Goal: Information Seeking & Learning: Find specific fact

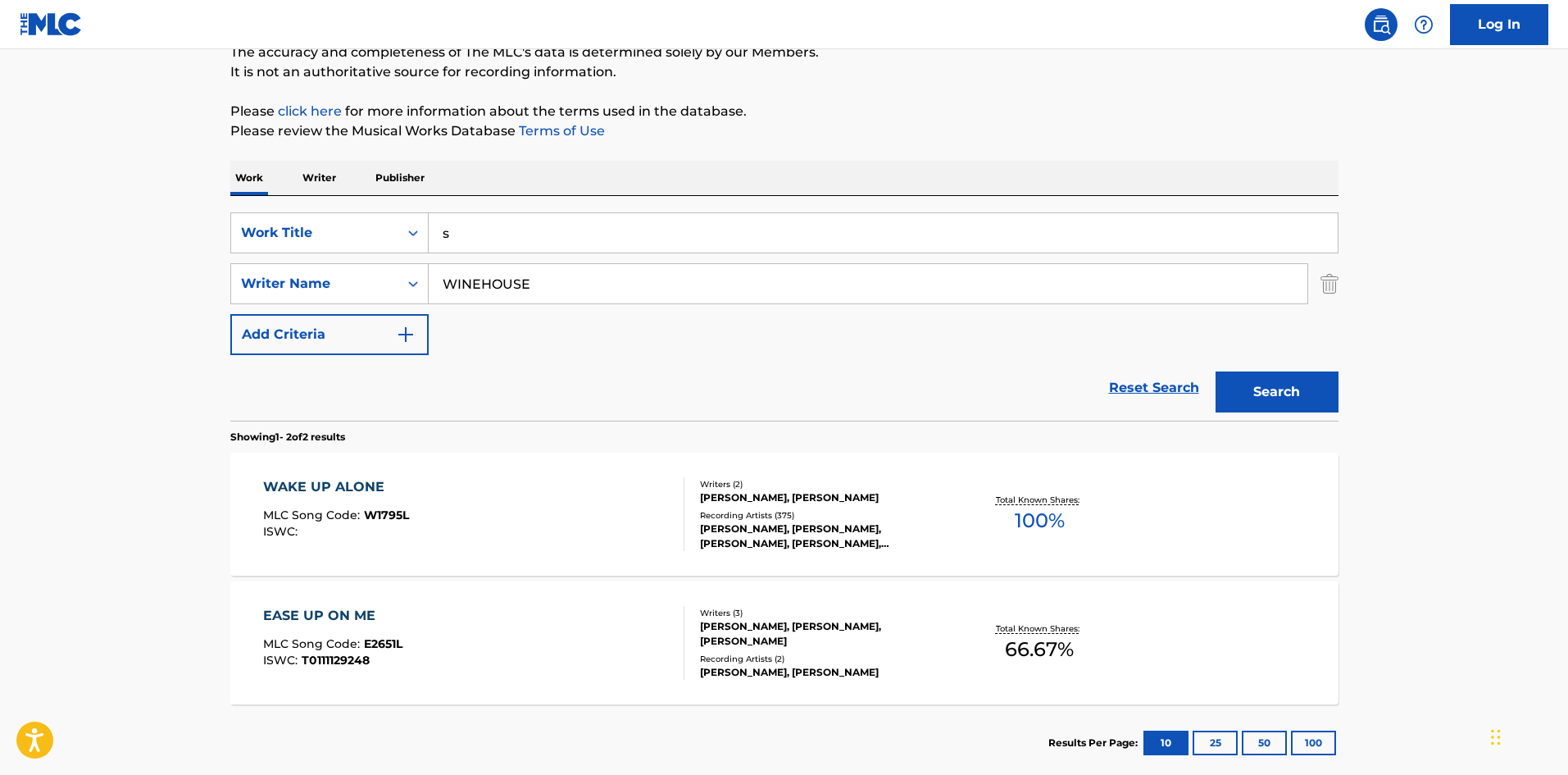
drag, startPoint x: 639, startPoint y: 239, endPoint x: 582, endPoint y: 247, distance: 57.6
click at [295, 236] on div "SearchWithCriteria09829592-637c-49c1-a1e3-24c61a203452 Work Title s" at bounding box center [784, 233] width 1108 height 41
type input "dsdsd"
drag, startPoint x: 636, startPoint y: 286, endPoint x: 26, endPoint y: 267, distance: 610.3
click at [39, 269] on main "The MLC Public Work Search The accuracy and completeness of The MLC's data is d…" at bounding box center [784, 343] width 1568 height 893
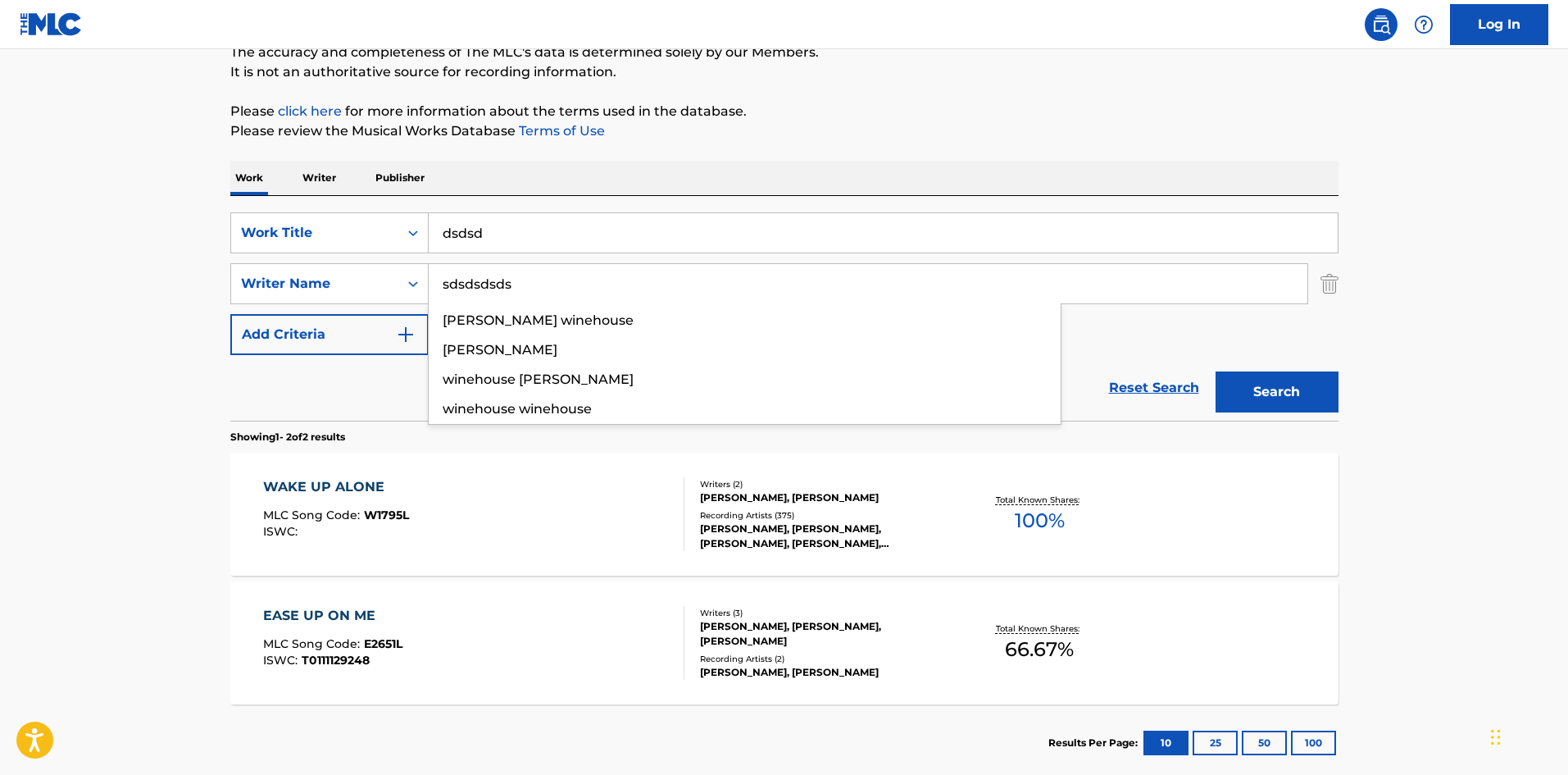
type input "sdsdsdsds"
click at [1289, 398] on button "Search" at bounding box center [1277, 392] width 123 height 41
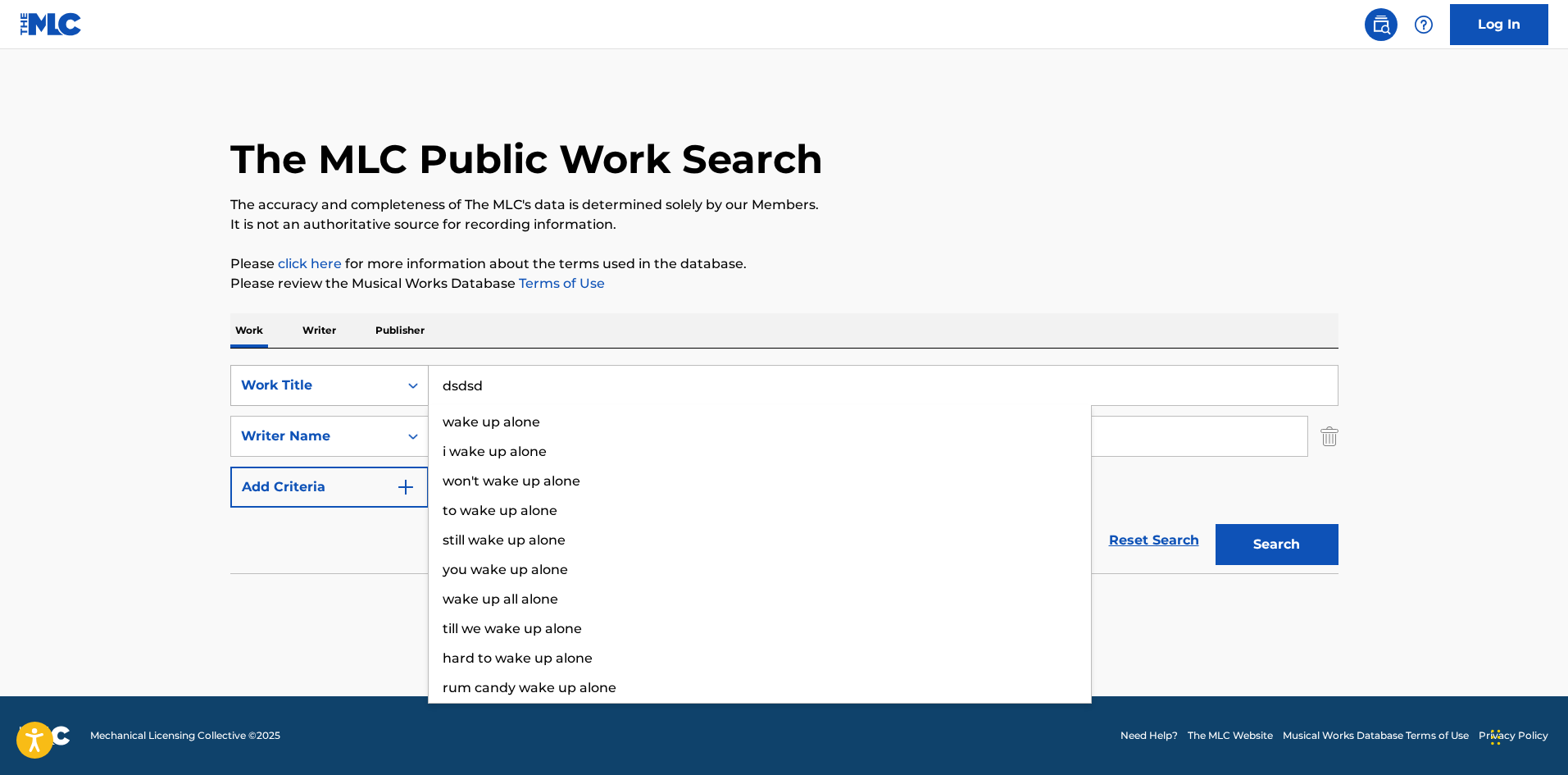
drag, startPoint x: 980, startPoint y: 387, endPoint x: 330, endPoint y: 395, distance: 650.0
click at [330, 395] on div "SearchWithCriteria09829592-637c-49c1-a1e3-24c61a203452 Work Title dsdsd wake up…" at bounding box center [784, 385] width 1108 height 41
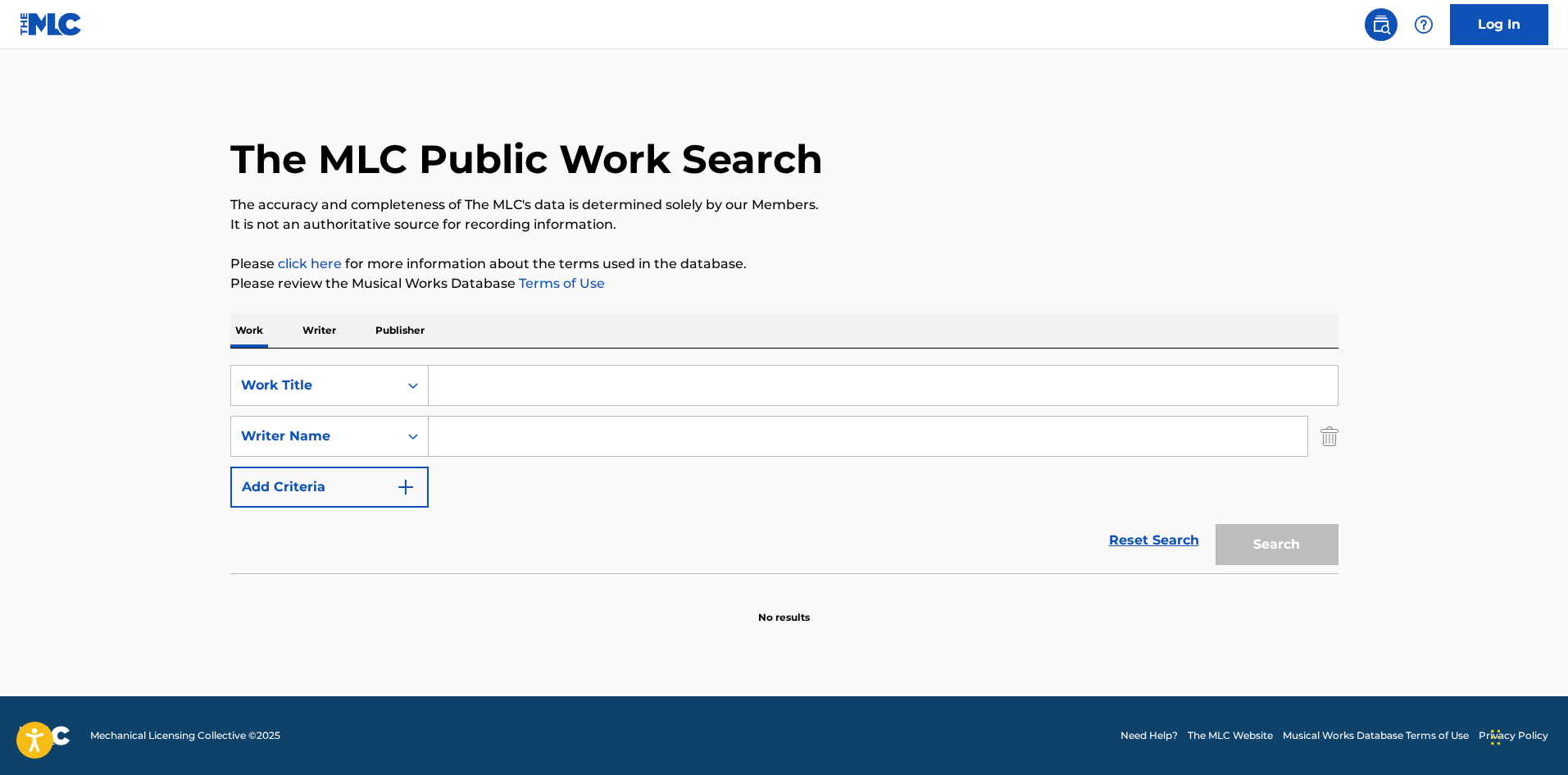
drag, startPoint x: 635, startPoint y: 436, endPoint x: 67, endPoint y: 423, distance: 568.1
click at [82, 427] on main "The MLC Public Work Search The accuracy and completeness of The MLC's data is d…" at bounding box center [784, 372] width 1568 height 647
click at [893, 251] on div "The MLC Public Work Search The accuracy and completeness of The MLC's data is d…" at bounding box center [784, 357] width 1147 height 535
click at [911, 251] on div "The MLC Public Work Search The accuracy and completeness of The MLC's data is d…" at bounding box center [784, 357] width 1147 height 535
click at [914, 249] on div "The MLC Public Work Search The accuracy and completeness of The MLC's data is d…" at bounding box center [784, 357] width 1147 height 535
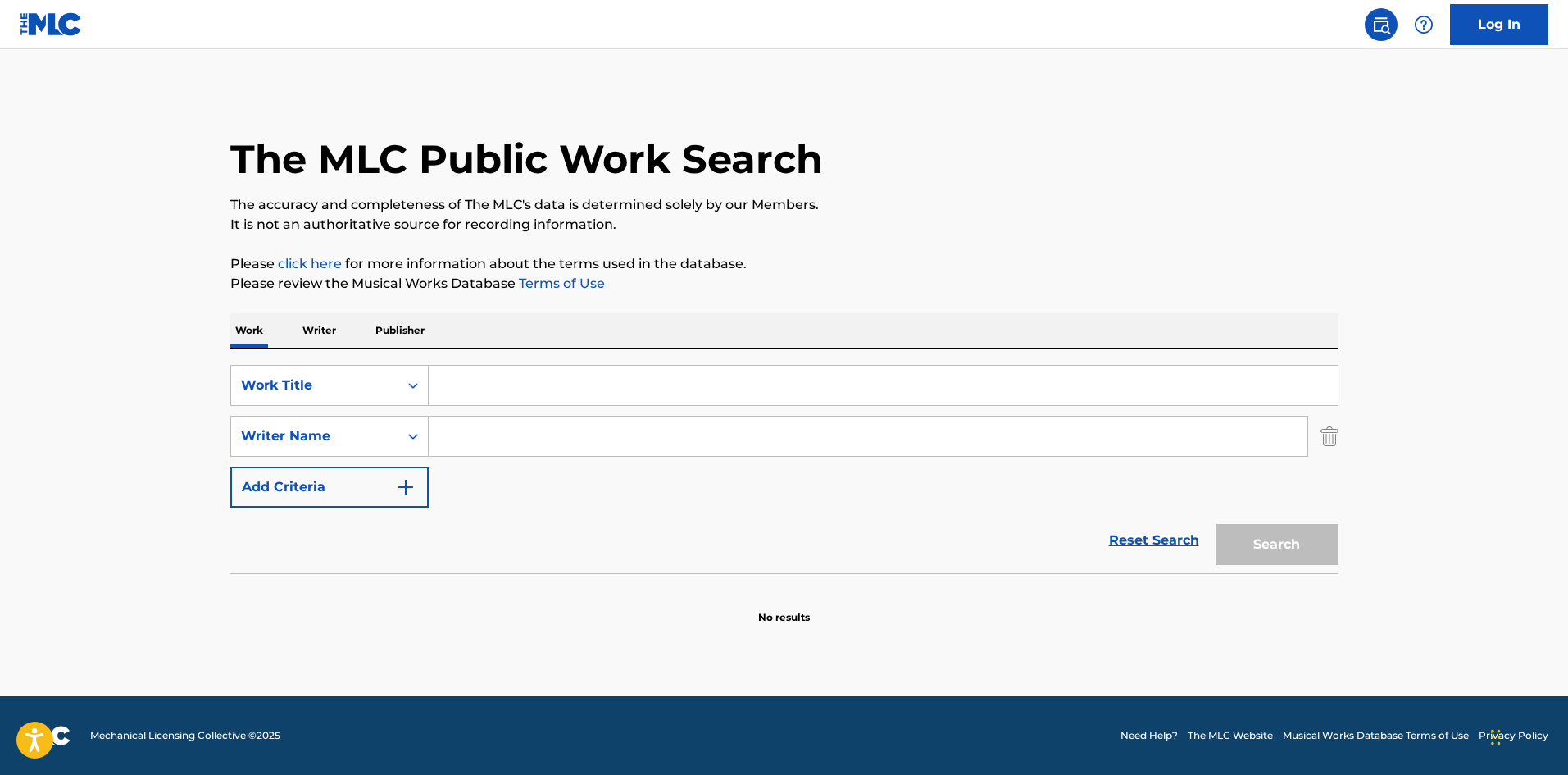
click at [915, 249] on div "The MLC Public Work Search The accuracy and completeness of The MLC's data is d…" at bounding box center [784, 357] width 1147 height 535
click at [492, 382] on input "Search Form" at bounding box center [883, 385] width 909 height 39
paste input "FAKING LOVE"
type input "FAKING LOVE"
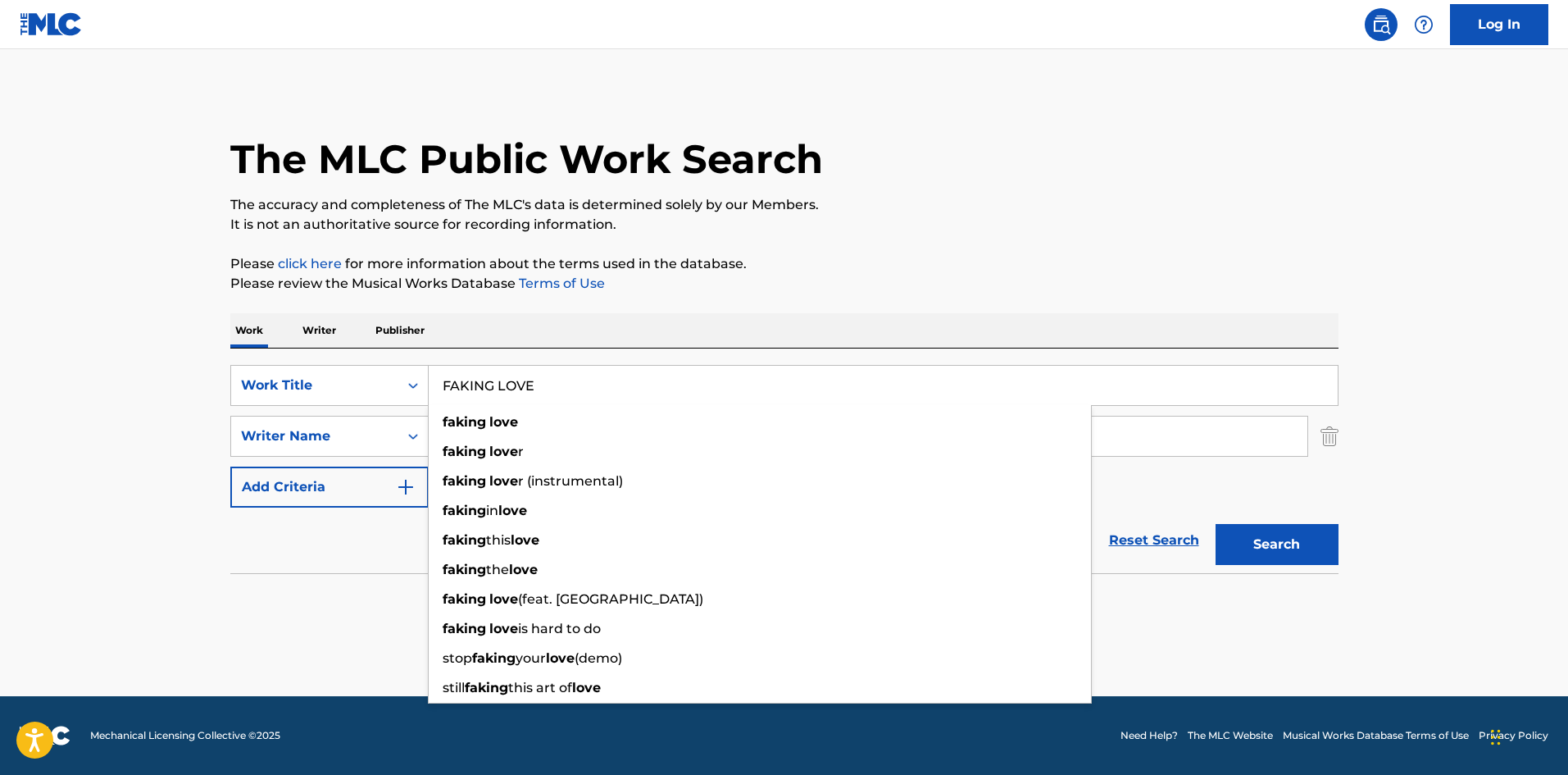
click at [612, 274] on p "Please review the Musical Works Database Terms of Use" at bounding box center [784, 284] width 1108 height 20
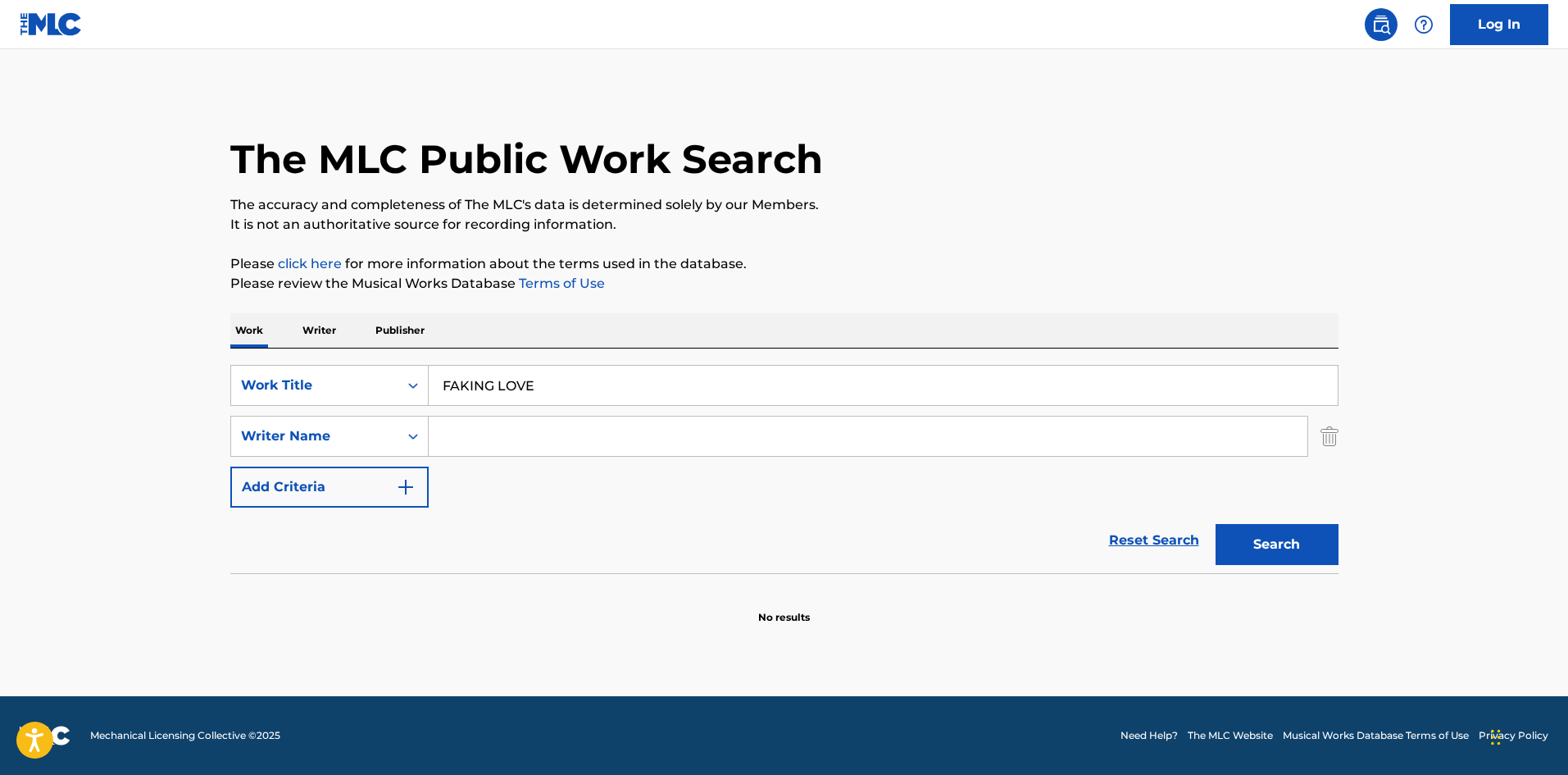
click at [500, 434] on input "Search Form" at bounding box center [868, 436] width 879 height 39
paste input "[PERSON_NAME]"
type input "[PERSON_NAME]"
click at [1269, 548] on button "Search" at bounding box center [1277, 544] width 123 height 41
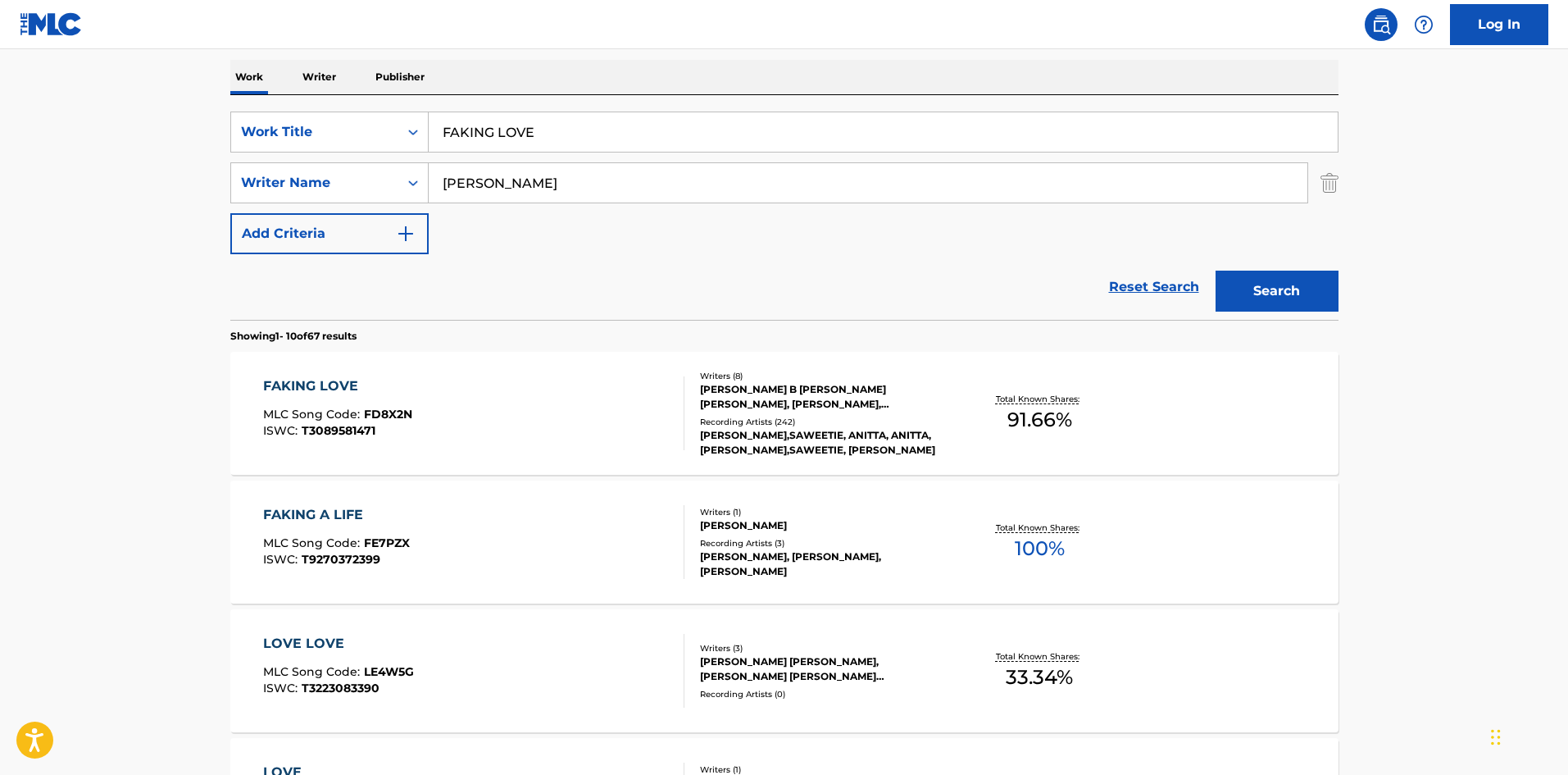
scroll to position [246, 0]
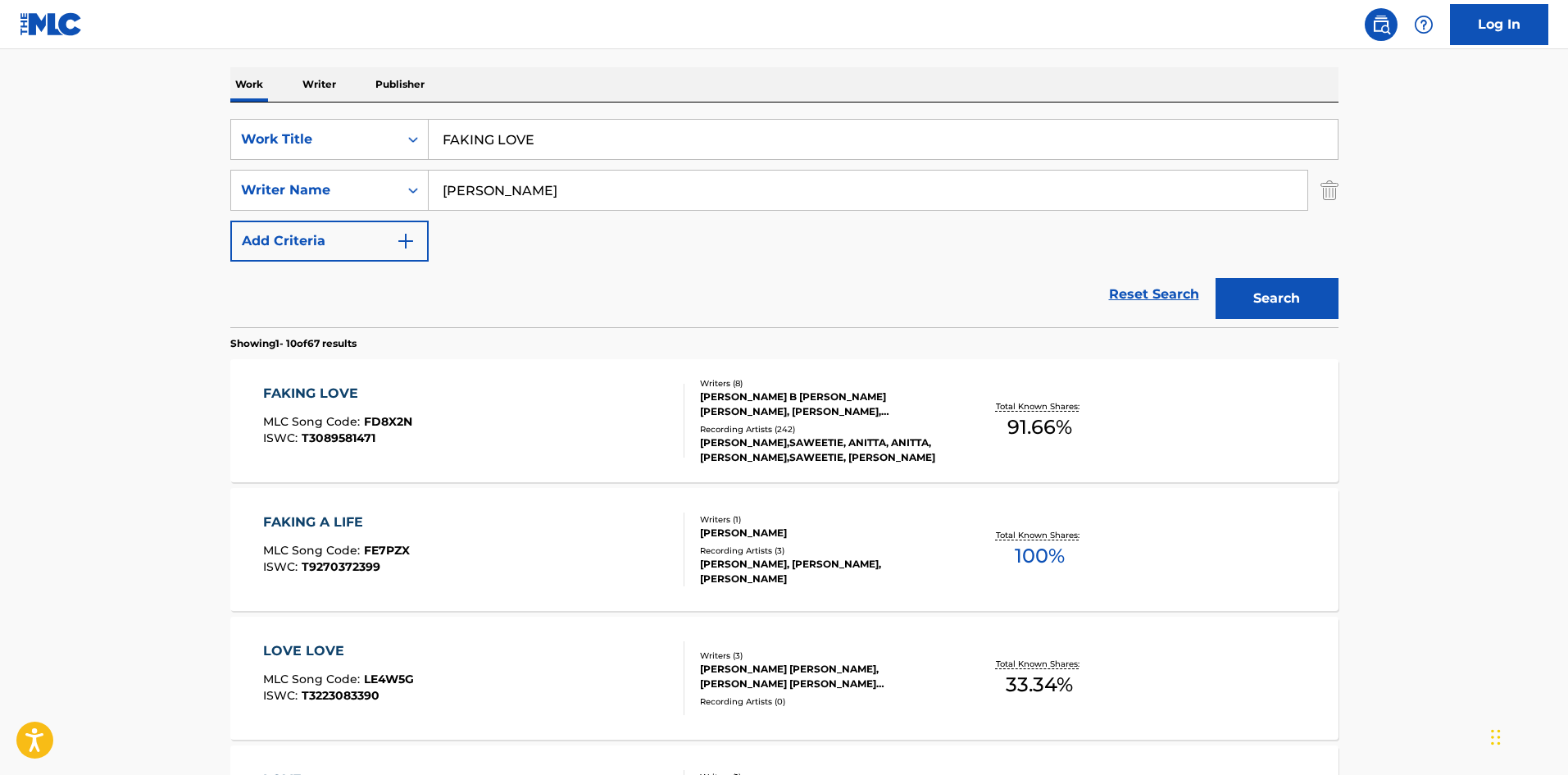
click at [305, 384] on div "FAKING LOVE" at bounding box center [337, 393] width 149 height 20
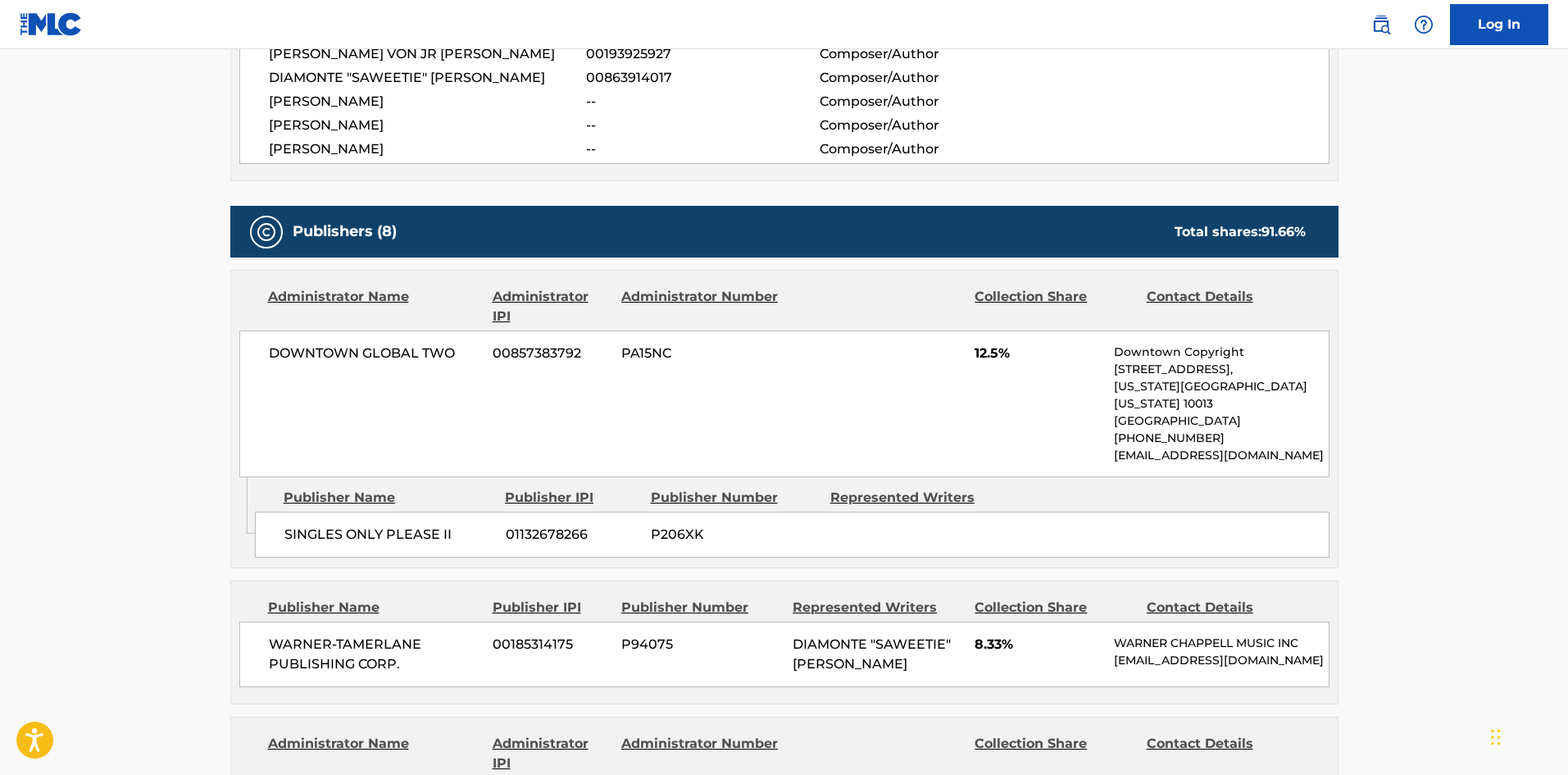
scroll to position [738, 0]
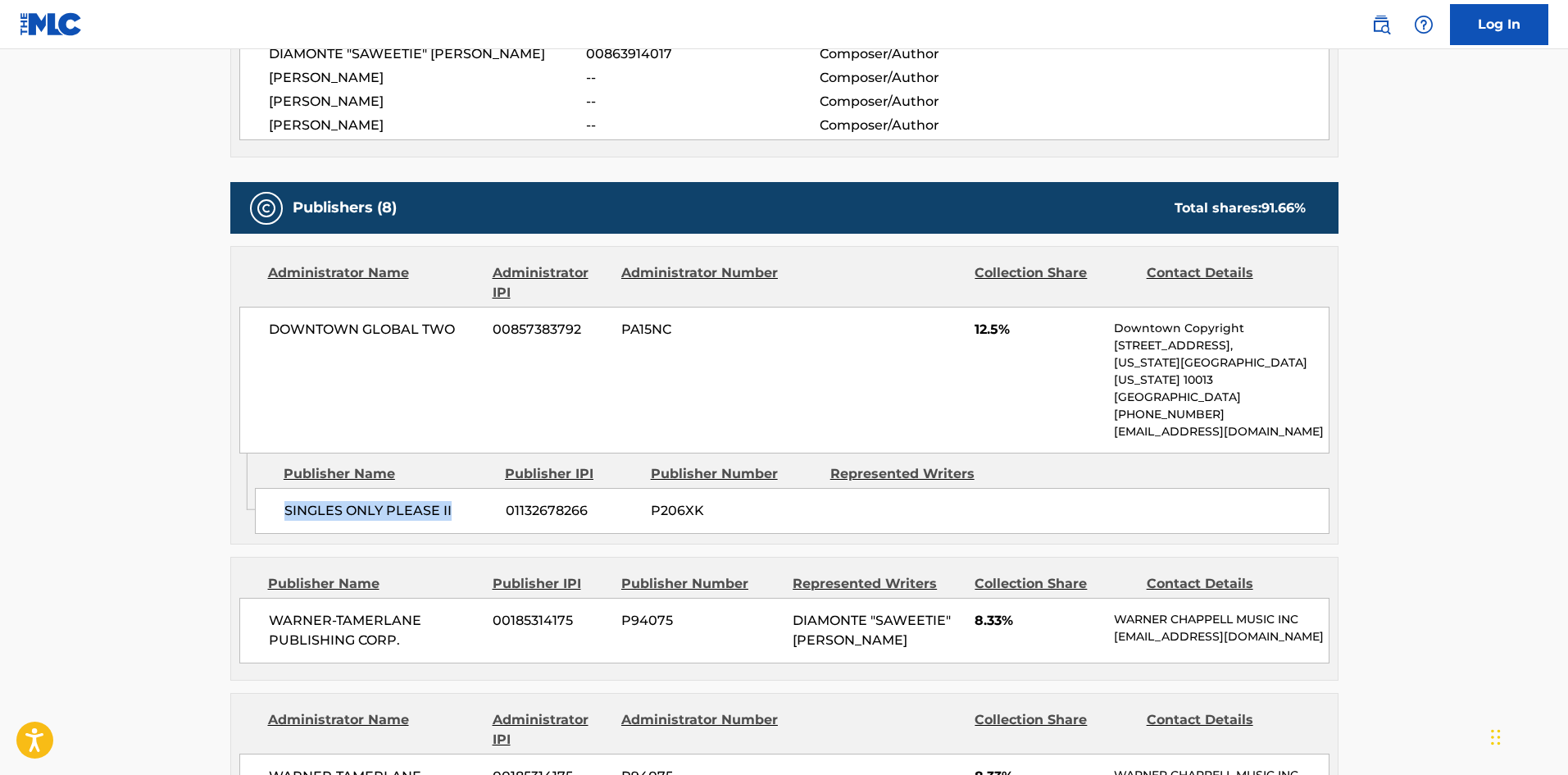
drag, startPoint x: 283, startPoint y: 495, endPoint x: 470, endPoint y: 486, distance: 187.2
click at [470, 488] on div "SINGLES ONLY PLEASE II 01132678266 P206XK" at bounding box center [792, 511] width 1074 height 46
copy span "SINGLES ONLY PLEASE II"
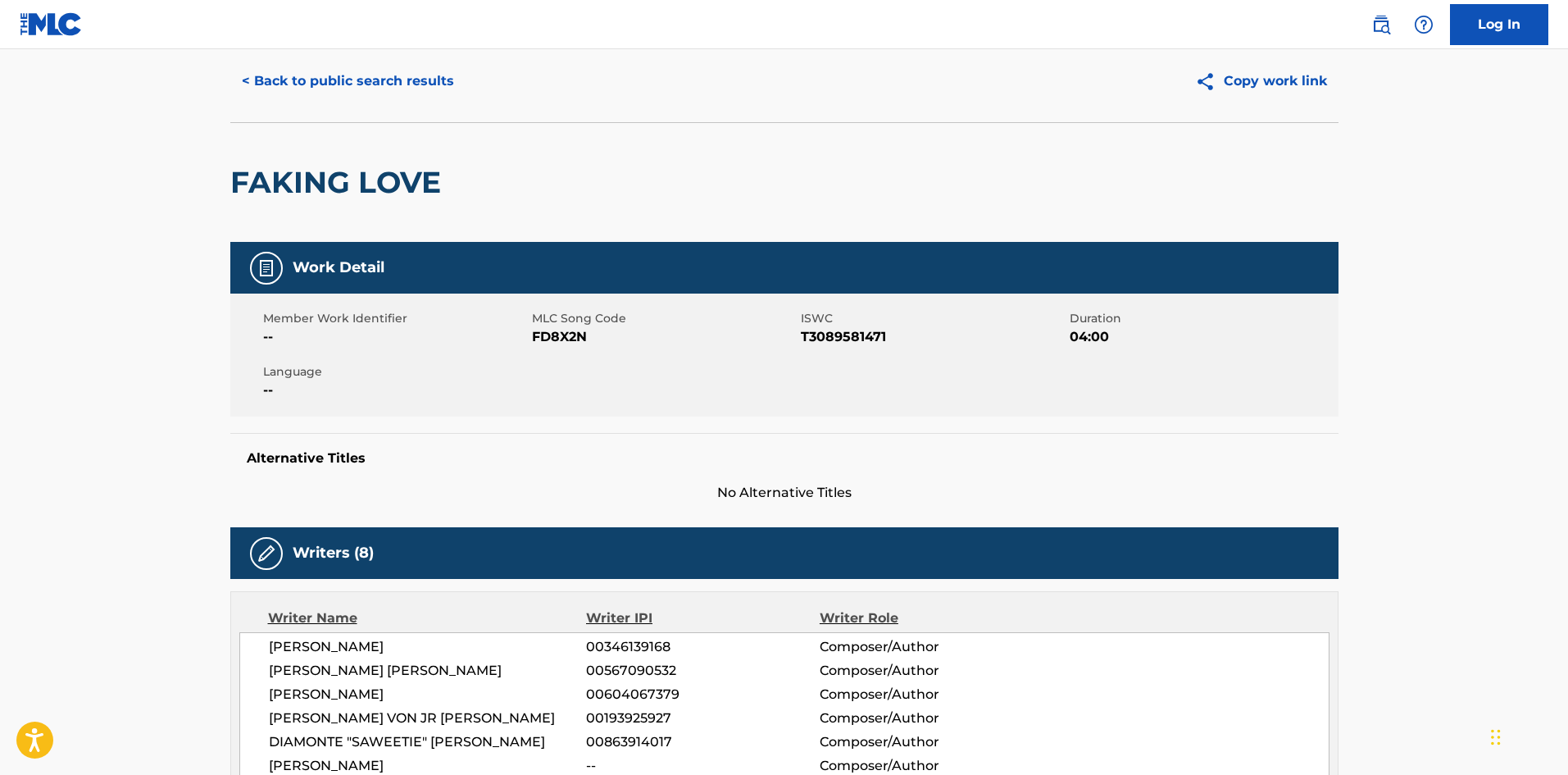
scroll to position [0, 0]
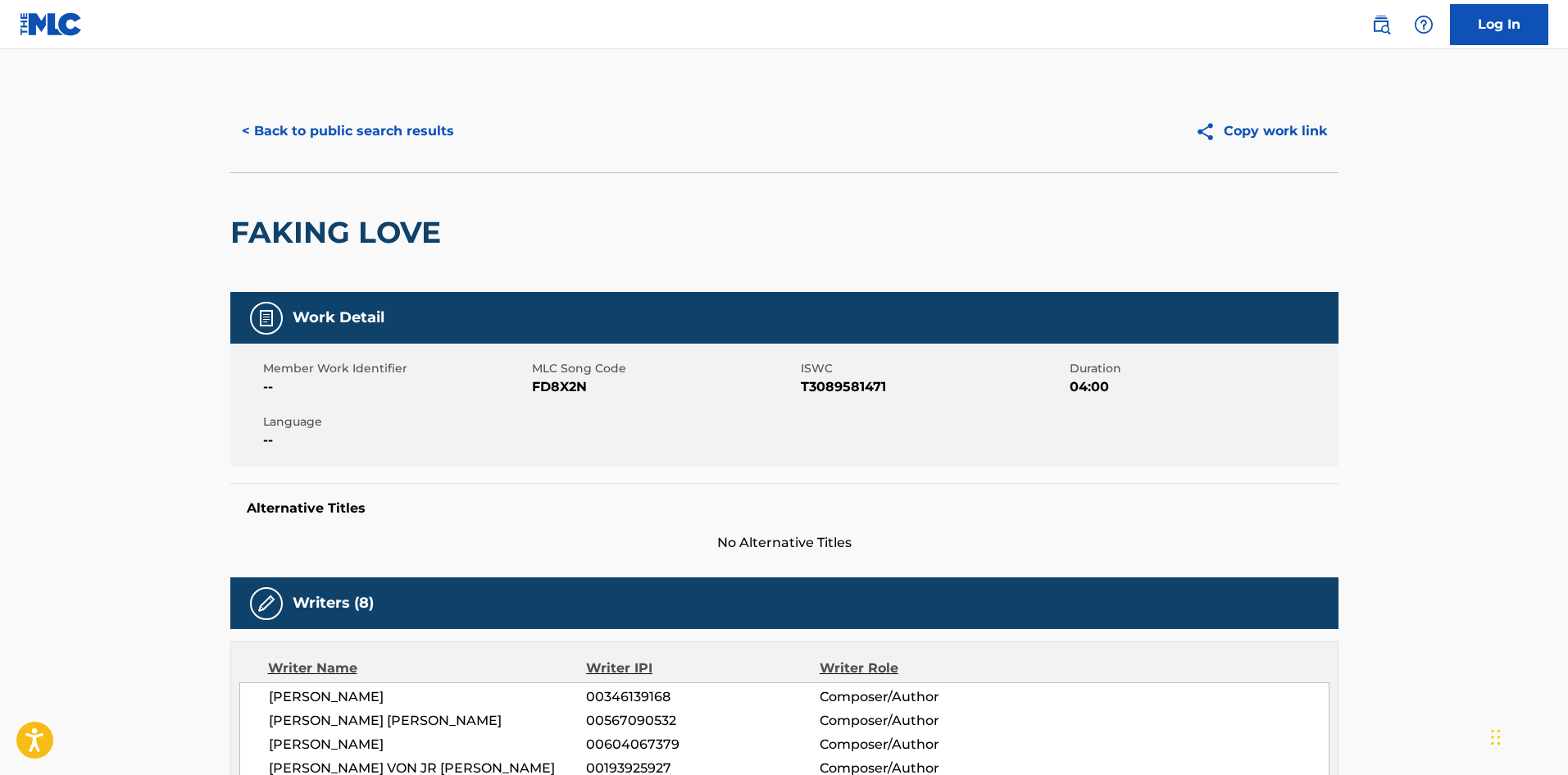
click at [383, 121] on button "< Back to public search results" at bounding box center [347, 131] width 235 height 41
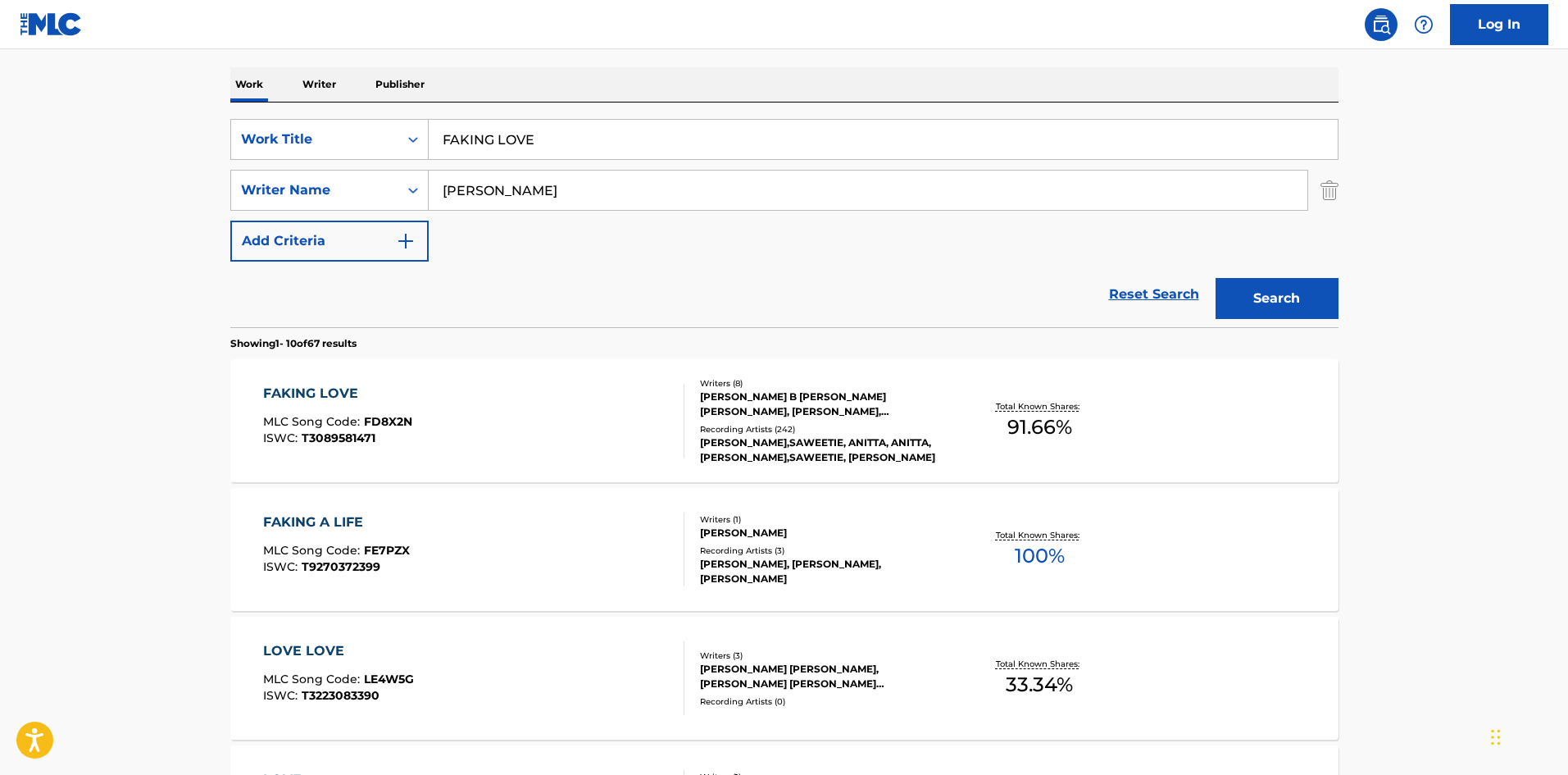
drag, startPoint x: 704, startPoint y: 136, endPoint x: 177, endPoint y: 148, distance: 527.1
click at [203, 149] on main "The MLC Public Work Search The accuracy and completeness of The MLC's data is d…" at bounding box center [784, 768] width 1568 height 1930
paste input "aking Love (Feat. Saweetie)"
type input "Faking Love (Feat. Saweetie)"
click at [1309, 290] on button "Search" at bounding box center [1277, 298] width 123 height 41
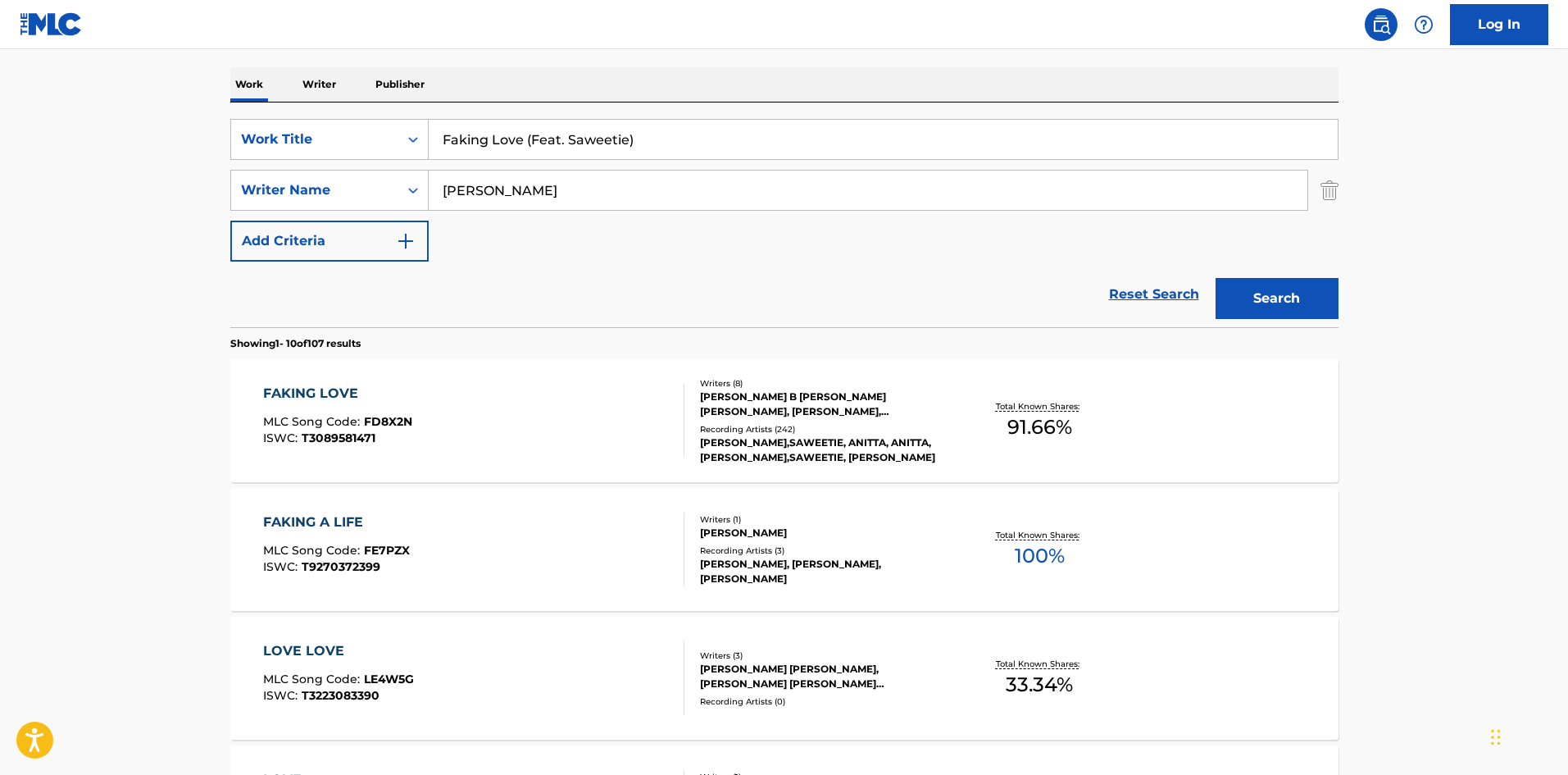
click at [325, 386] on div "FAKING LOVE" at bounding box center [337, 393] width 149 height 20
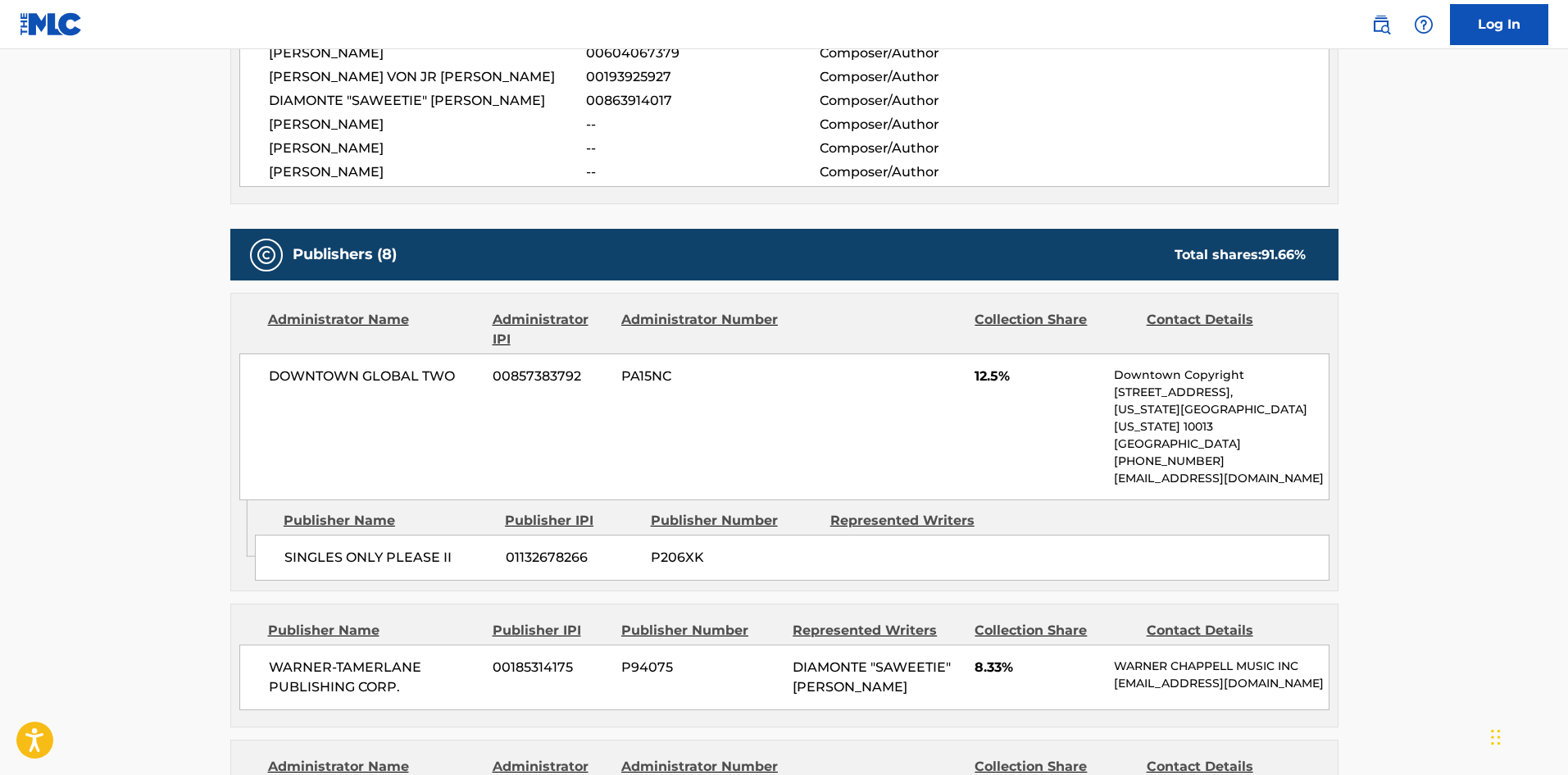
scroll to position [738, 0]
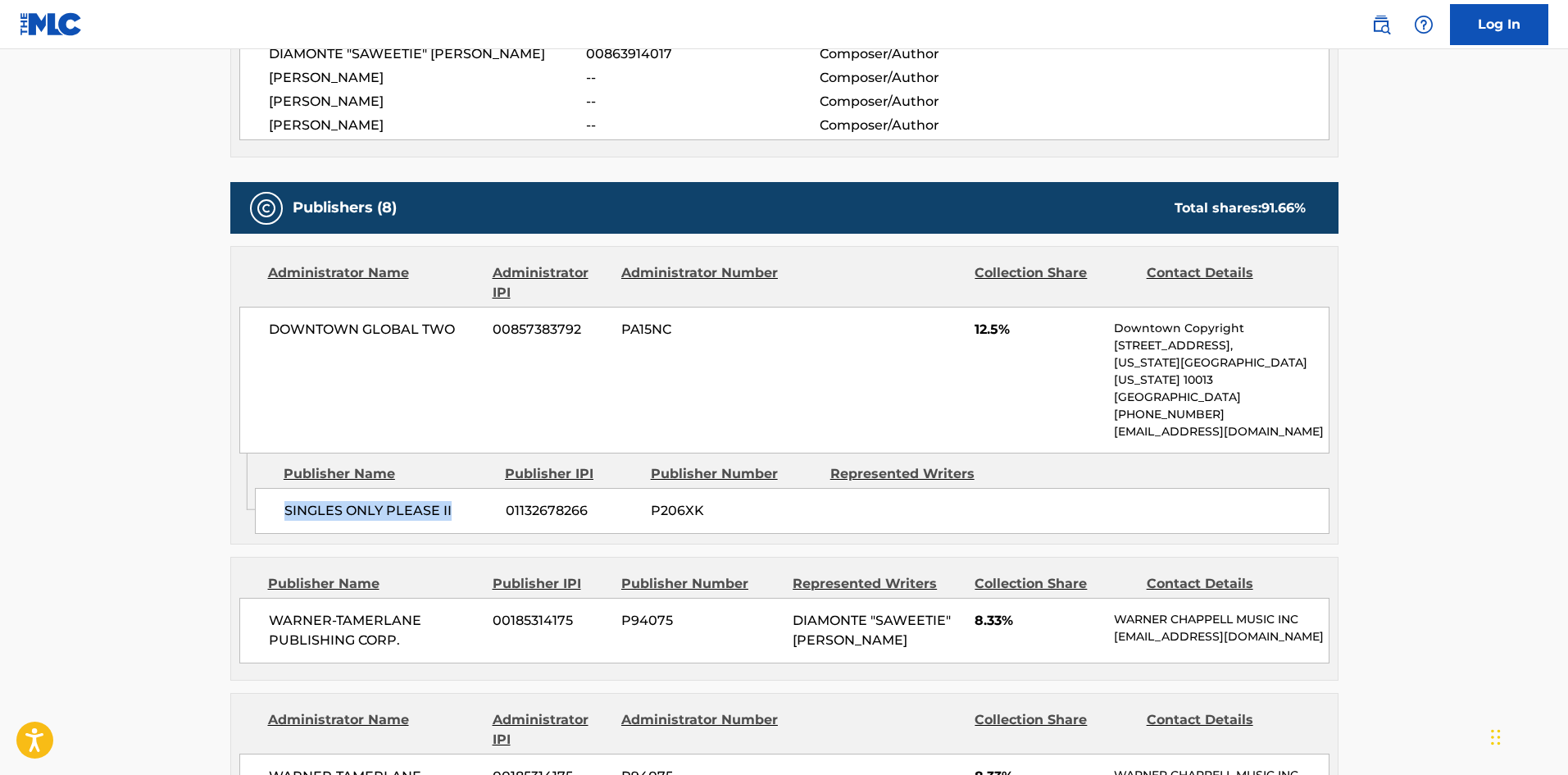
drag, startPoint x: 281, startPoint y: 493, endPoint x: 455, endPoint y: 493, distance: 174.0
click at [455, 493] on div "SINGLES ONLY PLEASE II 01132678266 P206XK" at bounding box center [792, 511] width 1074 height 46
copy span "SINGLES ONLY PLEASE II"
click at [977, 330] on span "12.5%" at bounding box center [1038, 330] width 127 height 20
drag, startPoint x: 977, startPoint y: 333, endPoint x: 1003, endPoint y: 336, distance: 26.2
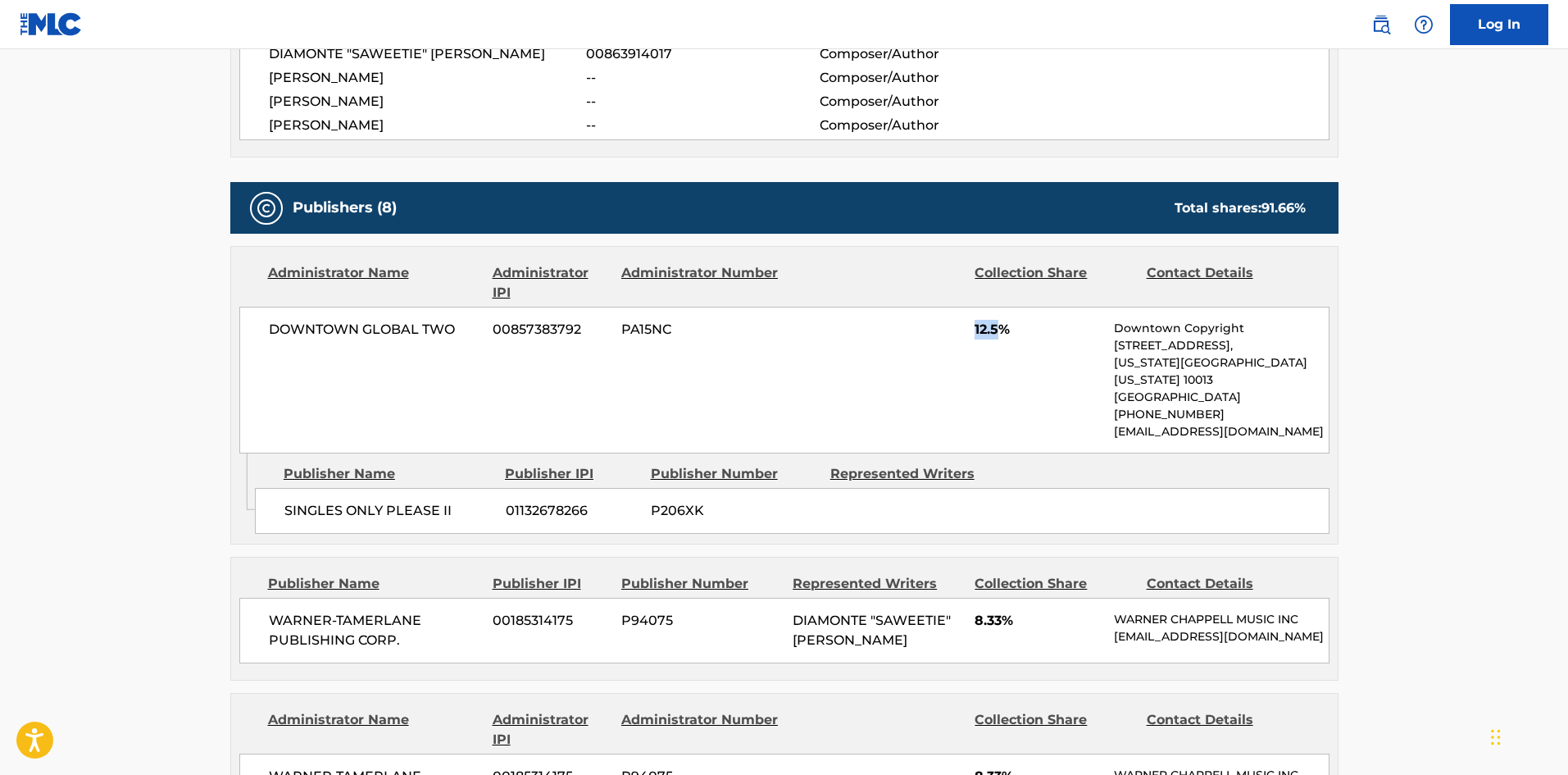
click at [1003, 336] on span "12.5%" at bounding box center [1038, 330] width 127 height 20
copy span "12.5"
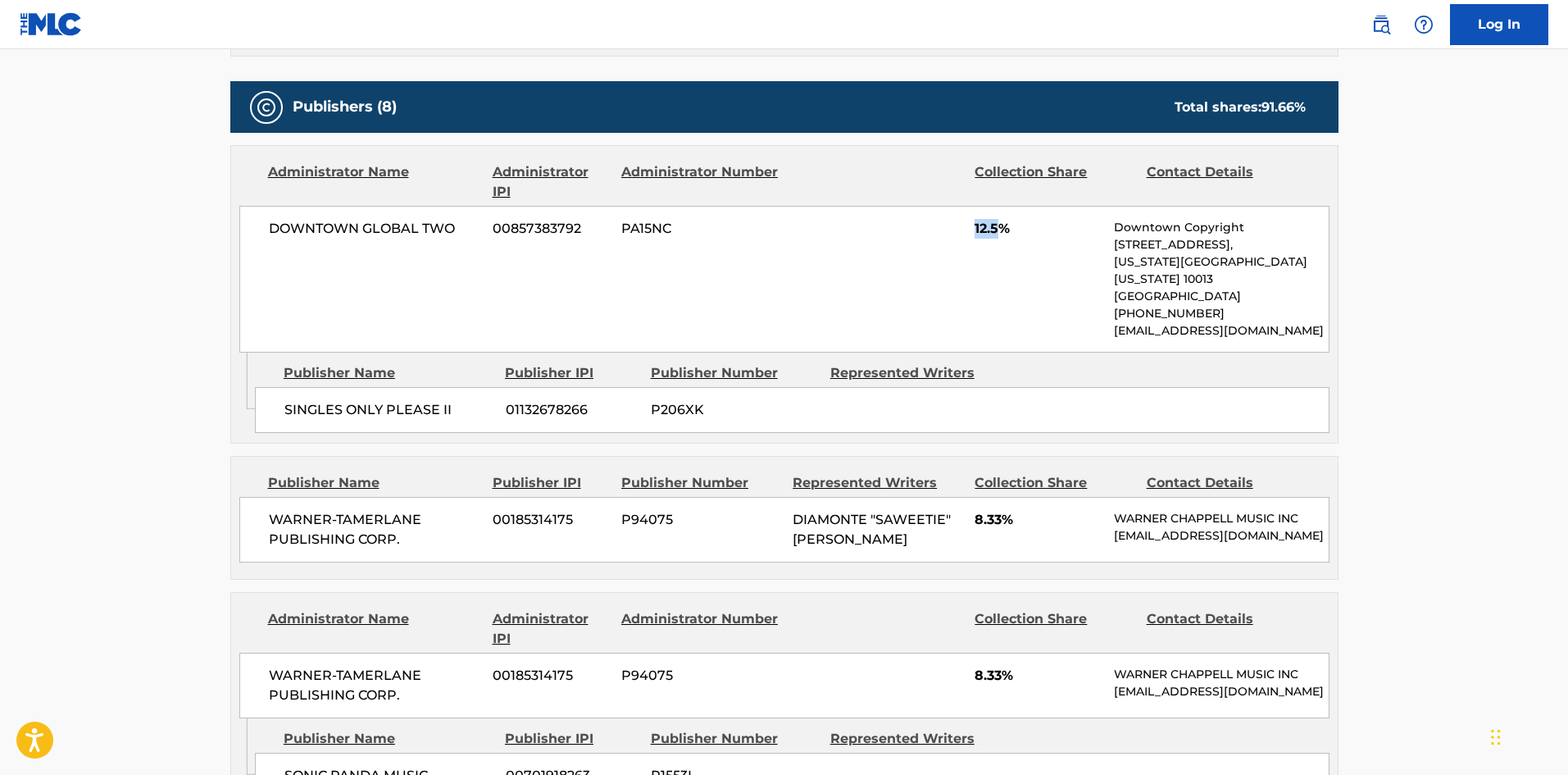
scroll to position [983, 0]
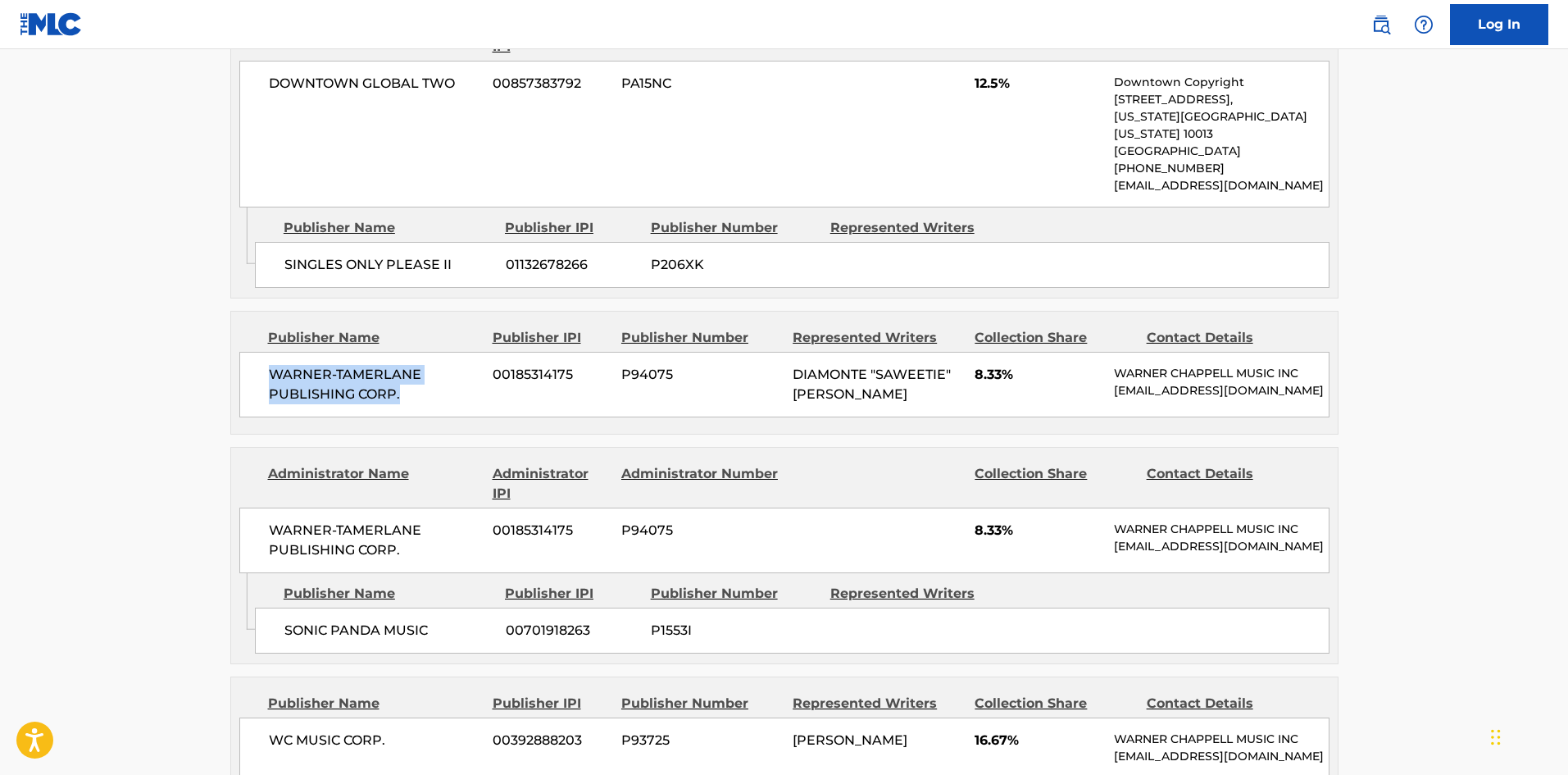
drag, startPoint x: 270, startPoint y: 360, endPoint x: 438, endPoint y: 382, distance: 169.4
click at [438, 382] on span "WARNER-TAMERLANE PUBLISHING CORP." at bounding box center [375, 384] width 213 height 39
copy span "WARNER-TAMERLANE PUBLISHING CORP."
click at [166, 147] on main "< Back to public search results Copy work link FAKING LOVE Work Detail Member W…" at bounding box center [784, 697] width 1568 height 3264
click at [169, 146] on main "< Back to public search results Copy work link FAKING LOVE Work Detail Member W…" at bounding box center [784, 697] width 1568 height 3264
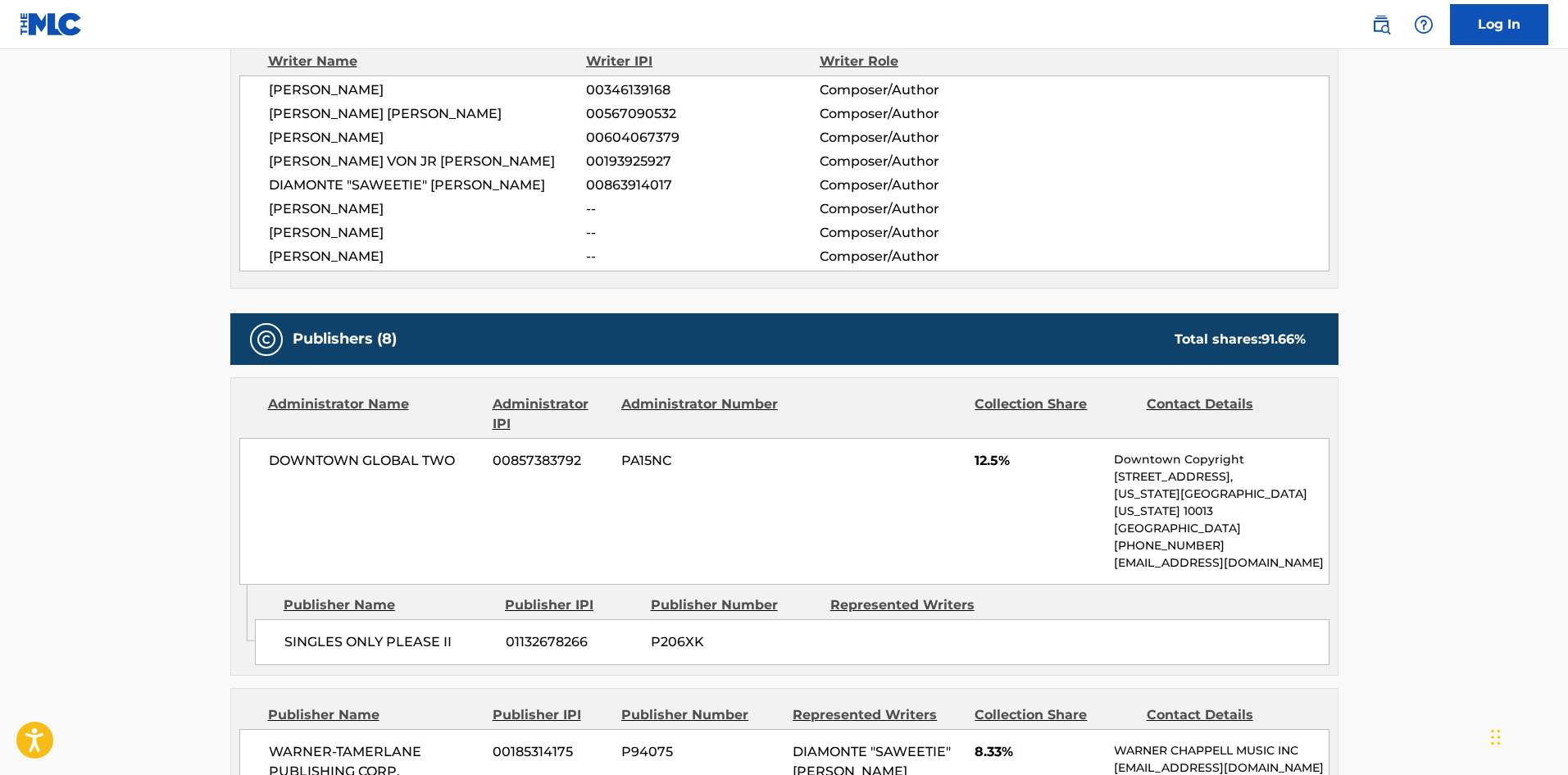
scroll to position [819, 0]
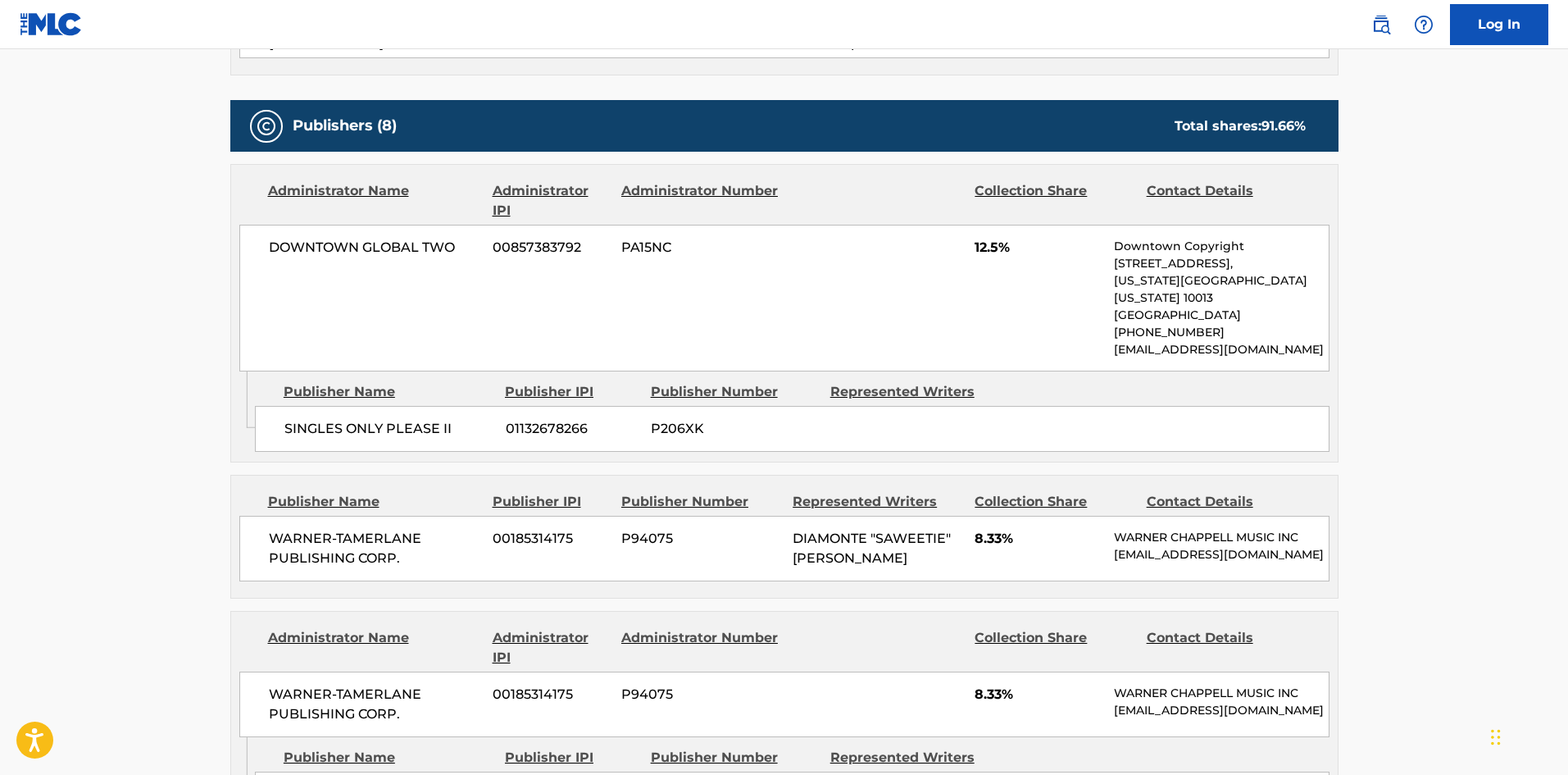
click at [770, 38] on nav "Log In" at bounding box center [784, 24] width 1568 height 49
click at [814, 33] on nav "Log In" at bounding box center [784, 24] width 1568 height 49
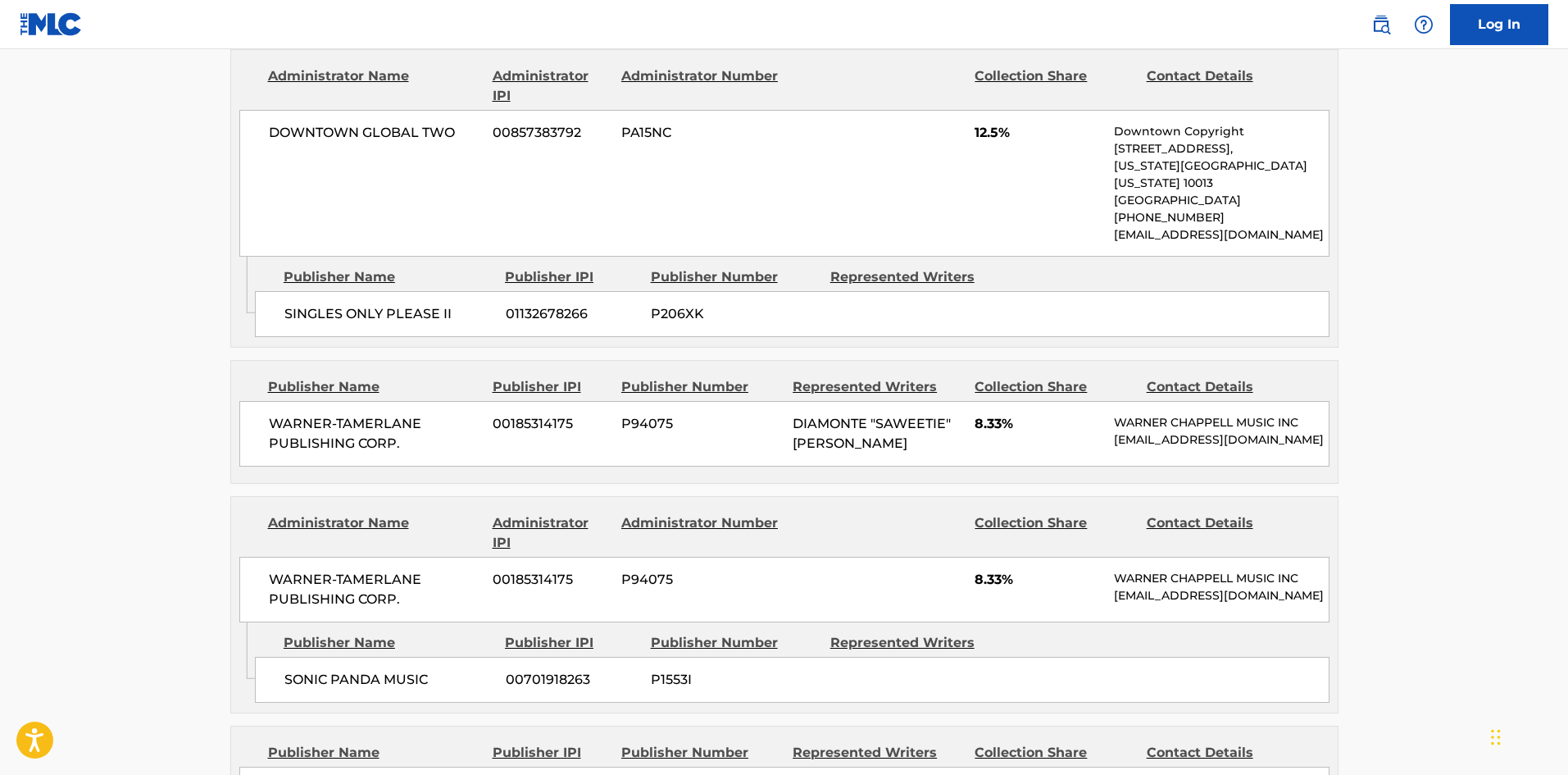
scroll to position [1065, 0]
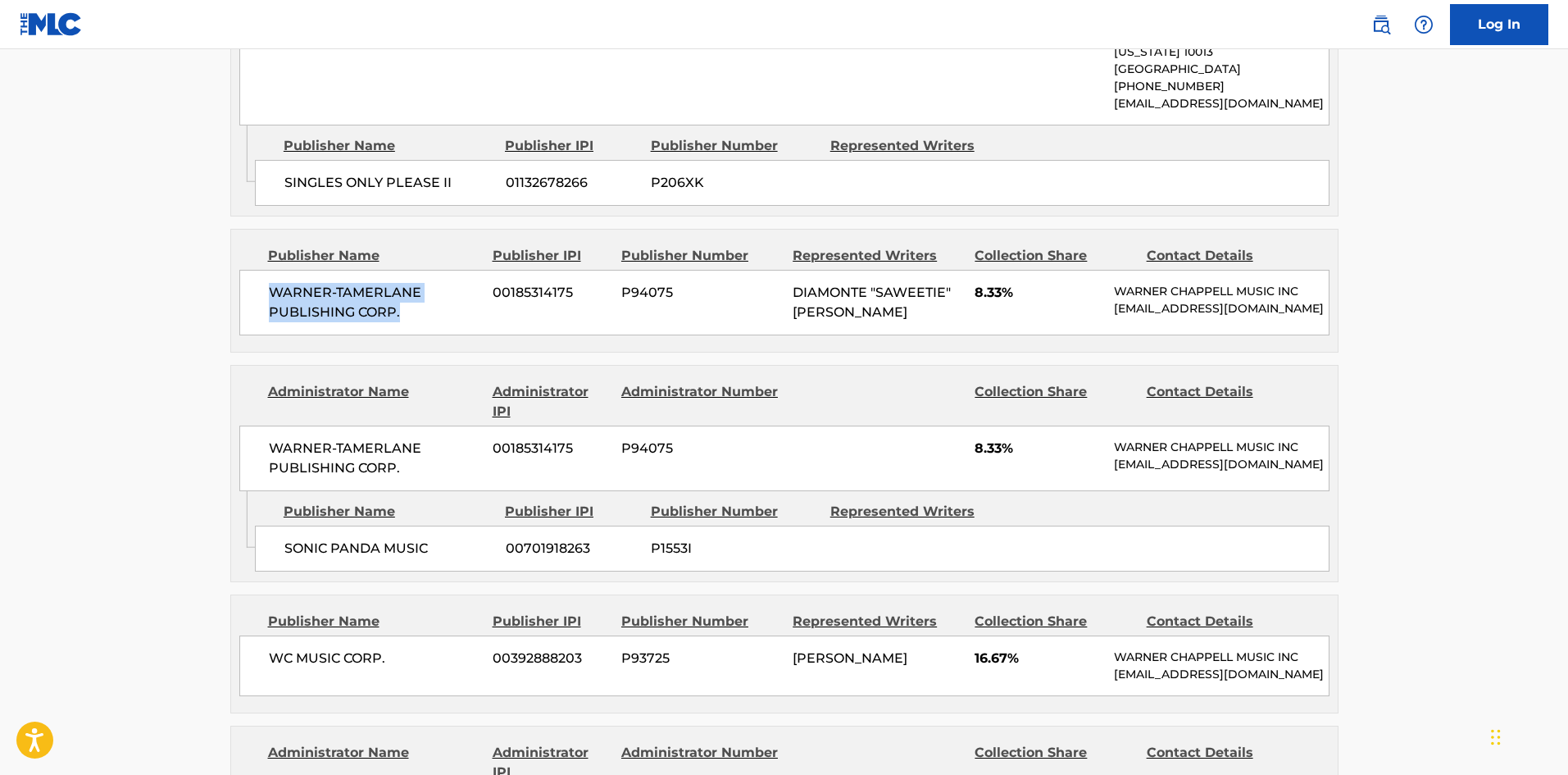
drag, startPoint x: 267, startPoint y: 270, endPoint x: 412, endPoint y: 296, distance: 147.3
click at [412, 296] on div "WARNER-[PERSON_NAME] PUBLISHING CORP. 00185314175 P94075 DIAMONTE "SAWEETIE" [P…" at bounding box center [784, 302] width 1090 height 65
copy span "WARNER-TAMERLANE PUBLISHING CORP."
drag, startPoint x: 976, startPoint y: 280, endPoint x: 1005, endPoint y: 276, distance: 29.3
click at [1005, 283] on span "8.33%" at bounding box center [1038, 293] width 127 height 20
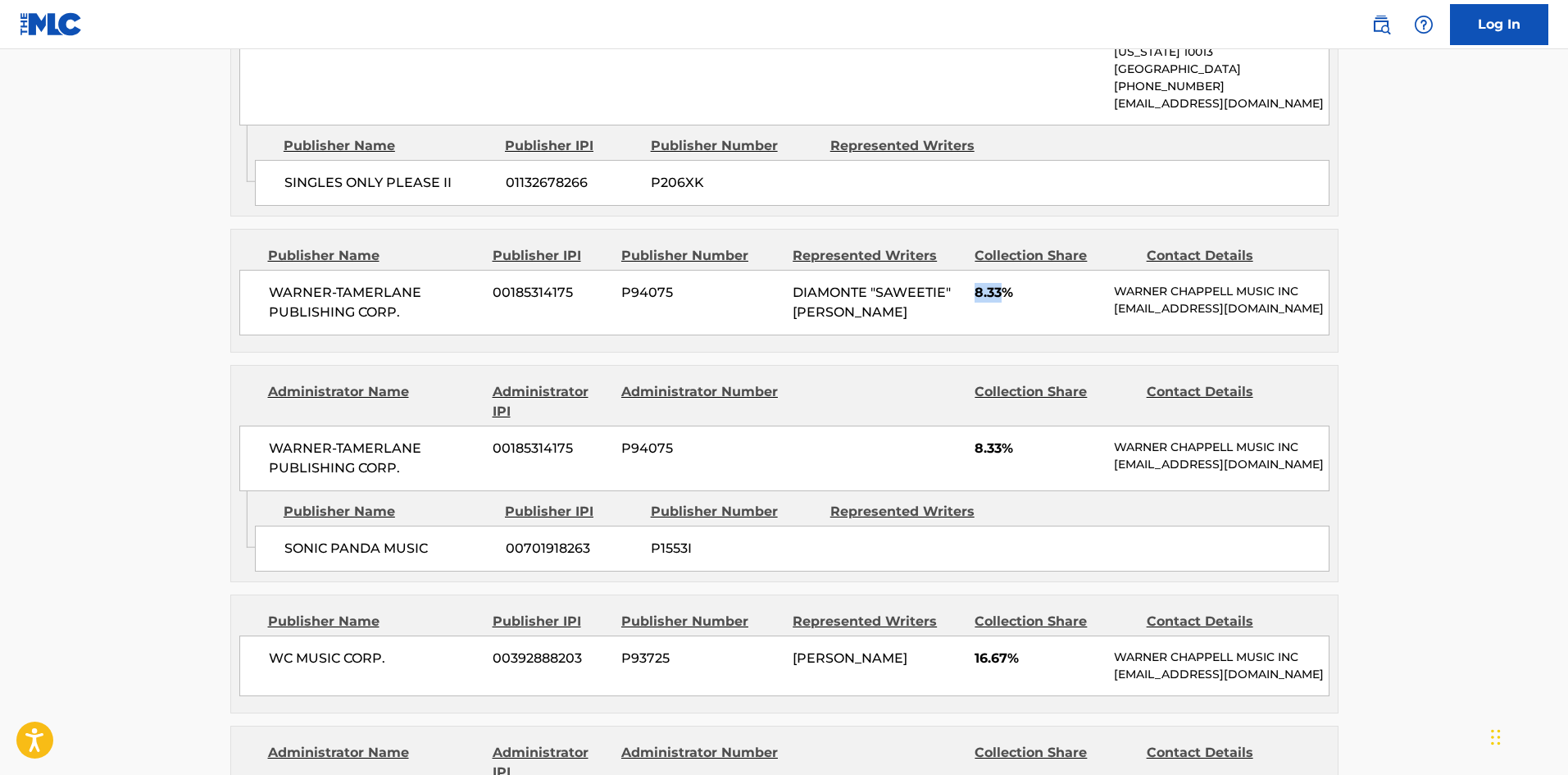
copy span "8.33"
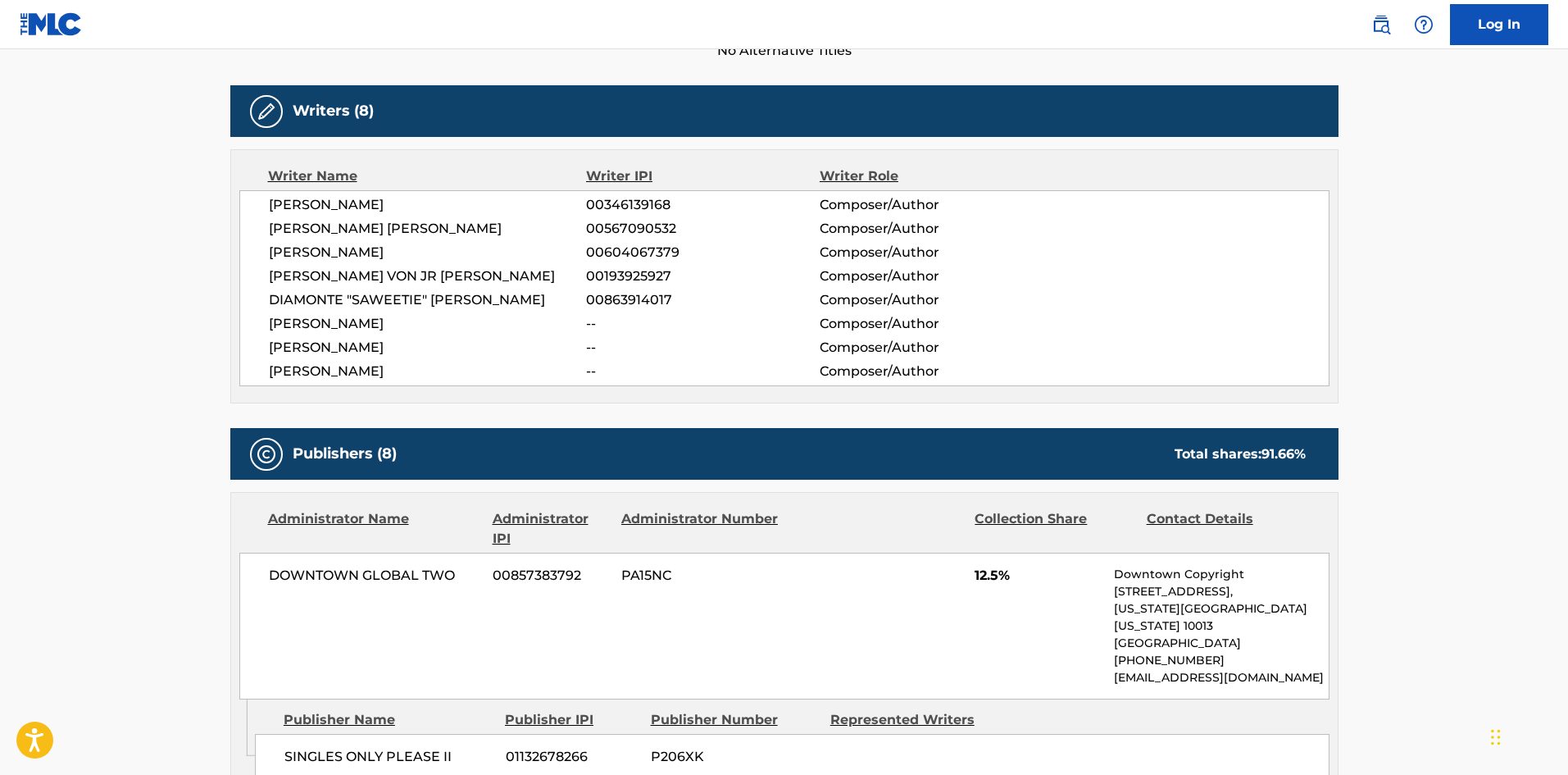
scroll to position [0, 0]
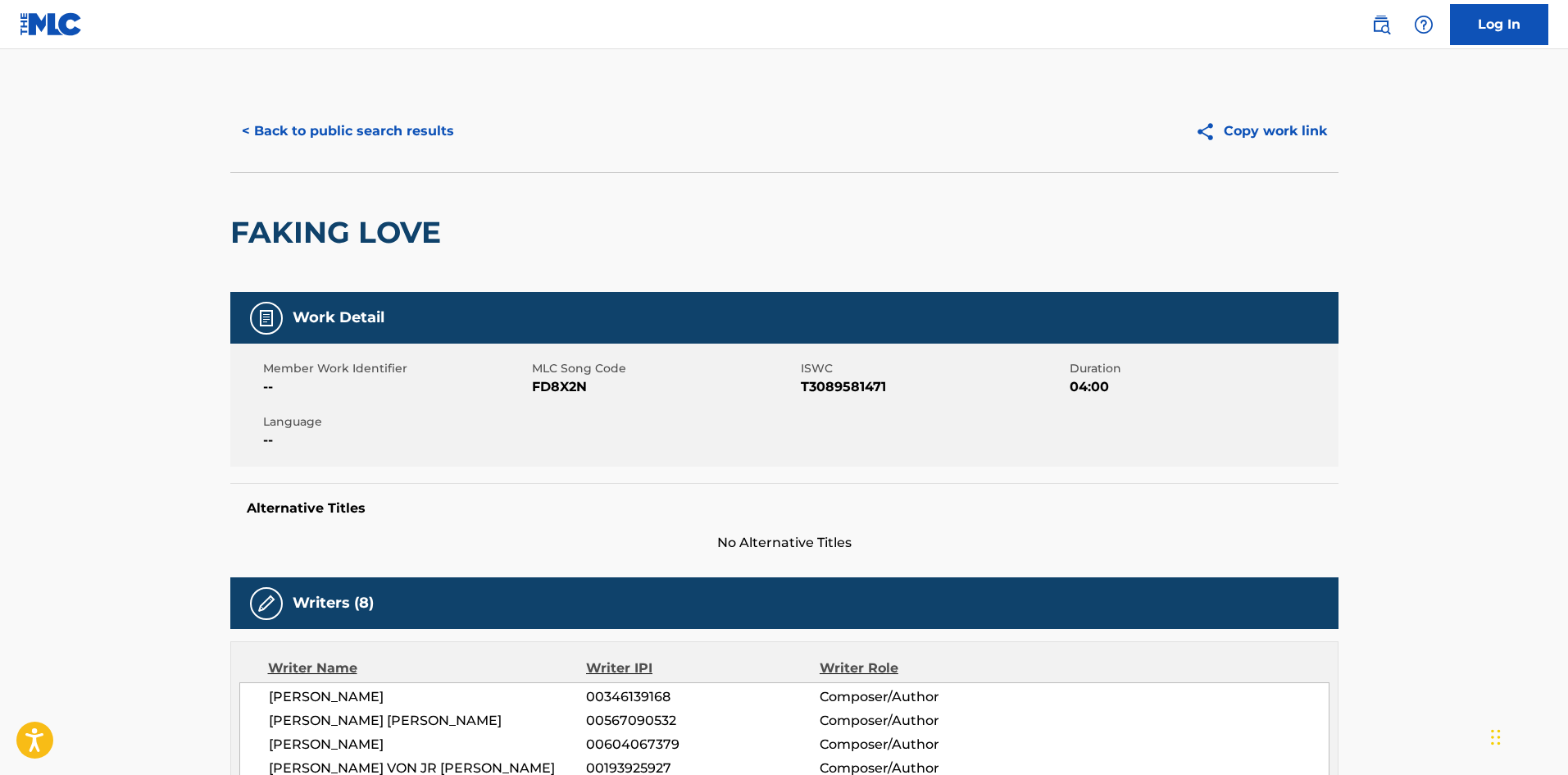
click at [406, 142] on button "< Back to public search results" at bounding box center [347, 131] width 235 height 41
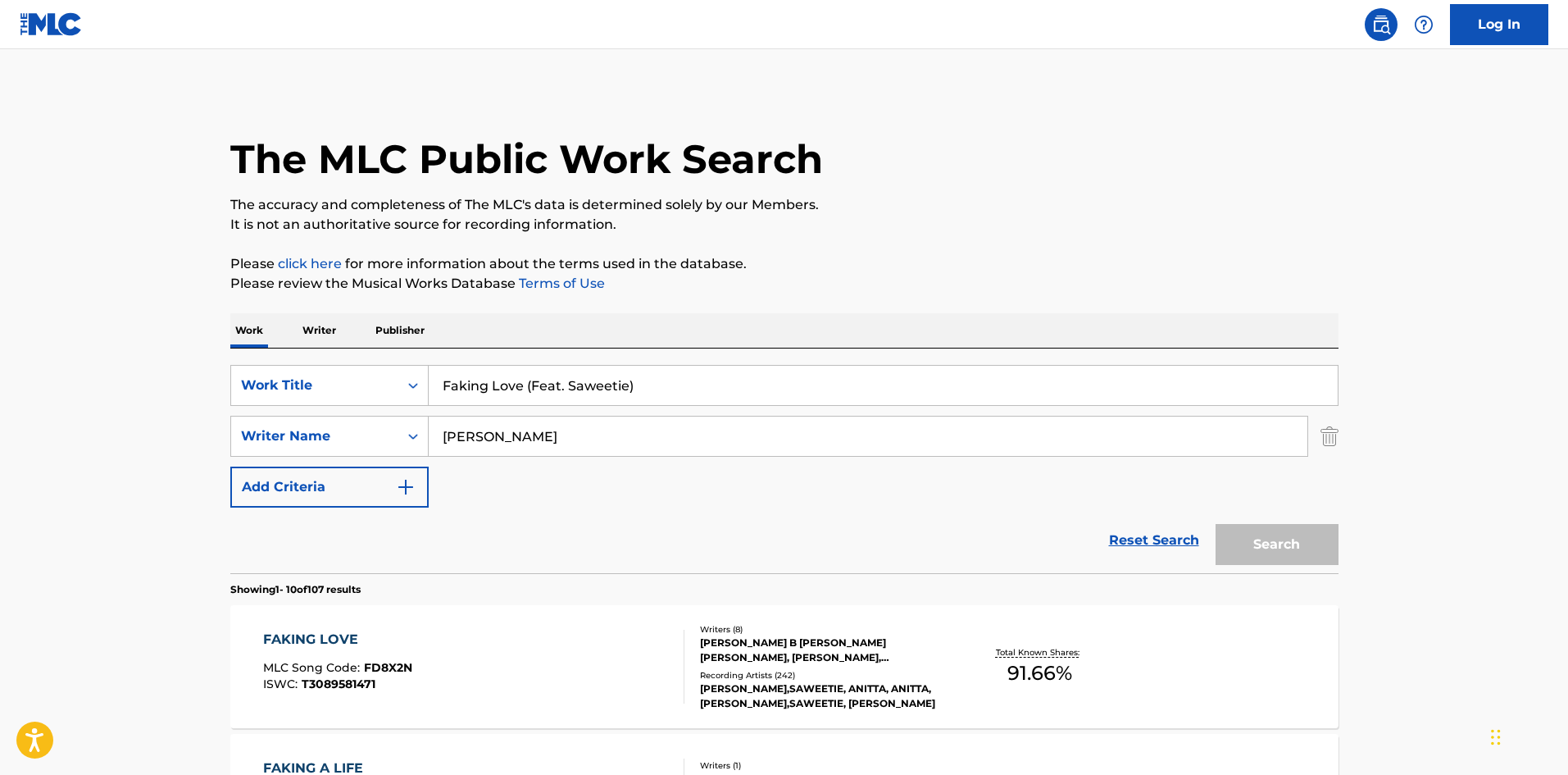
scroll to position [246, 0]
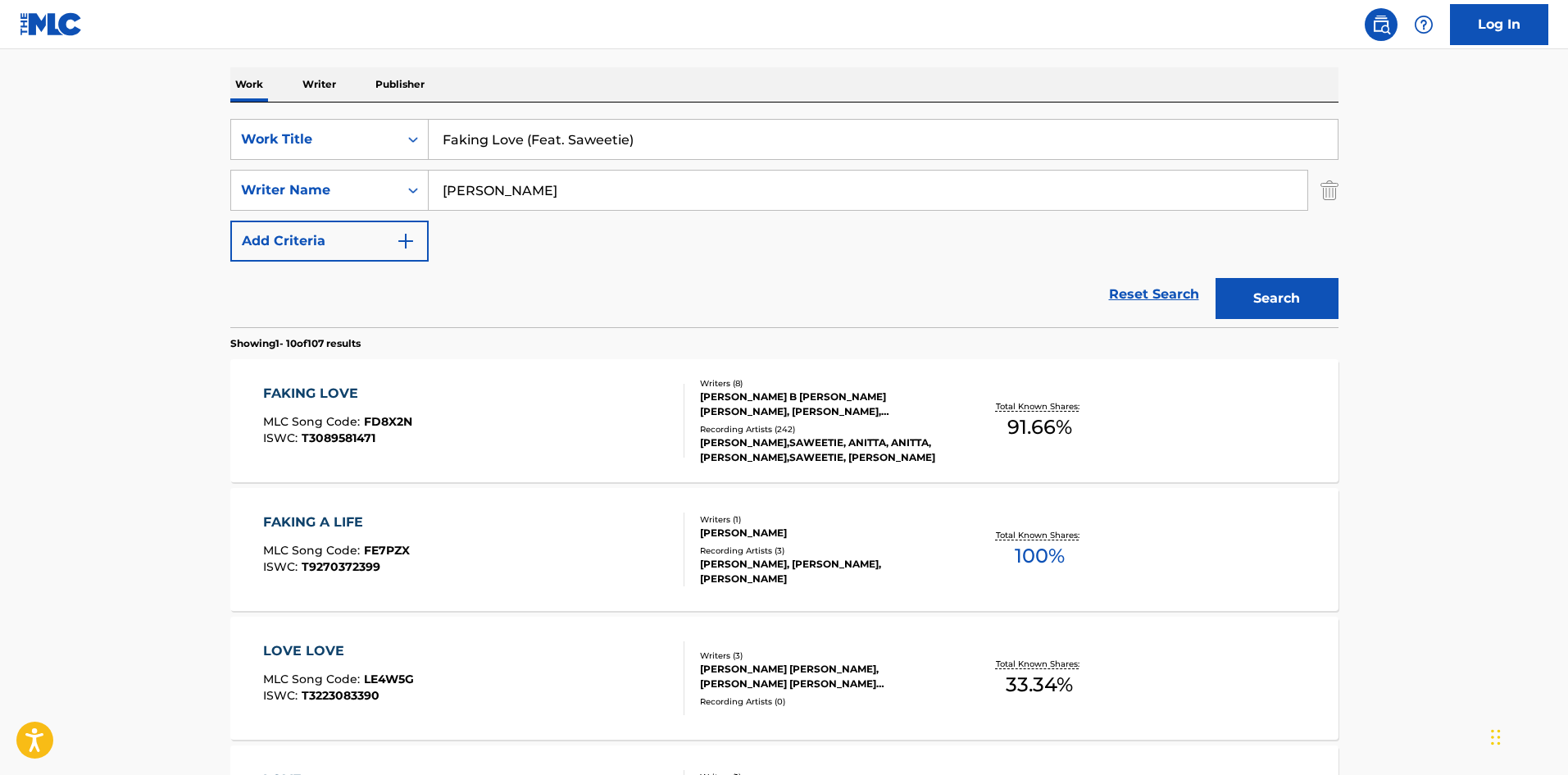
drag, startPoint x: 684, startPoint y: 144, endPoint x: 250, endPoint y: 117, distance: 434.8
click at [259, 119] on div "SearchWithCriteria09829592-637c-49c1-a1e3-24c61a203452 Work Title Faking Love (…" at bounding box center [784, 139] width 1108 height 41
paste input "GATA"
type input "GATA"
drag, startPoint x: 617, startPoint y: 61, endPoint x: 543, endPoint y: 218, distance: 173.6
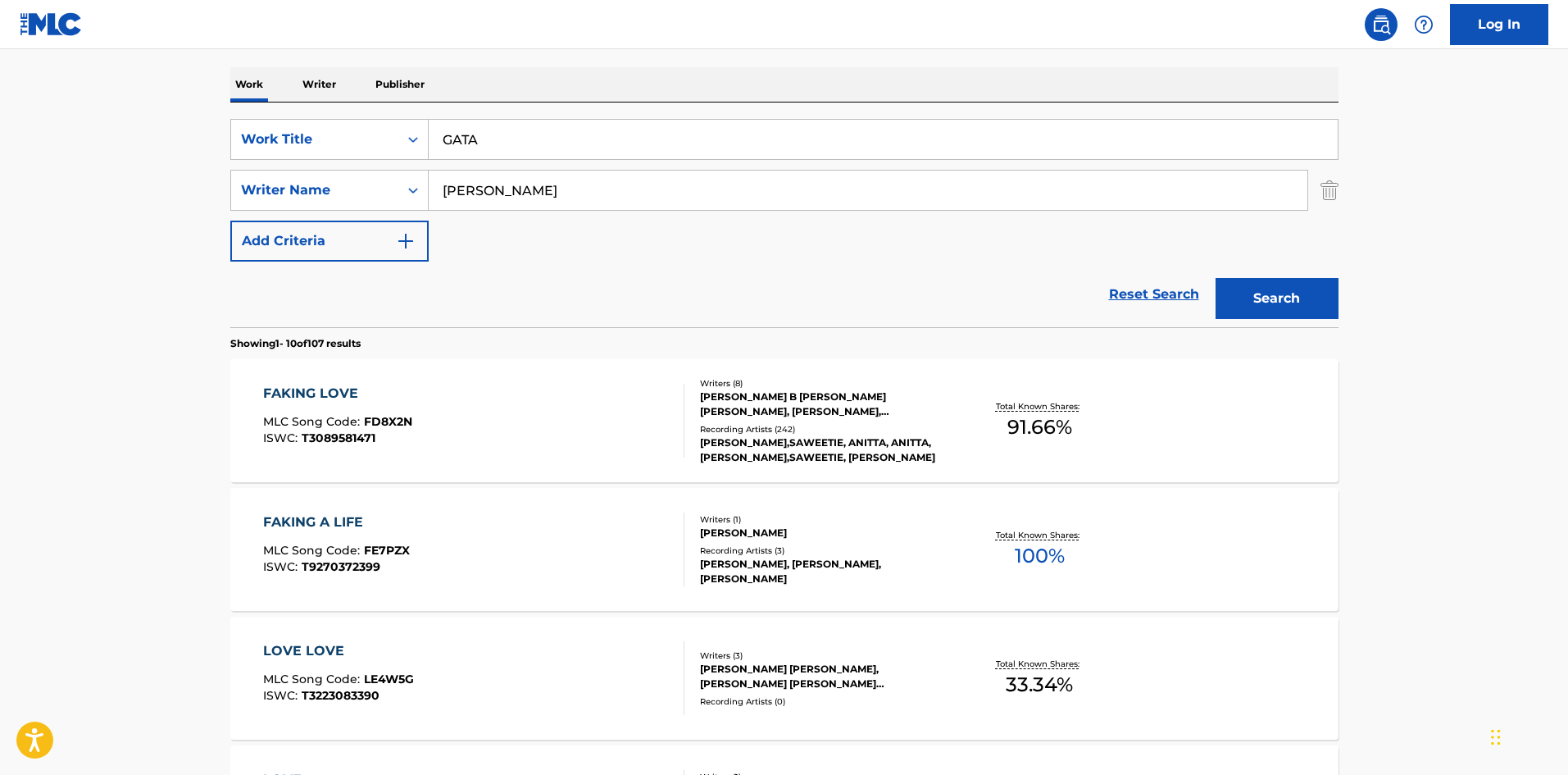
click at [617, 67] on div "The MLC Public Work Search The accuracy and completeness of The MLC's data is d…" at bounding box center [784, 784] width 1147 height 1881
drag, startPoint x: 564, startPoint y: 181, endPoint x: 59, endPoint y: 179, distance: 505.0
click at [68, 181] on main "The MLC Public Work Search The accuracy and completeness of The MLC's data is d…" at bounding box center [784, 768] width 1568 height 1930
paste input "[PERSON_NAME]"
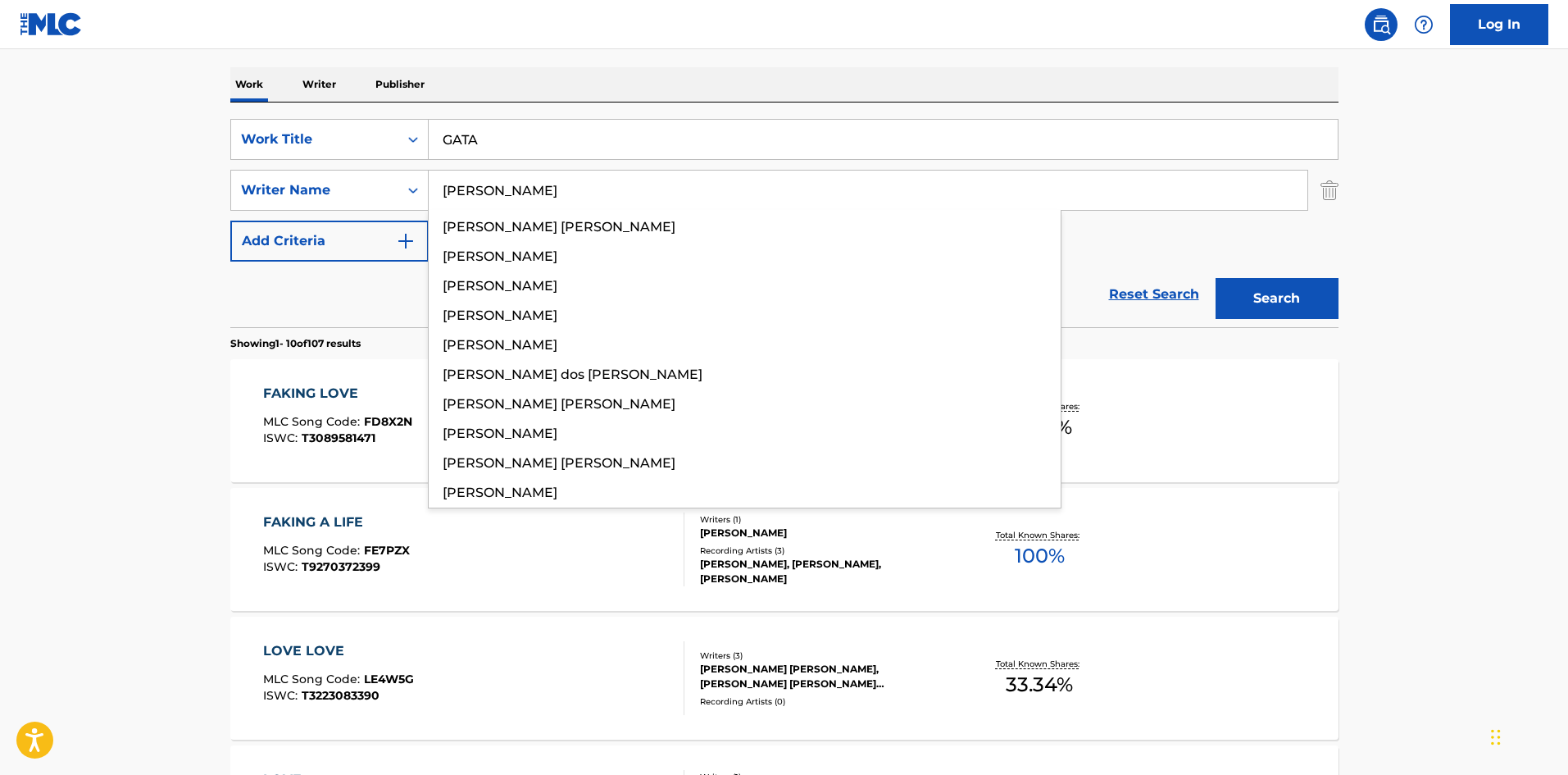
type input "[PERSON_NAME]"
click at [1291, 280] on button "Search" at bounding box center [1277, 298] width 123 height 41
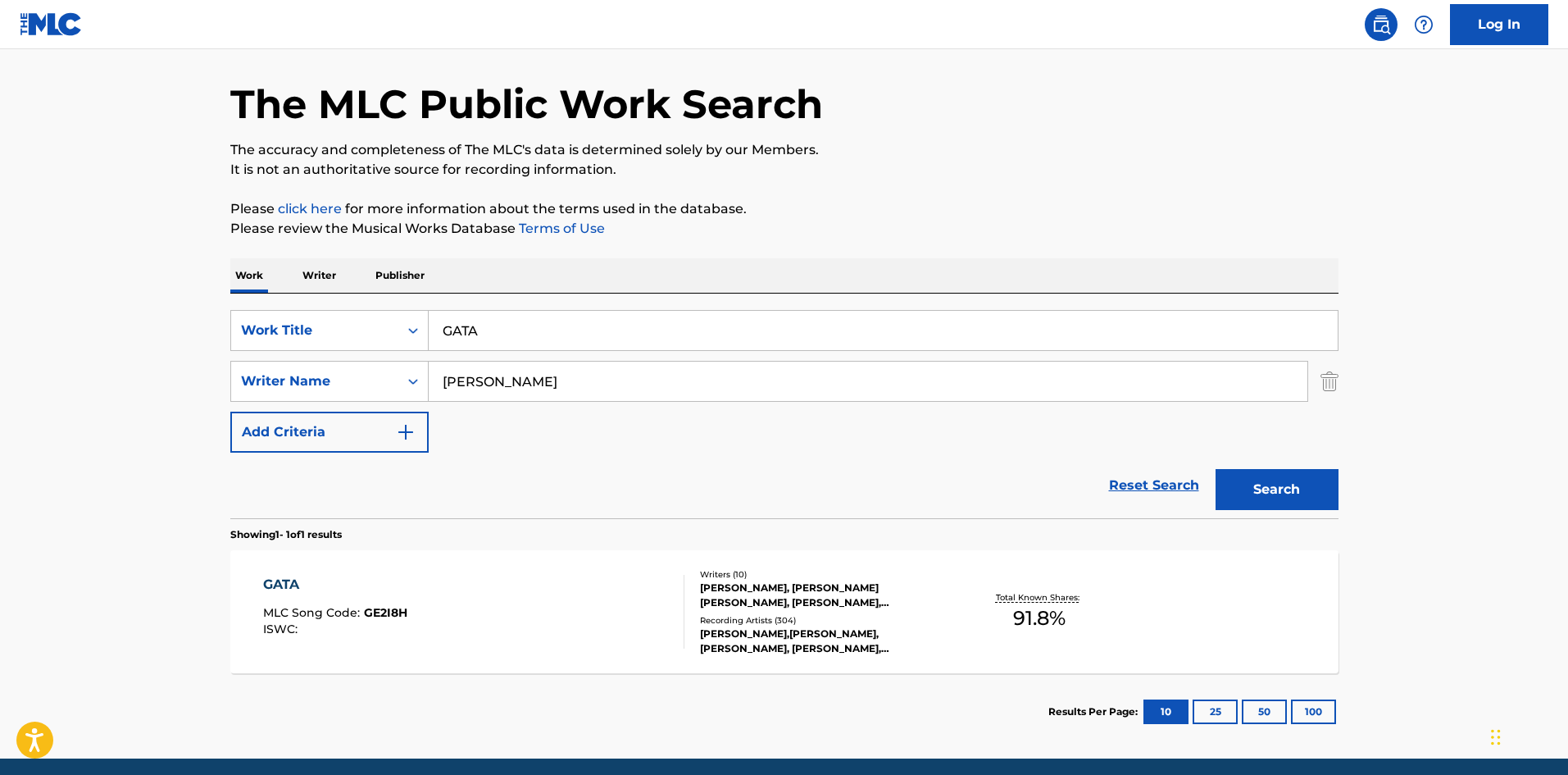
scroll to position [117, 0]
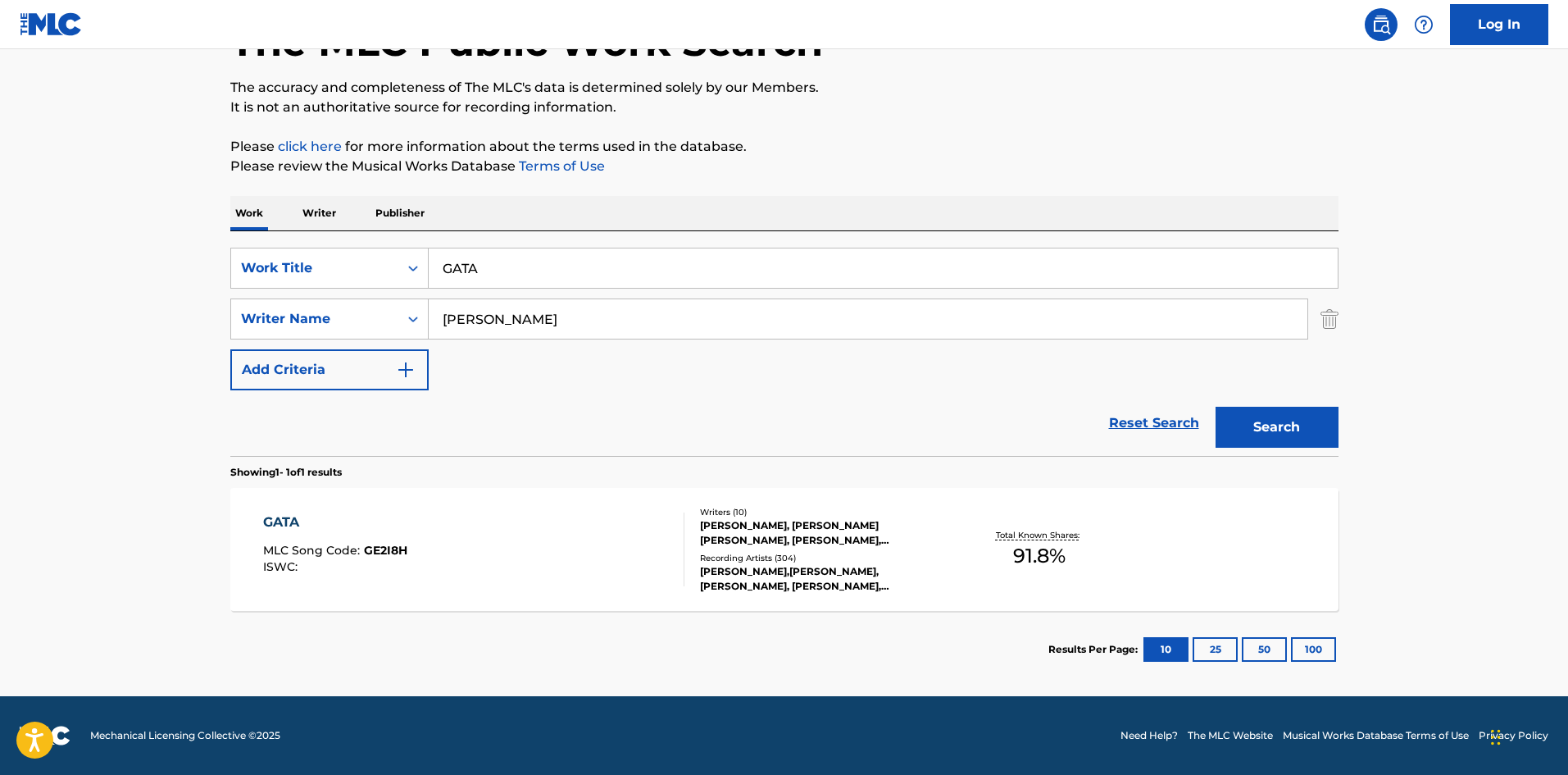
click at [282, 527] on div "GATA" at bounding box center [335, 522] width 144 height 20
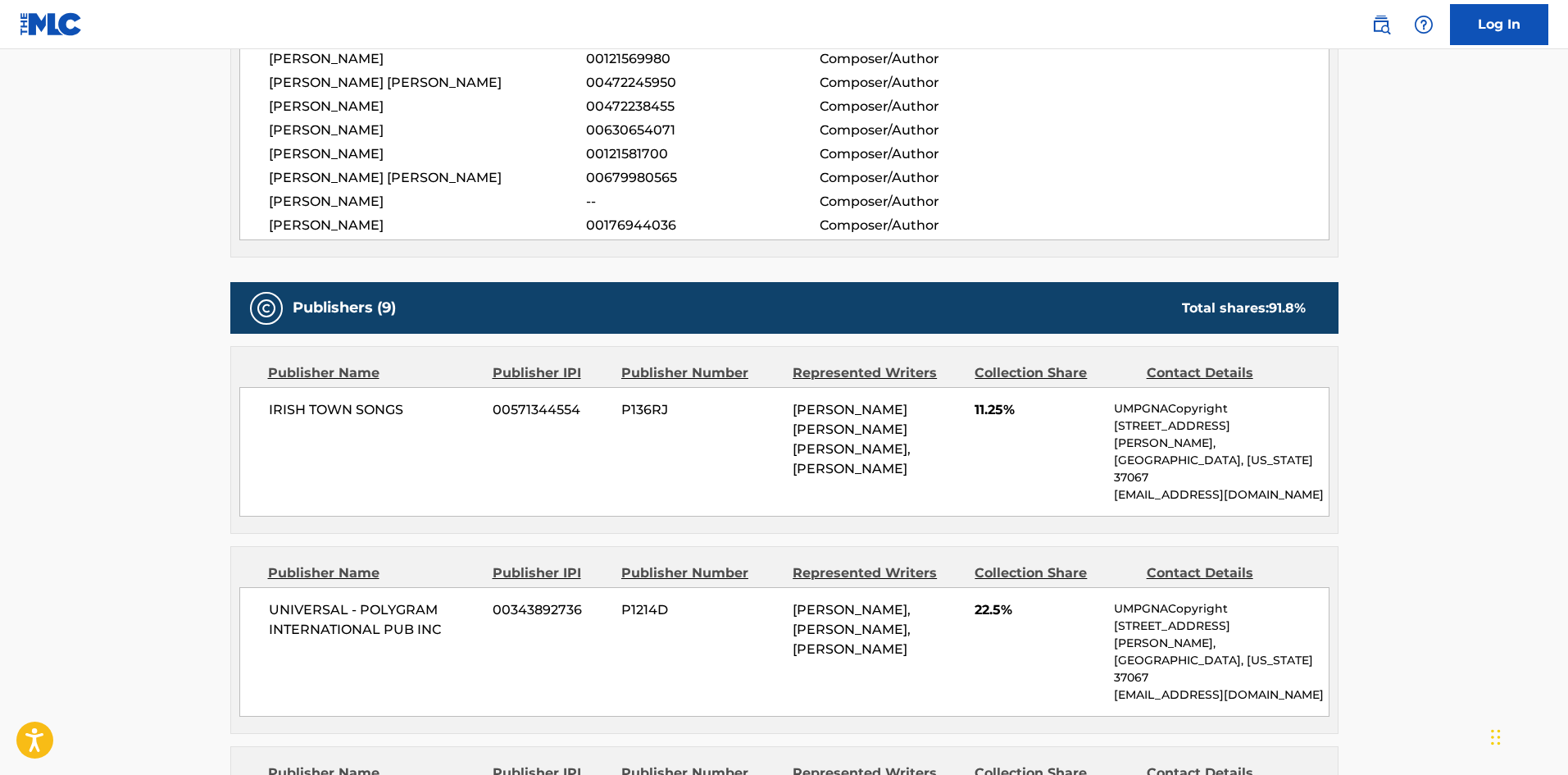
scroll to position [901, 0]
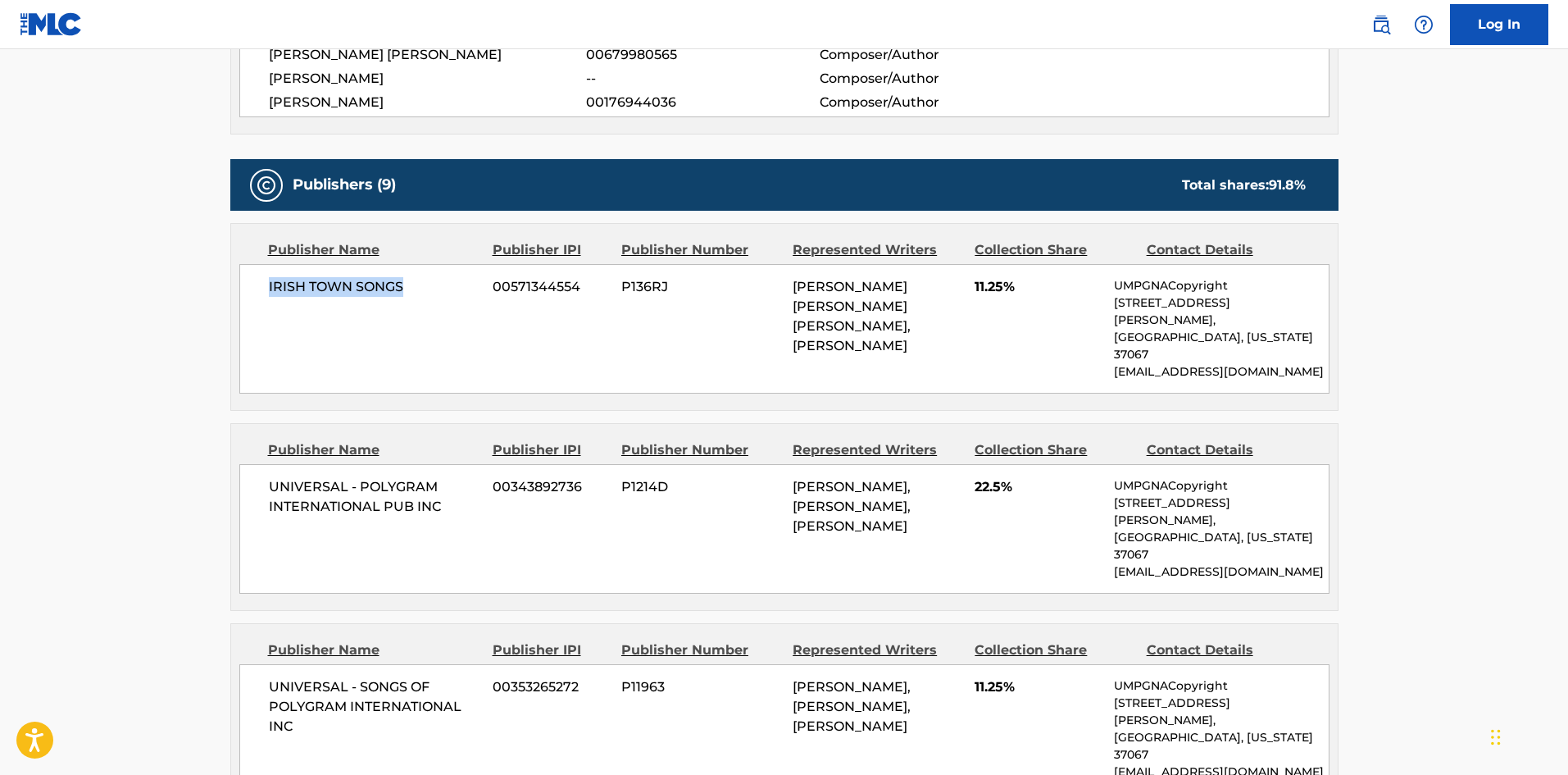
drag, startPoint x: 257, startPoint y: 289, endPoint x: 418, endPoint y: 282, distance: 161.2
click at [418, 282] on div "IRISH TOWN SONGS 00571344554 P136RJ [PERSON_NAME] [PERSON_NAME] [PERSON_NAME], …" at bounding box center [784, 328] width 1090 height 130
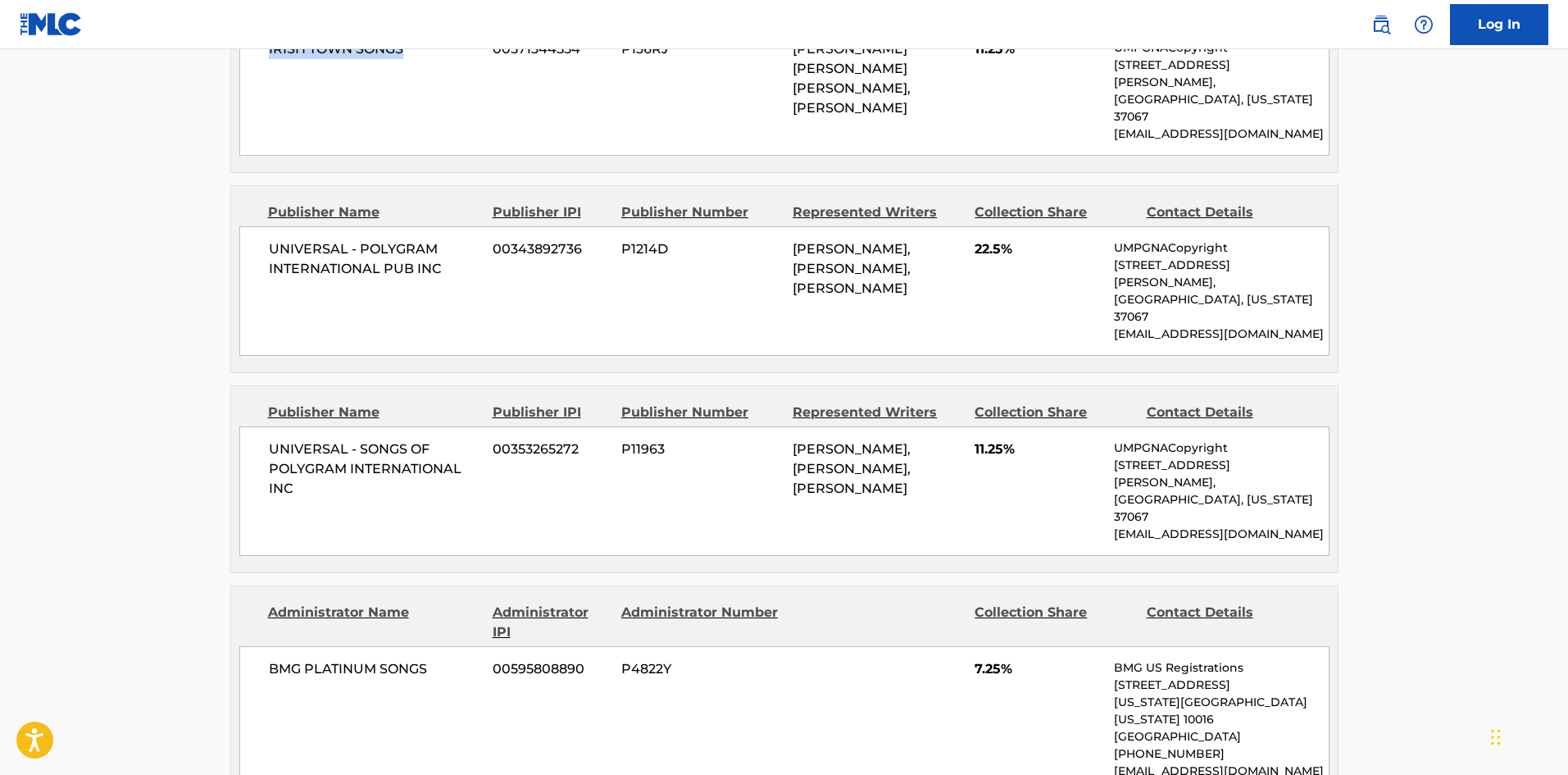
scroll to position [1147, 0]
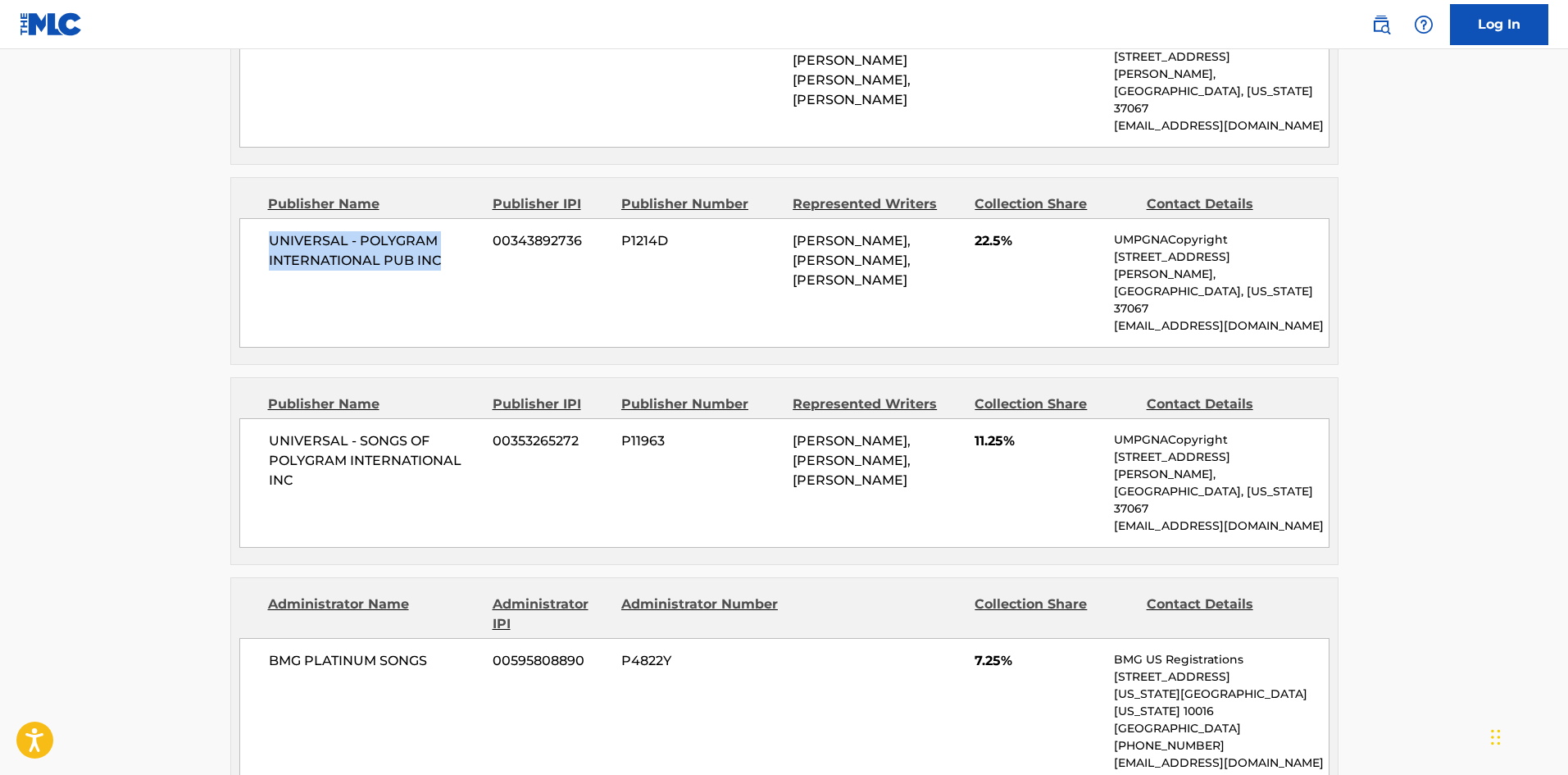
drag, startPoint x: 269, startPoint y: 205, endPoint x: 469, endPoint y: 250, distance: 205.0
click at [469, 250] on div "UNIVERSAL - POLYGRAM INTERNATIONAL PUB INC 00343892736 P1214D [PERSON_NAME], [P…" at bounding box center [784, 283] width 1090 height 130
copy span "UNIVERSAL - POLYGRAM INTERNATIONAL PUB INC"
drag, startPoint x: 971, startPoint y: 198, endPoint x: 1002, endPoint y: 202, distance: 31.3
click at [1002, 218] on div "UNIVERSAL - POLYGRAM INTERNATIONAL PUB INC 00343892736 P1214D [PERSON_NAME], [P…" at bounding box center [784, 283] width 1090 height 130
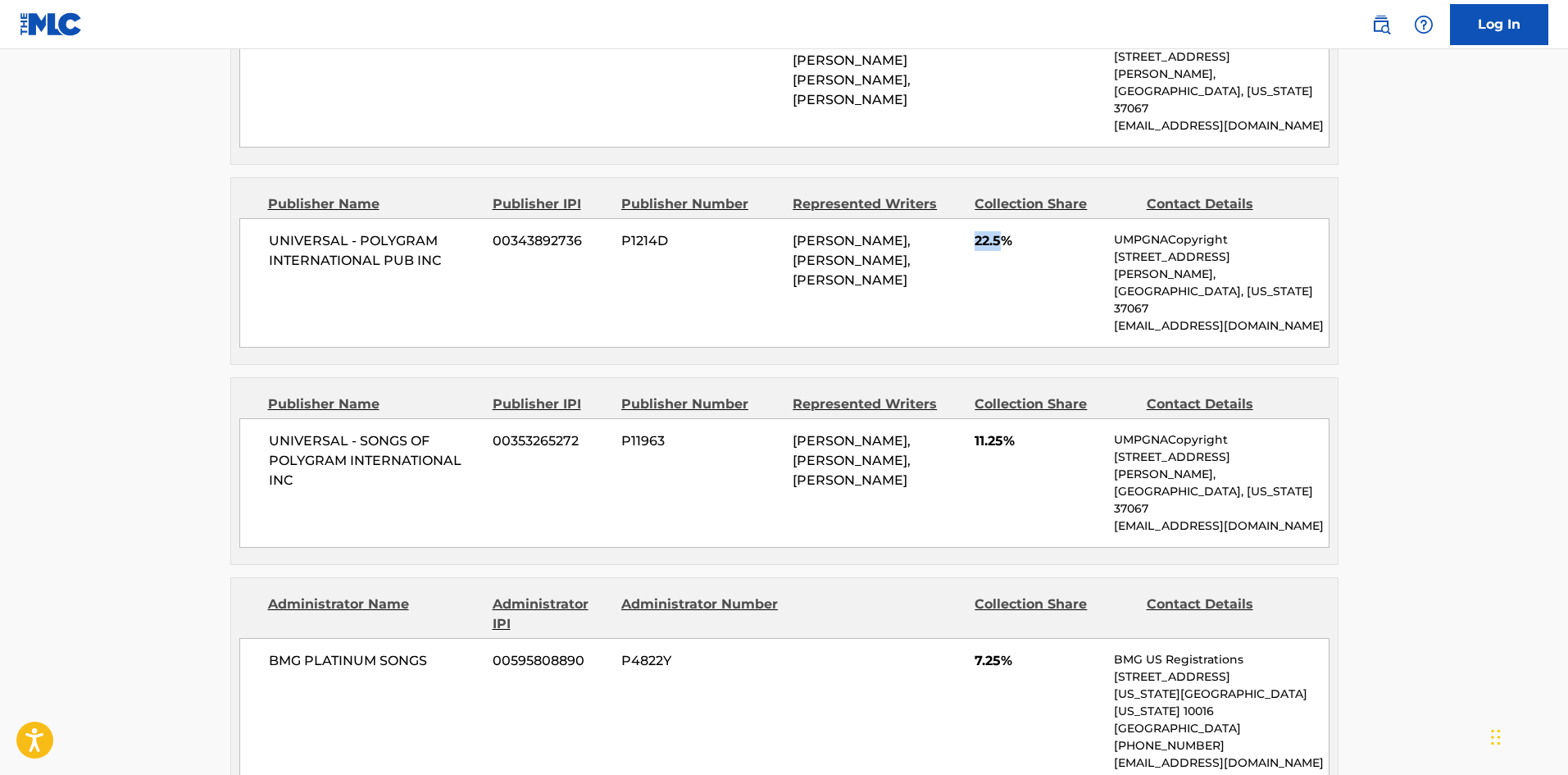
copy span "22.5"
drag, startPoint x: 268, startPoint y: 369, endPoint x: 354, endPoint y: 407, distance: 94.0
click at [354, 431] on span "UNIVERSAL - SONGS OF POLYGRAM INTERNATIONAL INC" at bounding box center [375, 460] width 213 height 59
copy span "UNIVERSAL - SONGS OF POLYGRAM INTERNATIONAL INC"
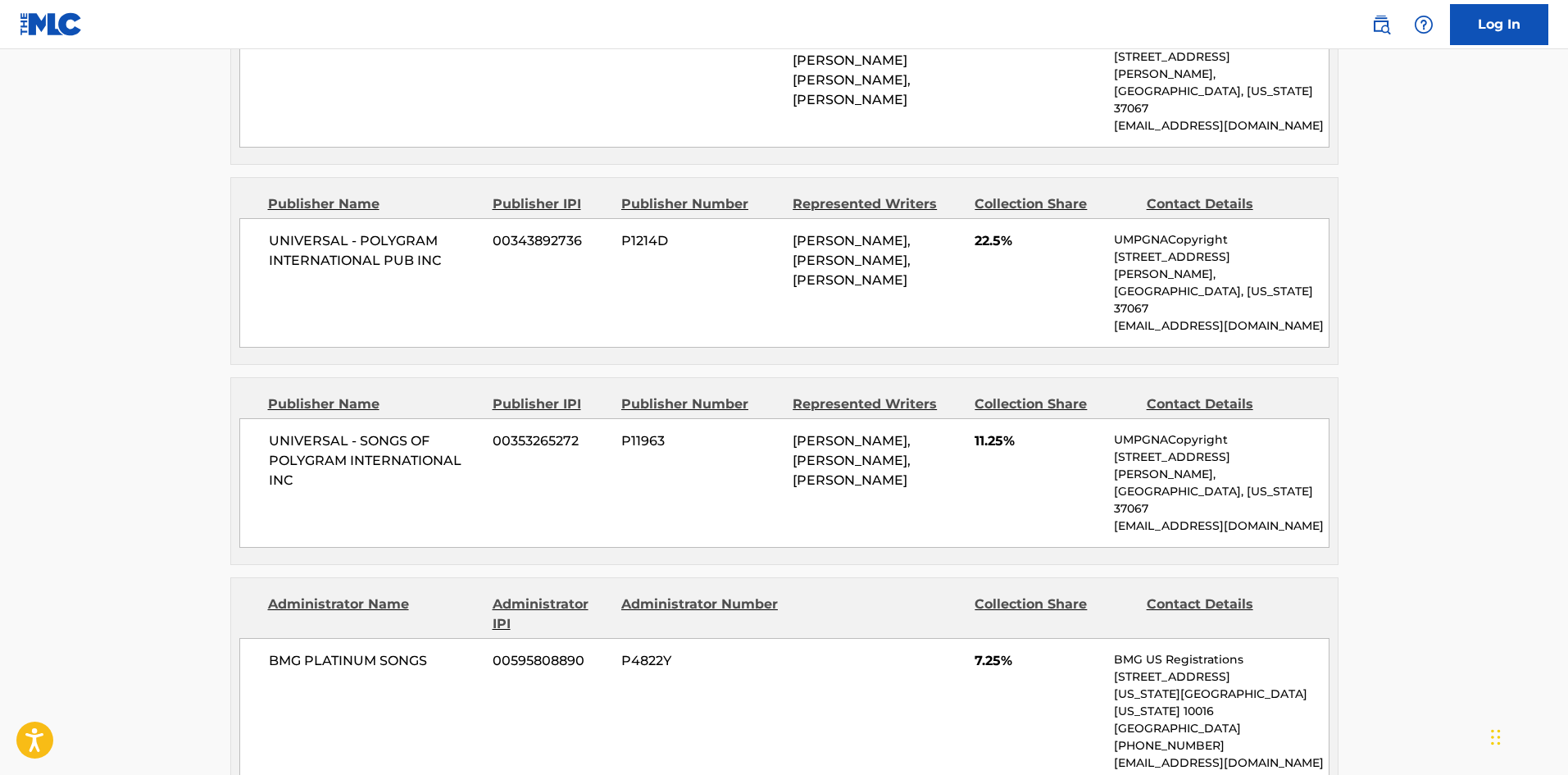
click at [780, 26] on nav "Log In" at bounding box center [784, 24] width 1568 height 49
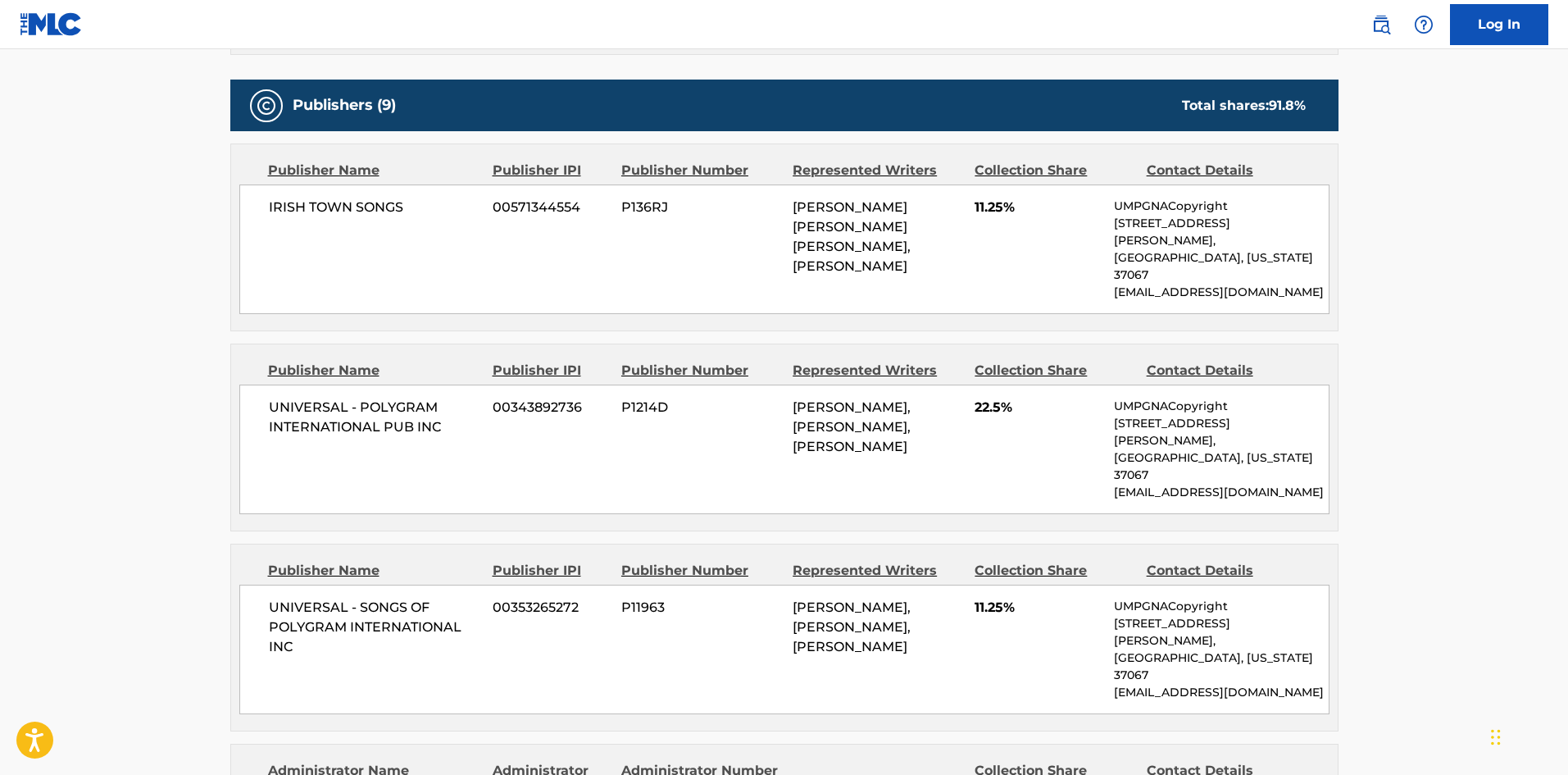
scroll to position [983, 0]
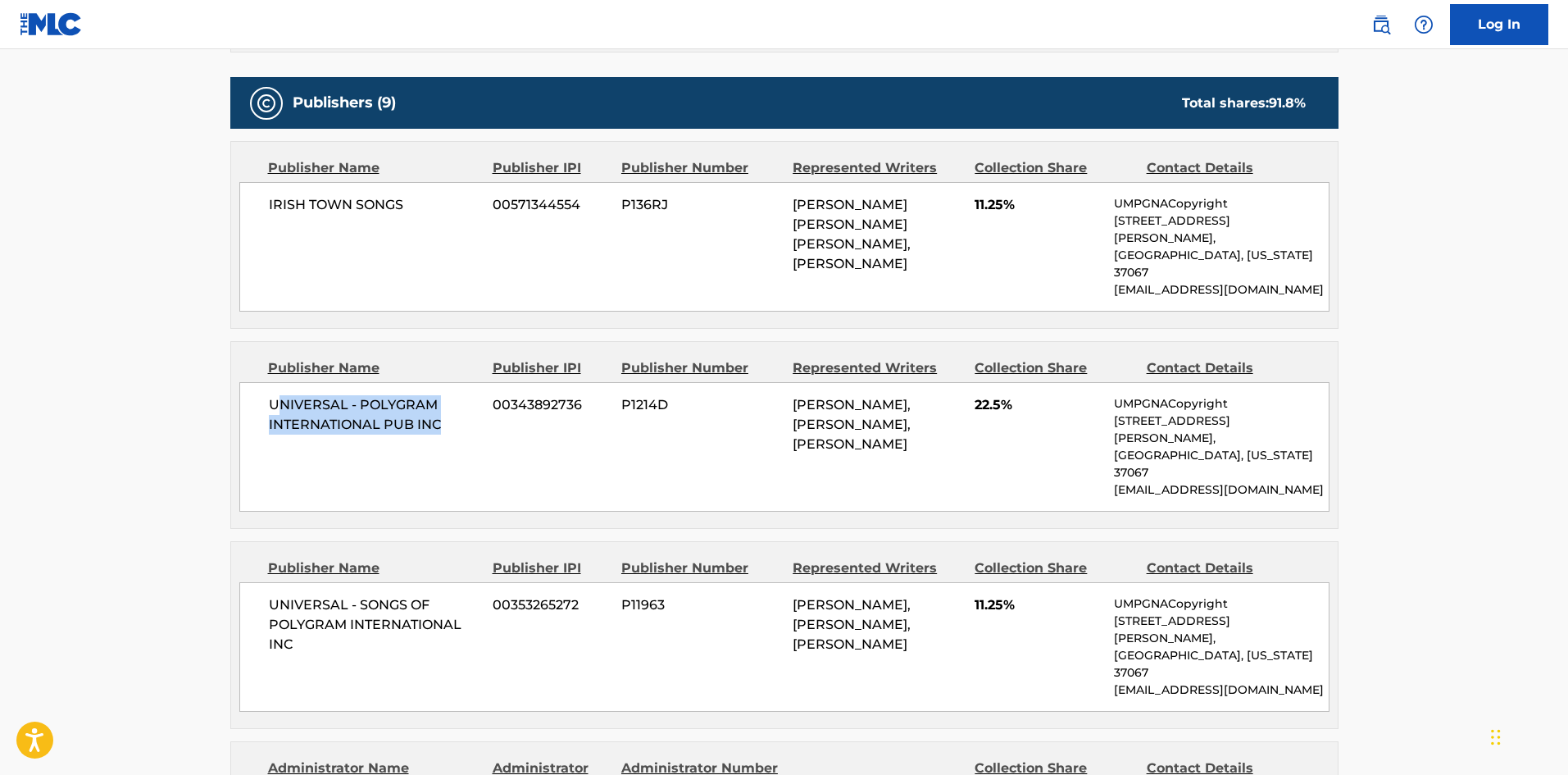
drag, startPoint x: 274, startPoint y: 371, endPoint x: 484, endPoint y: 398, distance: 211.7
click at [484, 398] on div "UNIVERSAL - POLYGRAM INTERNATIONAL PUB INC 00343892736 P1214D [PERSON_NAME], [P…" at bounding box center [784, 446] width 1090 height 130
click at [240, 417] on div "UNIVERSAL - POLYGRAM INTERNATIONAL PUB INC 00343892736 P1214D [PERSON_NAME], [P…" at bounding box center [784, 446] width 1090 height 130
drag, startPoint x: 269, startPoint y: 372, endPoint x: 671, endPoint y: 31, distance: 527.1
click at [478, 399] on span "UNIVERSAL - POLYGRAM INTERNATIONAL PUB INC" at bounding box center [375, 414] width 213 height 39
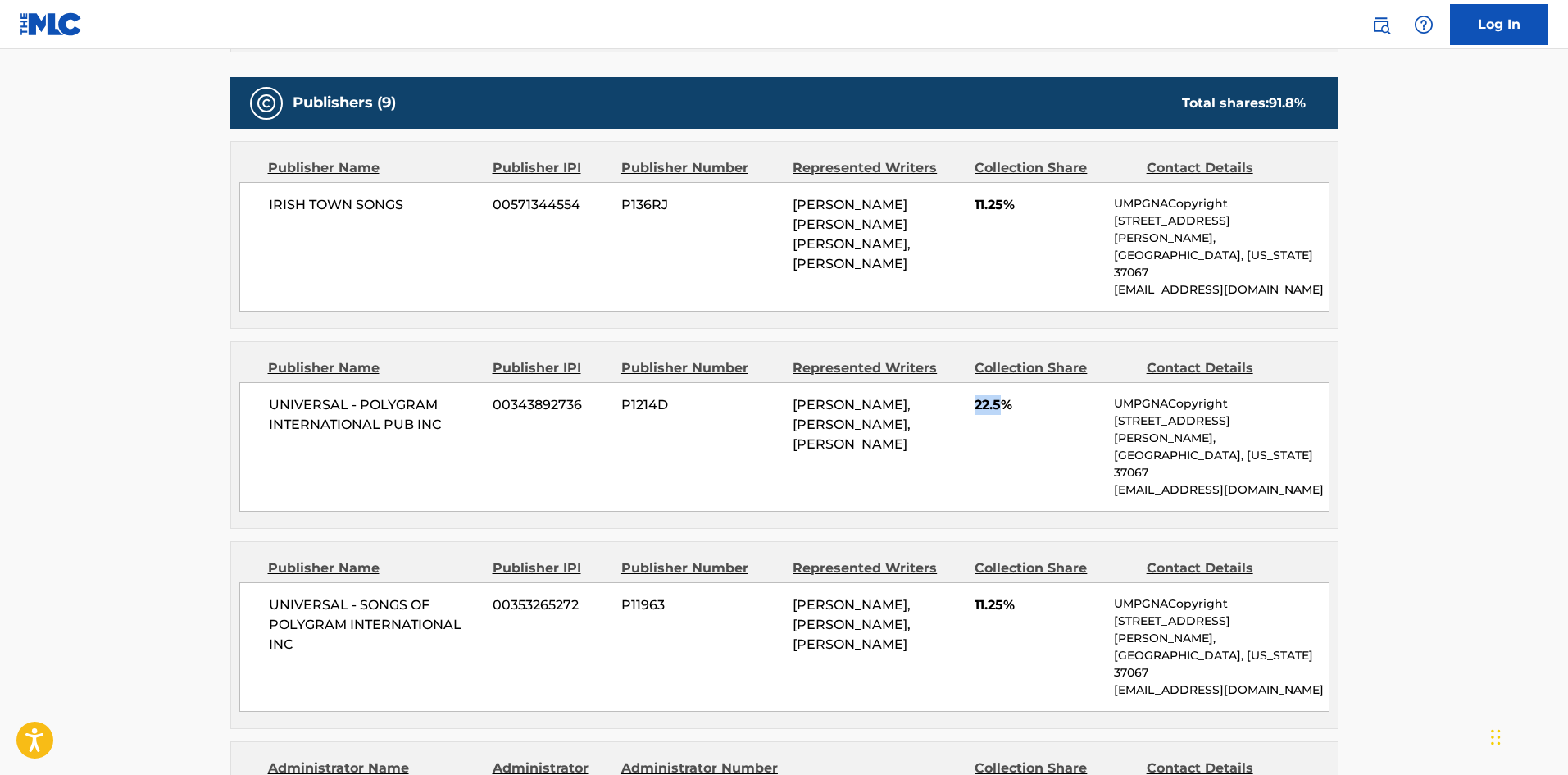
drag, startPoint x: 977, startPoint y: 367, endPoint x: 1005, endPoint y: 366, distance: 28.0
click at [1005, 395] on span "22.5%" at bounding box center [1038, 405] width 127 height 20
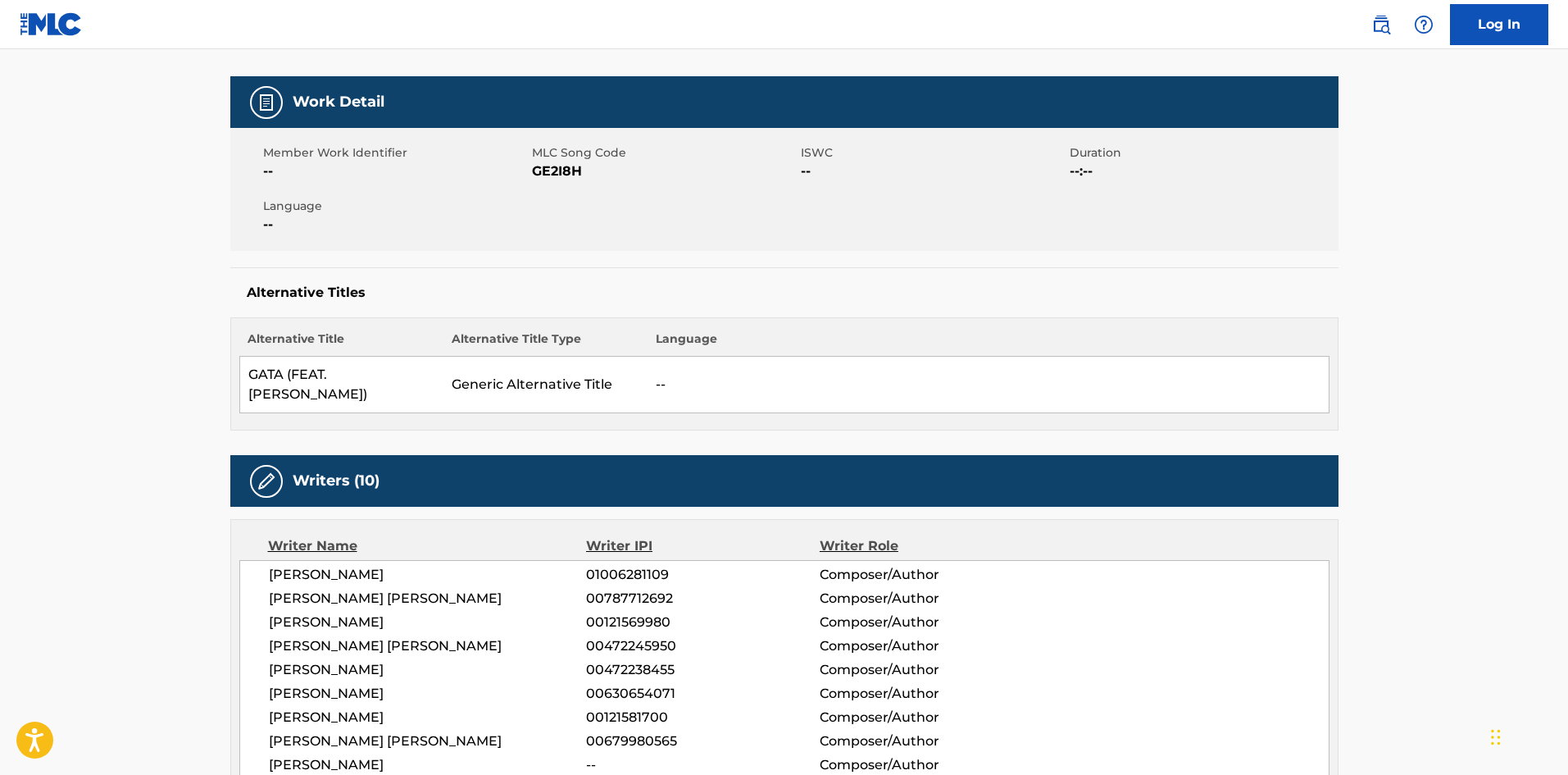
scroll to position [0, 0]
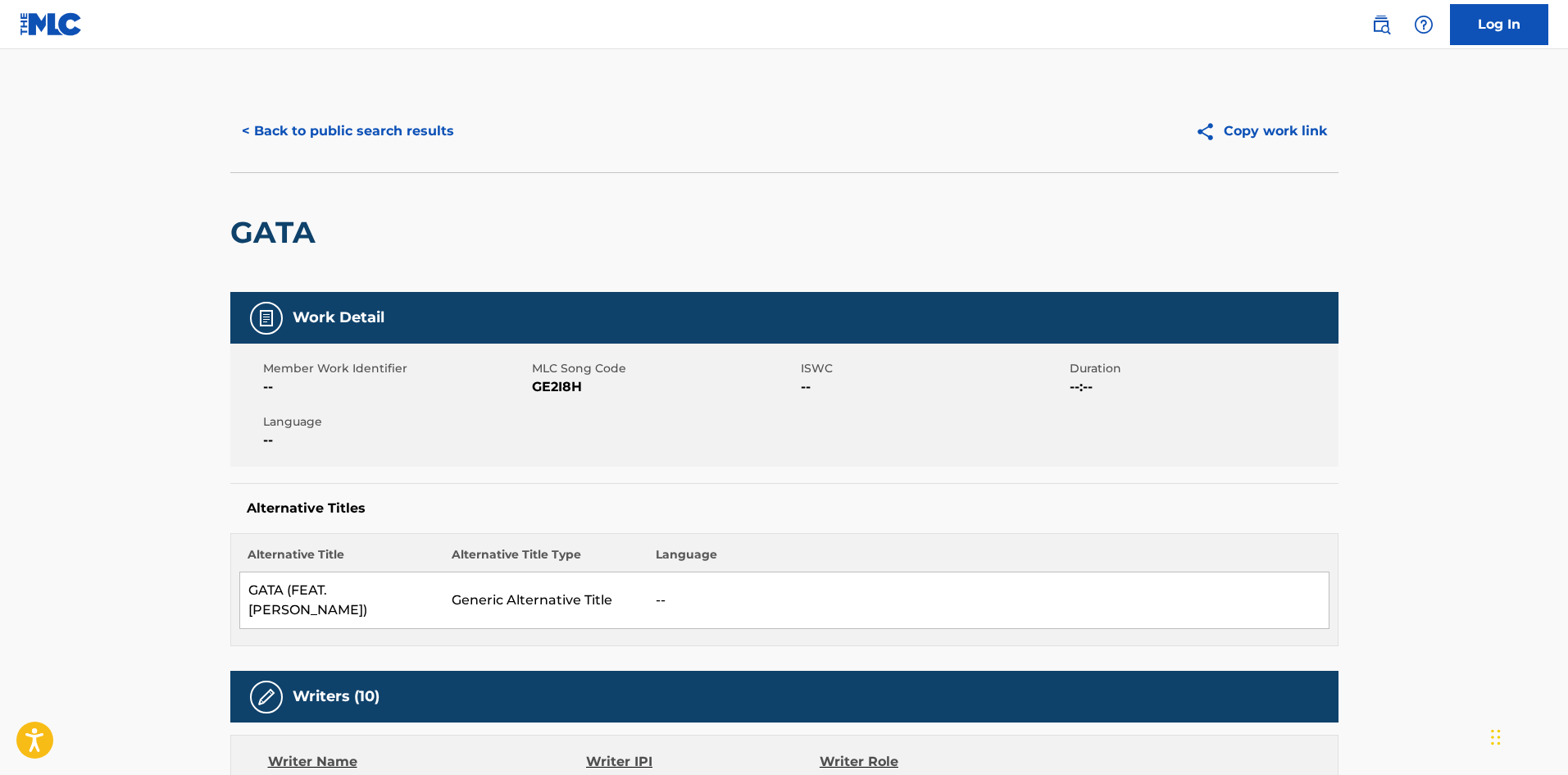
click at [366, 130] on button "< Back to public search results" at bounding box center [347, 131] width 235 height 41
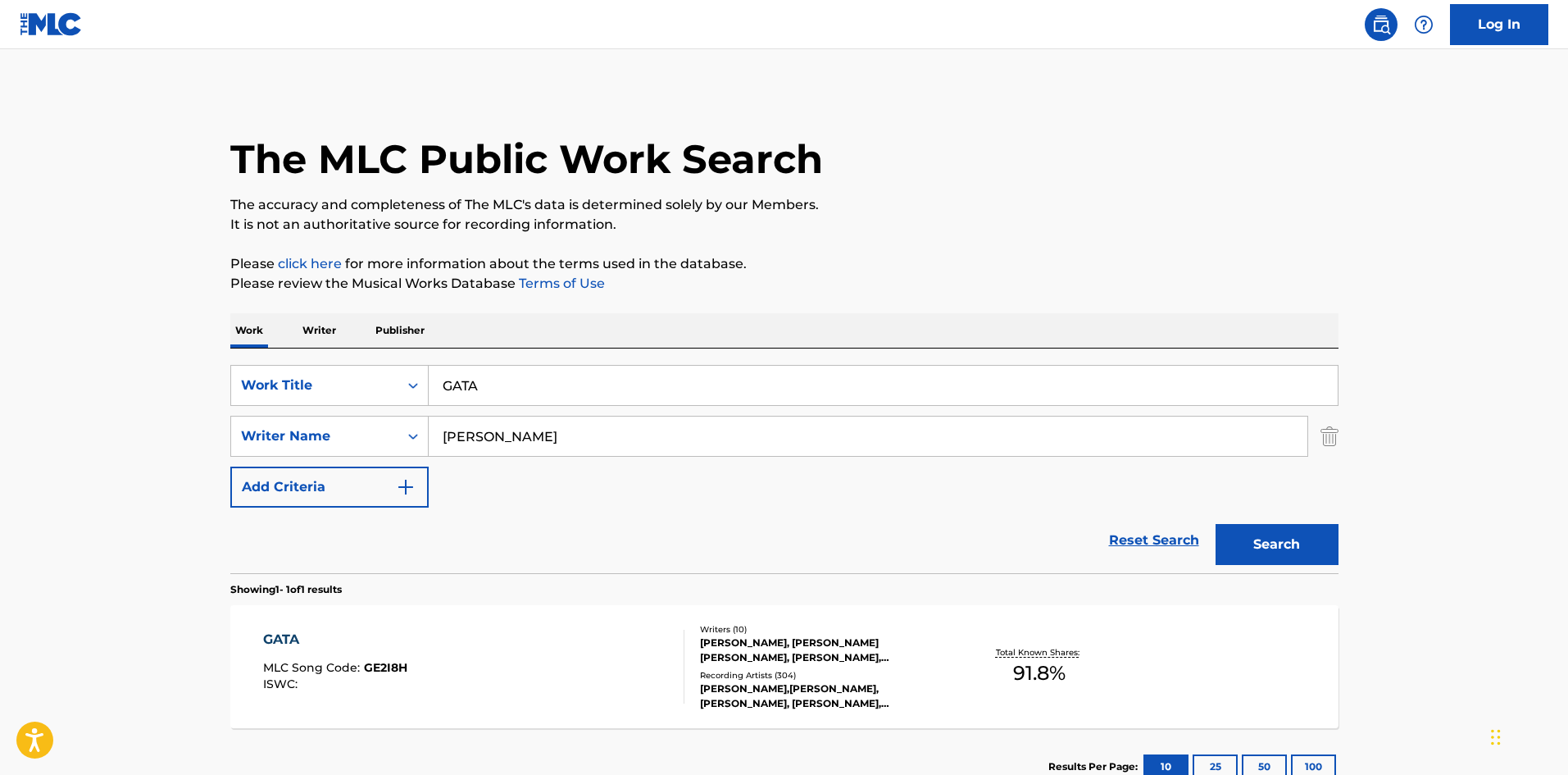
scroll to position [23, 0]
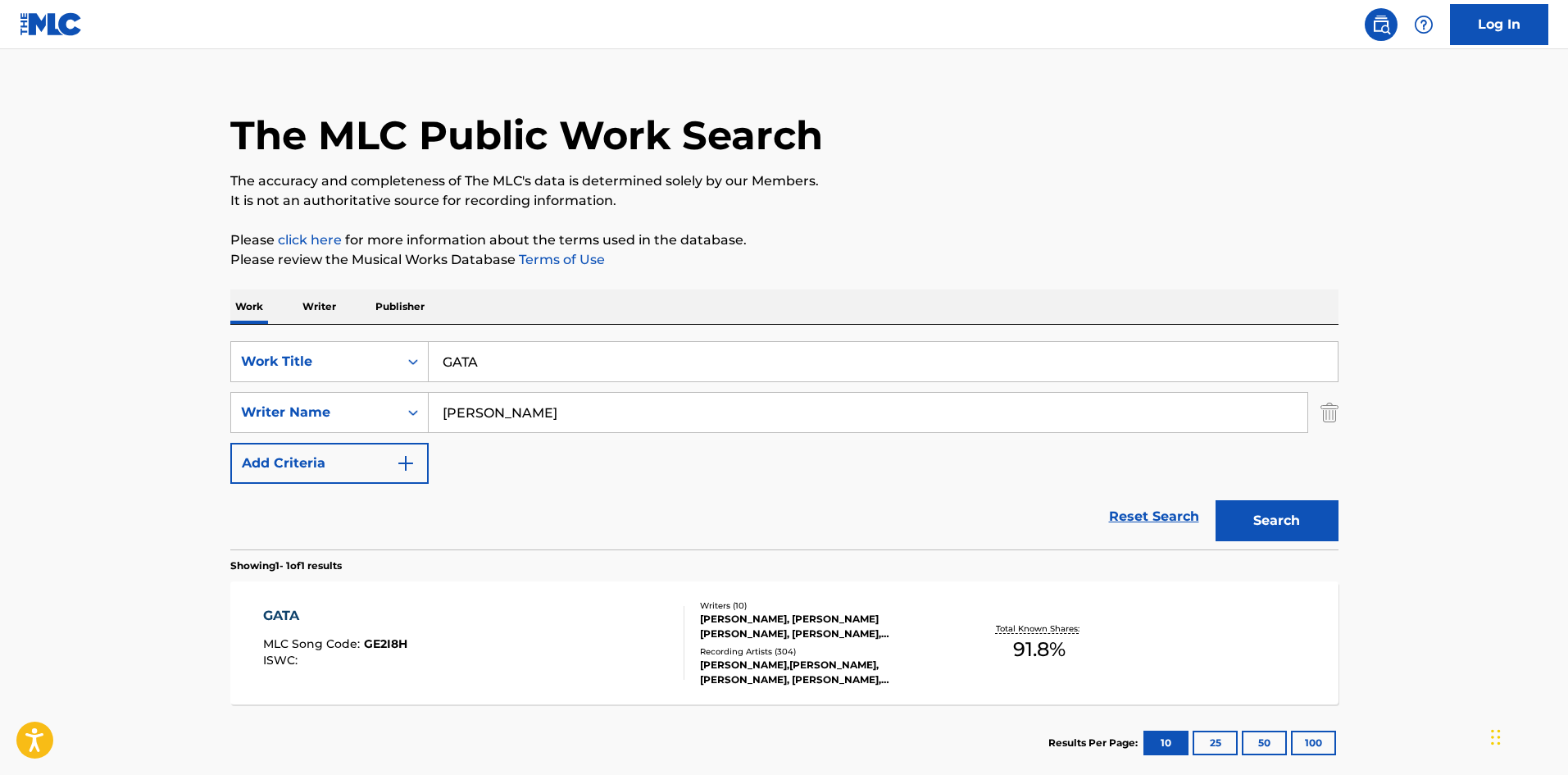
drag, startPoint x: 589, startPoint y: 358, endPoint x: 169, endPoint y: 314, distance: 422.3
click at [176, 339] on main "The MLC Public Work Search The accuracy and completeness of The MLC's data is d…" at bounding box center [784, 407] width 1568 height 764
paste input "I'D RATHER HAVE SEX"
type input "I'D RATHER HAVE SEX"
click at [489, 464] on div "SearchWithCriteria09829592-637c-49c1-a1e3-24c61a203452 Work Title I'D RATHER HA…" at bounding box center [784, 412] width 1108 height 142
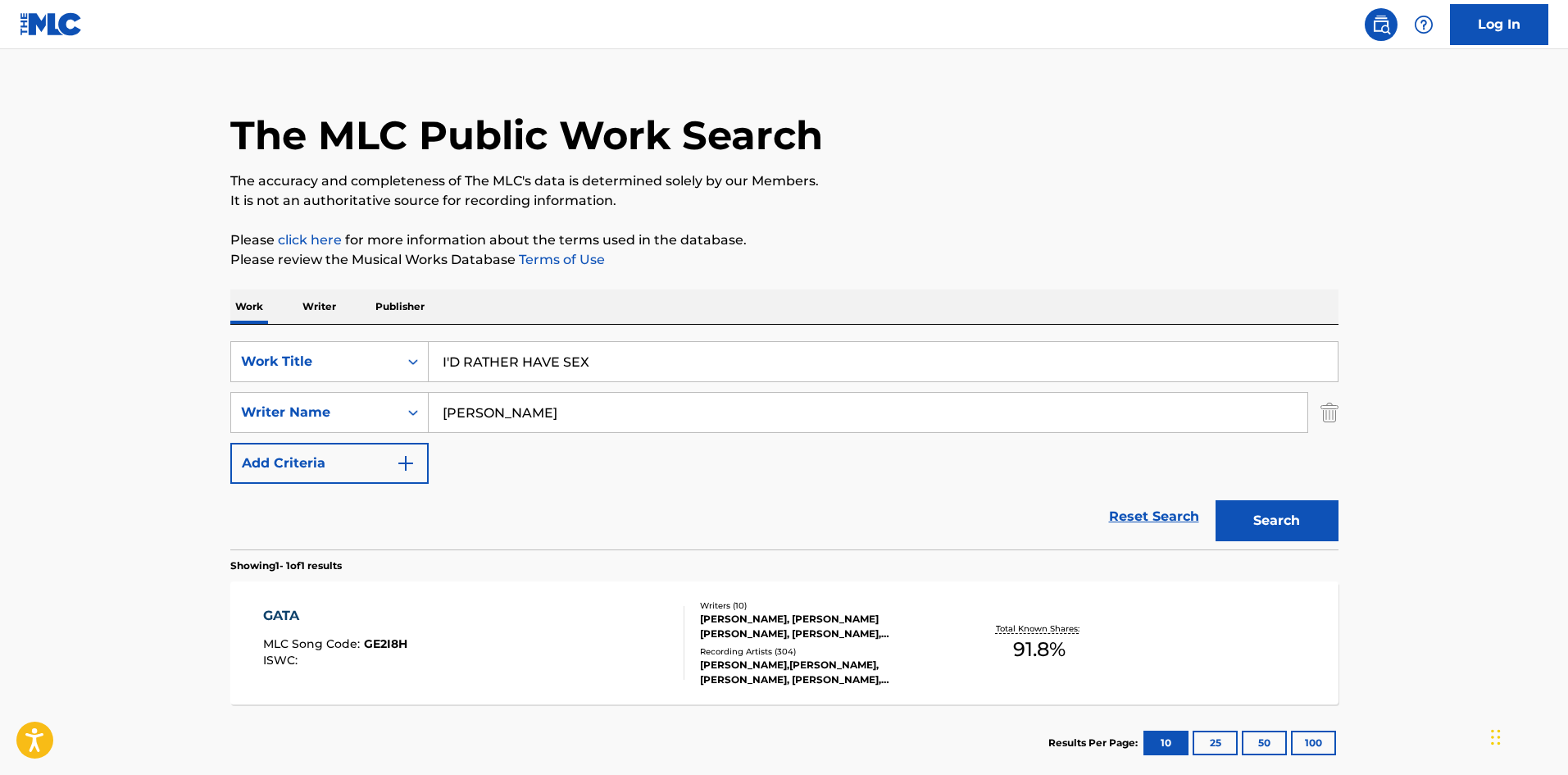
drag, startPoint x: 531, startPoint y: 417, endPoint x: 92, endPoint y: 419, distance: 439.0
click at [91, 423] on main "The MLC Public Work Search The accuracy and completeness of The MLC's data is d…" at bounding box center [784, 407] width 1568 height 764
paste input "RRERO"
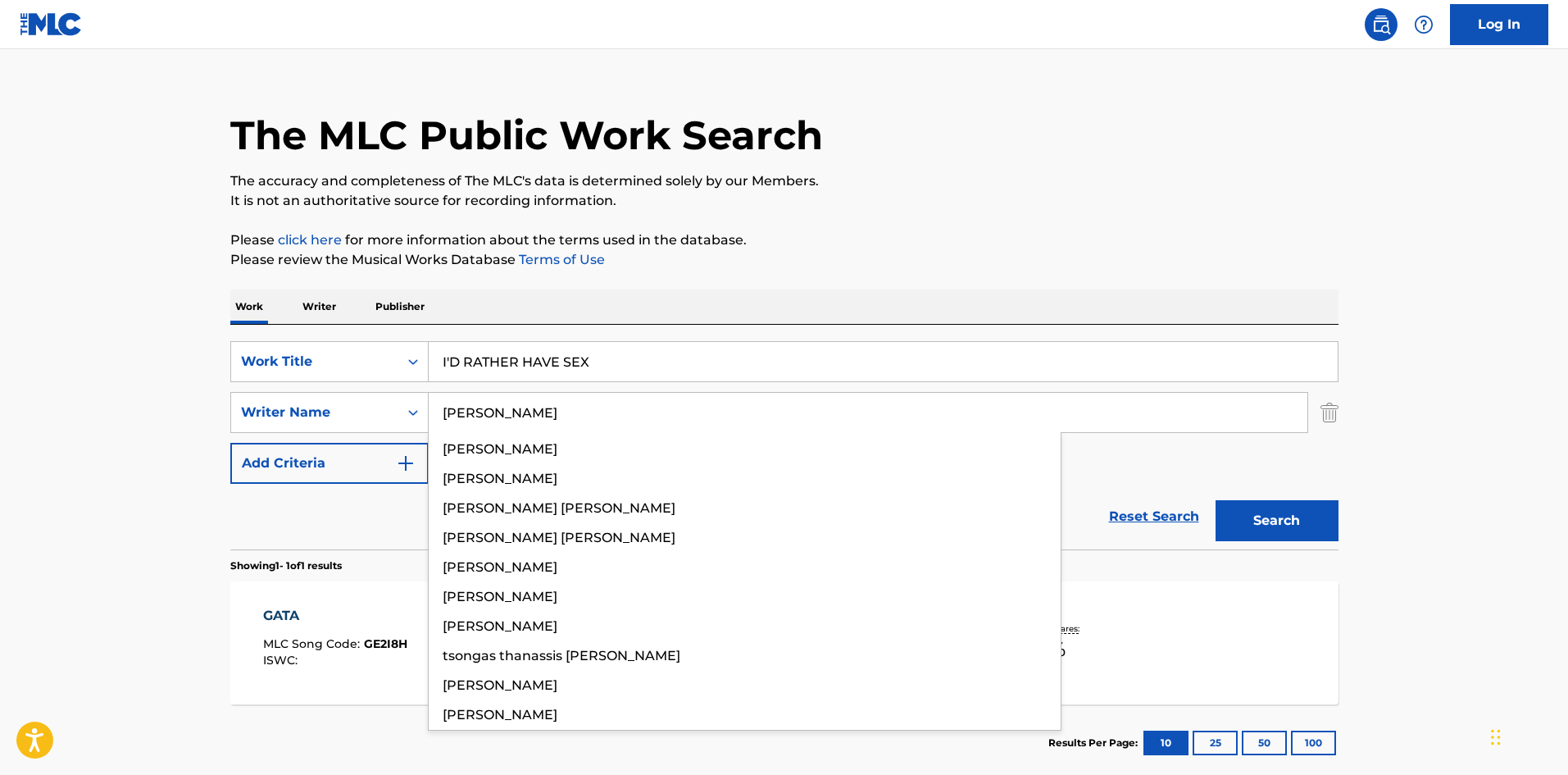
type input "[PERSON_NAME]"
click at [1325, 521] on button "Search" at bounding box center [1277, 520] width 123 height 41
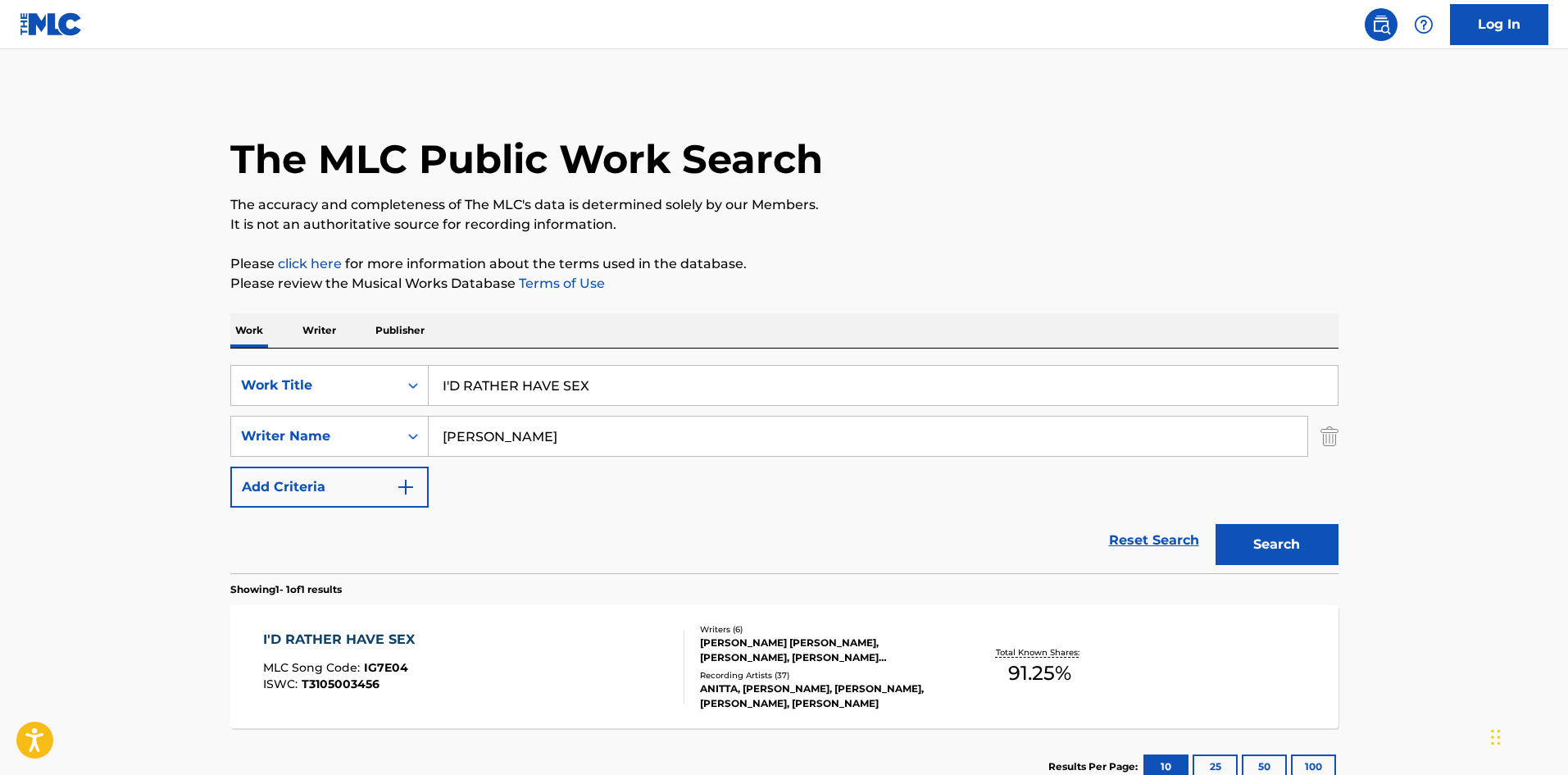
scroll to position [117, 0]
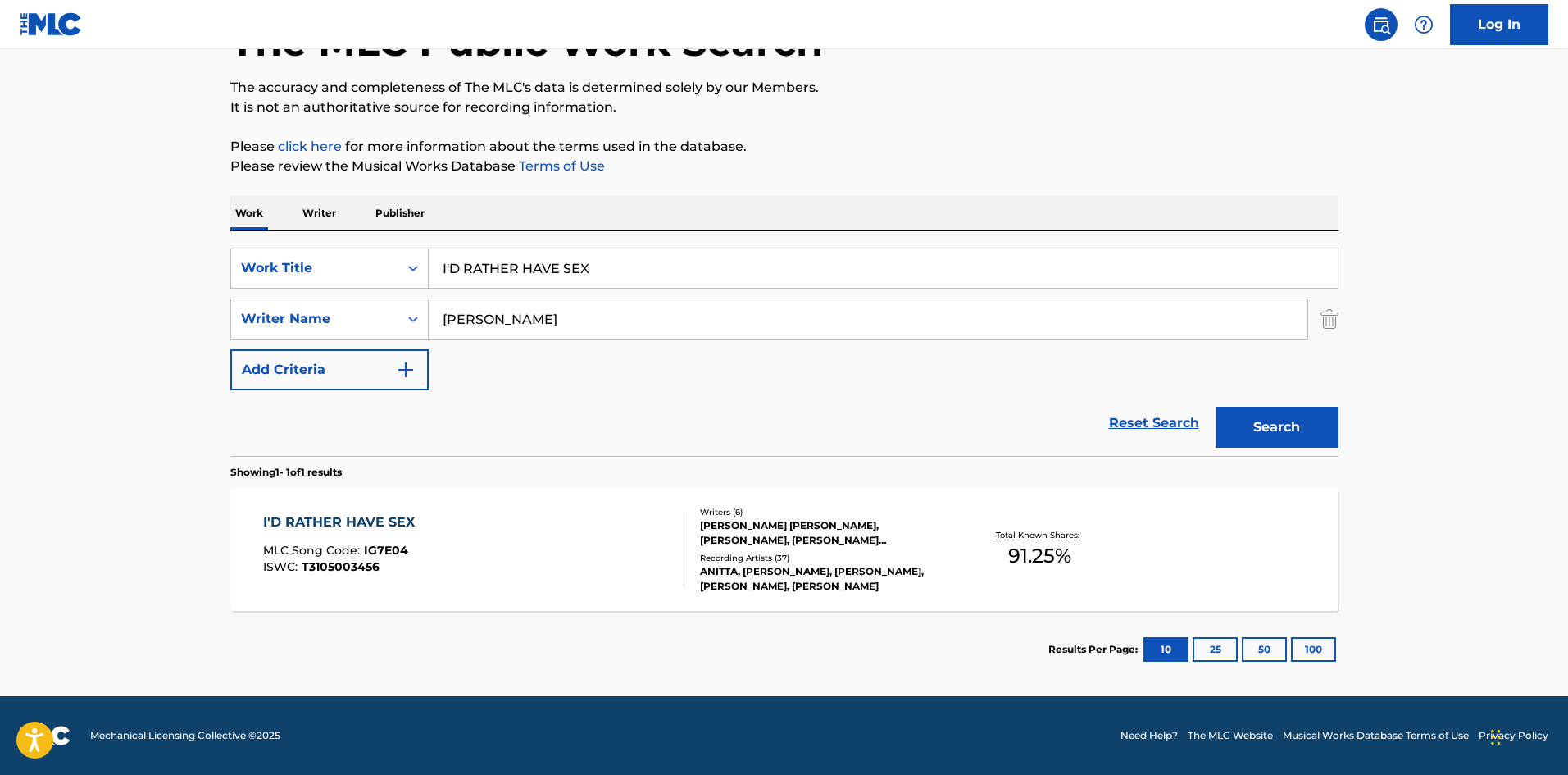
click at [382, 523] on div "I'D RATHER HAVE SEX" at bounding box center [342, 522] width 160 height 20
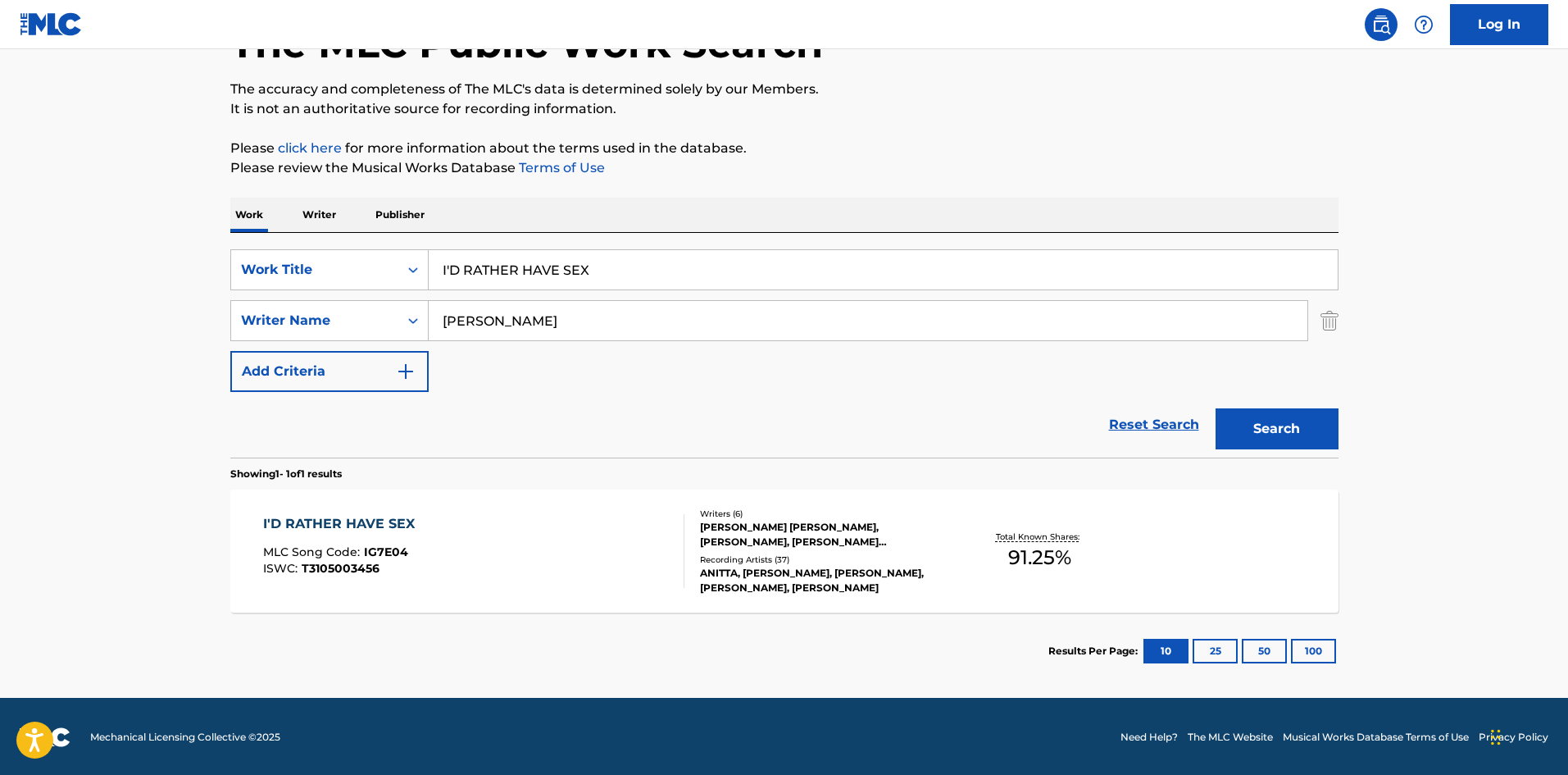
scroll to position [117, 0]
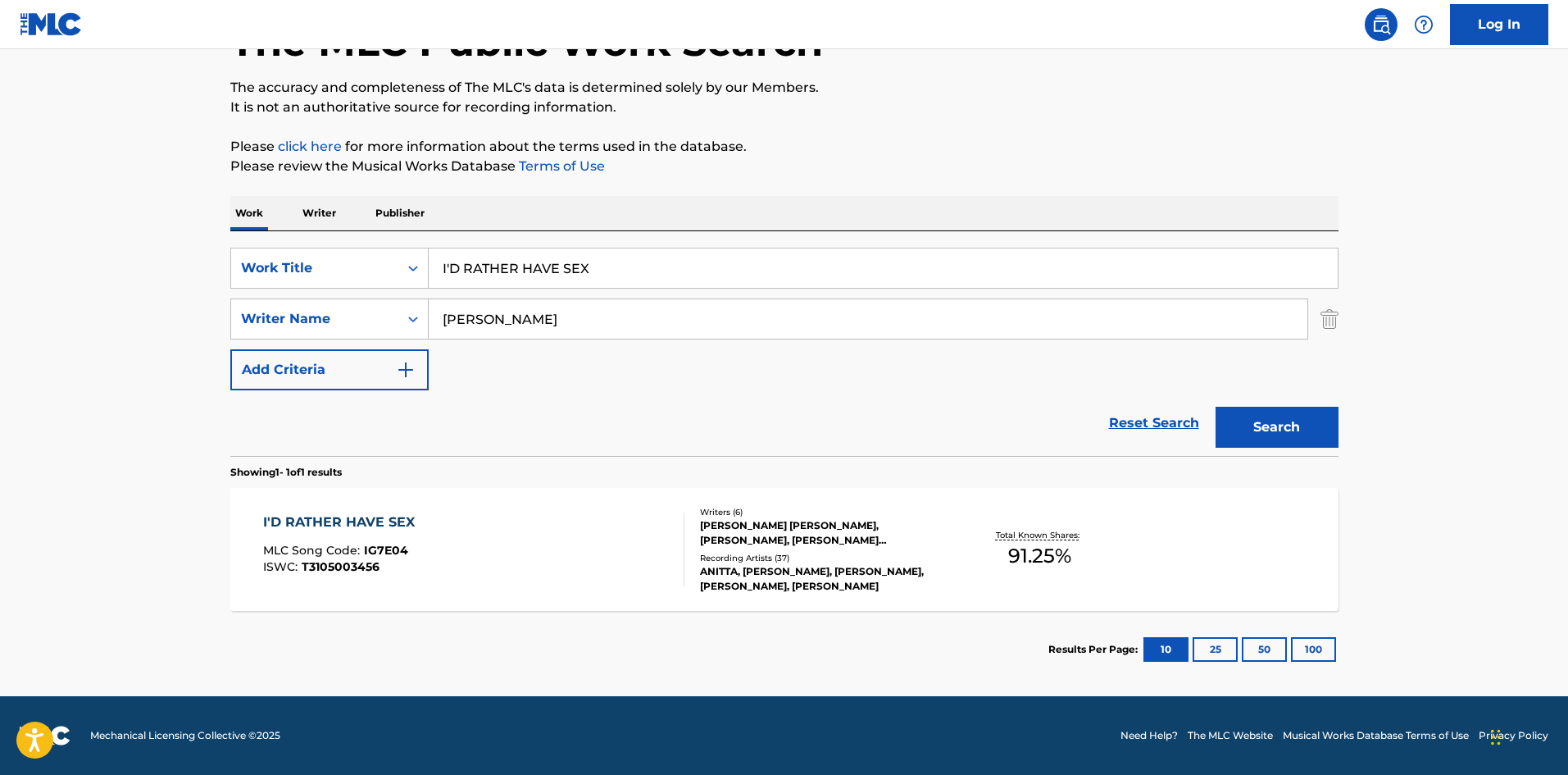
click at [350, 512] on div "I'D RATHER HAVE SEX" at bounding box center [342, 522] width 160 height 20
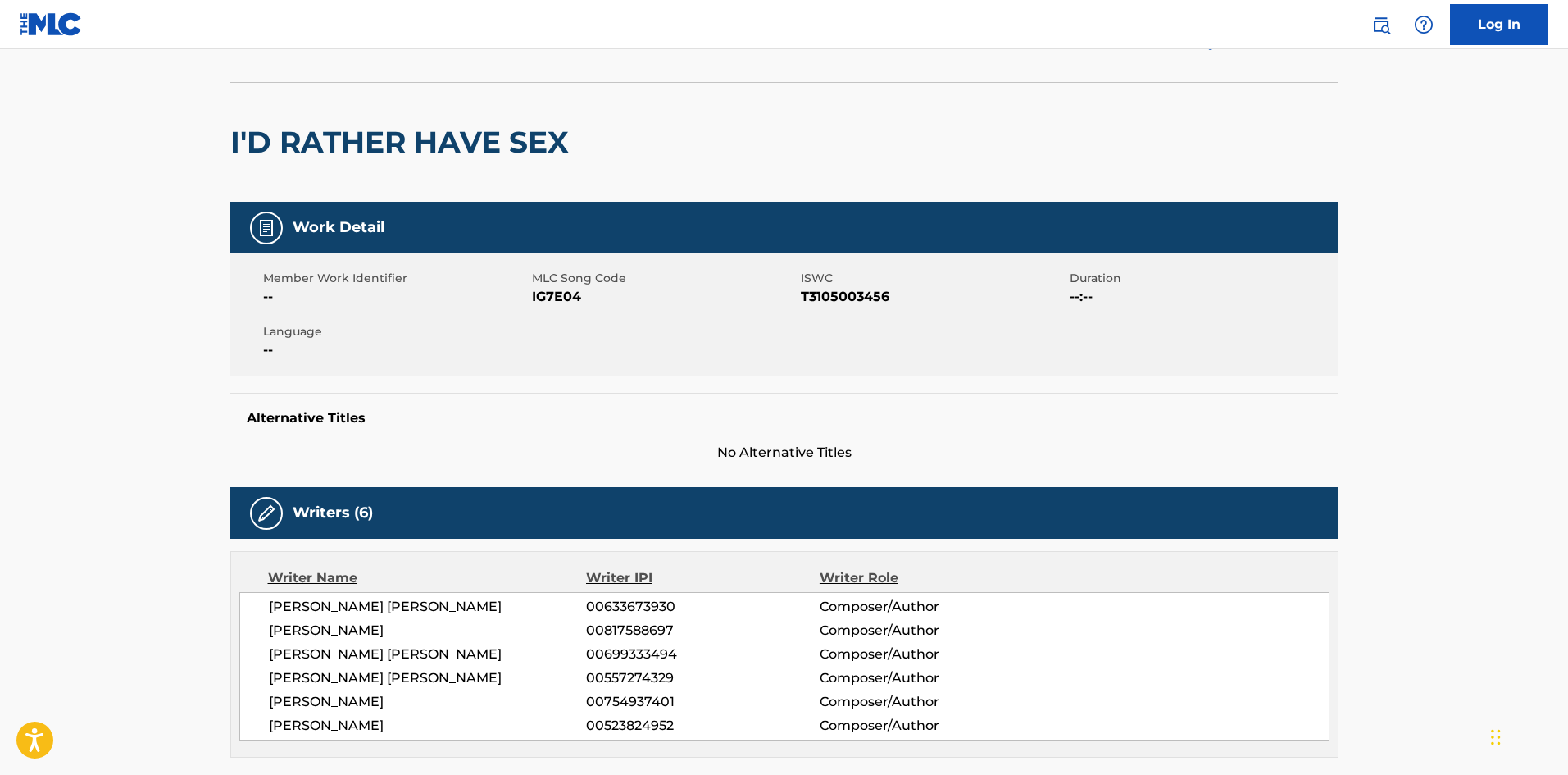
scroll to position [738, 0]
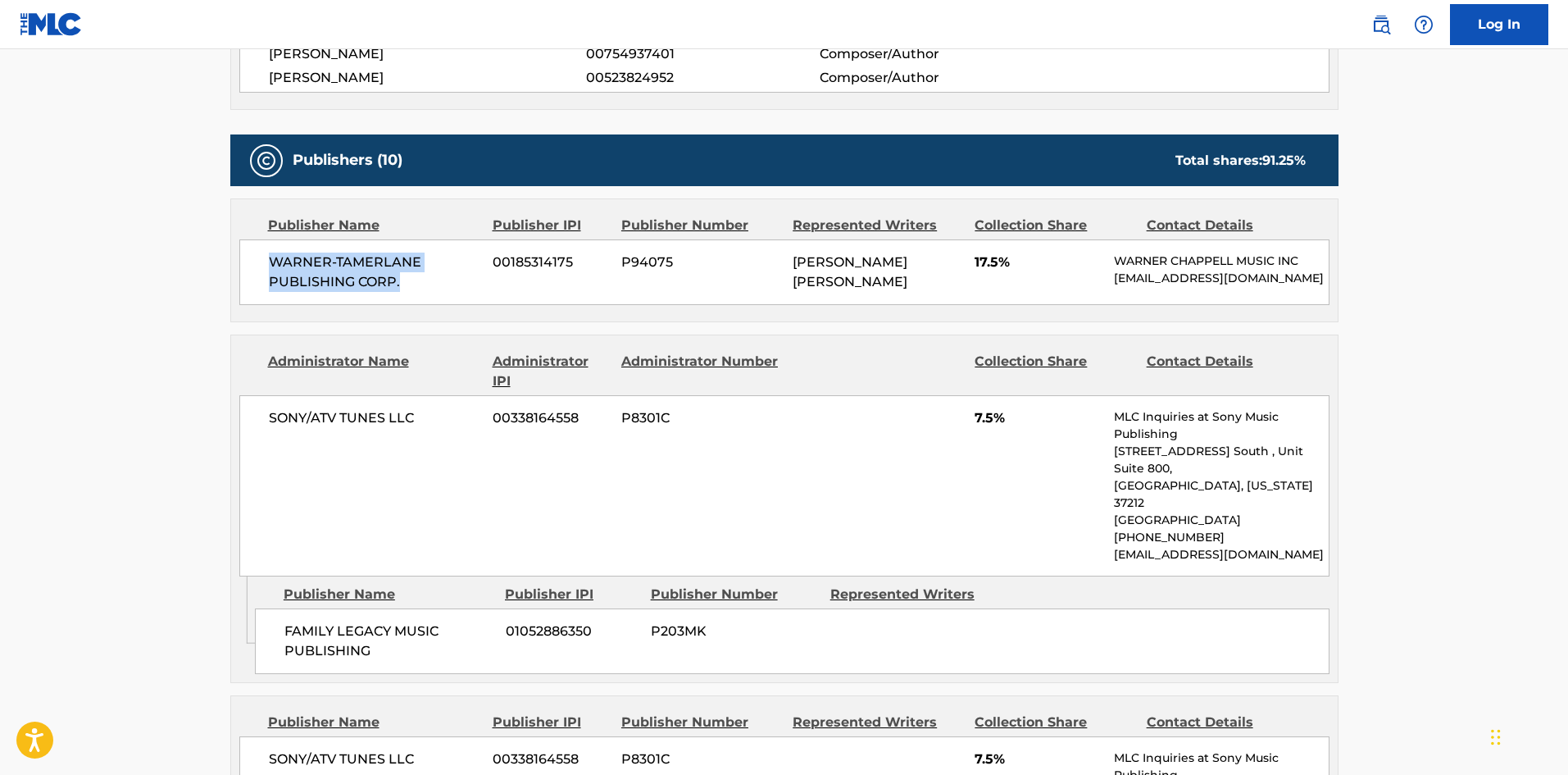
drag, startPoint x: 274, startPoint y: 269, endPoint x: 440, endPoint y: 290, distance: 167.3
click at [440, 290] on span "WARNER-TAMERLANE PUBLISHING CORP." at bounding box center [375, 272] width 213 height 39
drag, startPoint x: 280, startPoint y: 608, endPoint x: 453, endPoint y: 309, distance: 345.4
click at [418, 646] on div "FAMILY LEGACY MUSIC PUBLISHING 01052886350 P203MK" at bounding box center [792, 641] width 1074 height 65
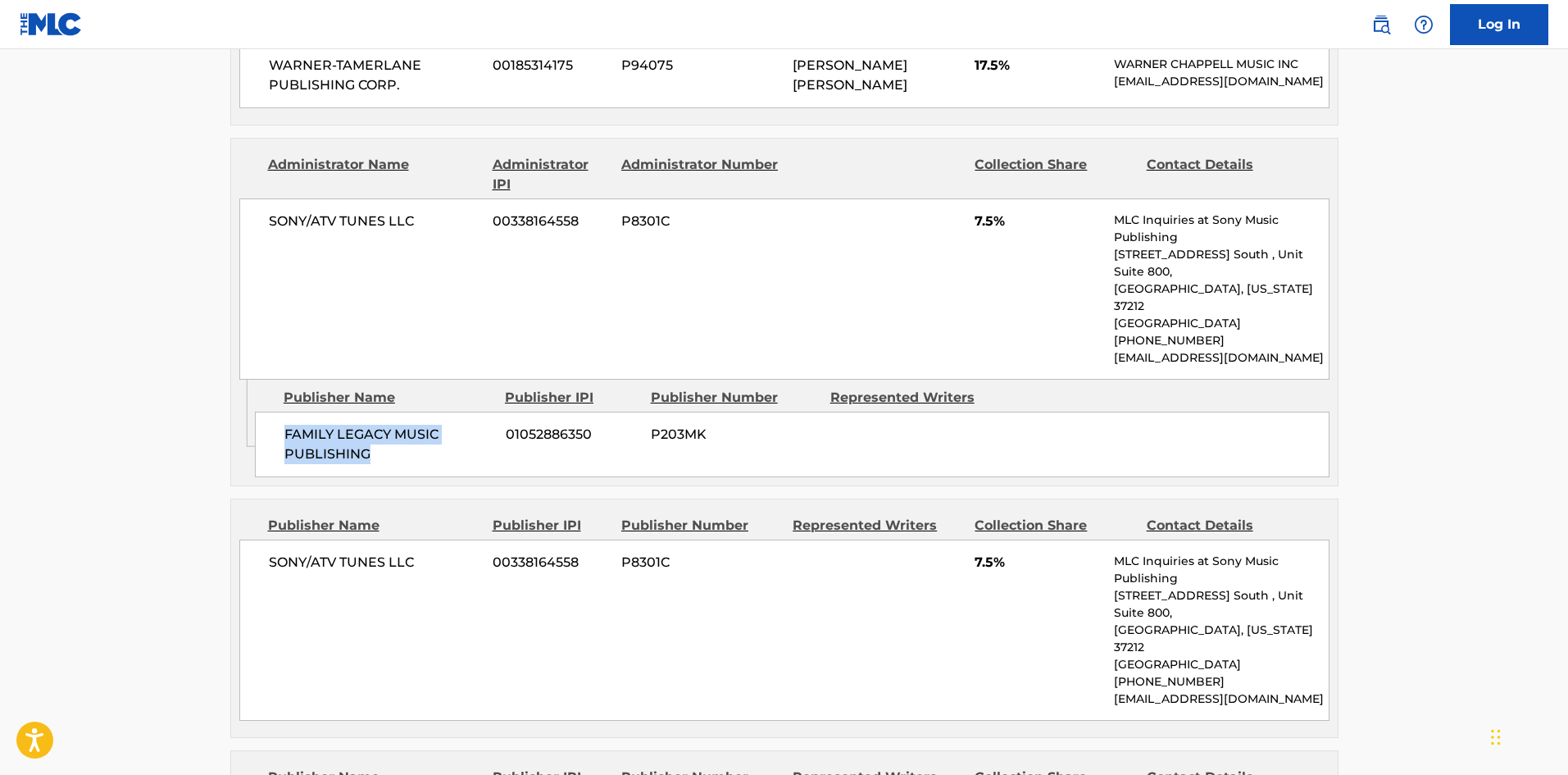
scroll to position [1147, 0]
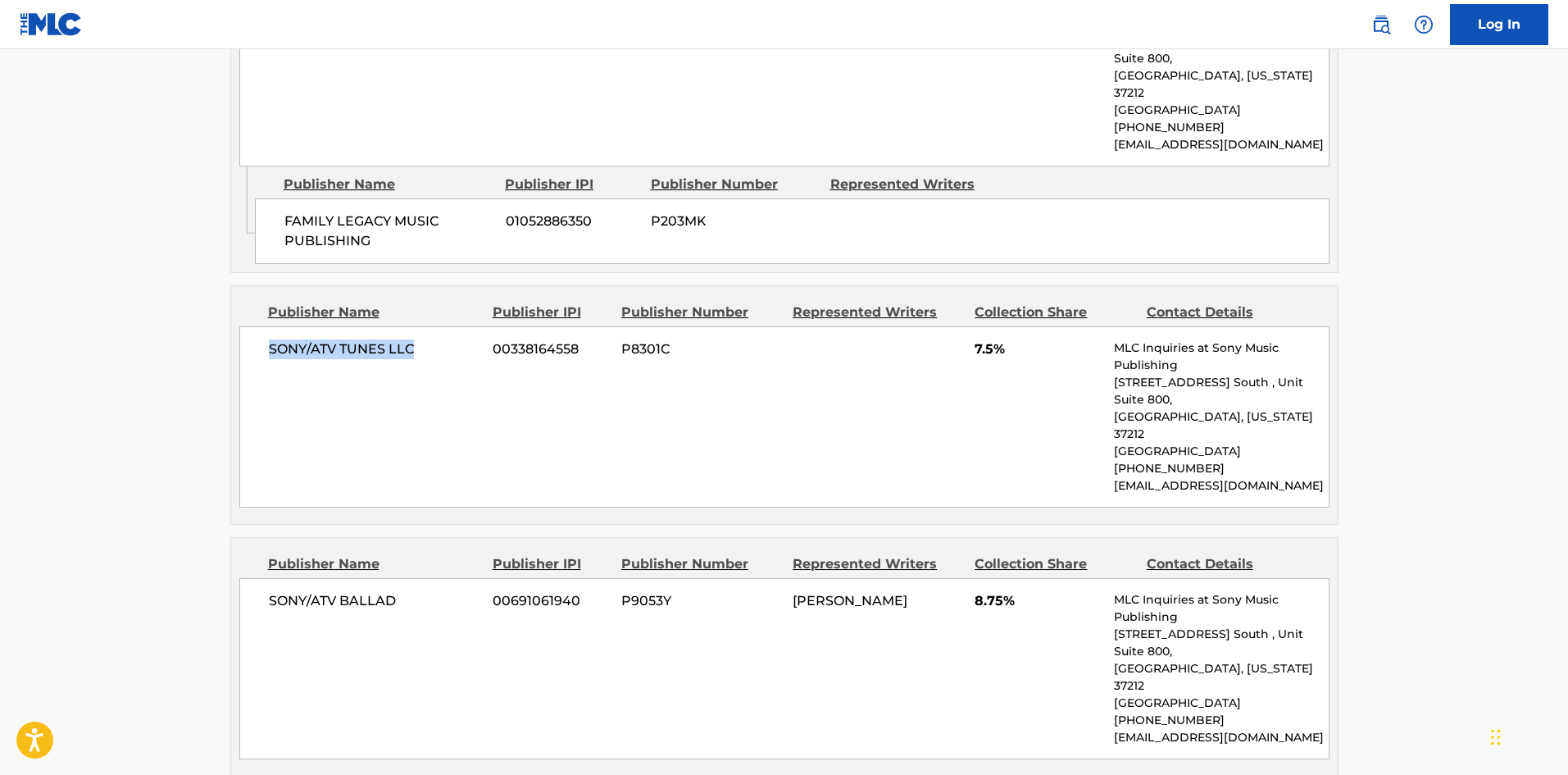
drag, startPoint x: 253, startPoint y: 326, endPoint x: 450, endPoint y: 326, distance: 197.0
click at [450, 326] on div "SONY/ATV TUNES LLC 00338164558 P8301C 7.5% MLC Inquiries at Sony Music Publishi…" at bounding box center [784, 417] width 1090 height 181
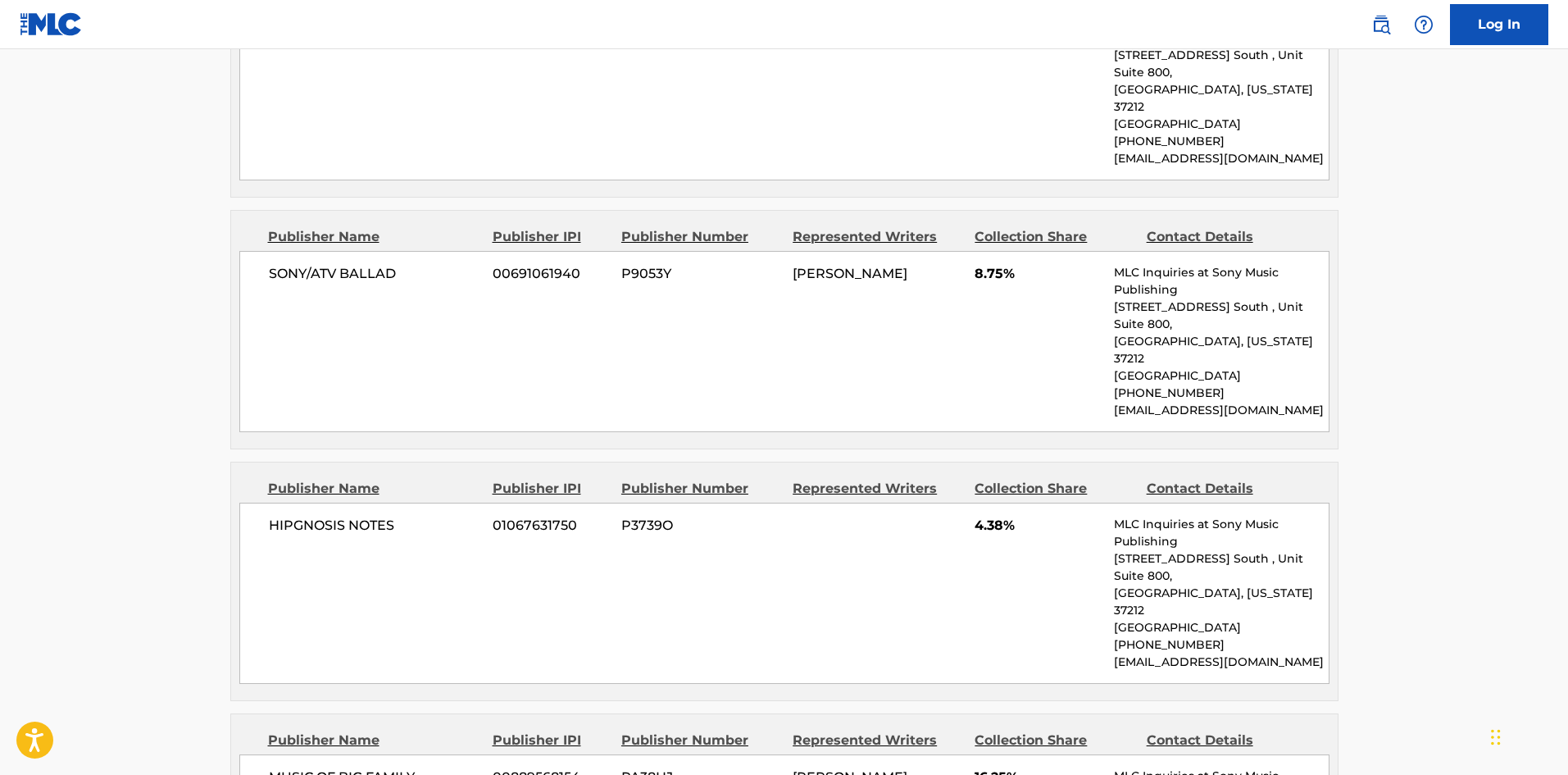
scroll to position [1476, 0]
drag, startPoint x: 262, startPoint y: 216, endPoint x: 450, endPoint y: 179, distance: 191.6
click at [436, 250] on div "SONY/ATV BALLAD 00691061940 P9053Y [PERSON_NAME] 8.75% MLC Inquiries at Sony Mu…" at bounding box center [784, 341] width 1090 height 181
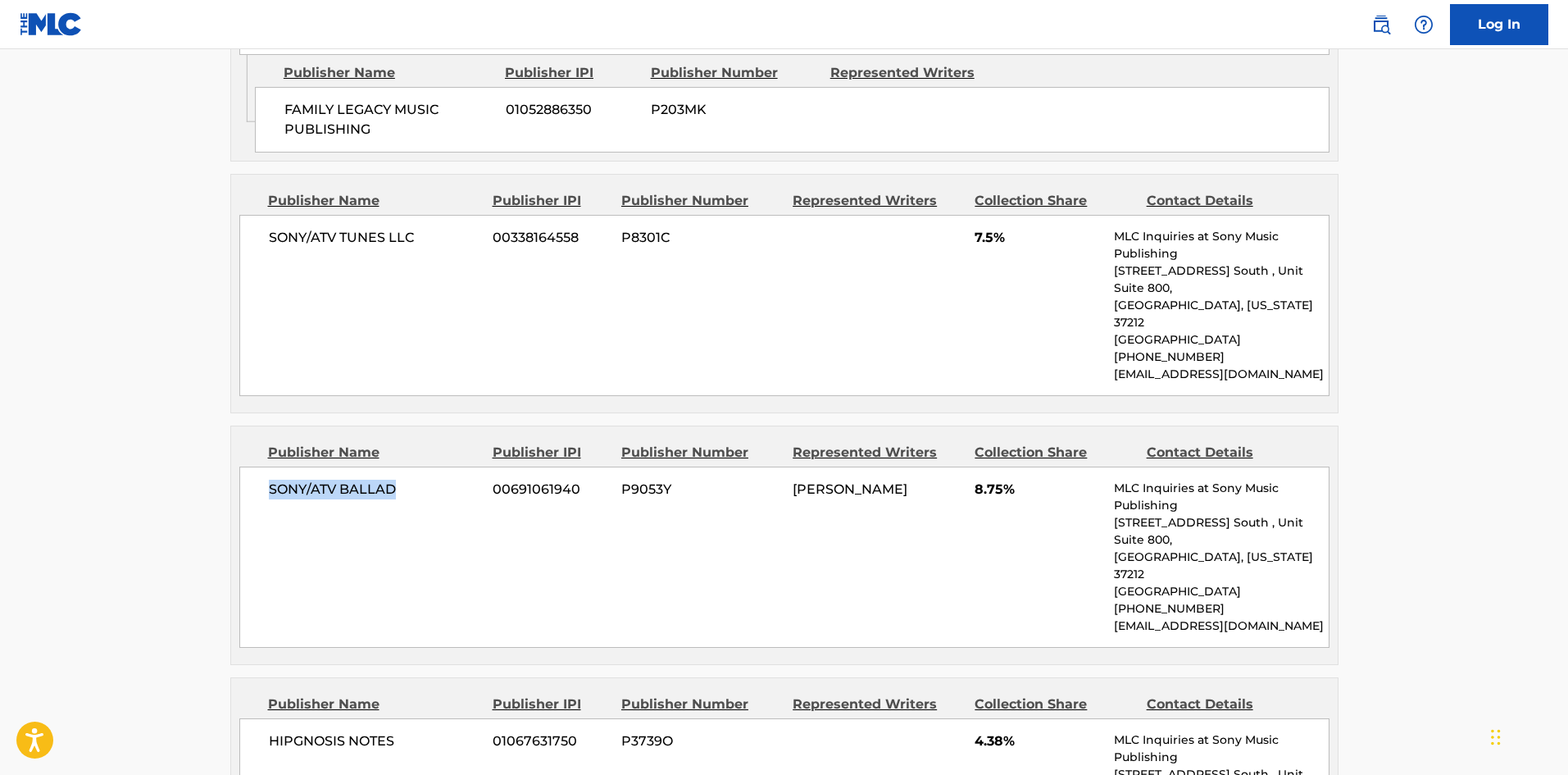
scroll to position [1229, 0]
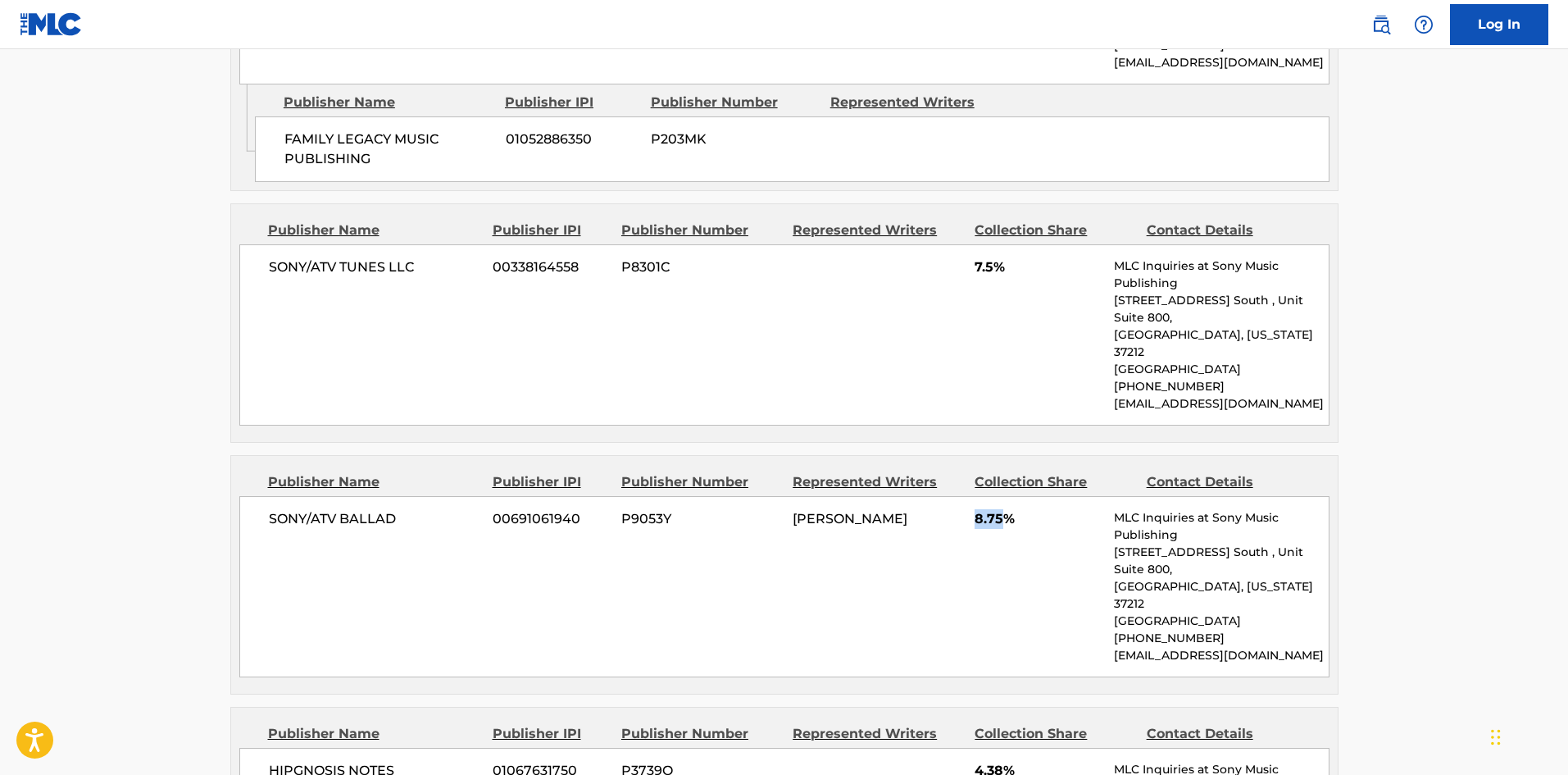
drag, startPoint x: 976, startPoint y: 462, endPoint x: 1002, endPoint y: 462, distance: 26.0
click at [1002, 509] on span "8.75%" at bounding box center [1038, 519] width 127 height 20
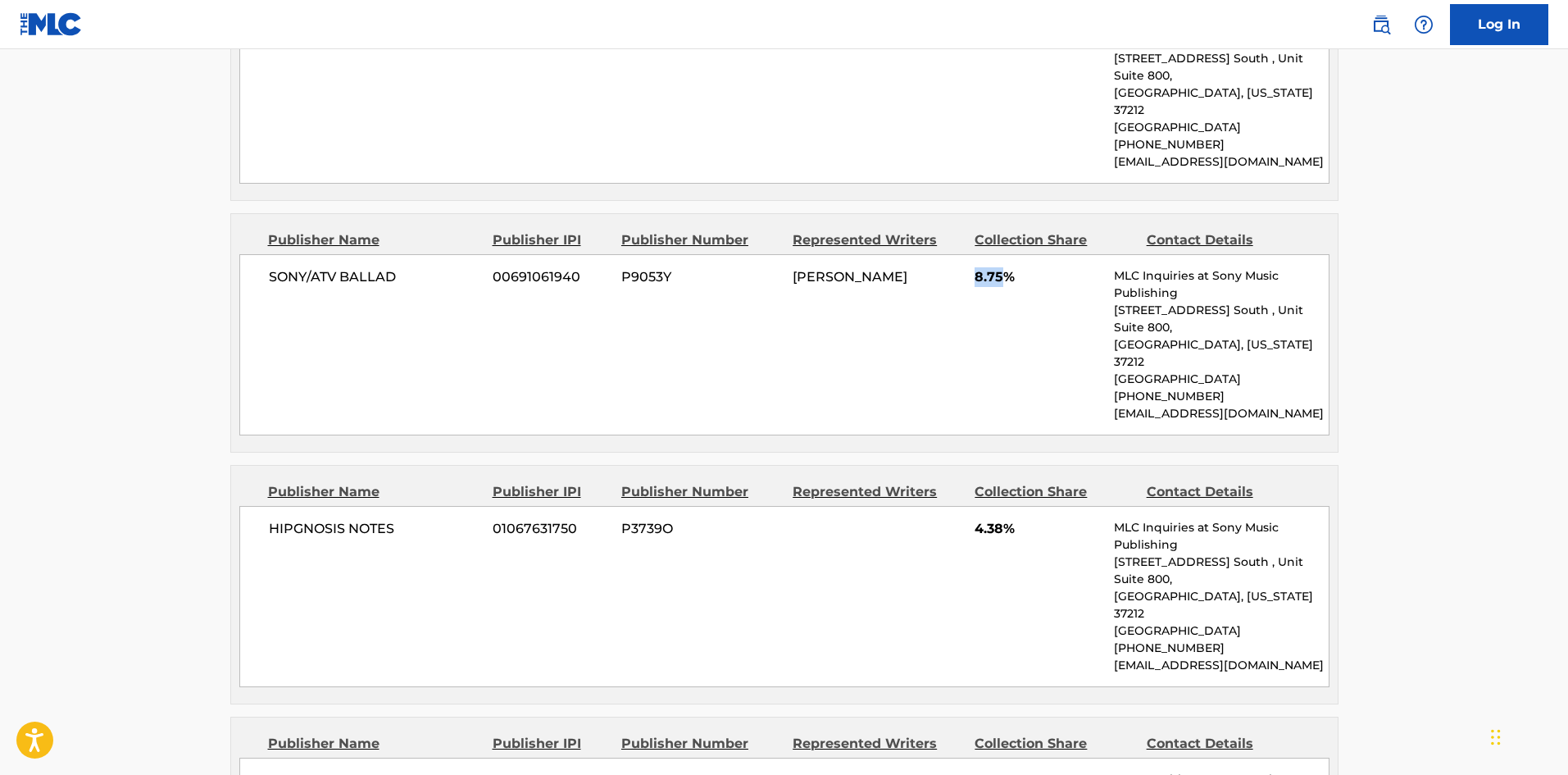
scroll to position [1558, 0]
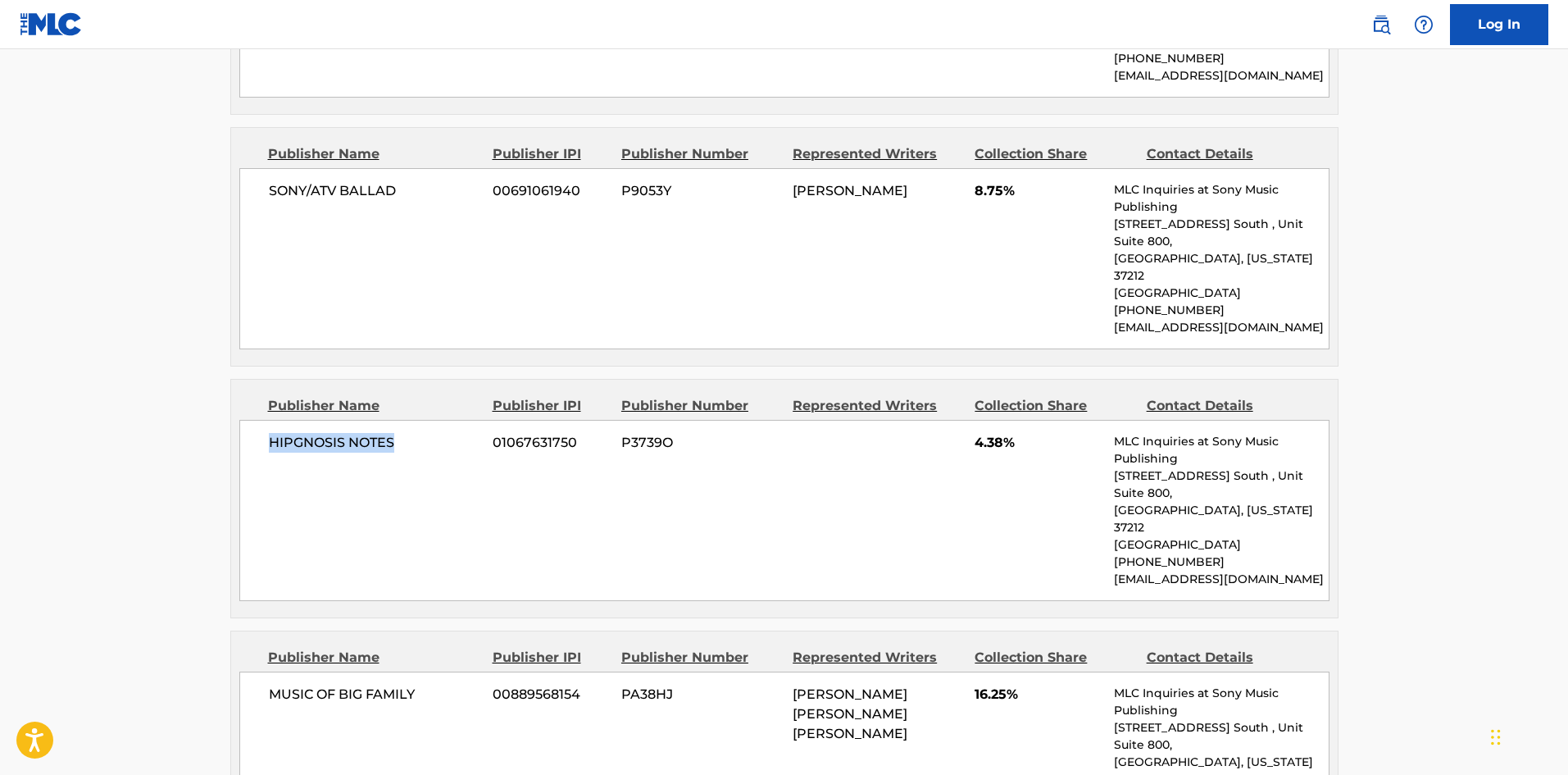
drag, startPoint x: 273, startPoint y: 352, endPoint x: 533, endPoint y: 9, distance: 430.4
click at [417, 419] on div "HIPGNOSIS NOTES 01067631750 P3739O 4.38% MLC Inquiries at Sony Music Publishing…" at bounding box center [784, 510] width 1090 height 181
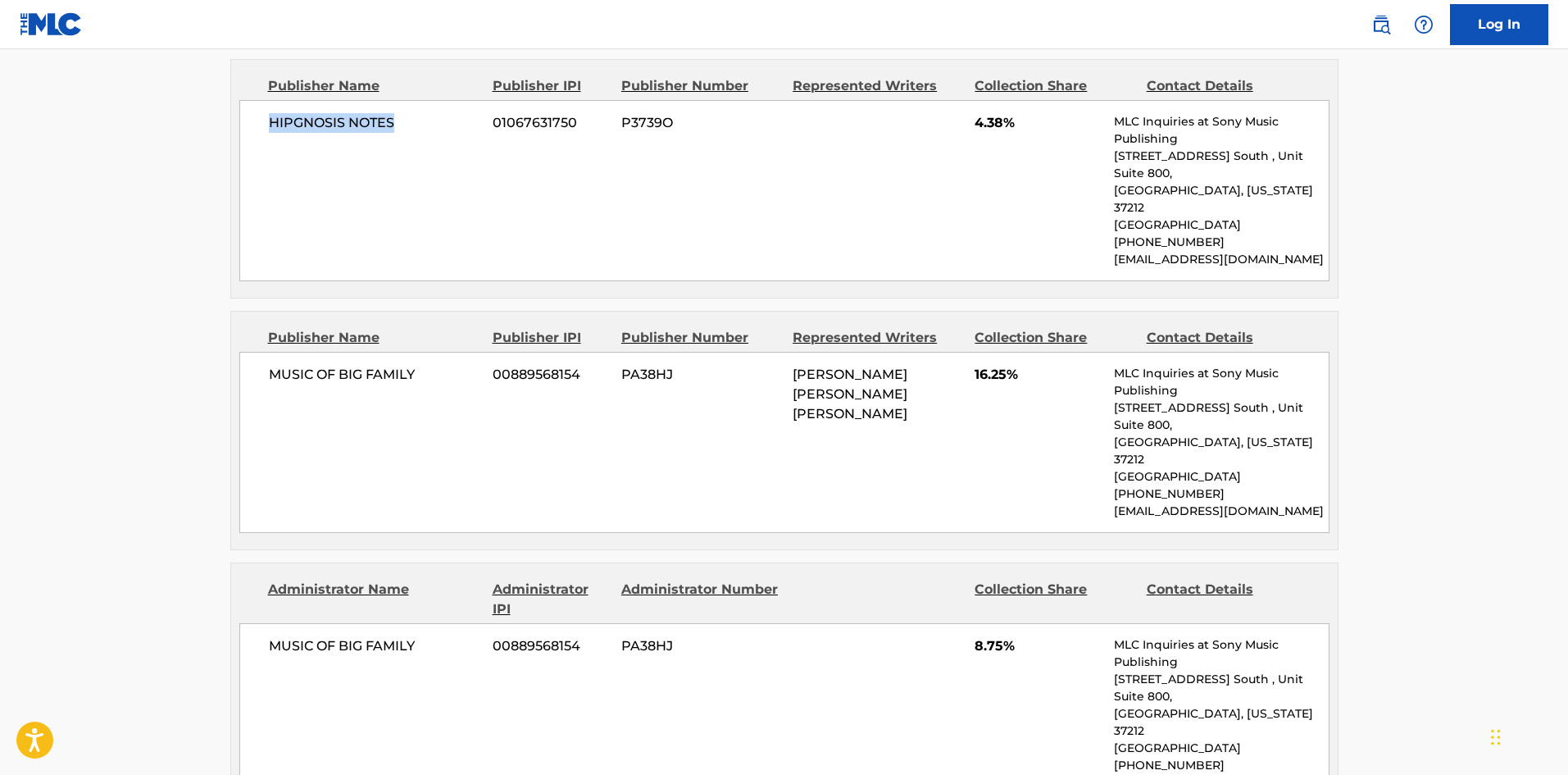
scroll to position [1886, 0]
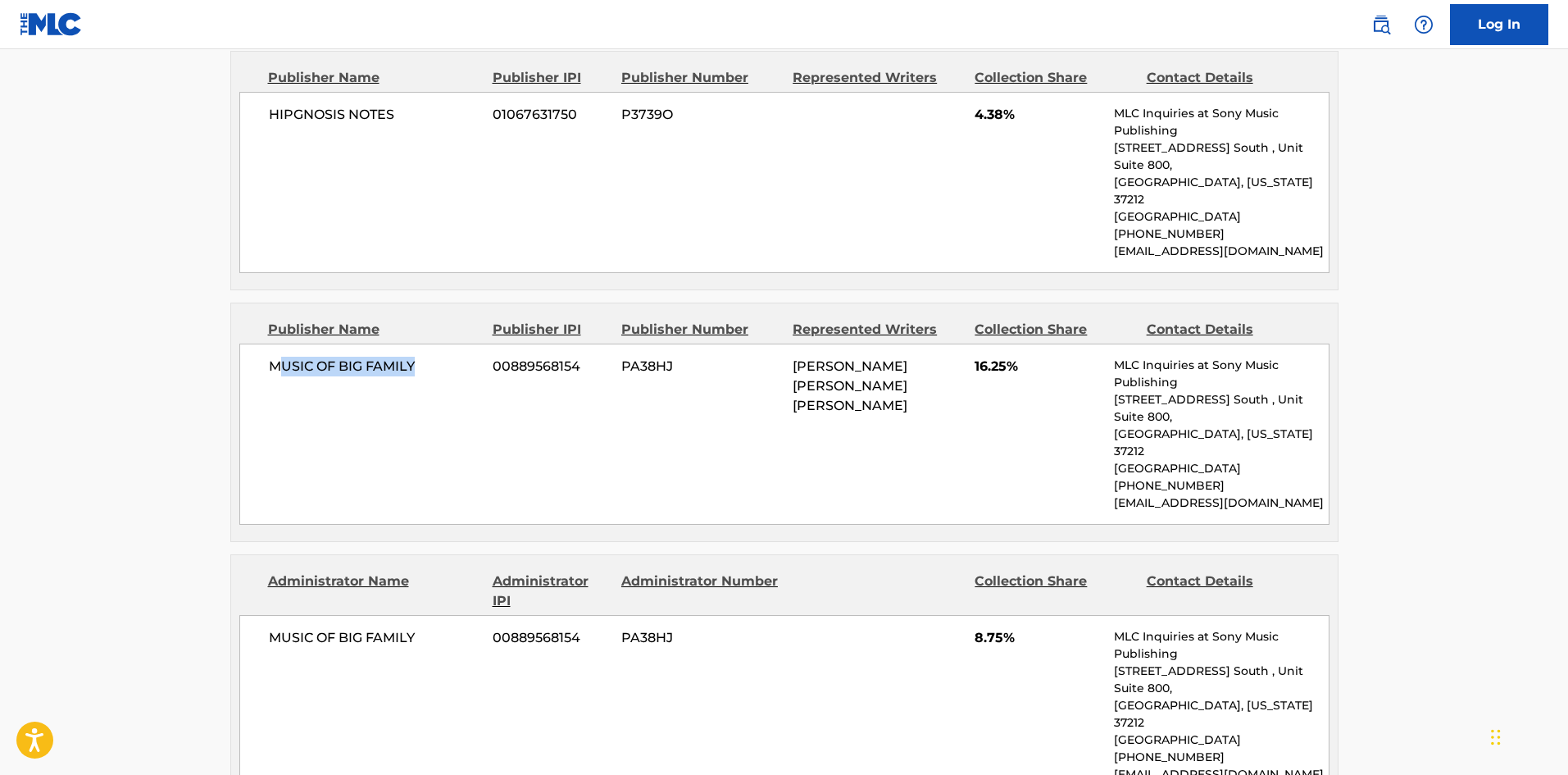
drag, startPoint x: 277, startPoint y: 244, endPoint x: 457, endPoint y: 208, distance: 183.6
click at [449, 343] on div "MUSIC OF BIG FAMILY 00889568154 PA38HJ [PERSON_NAME] [PERSON_NAME] [PERSON_NAME…" at bounding box center [784, 434] width 1090 height 181
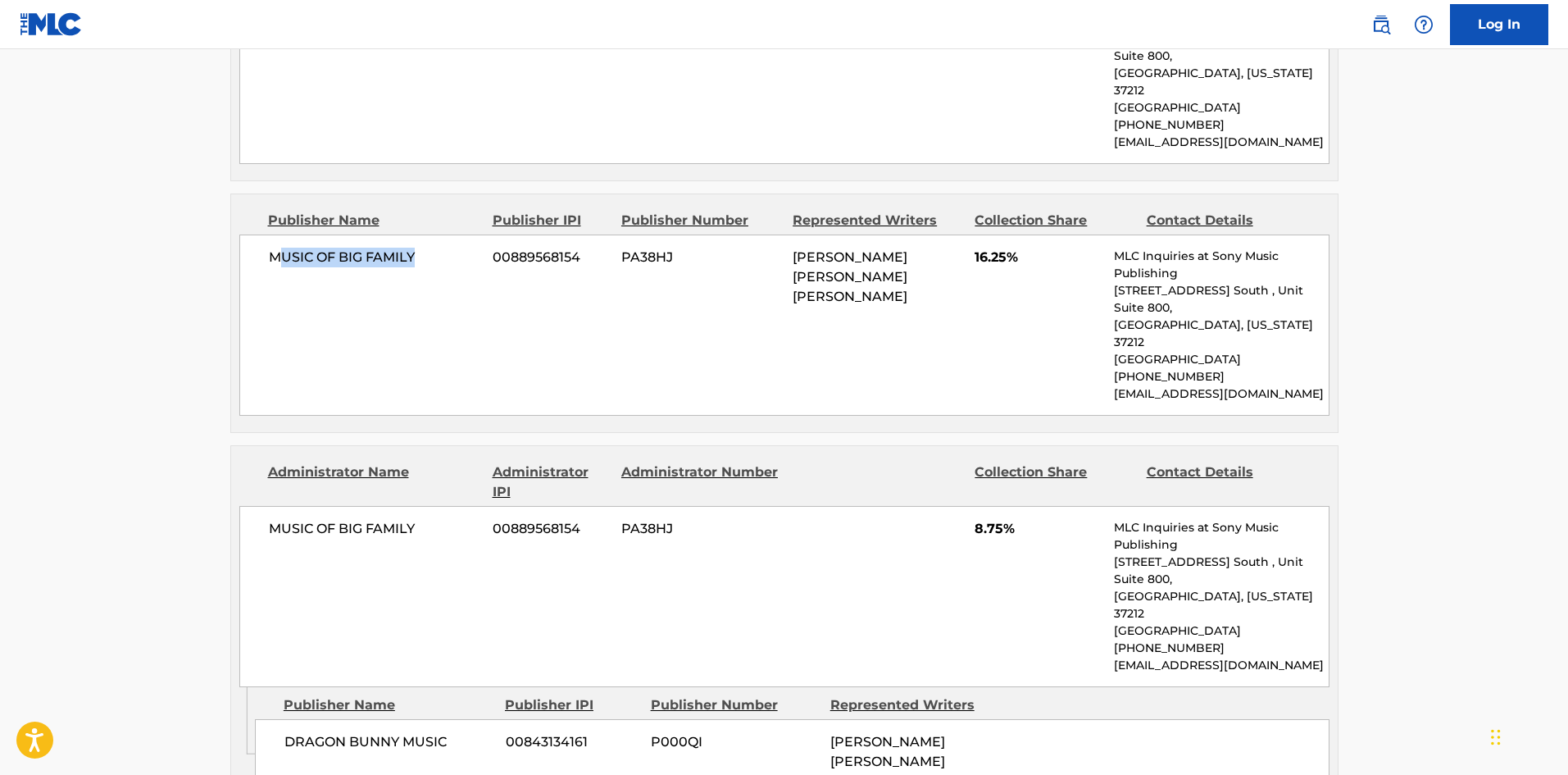
scroll to position [2132, 0]
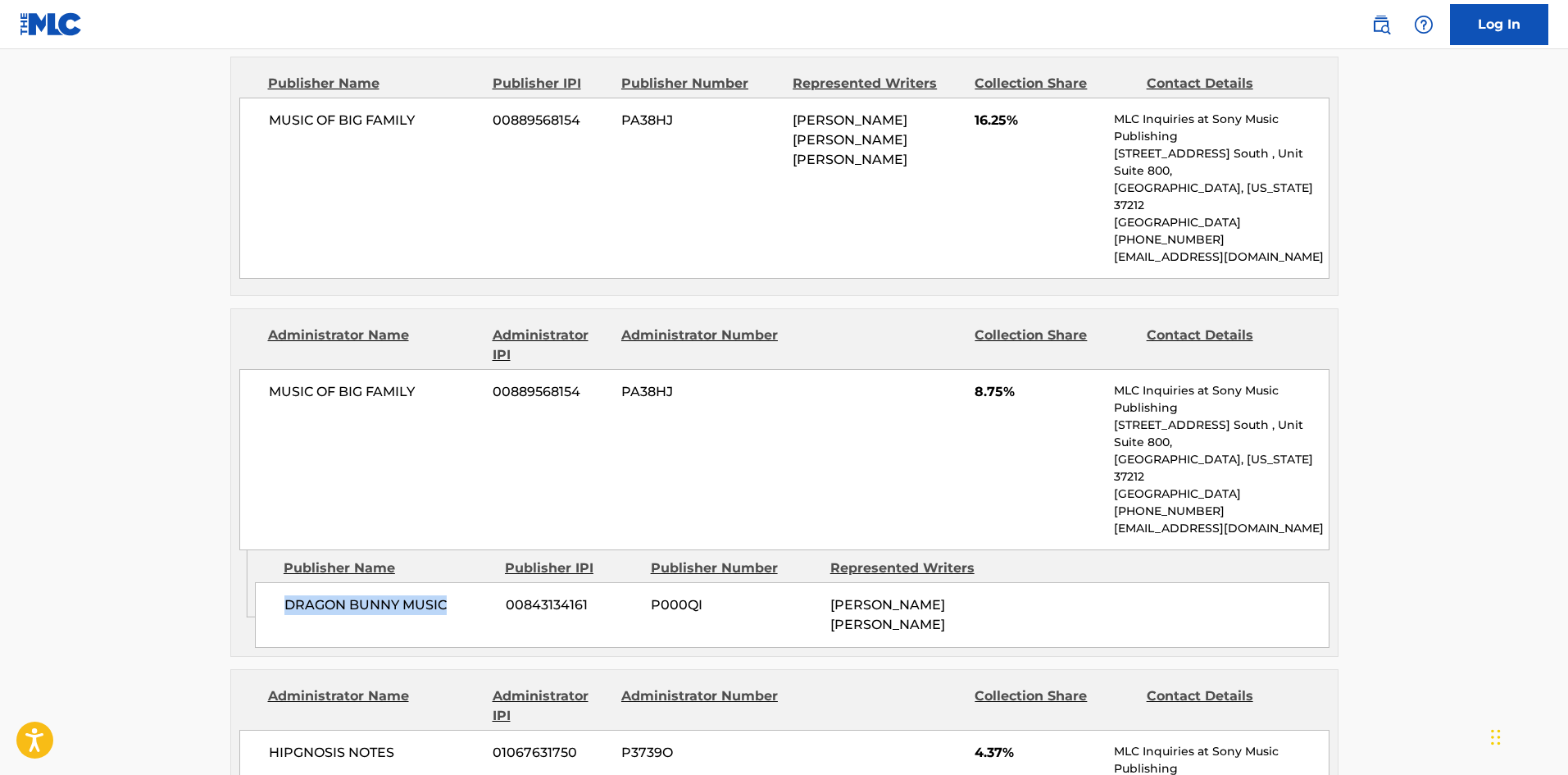
drag, startPoint x: 279, startPoint y: 403, endPoint x: 480, endPoint y: 398, distance: 201.1
click at [480, 582] on div "DRAGON BUNNY MUSIC 00843134161 P000QI [PERSON_NAME] [PERSON_NAME]" at bounding box center [792, 614] width 1074 height 65
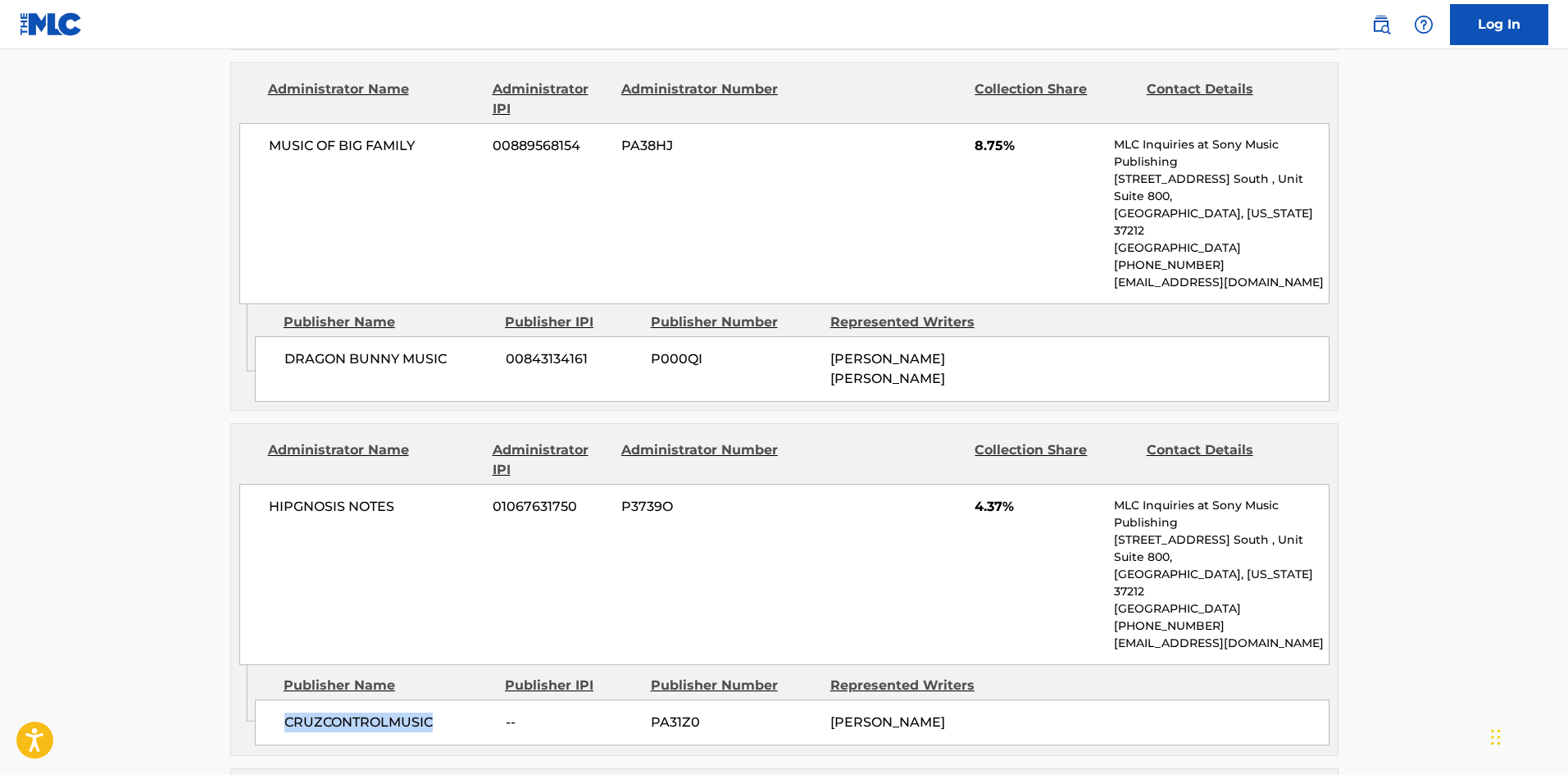
drag, startPoint x: 284, startPoint y: 485, endPoint x: 474, endPoint y: 485, distance: 190.0
click at [474, 712] on span "CRUZCONTROLMUSIC" at bounding box center [389, 722] width 209 height 20
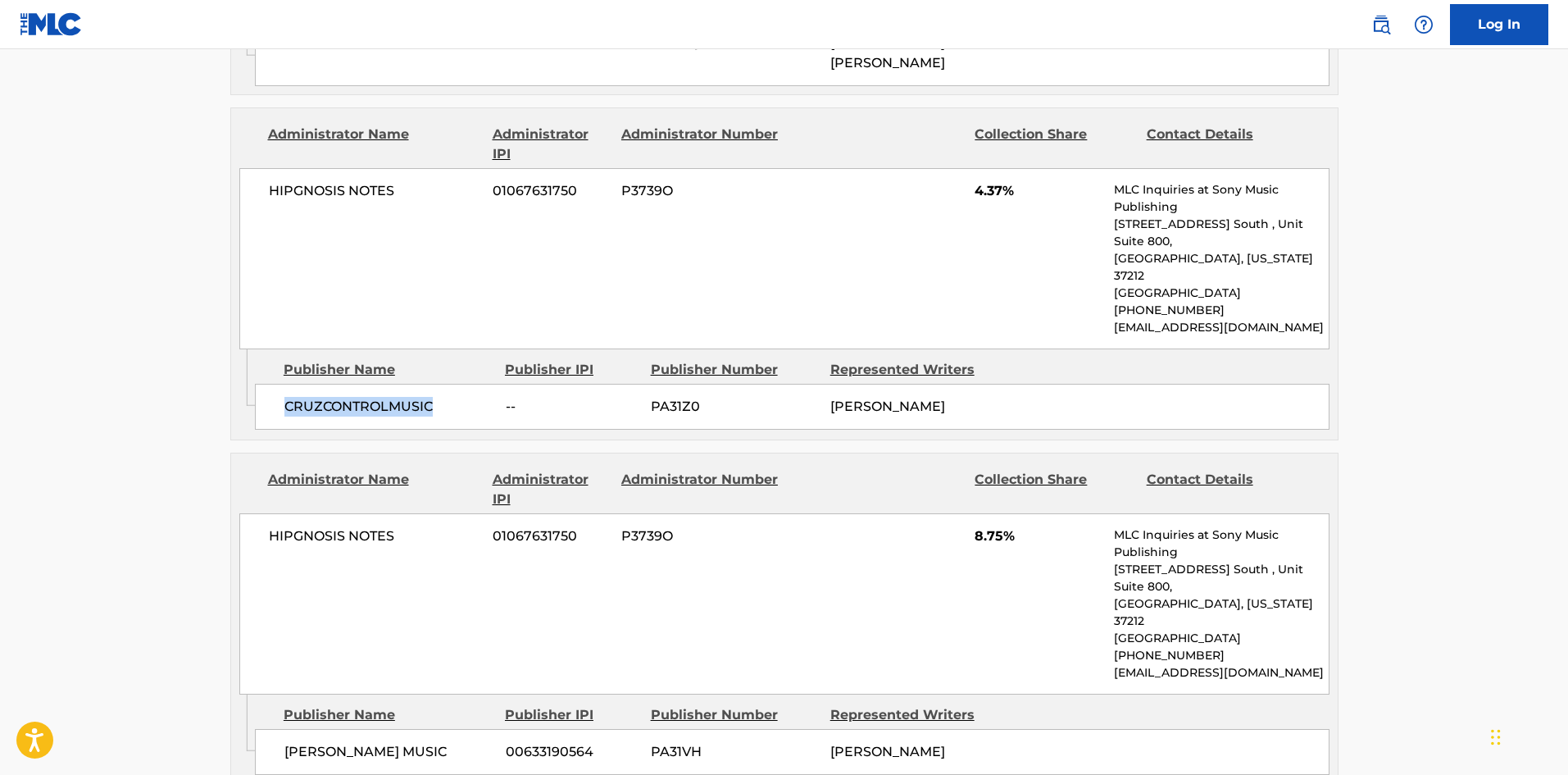
scroll to position [2787, 0]
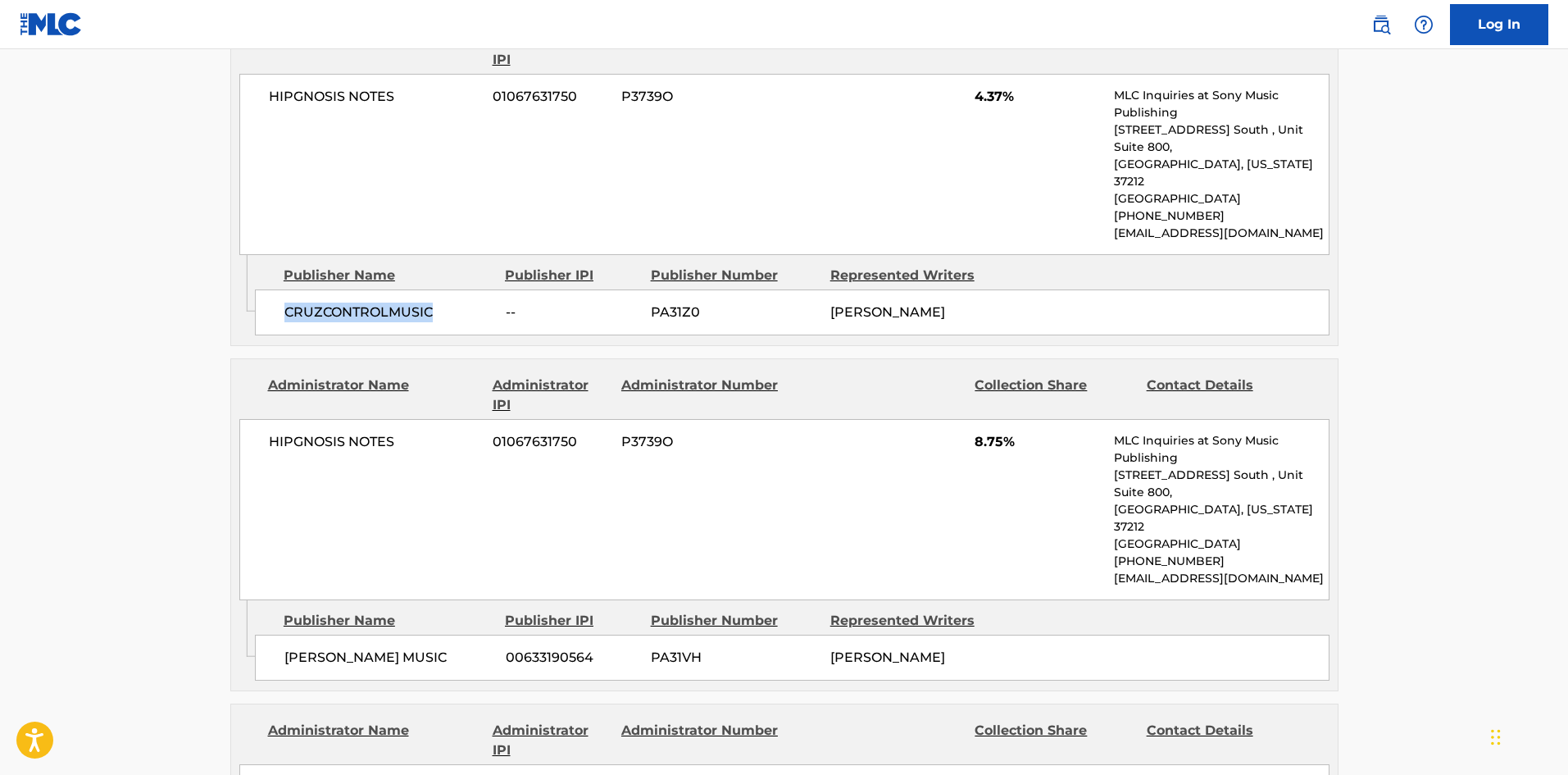
drag, startPoint x: 285, startPoint y: 407, endPoint x: 482, endPoint y: 404, distance: 197.0
click at [482, 648] on span "[PERSON_NAME] MUSIC" at bounding box center [389, 658] width 209 height 20
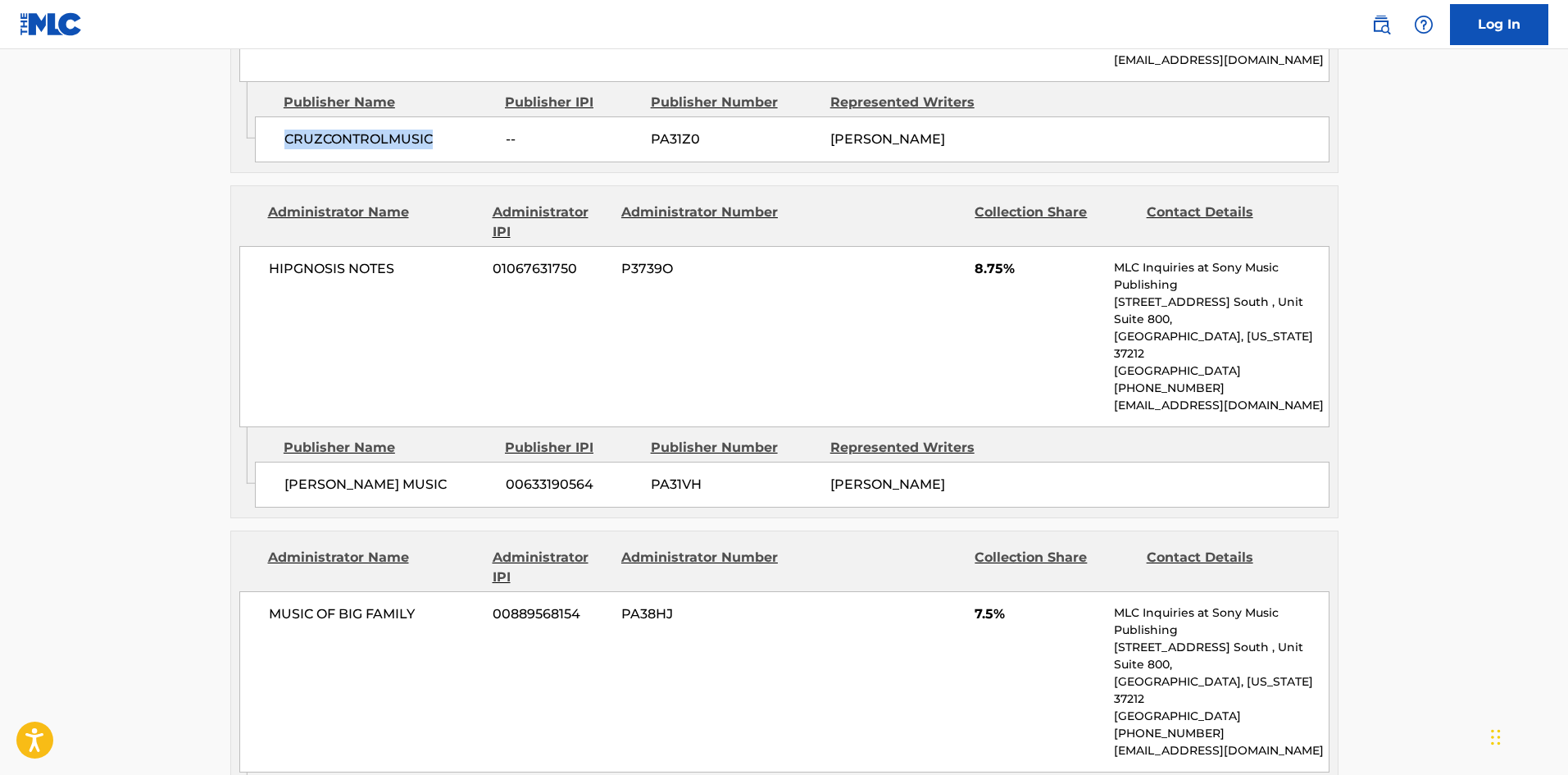
scroll to position [3115, 0]
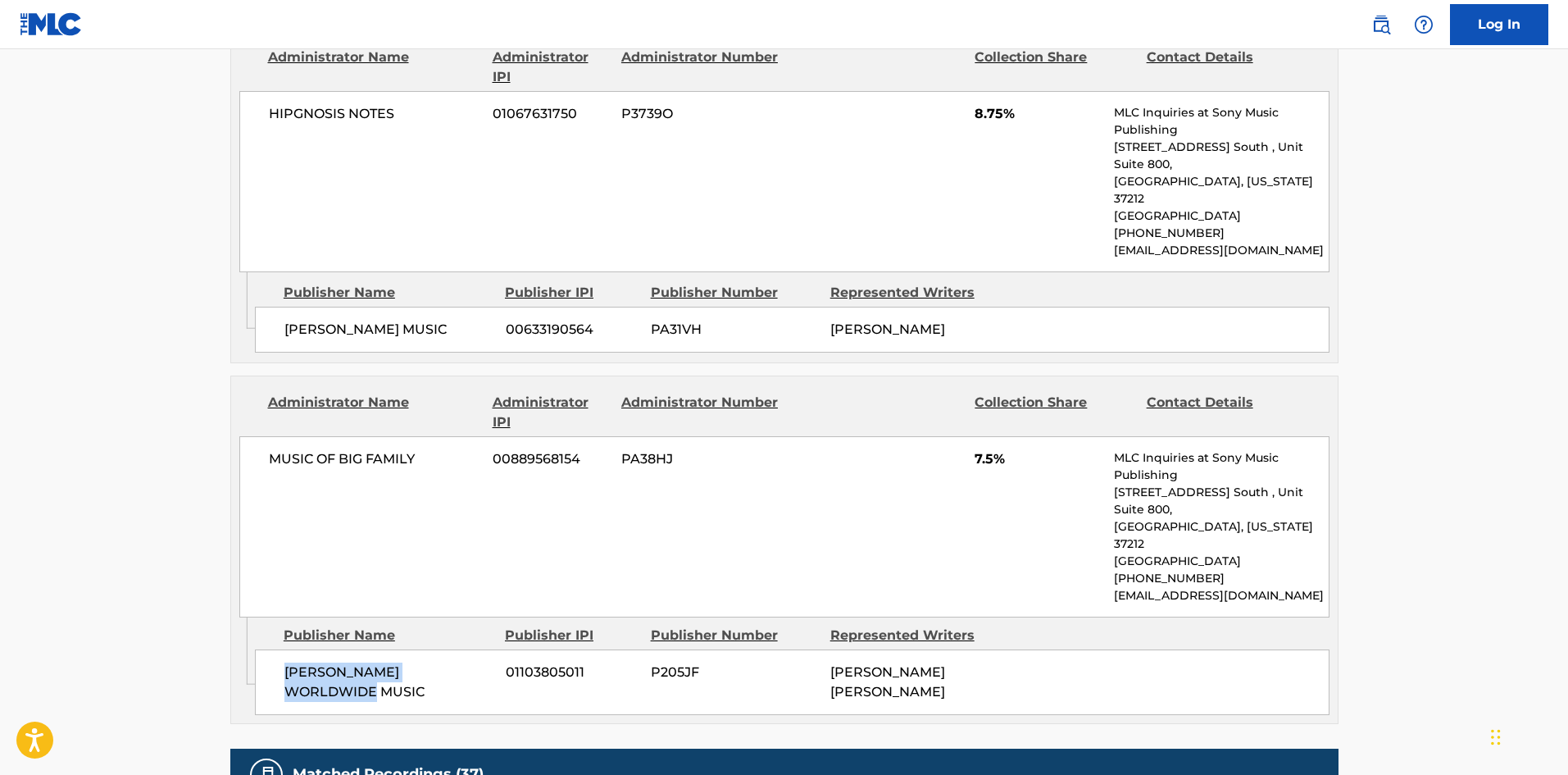
drag, startPoint x: 281, startPoint y: 400, endPoint x: 371, endPoint y: 431, distance: 95.2
click at [371, 649] on div "[PERSON_NAME] WORLDWIDE MUSIC 01103805011 P205JF [PERSON_NAME] [PERSON_NAME]" at bounding box center [792, 682] width 1074 height 65
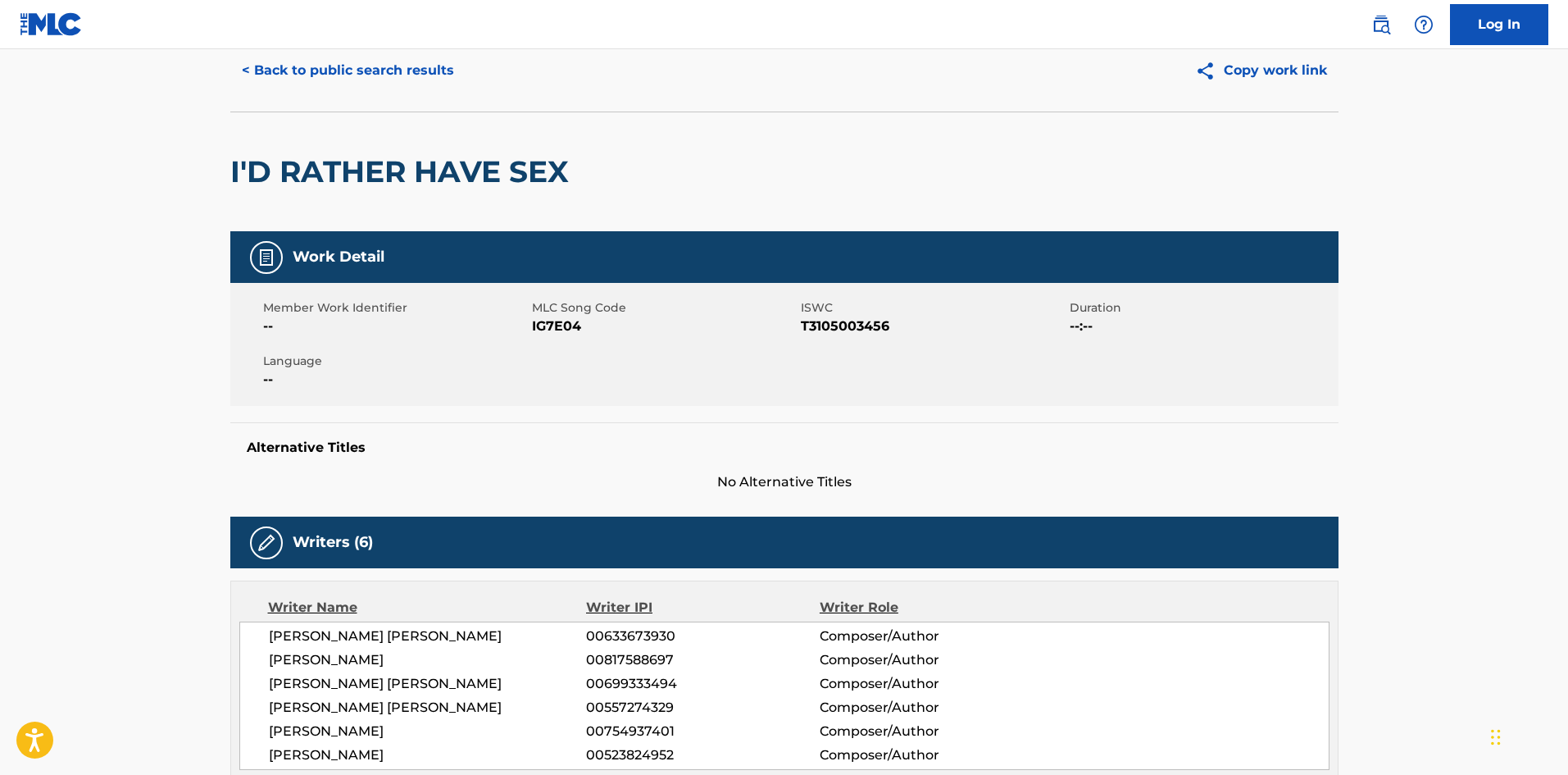
scroll to position [0, 0]
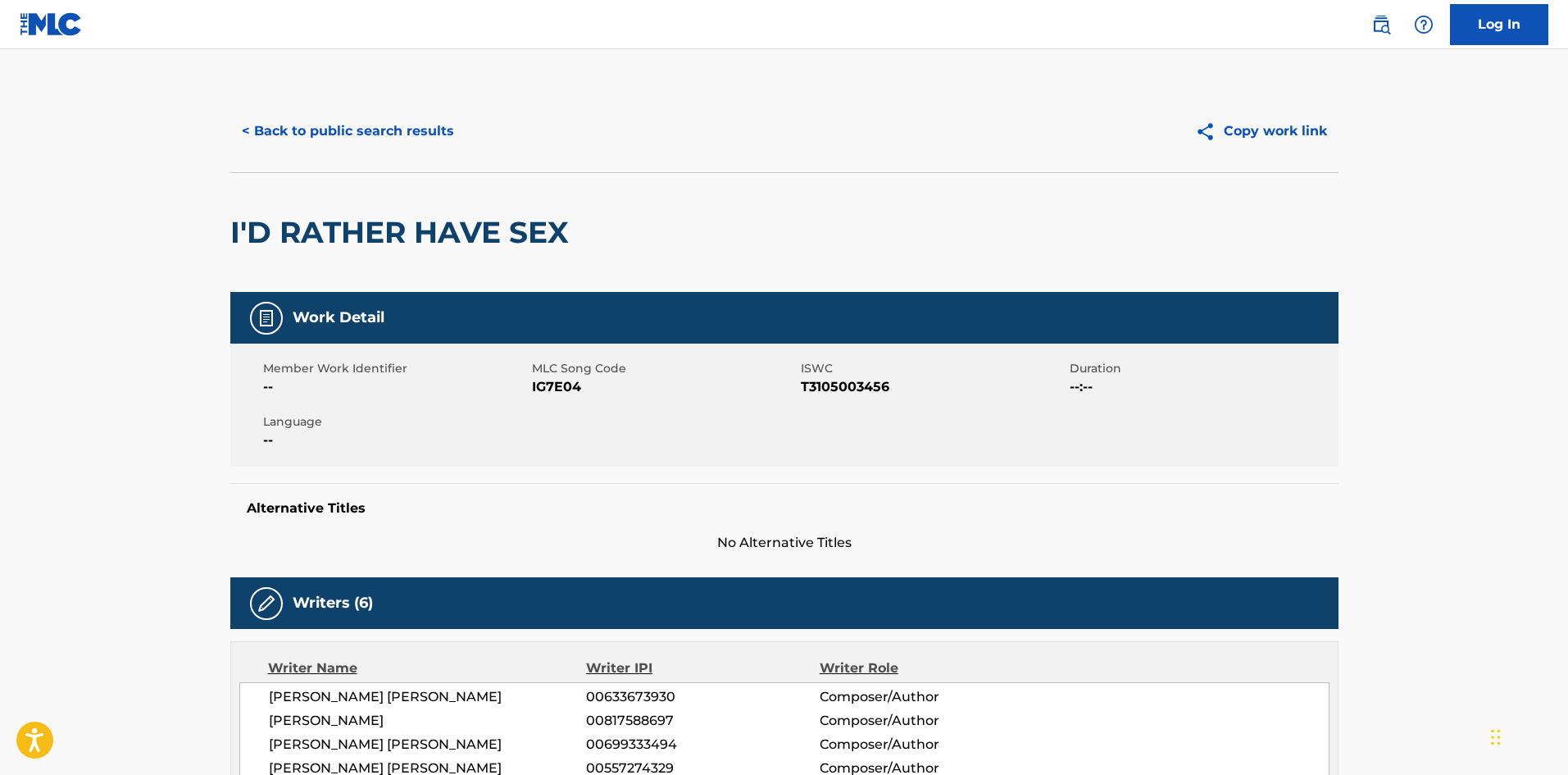
click at [365, 96] on div "< Back to public search results Copy work link" at bounding box center [784, 131] width 1108 height 82
click at [346, 122] on button "< Back to public search results" at bounding box center [347, 131] width 235 height 41
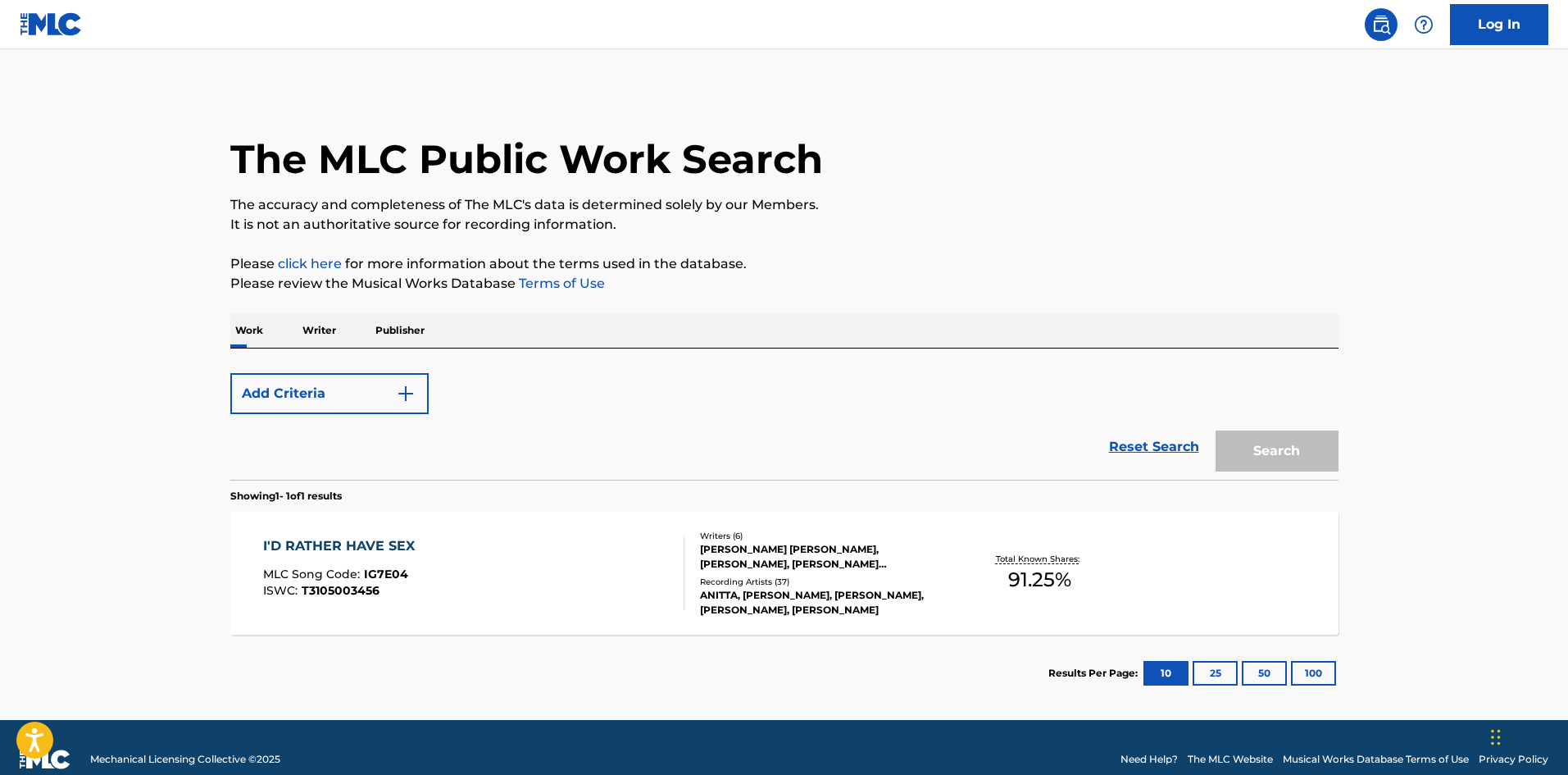
scroll to position [23, 0]
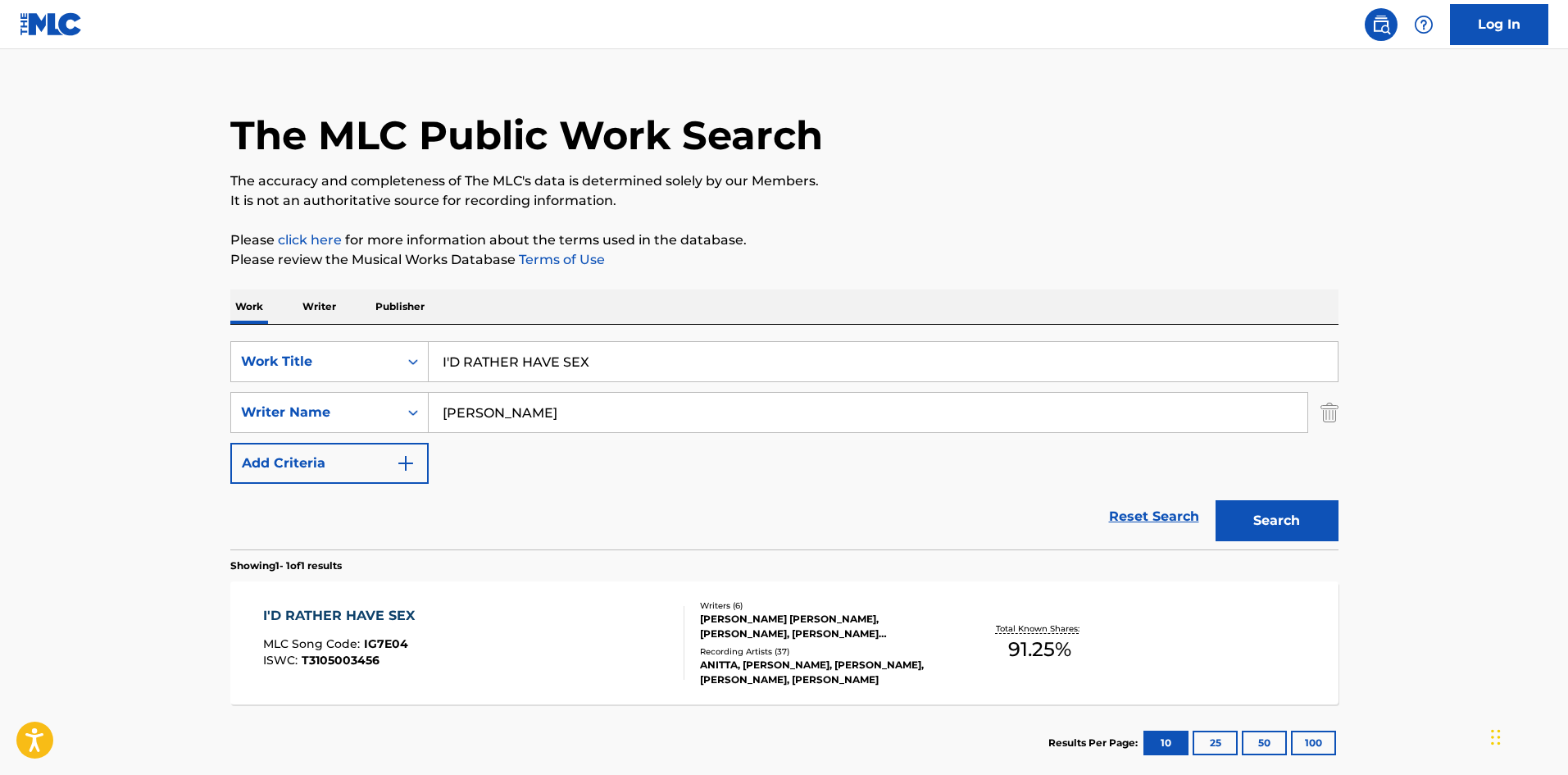
drag, startPoint x: 612, startPoint y: 362, endPoint x: 136, endPoint y: 270, distance: 484.8
click at [113, 311] on main "The MLC Public Work Search The accuracy and completeness of The MLC's data is d…" at bounding box center [784, 407] width 1568 height 764
paste input "Loco"
type input "Loco"
click at [627, 177] on p "The accuracy and completeness of The MLC's data is determined solely by our Mem…" at bounding box center [784, 182] width 1108 height 20
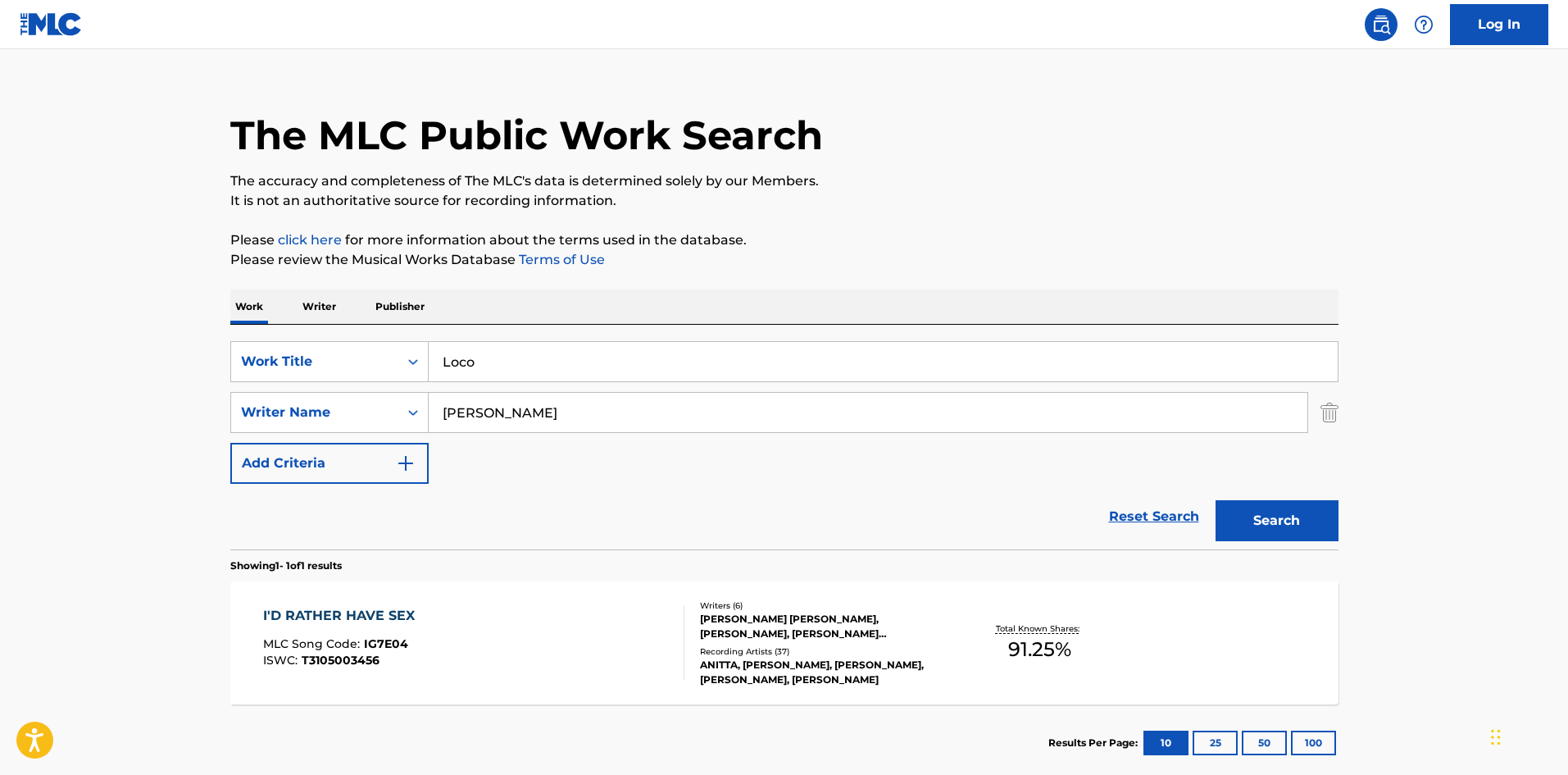
drag, startPoint x: 552, startPoint y: 415, endPoint x: 28, endPoint y: 455, distance: 525.5
click at [158, 454] on main "The MLC Public Work Search The accuracy and completeness of The MLC's data is d…" at bounding box center [784, 407] width 1568 height 764
paste input "MACHAD"
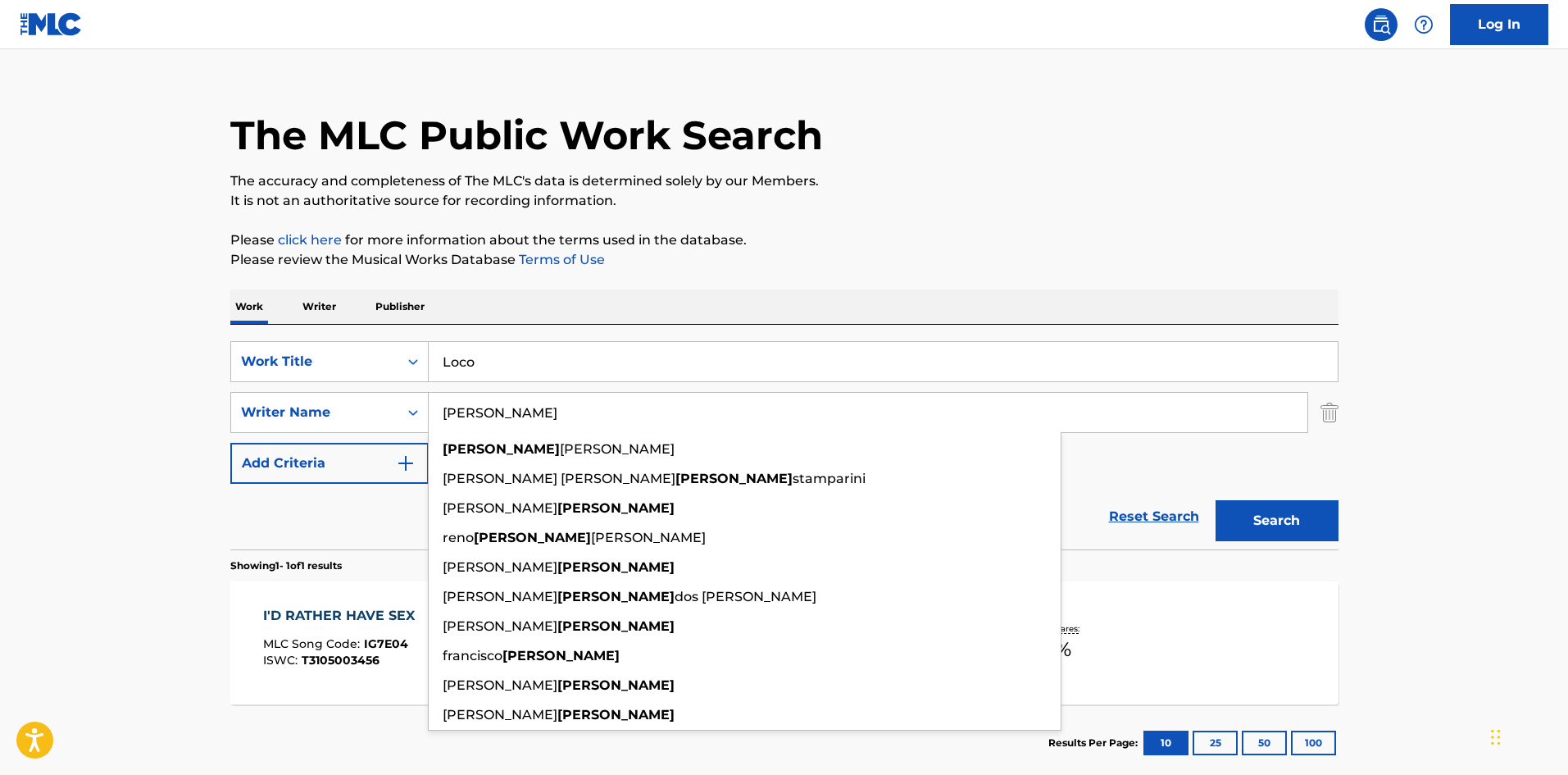
type input "[PERSON_NAME]"
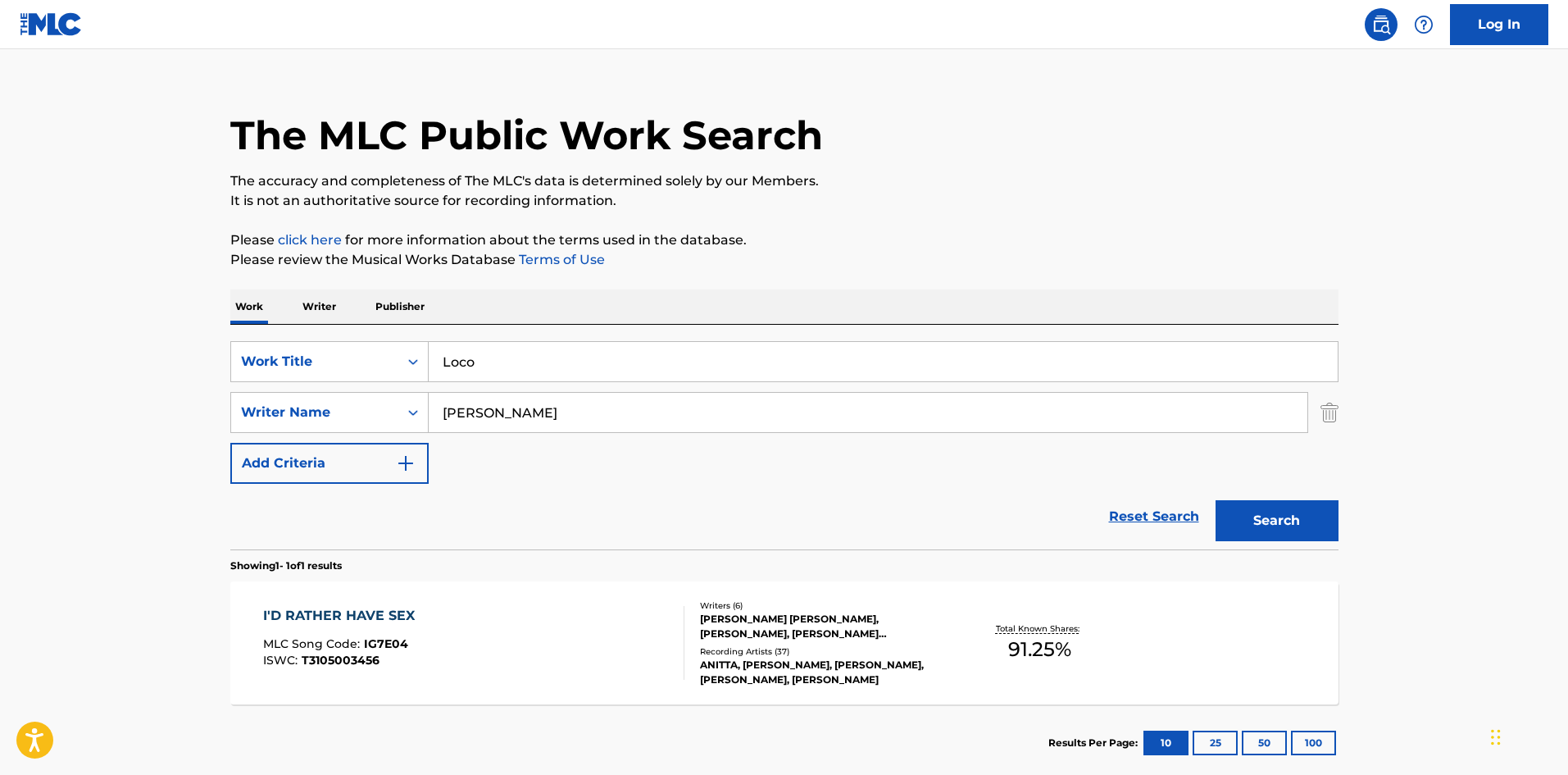
click at [1263, 514] on button "Search" at bounding box center [1277, 520] width 123 height 41
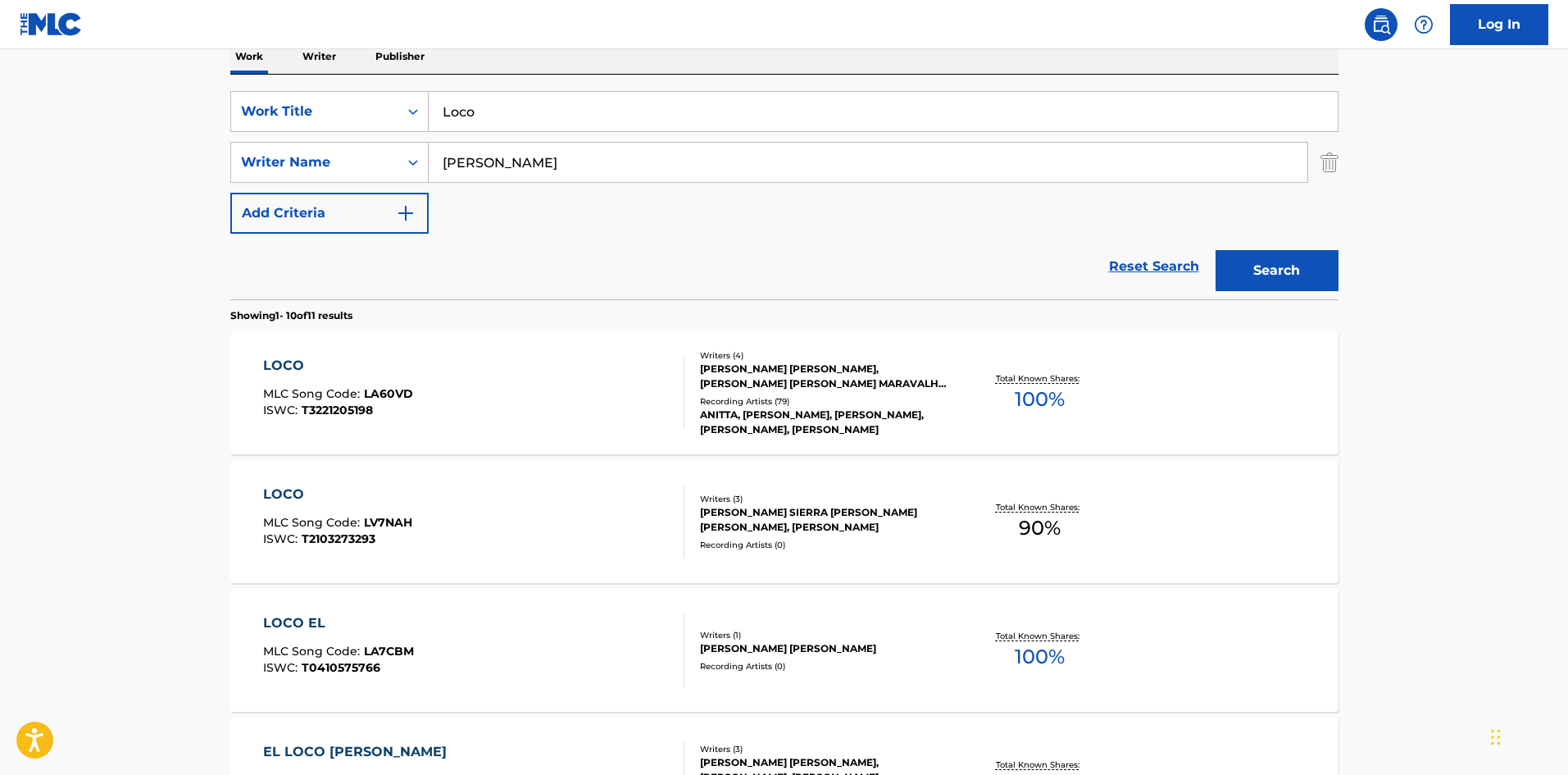
scroll to position [328, 0]
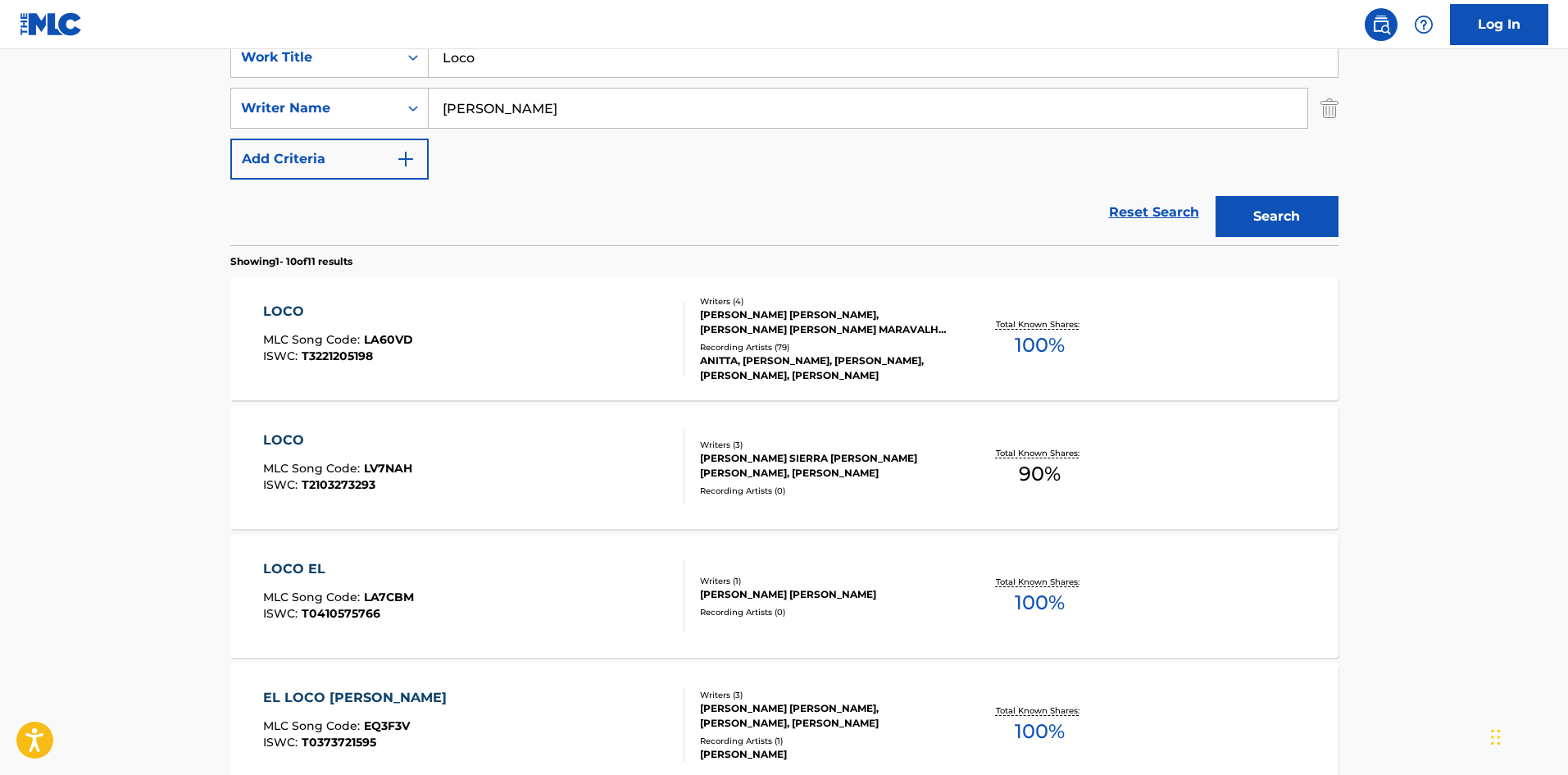
click at [287, 306] on div "LOCO" at bounding box center [337, 311] width 150 height 20
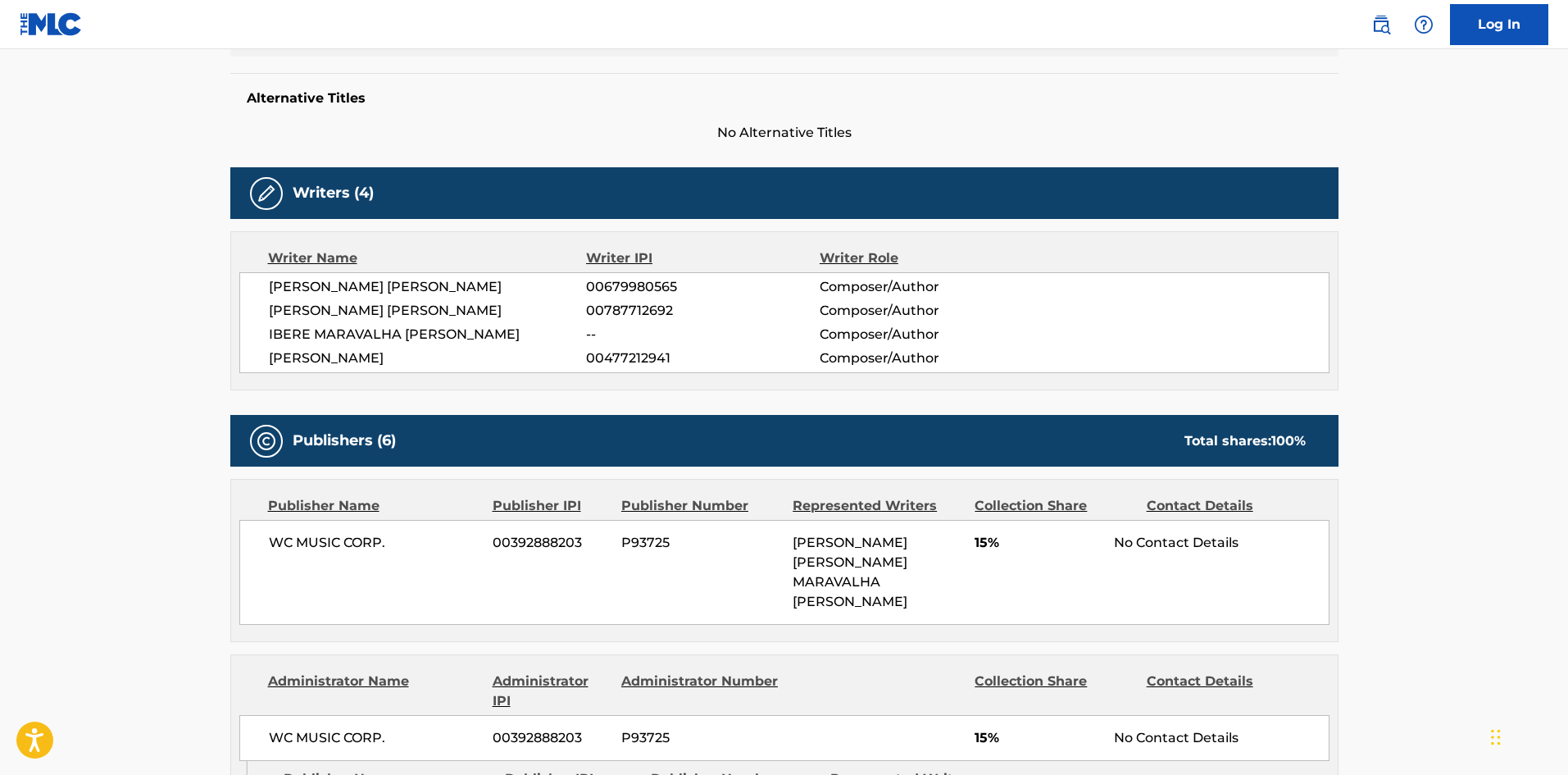
scroll to position [574, 0]
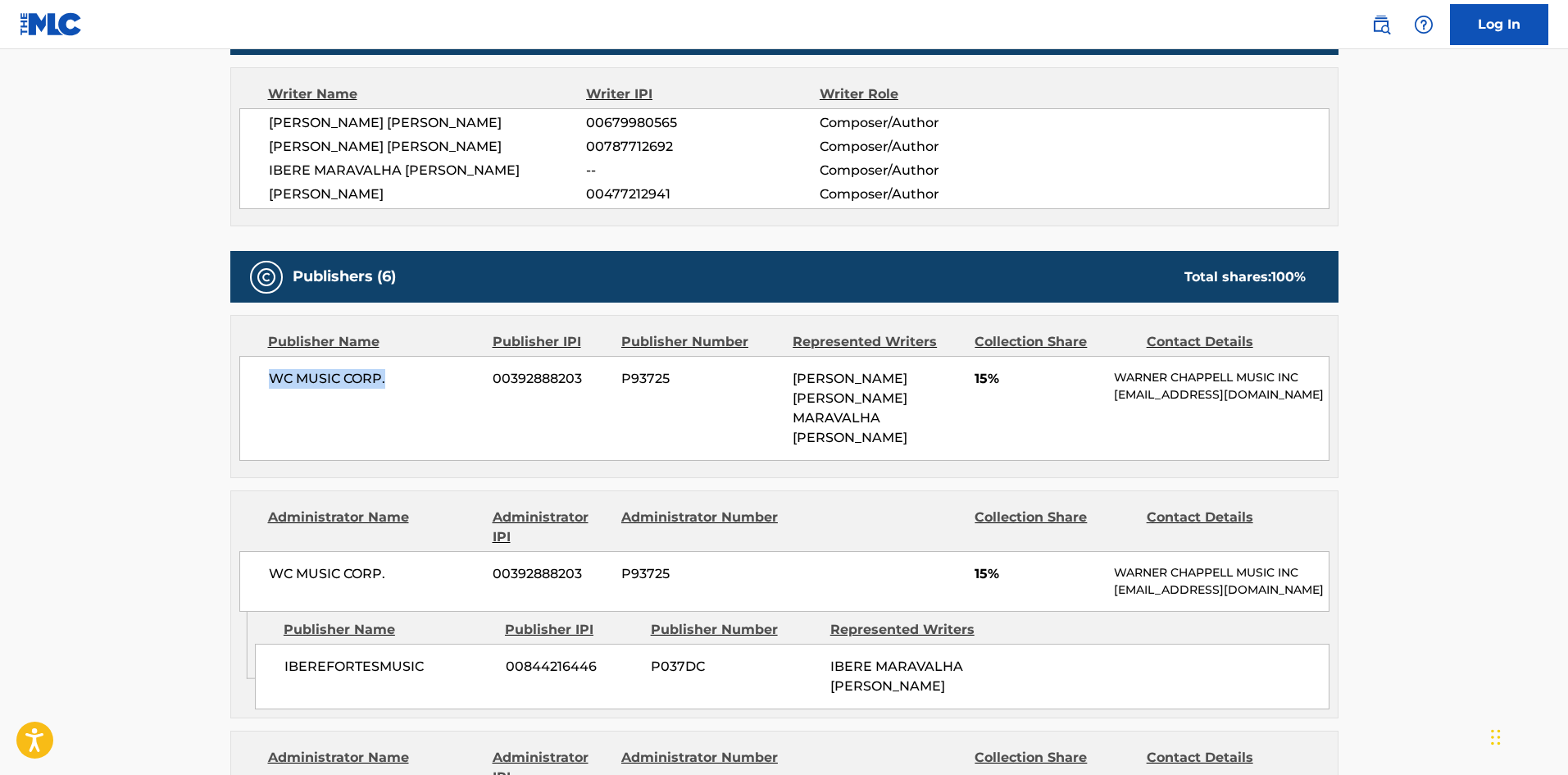
drag, startPoint x: 270, startPoint y: 379, endPoint x: 469, endPoint y: 359, distance: 200.0
click at [454, 378] on span "WC MUSIC CORP." at bounding box center [375, 379] width 213 height 20
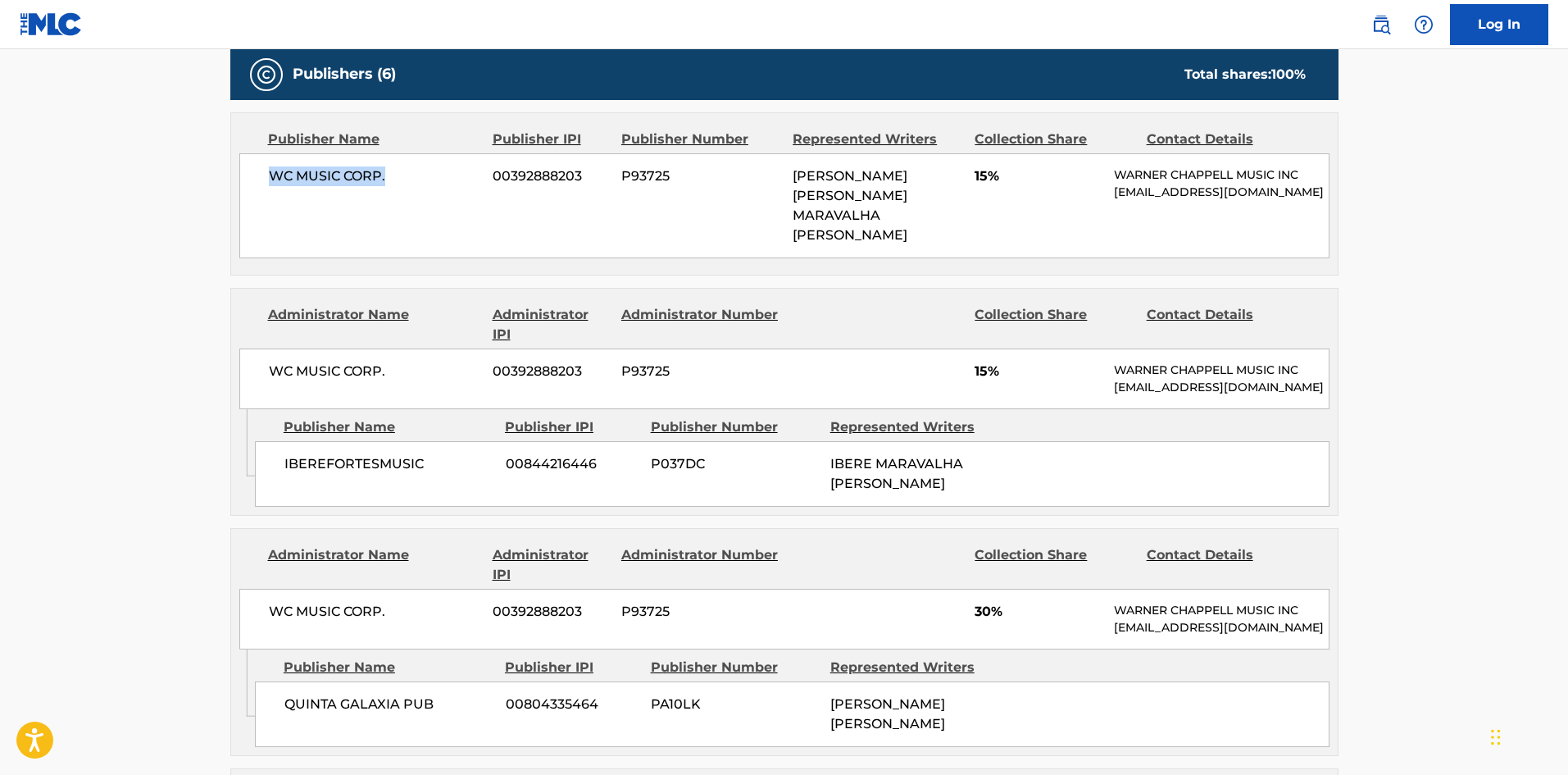
scroll to position [819, 0]
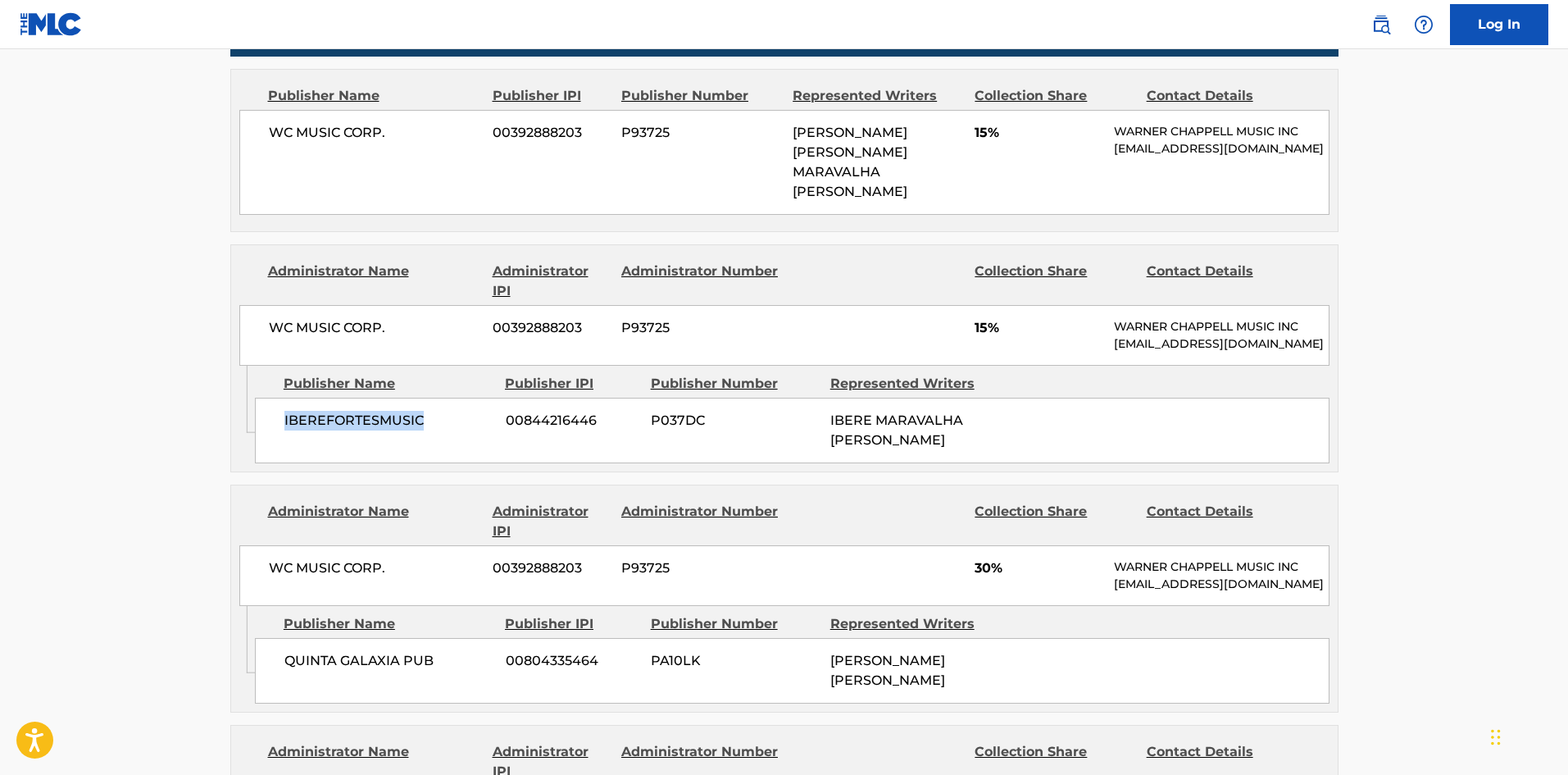
drag, startPoint x: 285, startPoint y: 417, endPoint x: 489, endPoint y: 412, distance: 204.1
click at [489, 412] on span "IBEREFORTESMUSIC" at bounding box center [389, 421] width 209 height 20
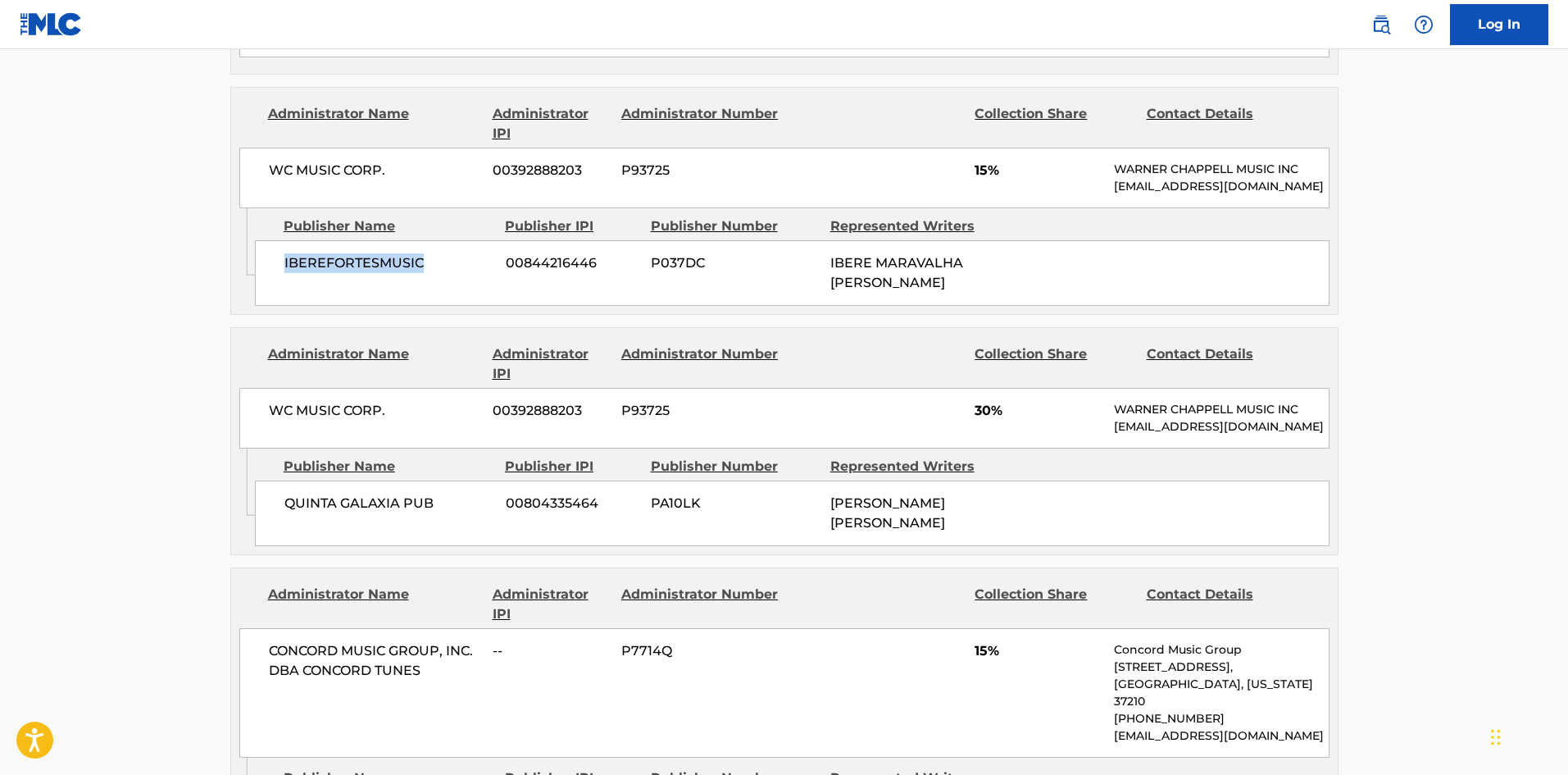
scroll to position [983, 0]
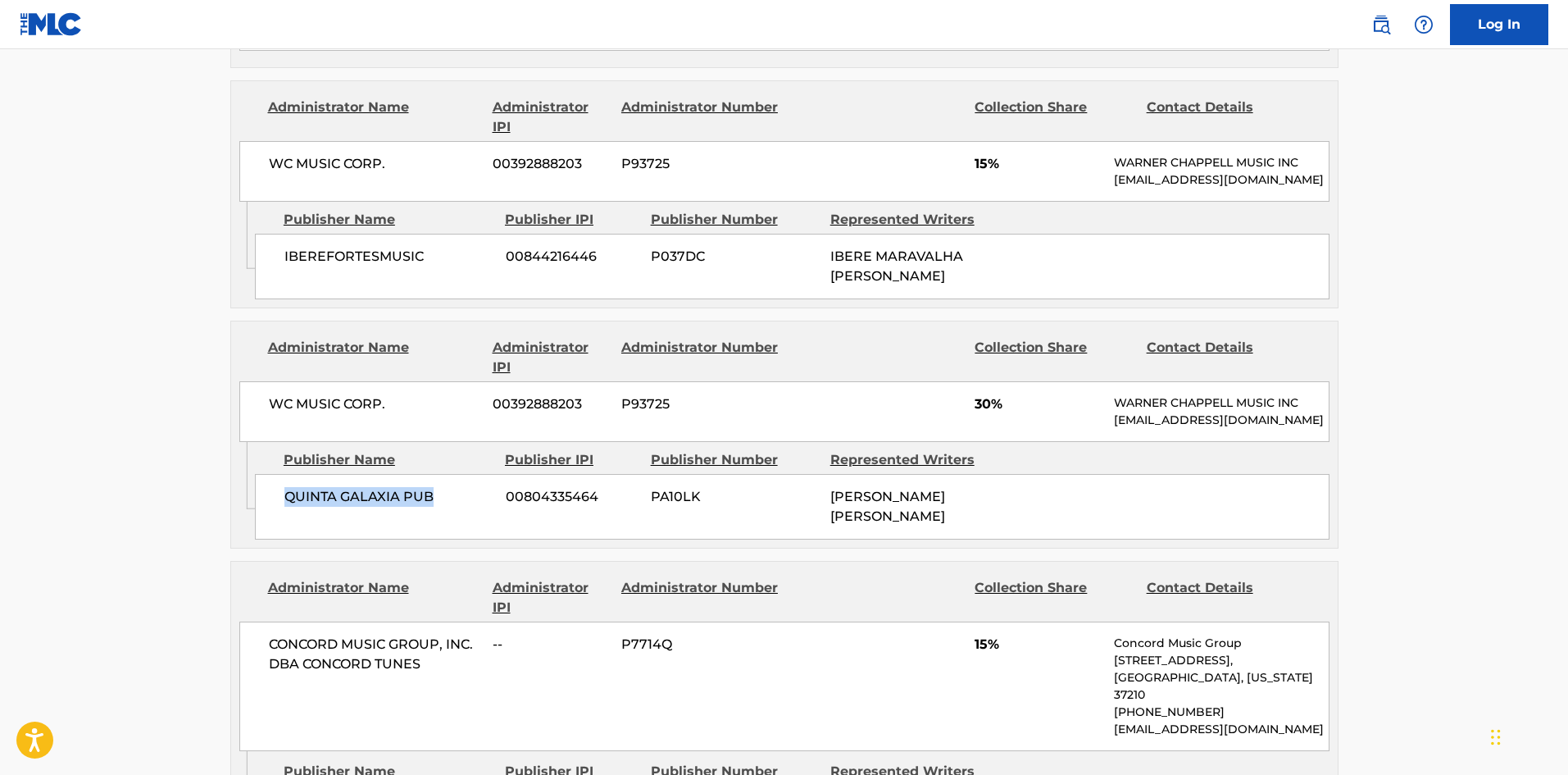
drag, startPoint x: 278, startPoint y: 509, endPoint x: 447, endPoint y: 514, distance: 169.1
click at [447, 514] on div "QUINTA GALAXIA PUB 00804335464 PA10LK [PERSON_NAME] [PERSON_NAME]" at bounding box center [792, 506] width 1074 height 65
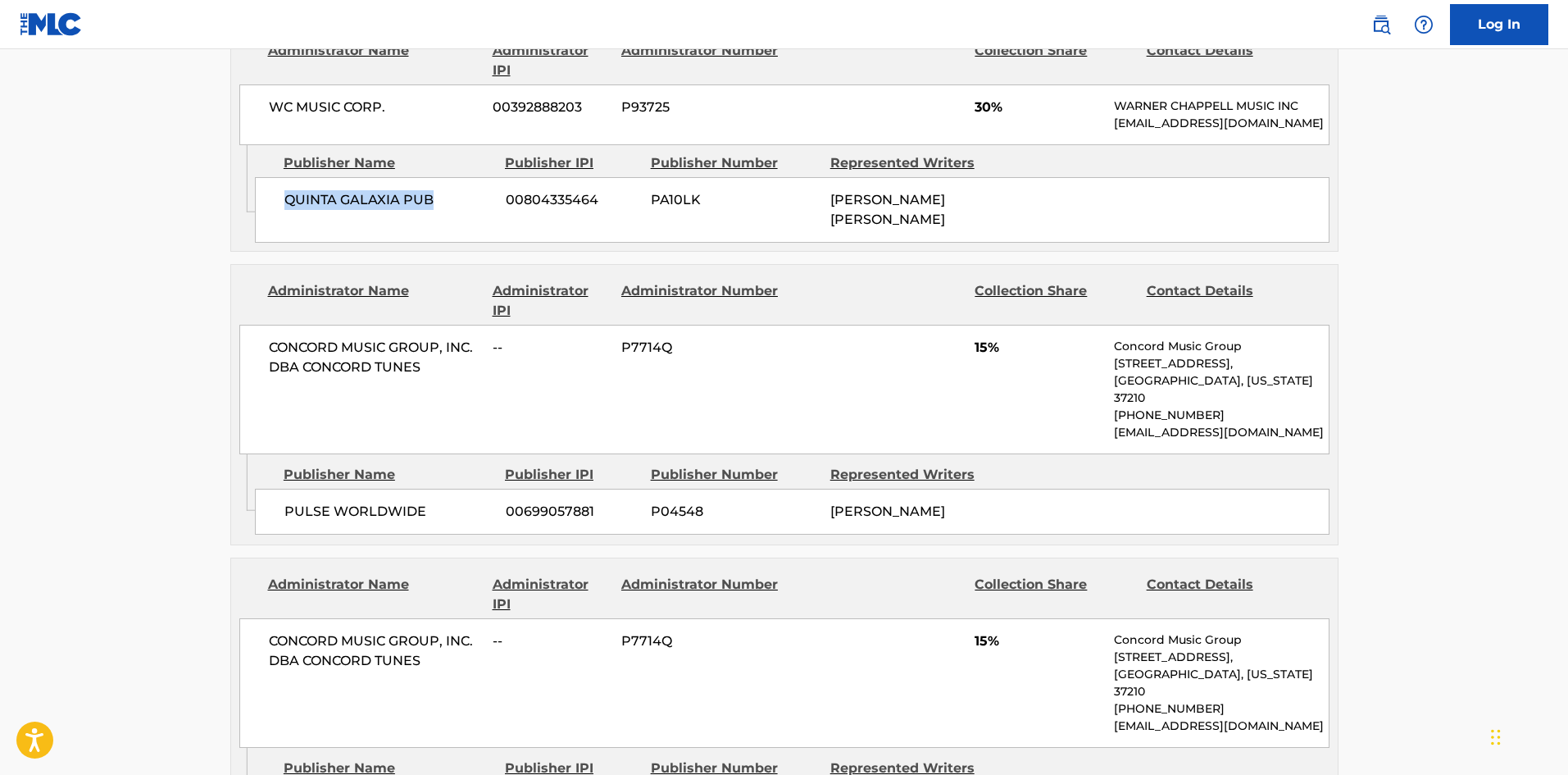
scroll to position [1476, 0]
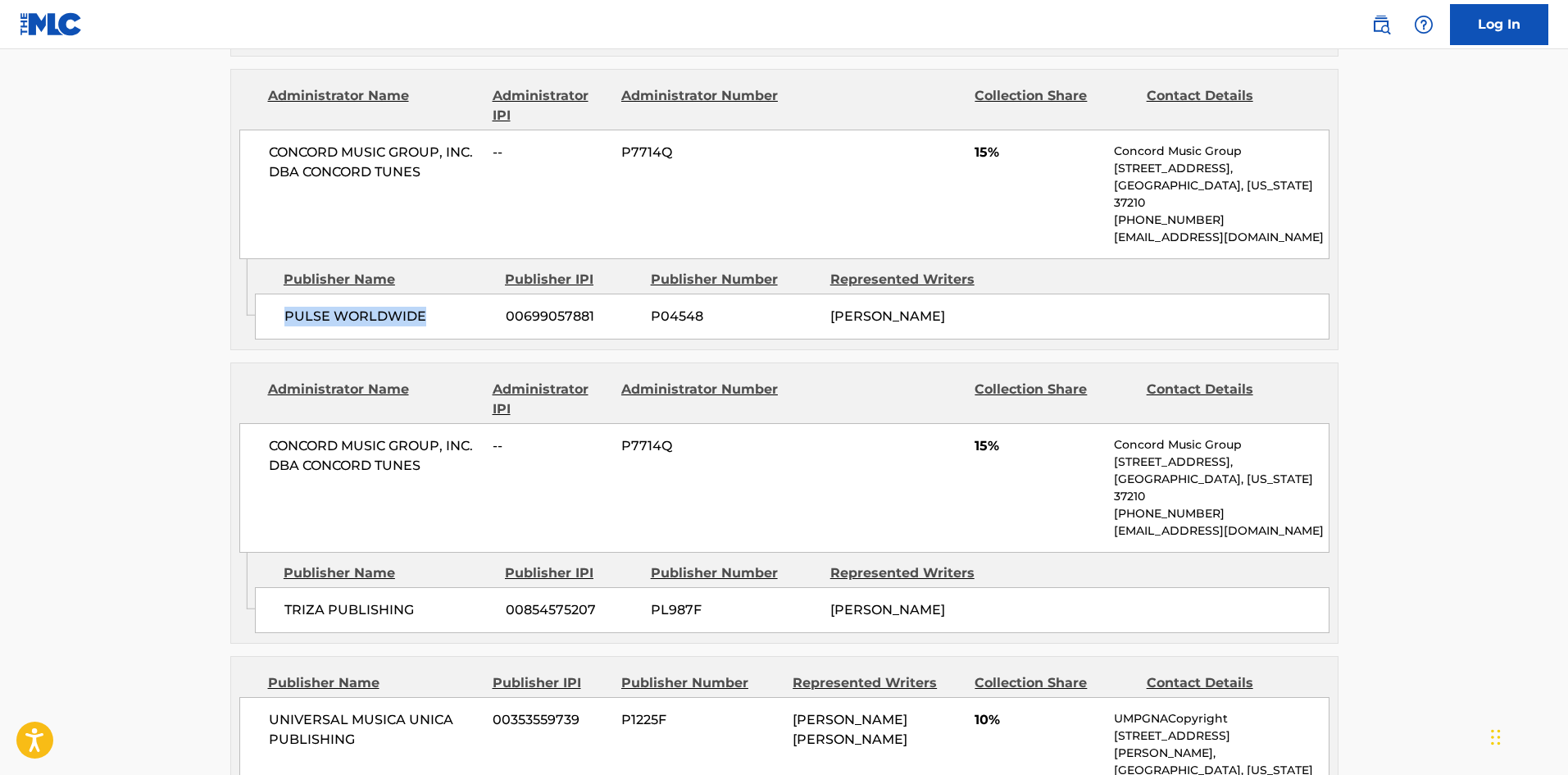
drag, startPoint x: 284, startPoint y: 311, endPoint x: 432, endPoint y: 311, distance: 148.0
click at [432, 311] on span "PULSE WORLDWIDE" at bounding box center [389, 316] width 209 height 20
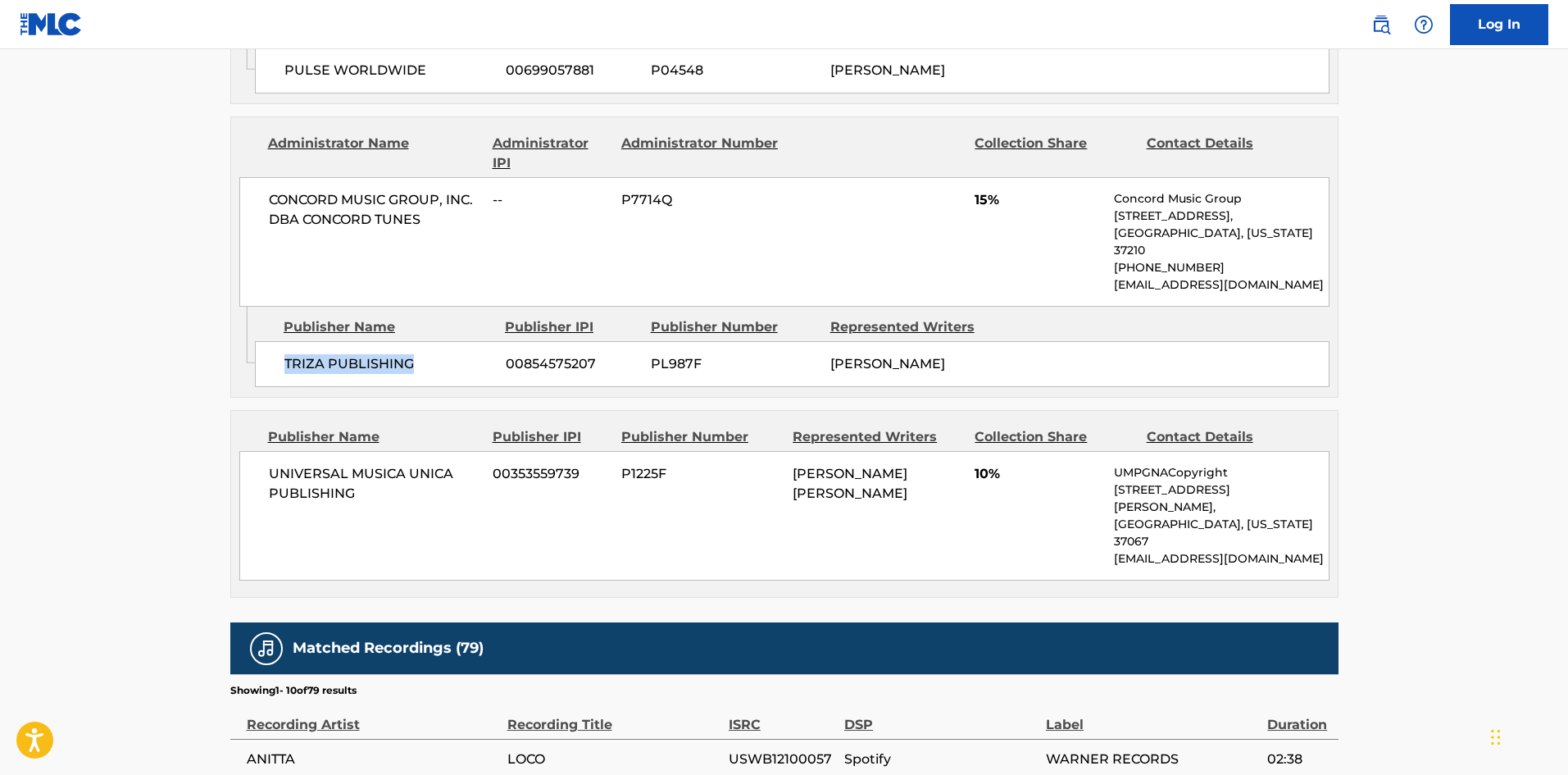
drag, startPoint x: 286, startPoint y: 345, endPoint x: 482, endPoint y: 340, distance: 196.1
click at [482, 354] on span "TRIZA PUBLISHING" at bounding box center [389, 364] width 209 height 20
drag, startPoint x: 283, startPoint y: 453, endPoint x: 427, endPoint y: 478, distance: 146.2
click at [427, 478] on span "UNIVERSAL MUSICA UNICA PUBLISHING" at bounding box center [375, 483] width 213 height 39
click at [293, 464] on span "UNIVERSAL MUSICA UNICA PUBLISHING" at bounding box center [375, 483] width 213 height 39
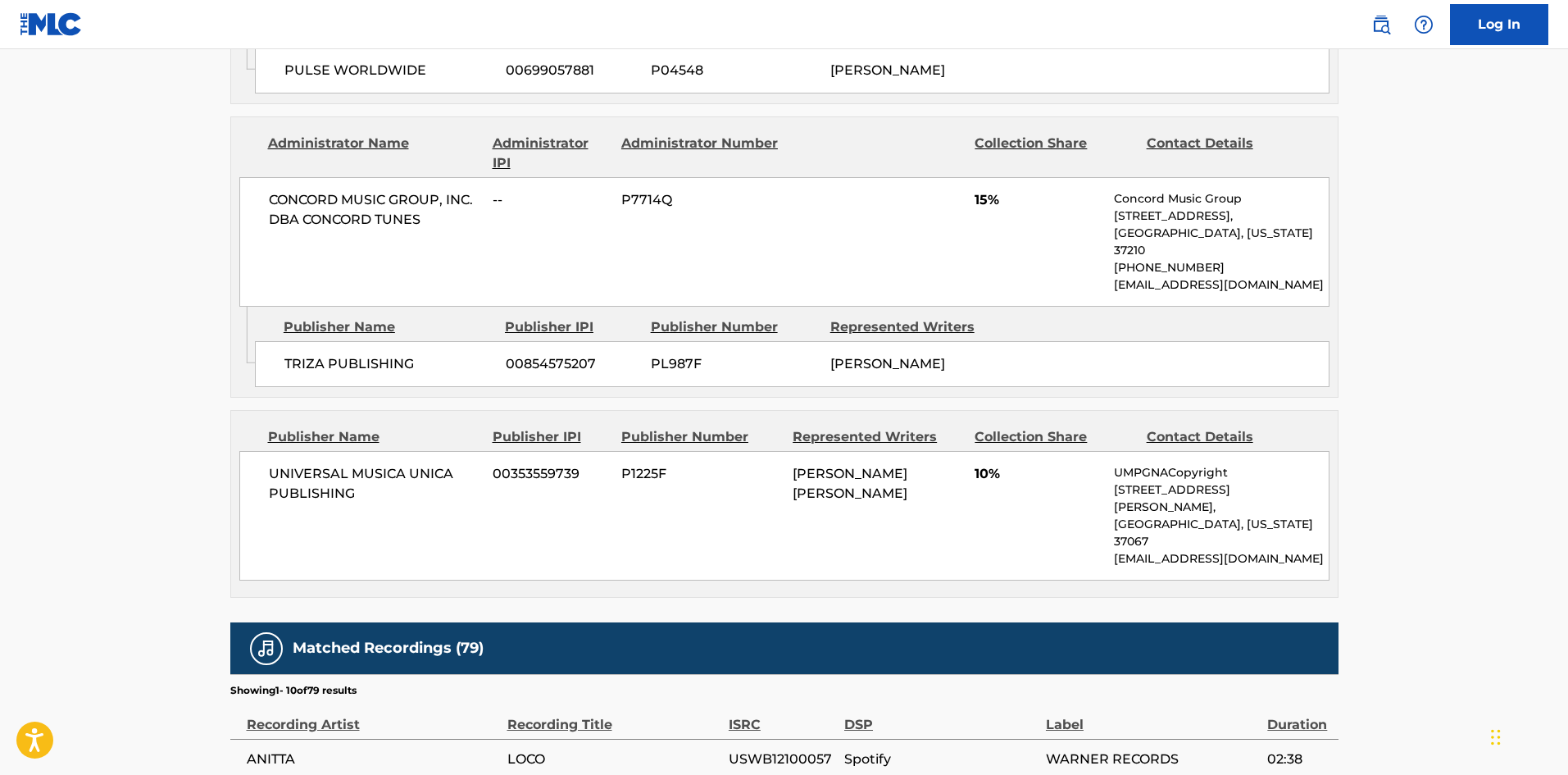
click at [273, 464] on span "UNIVERSAL MUSICA UNICA PUBLISHING" at bounding box center [375, 483] width 213 height 39
drag, startPoint x: 268, startPoint y: 450, endPoint x: 391, endPoint y: 475, distance: 125.5
click at [391, 475] on span "UNIVERSAL MUSICA UNICA PUBLISHING" at bounding box center [375, 483] width 213 height 39
drag, startPoint x: 972, startPoint y: 455, endPoint x: 988, endPoint y: 454, distance: 16.0
click at [988, 454] on div "UNIVERSAL MUSICA UNICA PUBLISHING 00353559739 P1225F [PERSON_NAME] [PERSON_NAME…" at bounding box center [784, 516] width 1090 height 130
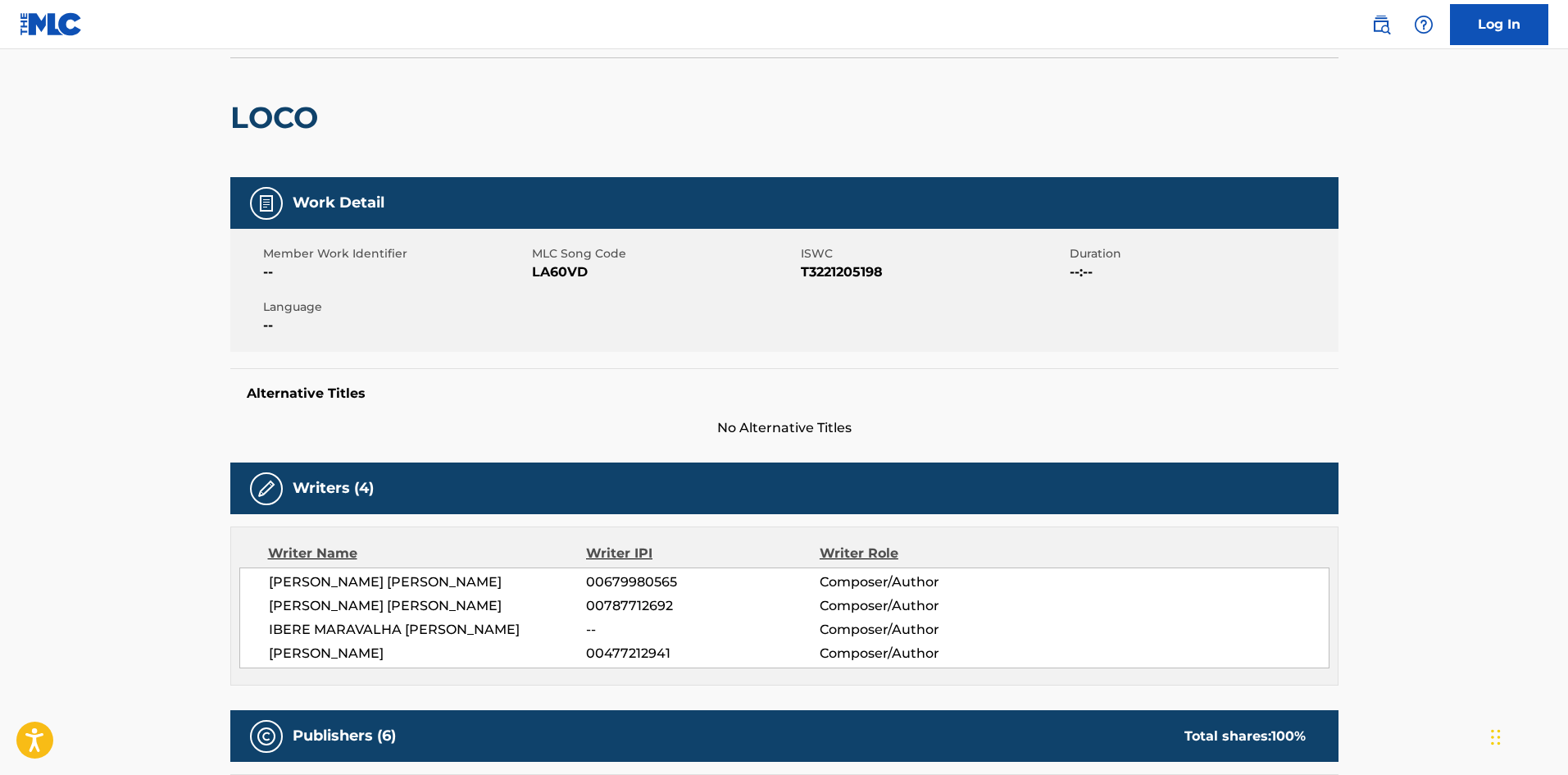
scroll to position [0, 0]
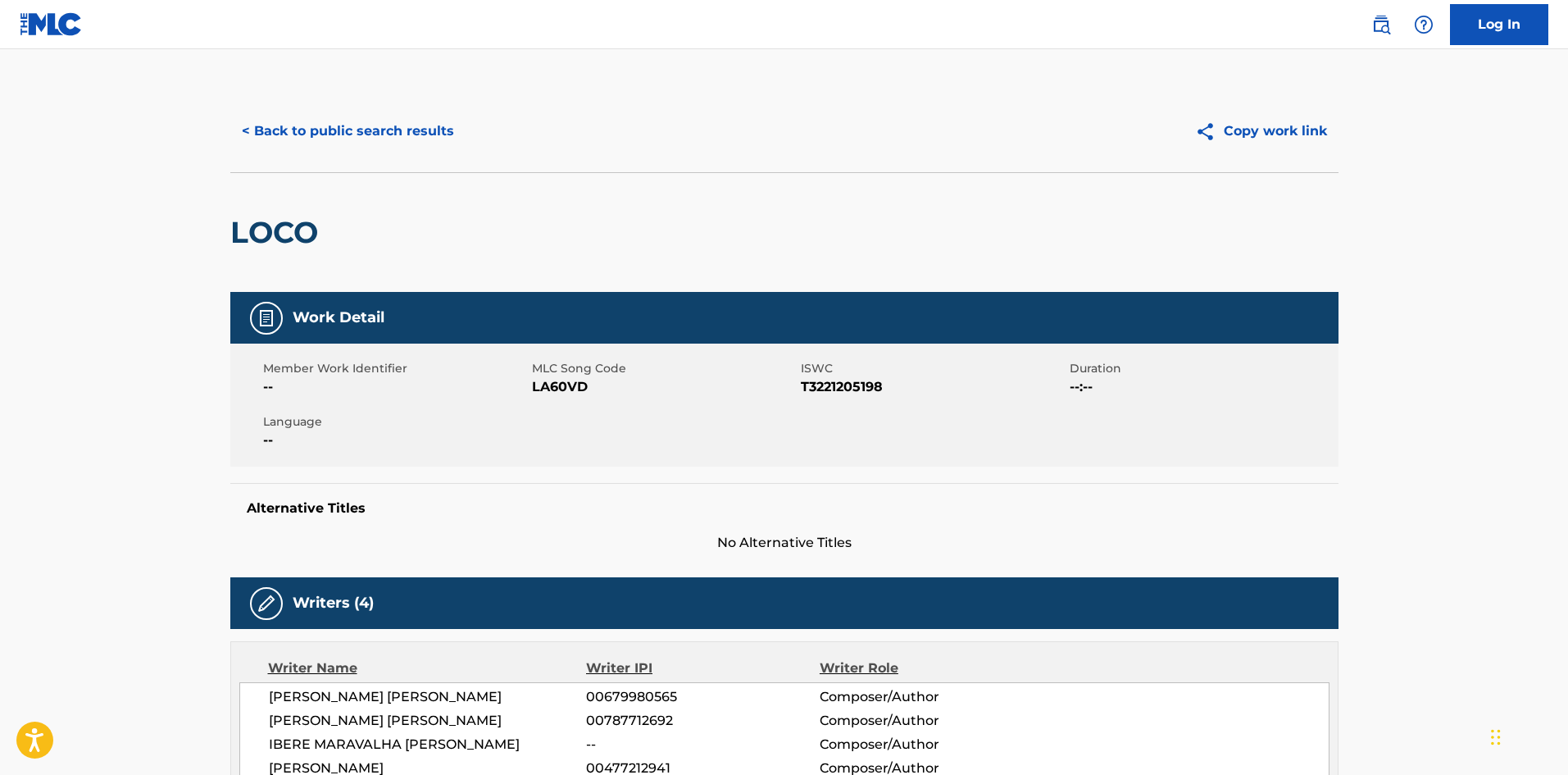
click at [397, 143] on button "< Back to public search results" at bounding box center [347, 131] width 235 height 41
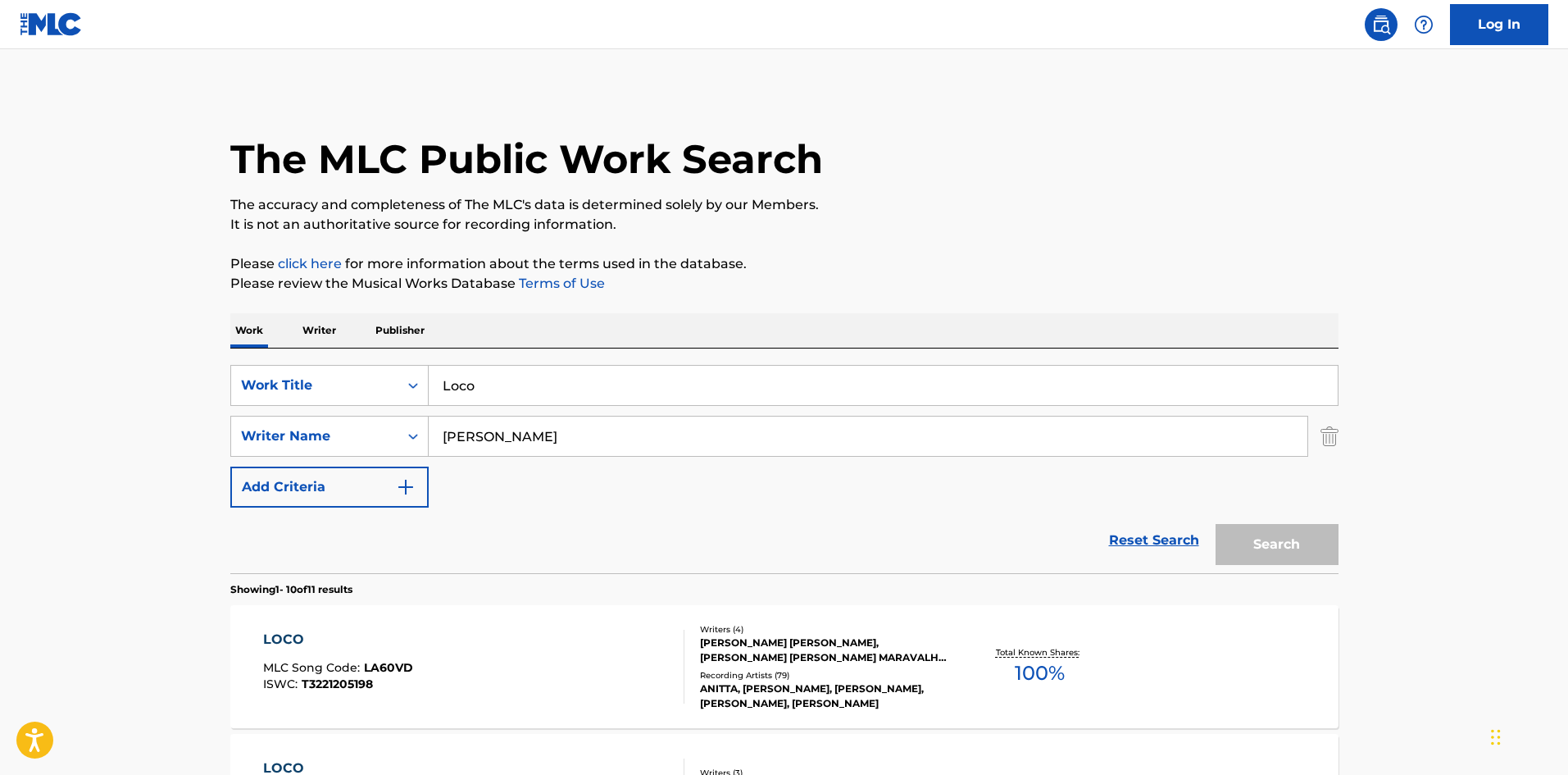
scroll to position [328, 0]
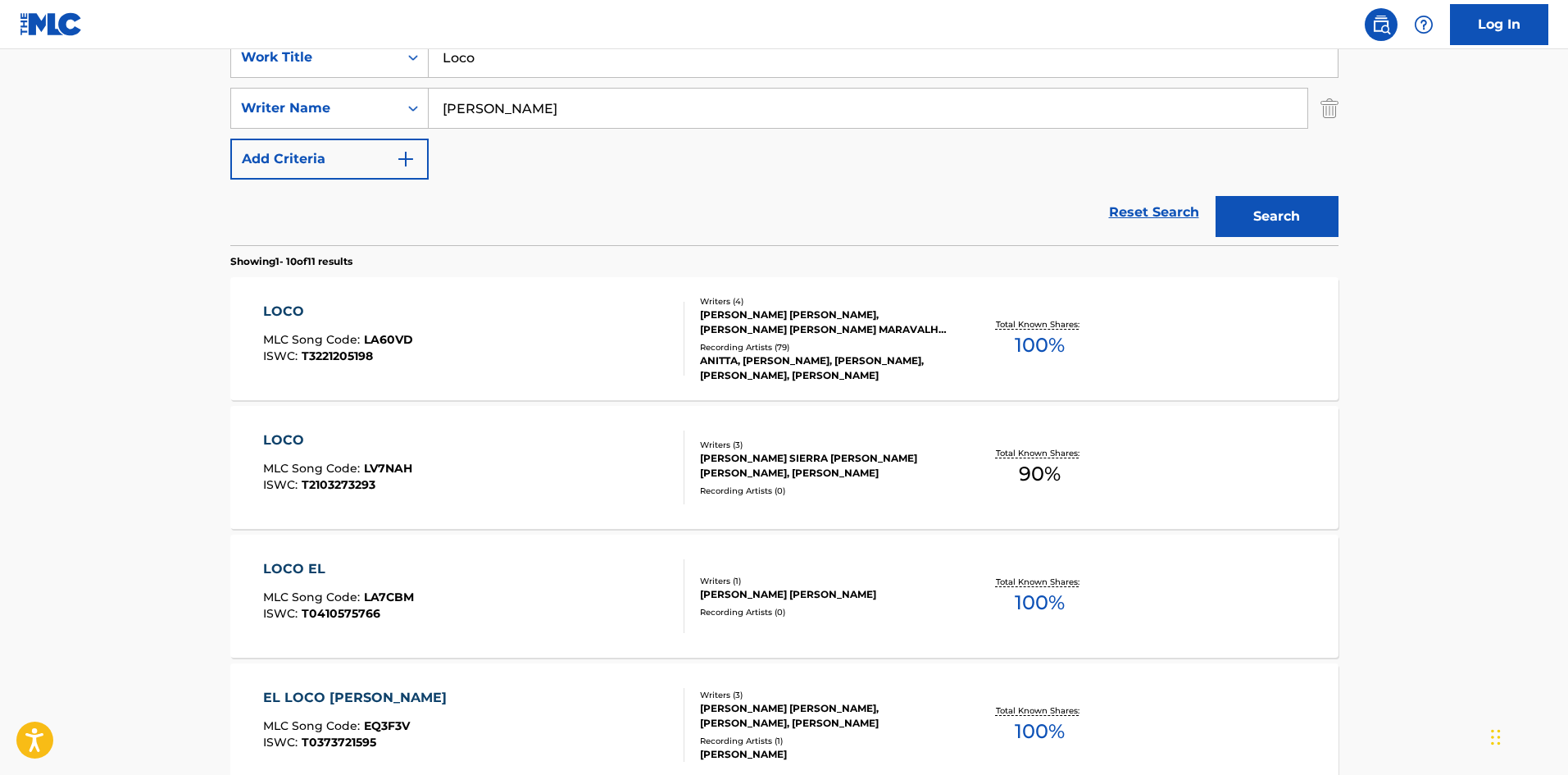
click at [546, 85] on div "SearchWithCriteria09829592-637c-49c1-a1e3-24c61a203452 Work Title Loco SearchWi…" at bounding box center [784, 108] width 1108 height 142
drag, startPoint x: 558, startPoint y: 64, endPoint x: 153, endPoint y: 50, distance: 405.2
click at [153, 52] on main "The MLC Public Work Search The accuracy and completeness of The MLC's data is d…" at bounding box center [784, 686] width 1568 height 1930
paste input "ME GUSTA"
type input "ME GUSTA"
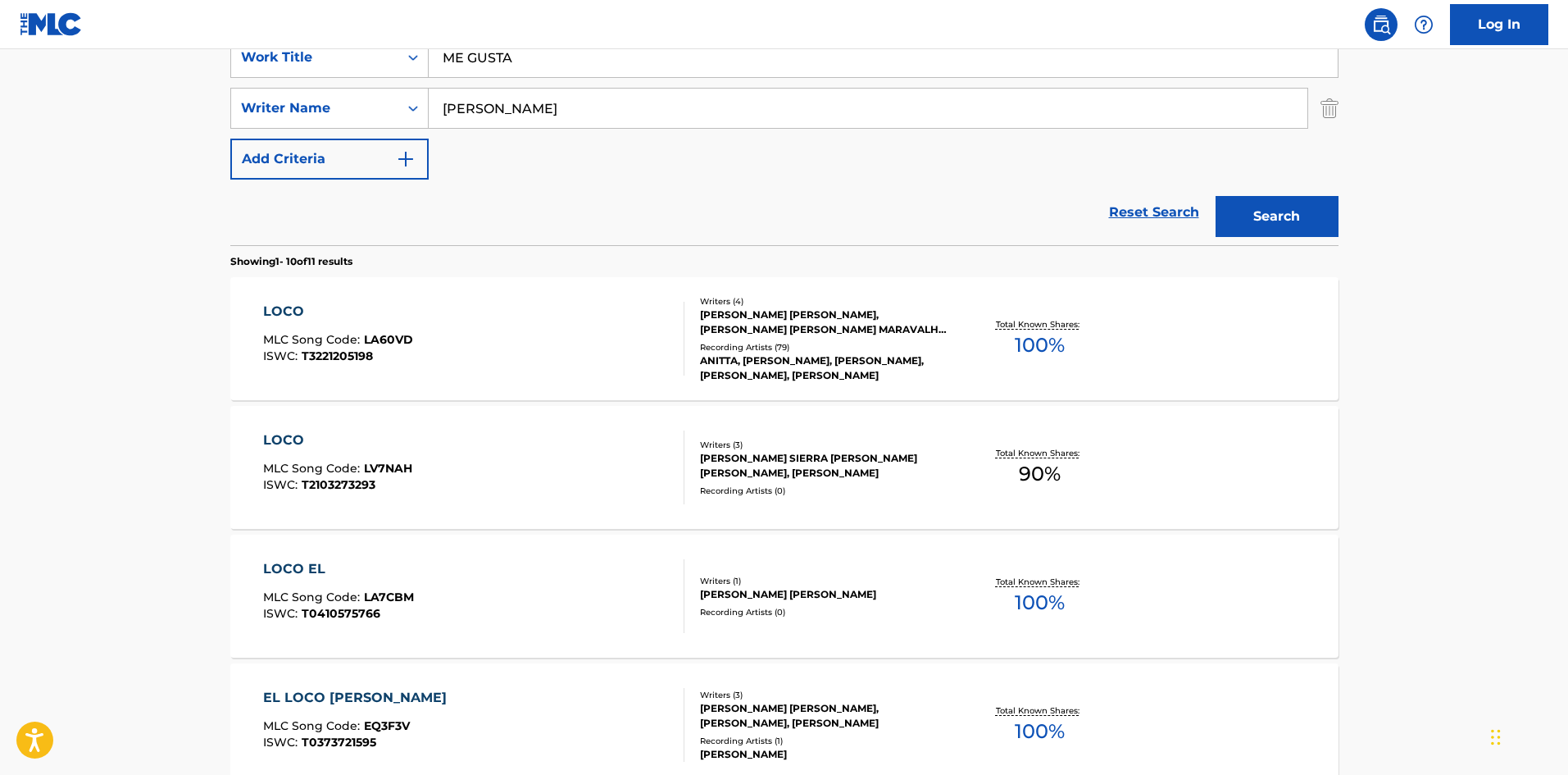
click at [423, 208] on div "Reset Search Search" at bounding box center [784, 212] width 1108 height 65
click at [606, 78] on div "SearchWithCriteria09829592-637c-49c1-a1e3-24c61a203452 Work Title ME GUSTA Sear…" at bounding box center [784, 108] width 1108 height 142
drag, startPoint x: 592, startPoint y: 101, endPoint x: 331, endPoint y: 104, distance: 261.0
click at [331, 104] on div "SearchWithCriteriaa4e19cf0-404b-4ae9-9064-d278ce4341f8 Writer Name [PERSON_NAME]" at bounding box center [784, 108] width 1108 height 41
paste input "[PERSON_NAME]"
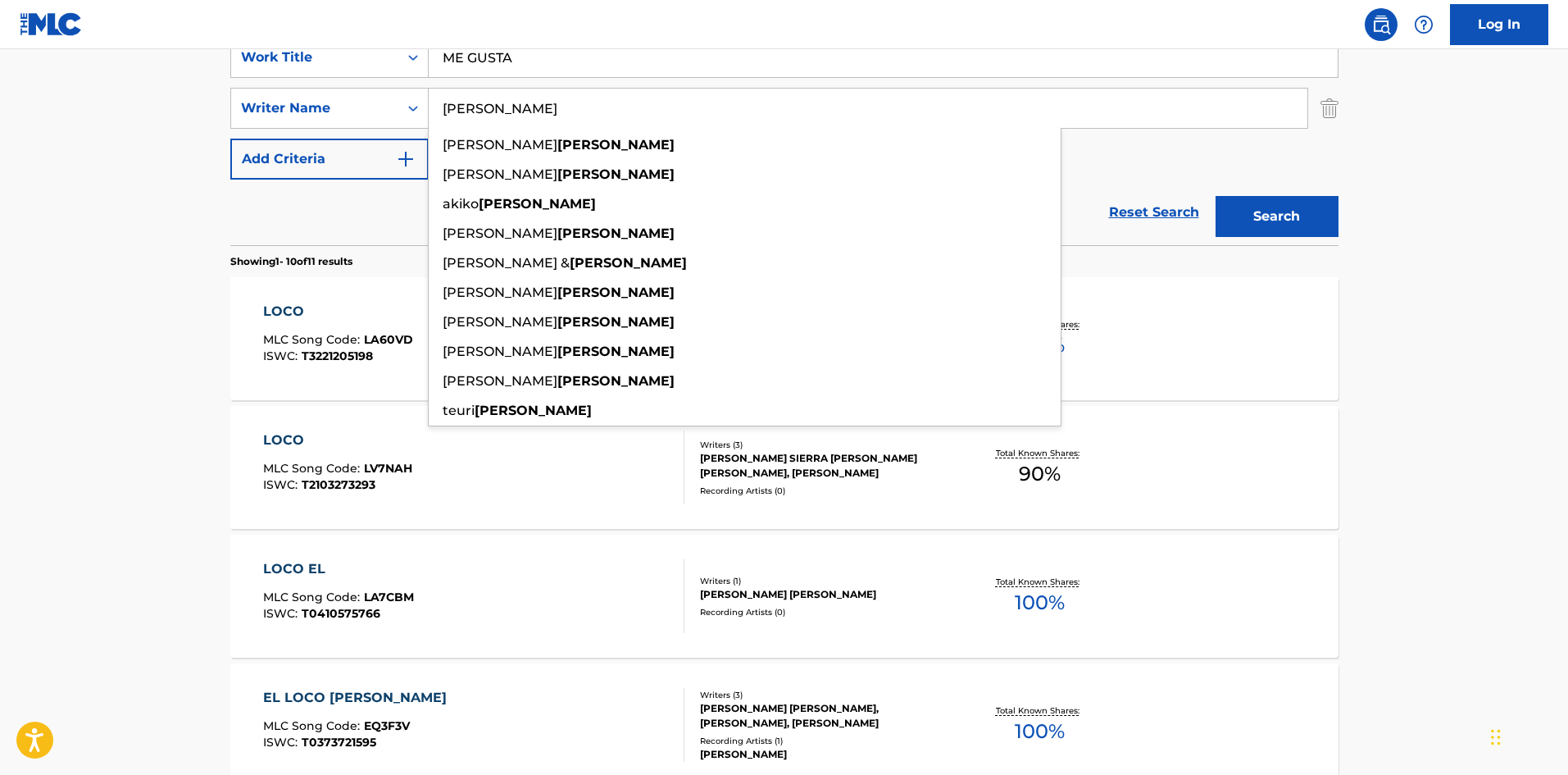
type input "[PERSON_NAME]"
click at [1290, 204] on button "Search" at bounding box center [1277, 216] width 123 height 41
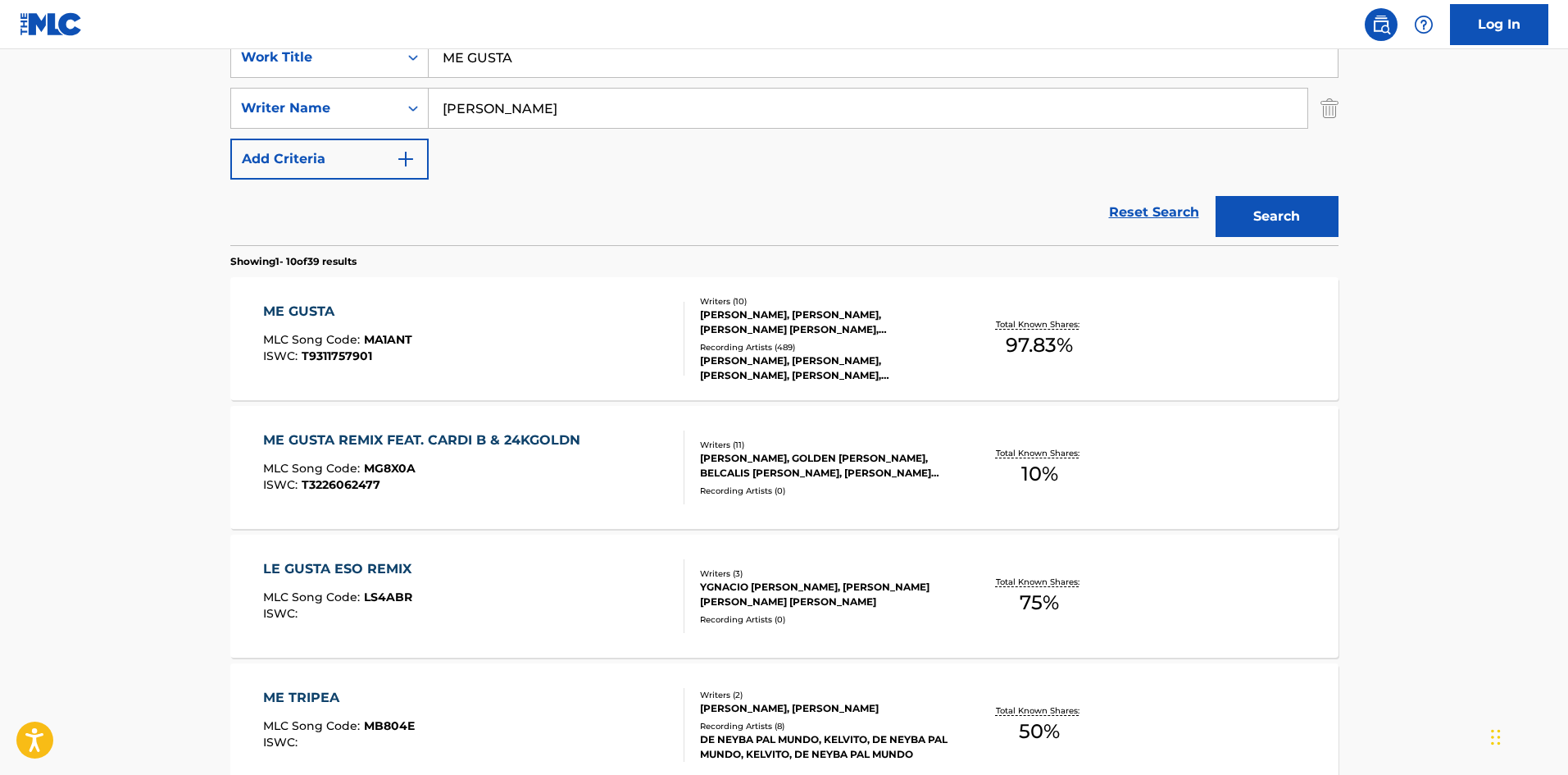
drag, startPoint x: 598, startPoint y: 56, endPoint x: 132, endPoint y: 55, distance: 466.0
click at [132, 55] on main "The MLC Public Work Search The accuracy and completeness of The MLC's data is d…" at bounding box center [784, 686] width 1568 height 1930
paste input "e Gusta (With Cardi B & [PERSON_NAME])"
type input "Me Gusta (With Cardi B & [PERSON_NAME])"
click at [1264, 207] on button "Search" at bounding box center [1277, 216] width 123 height 41
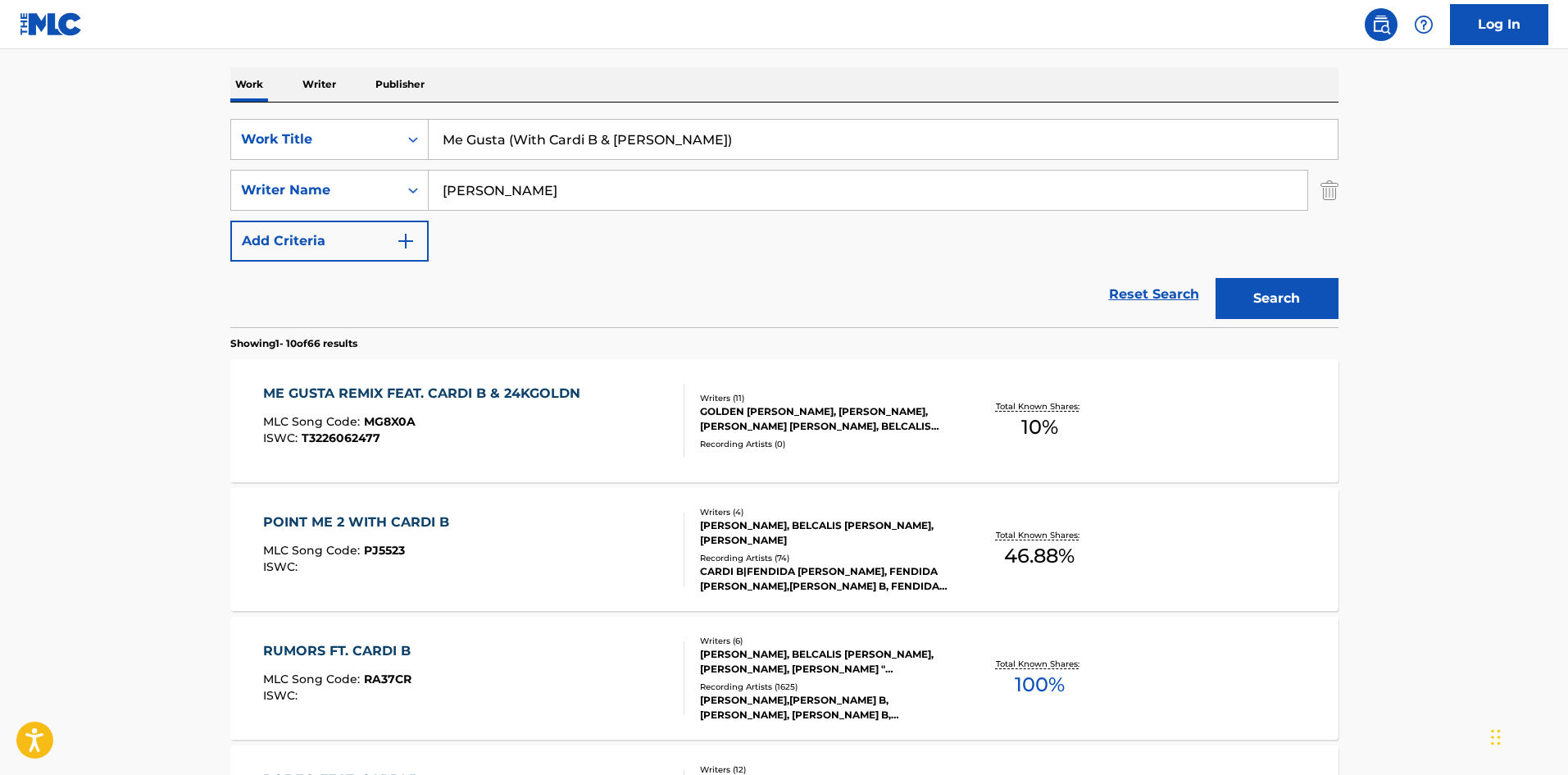
scroll to position [164, 0]
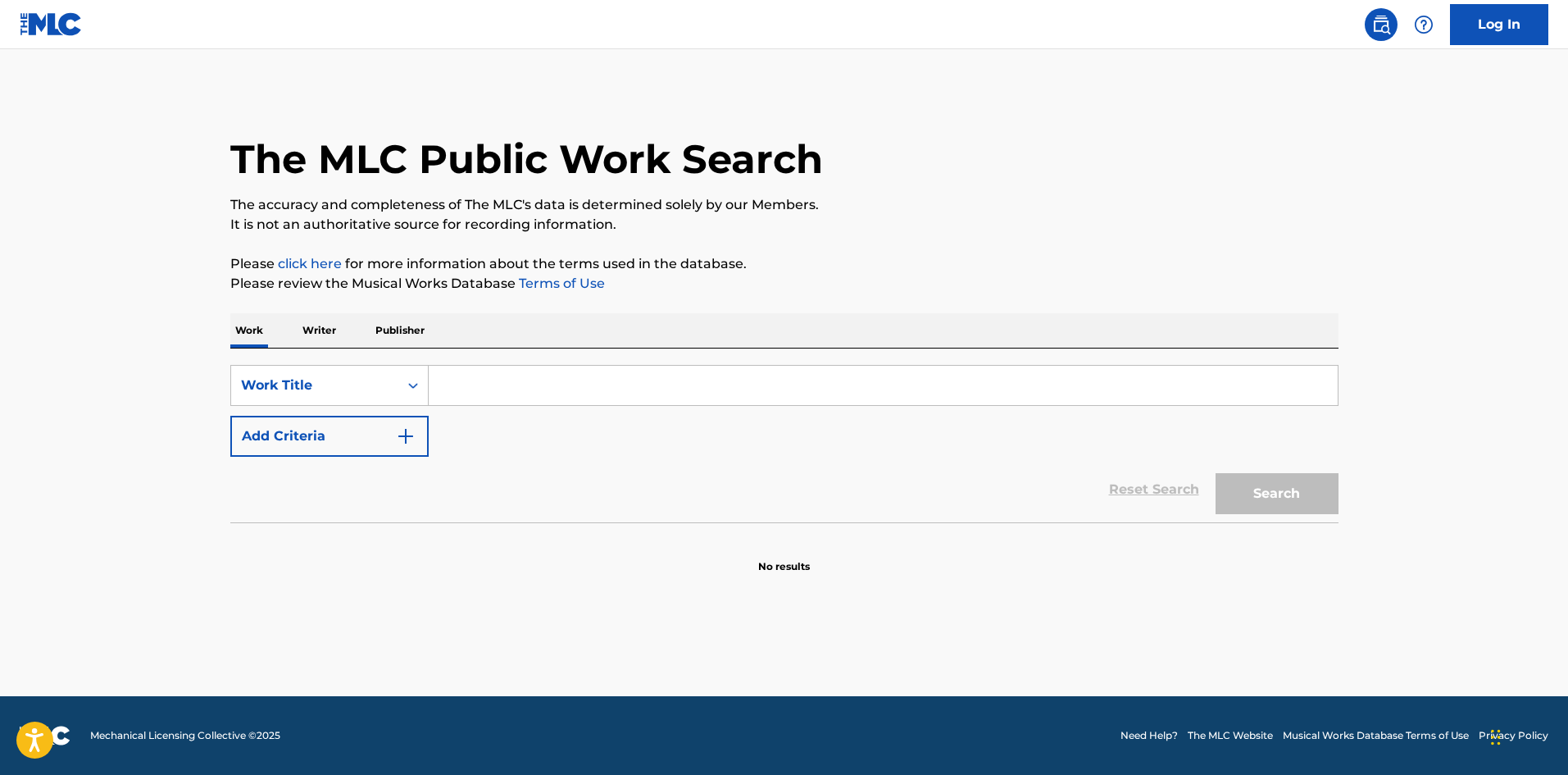
click at [305, 428] on button "Add Criteria" at bounding box center [329, 436] width 198 height 41
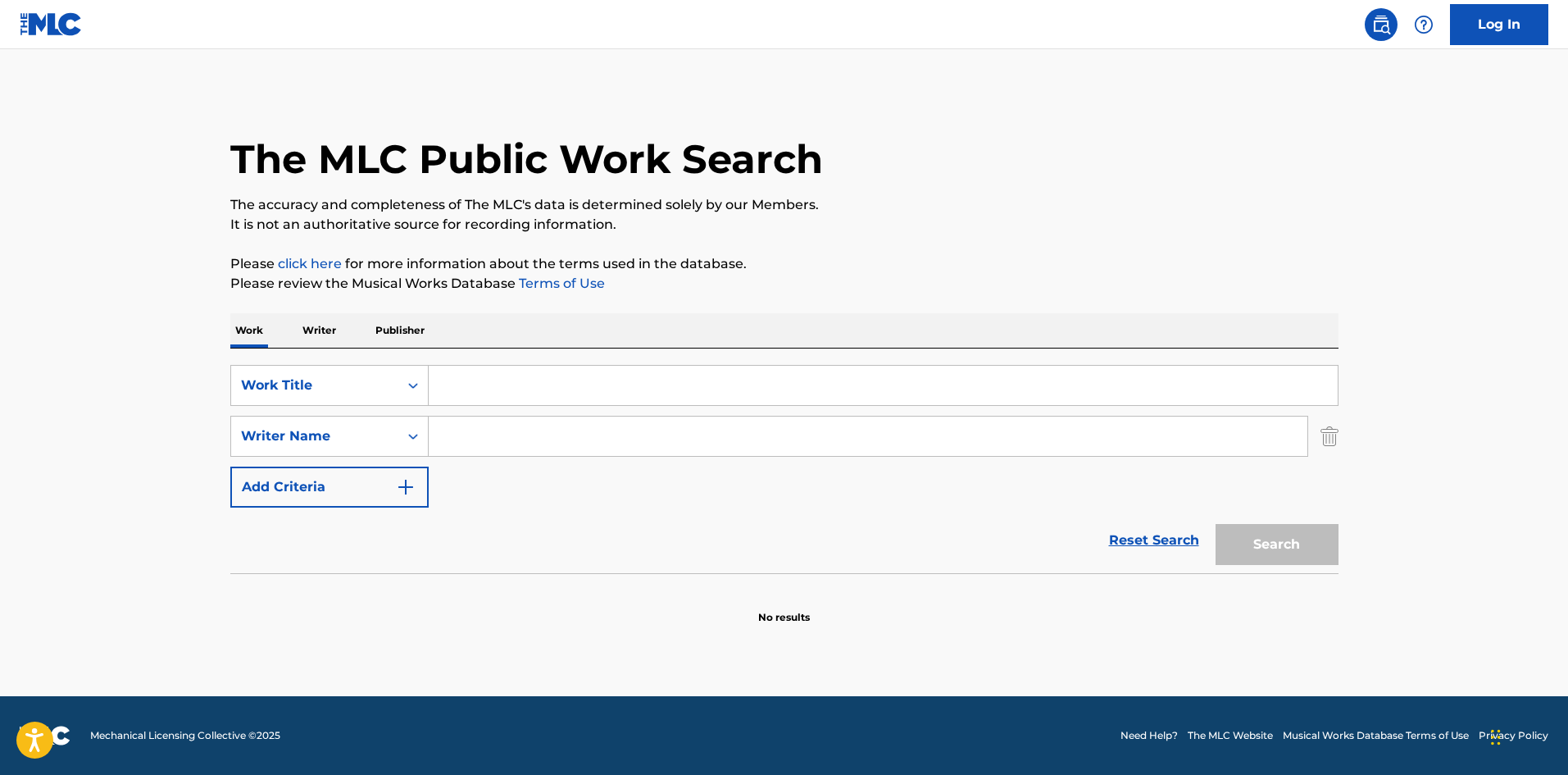
click at [559, 405] on div "Search Form" at bounding box center [883, 385] width 910 height 41
click at [993, 146] on div "The MLC Public Work Search" at bounding box center [784, 150] width 1108 height 120
click at [991, 146] on div "The MLC Public Work Search" at bounding box center [784, 150] width 1108 height 120
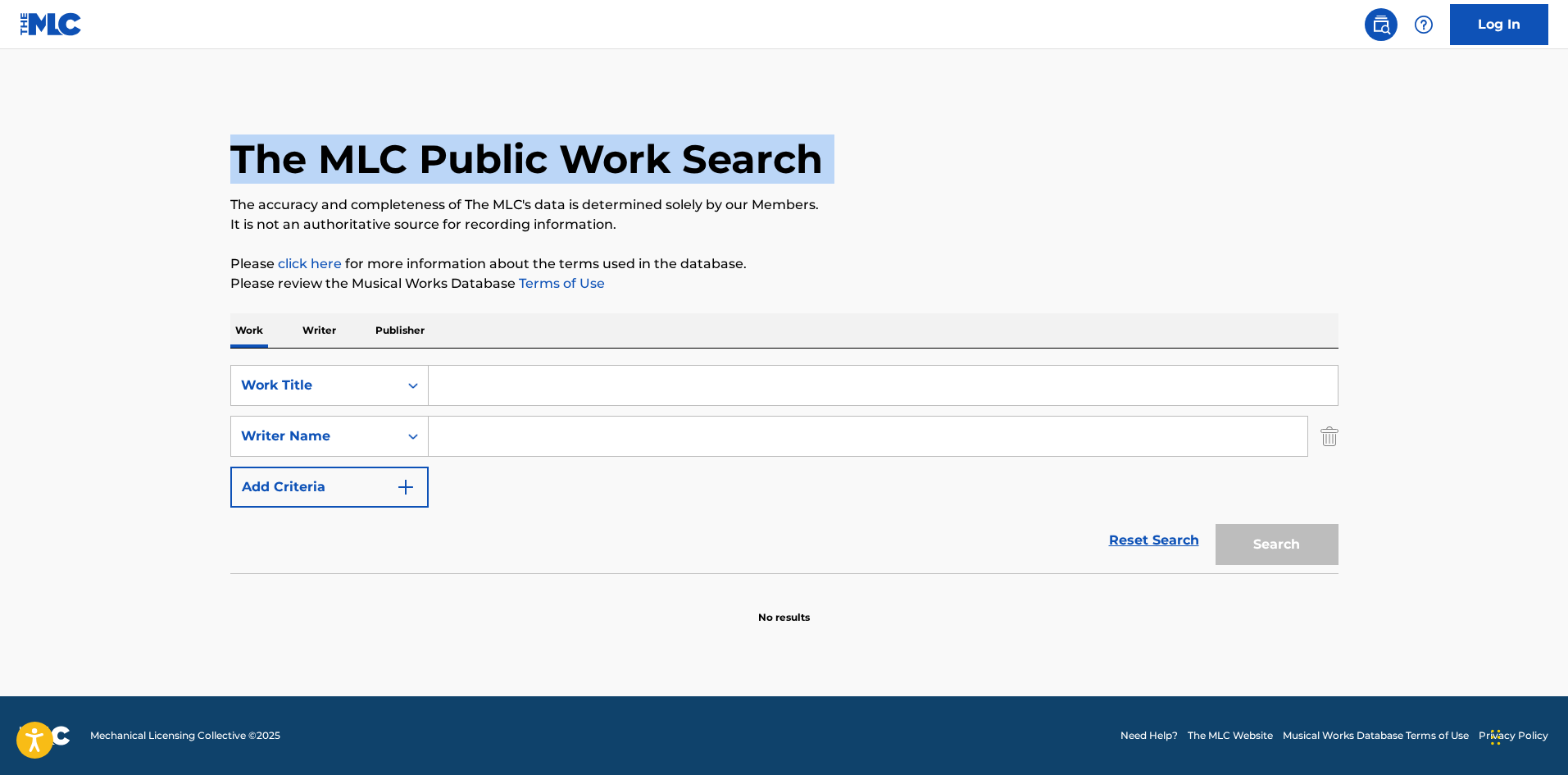
click at [991, 146] on div "The MLC Public Work Search" at bounding box center [784, 150] width 1108 height 120
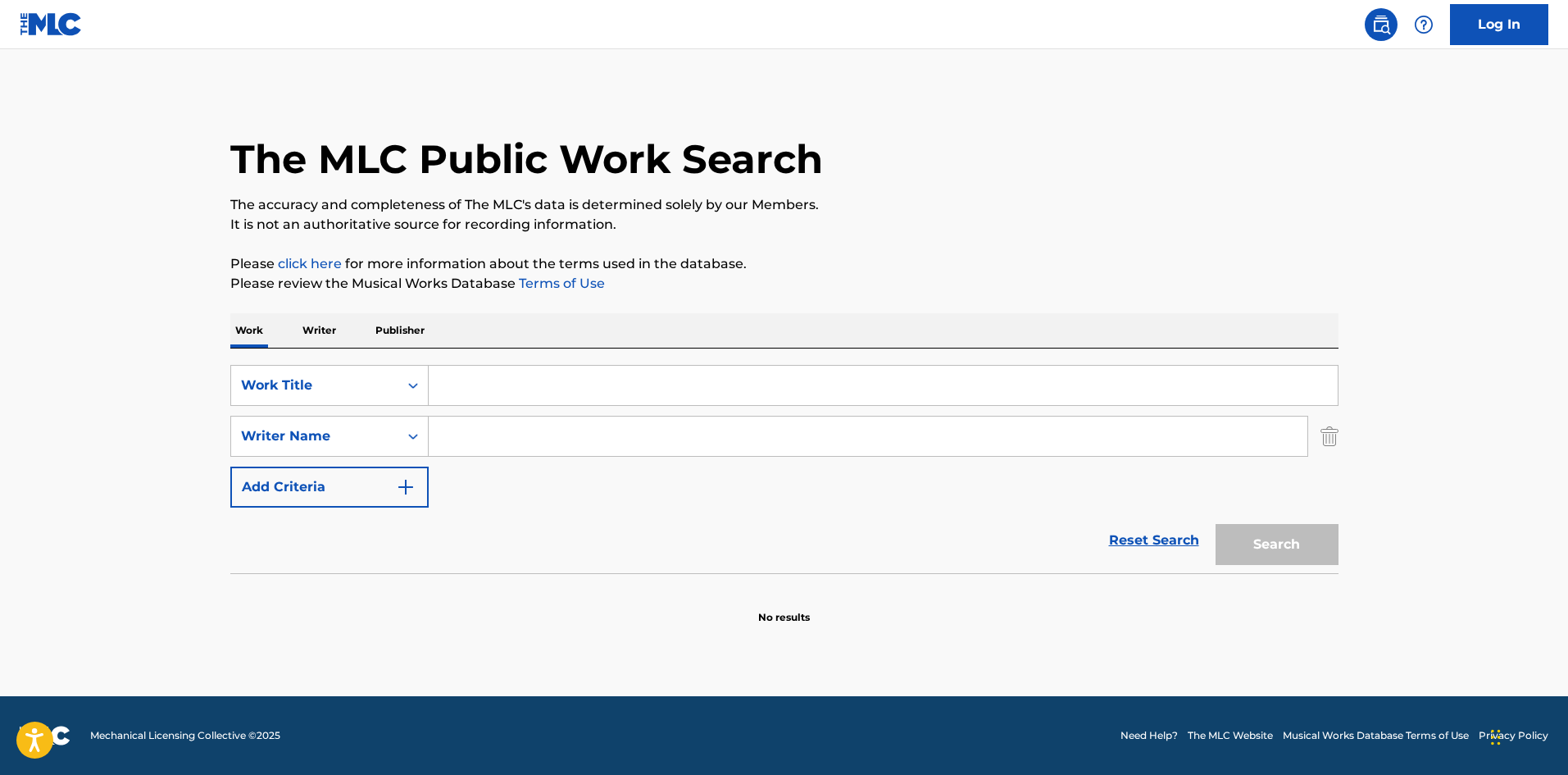
click at [481, 385] on input "Search Form" at bounding box center [883, 385] width 909 height 39
paste input "PRACTICE"
type input "PRACTICE"
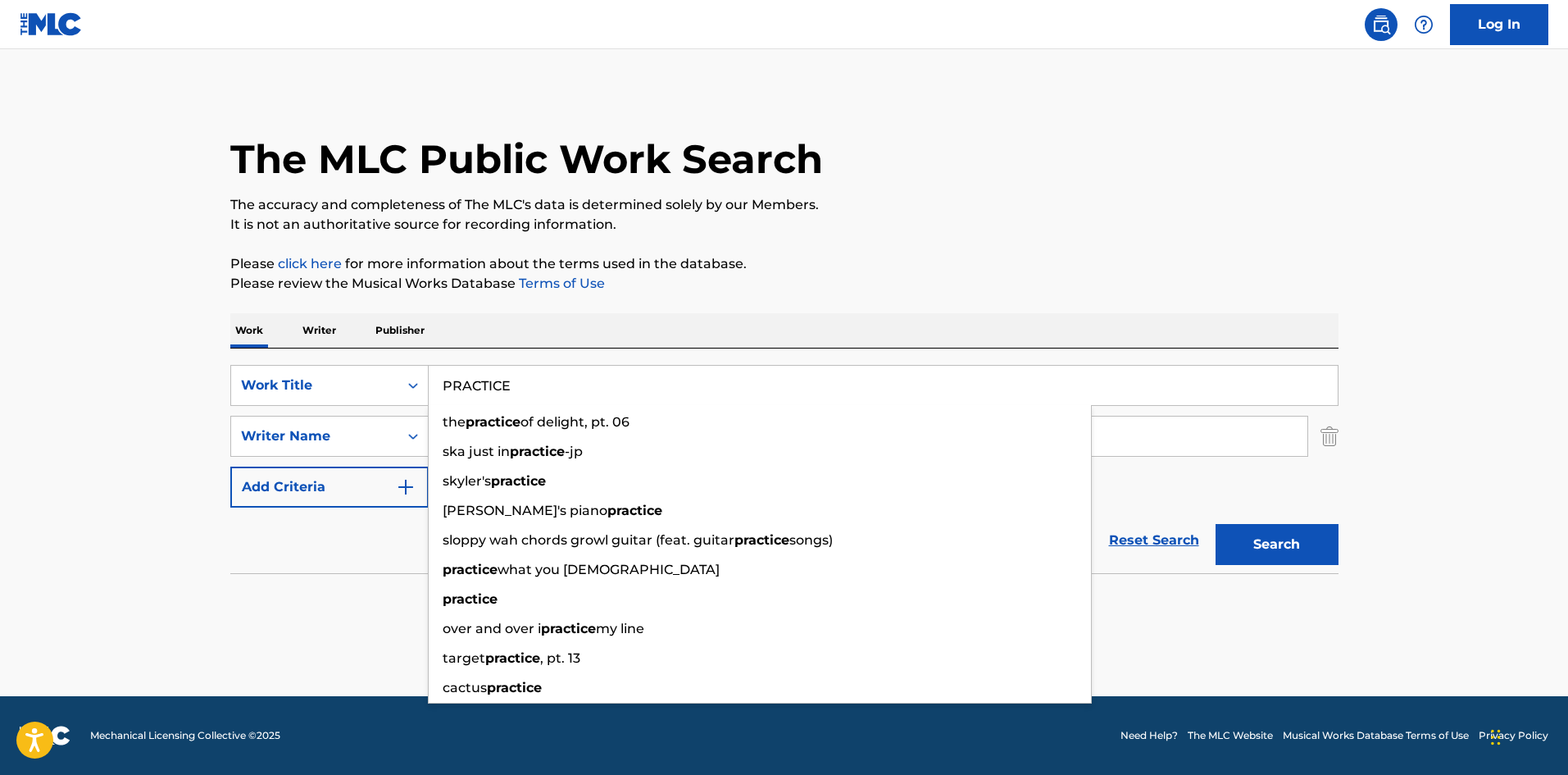
click at [655, 176] on h1 "The MLC Public Work Search" at bounding box center [526, 159] width 592 height 49
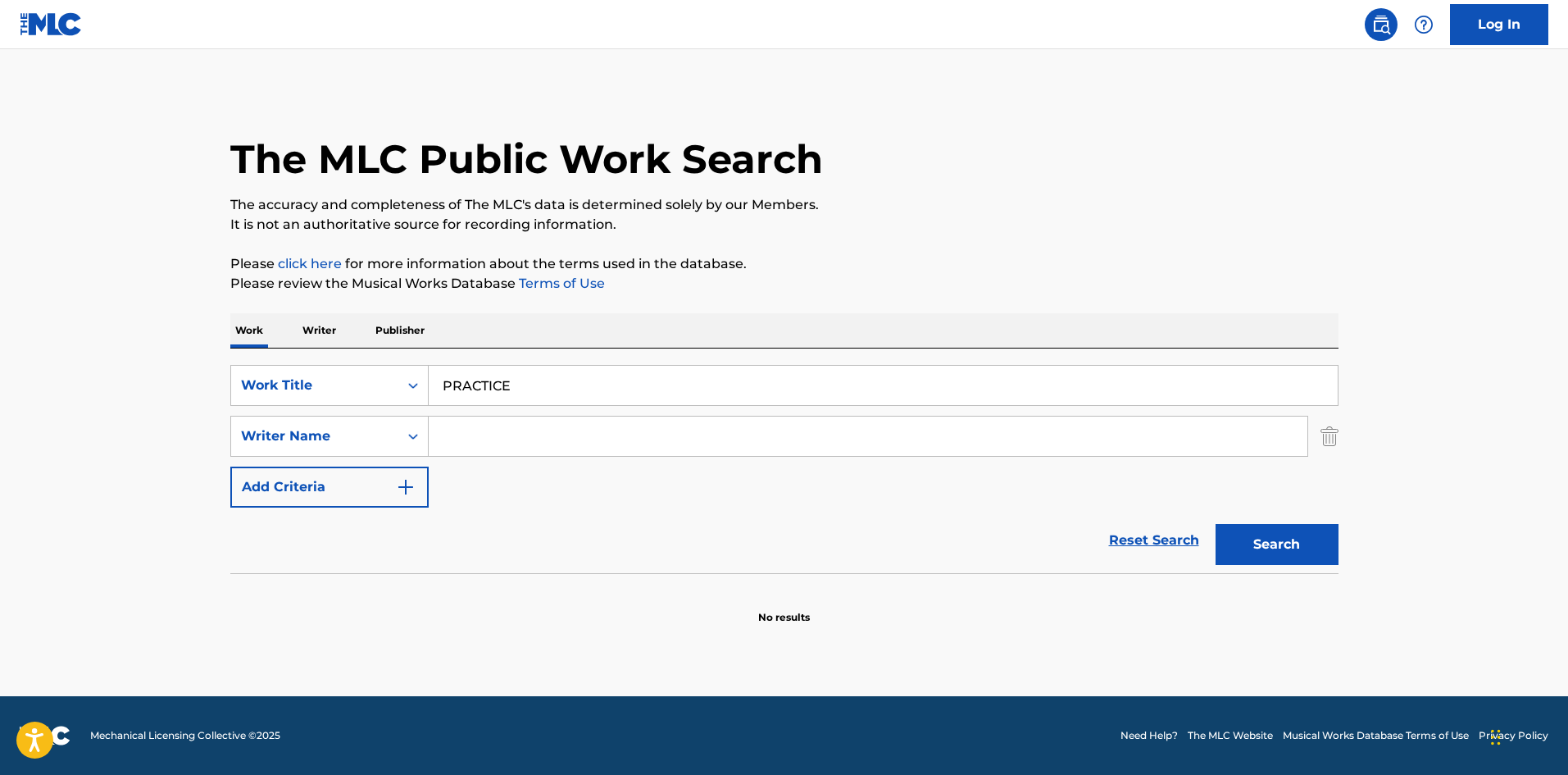
click at [509, 444] on input "Search Form" at bounding box center [868, 436] width 879 height 39
paste input "KURCHNER"
type input "KURCHNER"
click at [1285, 521] on div "Search" at bounding box center [1273, 540] width 131 height 65
click at [1281, 536] on button "Search" at bounding box center [1277, 544] width 123 height 41
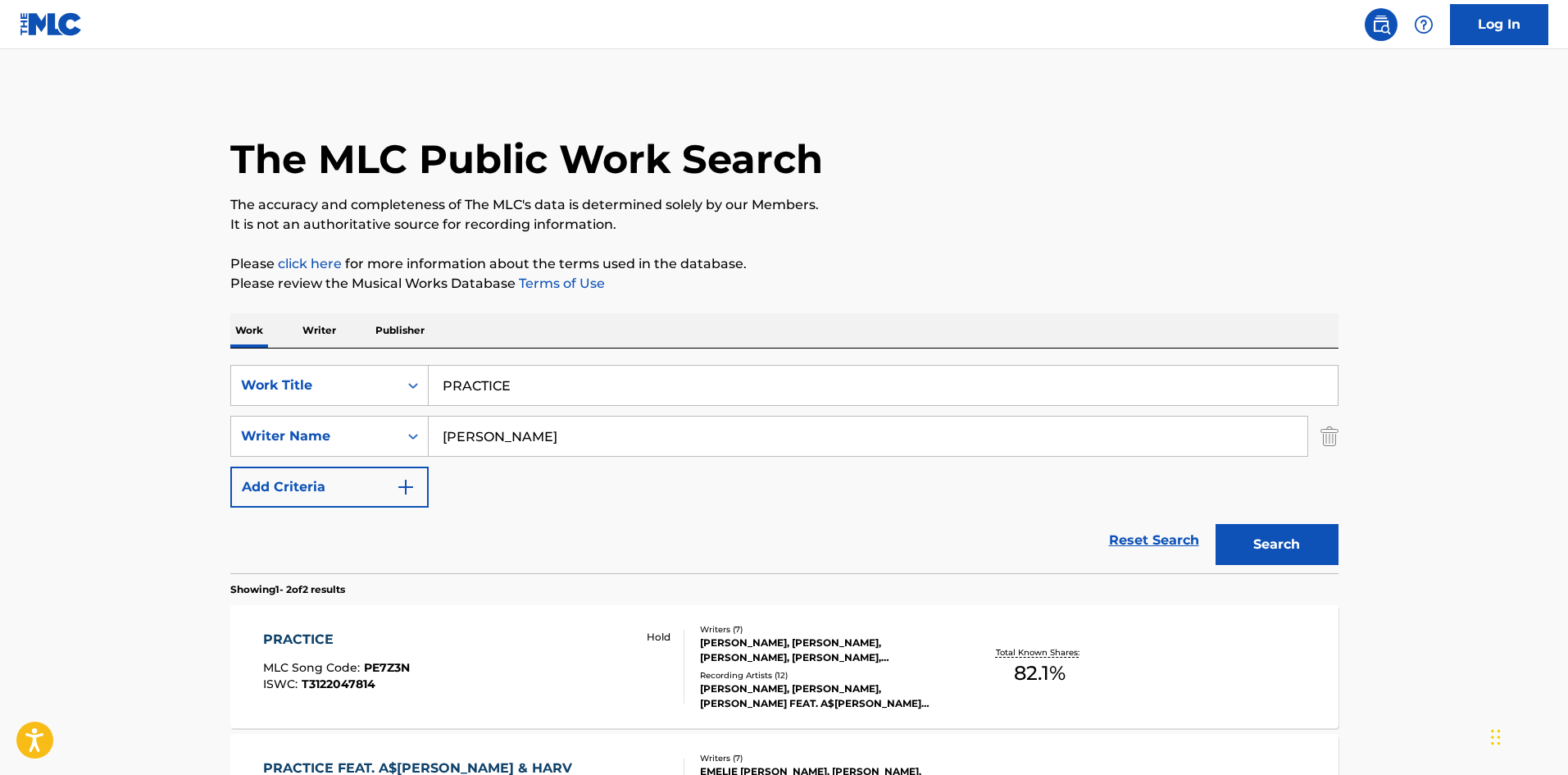
drag, startPoint x: 549, startPoint y: 382, endPoint x: 425, endPoint y: 357, distance: 126.5
click at [426, 373] on div "SearchWithCriteria09f4a6c3-17e6-4202-9997-ccebf35522ee Work Title PRACTICE" at bounding box center [784, 385] width 1108 height 41
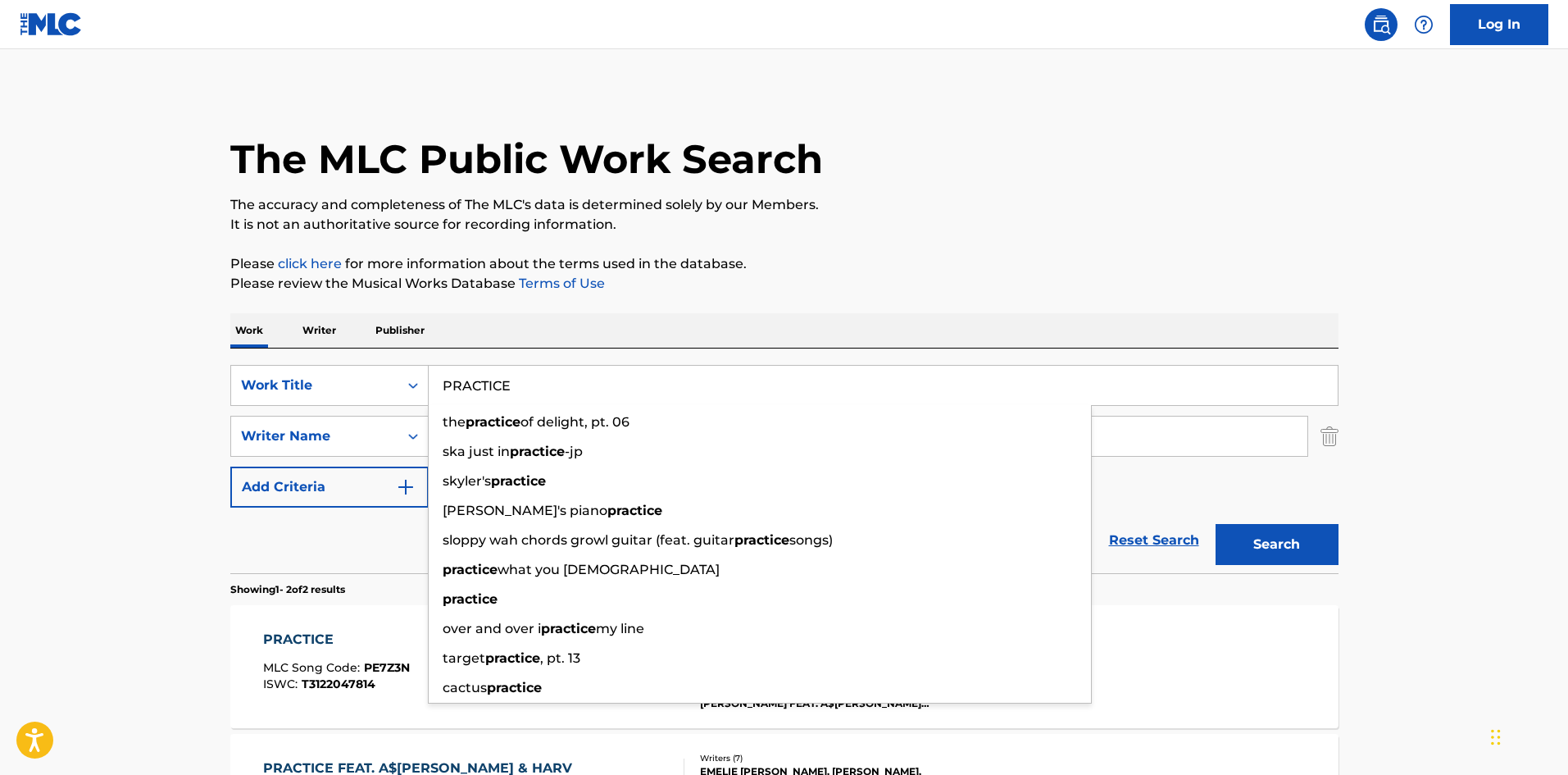
paste input "VERSIONS OF M"
type input "VERSIONS OF ME"
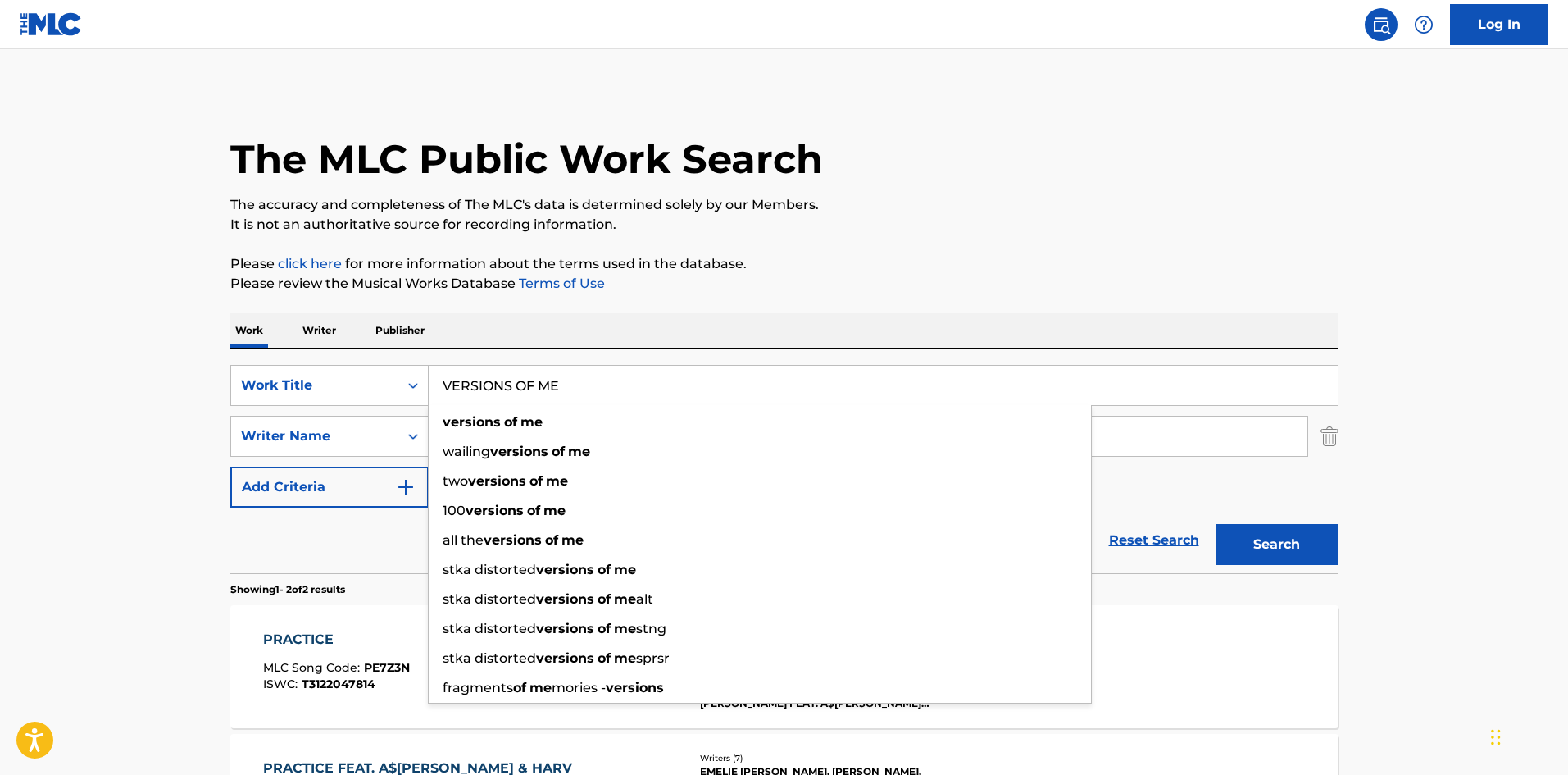
click at [767, 105] on div "The MLC Public Work Search" at bounding box center [784, 150] width 1108 height 120
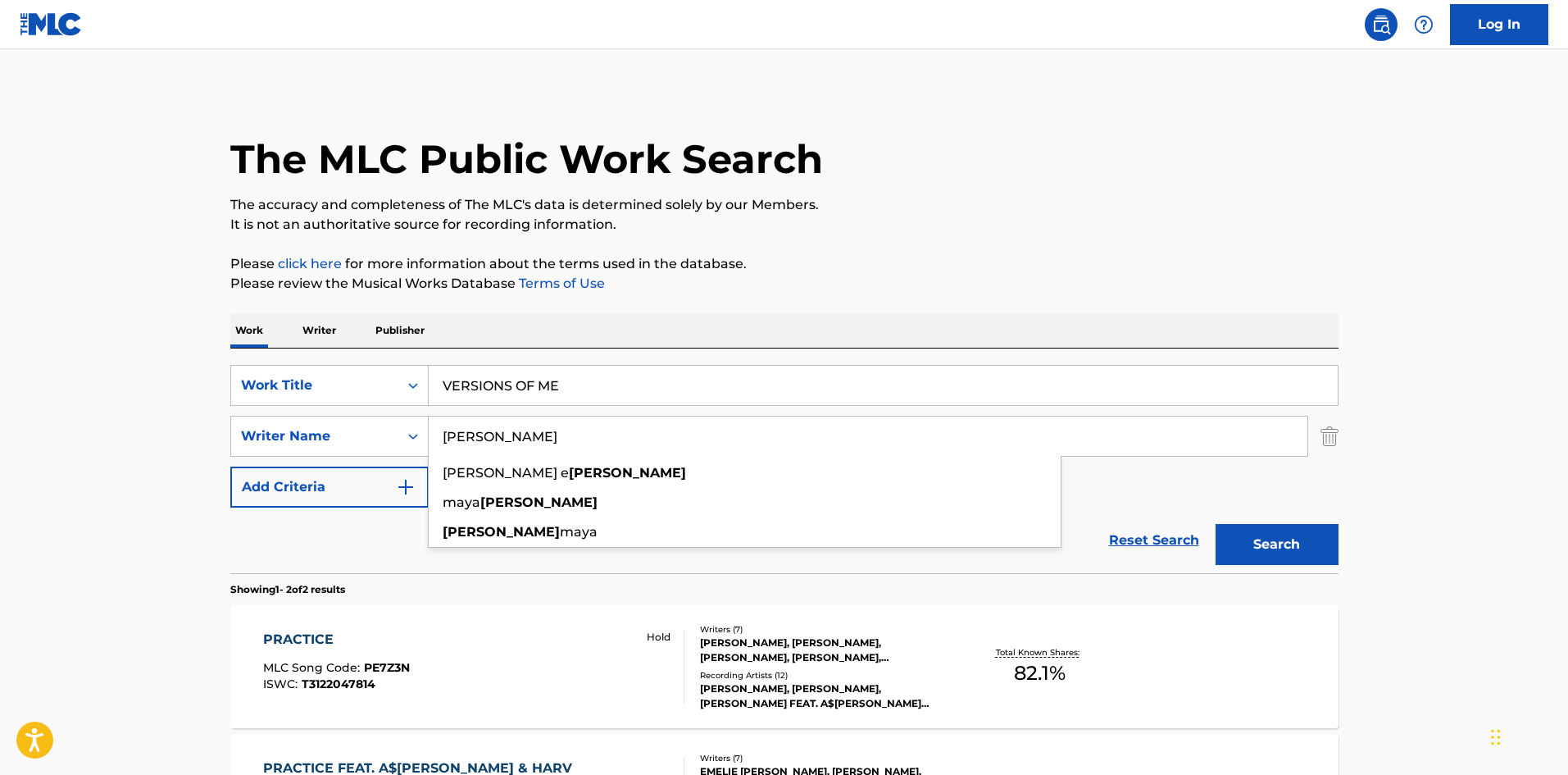
drag, startPoint x: 550, startPoint y: 438, endPoint x: 69, endPoint y: 433, distance: 481.0
click at [197, 440] on main "The MLC Public Work Search The accuracy and completeness of The MLC's data is d…" at bounding box center [784, 495] width 1568 height 893
paste input "YACOUB"
type input "YACOUB"
click at [1282, 557] on button "Search" at bounding box center [1277, 544] width 123 height 41
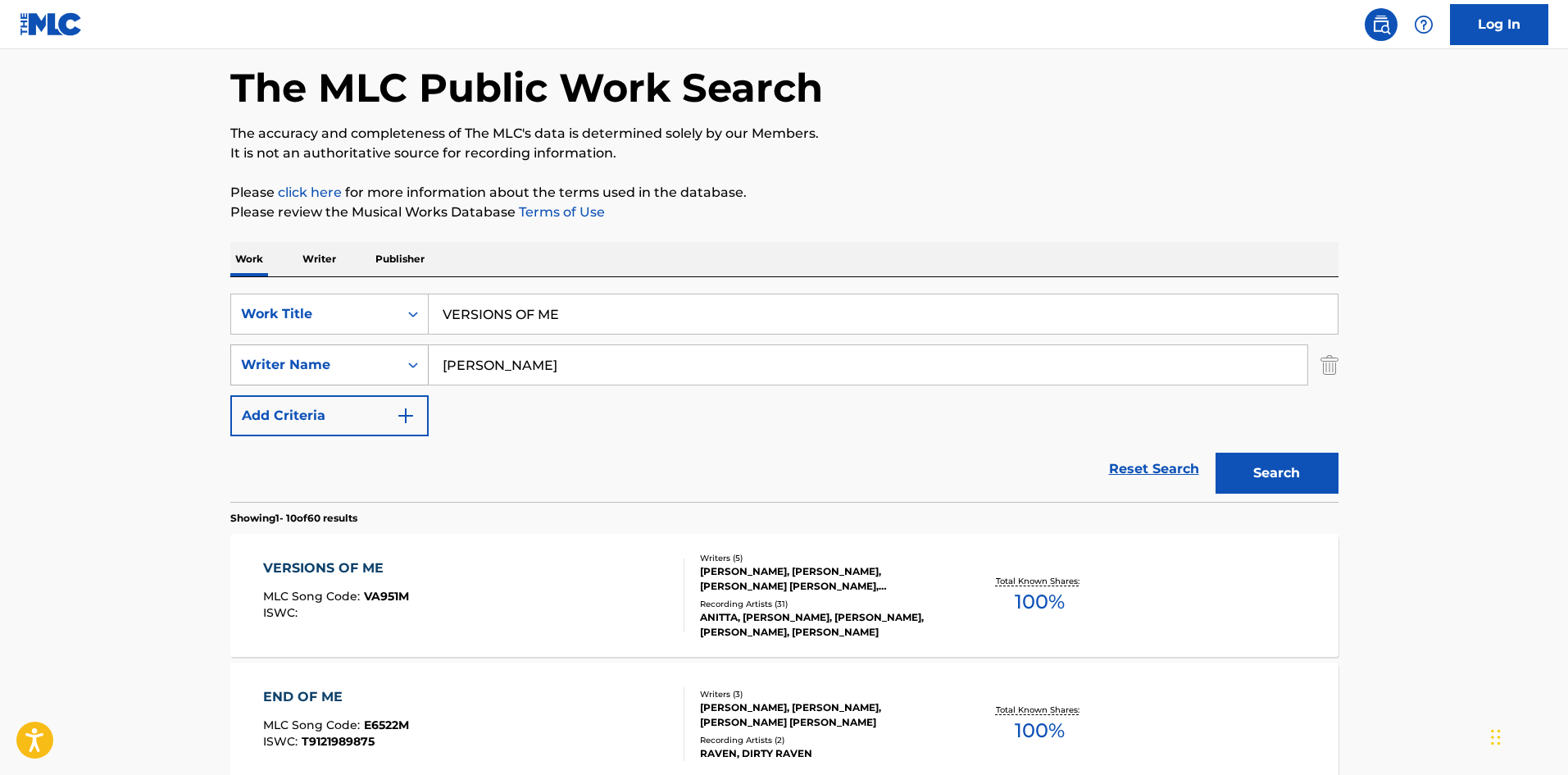
scroll to position [164, 0]
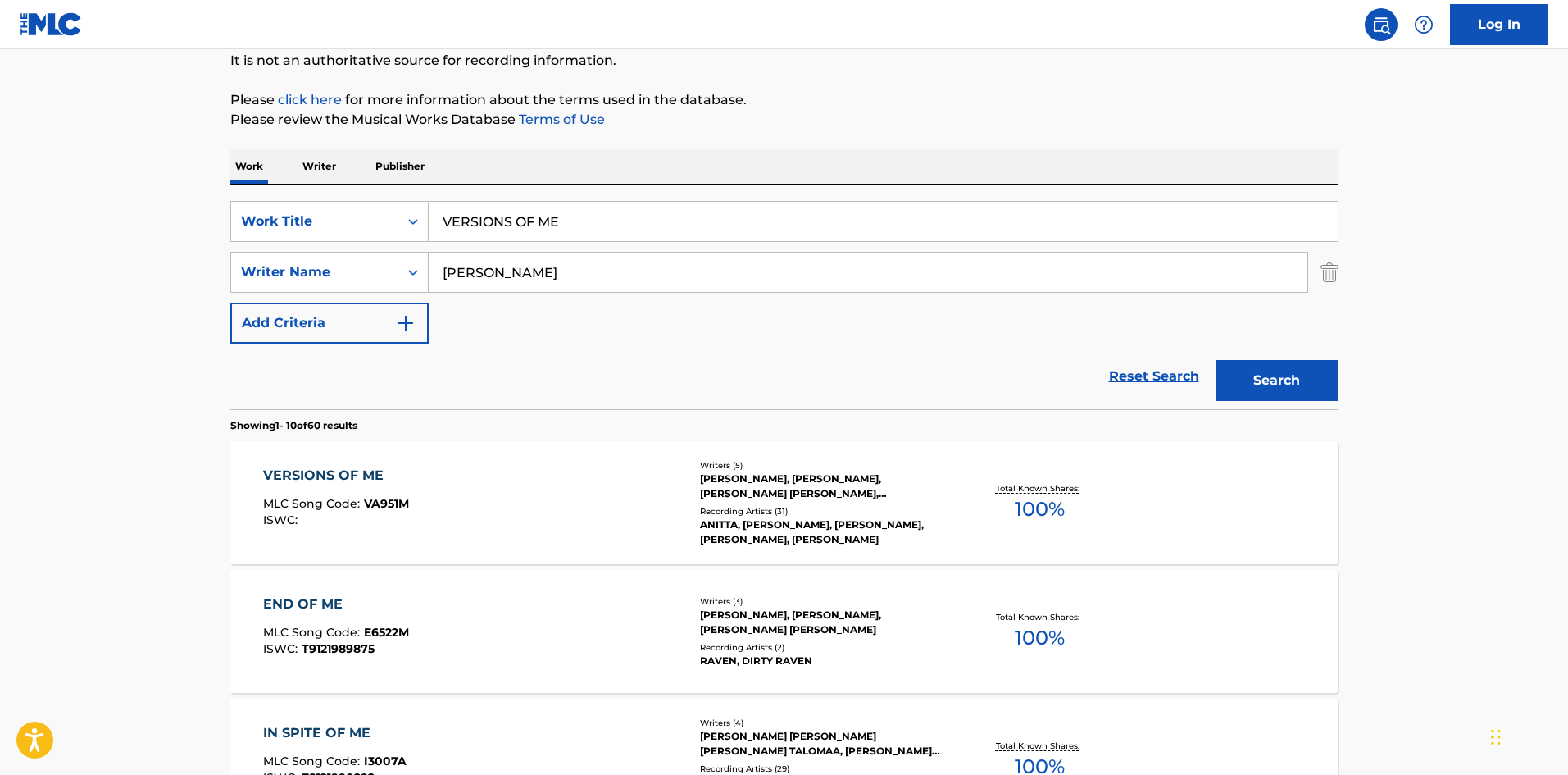
click at [359, 473] on div "VERSIONS OF ME" at bounding box center [336, 475] width 146 height 20
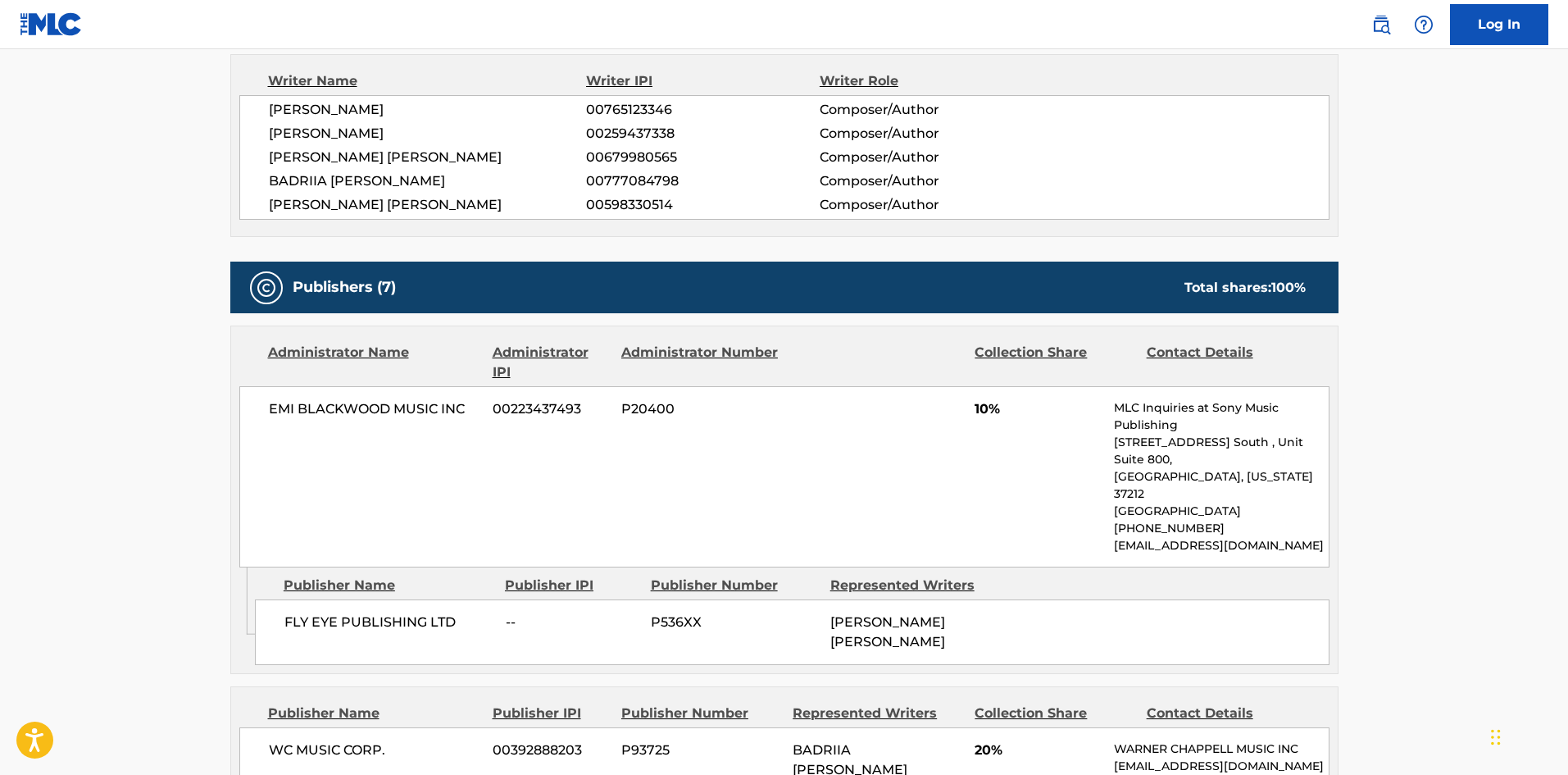
scroll to position [738, 0]
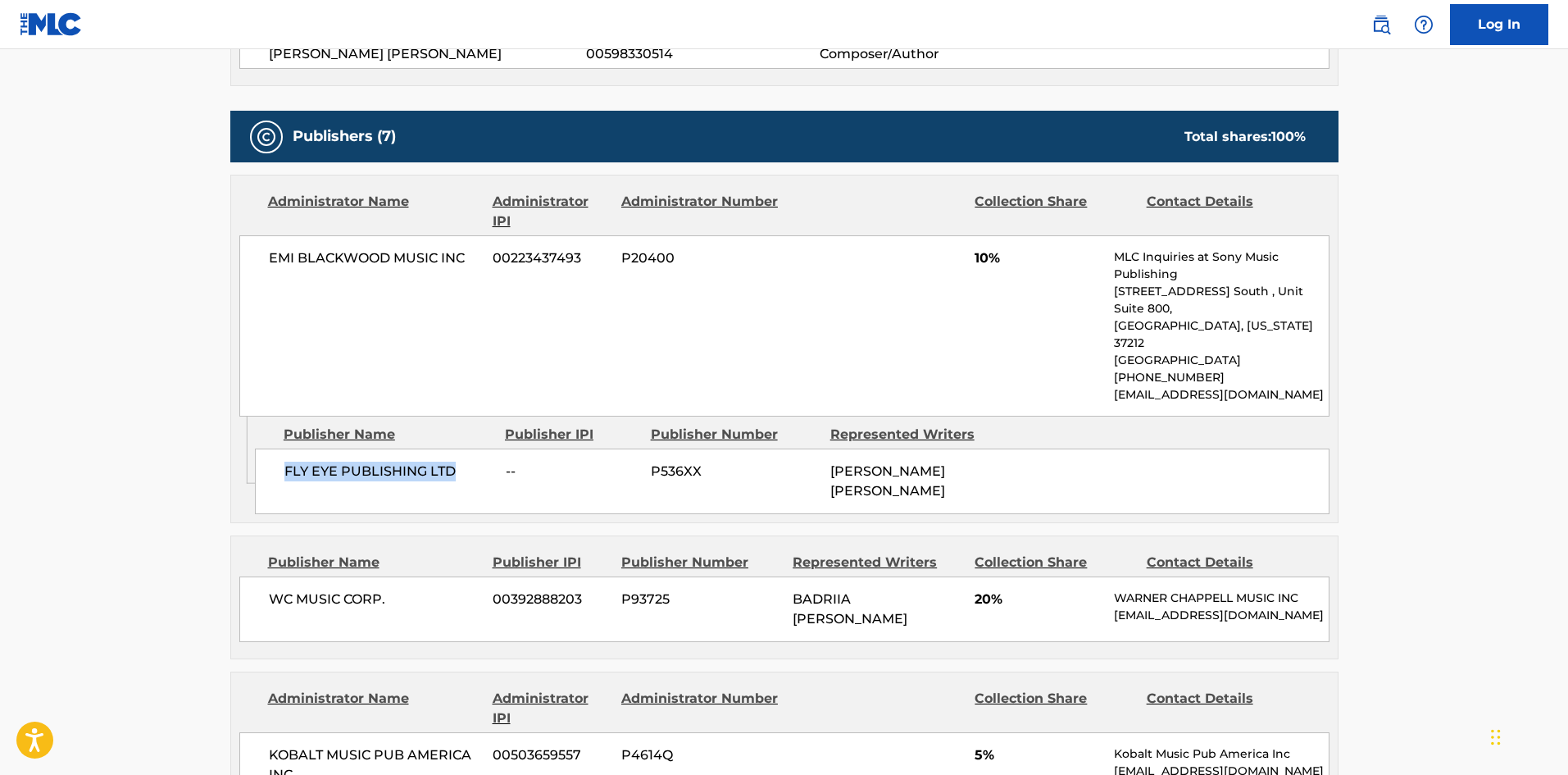
drag, startPoint x: 284, startPoint y: 430, endPoint x: 464, endPoint y: 429, distance: 180.0
click at [464, 461] on span "FLY EYE PUBLISHING LTD" at bounding box center [389, 471] width 209 height 20
copy span "FLY EYE PUBLISHING LTD"
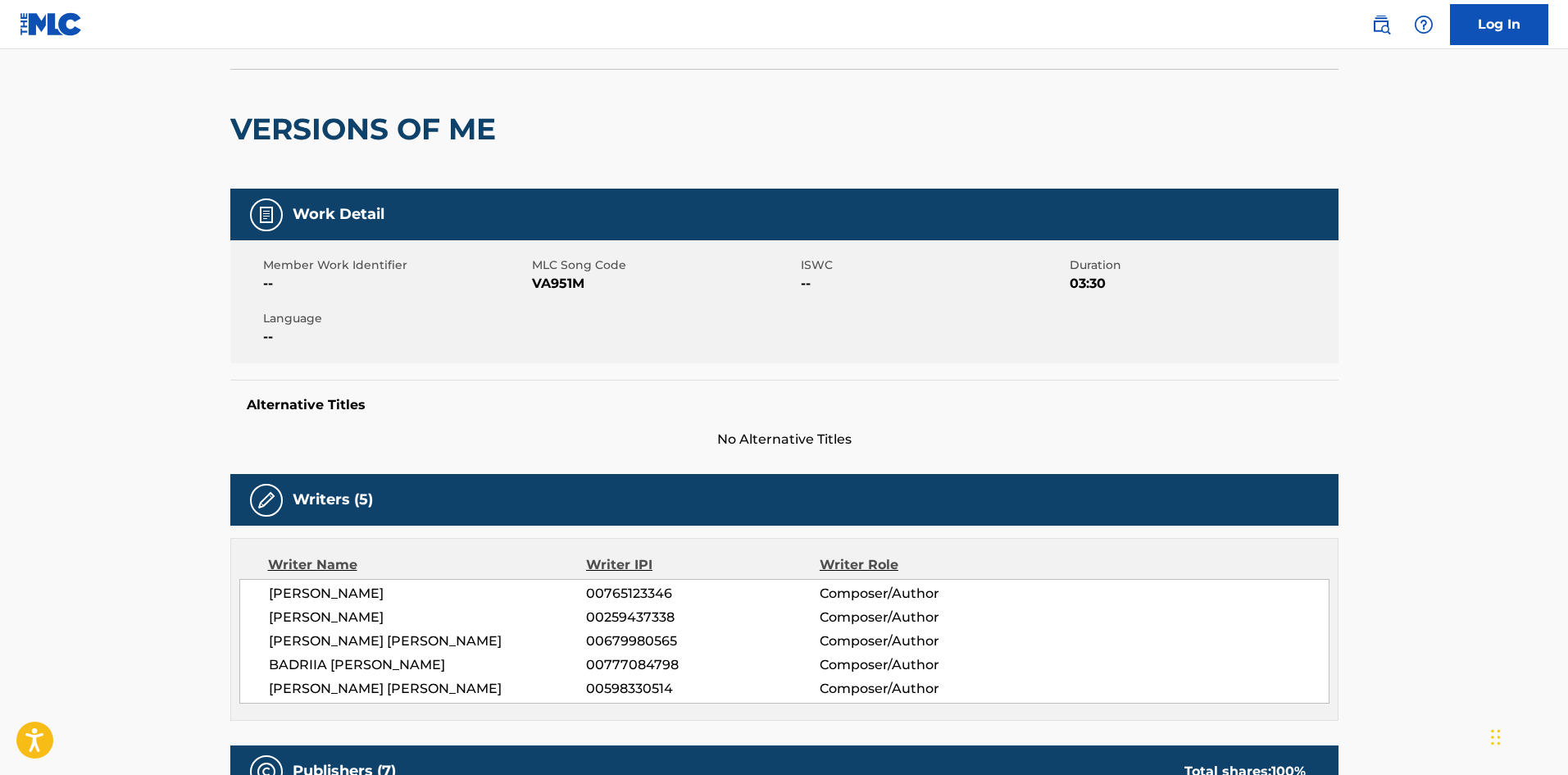
scroll to position [0, 0]
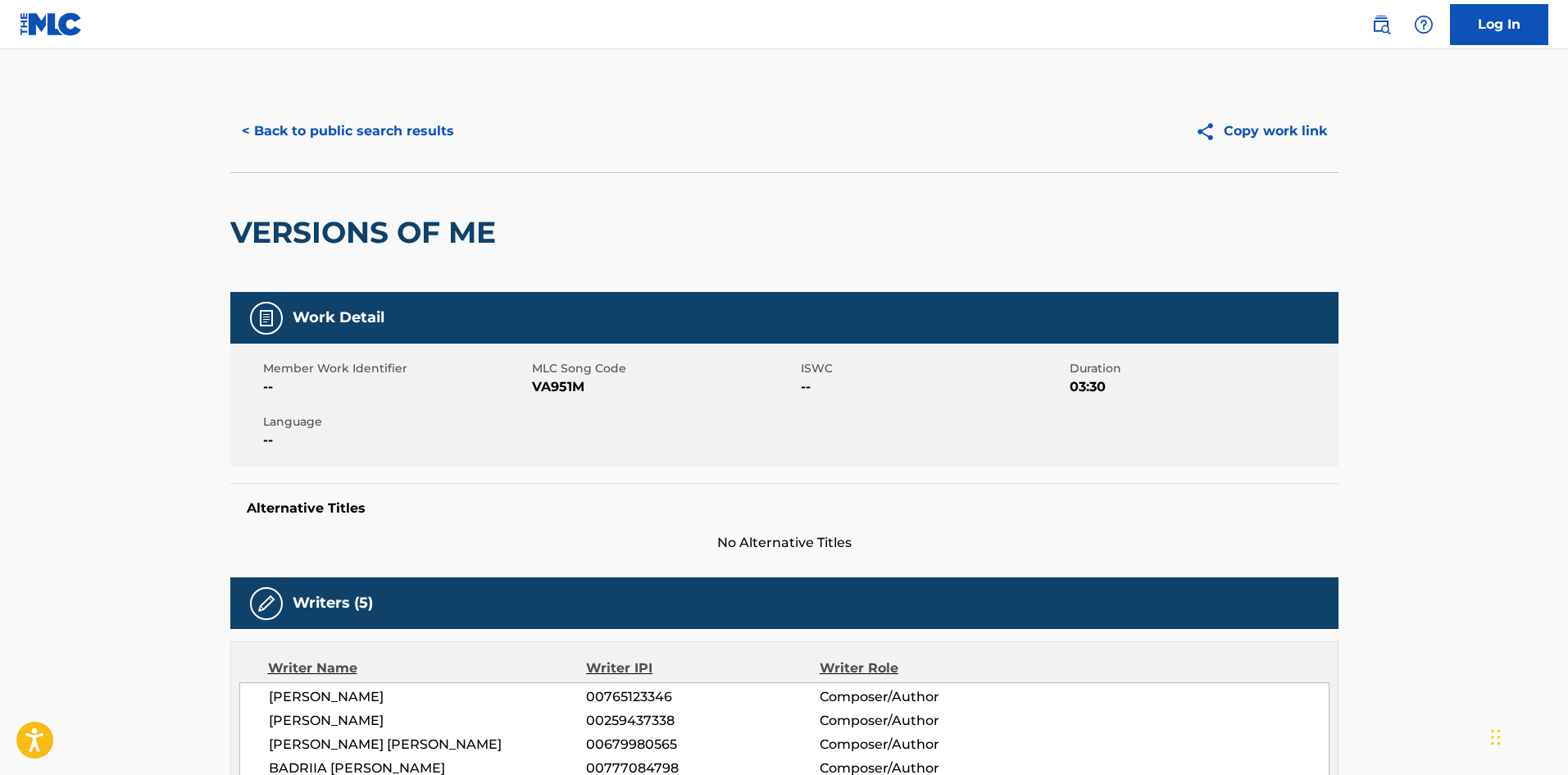
click at [356, 137] on button "< Back to public search results" at bounding box center [347, 131] width 235 height 41
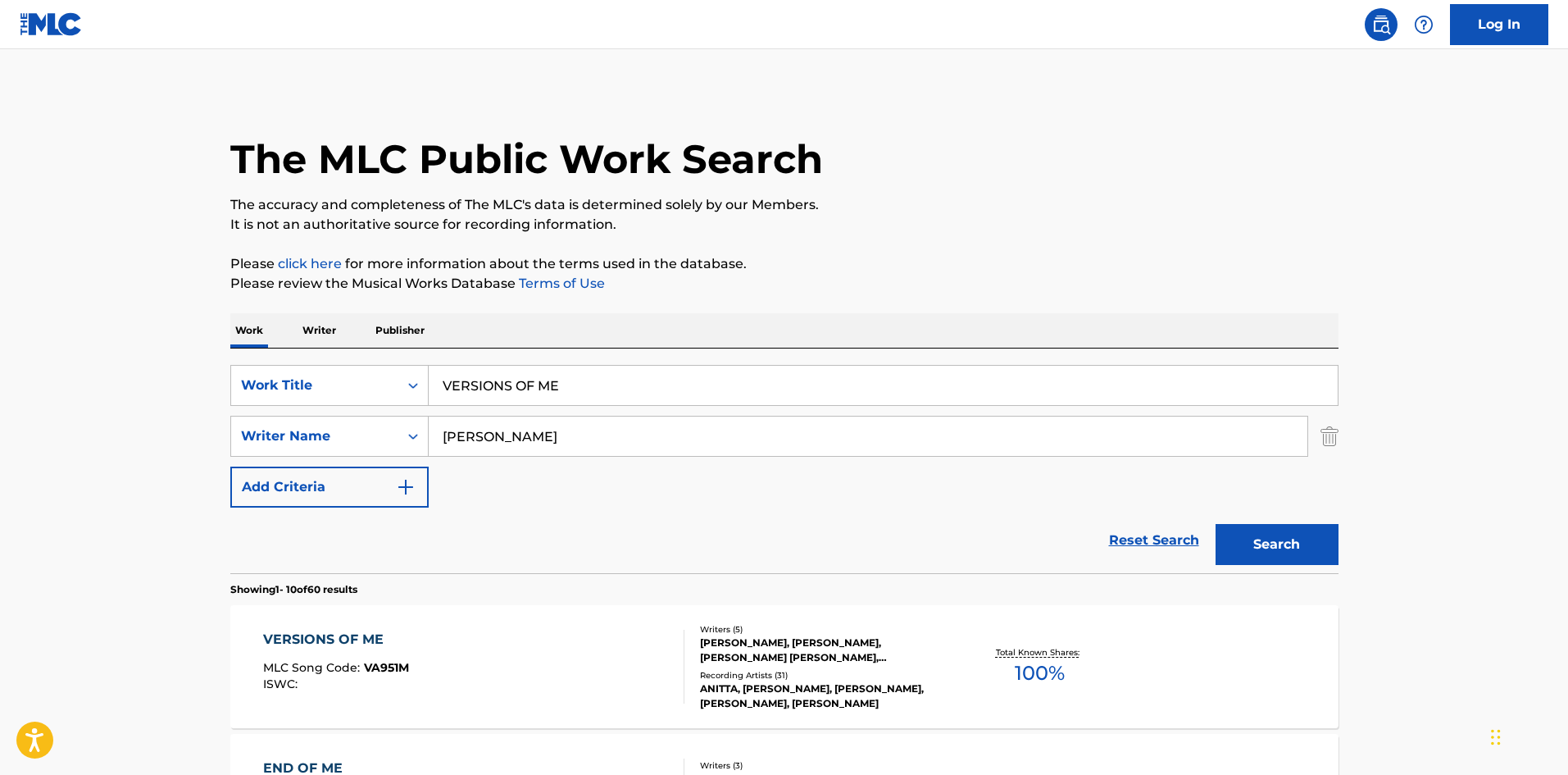
scroll to position [164, 0]
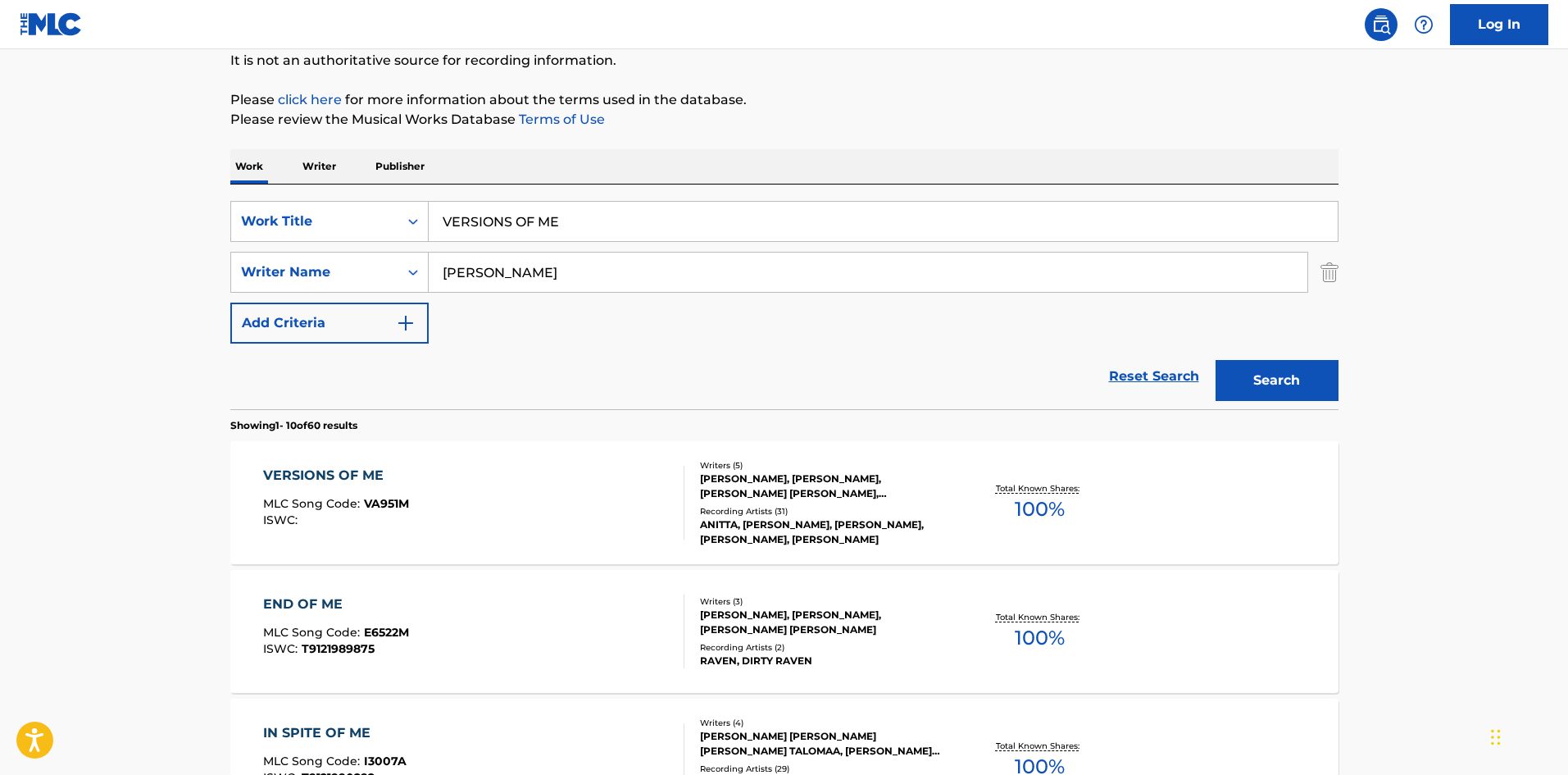
drag, startPoint x: 647, startPoint y: 223, endPoint x: 474, endPoint y: 95, distance: 215.2
click at [268, 214] on div "SearchWithCriteria09f4a6c3-17e6-4202-9997-ccebf35522ee Work Title VERSIONS OF ME" at bounding box center [784, 221] width 1108 height 41
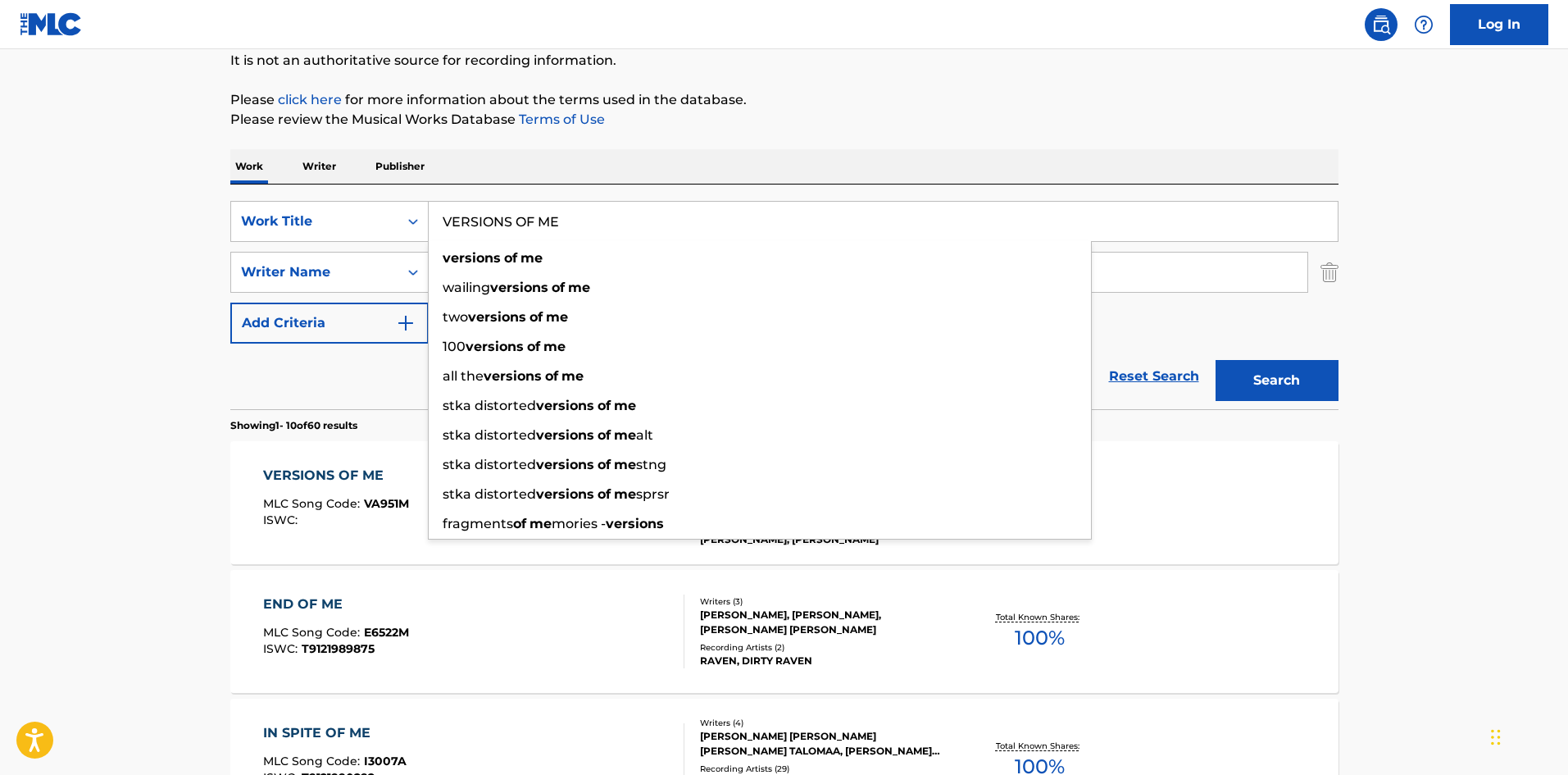
click at [655, 120] on p "Please review the Musical Works Database Terms of Use" at bounding box center [784, 120] width 1108 height 20
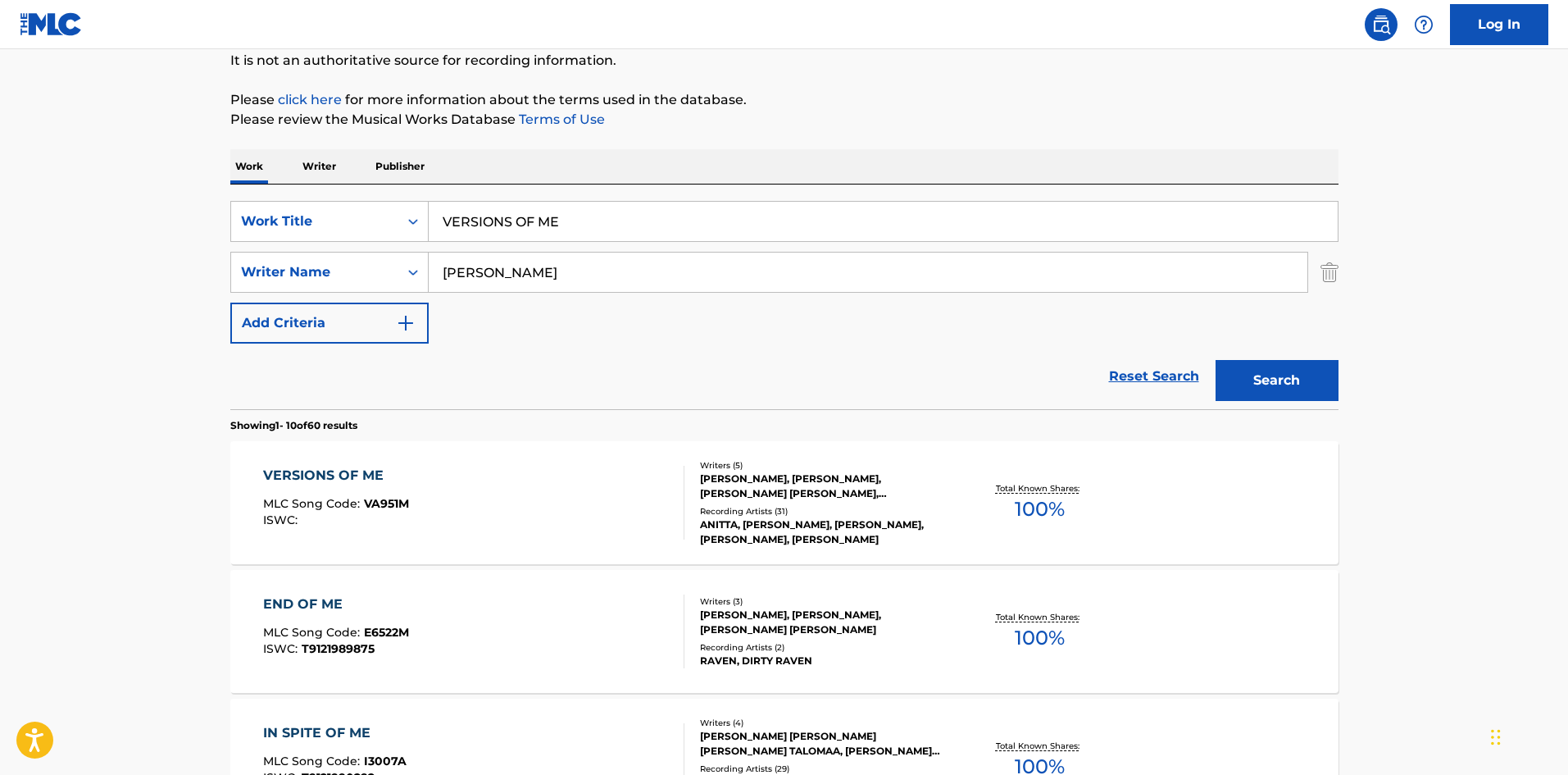
click at [1279, 376] on button "Search" at bounding box center [1277, 380] width 123 height 41
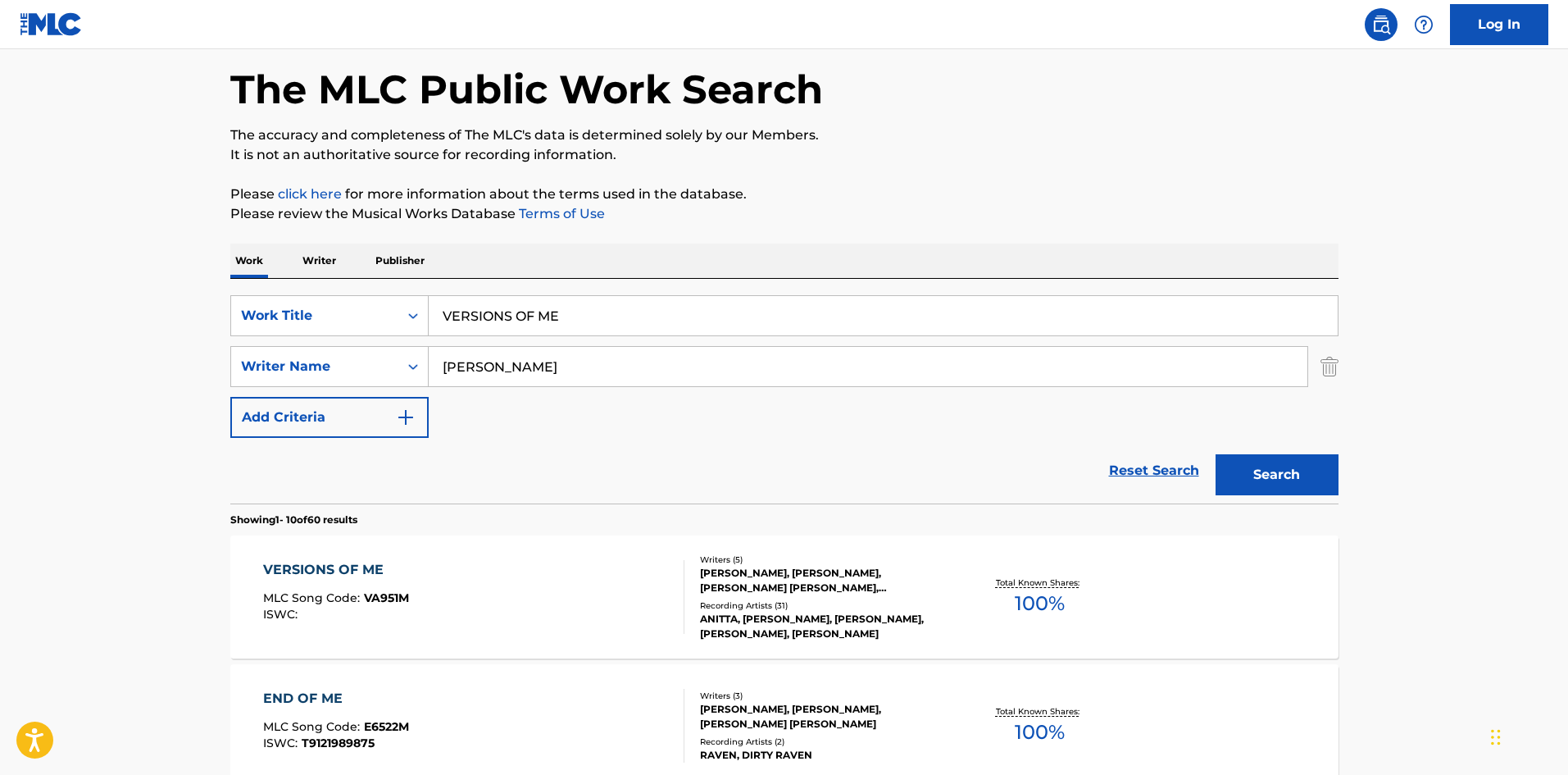
scroll to position [246, 0]
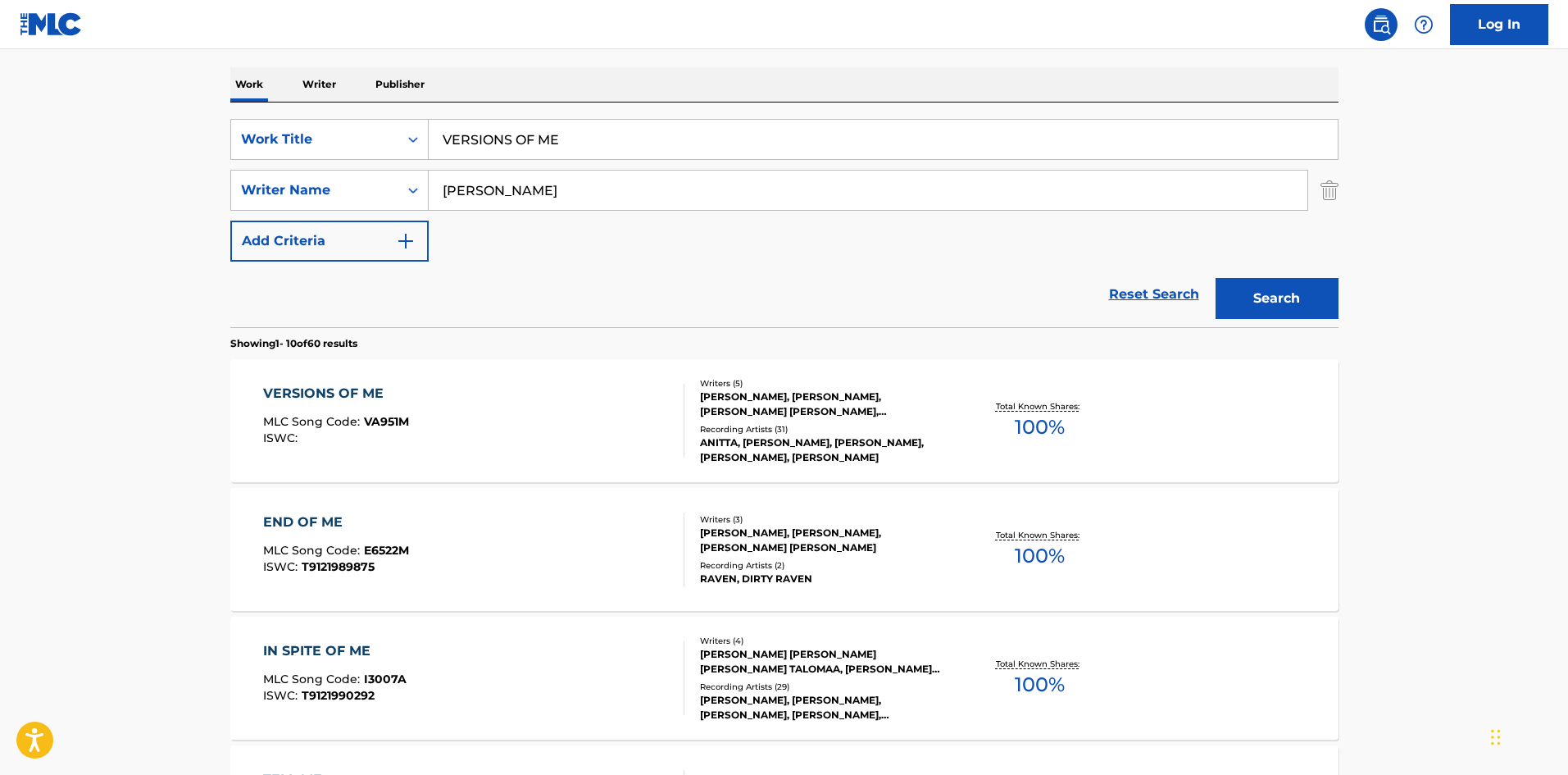
click at [343, 387] on div "VERSIONS OF ME" at bounding box center [336, 393] width 146 height 20
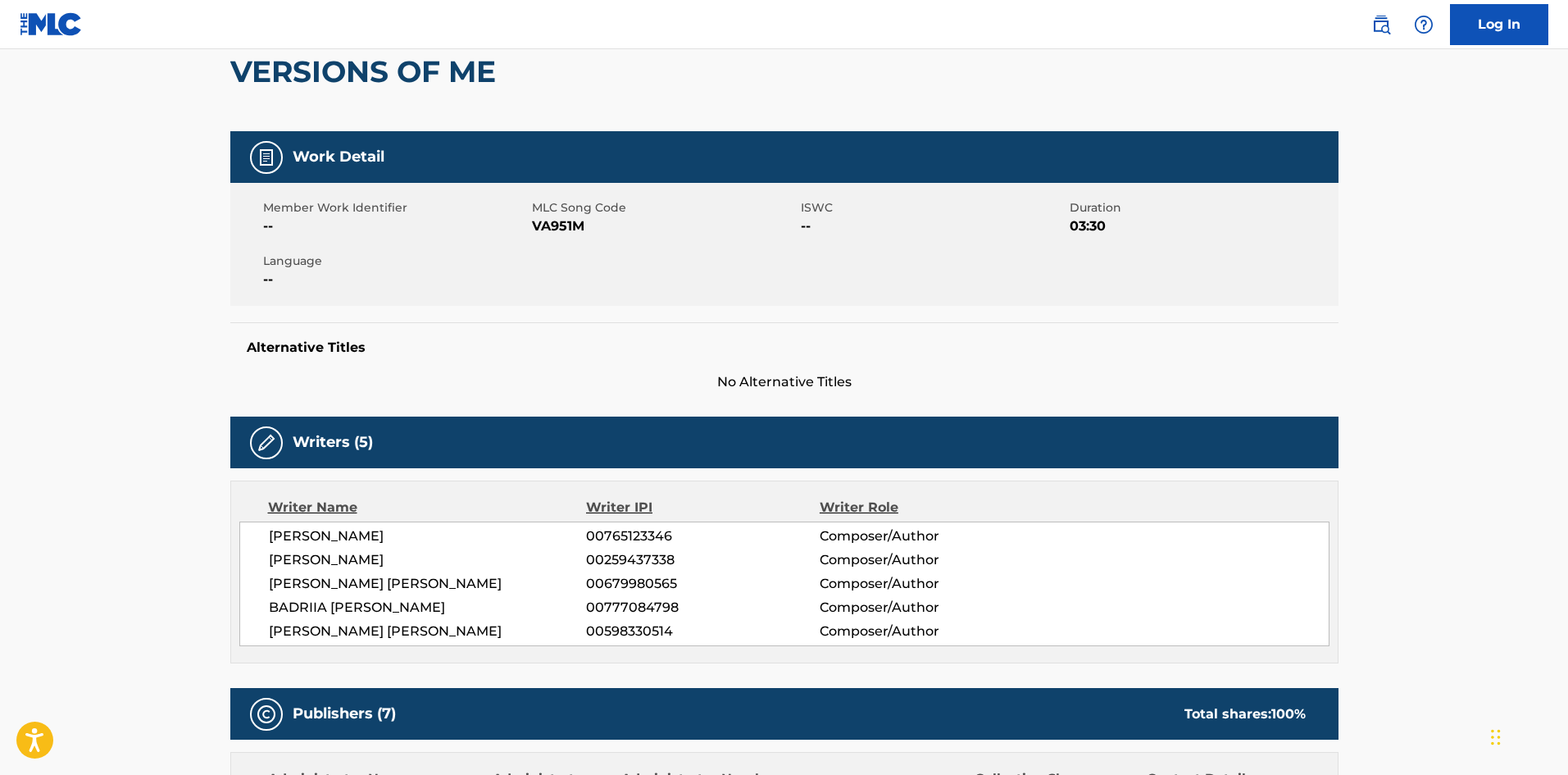
scroll to position [492, 0]
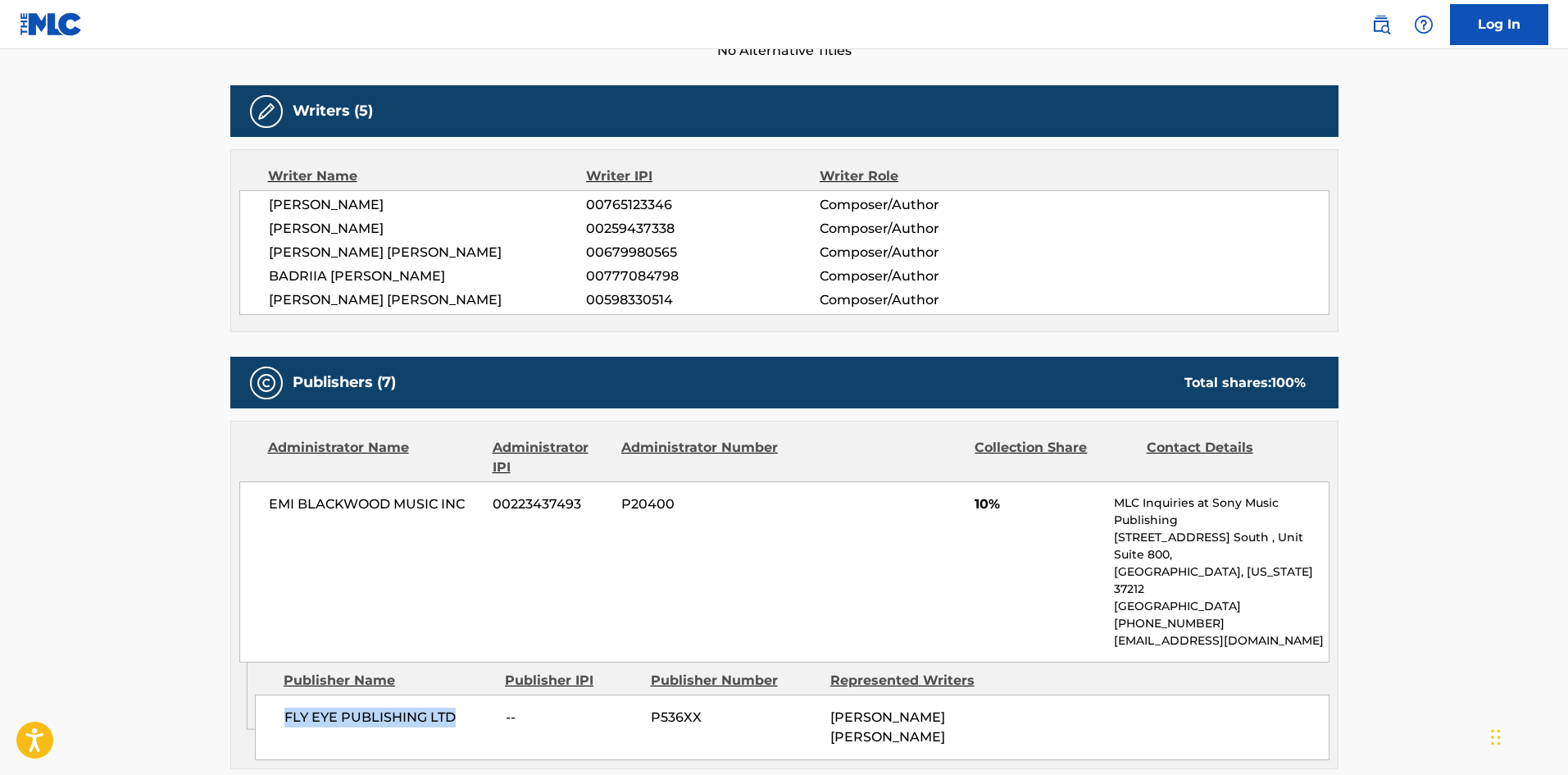
drag, startPoint x: 279, startPoint y: 682, endPoint x: 455, endPoint y: 698, distance: 176.7
click at [455, 698] on div "FLY EYE PUBLISHING LTD -- P536XX MATTHEW JAMES BURNS" at bounding box center [792, 727] width 1074 height 65
copy span "FLY EYE PUBLISHING LTD"
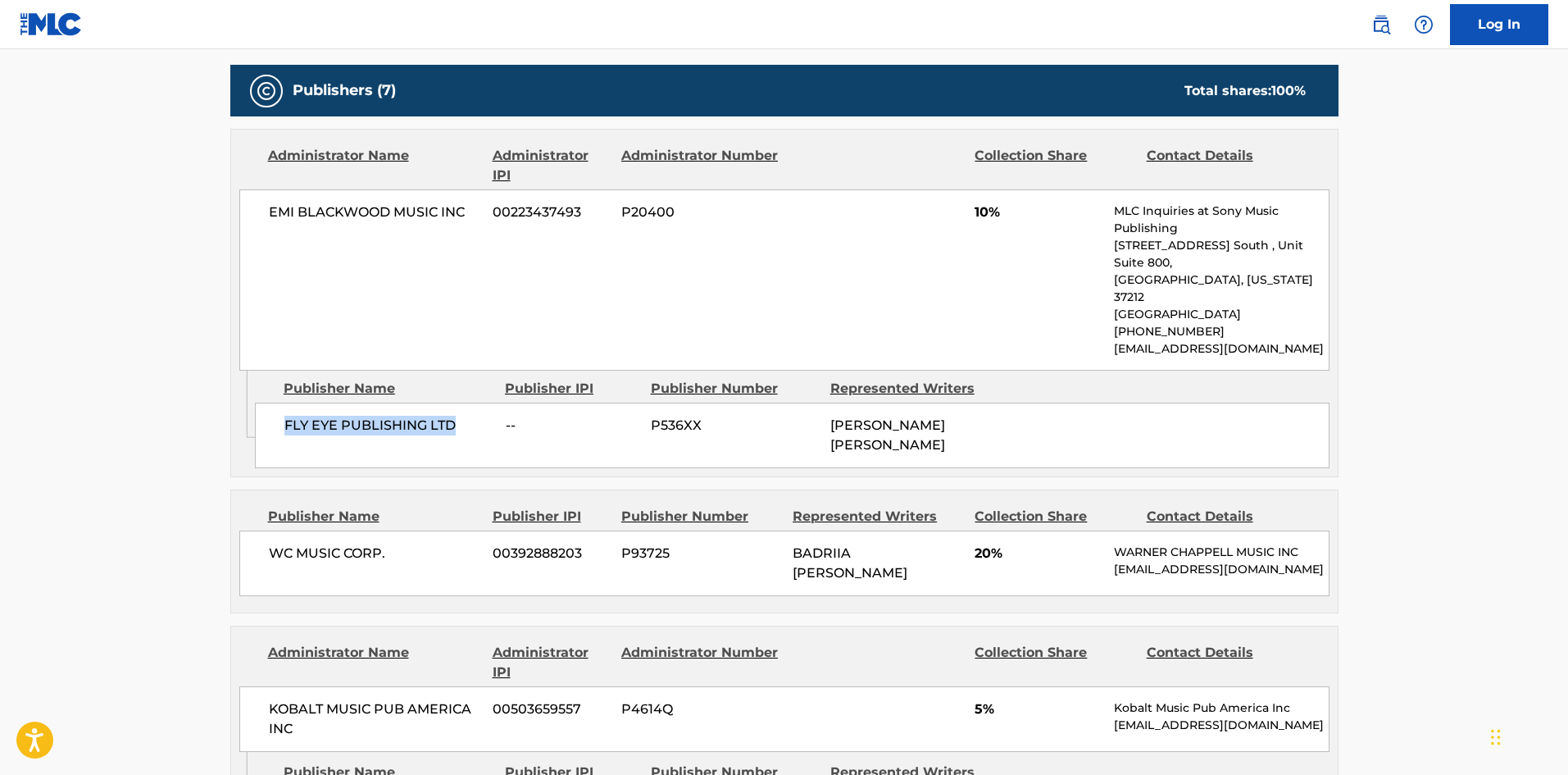
scroll to position [901, 0]
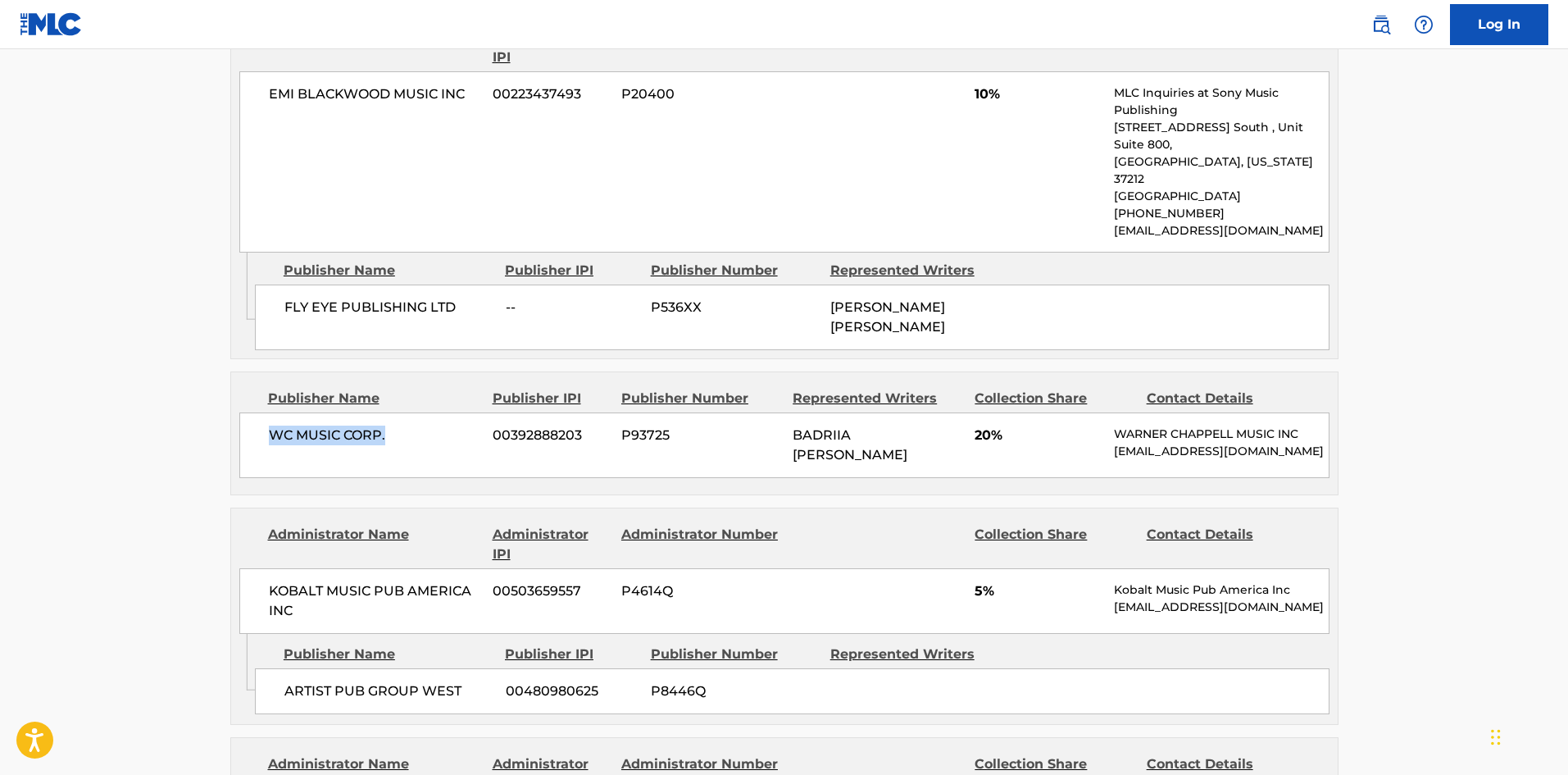
drag, startPoint x: 267, startPoint y: 398, endPoint x: 429, endPoint y: 398, distance: 162.0
click at [429, 413] on div "WC MUSIC CORP. 00392888203 P93725 BADRIIA INES BOURELLY 20% WARNER CHAPPELL MUS…" at bounding box center [784, 445] width 1090 height 65
copy span "WC MUSIC CORP."
click at [978, 425] on span "20%" at bounding box center [1038, 435] width 127 height 20
drag, startPoint x: 976, startPoint y: 403, endPoint x: 989, endPoint y: 398, distance: 13.9
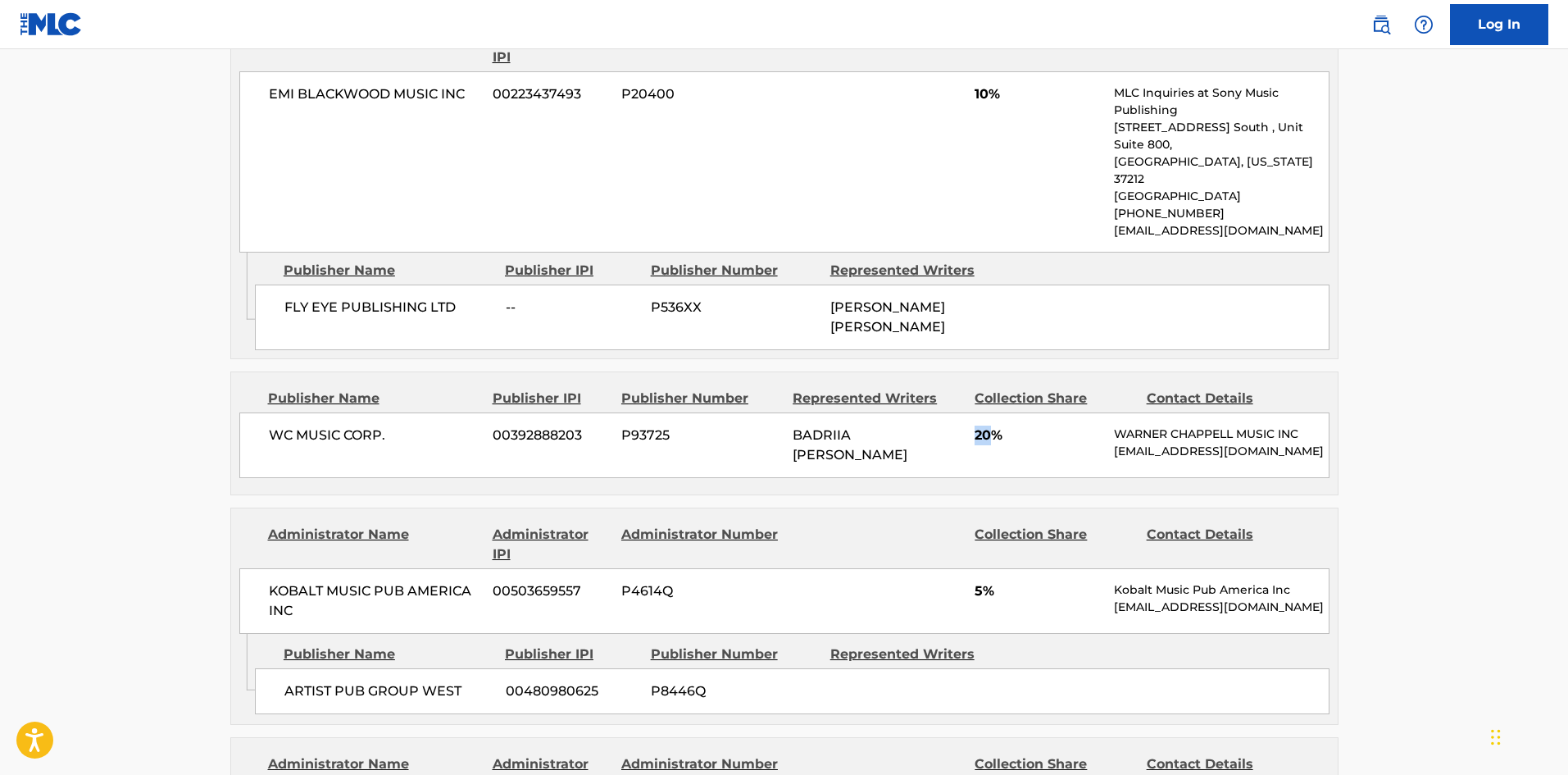
click at [989, 425] on span "20%" at bounding box center [1038, 435] width 127 height 20
copy span "20"
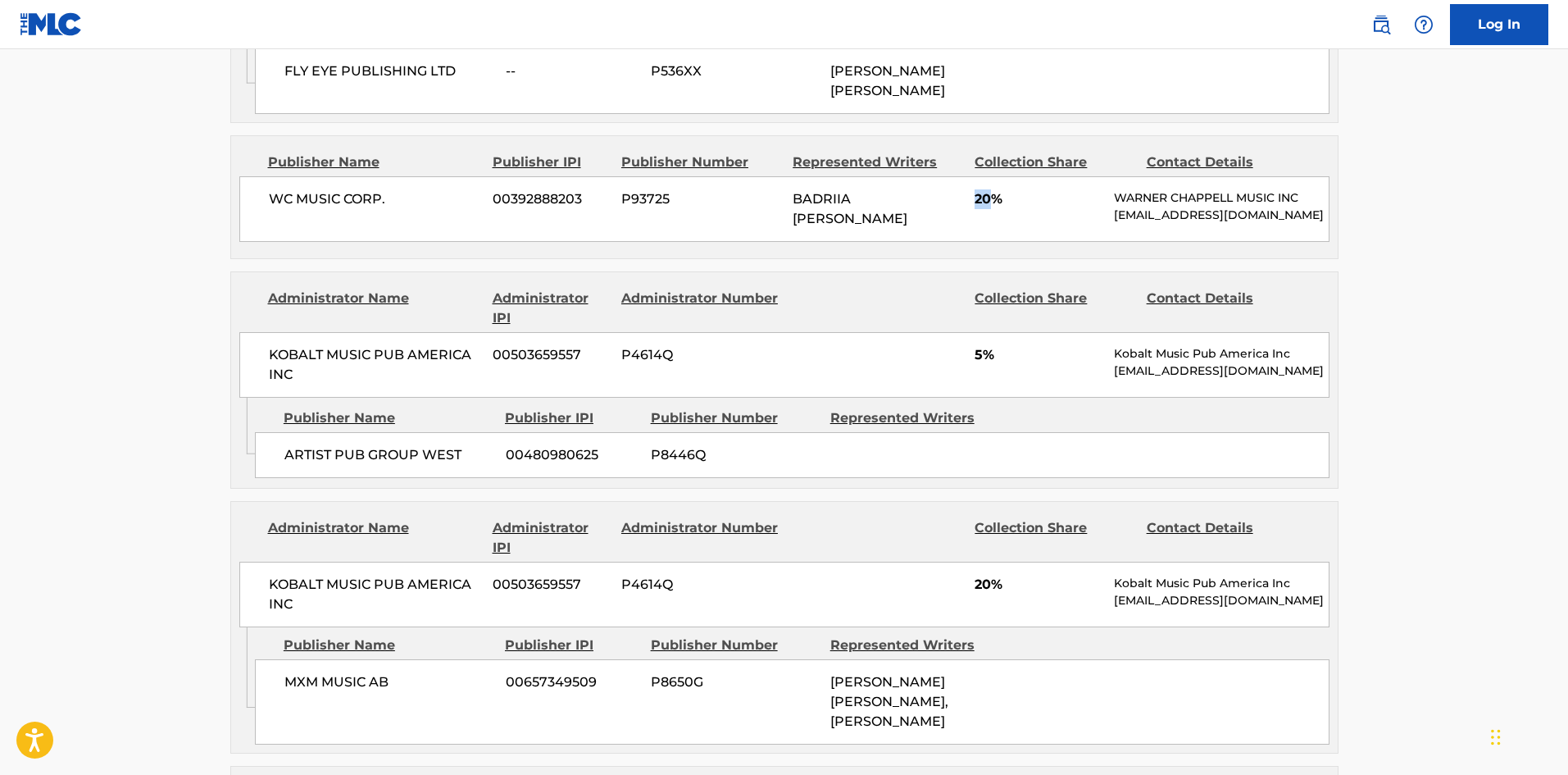
scroll to position [1147, 0]
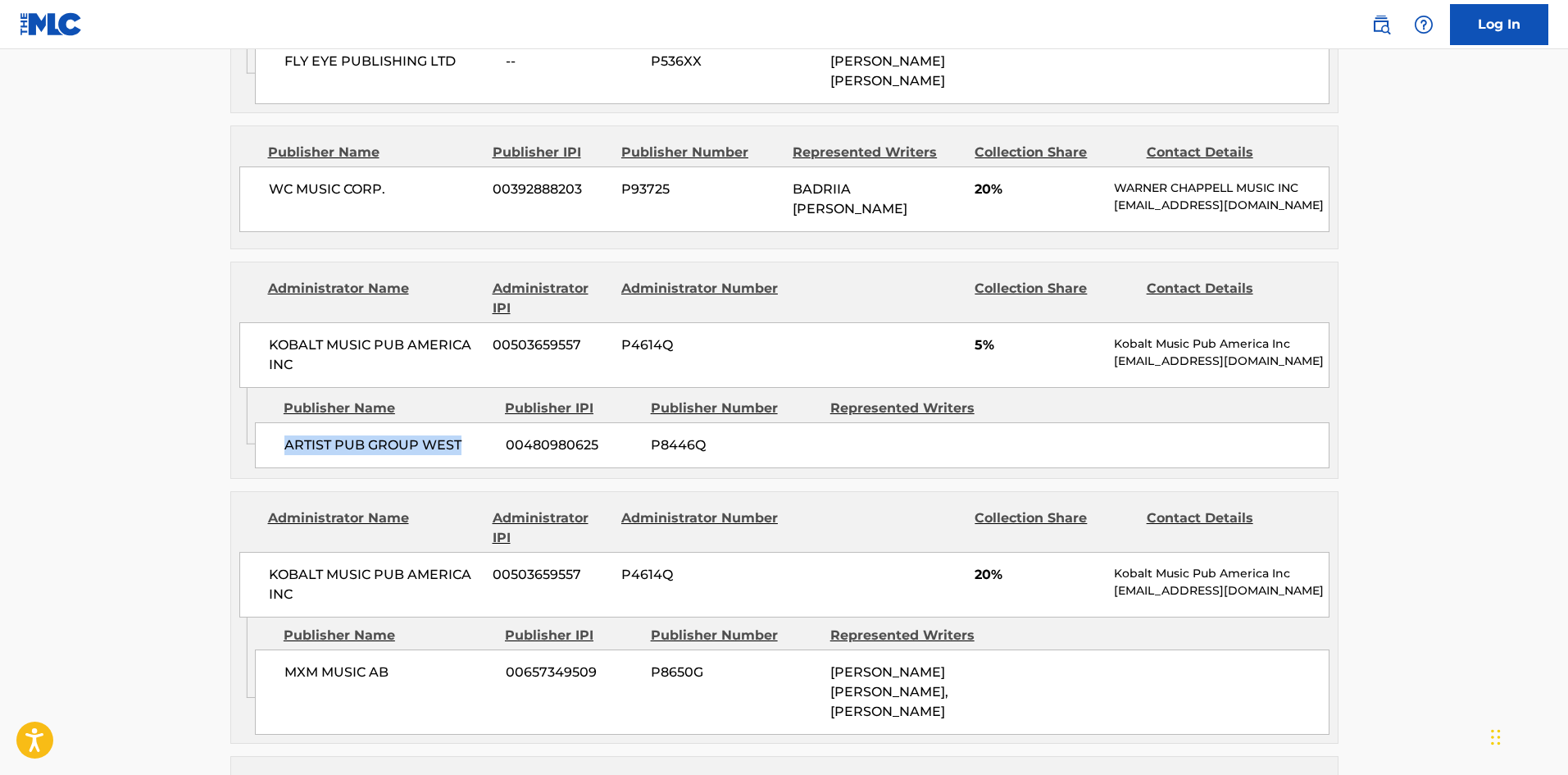
drag, startPoint x: 283, startPoint y: 418, endPoint x: 479, endPoint y: 416, distance: 196.0
click at [479, 422] on div "ARTIST PUB GROUP WEST 00480980625 P8446Q" at bounding box center [792, 444] width 1074 height 46
copy span "ARTIST PUB GROUP WEST"
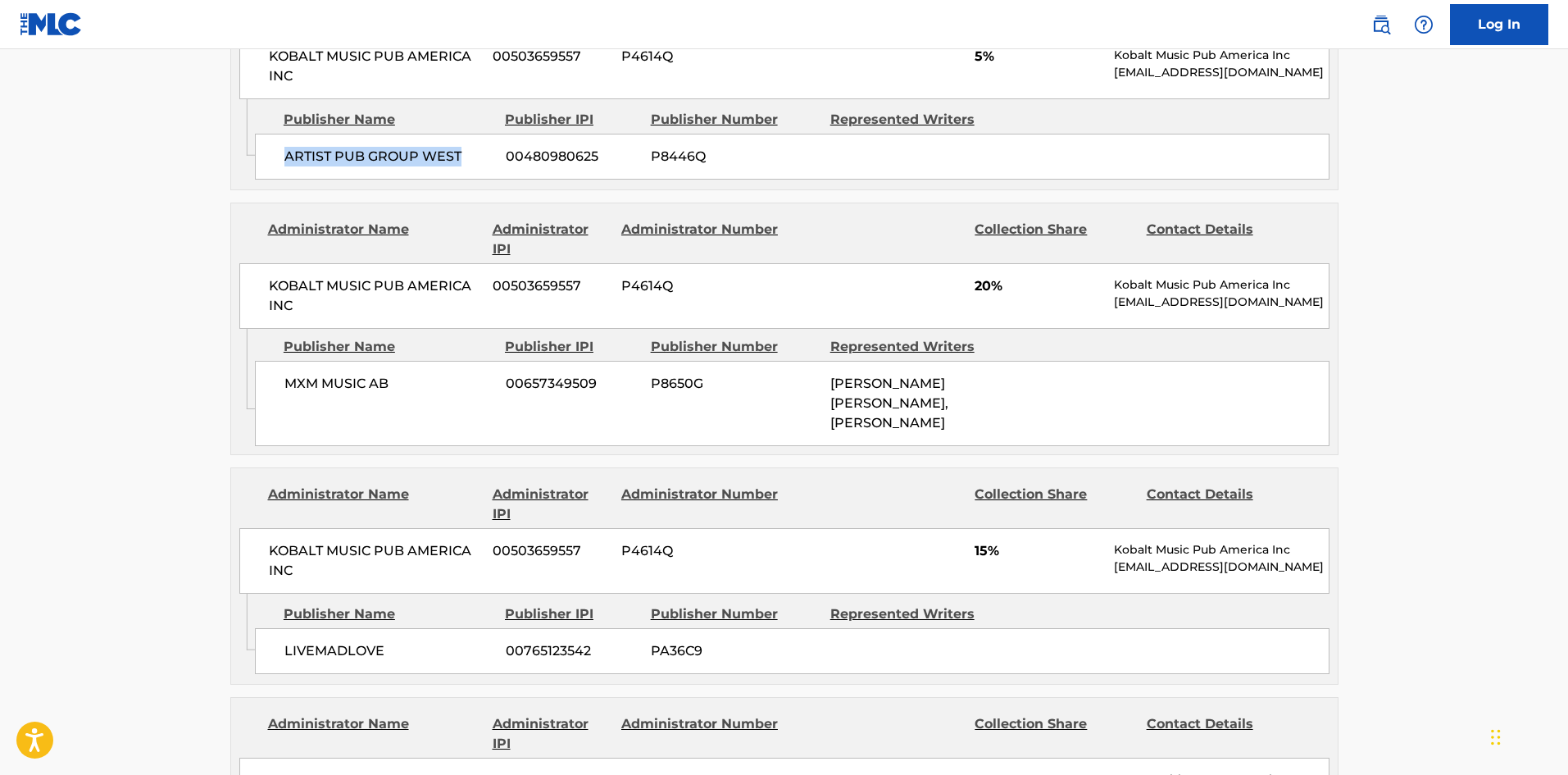
scroll to position [1476, 0]
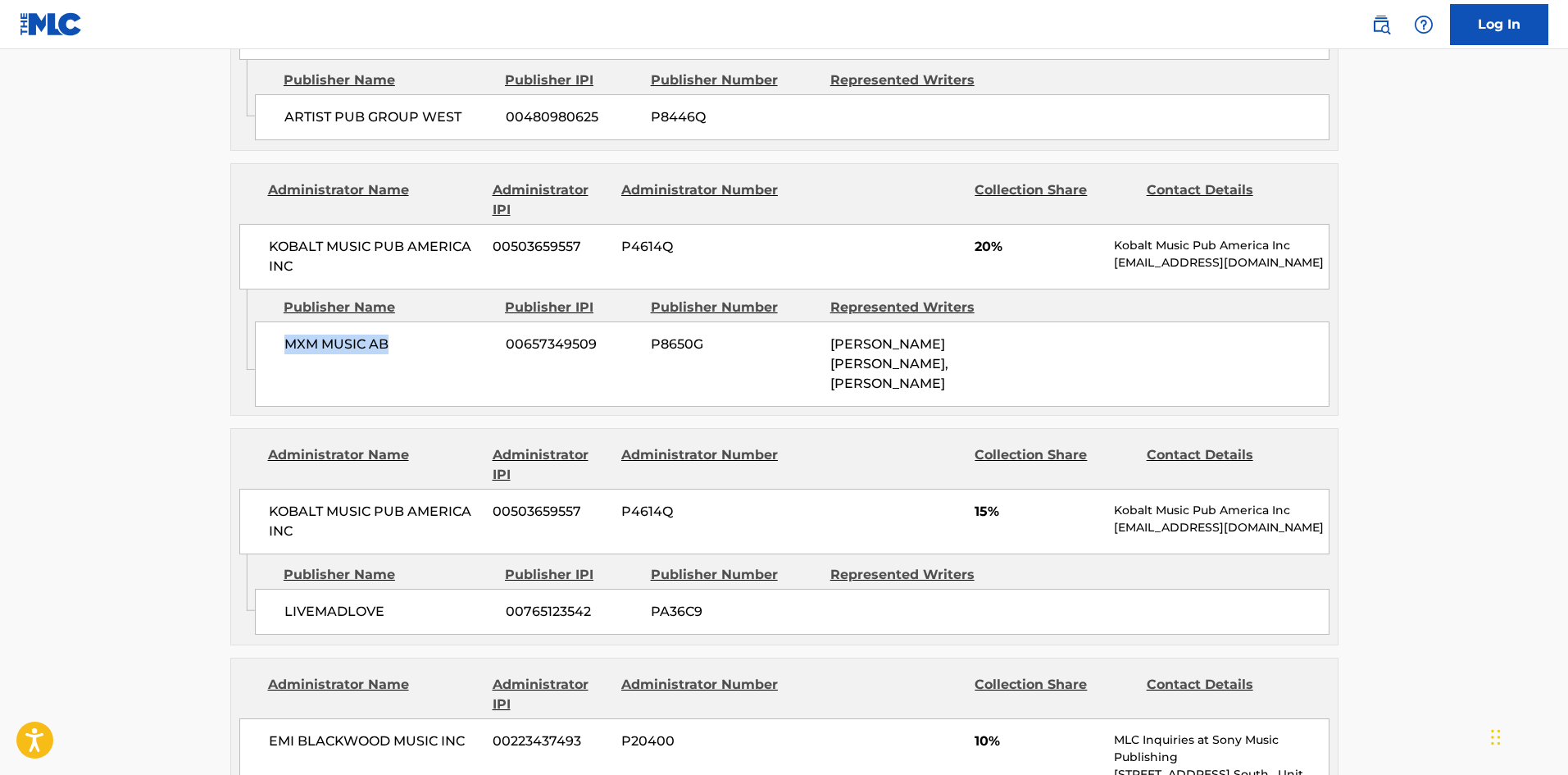
drag, startPoint x: 280, startPoint y: 332, endPoint x: 400, endPoint y: 331, distance: 120.0
click at [400, 331] on div "MXM MUSIC AB 00657349509 P8650G MATTHEW JAMES BURNS, RAMI YACOUB" at bounding box center [792, 364] width 1074 height 85
copy span "MXM MUSIC AB"
drag, startPoint x: 277, startPoint y: 565, endPoint x: 406, endPoint y: 567, distance: 129.0
click at [406, 588] on div "LIVEMADLOVE 00765123542 PA36C9" at bounding box center [792, 611] width 1074 height 46
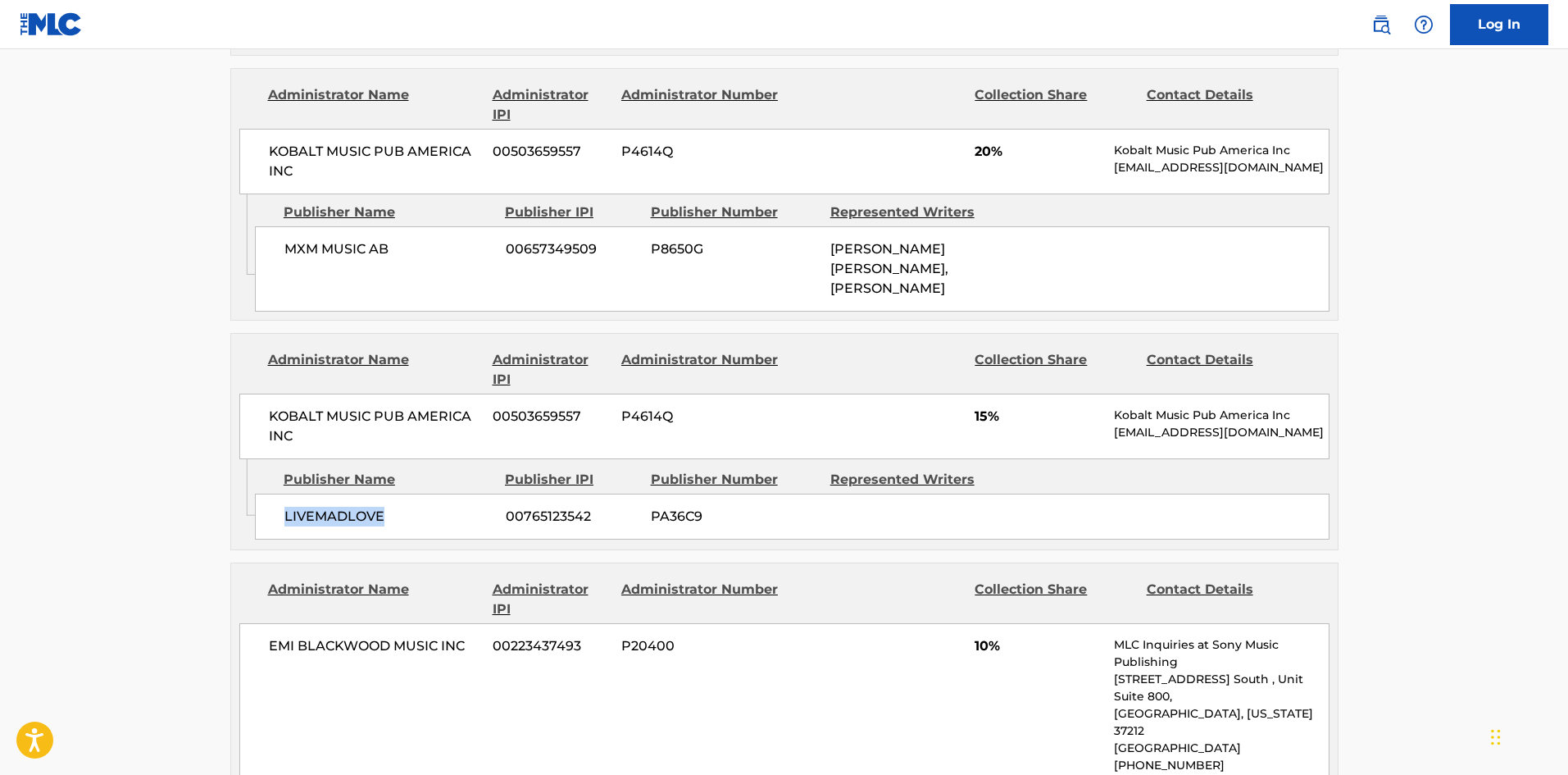
scroll to position [1722, 0]
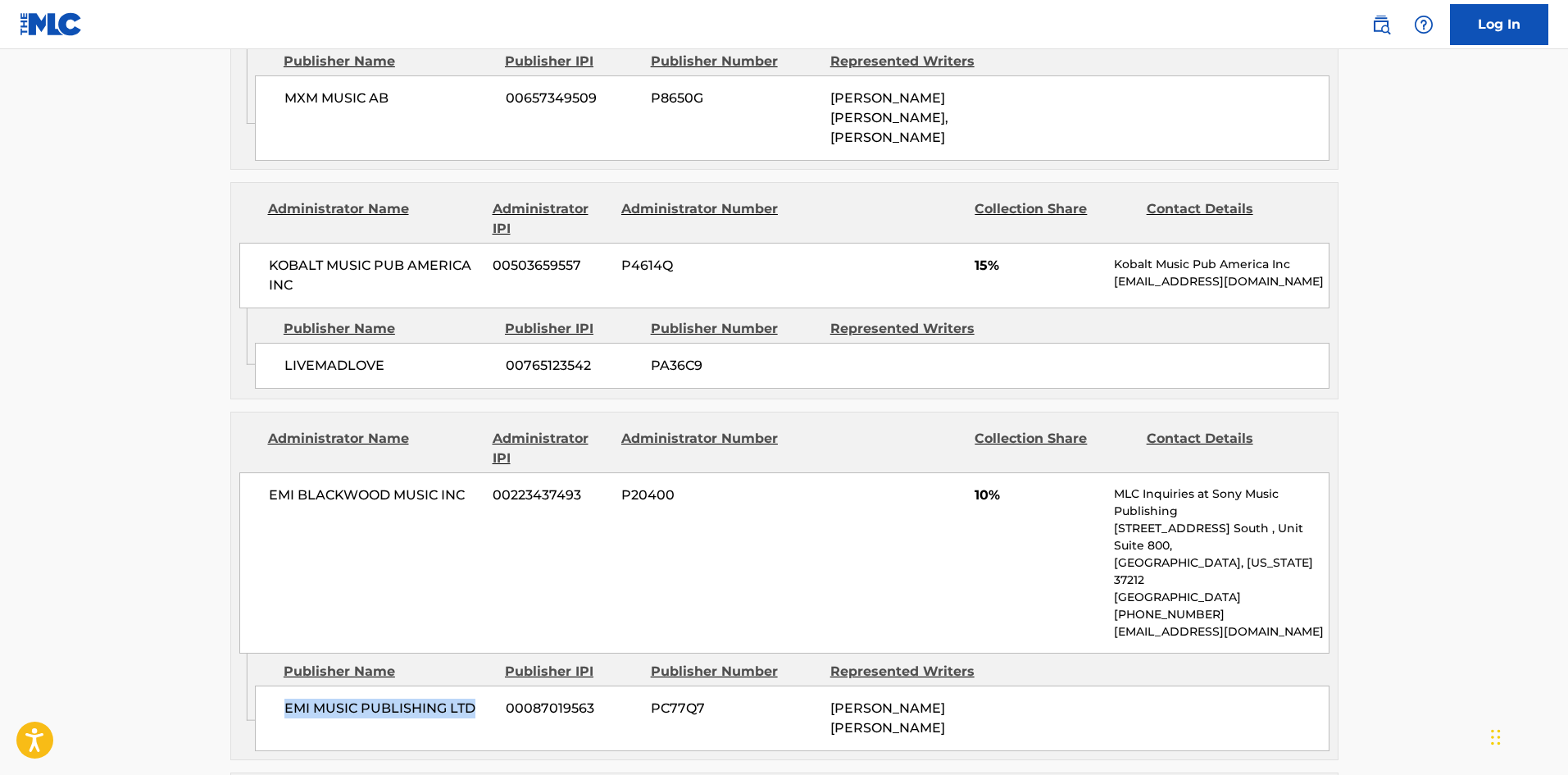
drag, startPoint x: 282, startPoint y: 625, endPoint x: 480, endPoint y: 613, distance: 198.4
click at [480, 685] on div "EMI MUSIC PUBLISHING LTD 00087019563 PC77Q7 MATTHEW JAMES BURNS" at bounding box center [792, 718] width 1074 height 65
copy span "EMI MUSIC PUBLISHING LTD"
drag, startPoint x: 972, startPoint y: 452, endPoint x: 991, endPoint y: 453, distance: 19.0
click at [991, 472] on div "EMI BLACKWOOD MUSIC INC 00223437493 P20400 10% MLC Inquiries at Sony Music Publ…" at bounding box center [784, 562] width 1090 height 181
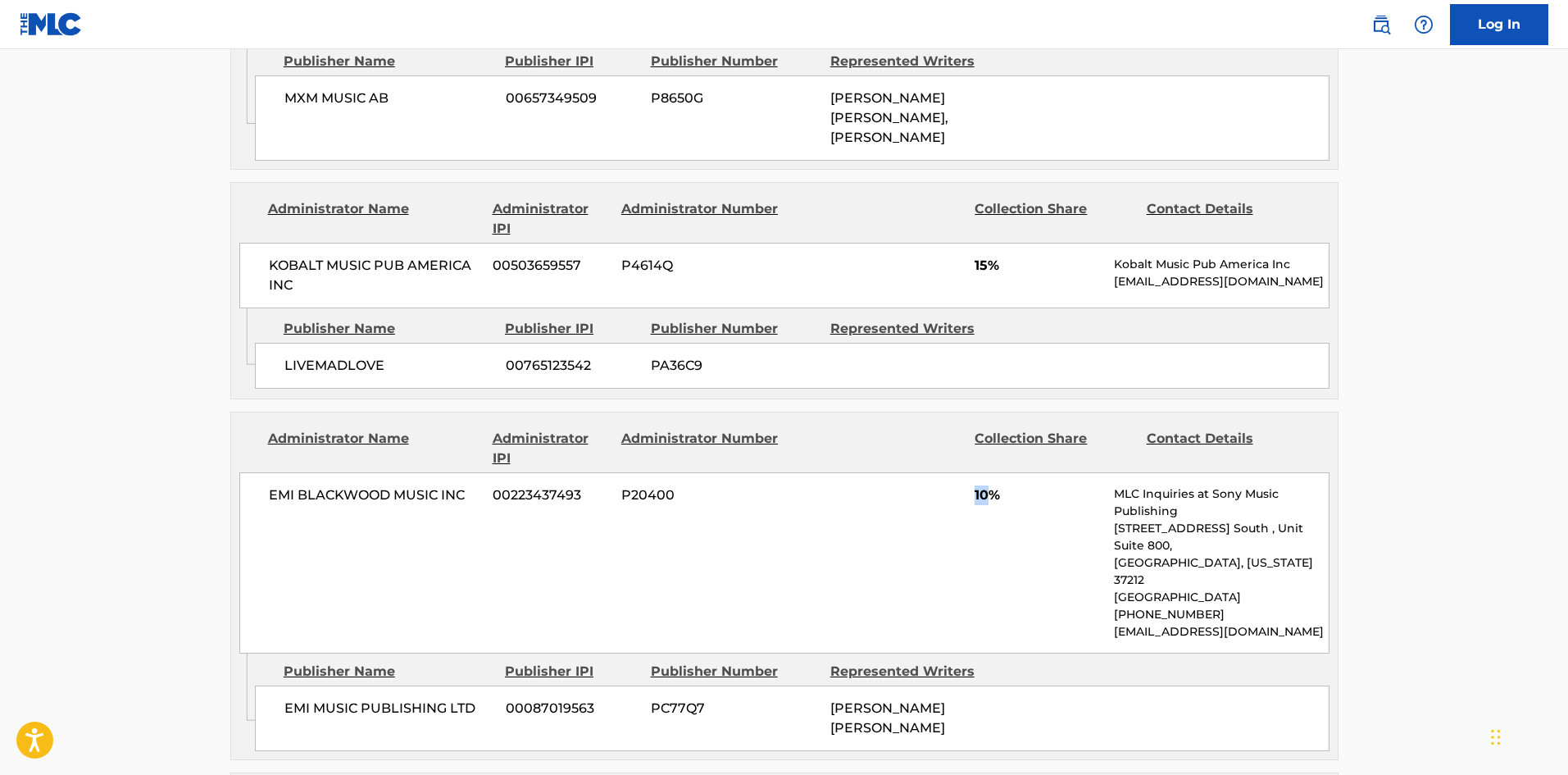
copy span "10"
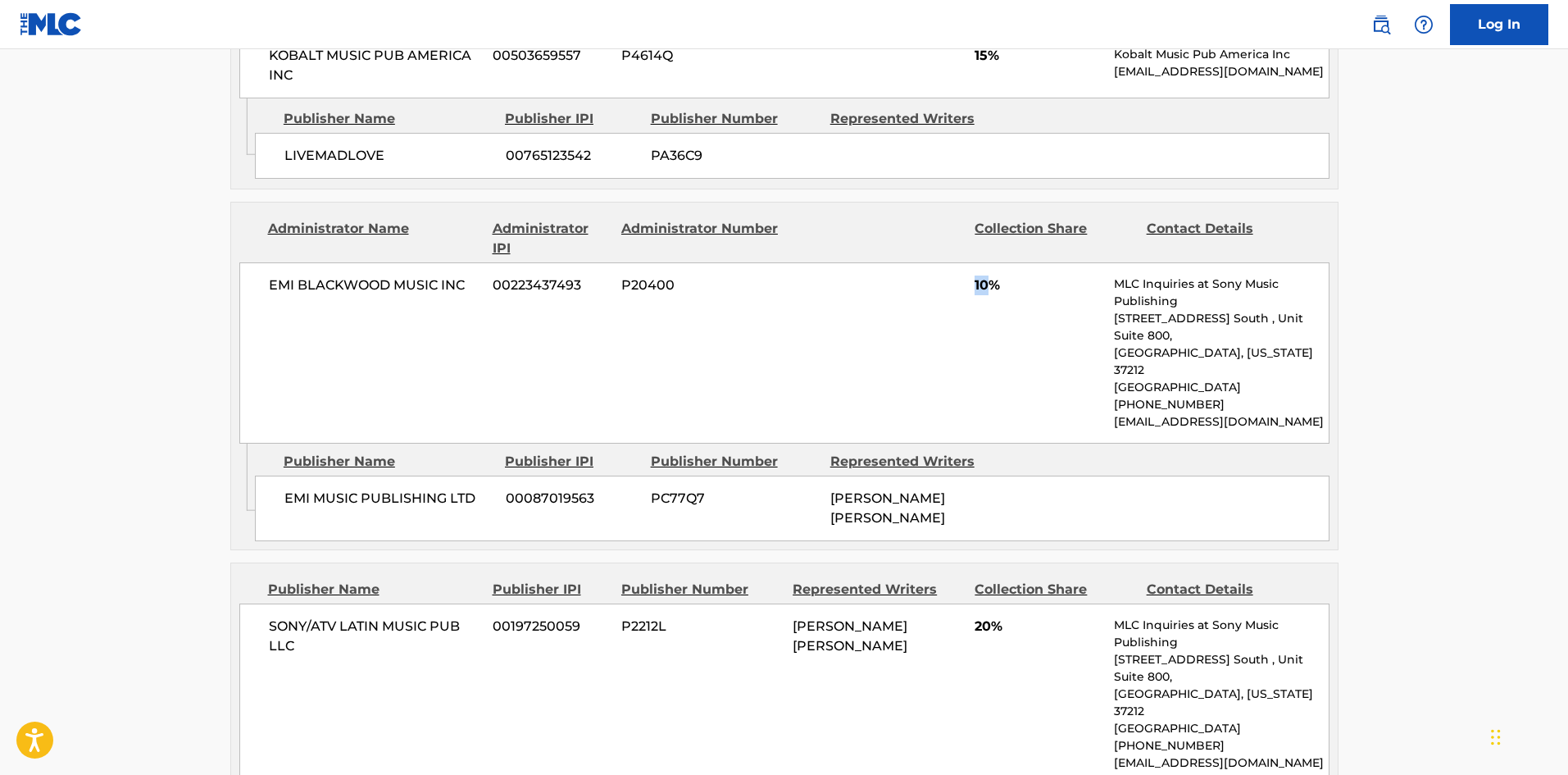
scroll to position [1968, 0]
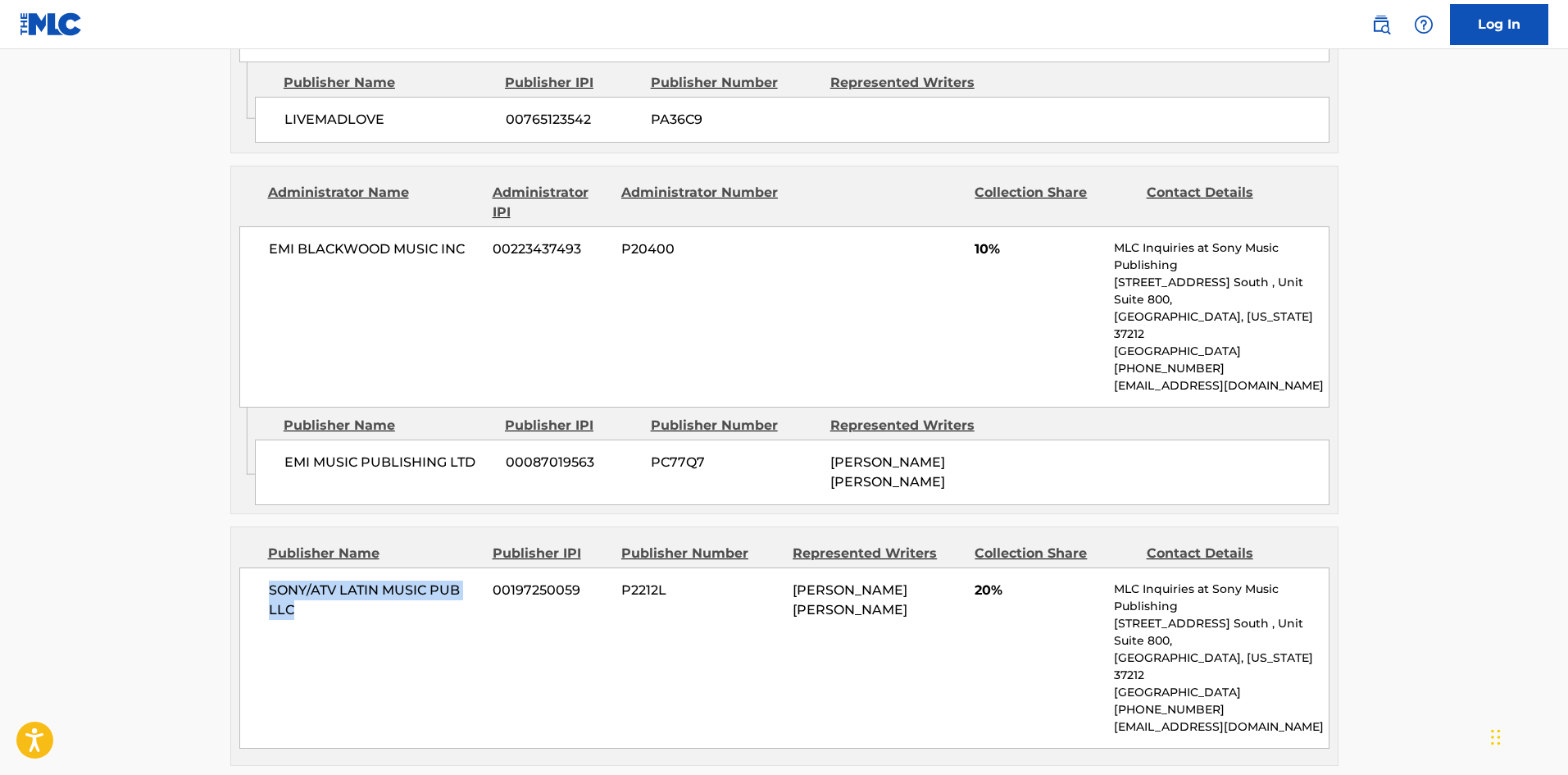
drag, startPoint x: 264, startPoint y: 512, endPoint x: 367, endPoint y: 537, distance: 106.0
click at [367, 567] on div "SONY/ATV LATIN MUSIC PUB LLC 00197250059 P2212L LARISSA DE MACEDO MACHADO 20% M…" at bounding box center [784, 658] width 1090 height 181
copy span "SONY/ATV LATIN MUSIC PUB LLC"
drag, startPoint x: 976, startPoint y: 515, endPoint x: 990, endPoint y: 508, distance: 15.7
click at [990, 580] on span "20%" at bounding box center [1038, 590] width 127 height 20
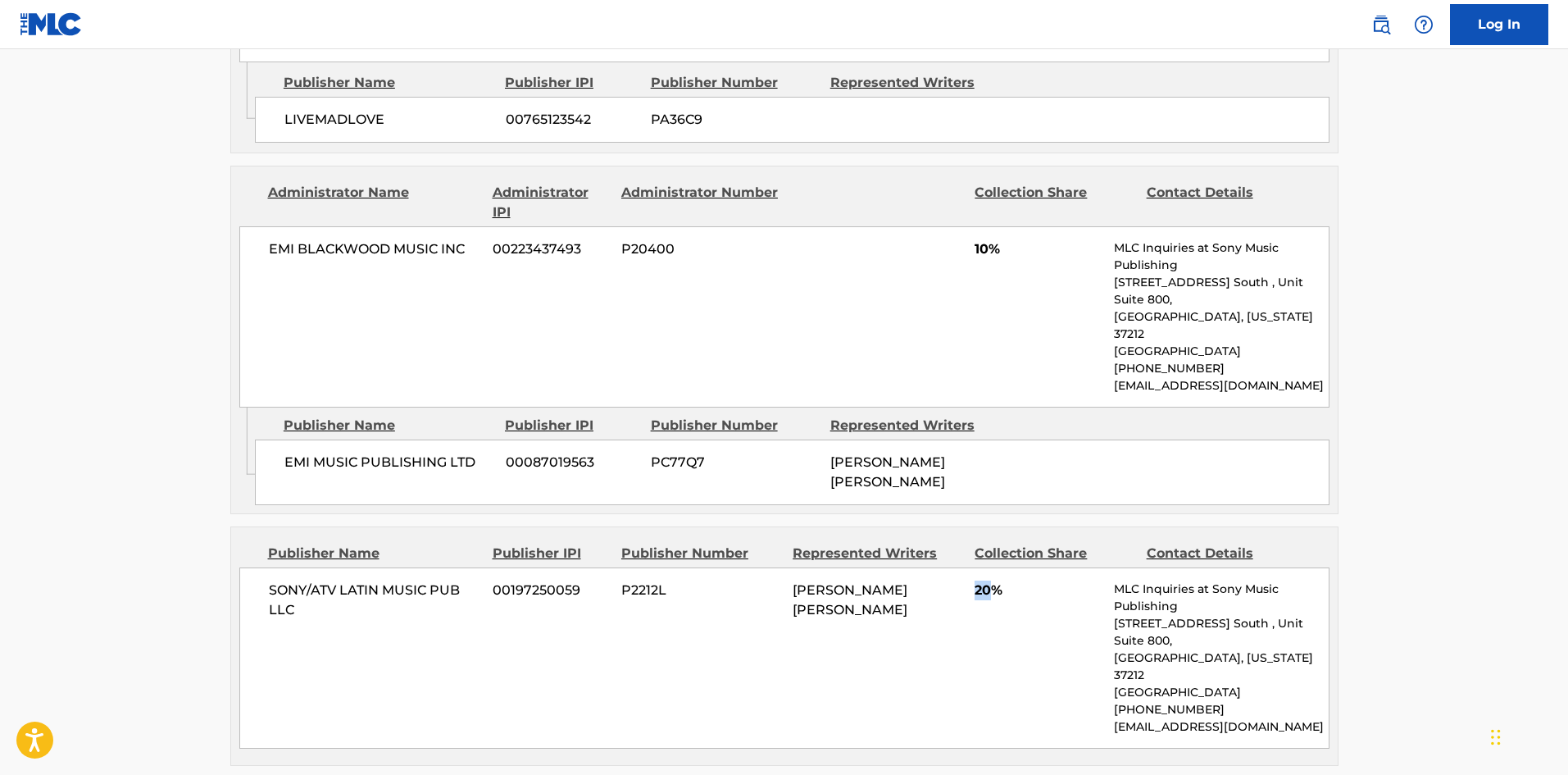
copy span "20"
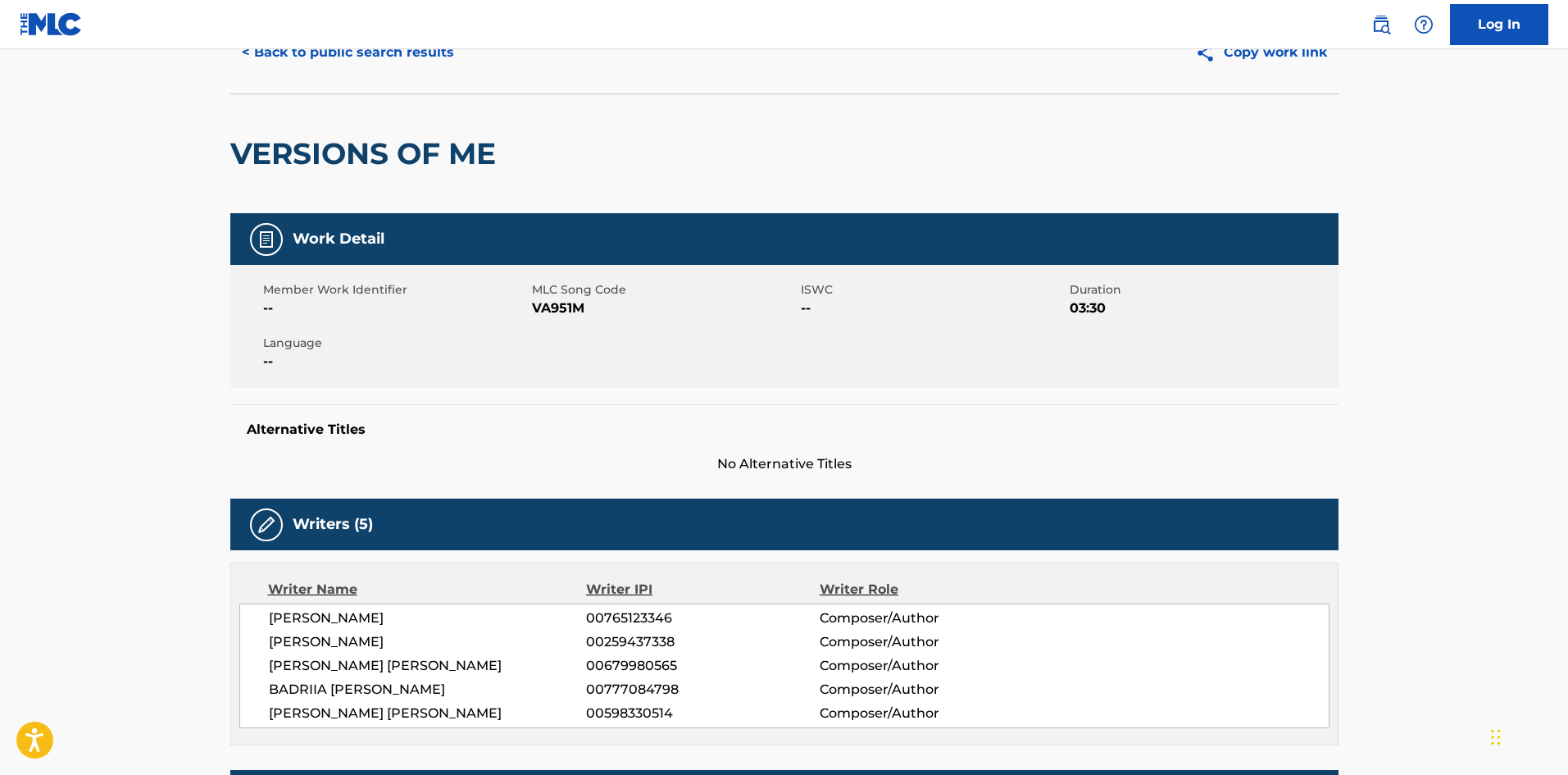
scroll to position [0, 0]
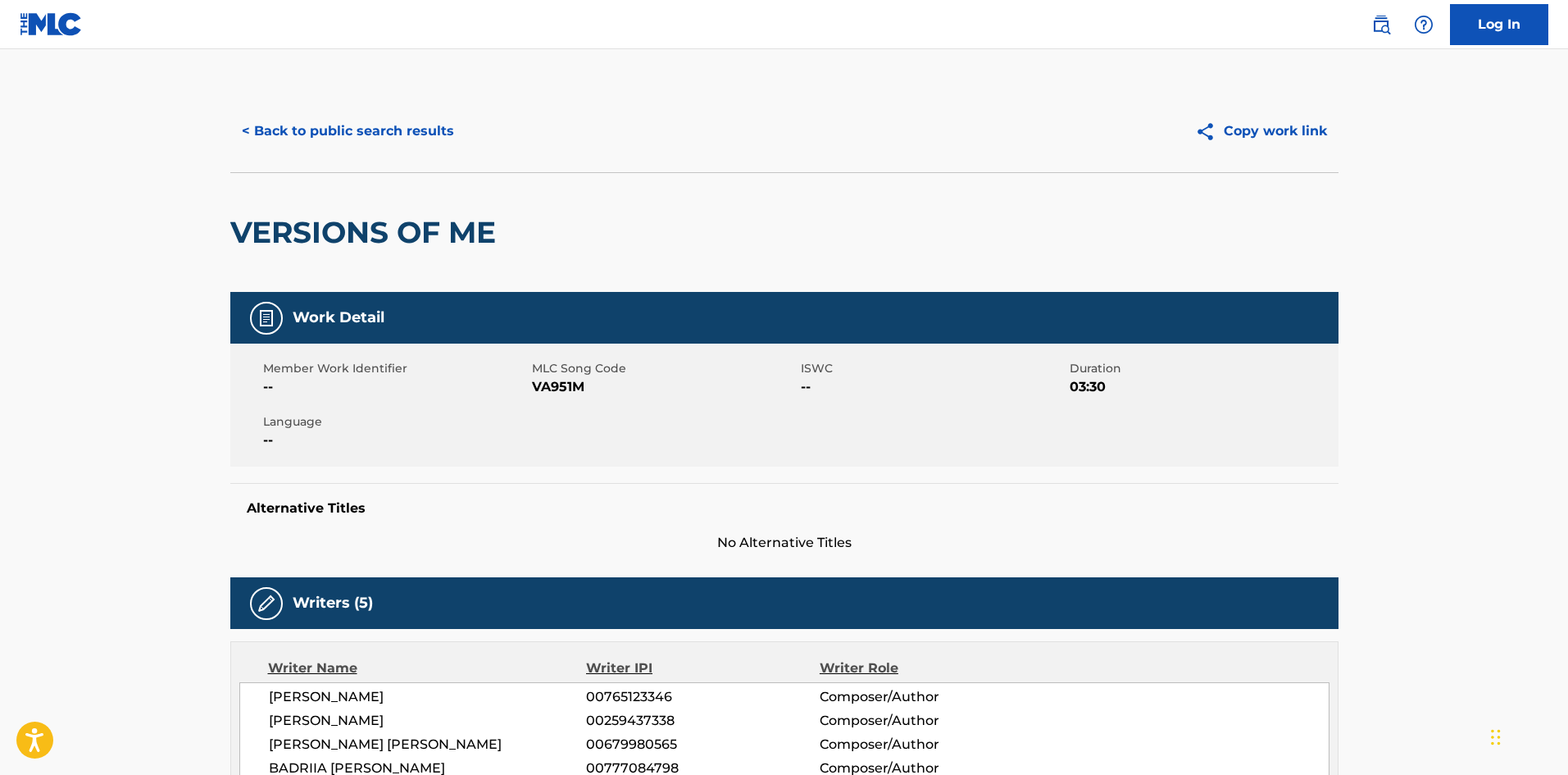
click at [384, 135] on button "< Back to public search results" at bounding box center [347, 131] width 235 height 41
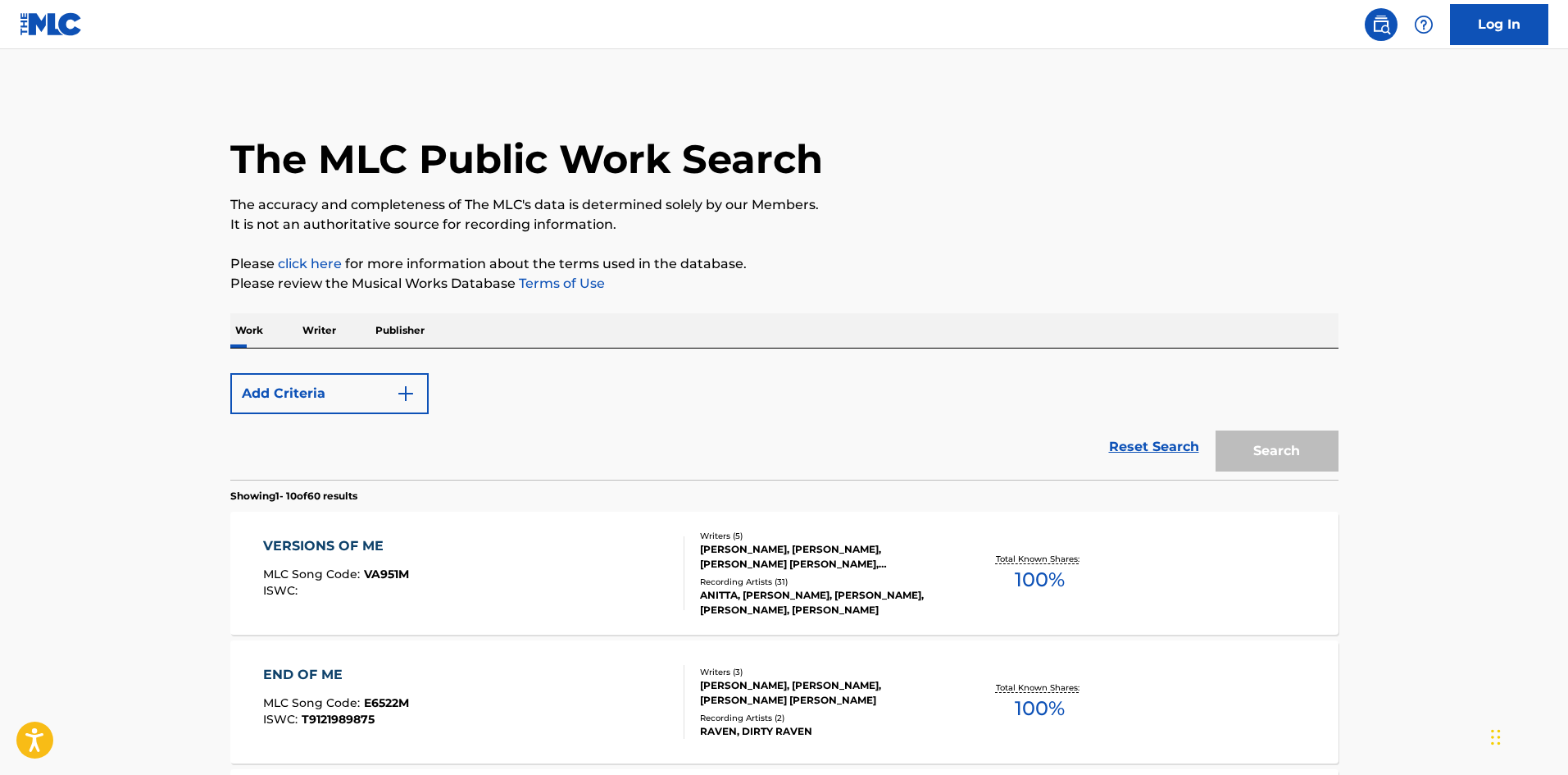
scroll to position [246, 0]
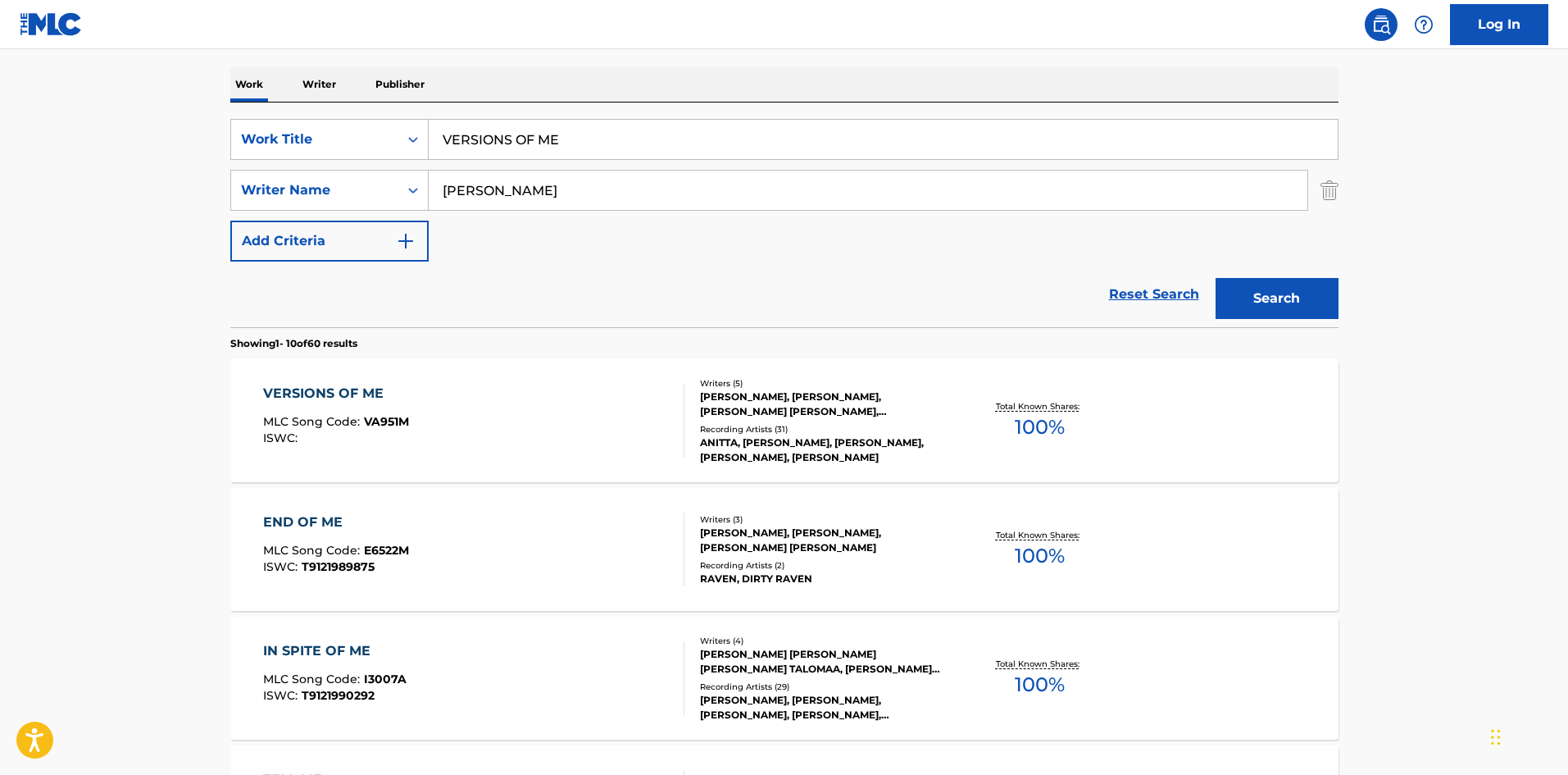
drag, startPoint x: 624, startPoint y: 140, endPoint x: 98, endPoint y: 58, distance: 532.4
click at [178, 101] on main "The MLC Public Work Search The accuracy and completeness of The MLC's data is d…" at bounding box center [784, 768] width 1568 height 1930
paste input "TOXIC"
type input "TOXIC"
click at [677, 73] on div "Work Writer Publisher" at bounding box center [784, 84] width 1108 height 34
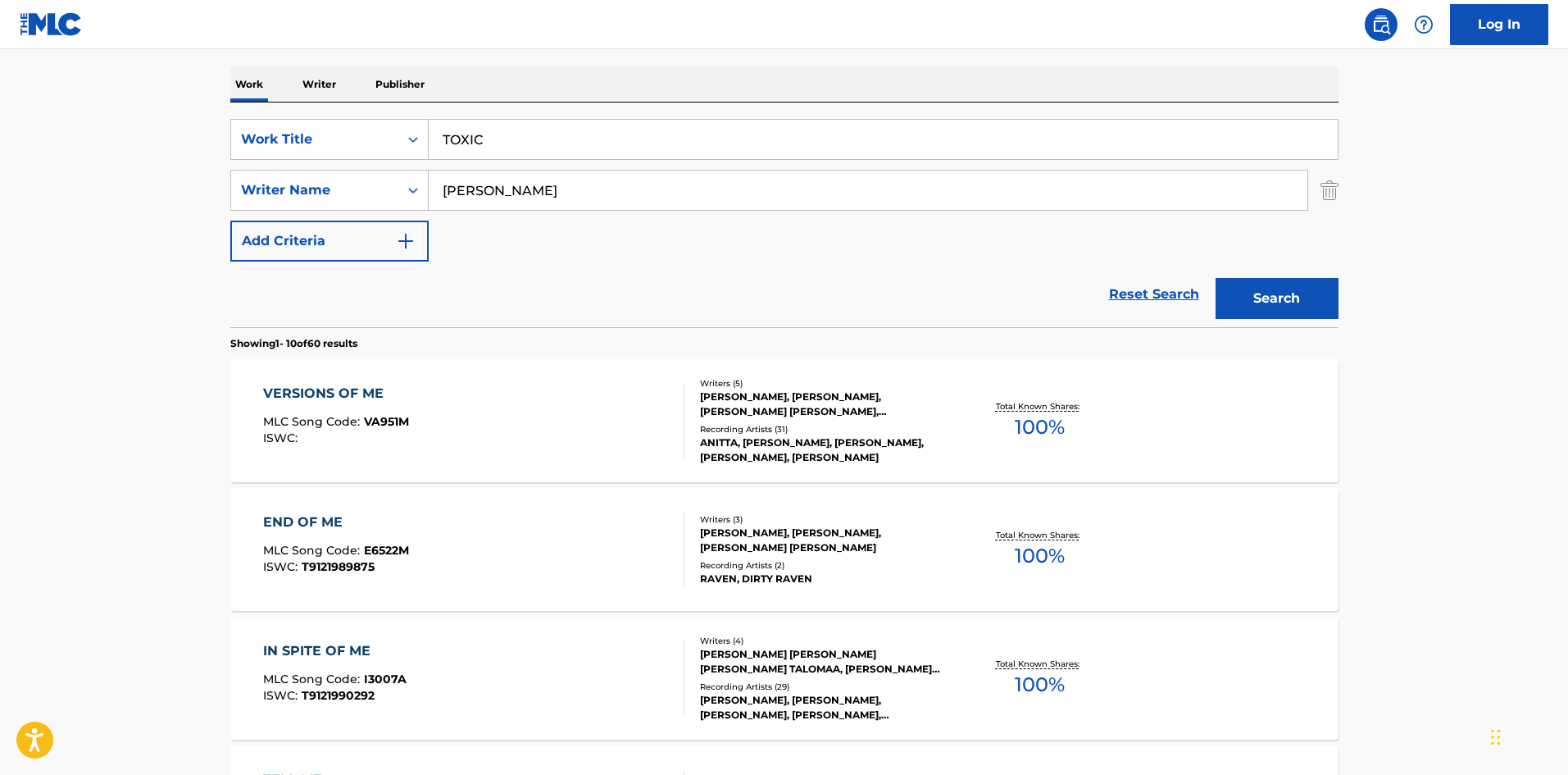
drag, startPoint x: 561, startPoint y: 179, endPoint x: 0, endPoint y: 176, distance: 561.0
click at [4, 180] on main "The MLC Public Work Search The accuracy and completeness of The MLC's data is d…" at bounding box center [784, 768] width 1568 height 1930
paste input "WINNBERG"
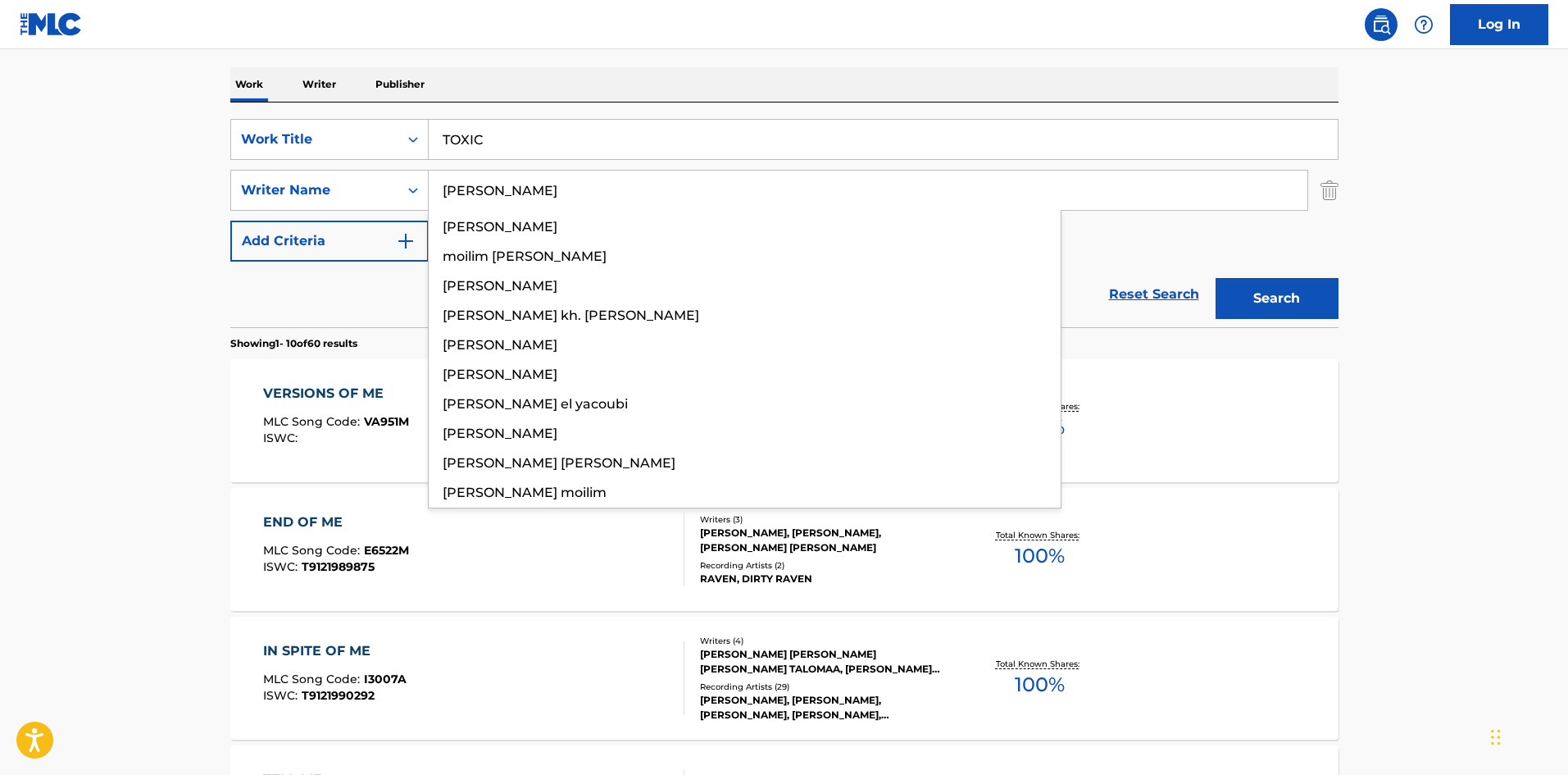
type input "WINNBERG"
click at [1275, 294] on button "Search" at bounding box center [1277, 298] width 123 height 41
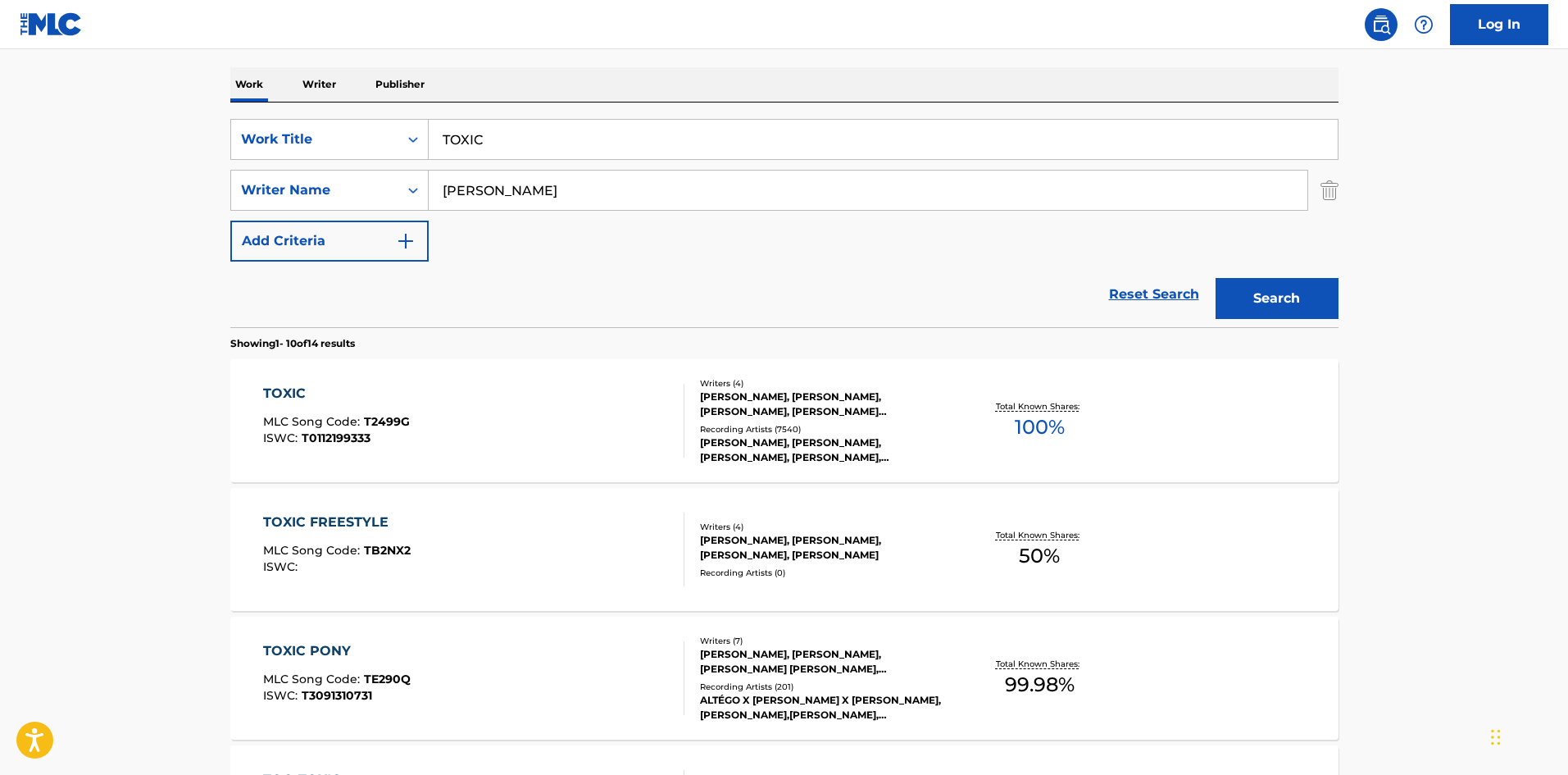
click at [279, 391] on div "TOXIC" at bounding box center [336, 393] width 146 height 20
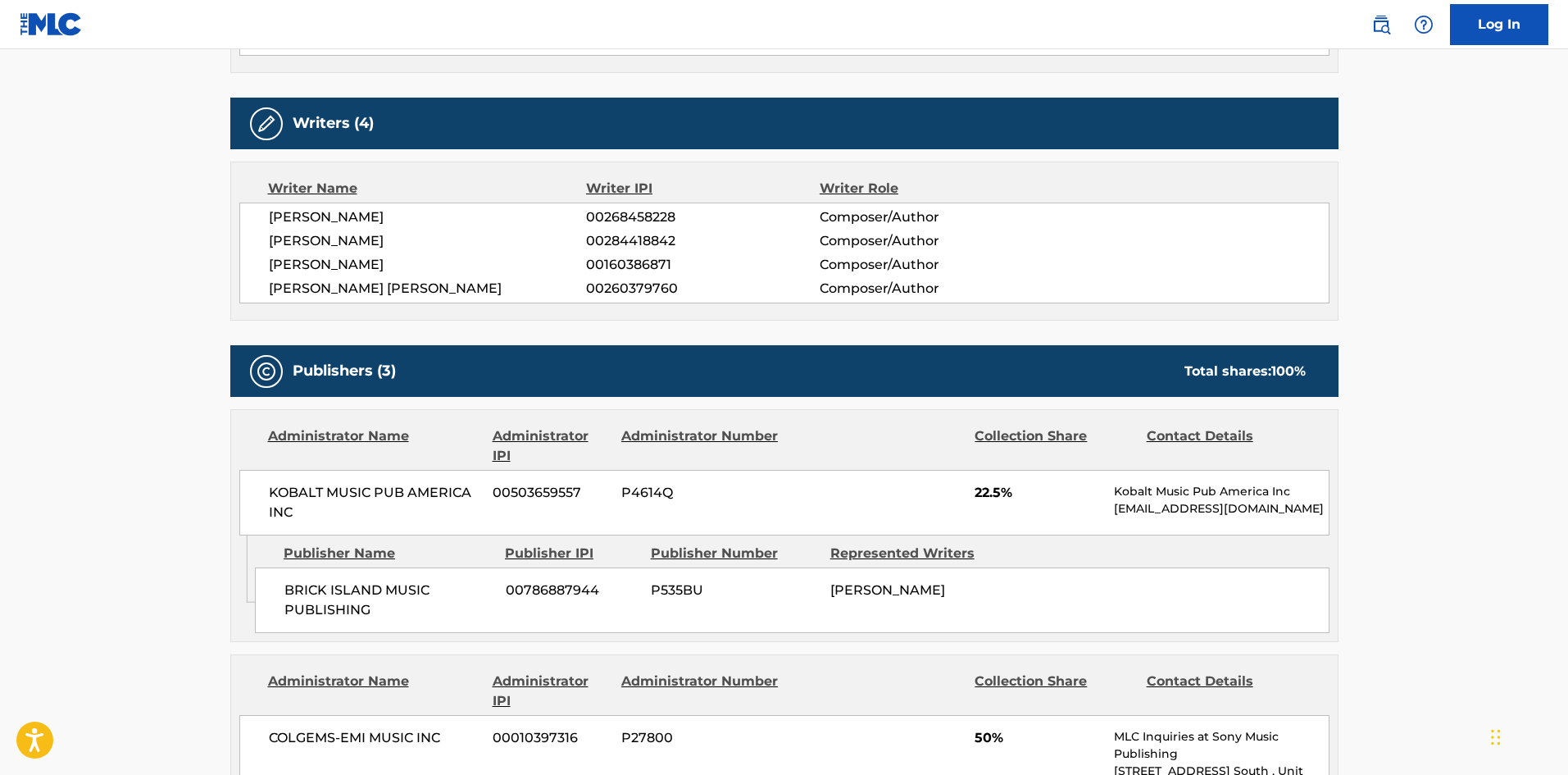
scroll to position [1147, 0]
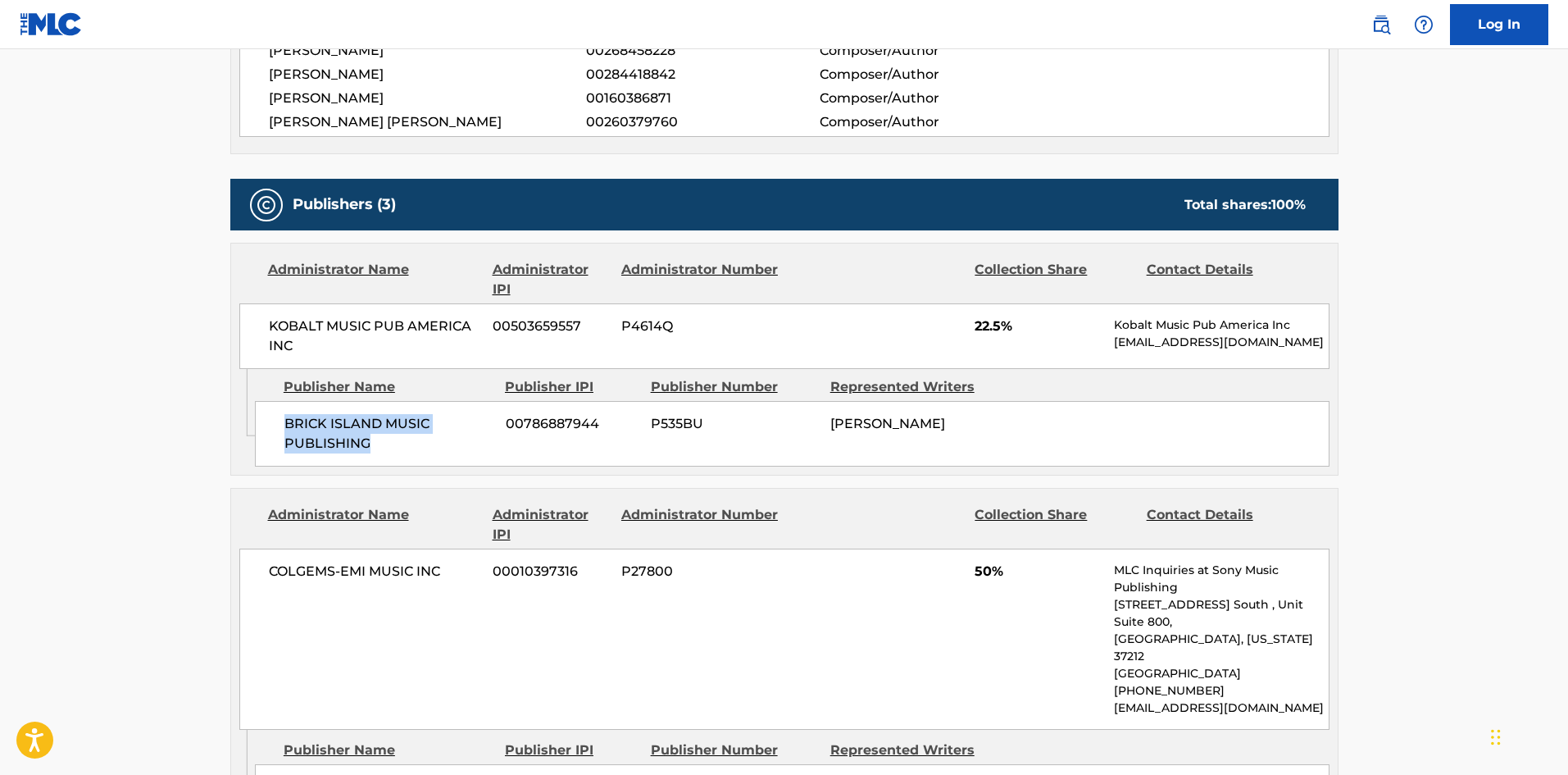
drag, startPoint x: 289, startPoint y: 418, endPoint x: 446, endPoint y: 444, distance: 159.1
click at [446, 444] on span "BRICK ISLAND MUSIC PUBLISHING" at bounding box center [389, 434] width 209 height 39
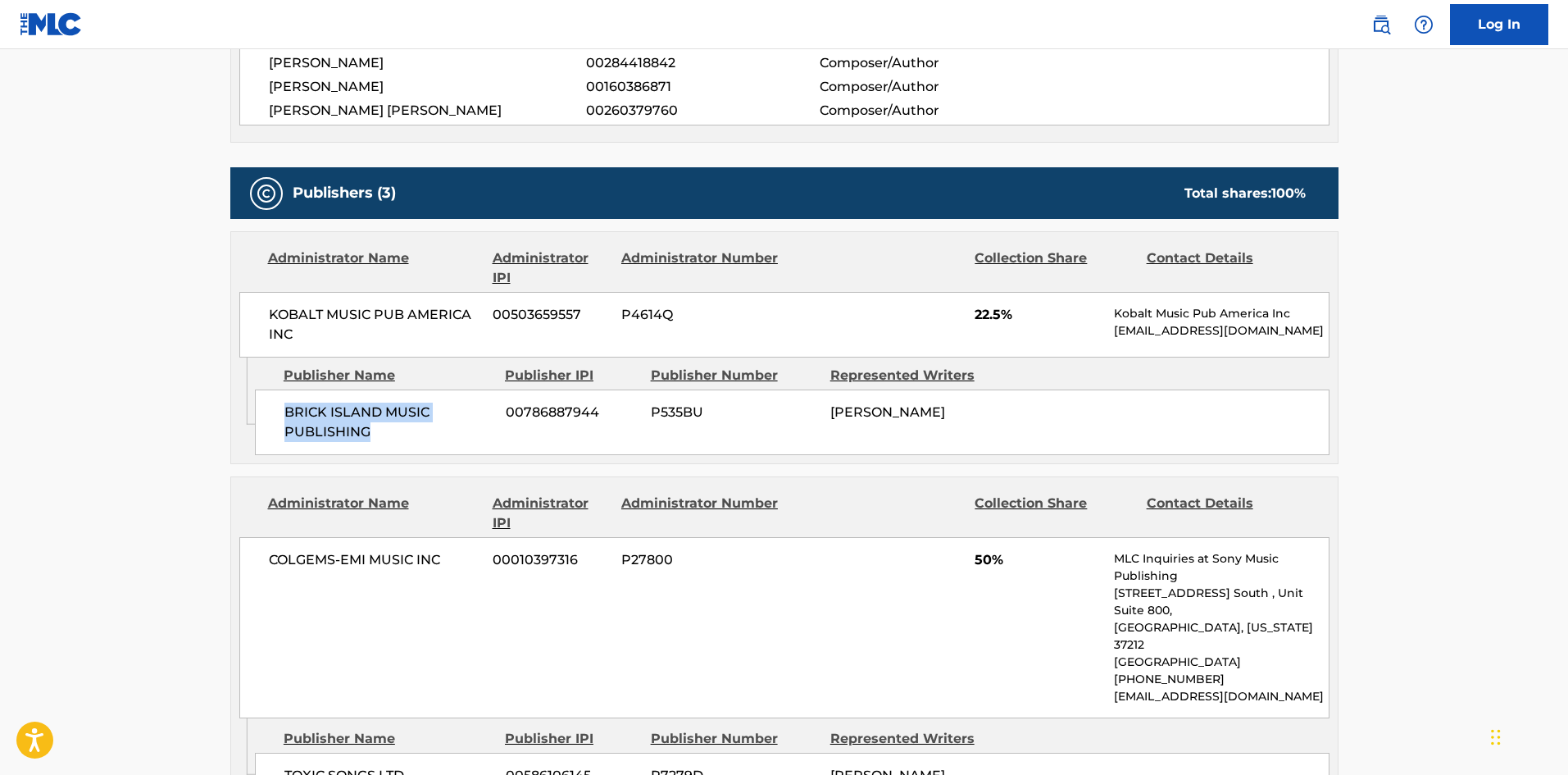
scroll to position [1476, 0]
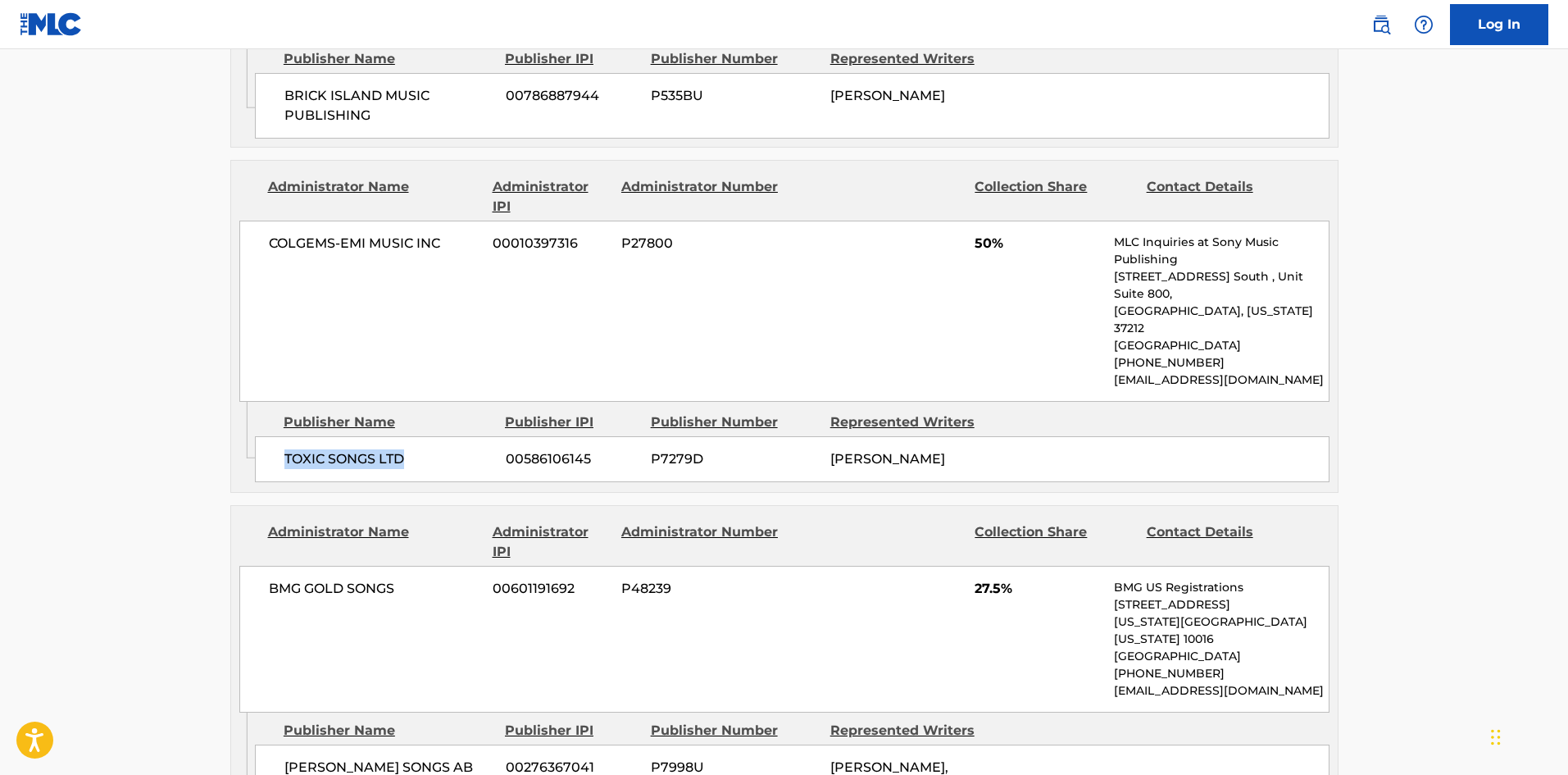
drag, startPoint x: 270, startPoint y: 427, endPoint x: 438, endPoint y: 427, distance: 168.0
click at [438, 436] on div "TOXIC SONGS LTD 00586106145 P7279D CATHERINE ROSEANNE DENNIS" at bounding box center [792, 459] width 1074 height 46
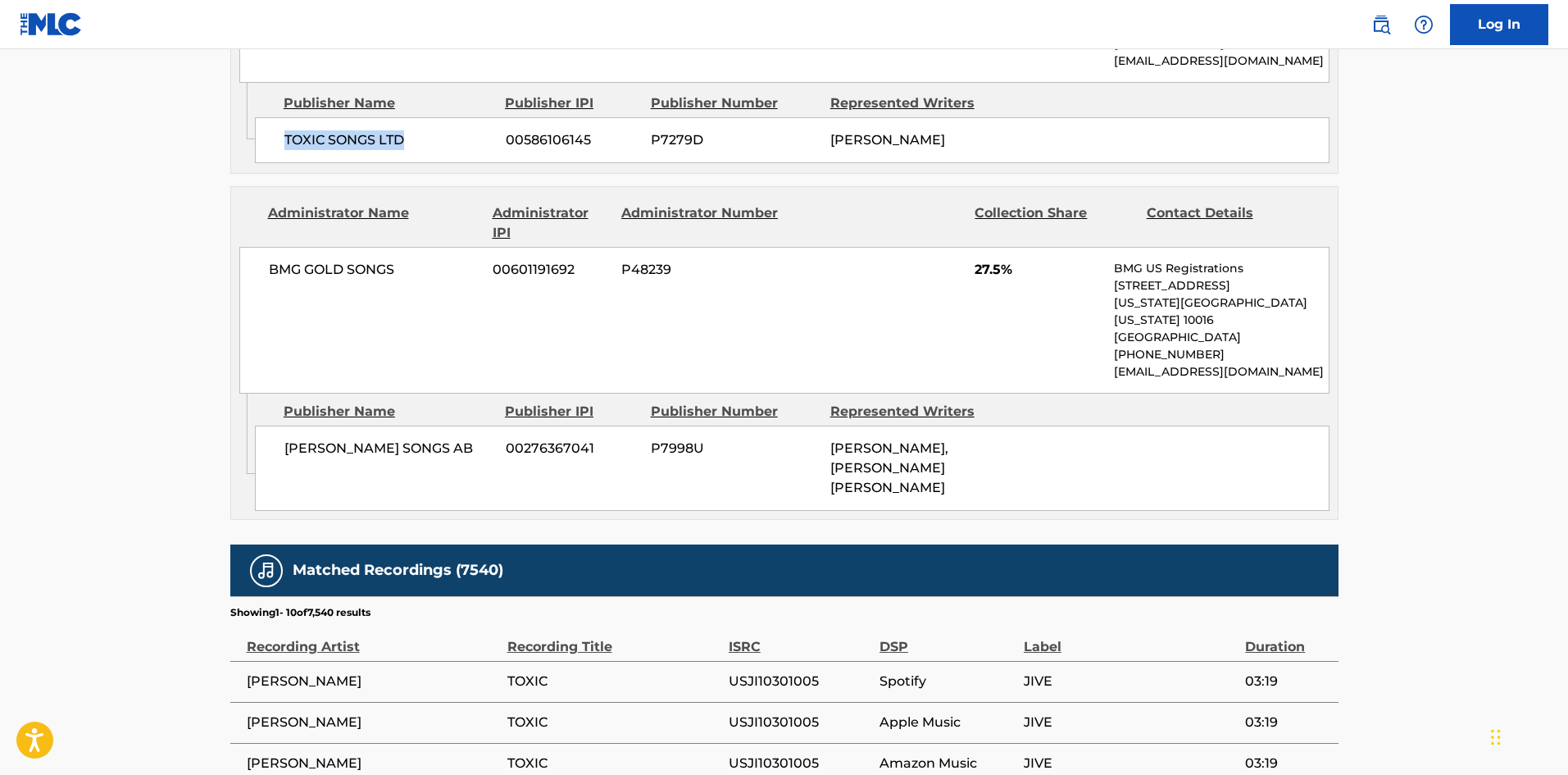
scroll to position [1804, 0]
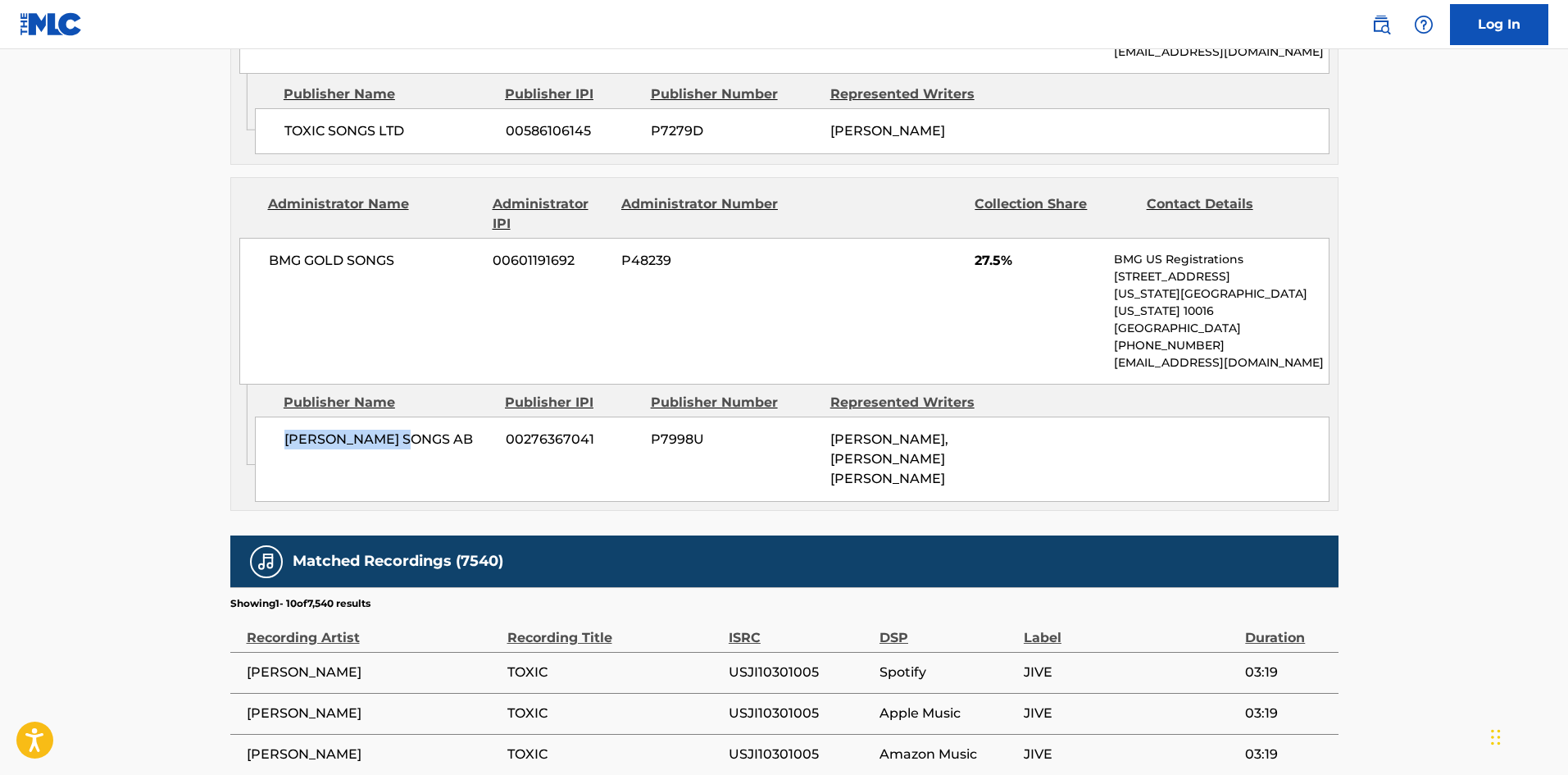
drag, startPoint x: 282, startPoint y: 409, endPoint x: 448, endPoint y: 402, distance: 166.1
click at [448, 417] on div "MURLYN SONGS AB 00276367041 P7998U HENRIK NILS JONBACK, CHRISTIAN LARS KARLSSON" at bounding box center [792, 459] width 1074 height 85
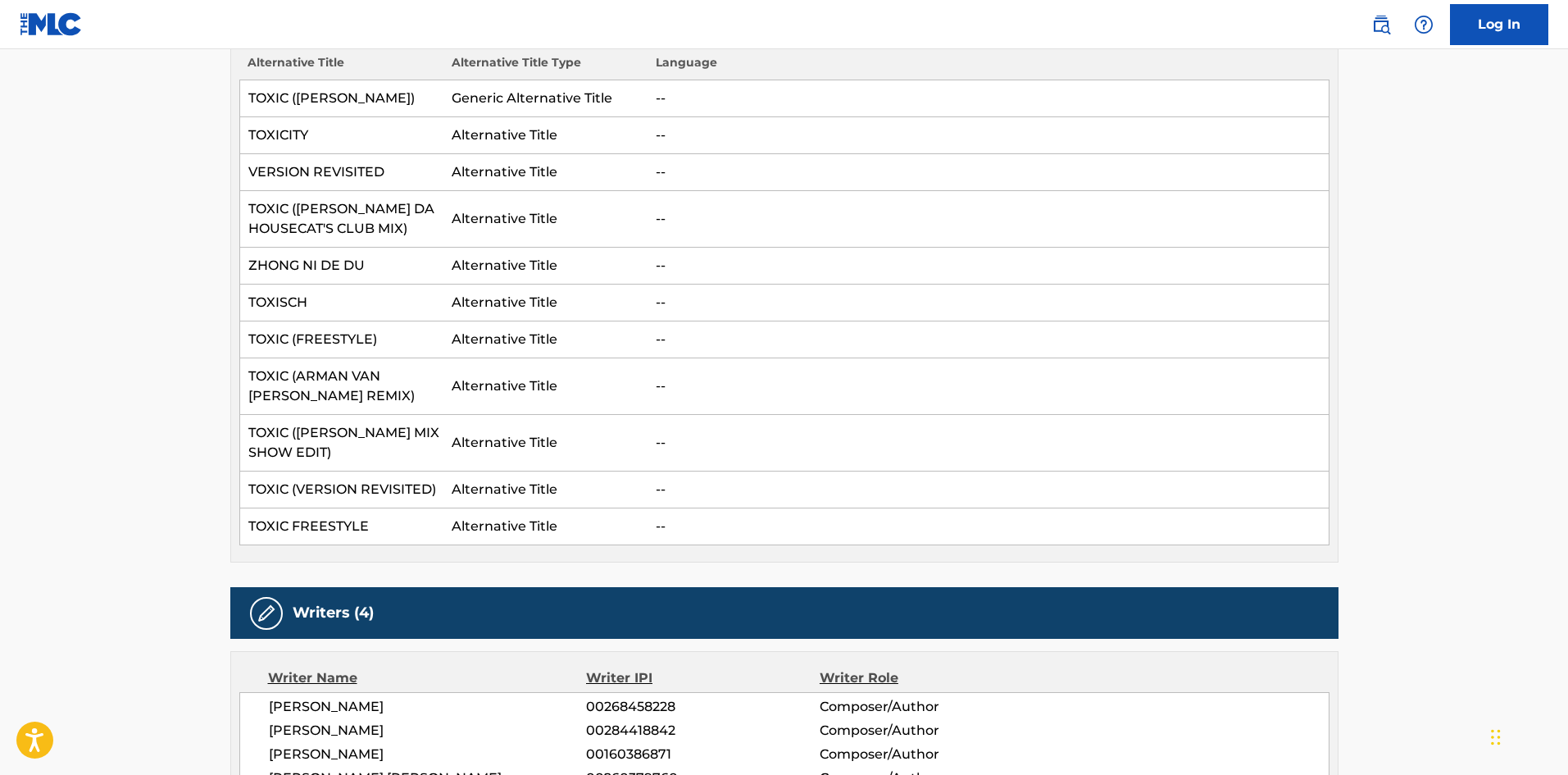
scroll to position [0, 0]
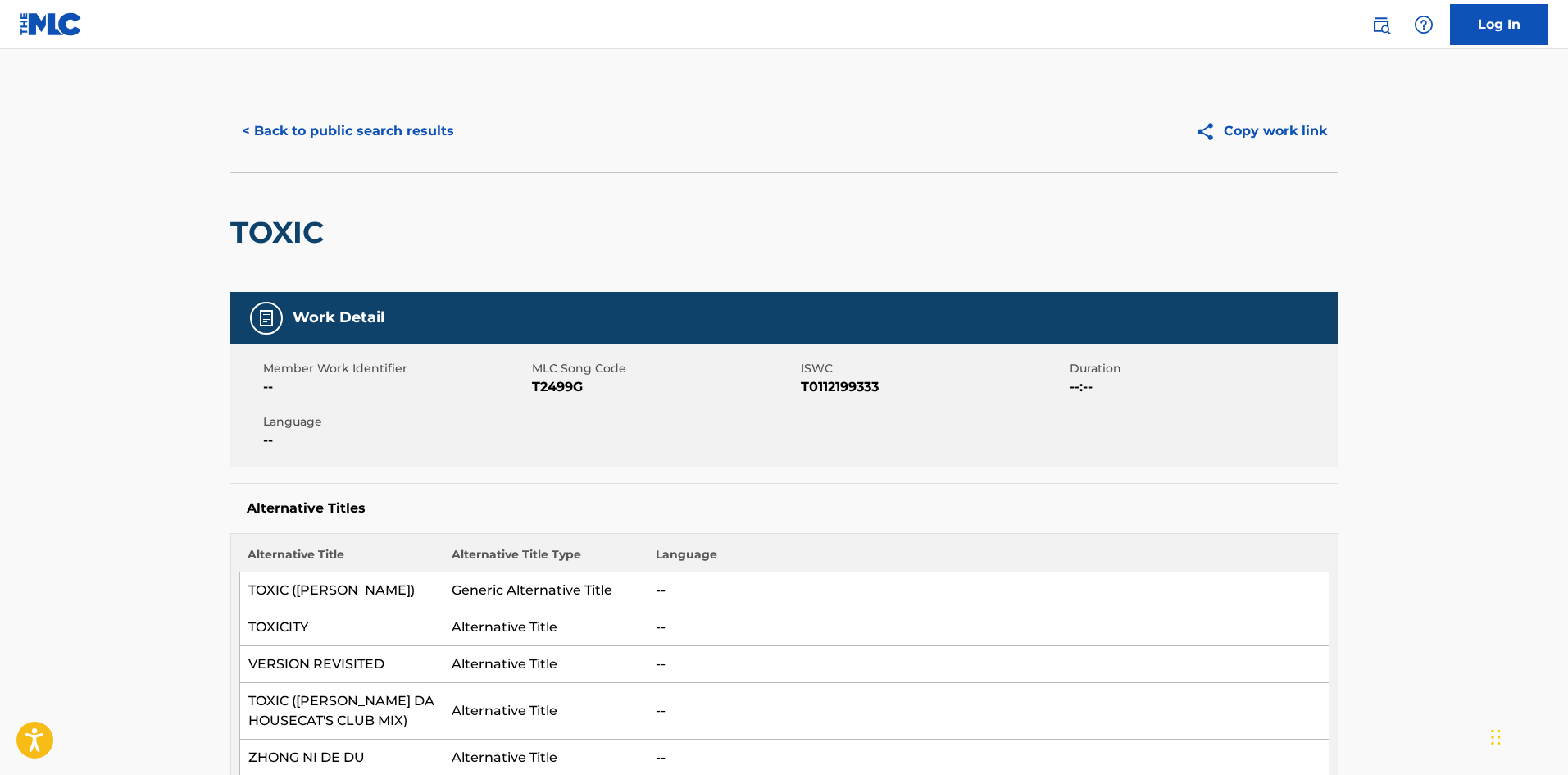
click at [370, 122] on button "< Back to public search results" at bounding box center [347, 131] width 235 height 41
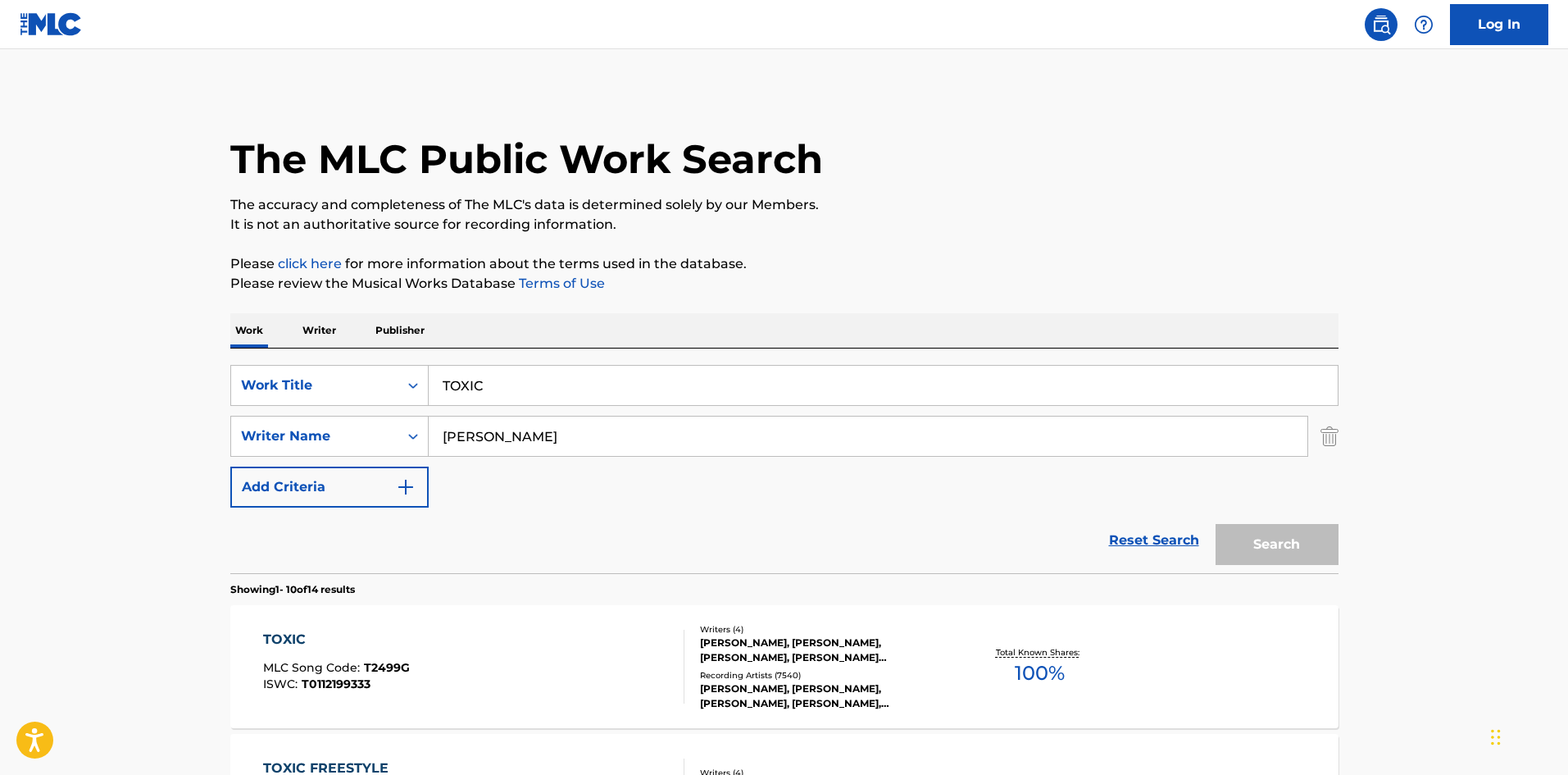
scroll to position [246, 0]
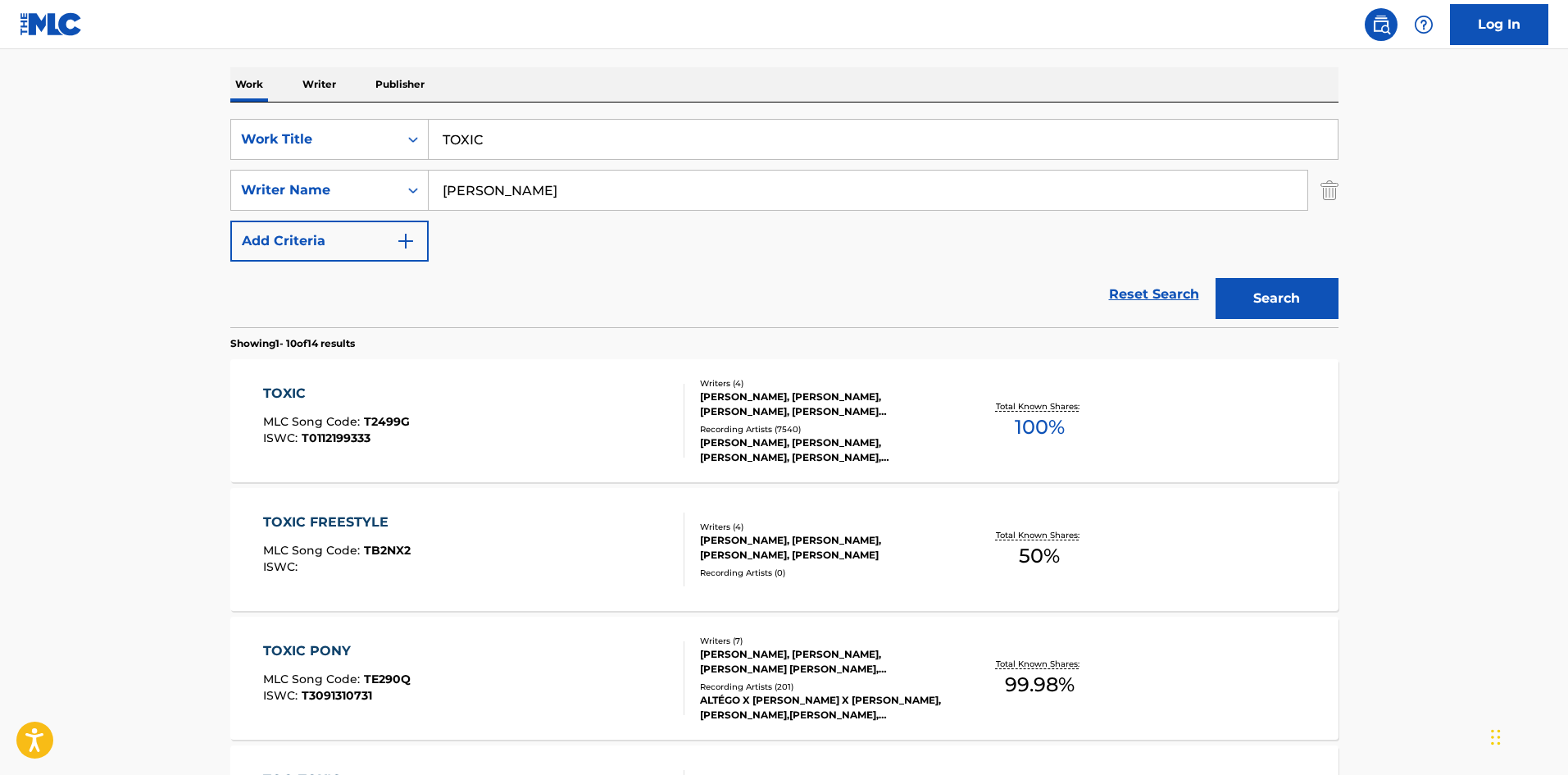
drag, startPoint x: 576, startPoint y: 158, endPoint x: 0, endPoint y: 117, distance: 577.5
click at [0, 121] on main "The MLC Public Work Search The accuracy and completeness of The MLC's data is d…" at bounding box center [784, 768] width 1568 height 1930
paste input "BLOOM"
type input "BLOOM"
click at [687, 61] on div "The MLC Public Work Search The accuracy and completeness of The MLC's data is d…" at bounding box center [784, 784] width 1147 height 1881
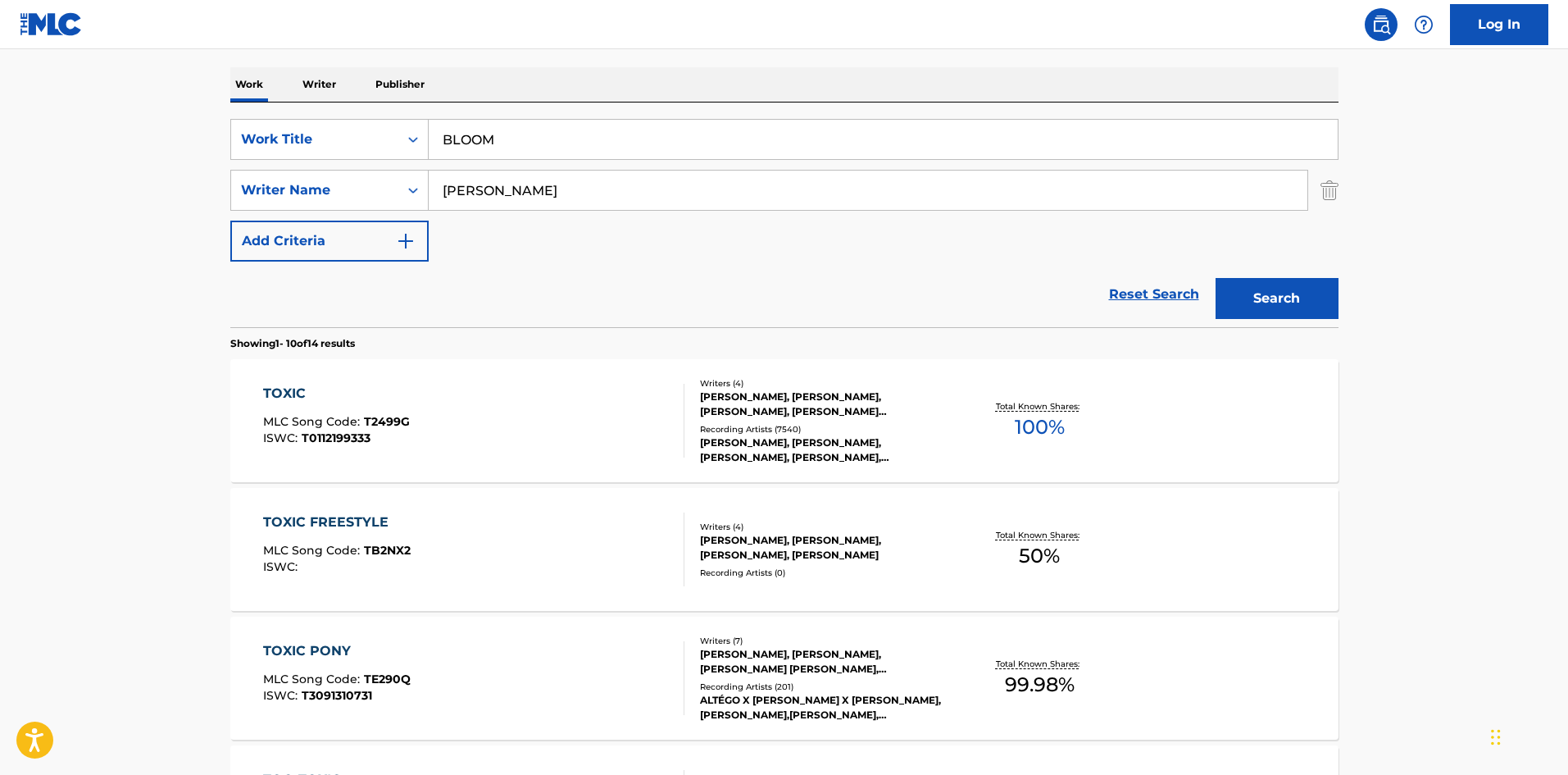
drag, startPoint x: 582, startPoint y: 214, endPoint x: 588, endPoint y: 182, distance: 32.6
click at [582, 210] on div "SearchWithCriteria09f4a6c3-17e6-4202-9997-ccebf35522ee Work Title BLOOM SearchW…" at bounding box center [784, 190] width 1108 height 142
drag, startPoint x: 588, startPoint y: 182, endPoint x: 0, endPoint y: 187, distance: 588.0
click at [0, 190] on main "The MLC Public Work Search The accuracy and completeness of The MLC's data is d…" at bounding box center [784, 768] width 1568 height 1930
paste input "ELKAER"
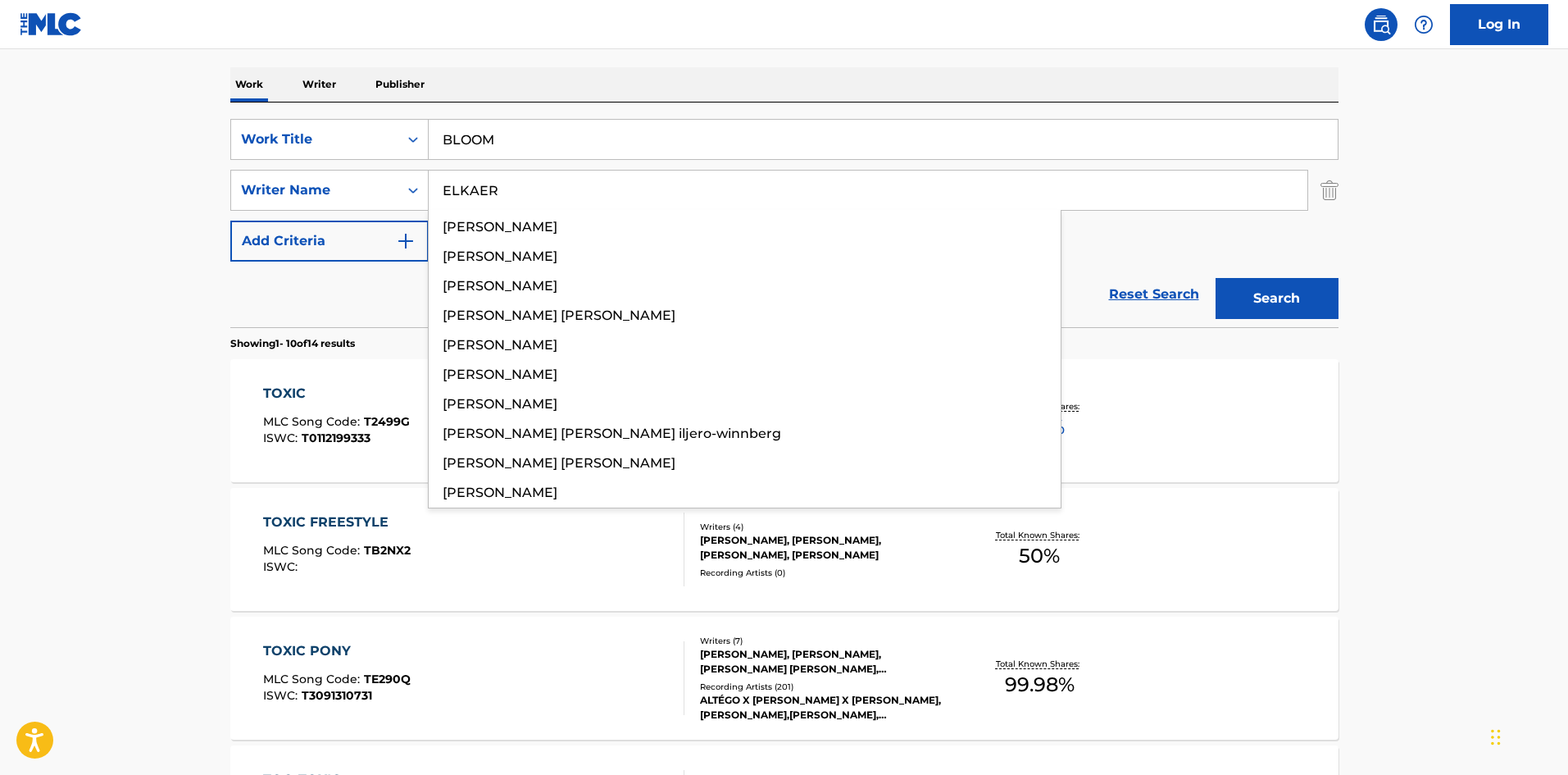
type input "ELKAER"
click at [1271, 300] on button "Search" at bounding box center [1277, 298] width 123 height 41
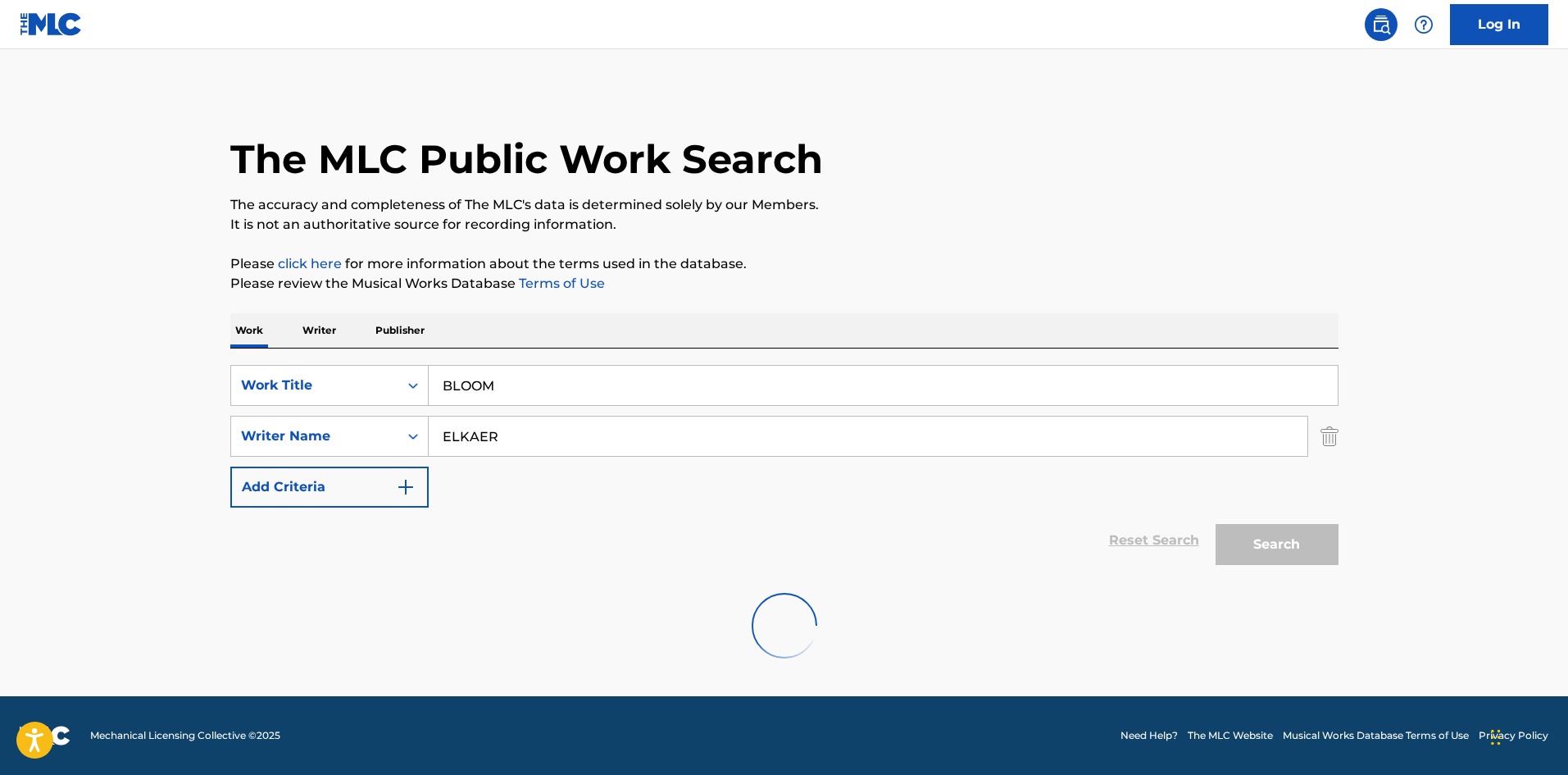
scroll to position [0, 0]
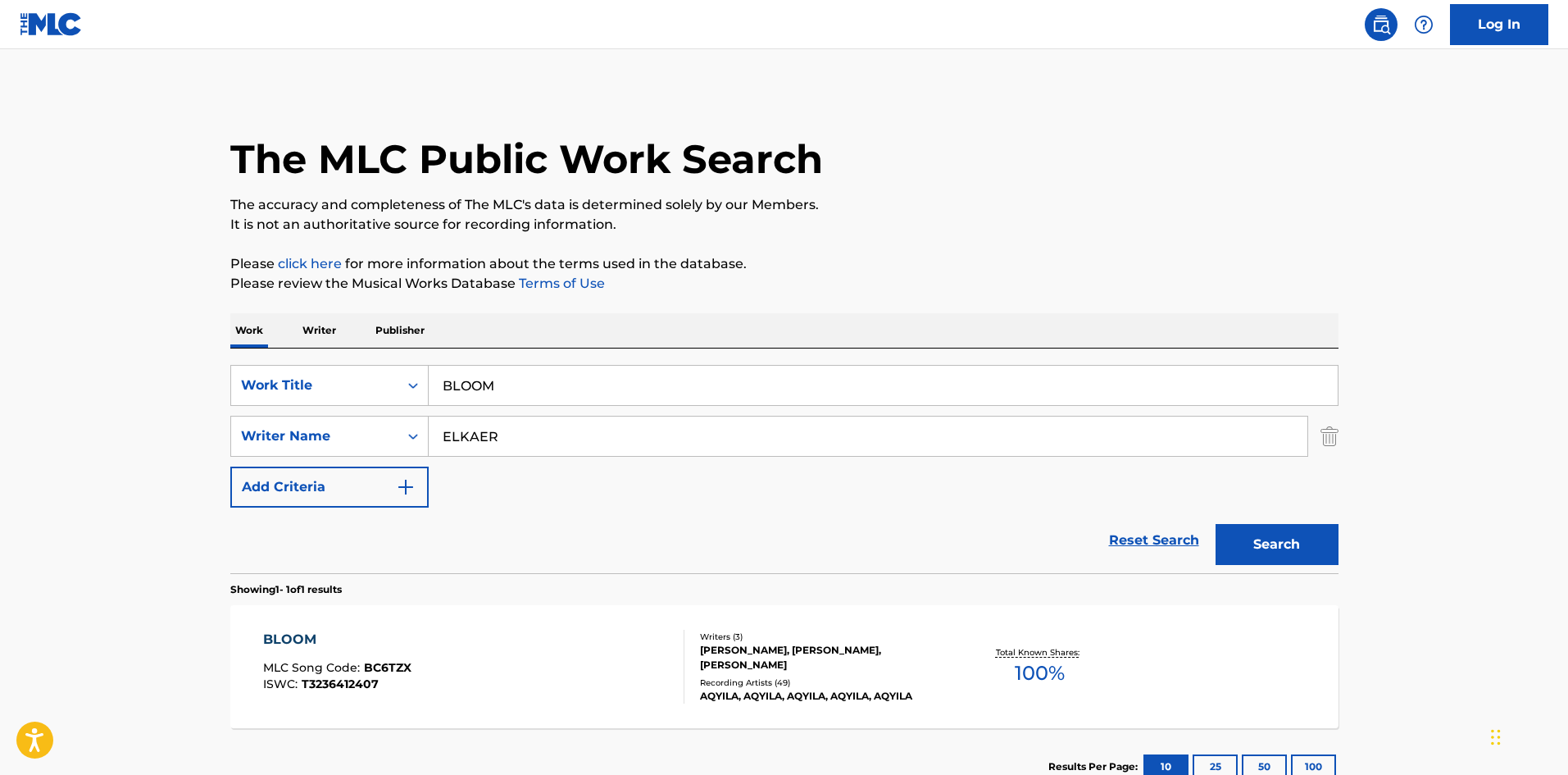
click at [1003, 116] on div "The MLC Public Work Search" at bounding box center [784, 150] width 1108 height 120
click at [992, 116] on div "The MLC Public Work Search" at bounding box center [784, 150] width 1108 height 120
click at [1002, 112] on div "The MLC Public Work Search" at bounding box center [784, 150] width 1108 height 120
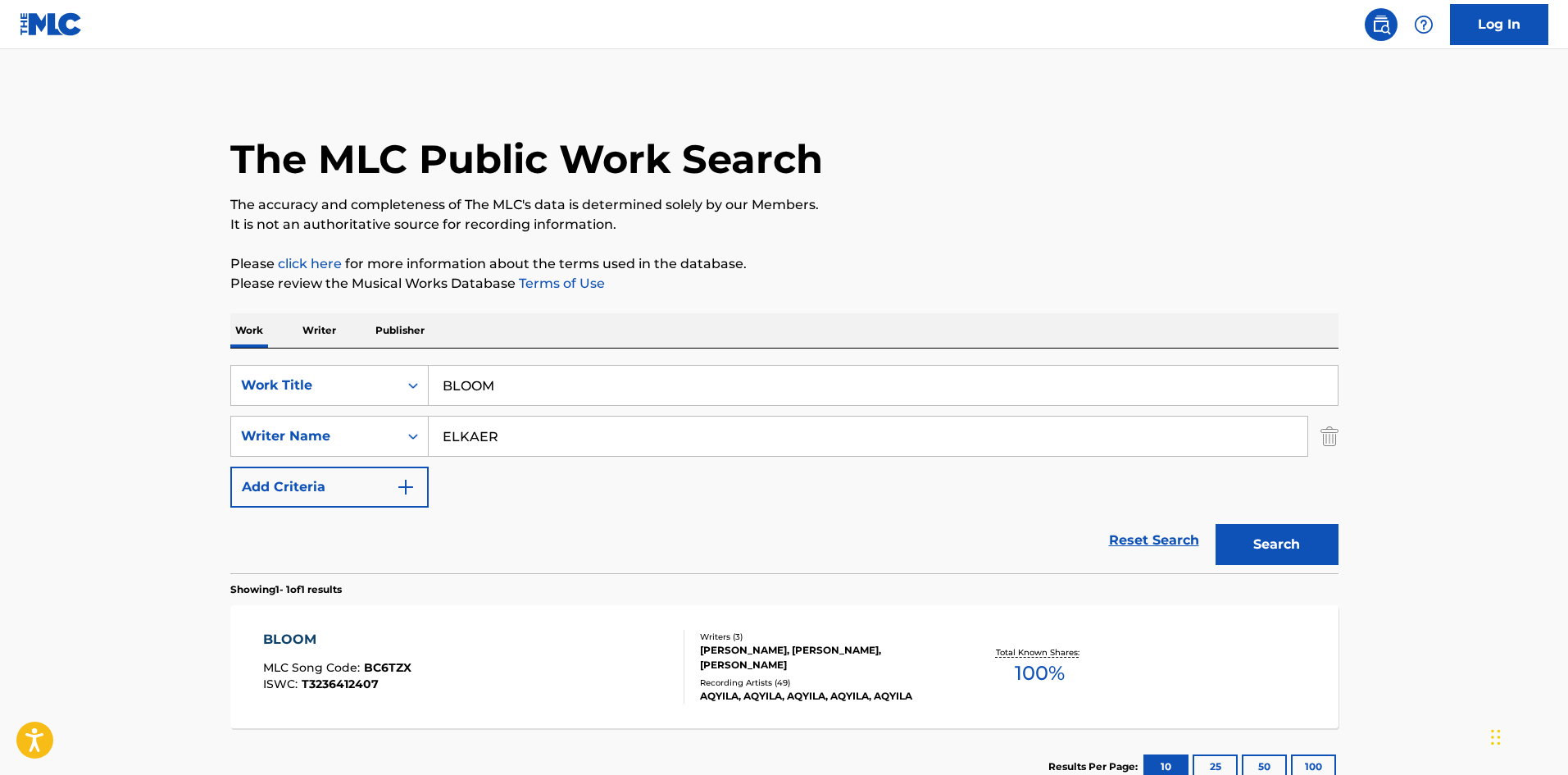
click at [1002, 112] on div "The MLC Public Work Search" at bounding box center [784, 150] width 1108 height 120
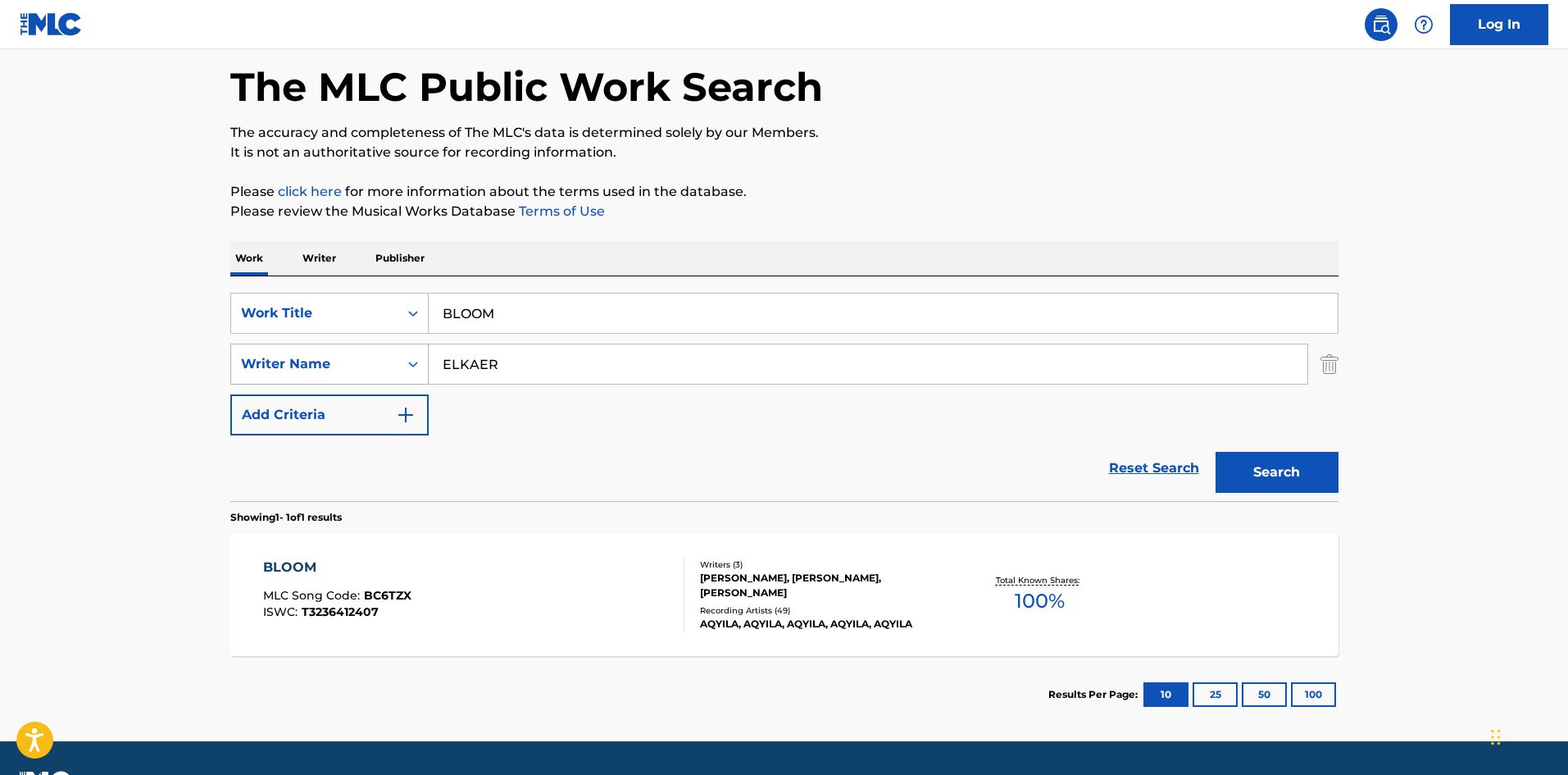
scroll to position [117, 0]
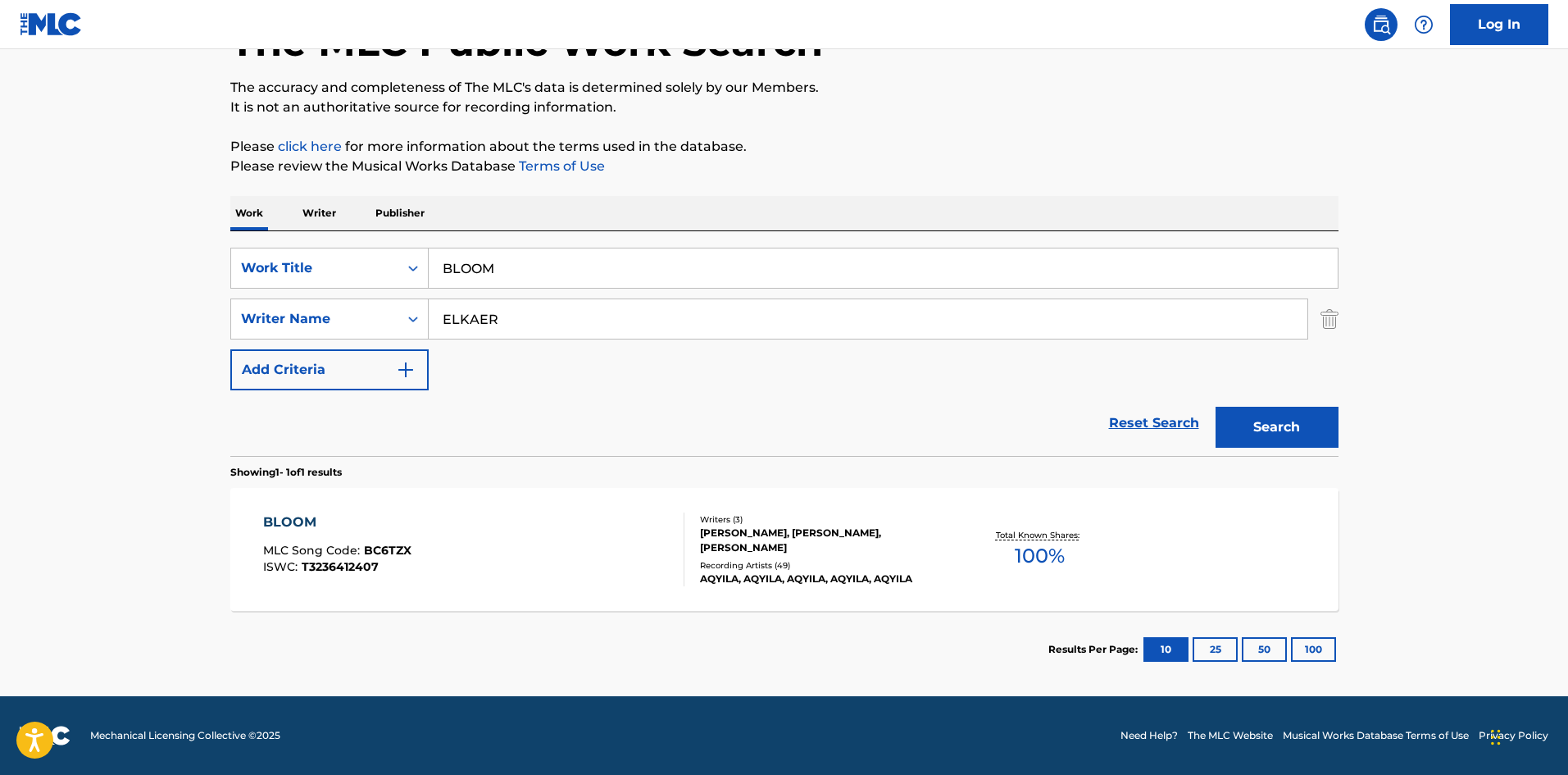
click at [284, 528] on div "BLOOM" at bounding box center [336, 522] width 148 height 20
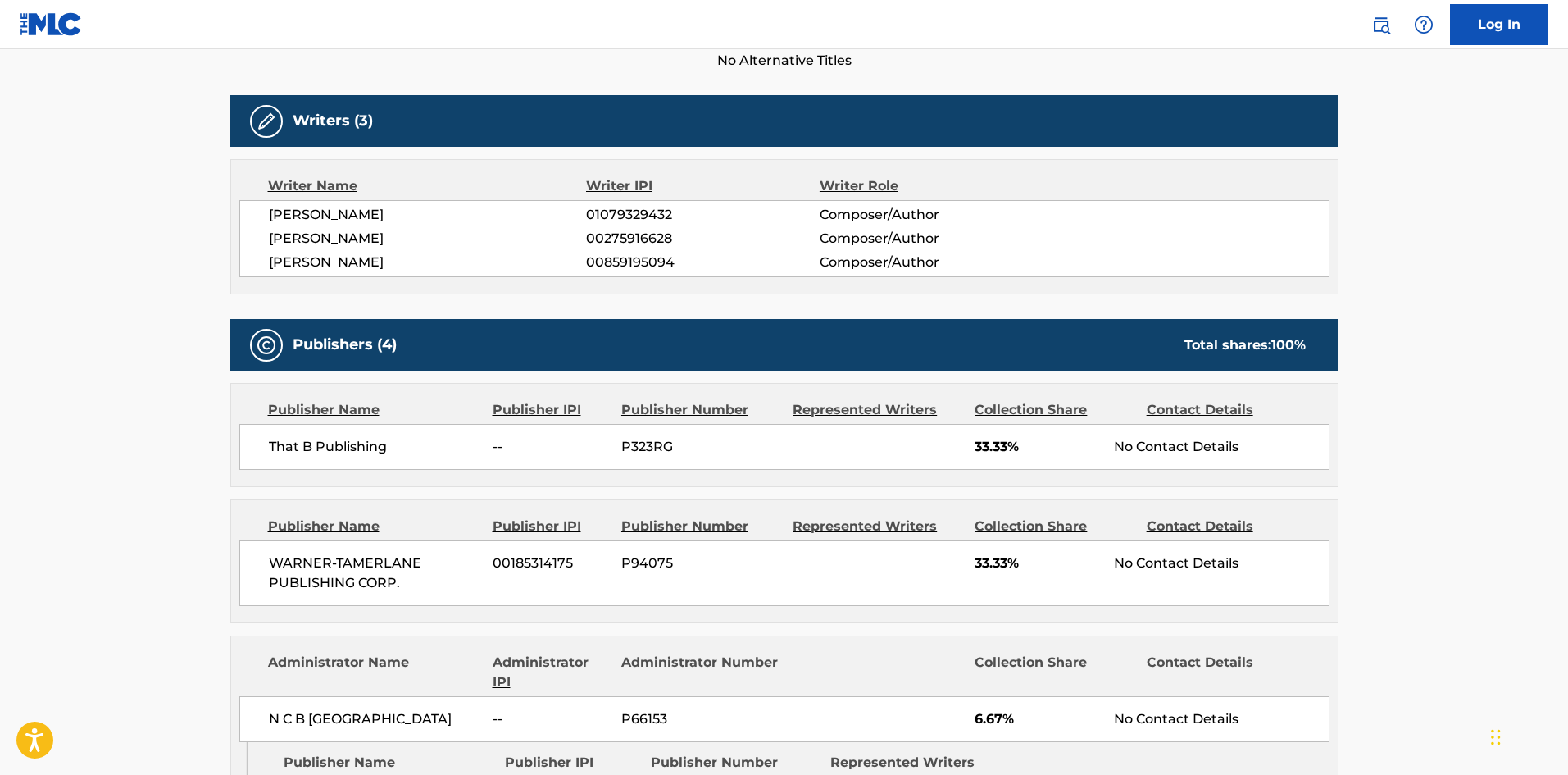
scroll to position [492, 0]
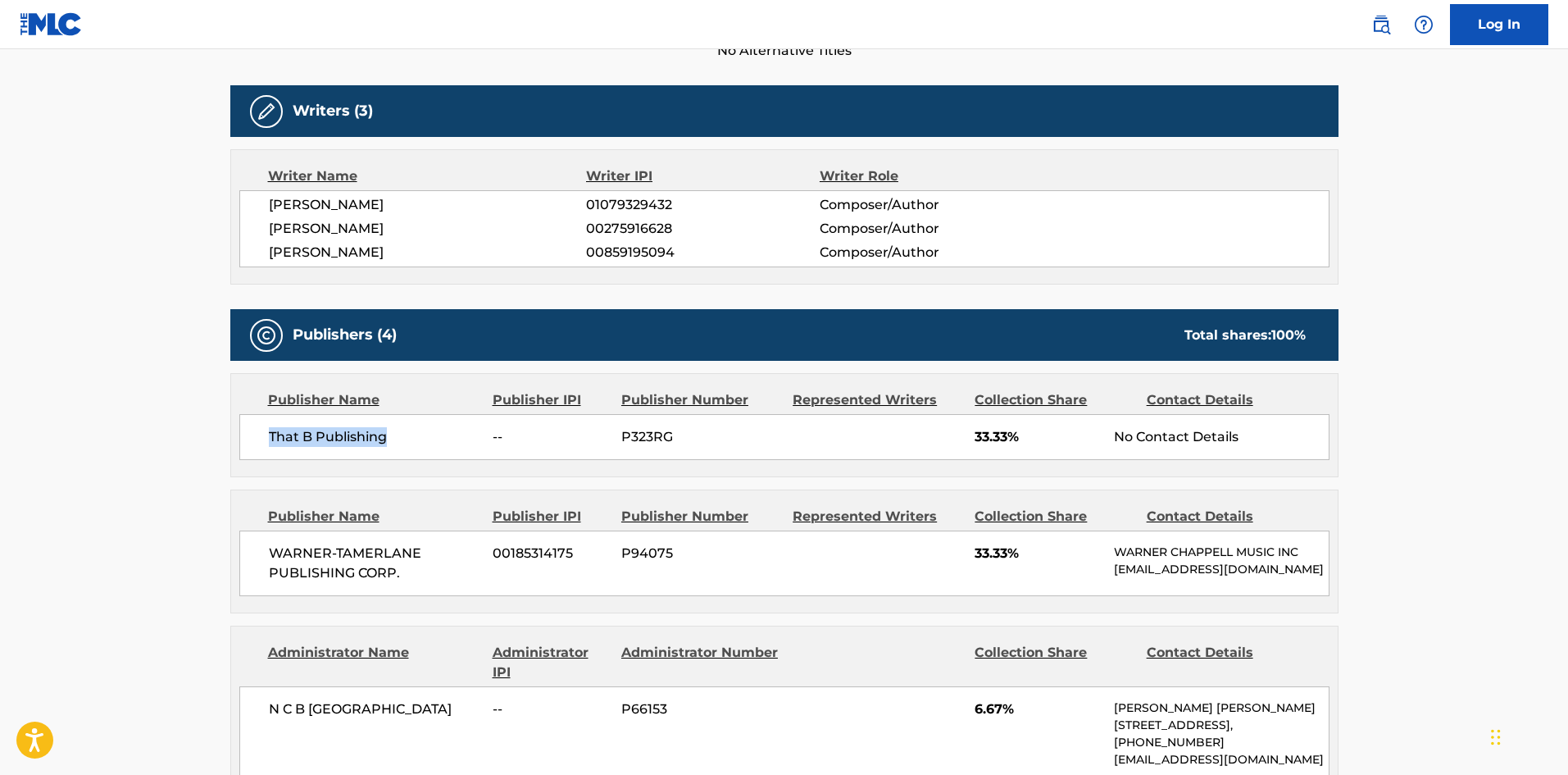
drag, startPoint x: 267, startPoint y: 440, endPoint x: 459, endPoint y: 434, distance: 192.1
click at [459, 434] on div "That B Publishing -- P323RG 33.33% No Contact Details" at bounding box center [784, 437] width 1090 height 46
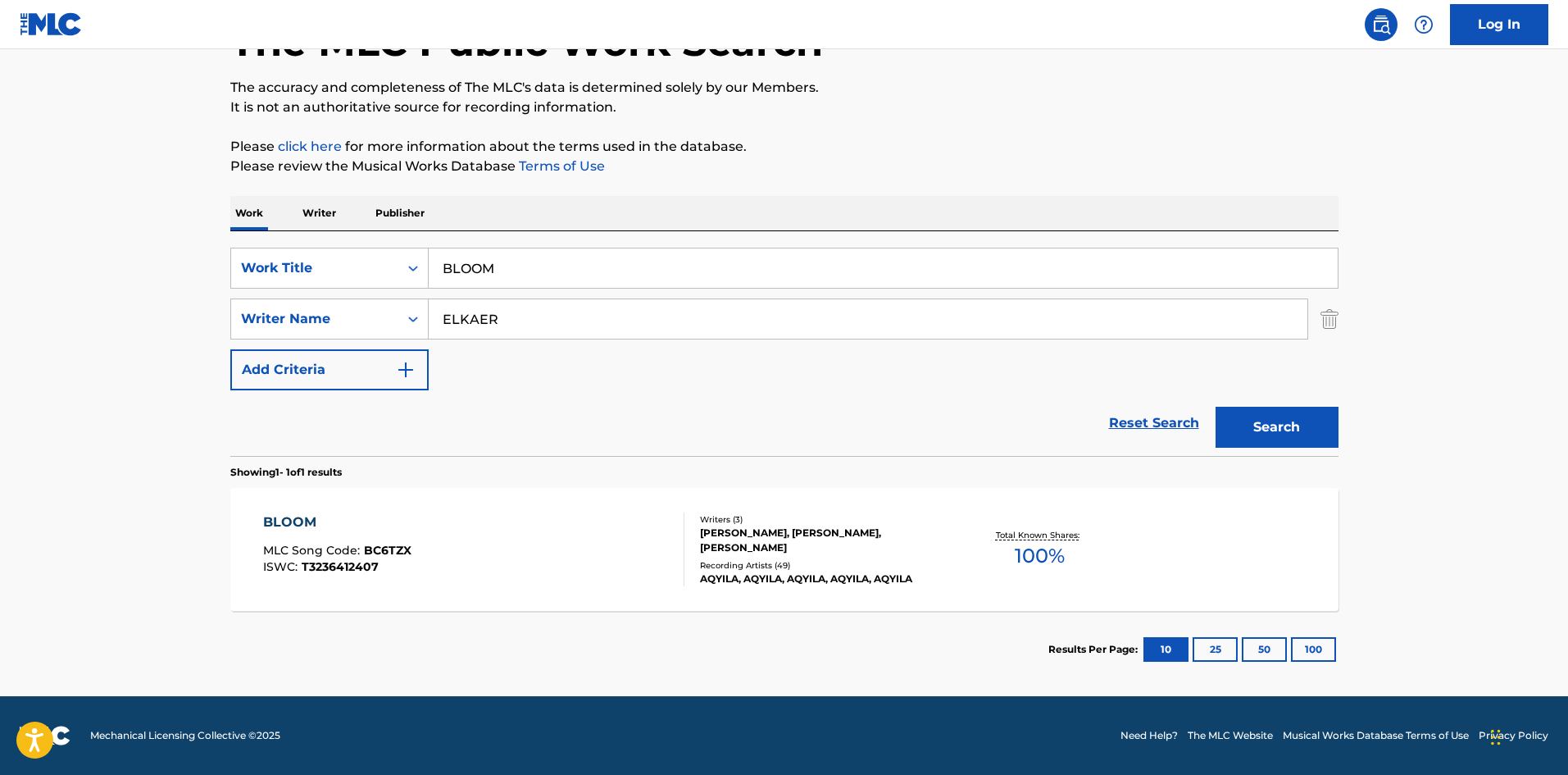
scroll to position [117, 0]
drag, startPoint x: 564, startPoint y: 310, endPoint x: 0, endPoint y: 312, distance: 564.0
click at [74, 310] on main "The MLC Public Work Search The accuracy and completeness of The MLC's data is d…" at bounding box center [784, 314] width 1568 height 764
paste input "TAAHIRA"
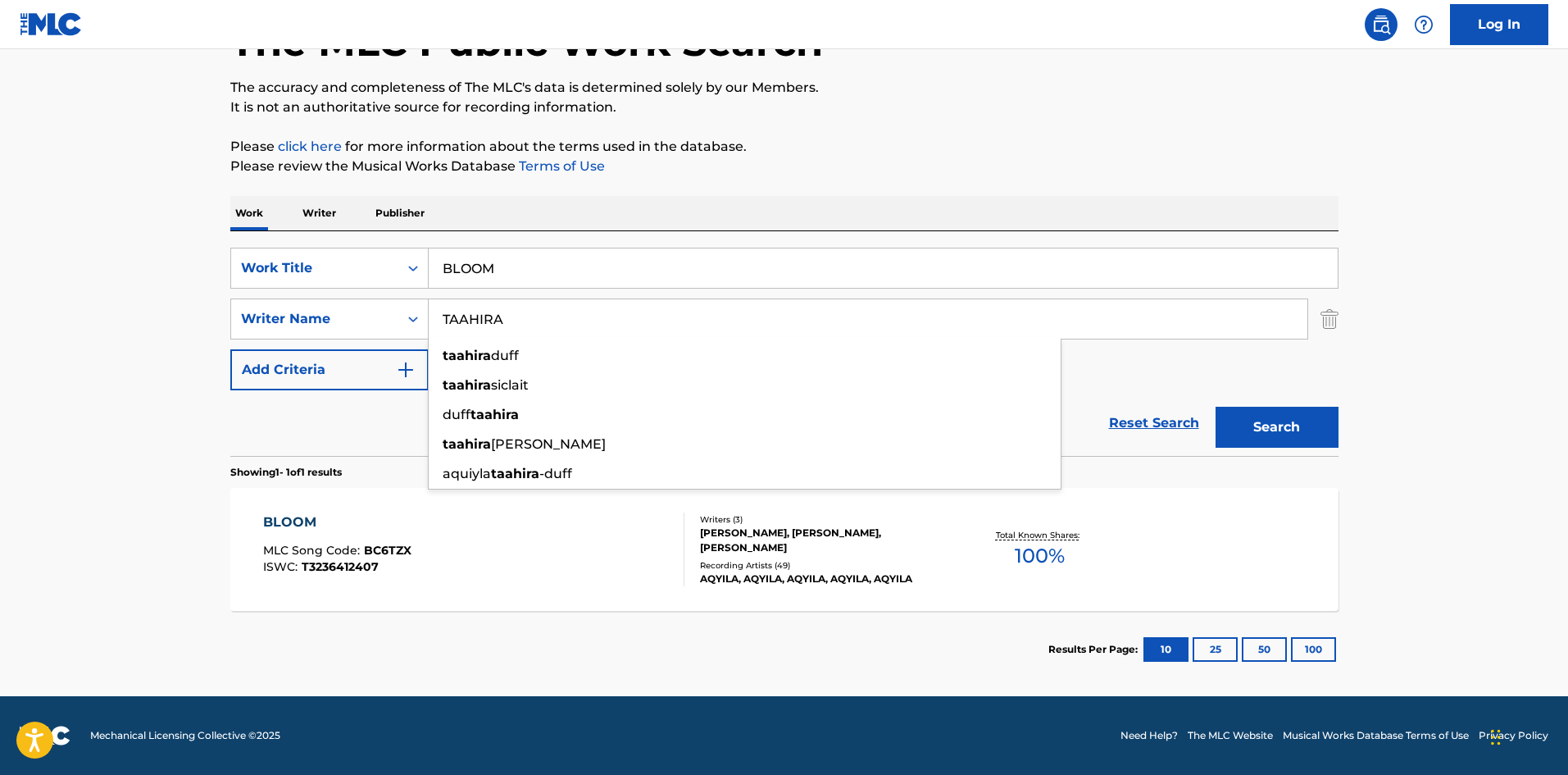
type input "TAAHIRA"
click at [1278, 415] on button "Search" at bounding box center [1277, 427] width 123 height 41
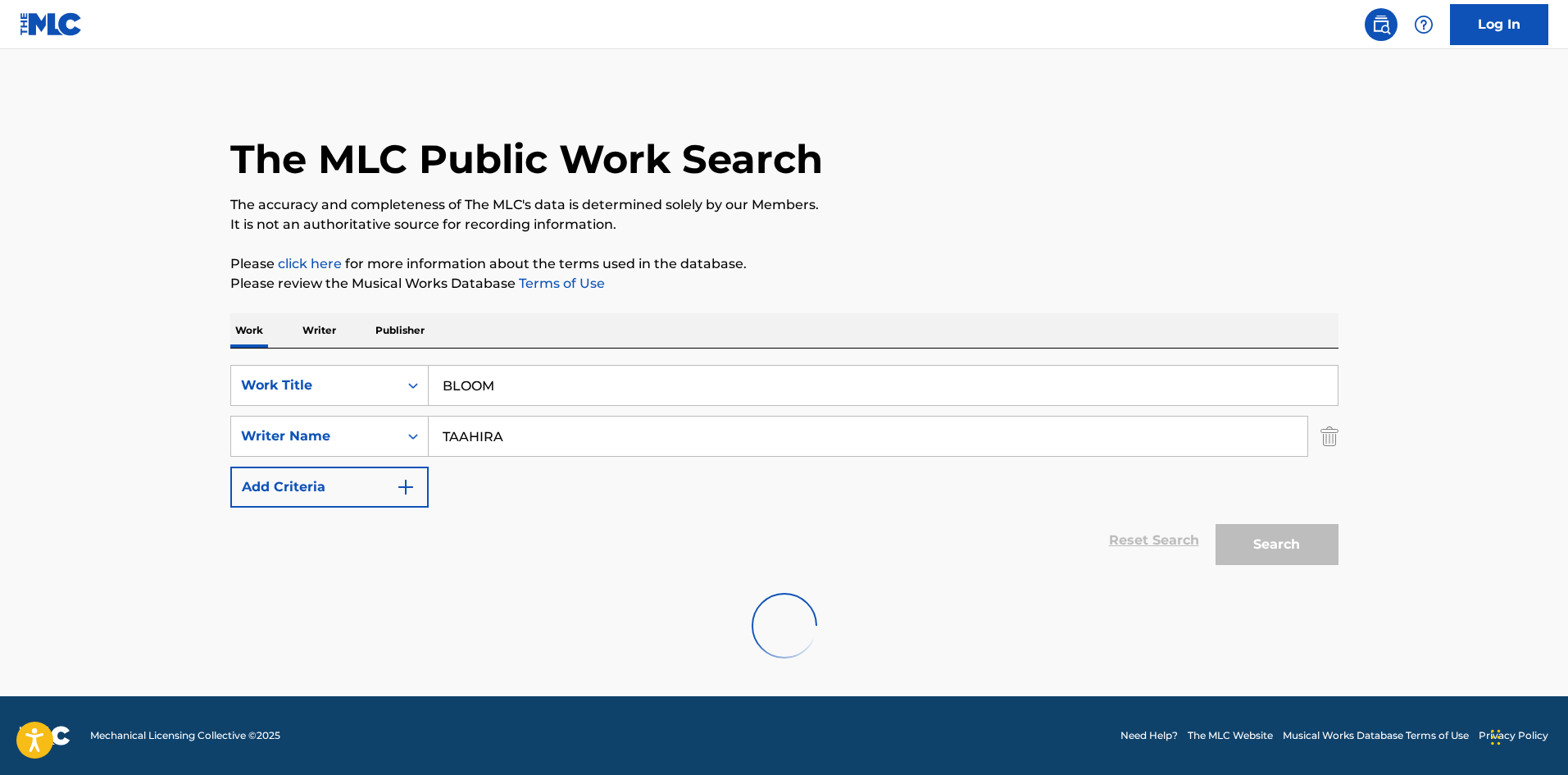
scroll to position [0, 0]
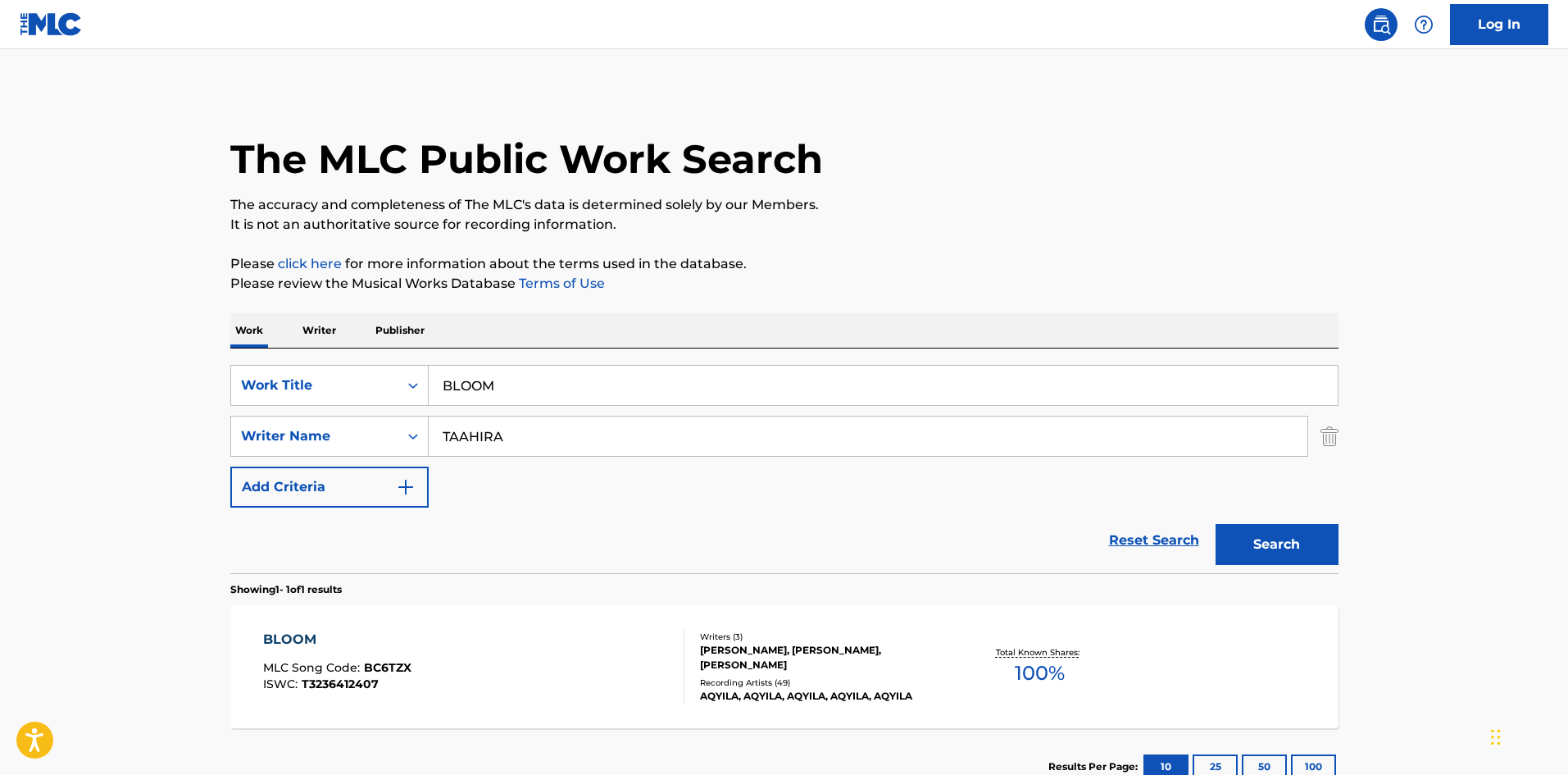
click at [283, 628] on div "BLOOM MLC Song Code : BC6TZX ISWC : T3236412407 Writers ( 3 ) TAAHIRA DUFF, JON…" at bounding box center [784, 666] width 1108 height 123
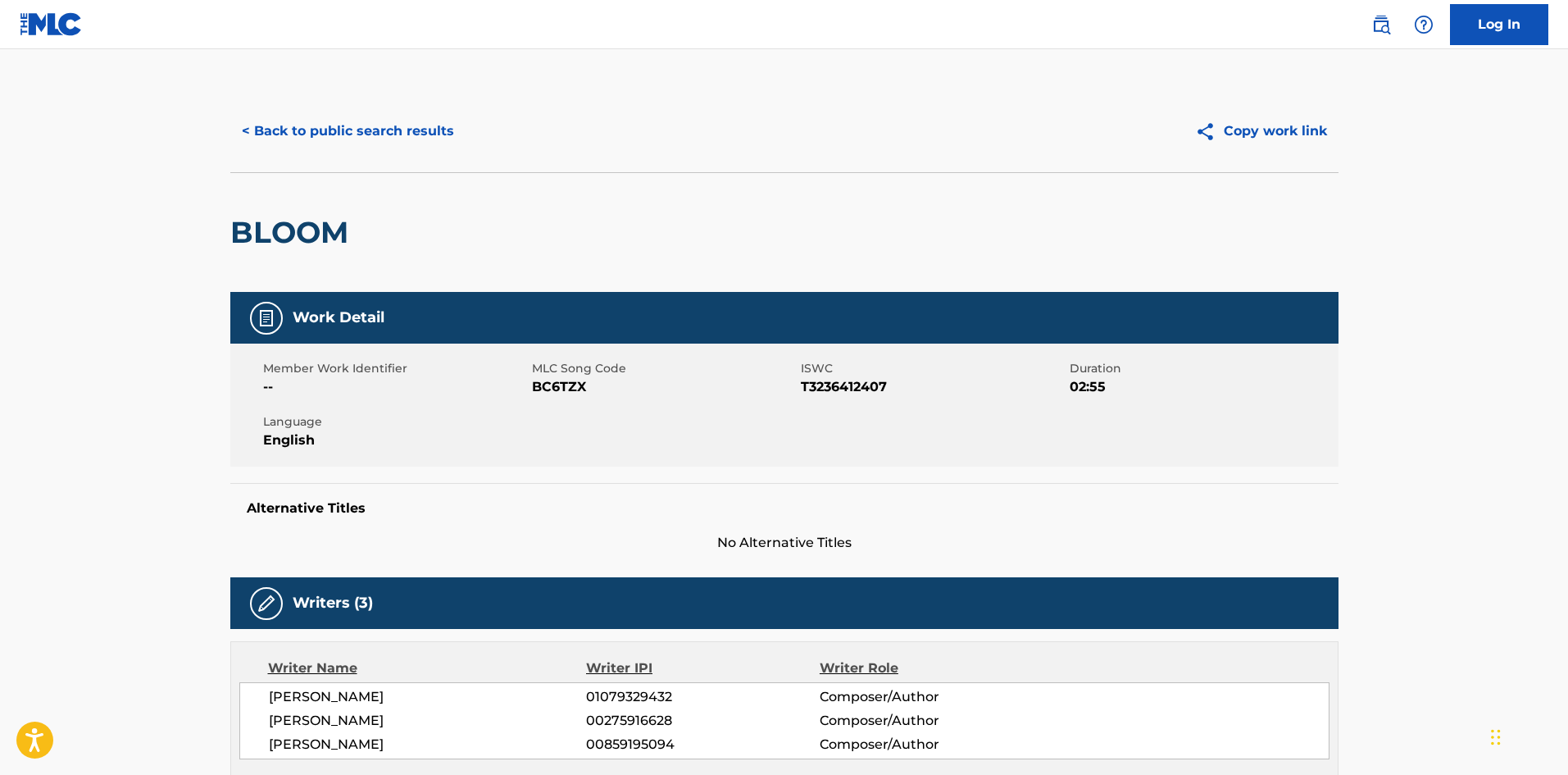
click at [367, 119] on button "< Back to public search results" at bounding box center [347, 131] width 235 height 41
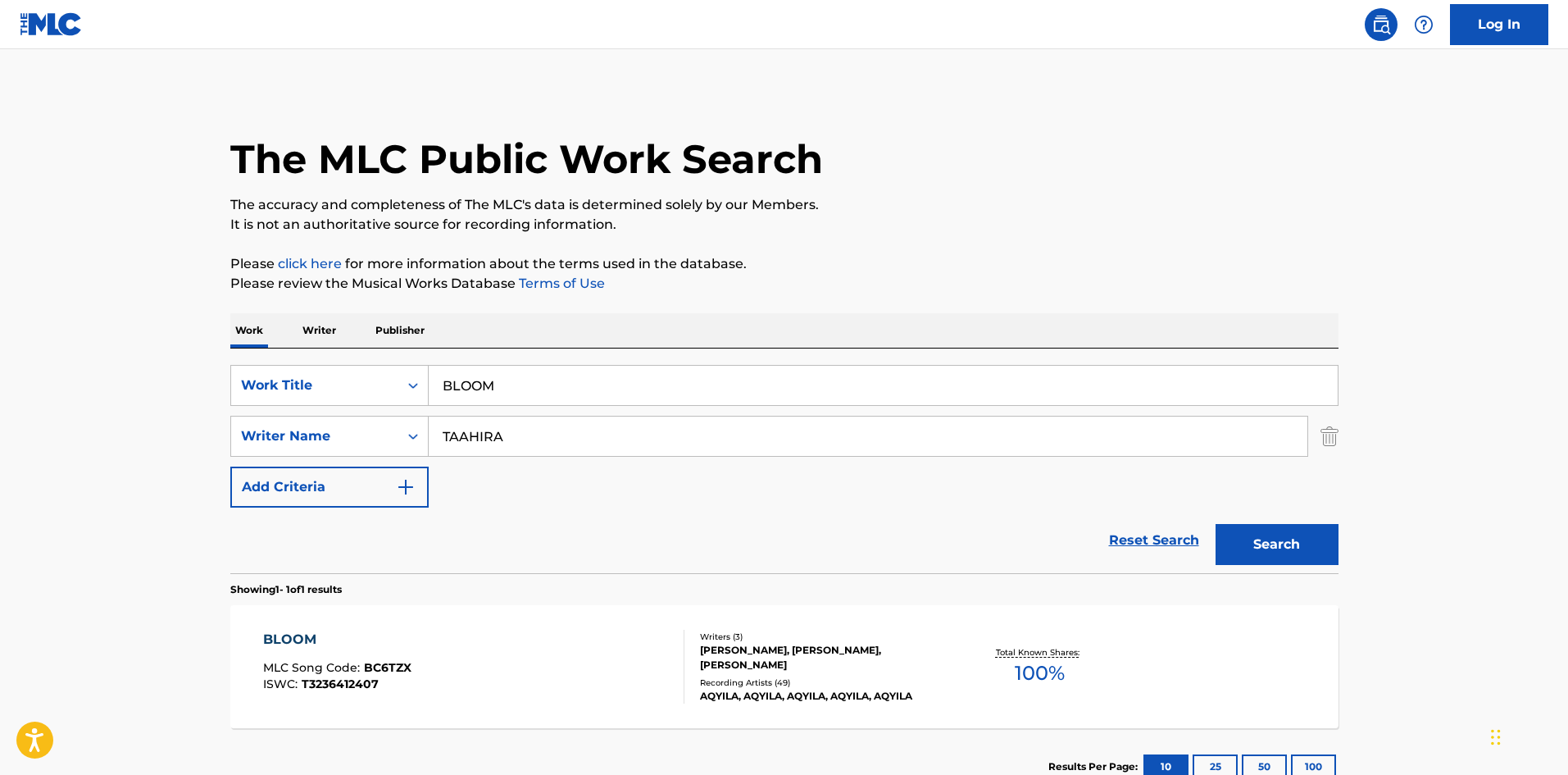
drag, startPoint x: 566, startPoint y: 375, endPoint x: 49, endPoint y: 369, distance: 517.0
click at [131, 376] on main "The MLC Public Work Search The accuracy and completeness of The MLC's data is d…" at bounding box center [784, 431] width 1568 height 764
paste input "AIN'T NOBODY EVER LOVED YOU"
type input "AIN'T NOBODY EVER LOVED YOU"
drag, startPoint x: 613, startPoint y: 275, endPoint x: 601, endPoint y: 436, distance: 161.4
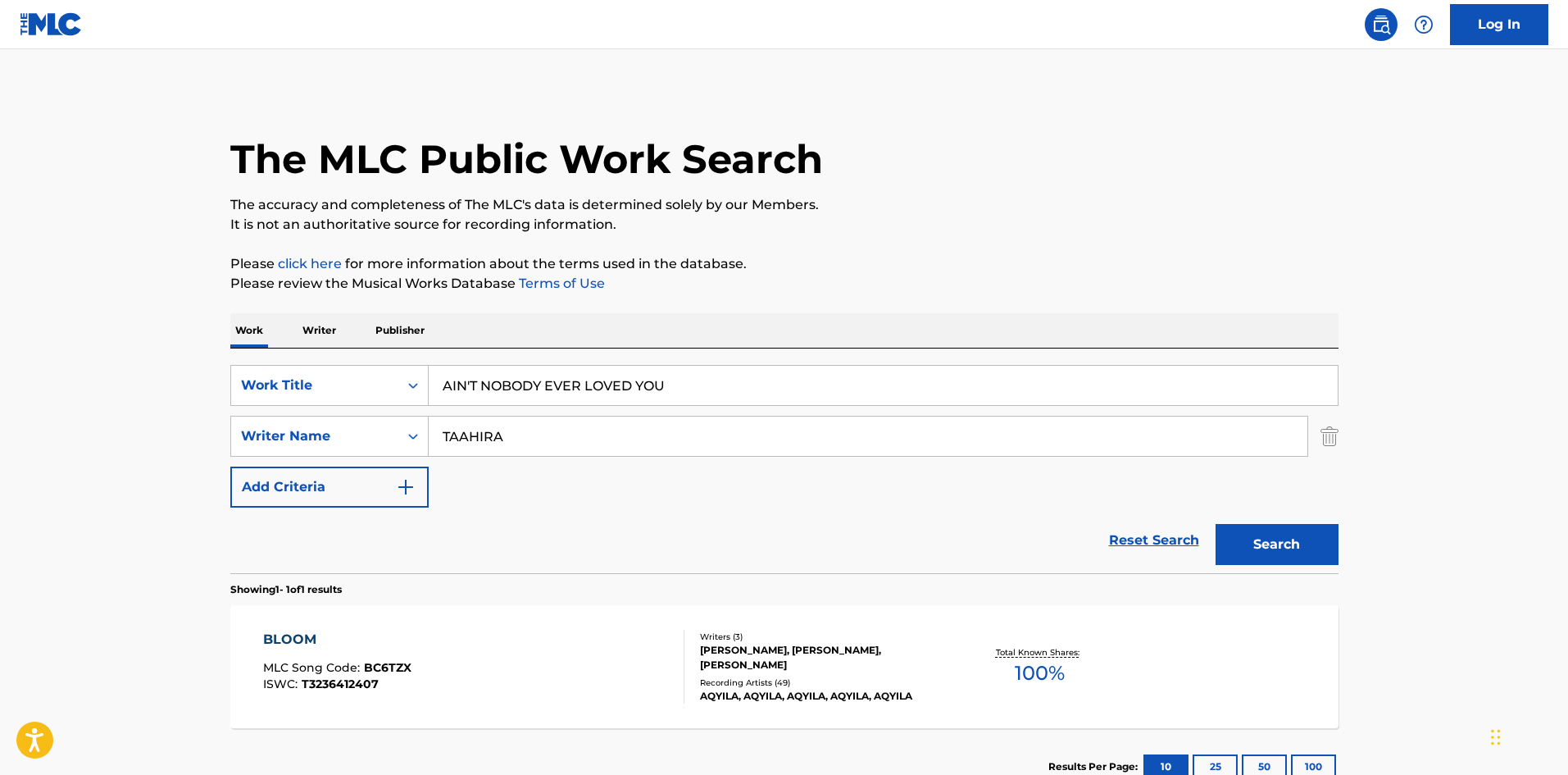
click at [613, 277] on p "Please review the Musical Works Database Terms of Use" at bounding box center [784, 284] width 1108 height 20
drag, startPoint x: 550, startPoint y: 449, endPoint x: 23, endPoint y: 440, distance: 527.1
click at [31, 454] on main "The MLC Public Work Search The accuracy and completeness of The MLC's data is d…" at bounding box center [784, 431] width 1568 height 764
paste input "COHEN"
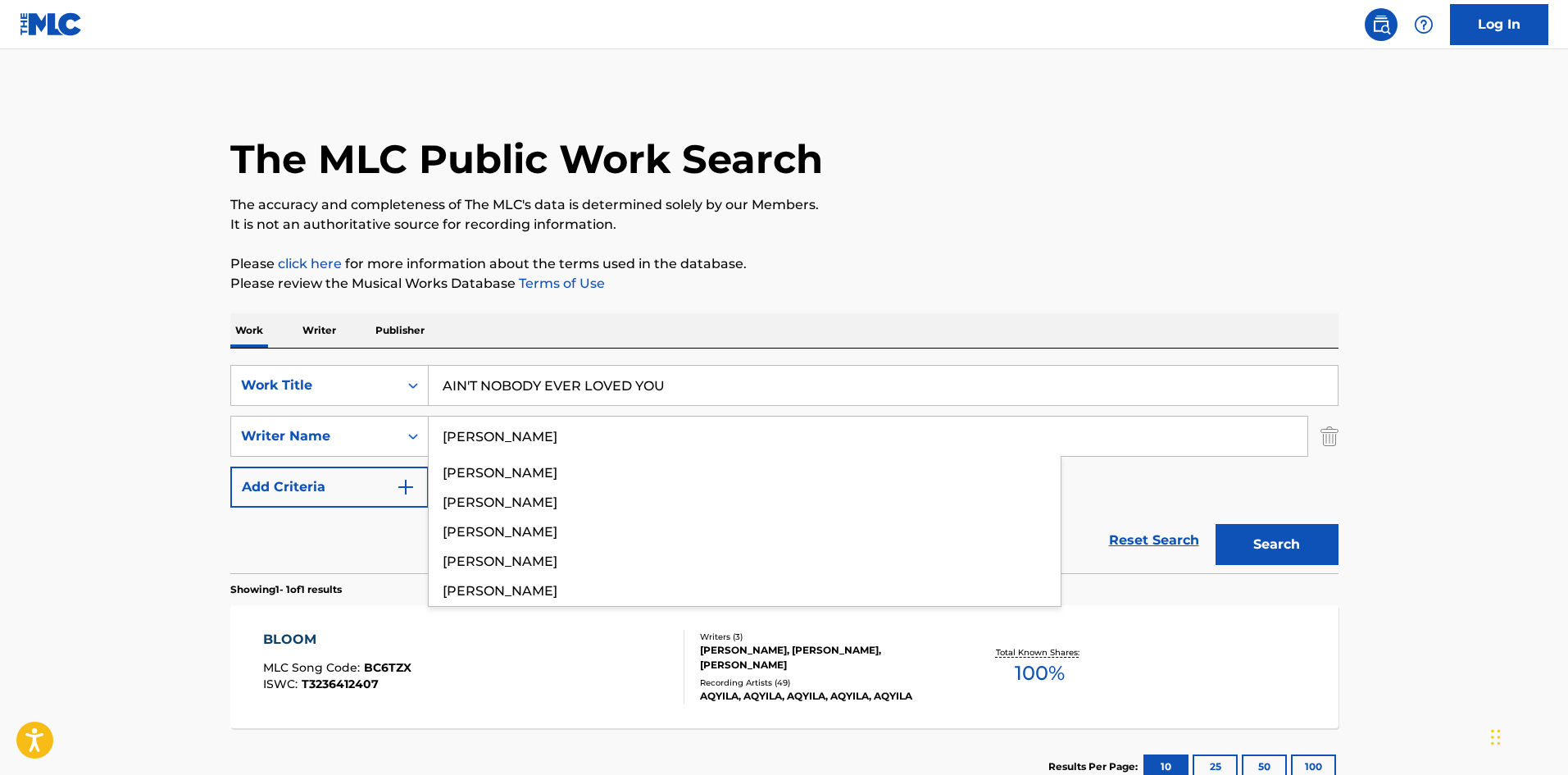
click at [1294, 569] on div "Search" at bounding box center [1273, 540] width 131 height 65
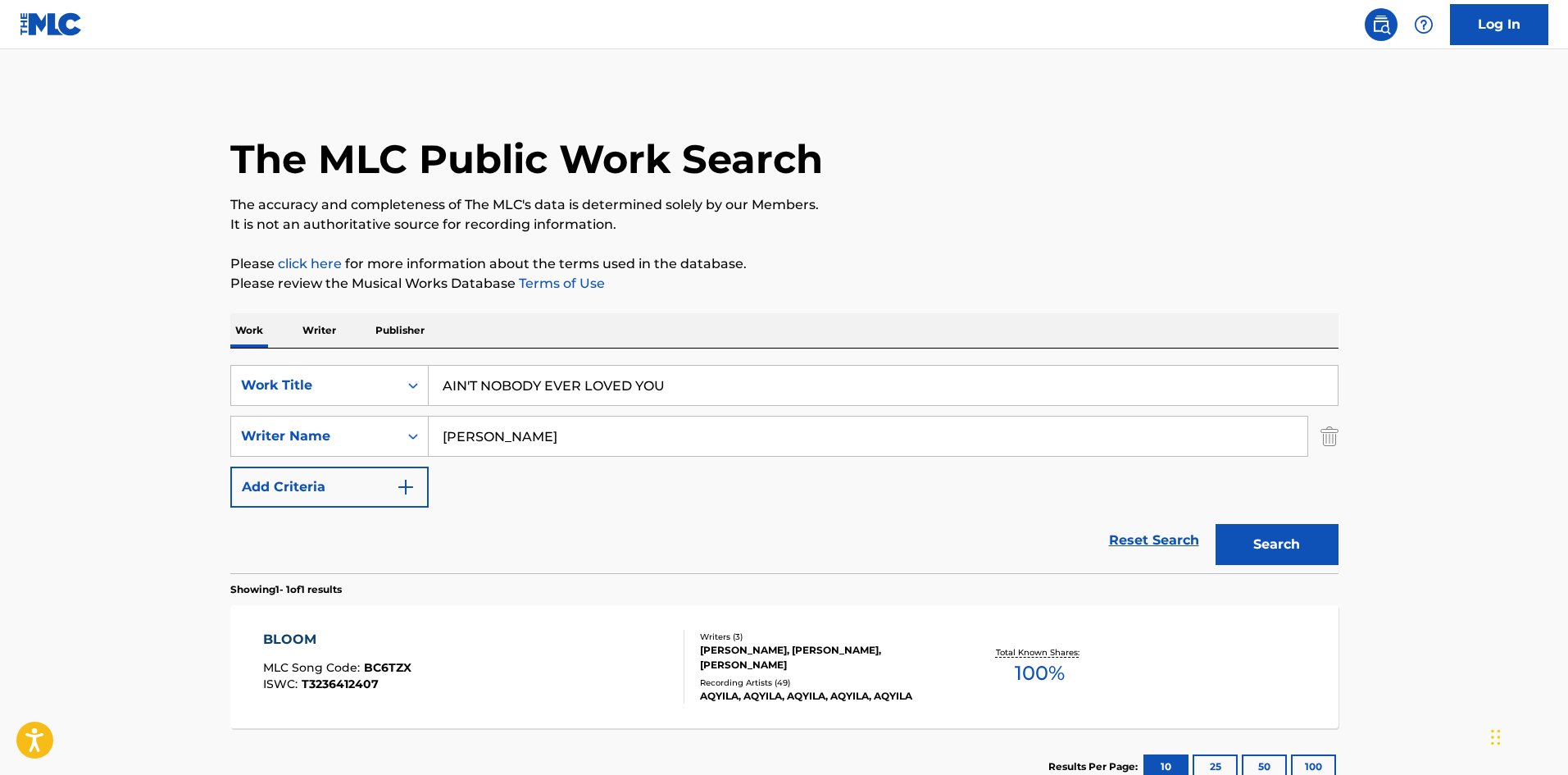
click at [1287, 531] on button "Search" at bounding box center [1277, 544] width 123 height 41
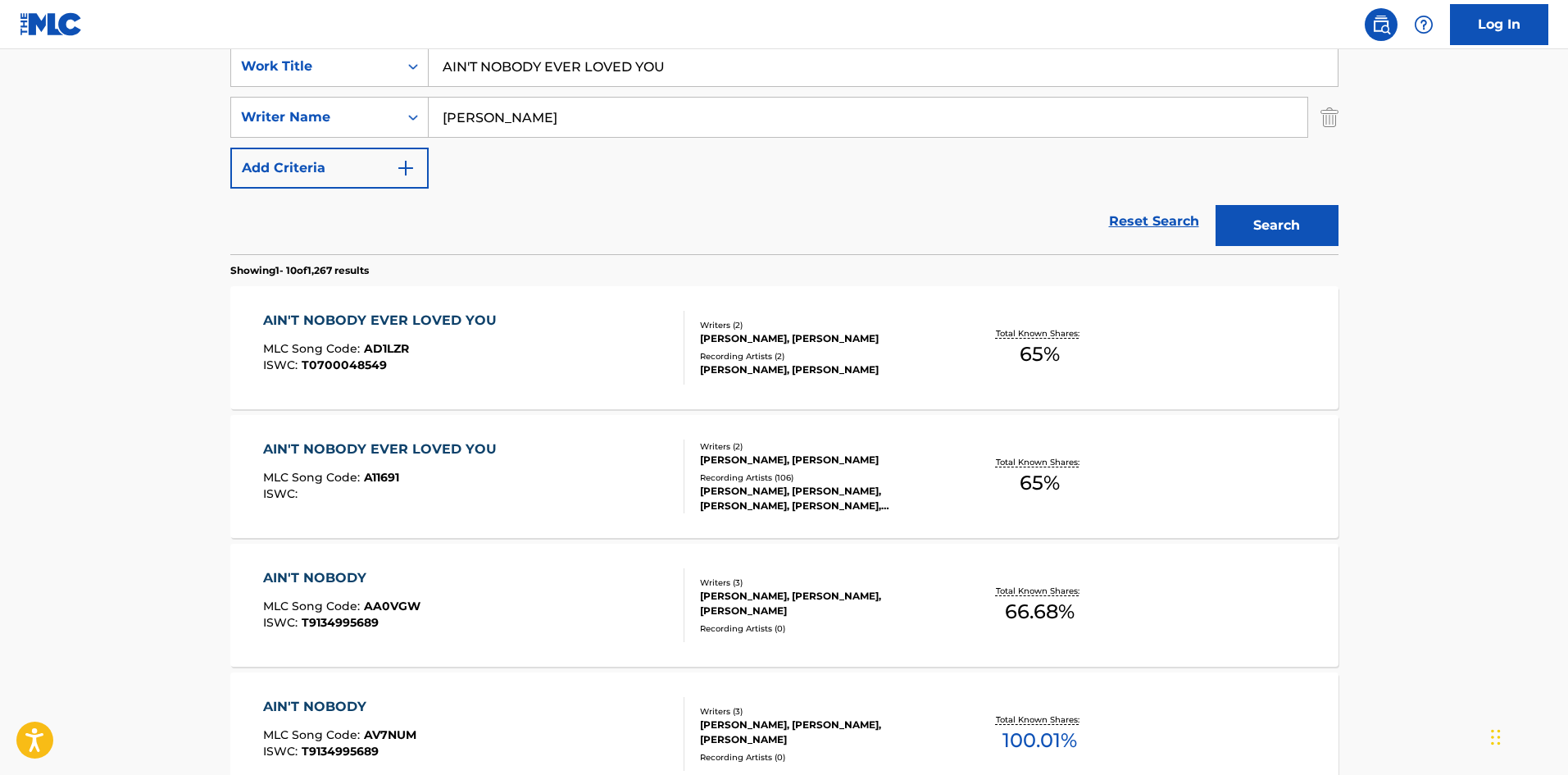
scroll to position [328, 0]
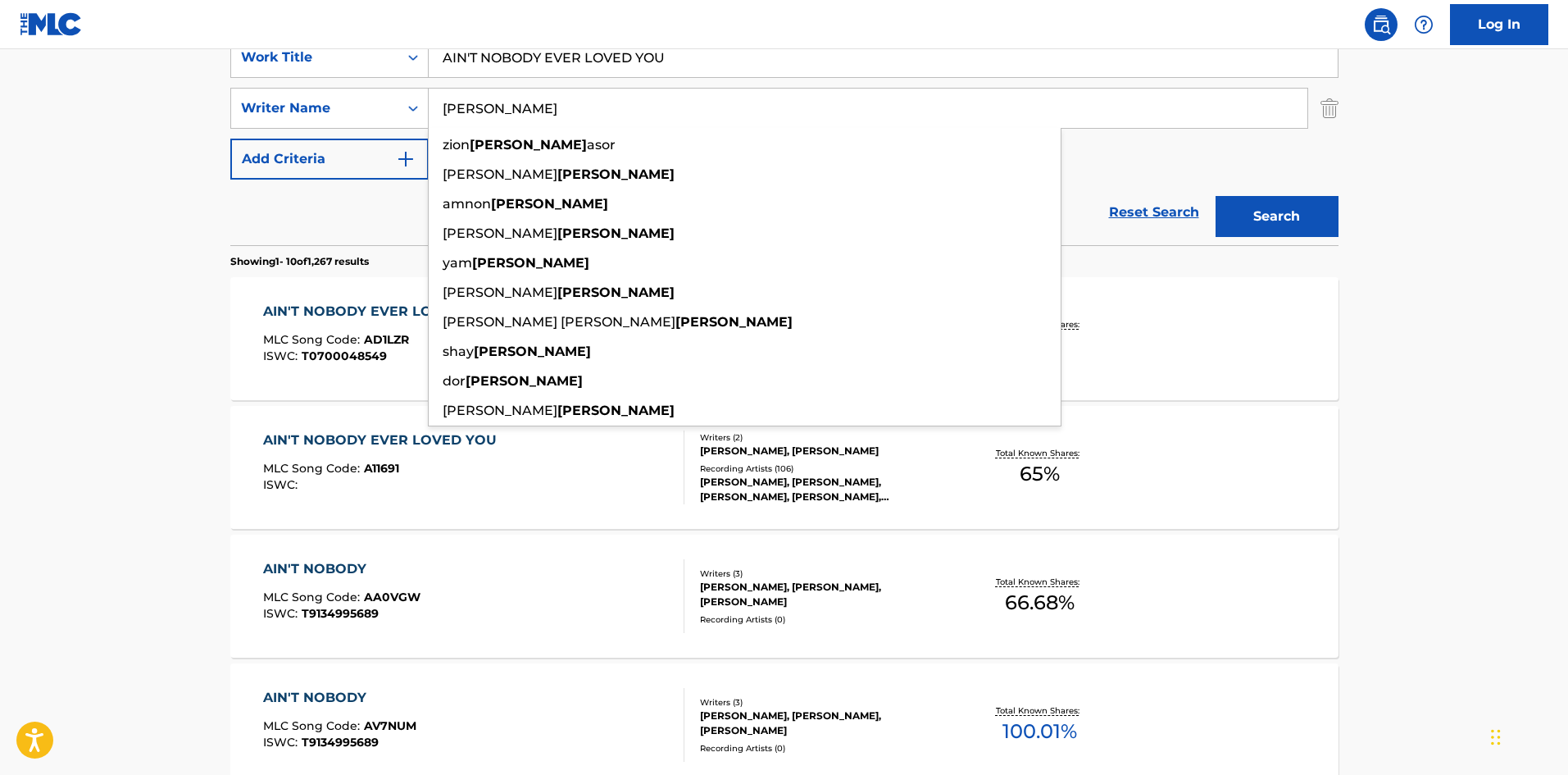
drag, startPoint x: 556, startPoint y: 96, endPoint x: 64, endPoint y: 159, distance: 496.0
click at [64, 159] on main "The MLC Public Work Search The accuracy and completeness of The MLC's data is d…" at bounding box center [784, 686] width 1568 height 1930
paste input "NARADA"
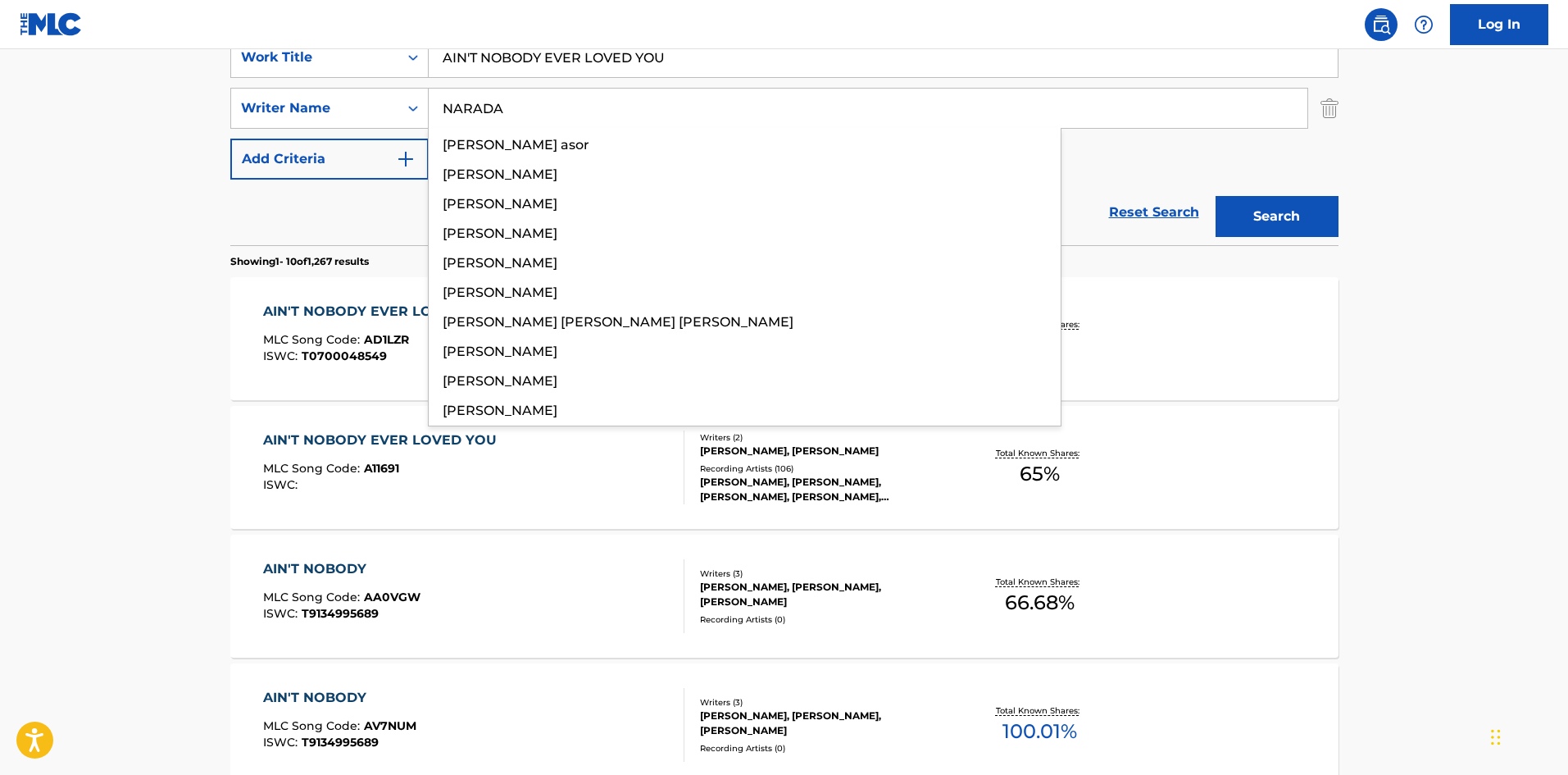
type input "NARADA"
click at [1327, 219] on button "Search" at bounding box center [1277, 216] width 123 height 41
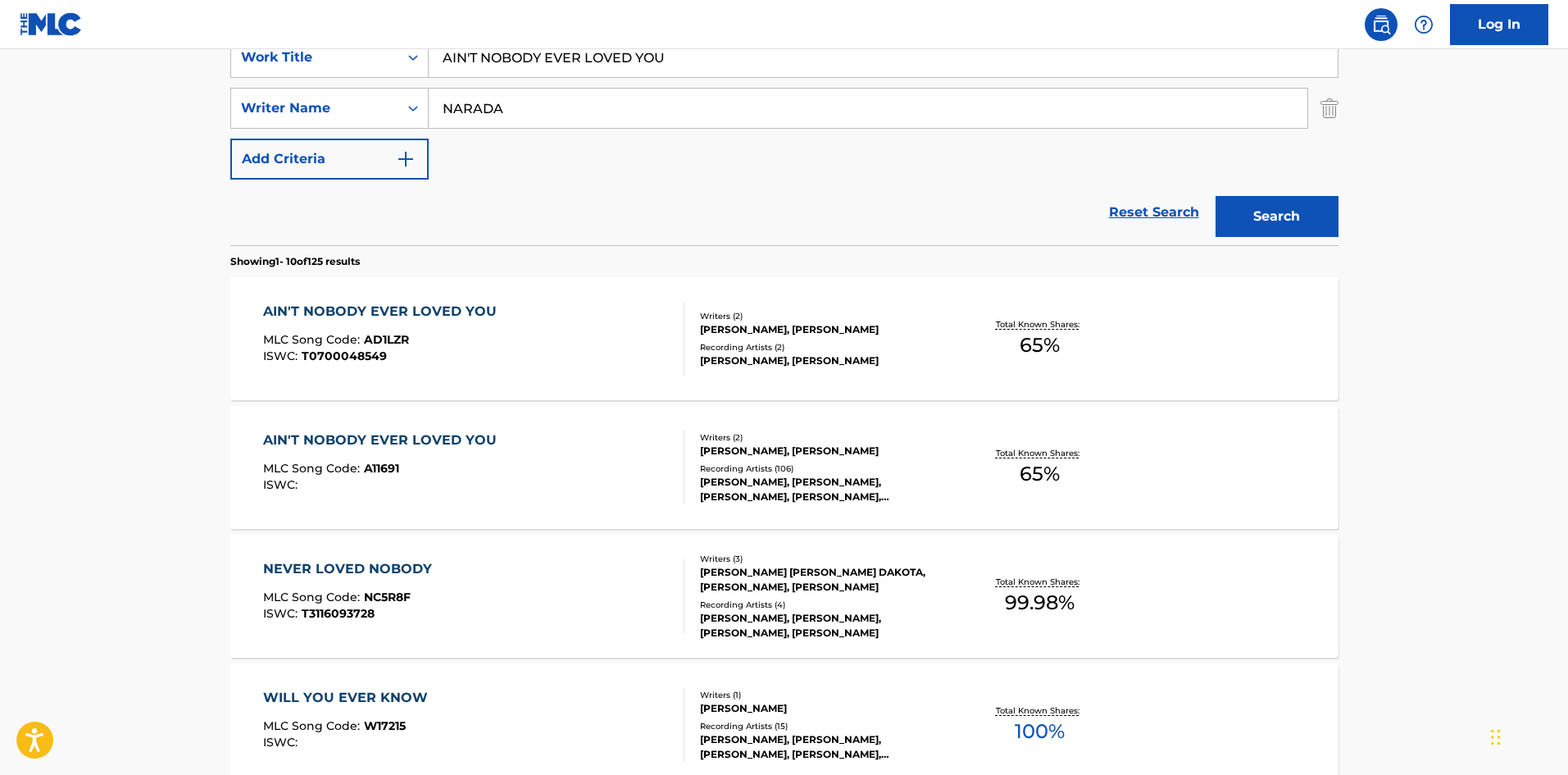
click at [454, 312] on div "AIN'T NOBODY EVER LOVED YOU" at bounding box center [383, 311] width 242 height 20
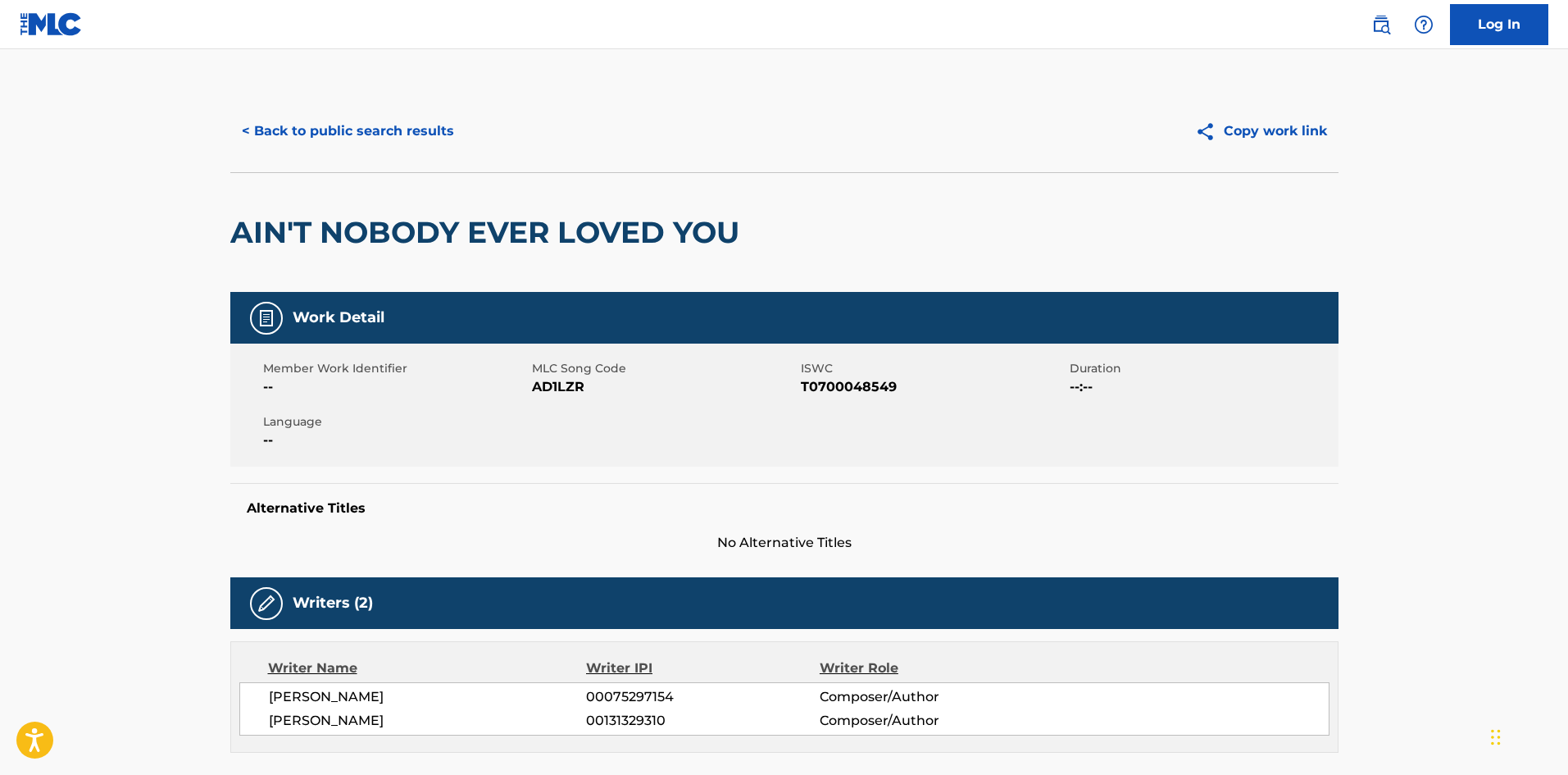
click at [415, 123] on button "< Back to public search results" at bounding box center [347, 131] width 235 height 41
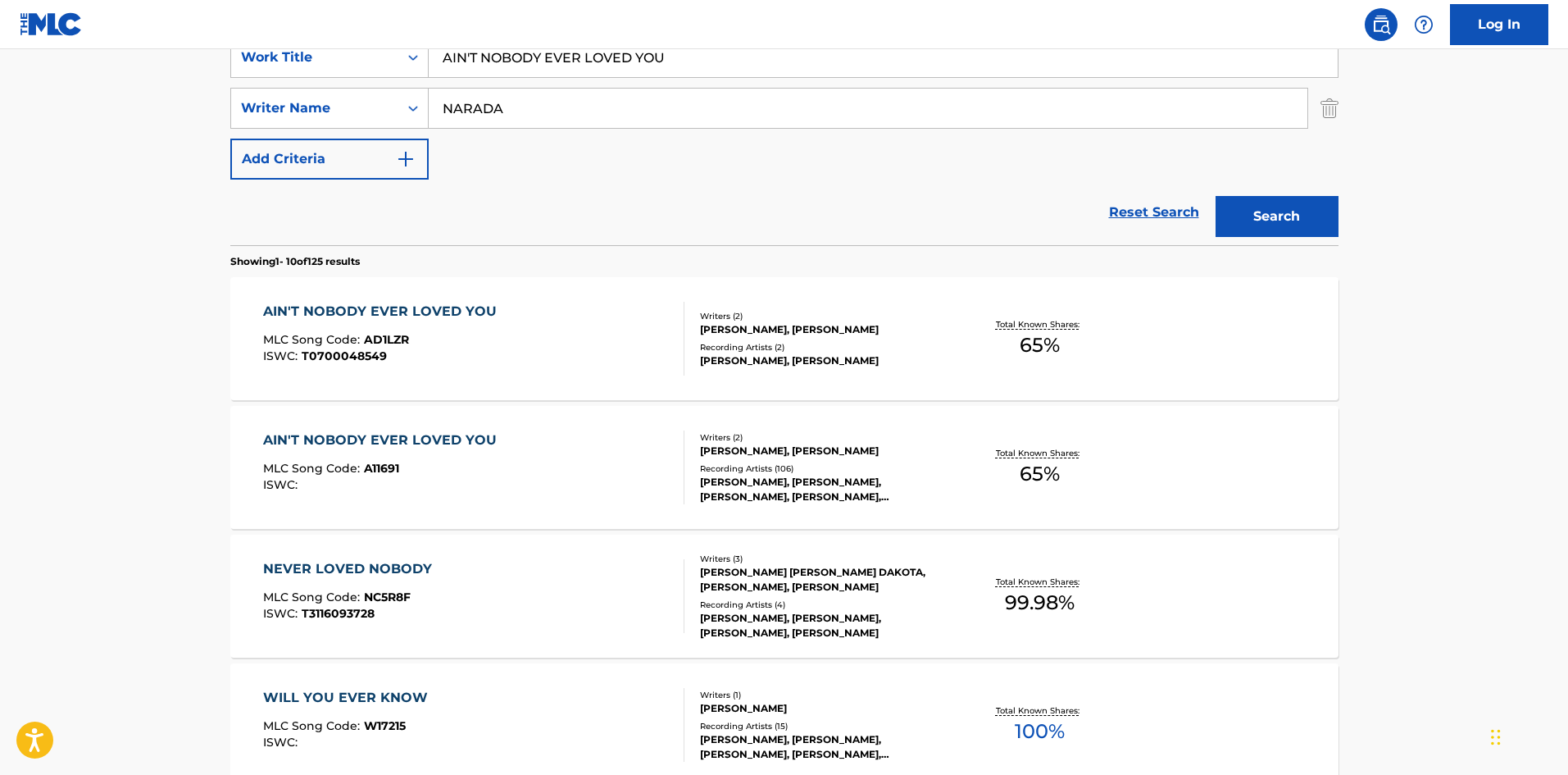
drag, startPoint x: 618, startPoint y: 62, endPoint x: 507, endPoint y: 2, distance: 126.2
click at [390, 49] on div "SearchWithCriteria09f4a6c3-17e6-4202-9997-ccebf35522ee Work Title AIN'T NOBODY …" at bounding box center [784, 57] width 1108 height 41
paste input "BABY I LOVE"
type input "BABY I LOVE YOU"
click at [1144, 151] on div "SearchWithCriteria09f4a6c3-17e6-4202-9997-ccebf35522ee Work Title BABY I LOVE Y…" at bounding box center [784, 108] width 1108 height 142
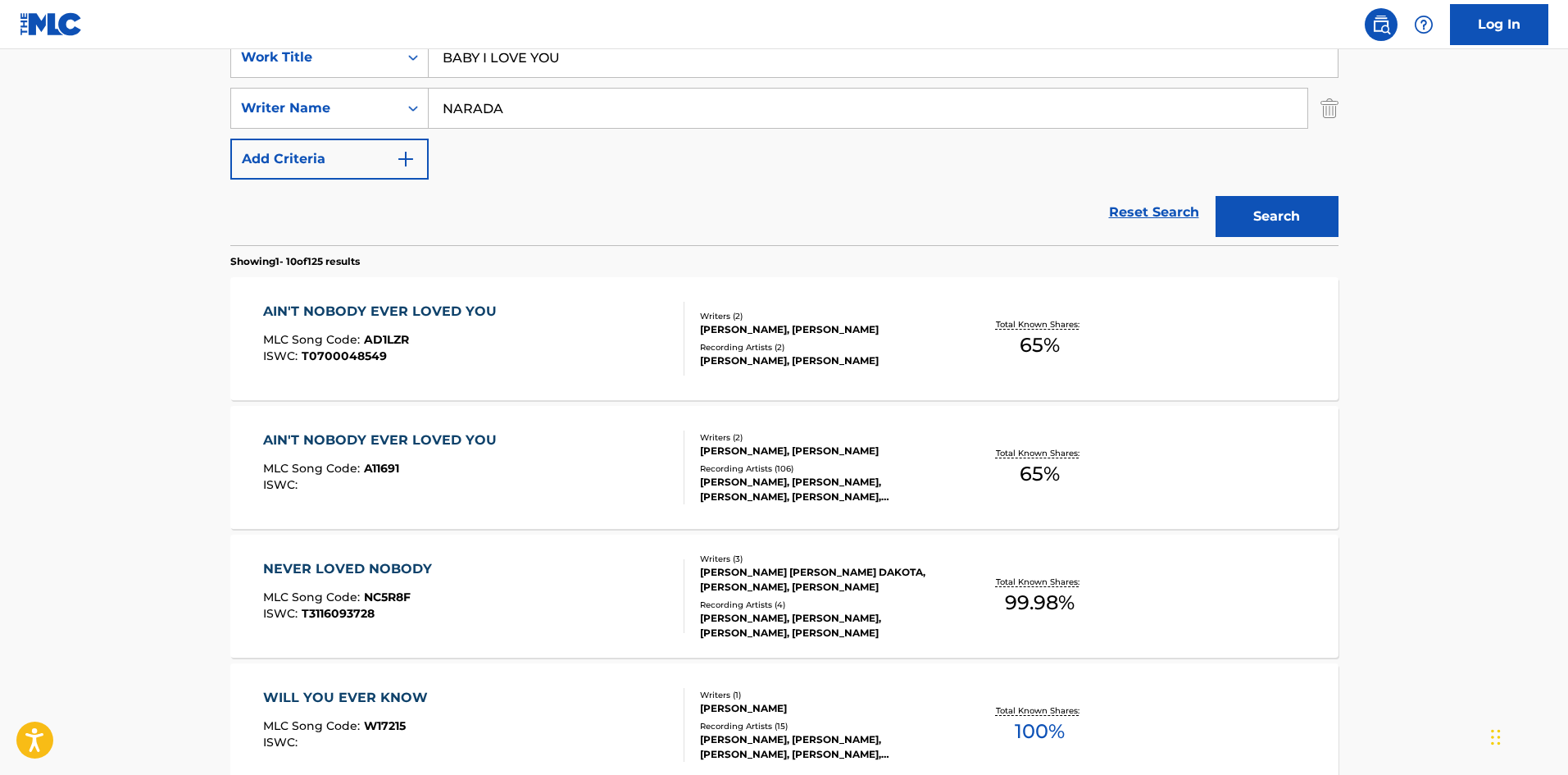
drag, startPoint x: 684, startPoint y: 109, endPoint x: 49, endPoint y: 122, distance: 635.1
click at [56, 122] on main "The MLC Public Work Search The accuracy and completeness of The MLC's data is d…" at bounding box center [784, 686] width 1568 height 1930
paste input "SHANNON"
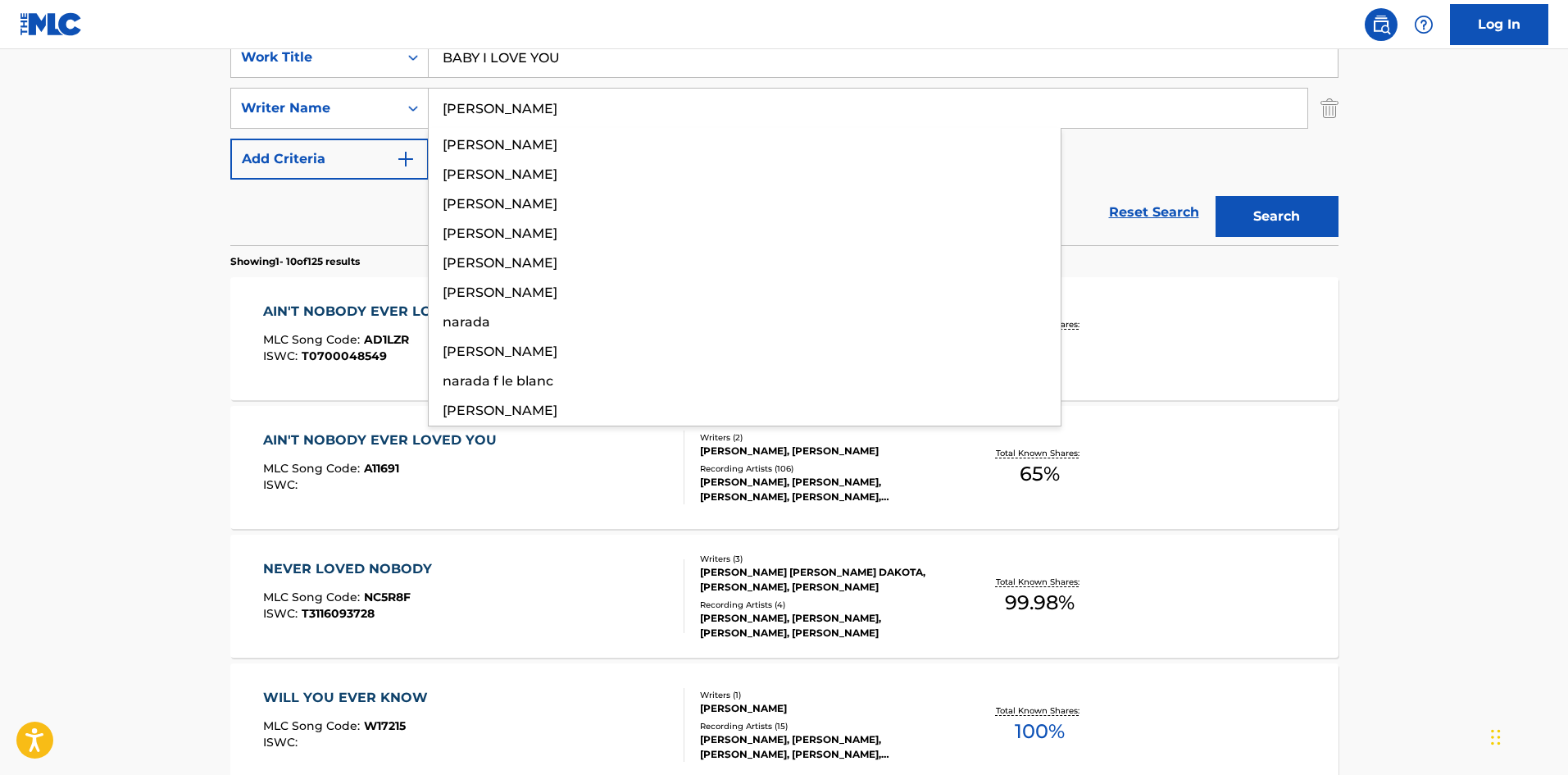
type input "SHANNON"
click at [1272, 216] on button "Search" at bounding box center [1277, 216] width 123 height 41
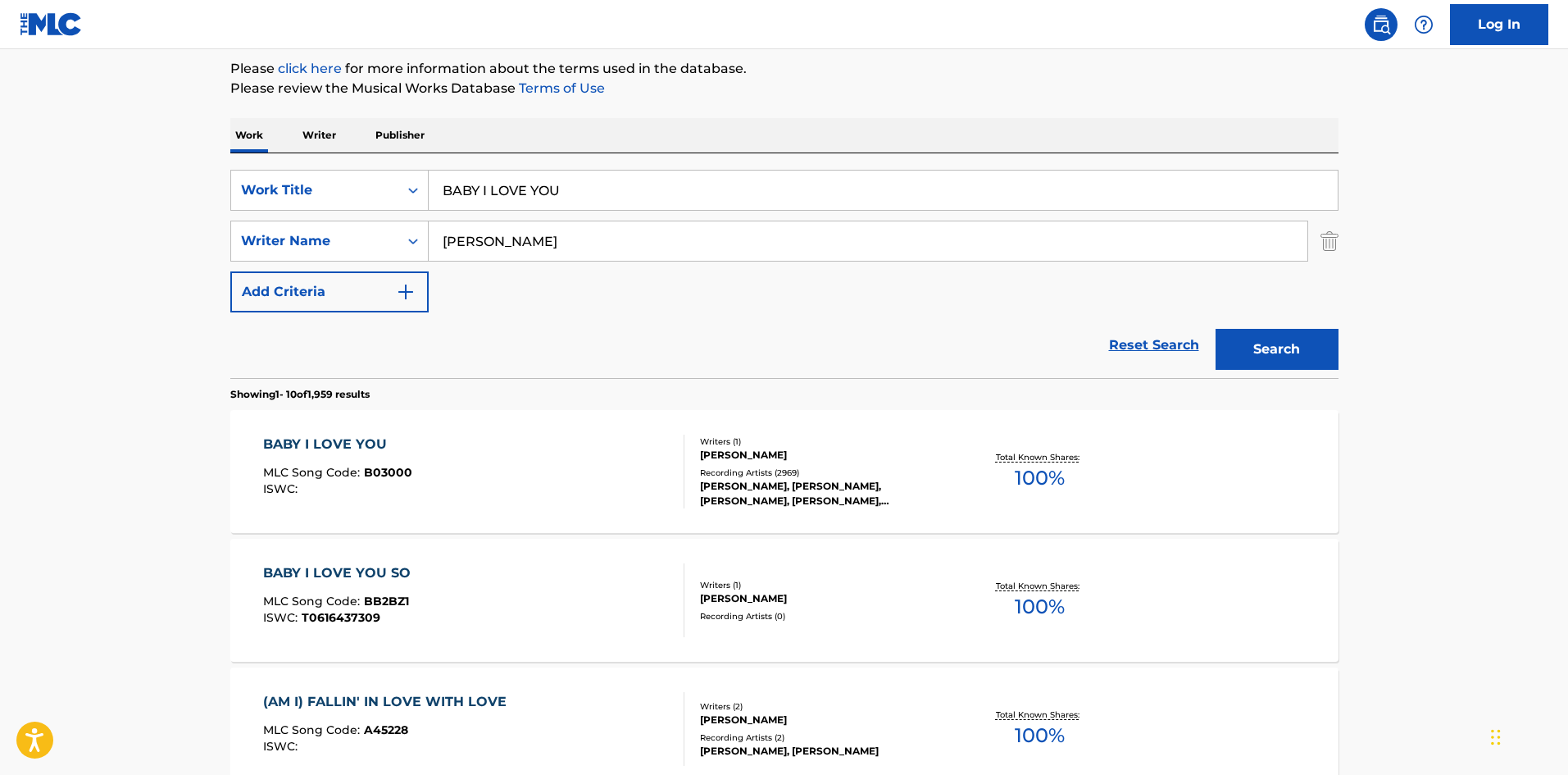
scroll to position [246, 0]
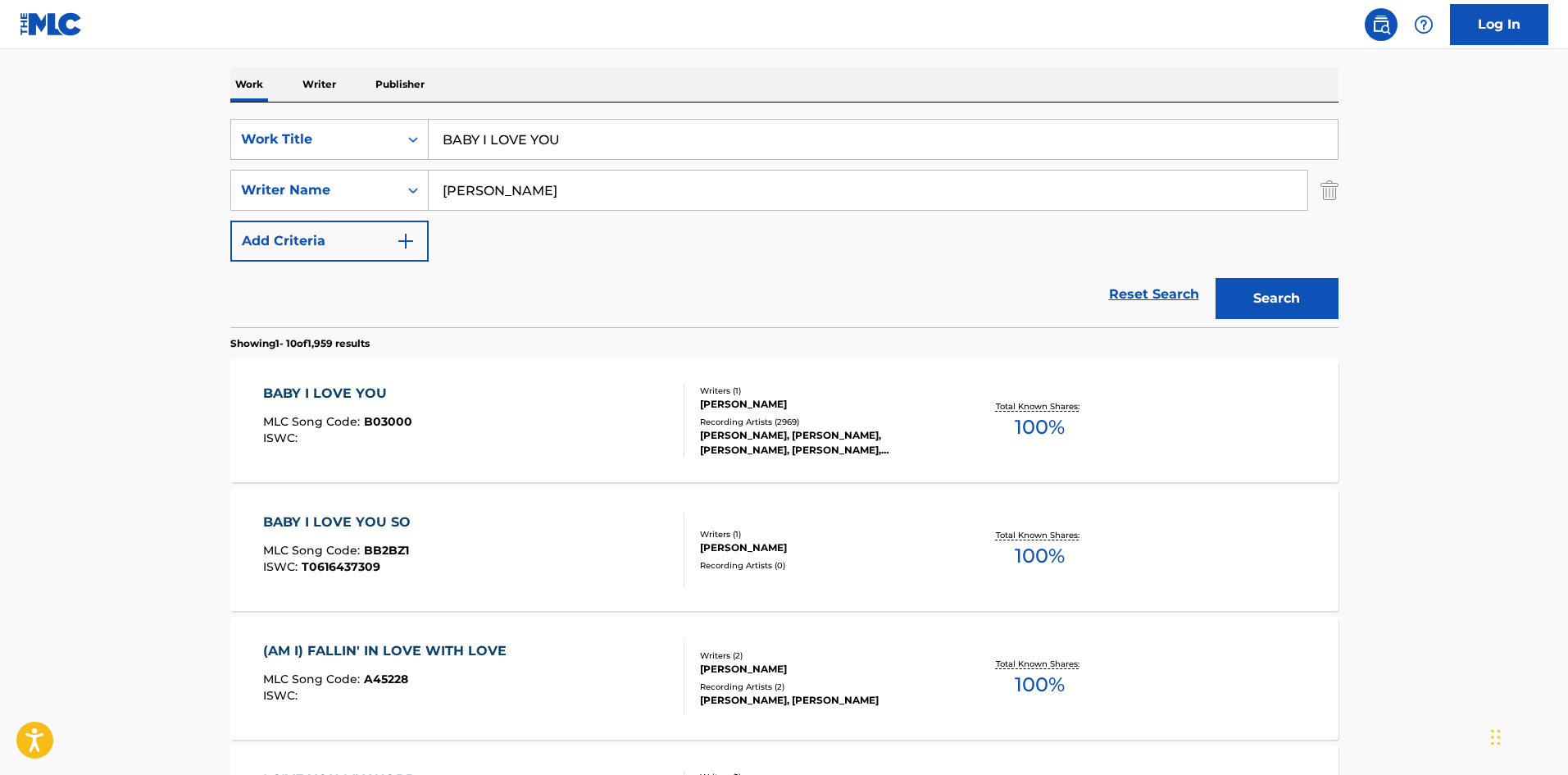
click at [318, 388] on div "BABY I LOVE YOU" at bounding box center [337, 393] width 149 height 20
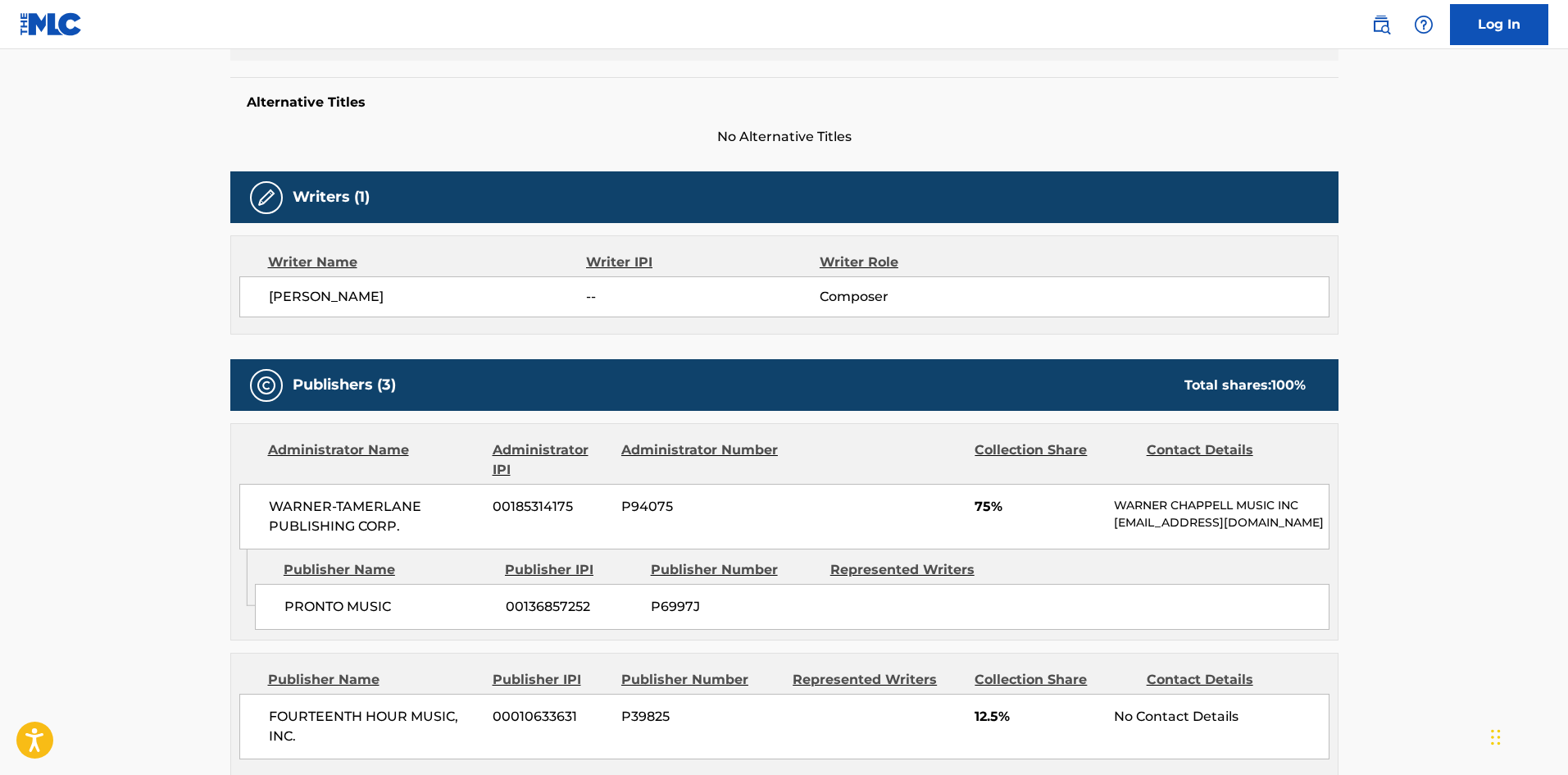
scroll to position [574, 0]
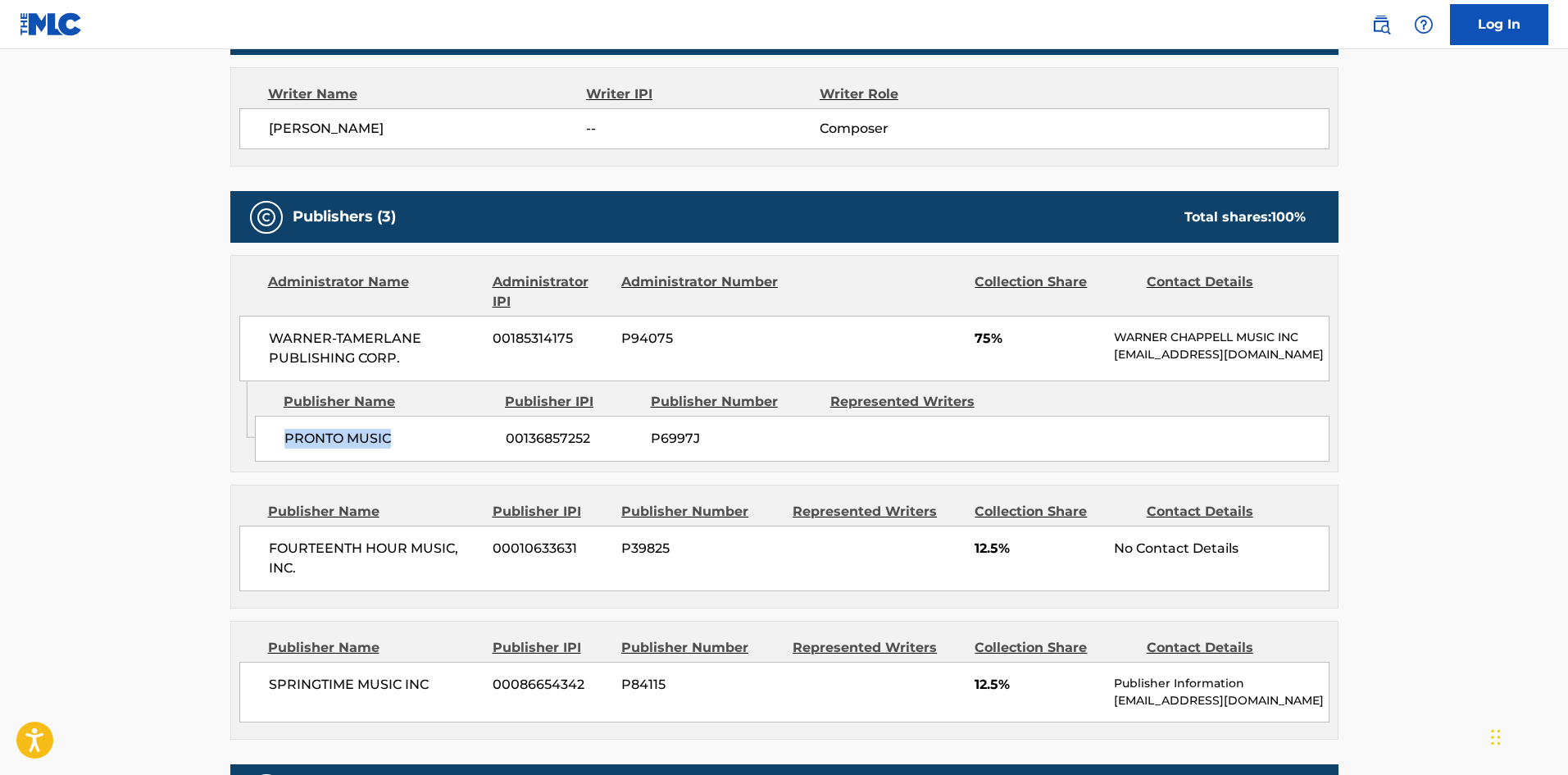
drag, startPoint x: 285, startPoint y: 454, endPoint x: 460, endPoint y: 448, distance: 175.1
click at [460, 448] on span "PRONTO MUSIC" at bounding box center [389, 439] width 209 height 20
drag, startPoint x: 977, startPoint y: 336, endPoint x: 989, endPoint y: 338, distance: 12.2
click at [989, 338] on span "75%" at bounding box center [1038, 339] width 127 height 20
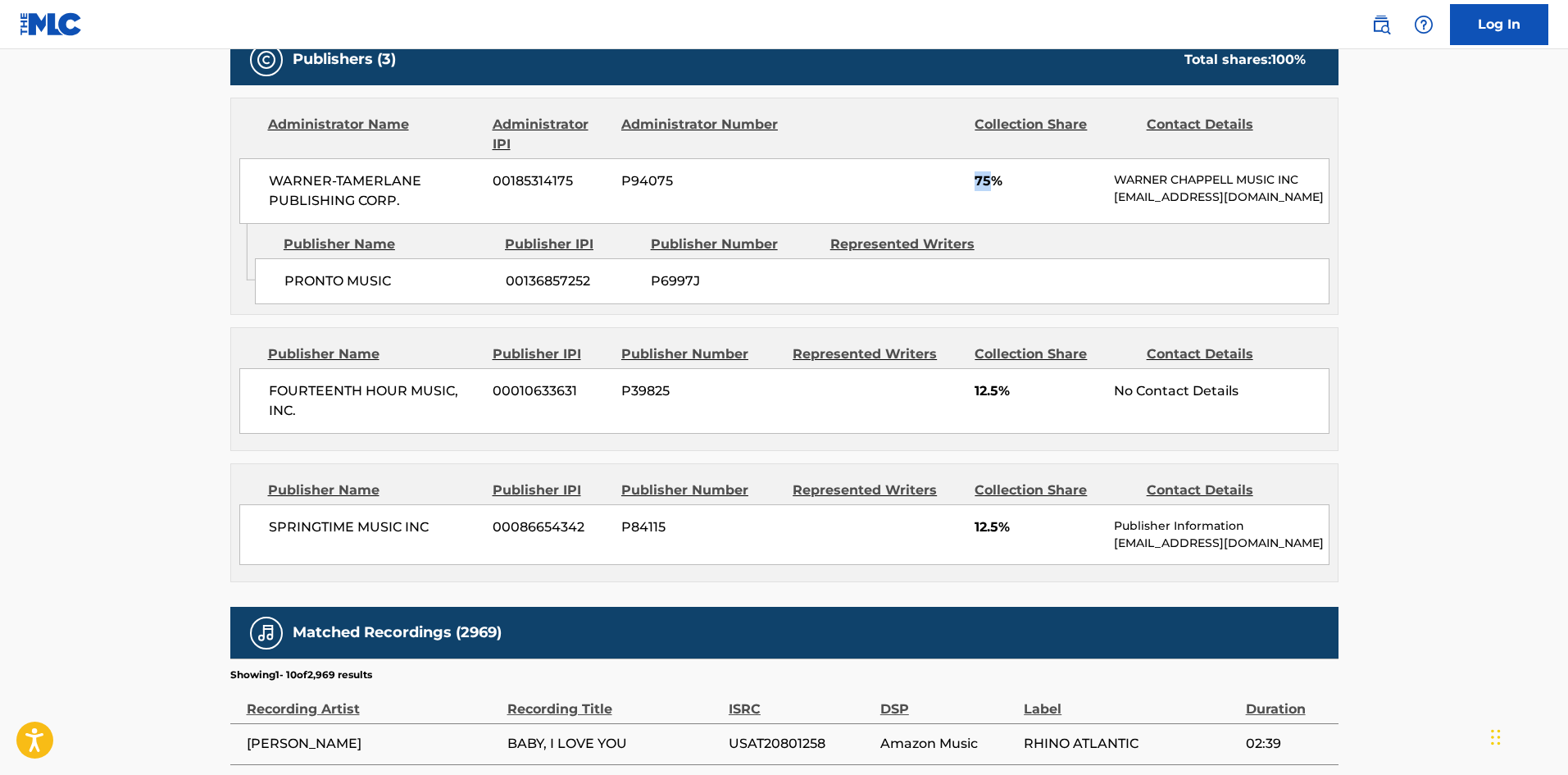
scroll to position [738, 0]
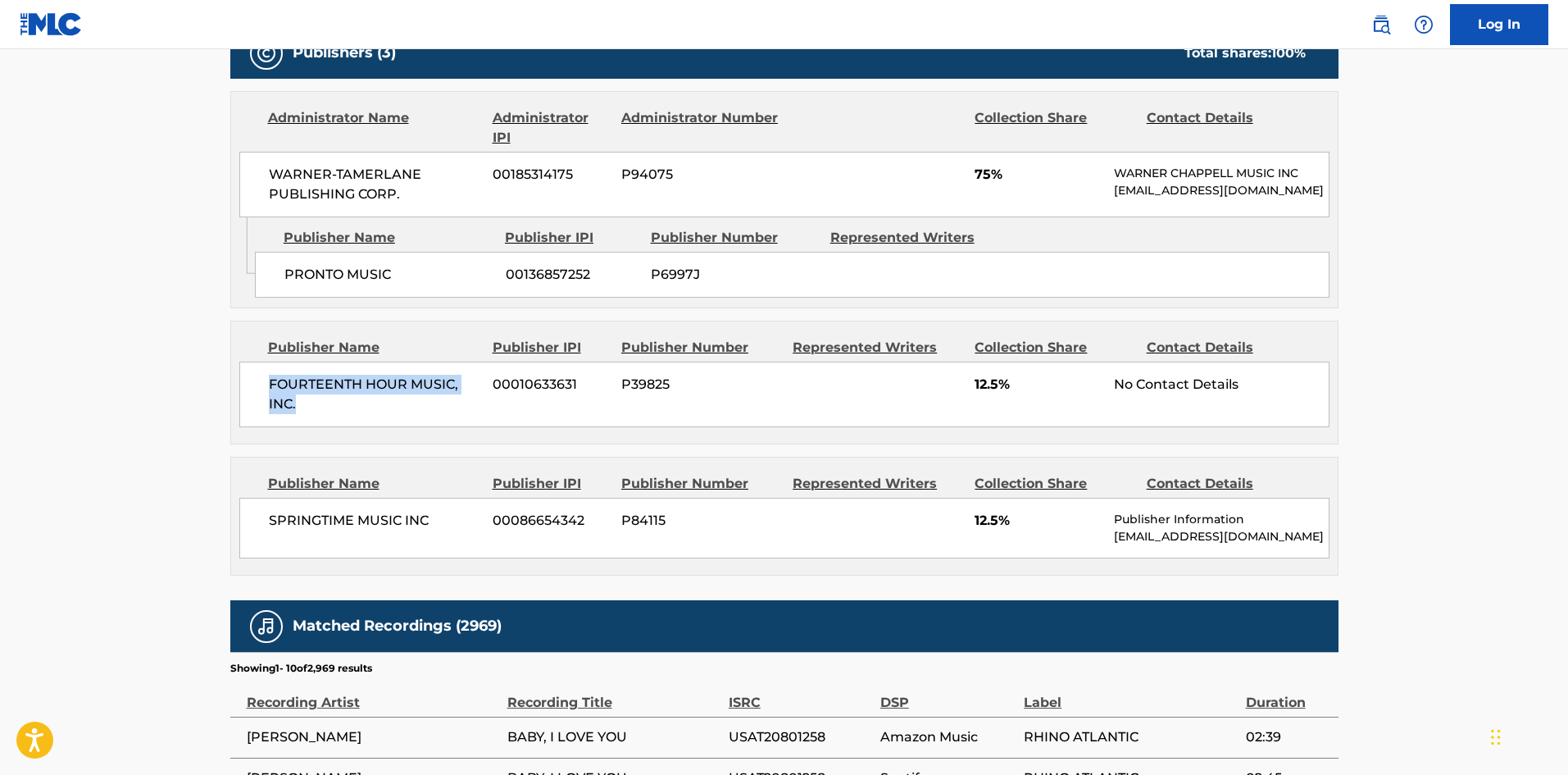
drag, startPoint x: 266, startPoint y: 394, endPoint x: 366, endPoint y: 424, distance: 104.4
click at [366, 424] on div "FOURTEENTH HOUR MUSIC, INC. 00010633631 P39825 12.5% No Contact Details" at bounding box center [784, 394] width 1090 height 65
drag, startPoint x: 969, startPoint y: 398, endPoint x: 1000, endPoint y: 395, distance: 31.1
click at [1000, 395] on div "FOURTEENTH HOUR MUSIC, INC. 00010633631 P39825 12.5% No Contact Details" at bounding box center [784, 394] width 1090 height 65
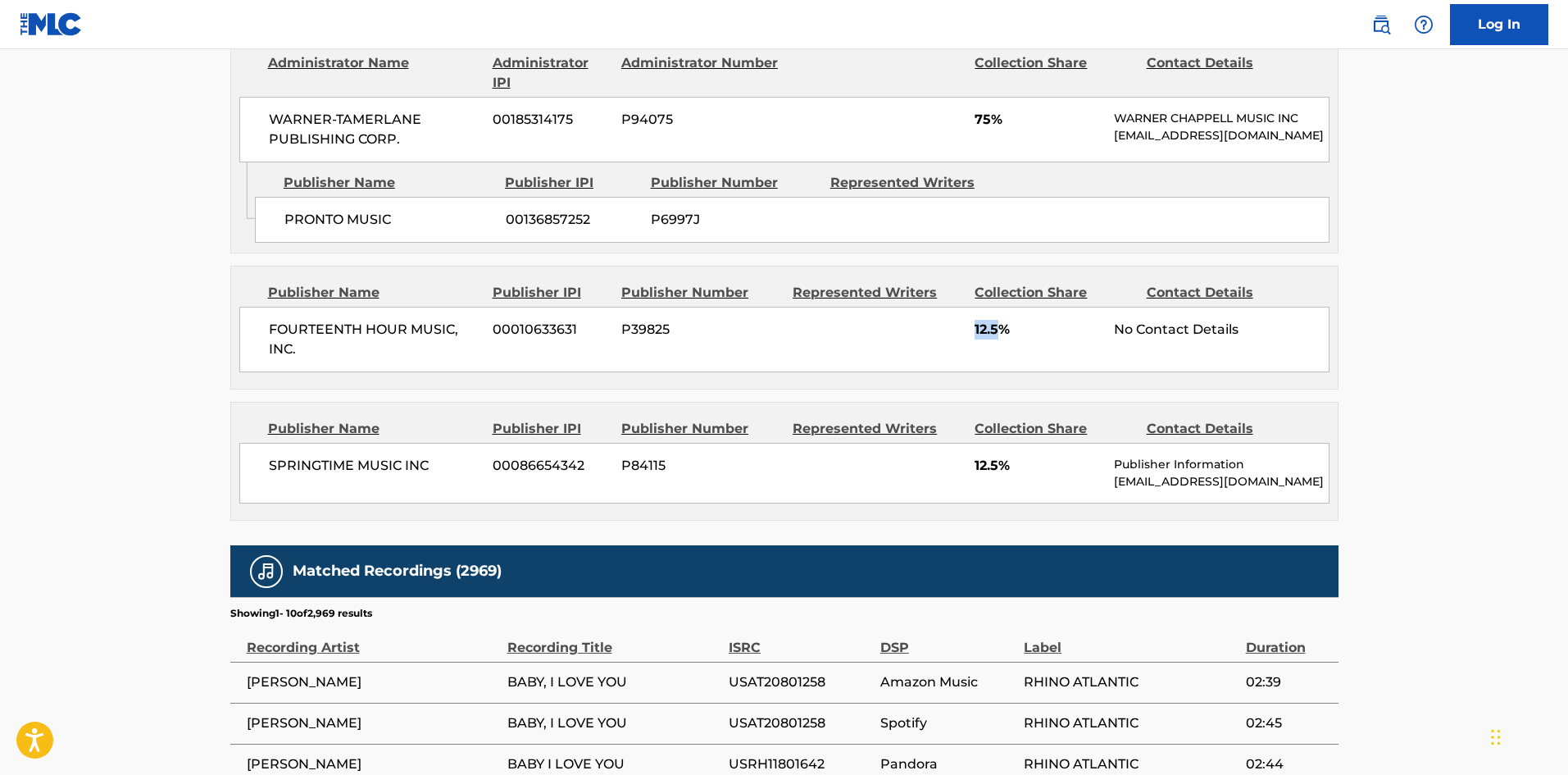
scroll to position [819, 0]
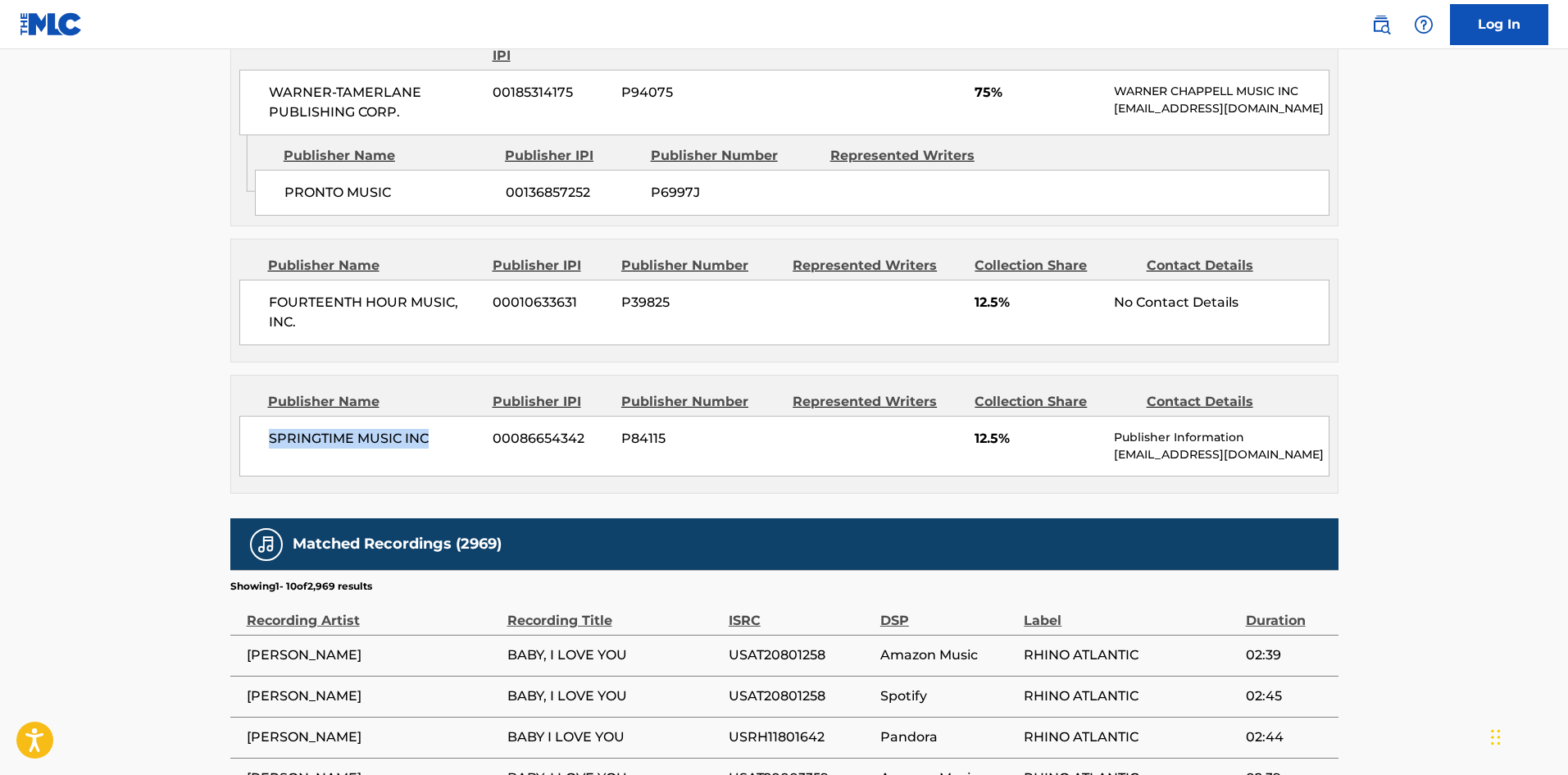
drag, startPoint x: 268, startPoint y: 446, endPoint x: 433, endPoint y: 447, distance: 165.0
click at [433, 447] on span "SPRINGTIME MUSIC INC" at bounding box center [375, 439] width 213 height 20
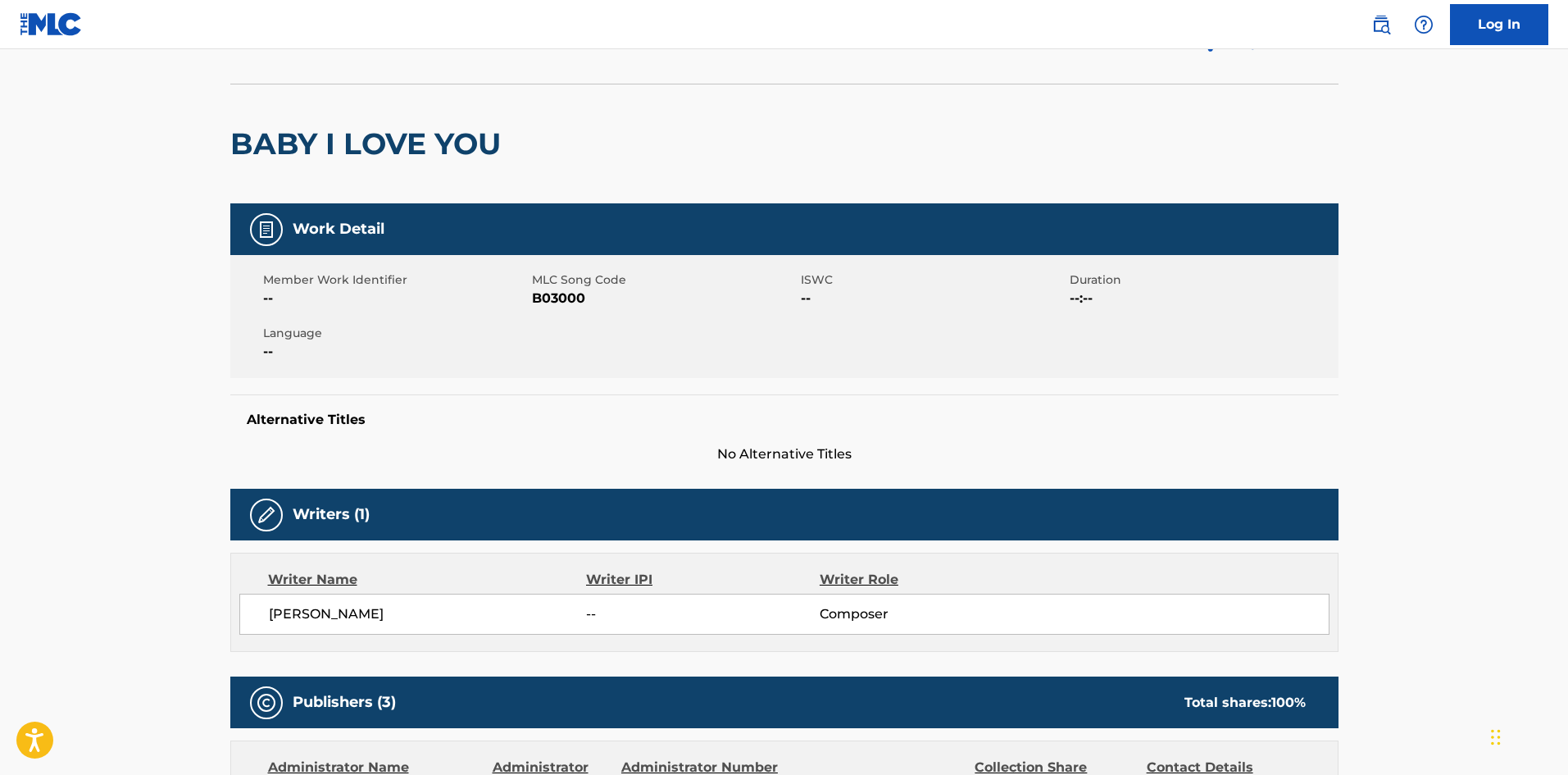
scroll to position [0, 0]
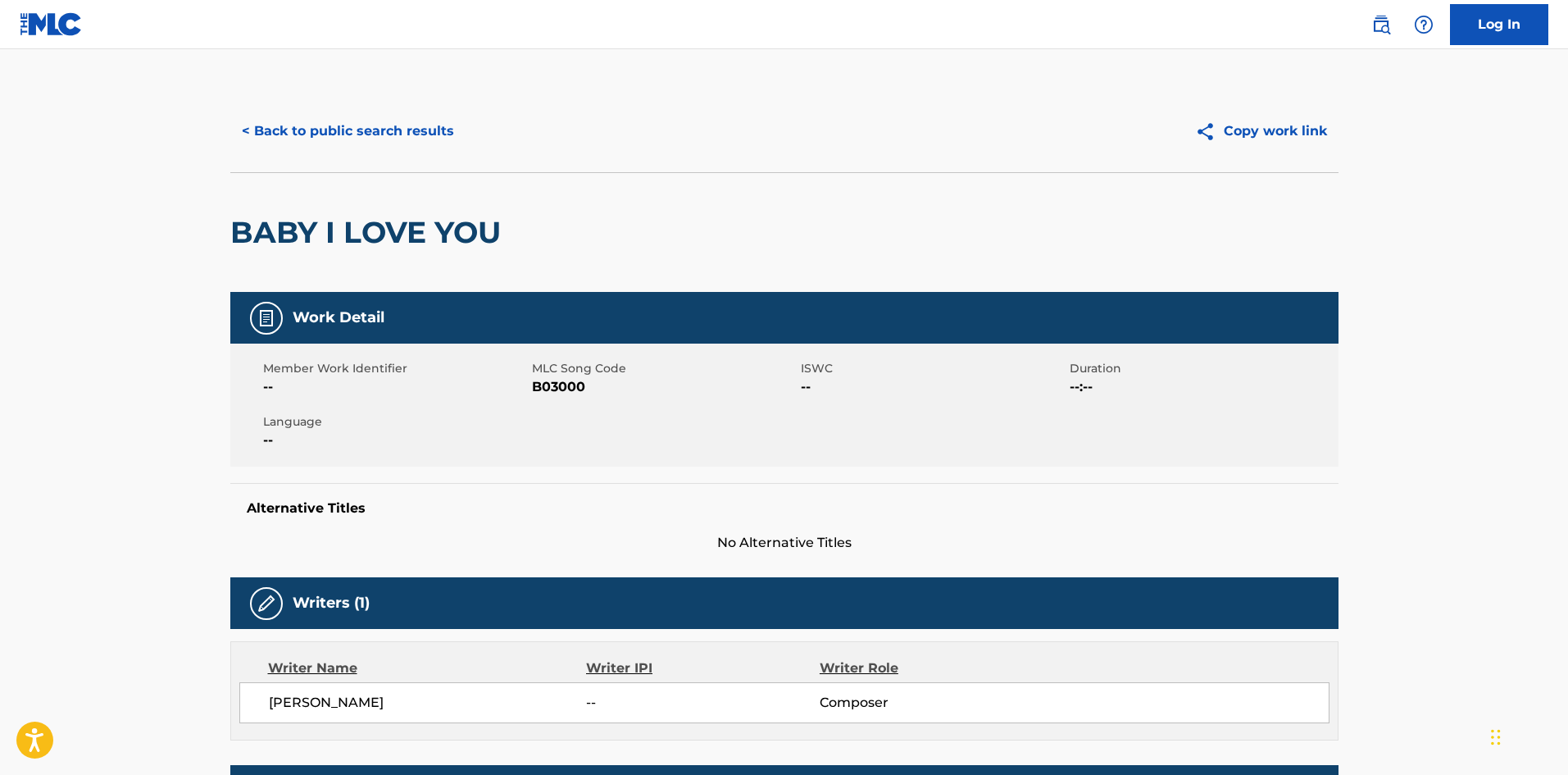
click at [346, 129] on button "< Back to public search results" at bounding box center [347, 131] width 235 height 41
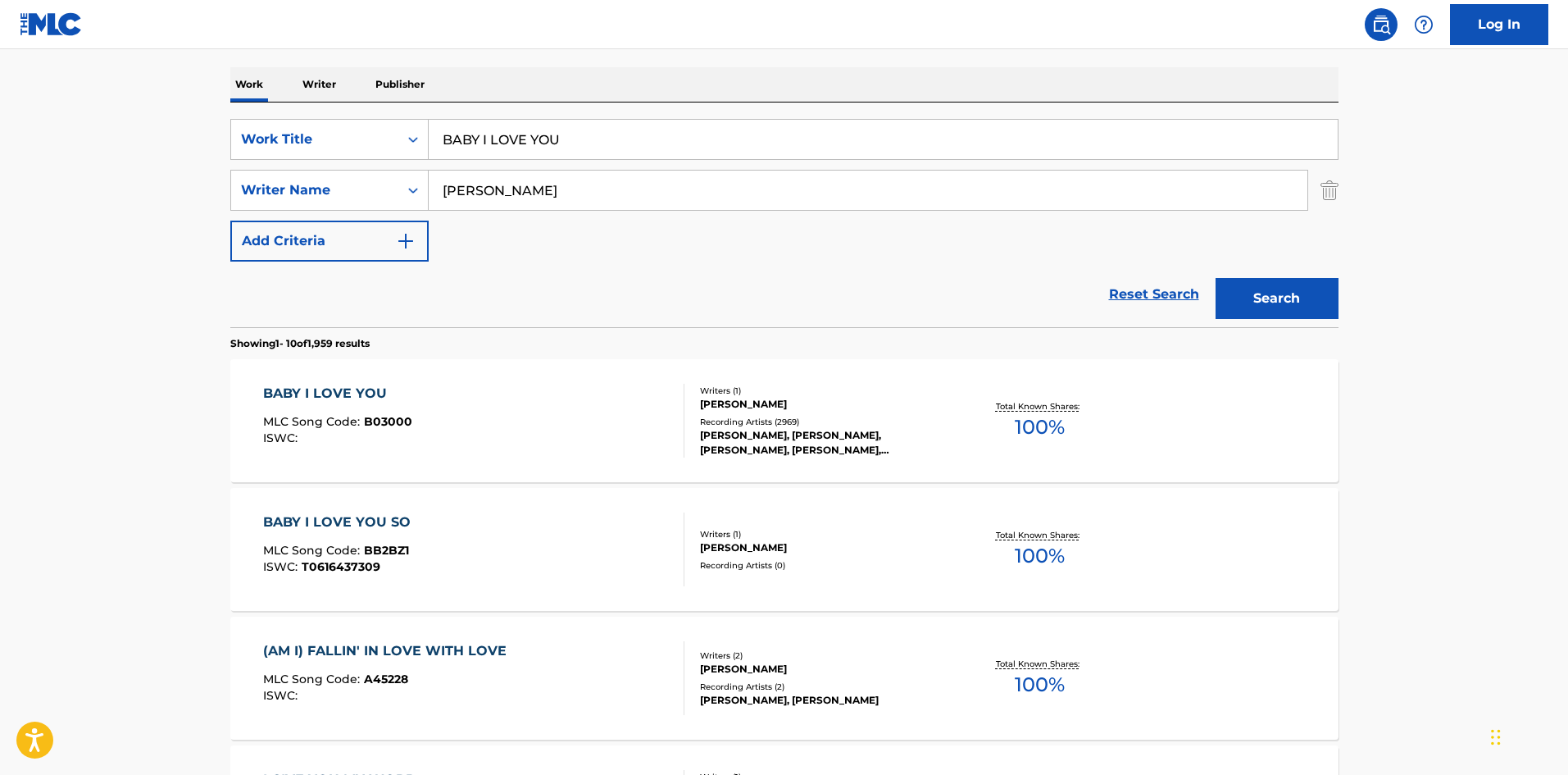
drag, startPoint x: 636, startPoint y: 134, endPoint x: 117, endPoint y: 100, distance: 520.1
click at [114, 106] on main "The MLC Public Work Search The accuracy and completeness of The MLC's data is d…" at bounding box center [784, 768] width 1568 height 1930
paste input "CHAIN OF FOOLS"
type input "CHAIN OF FOOLS"
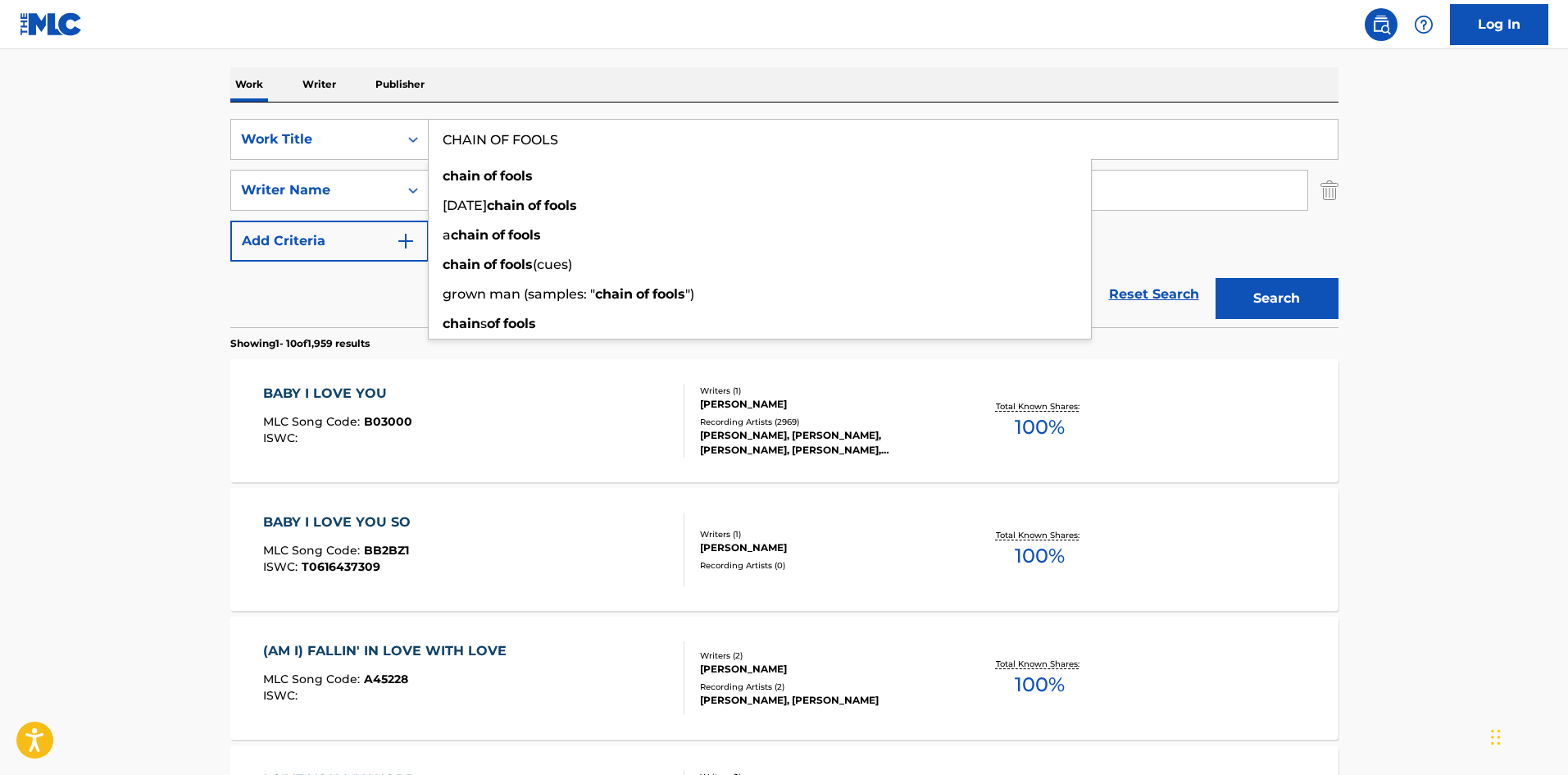
drag, startPoint x: 658, startPoint y: 44, endPoint x: 623, endPoint y: 144, distance: 105.9
click at [658, 46] on nav "Log In" at bounding box center [784, 24] width 1568 height 49
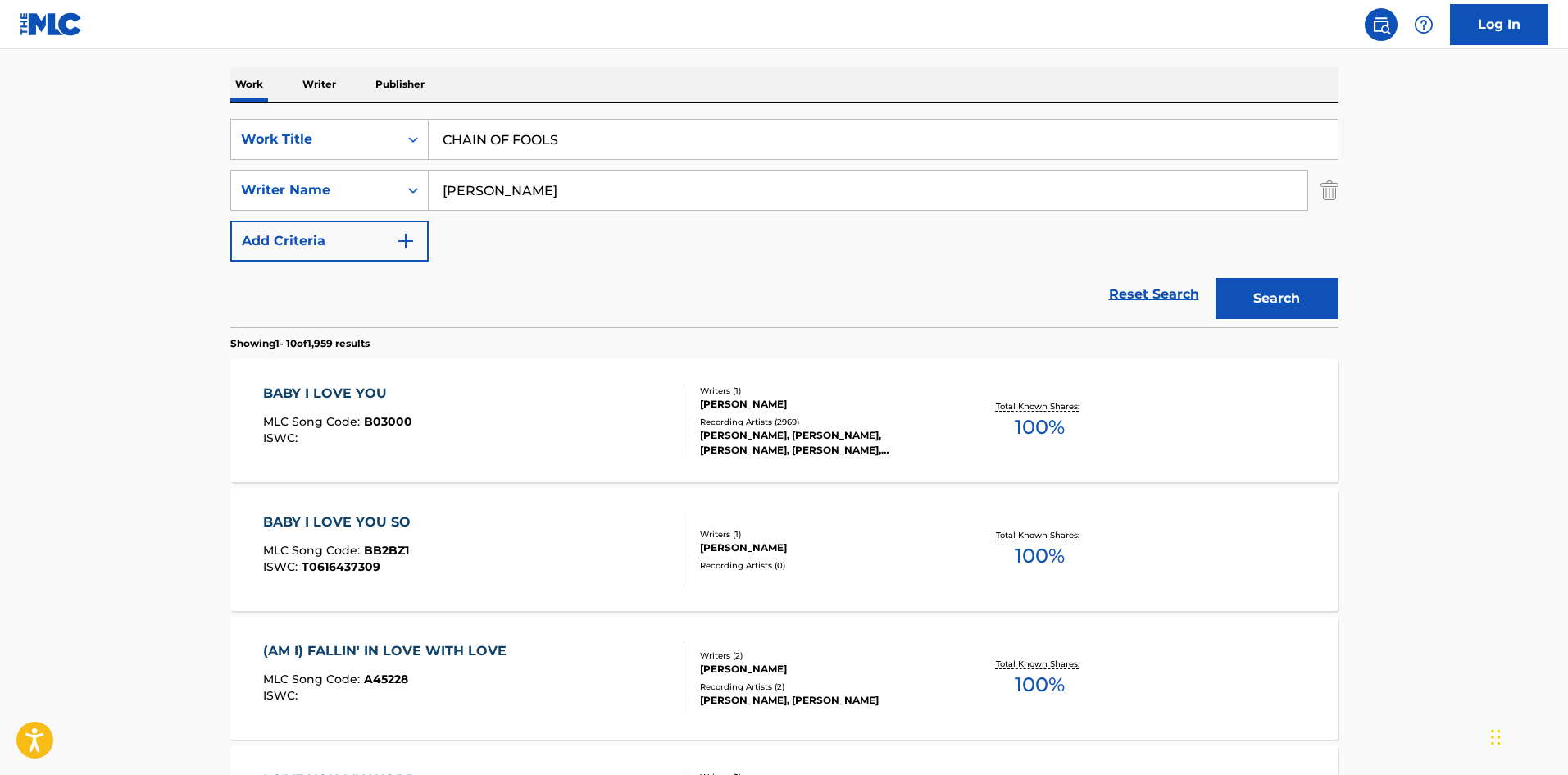
drag, startPoint x: 592, startPoint y: 192, endPoint x: 92, endPoint y: 210, distance: 500.3
click at [93, 210] on main "The MLC Public Work Search The accuracy and completeness of The MLC's data is d…" at bounding box center [784, 768] width 1568 height 1930
paste input "DON COVAY"
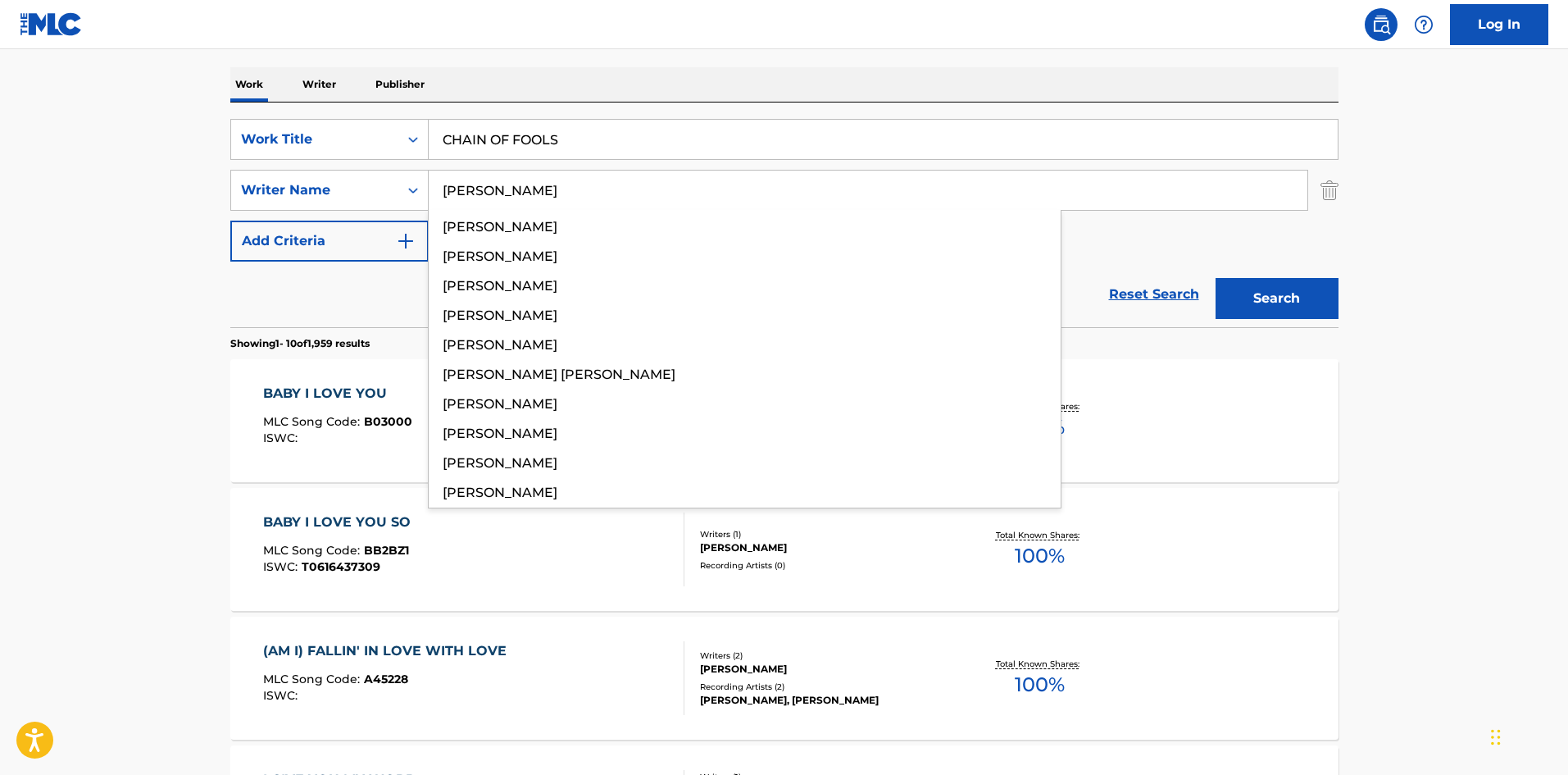
type input "DON COVAY"
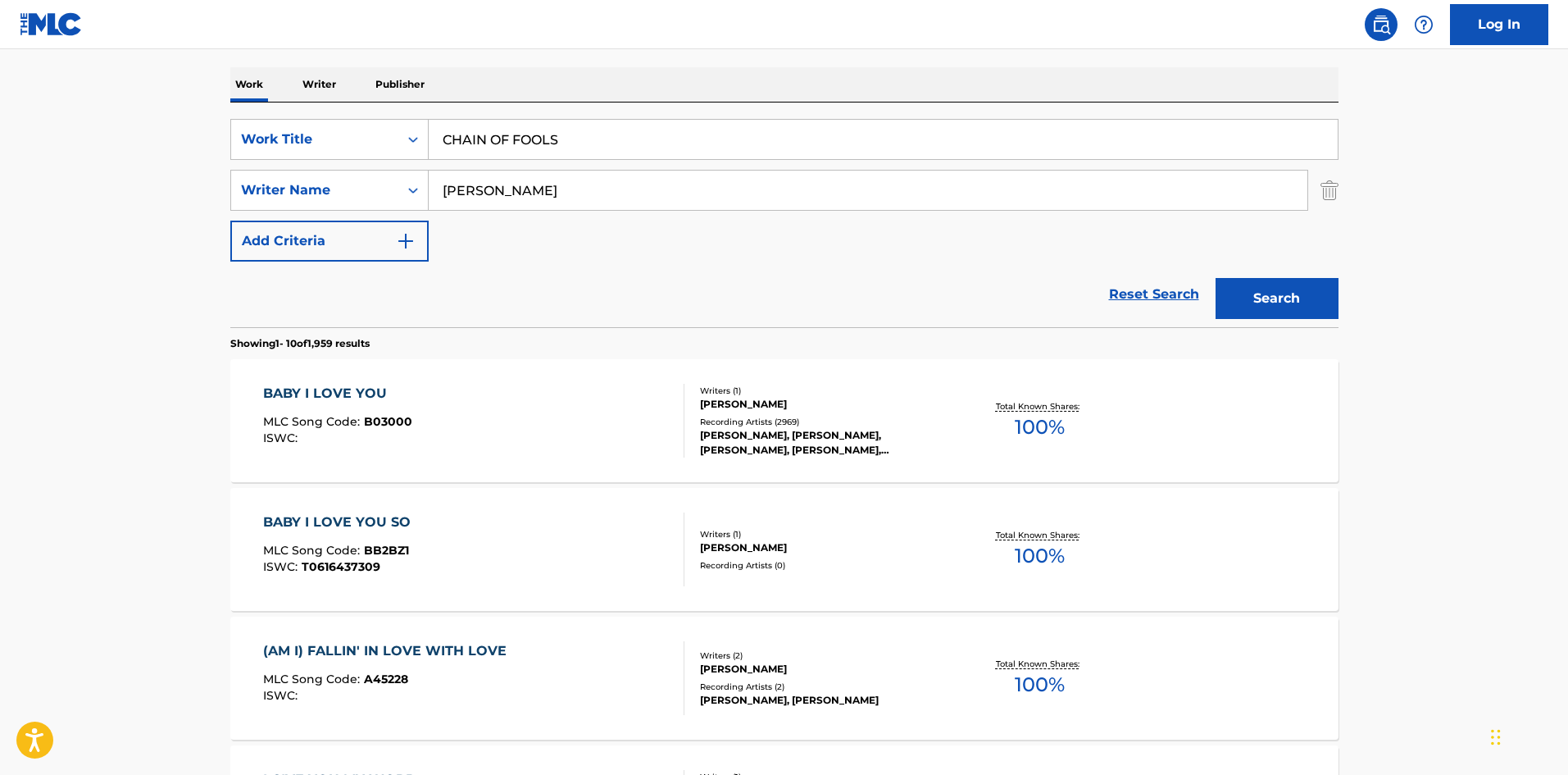
click at [1271, 288] on button "Search" at bounding box center [1277, 298] width 123 height 41
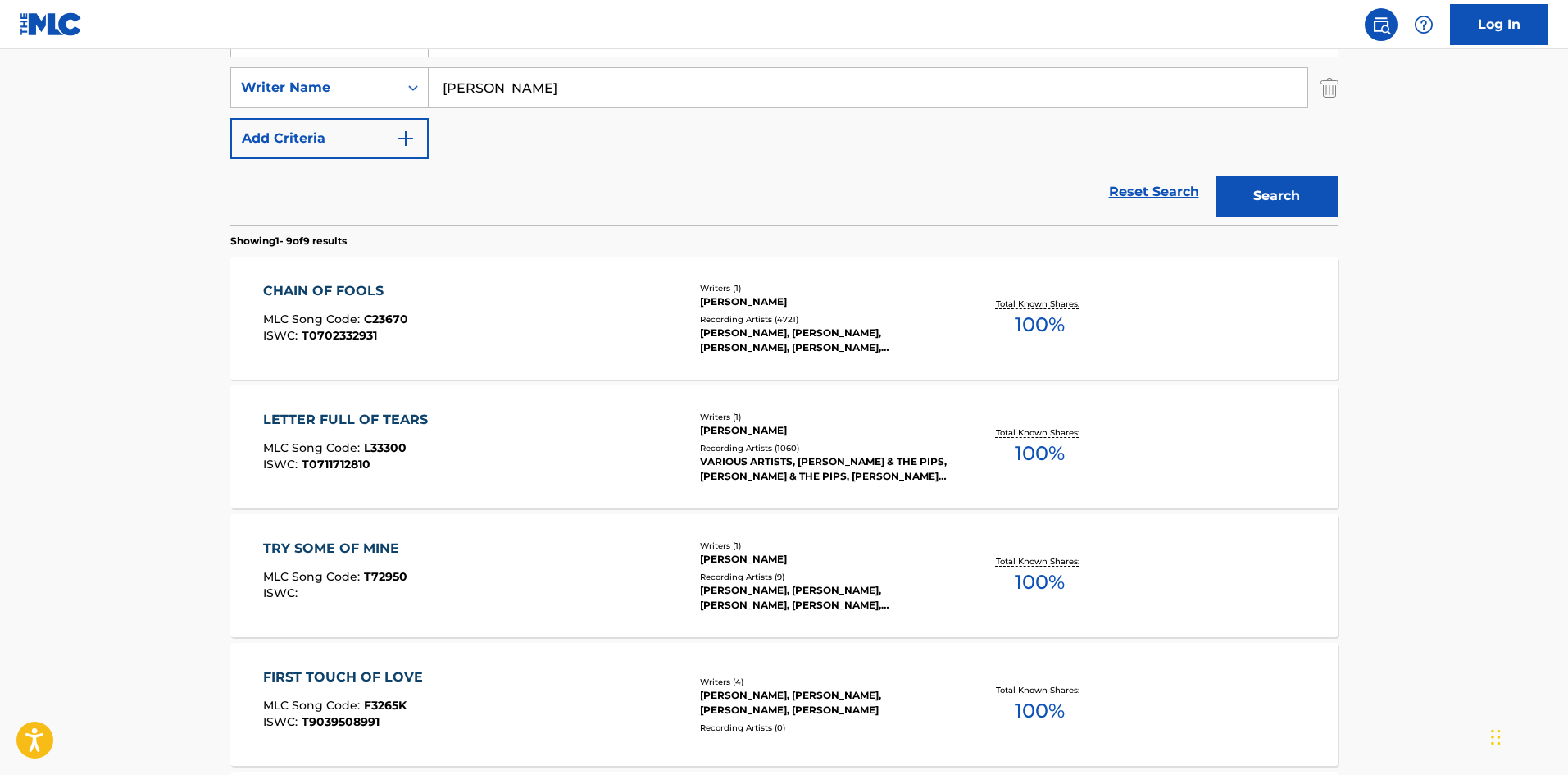
scroll to position [164, 0]
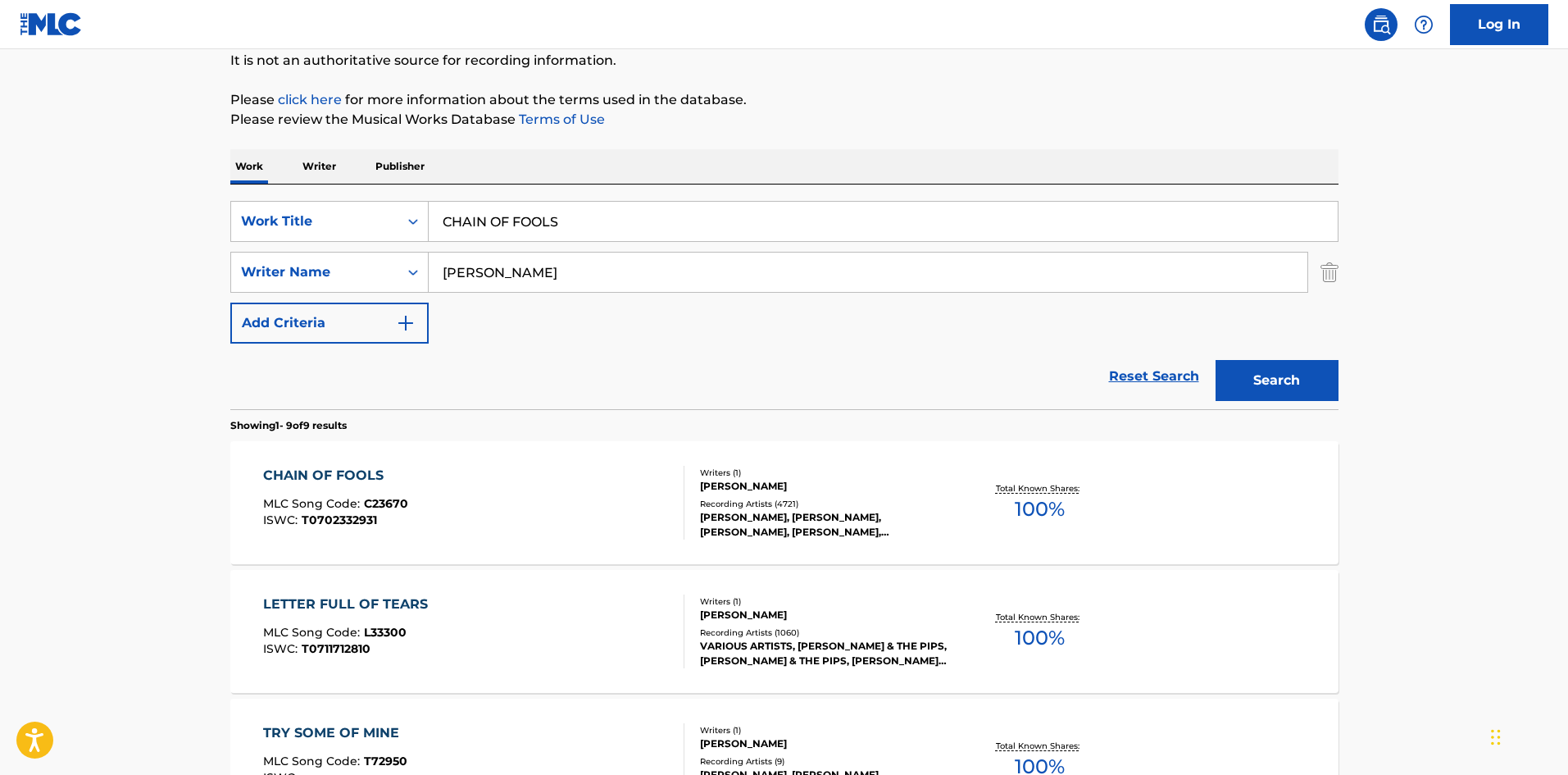
click at [335, 471] on div "CHAIN OF FOOLS" at bounding box center [335, 475] width 145 height 20
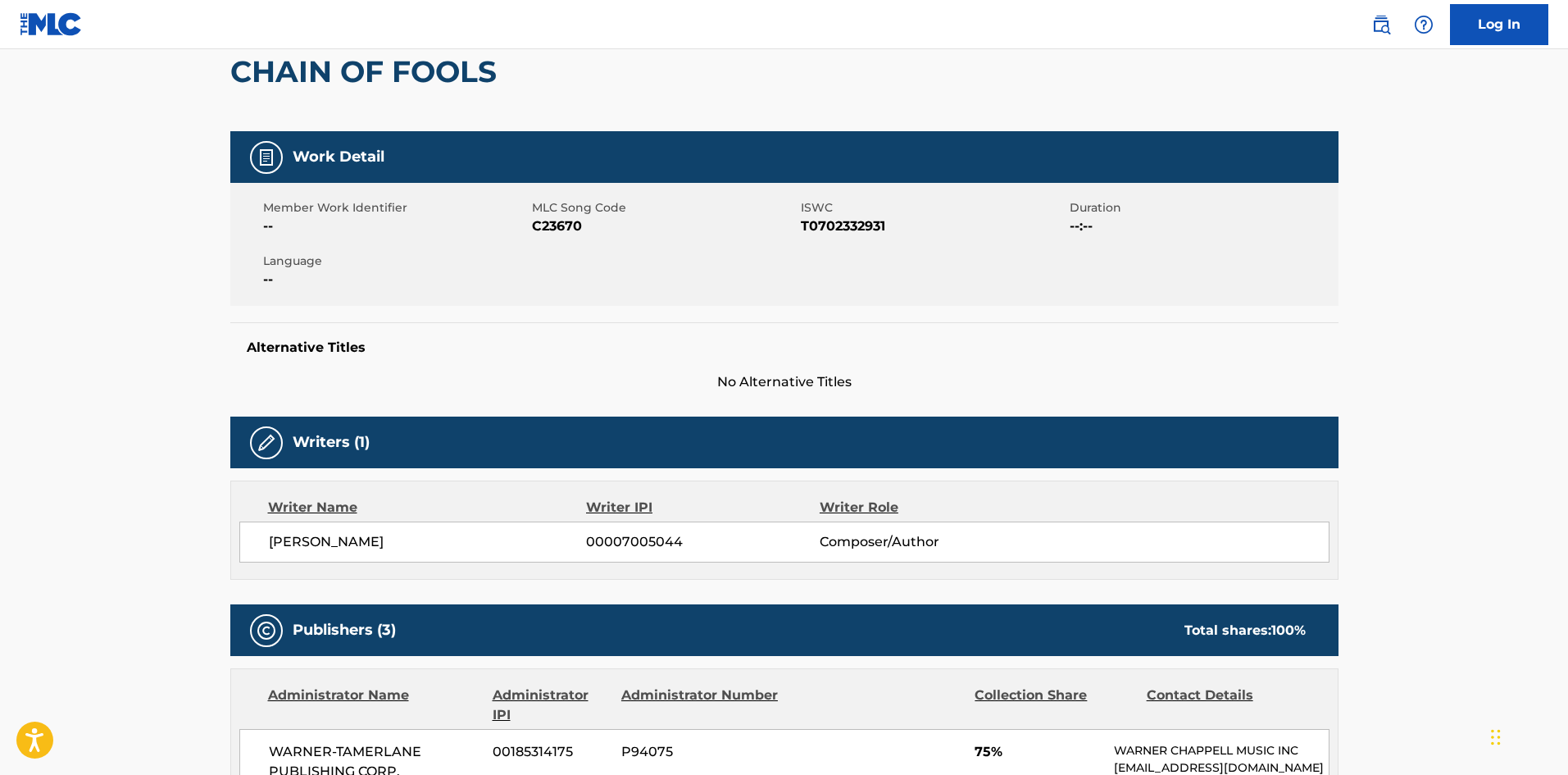
scroll to position [574, 0]
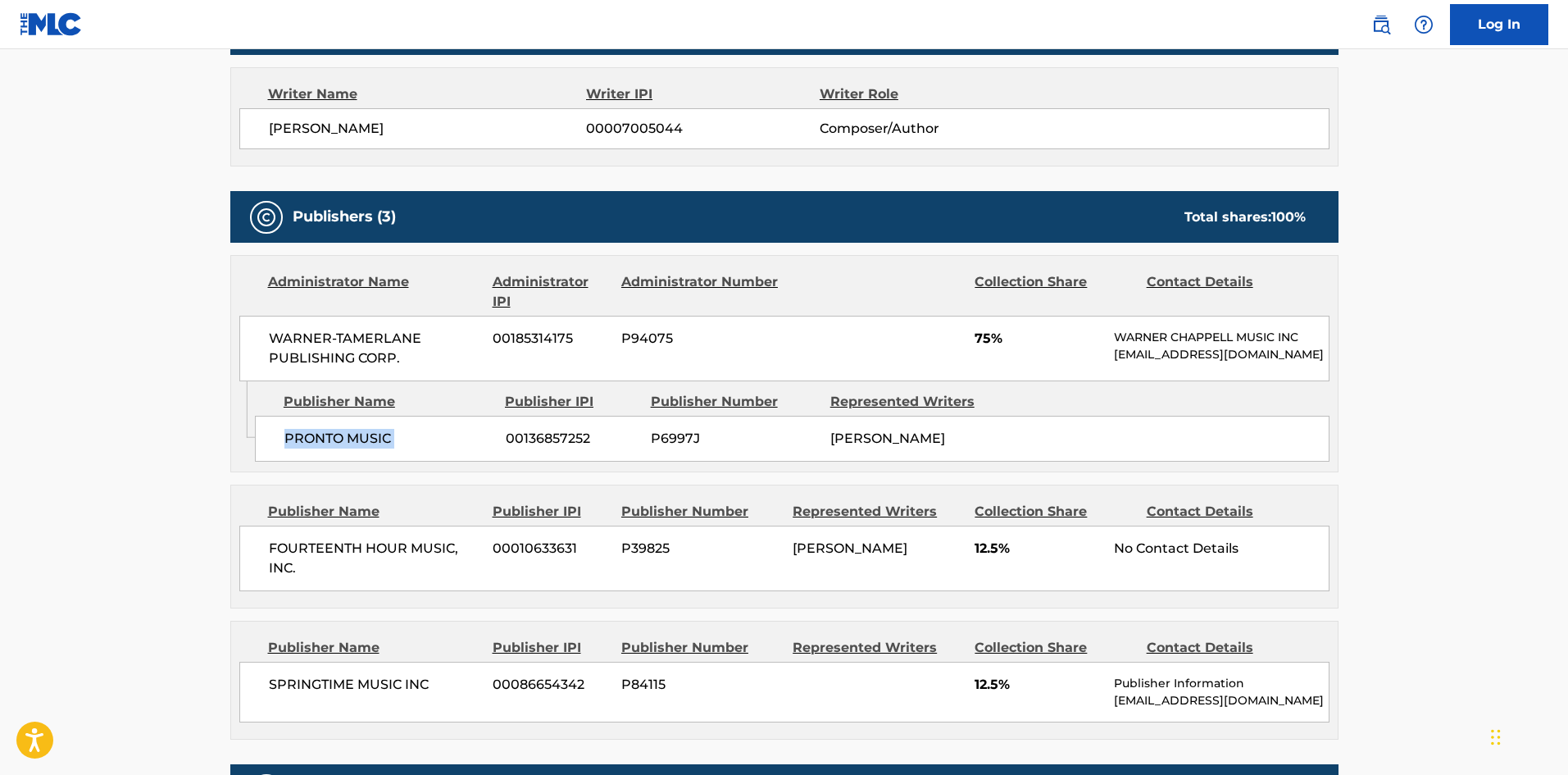
drag, startPoint x: 284, startPoint y: 449, endPoint x: 509, endPoint y: 448, distance: 225.0
click at [509, 448] on div "PRONTO MUSIC 00136857252 P6997J DON COVAY" at bounding box center [792, 439] width 1074 height 46
click at [989, 345] on span "75%" at bounding box center [1038, 339] width 127 height 20
click at [984, 340] on span "75%" at bounding box center [1038, 339] width 127 height 20
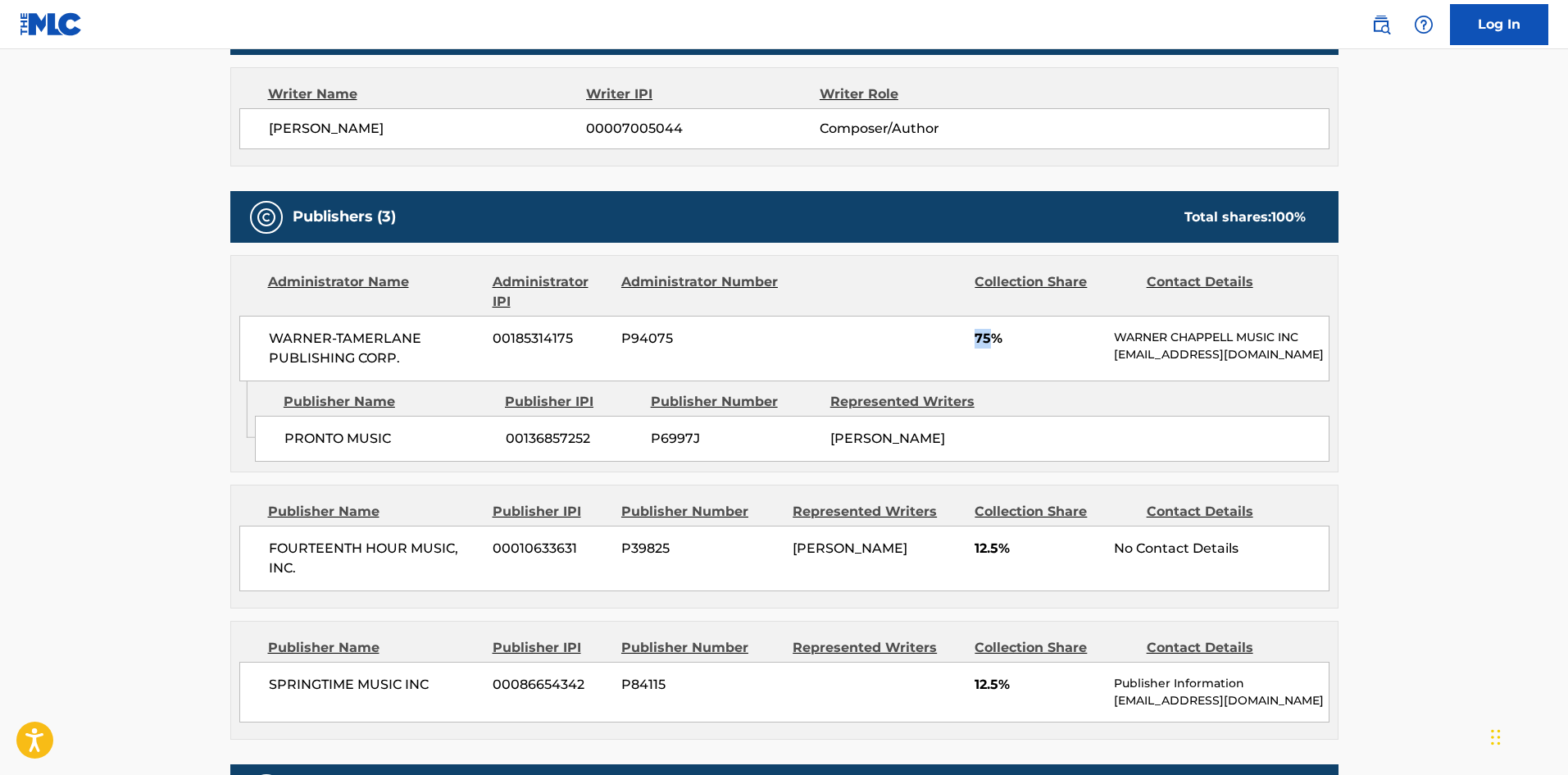
click at [984, 340] on span "75%" at bounding box center [1038, 339] width 127 height 20
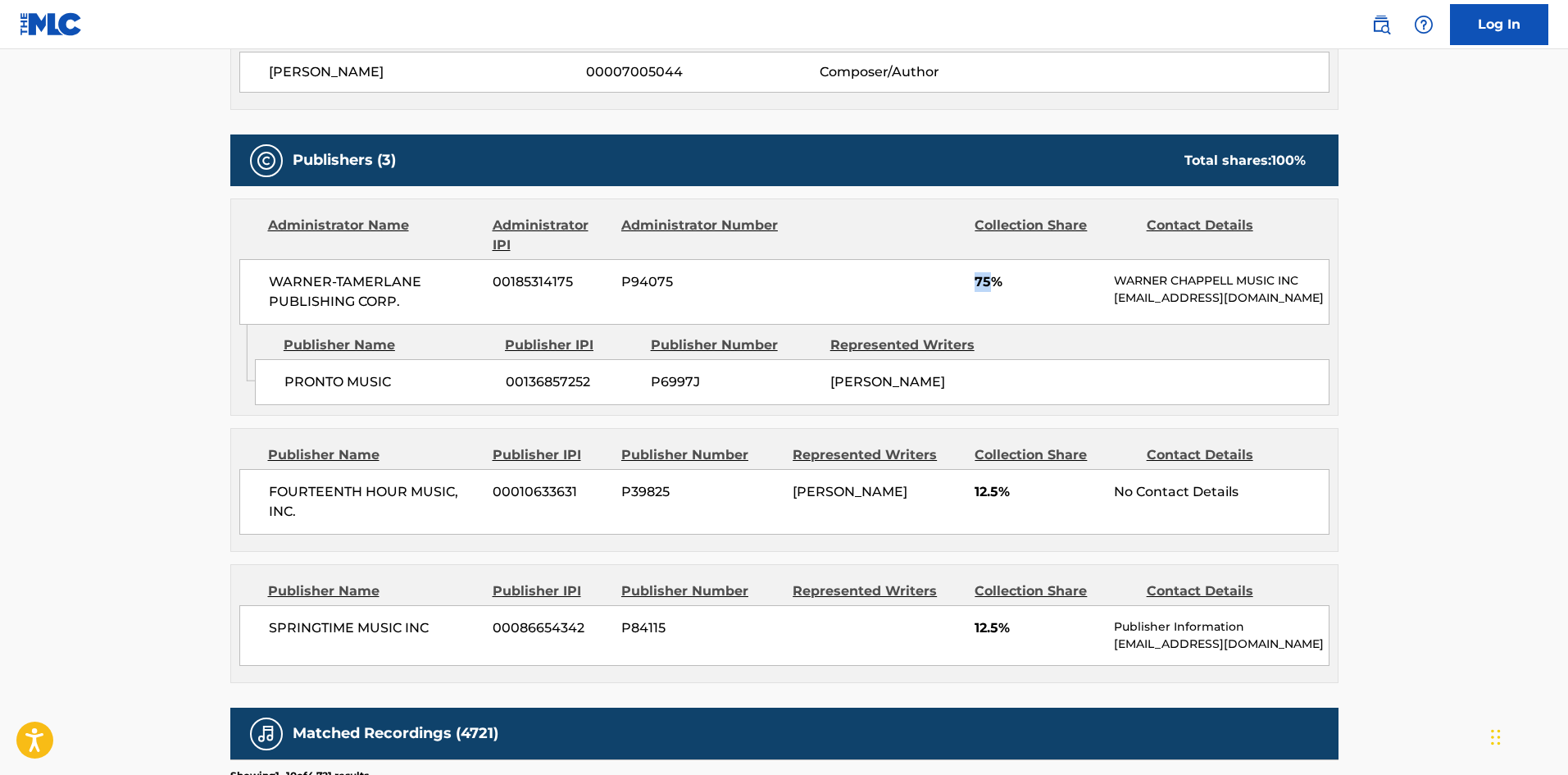
scroll to position [819, 0]
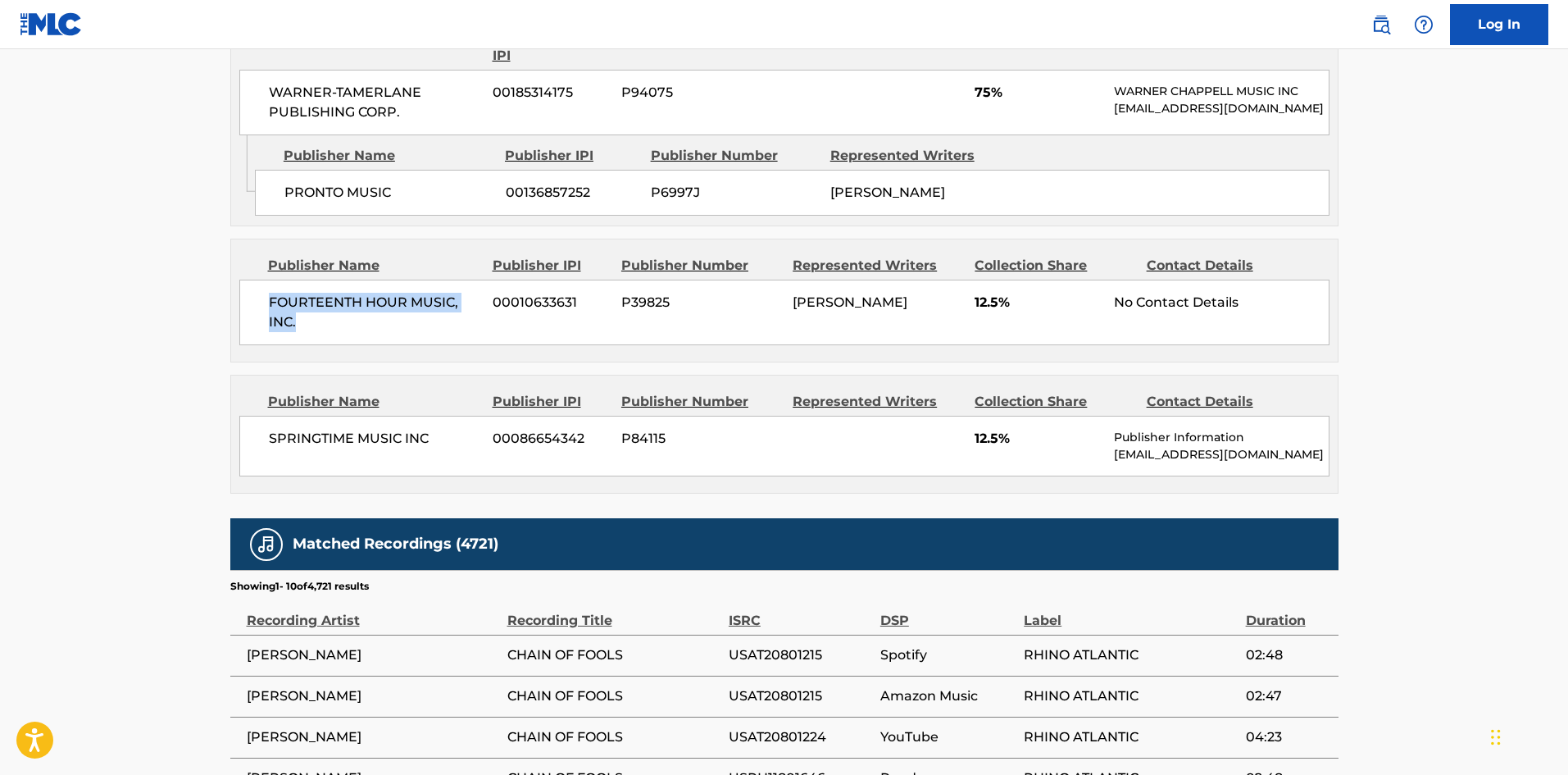
drag, startPoint x: 269, startPoint y: 310, endPoint x: 383, endPoint y: 335, distance: 116.7
click at [383, 332] on span "FOURTEENTH HOUR MUSIC, INC." at bounding box center [375, 312] width 213 height 39
drag, startPoint x: 973, startPoint y: 313, endPoint x: 999, endPoint y: 312, distance: 26.0
click at [999, 312] on div "FOURTEENTH HOUR MUSIC, INC. 00010633631 P39825 DON COVAY 12.5% No Contact Detai…" at bounding box center [784, 312] width 1090 height 65
drag, startPoint x: 269, startPoint y: 451, endPoint x: 477, endPoint y: 464, distance: 208.4
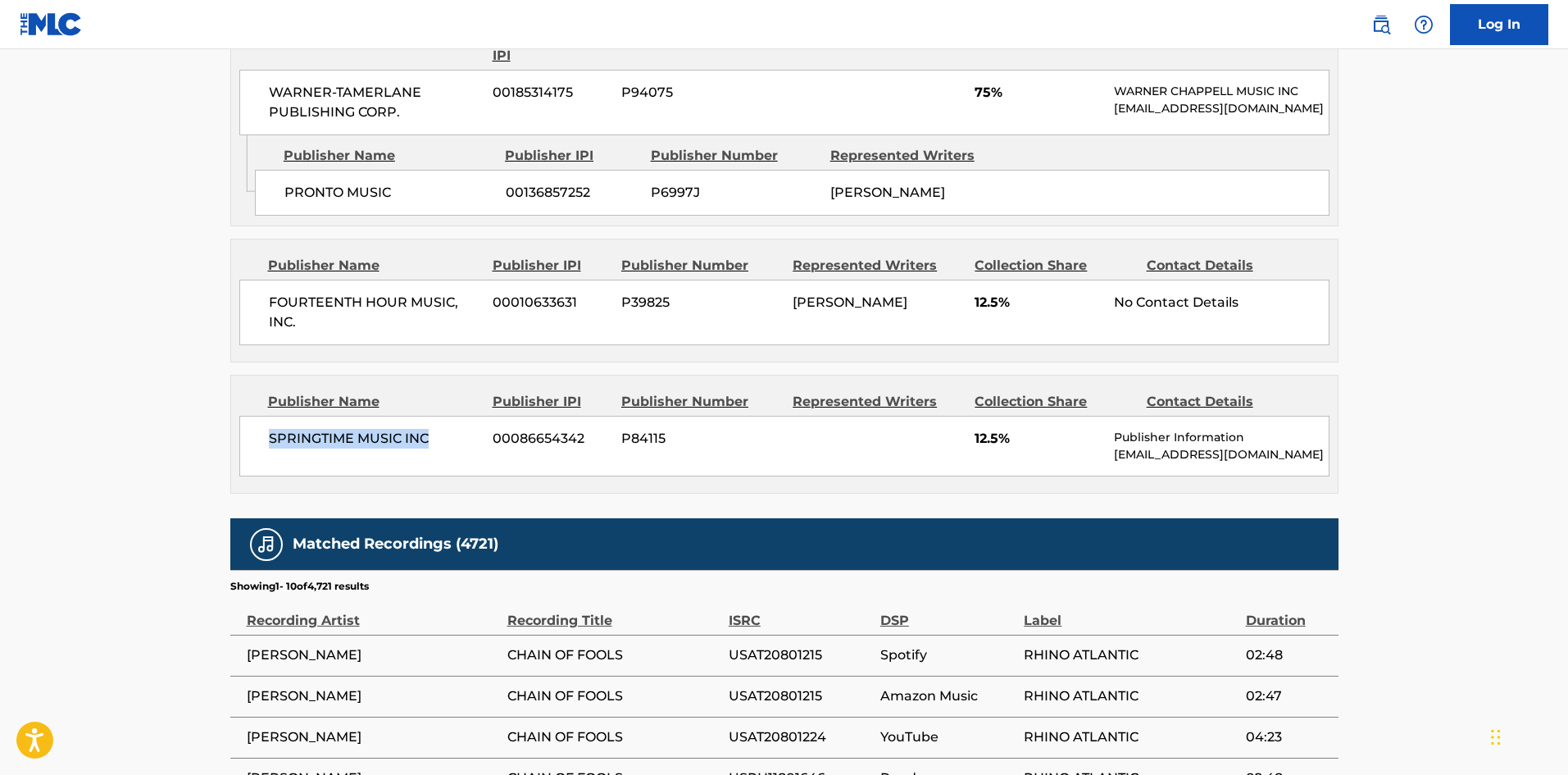
click at [477, 464] on div "SPRINGTIME MUSIC INC 00086654342 P84115 12.5% Publisher Information publishers@…" at bounding box center [784, 446] width 1090 height 60
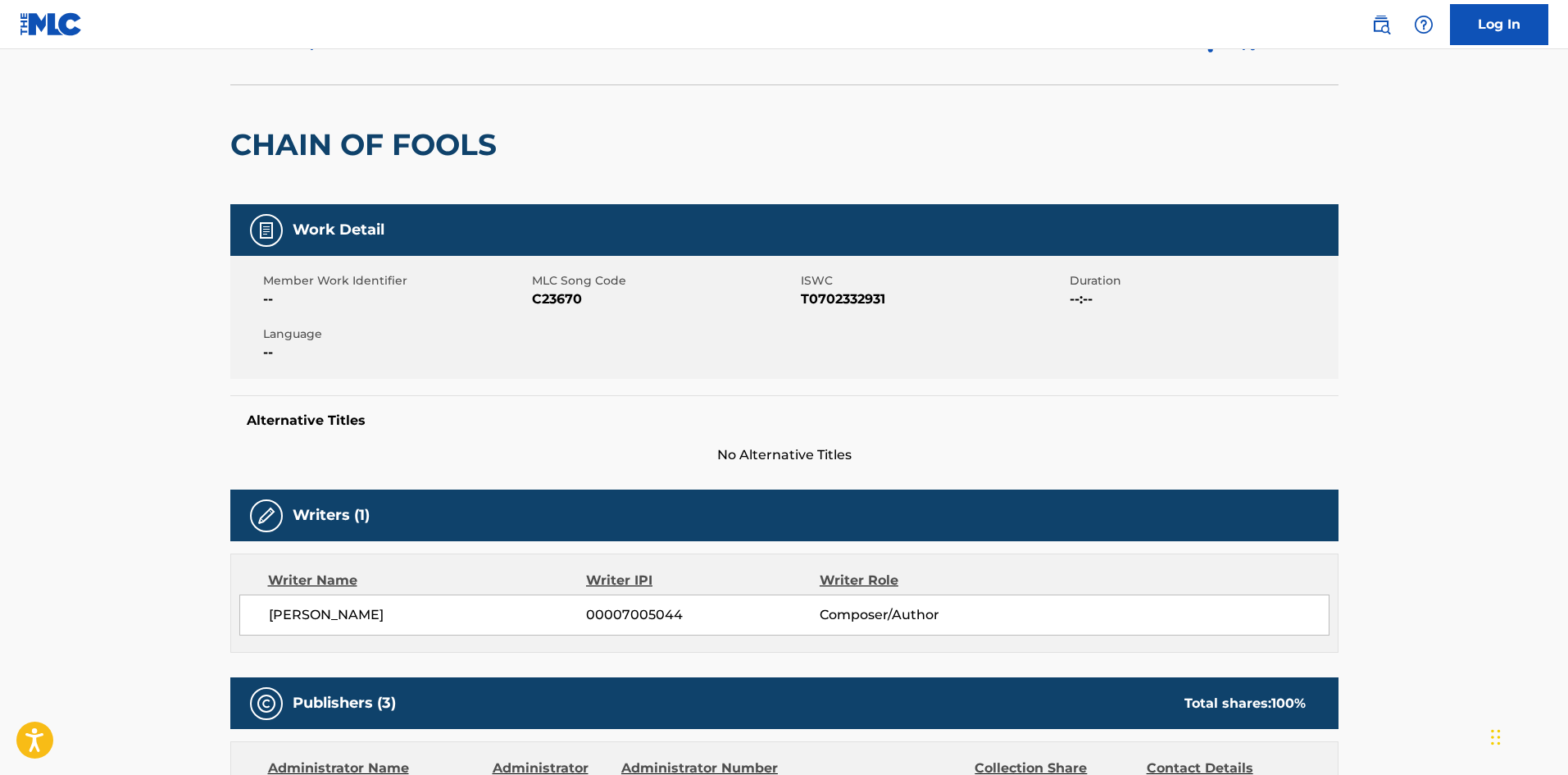
scroll to position [0, 0]
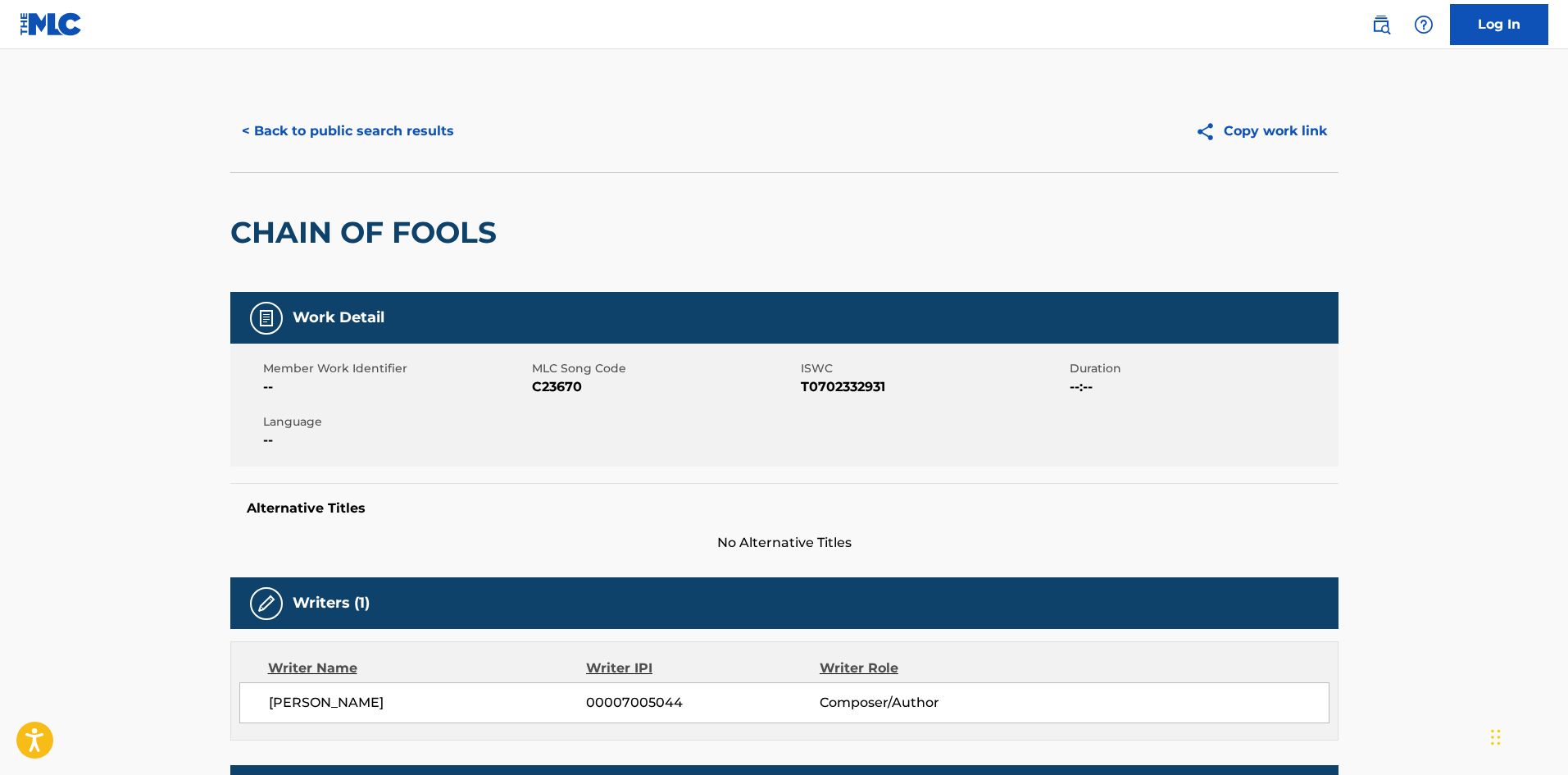
click at [425, 140] on button "< Back to public search results" at bounding box center [347, 131] width 235 height 41
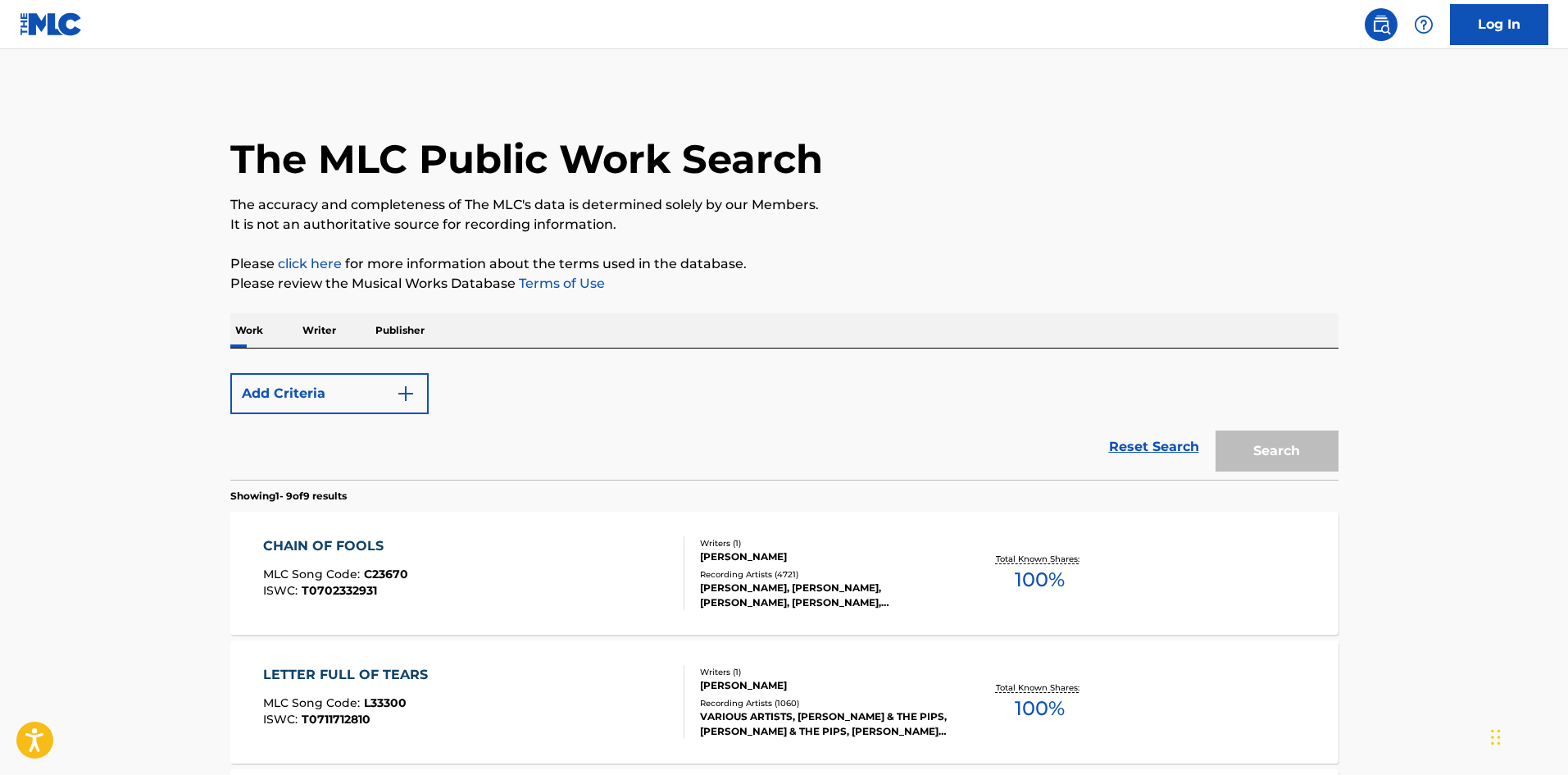
scroll to position [164, 0]
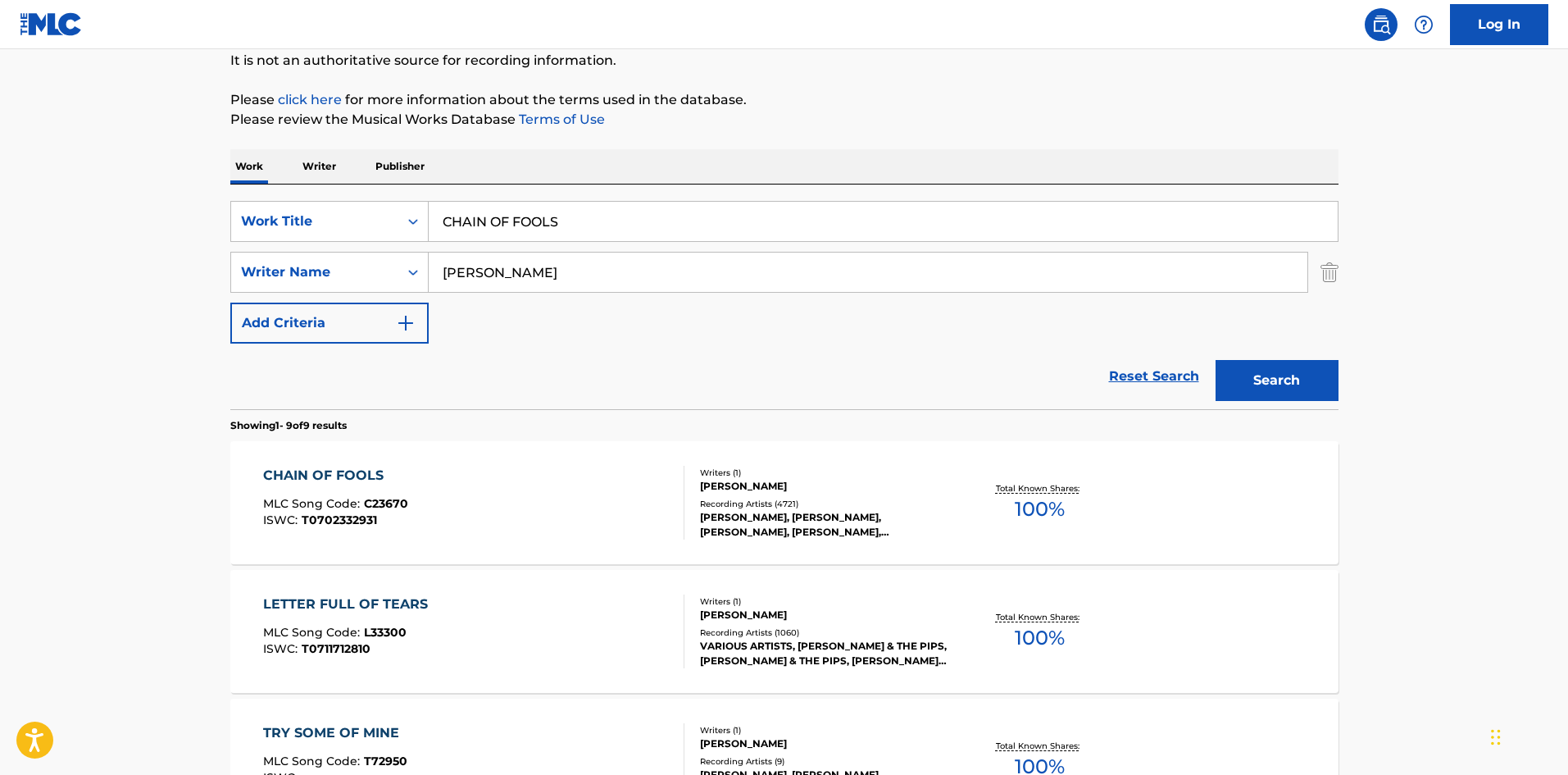
drag, startPoint x: 624, startPoint y: 222, endPoint x: 0, endPoint y: 222, distance: 624.0
click at [0, 222] on main "The MLC Public Work Search The accuracy and completeness of The MLC's data is d…" at bounding box center [784, 782] width 1568 height 1794
paste input "hain Of Fools (2021 Remaster)"
click at [1278, 383] on button "Search" at bounding box center [1277, 380] width 123 height 41
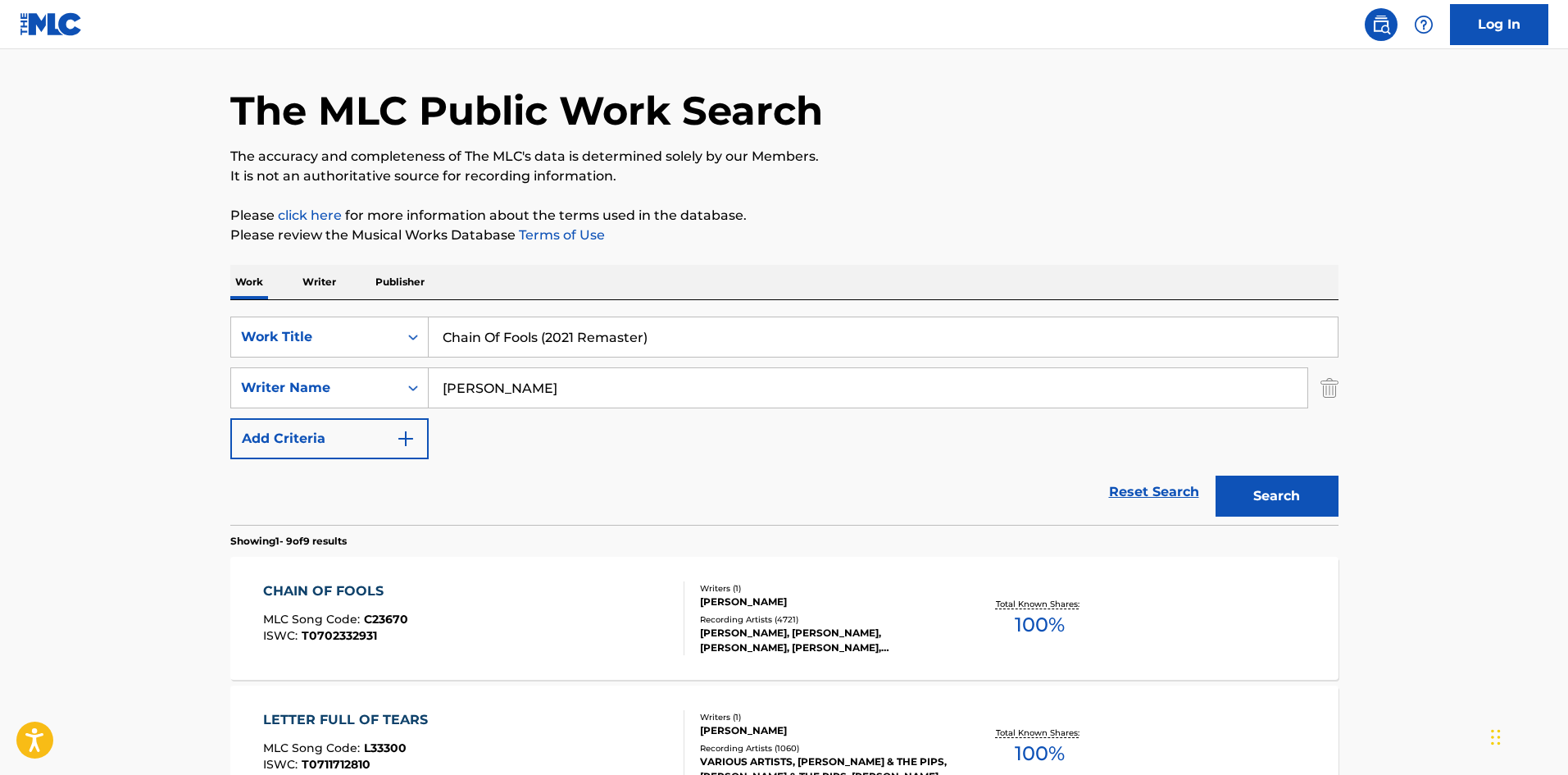
scroll to position [0, 0]
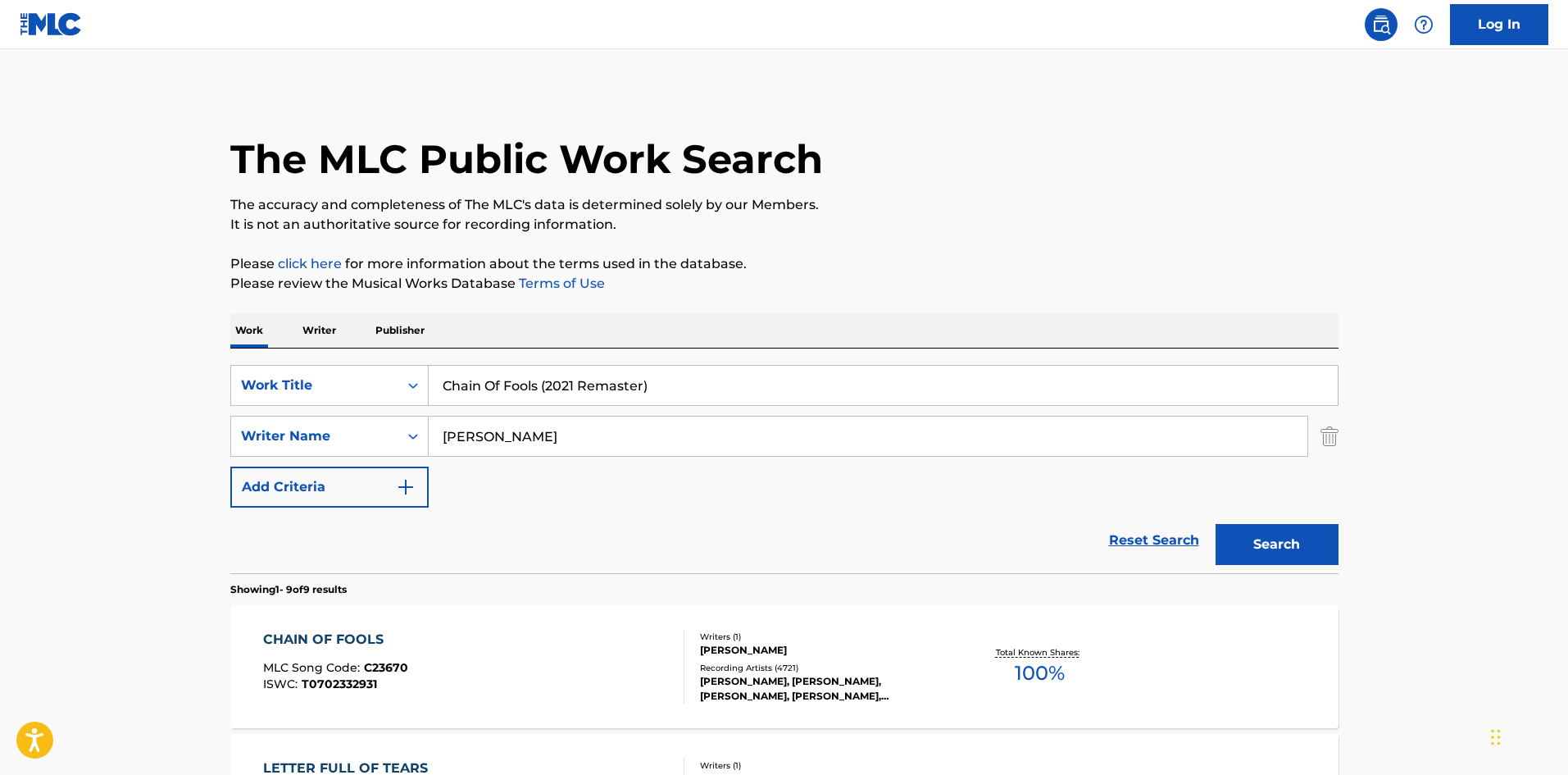
drag, startPoint x: 708, startPoint y: 383, endPoint x: 2, endPoint y: 308, distance: 710.0
paste input "Dr. Feelgood"
type input "Dr. Feelgood"
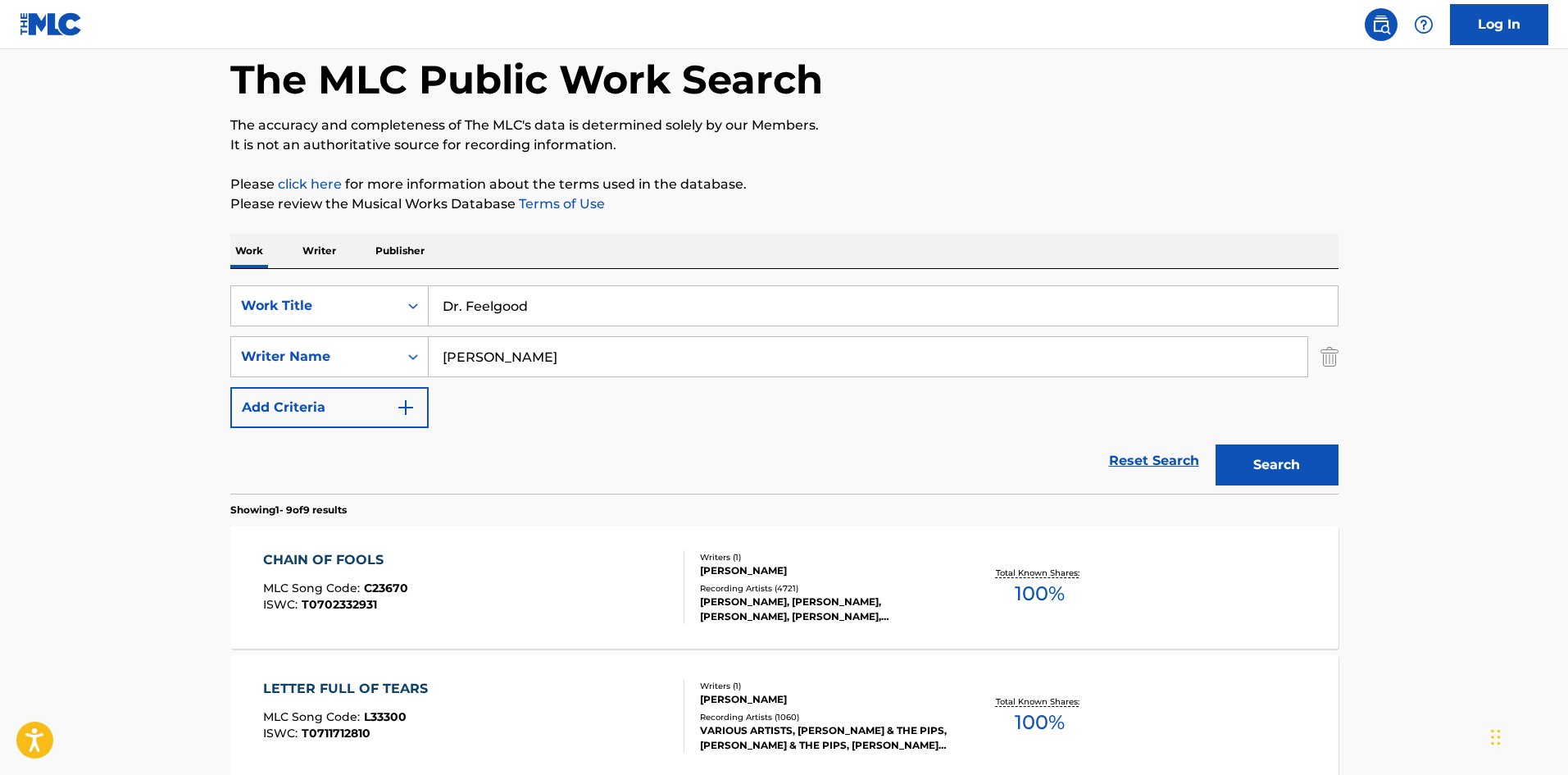
scroll to position [246, 0]
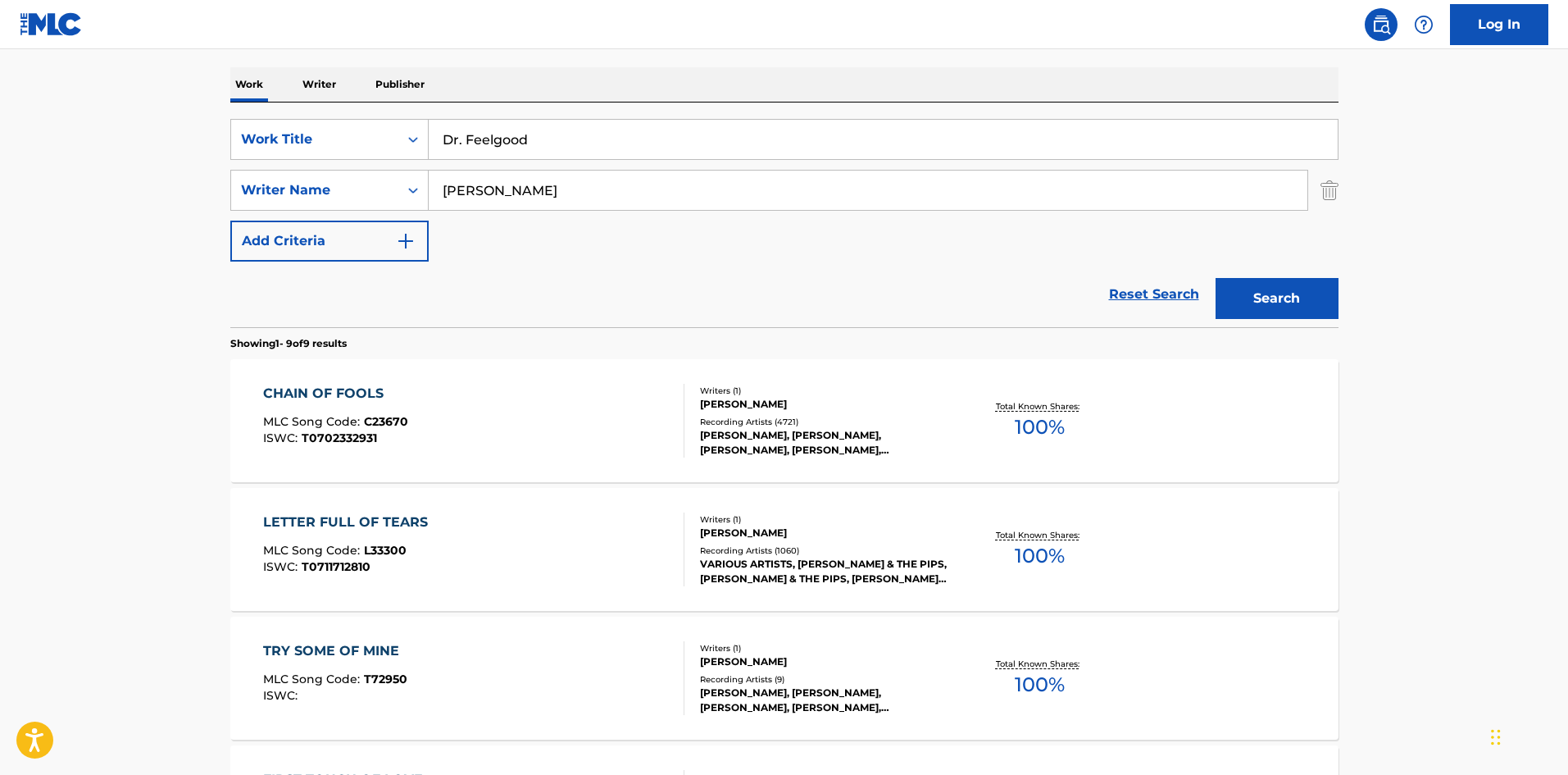
drag, startPoint x: 603, startPoint y: 195, endPoint x: 0, endPoint y: 195, distance: 603.0
click at [0, 195] on main "The MLC Public Work Search The accuracy and completeness of The MLC's data is d…" at bounding box center [784, 700] width 1568 height 1794
paste input "FRANKLIN"
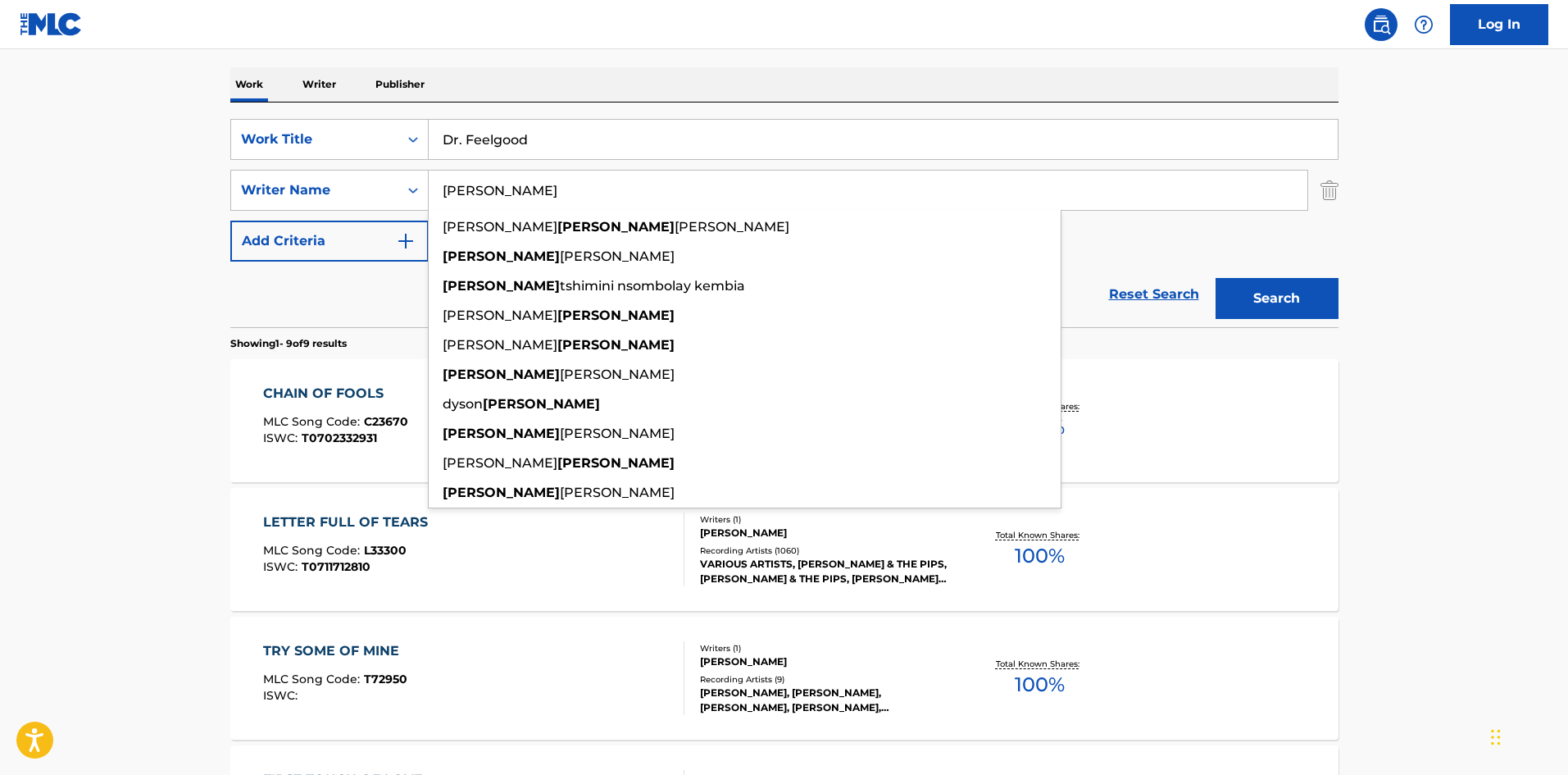
type input "FRANKLIN"
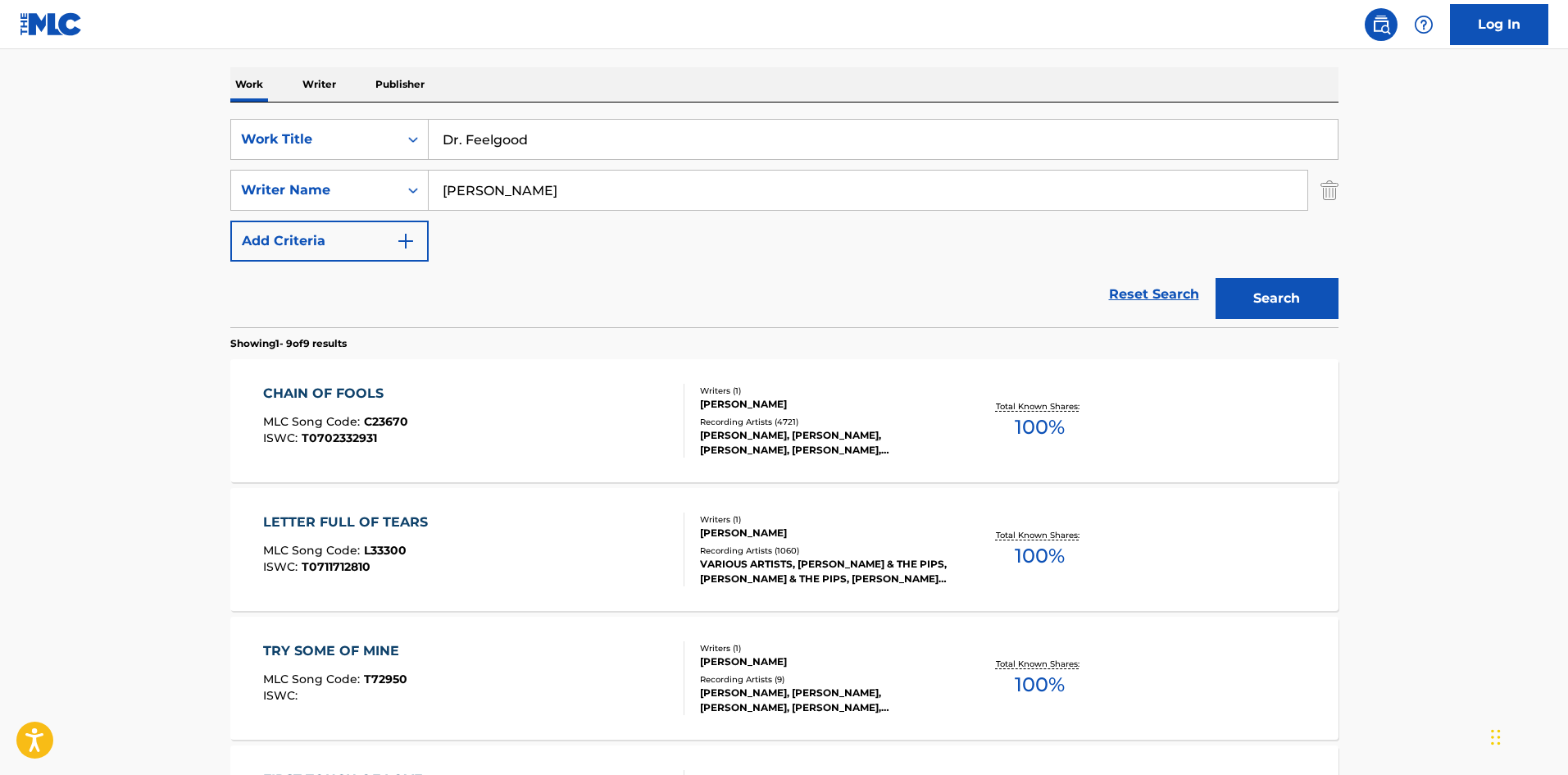
click at [1253, 307] on button "Search" at bounding box center [1277, 298] width 123 height 41
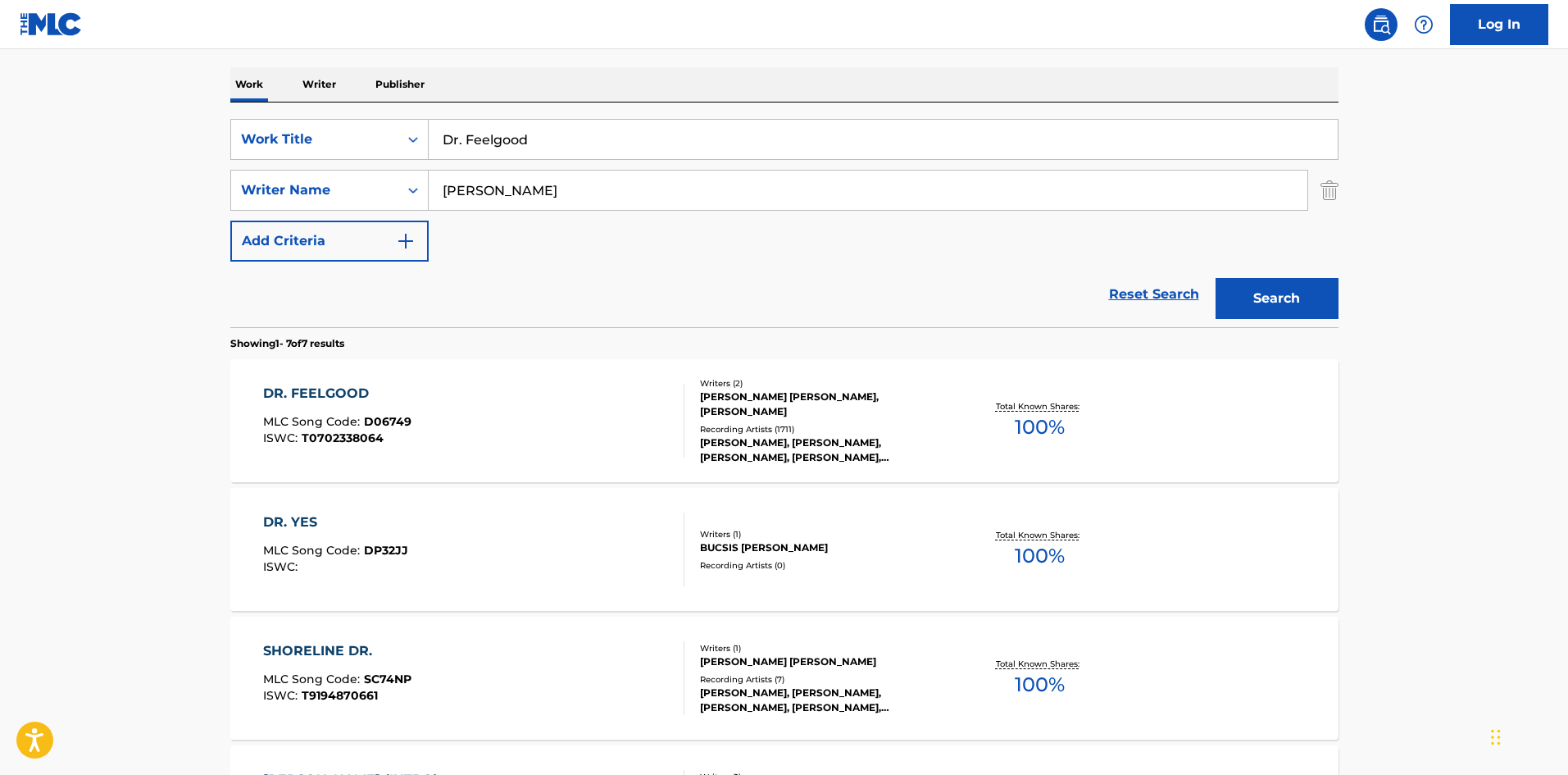
click at [345, 398] on div "DR. FEELGOOD" at bounding box center [336, 393] width 148 height 20
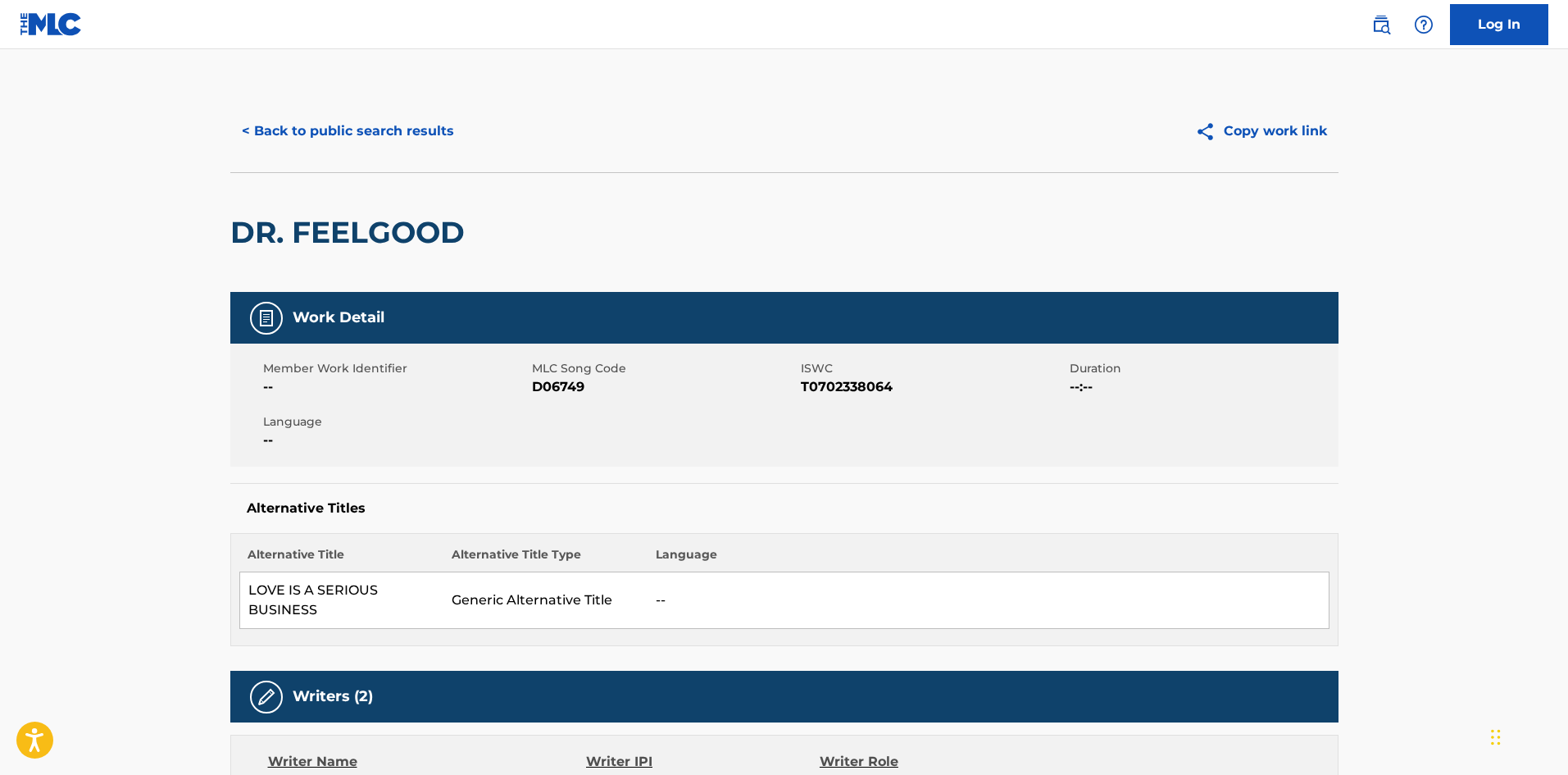
scroll to position [492, 0]
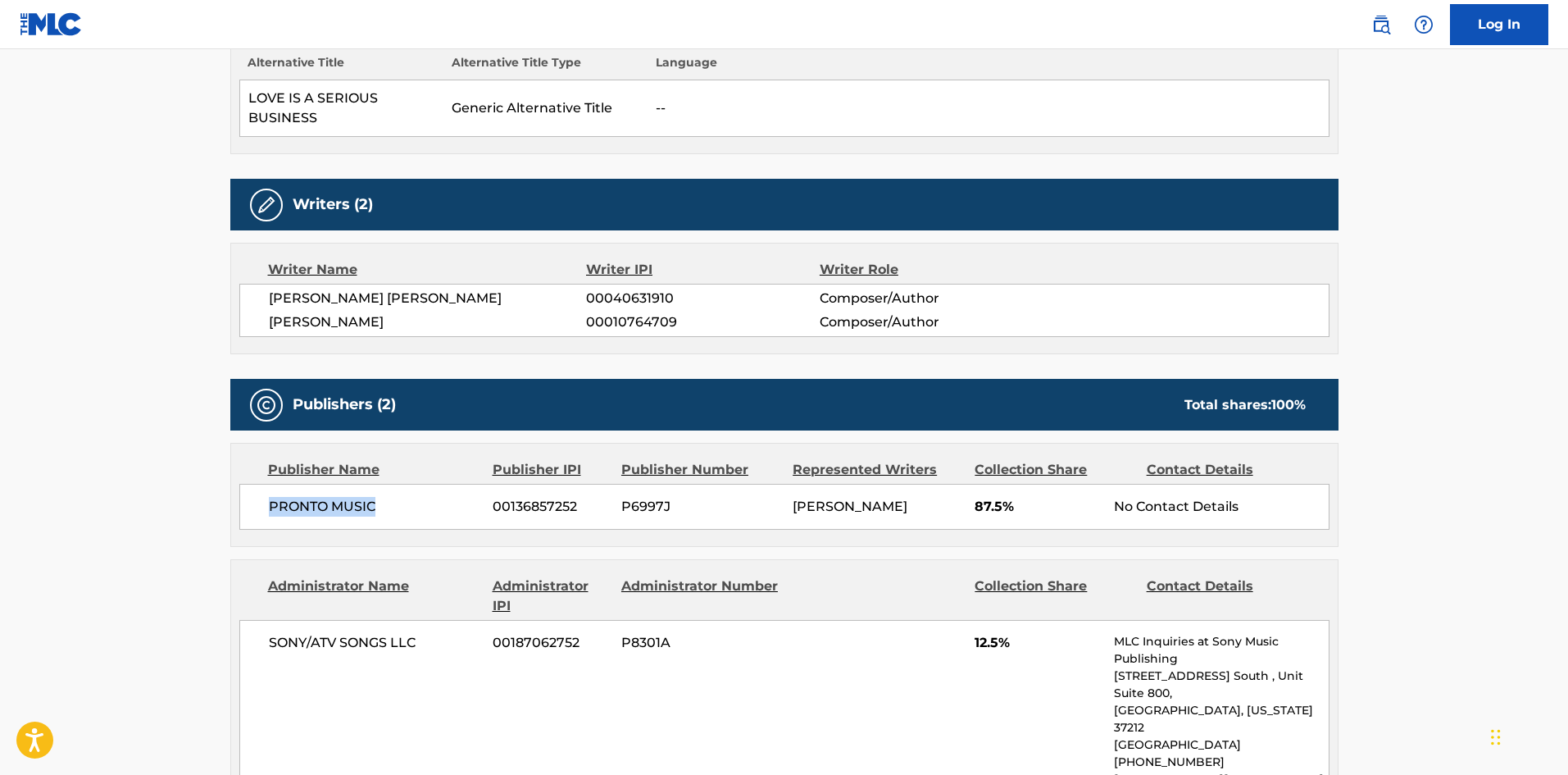
drag, startPoint x: 270, startPoint y: 510, endPoint x: 430, endPoint y: 506, distance: 160.0
click at [430, 506] on span "PRONTO MUSIC" at bounding box center [375, 507] width 213 height 20
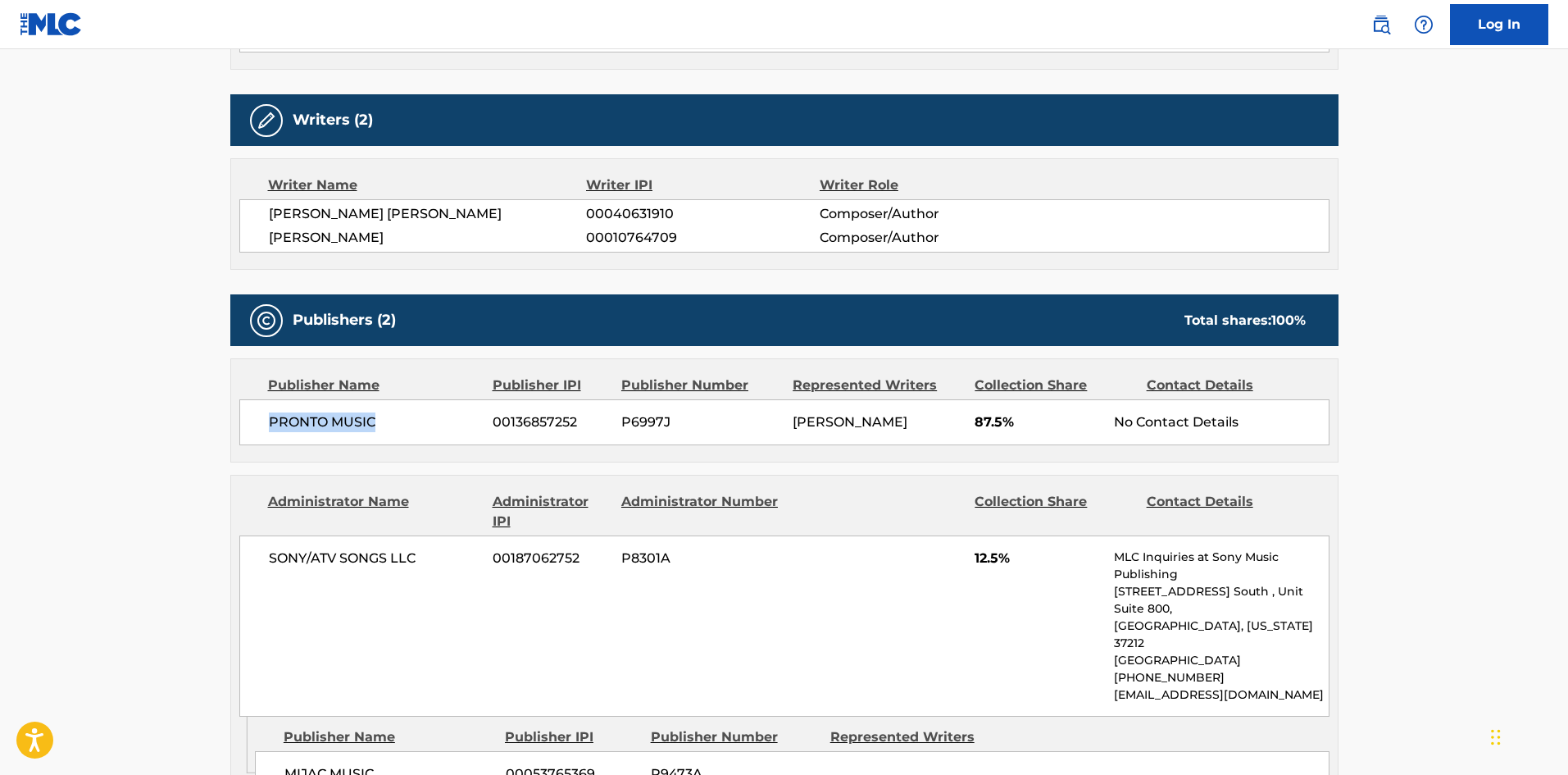
scroll to position [656, 0]
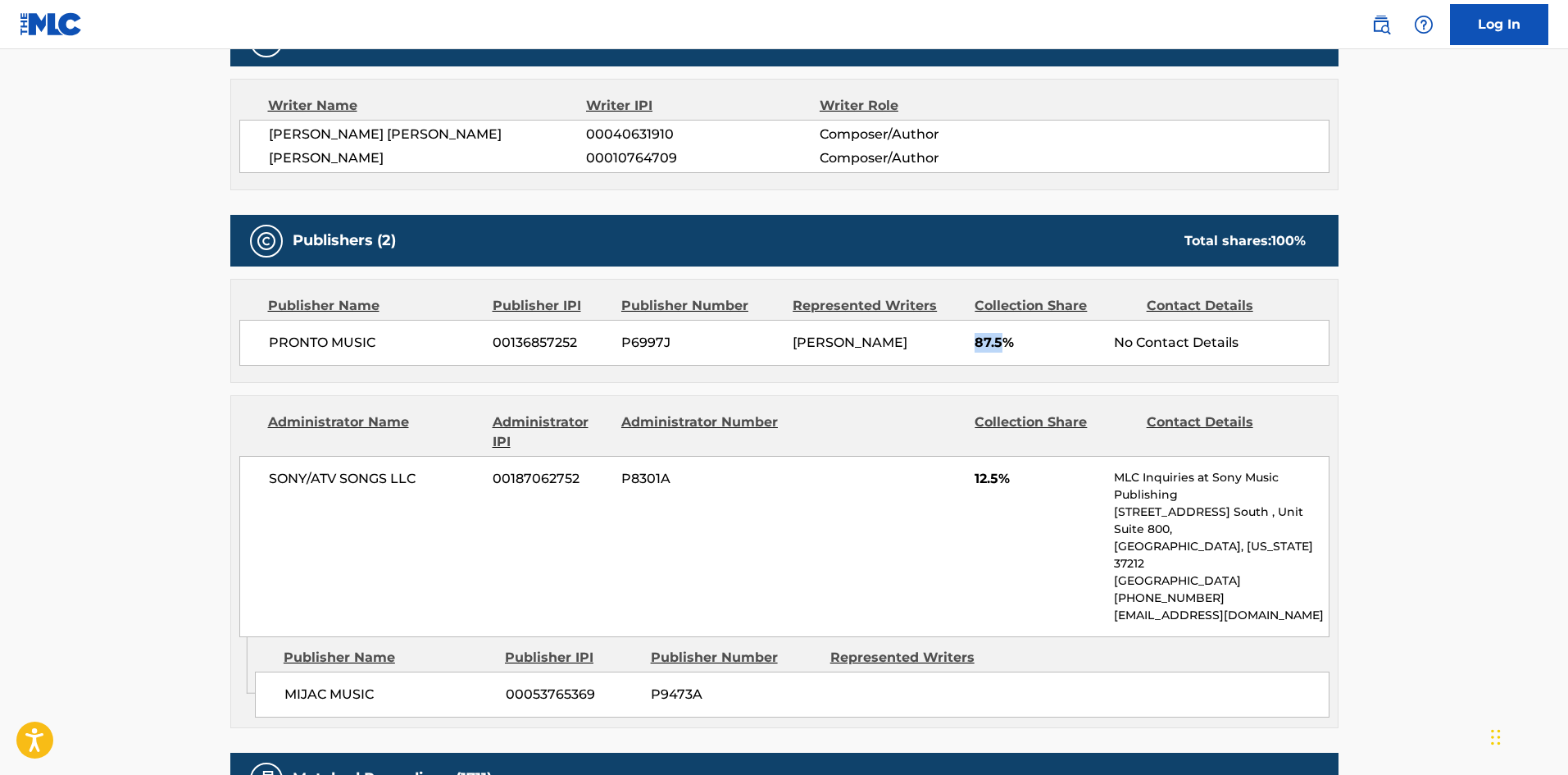
drag, startPoint x: 975, startPoint y: 346, endPoint x: 1004, endPoint y: 343, distance: 29.2
click at [1004, 343] on span "87.5%" at bounding box center [1038, 343] width 127 height 20
drag, startPoint x: 282, startPoint y: 660, endPoint x: 452, endPoint y: 567, distance: 193.8
click at [418, 671] on div "MIJAC MUSIC 00053765369 P9473A" at bounding box center [792, 694] width 1074 height 46
drag, startPoint x: 976, startPoint y: 481, endPoint x: 1002, endPoint y: 480, distance: 26.0
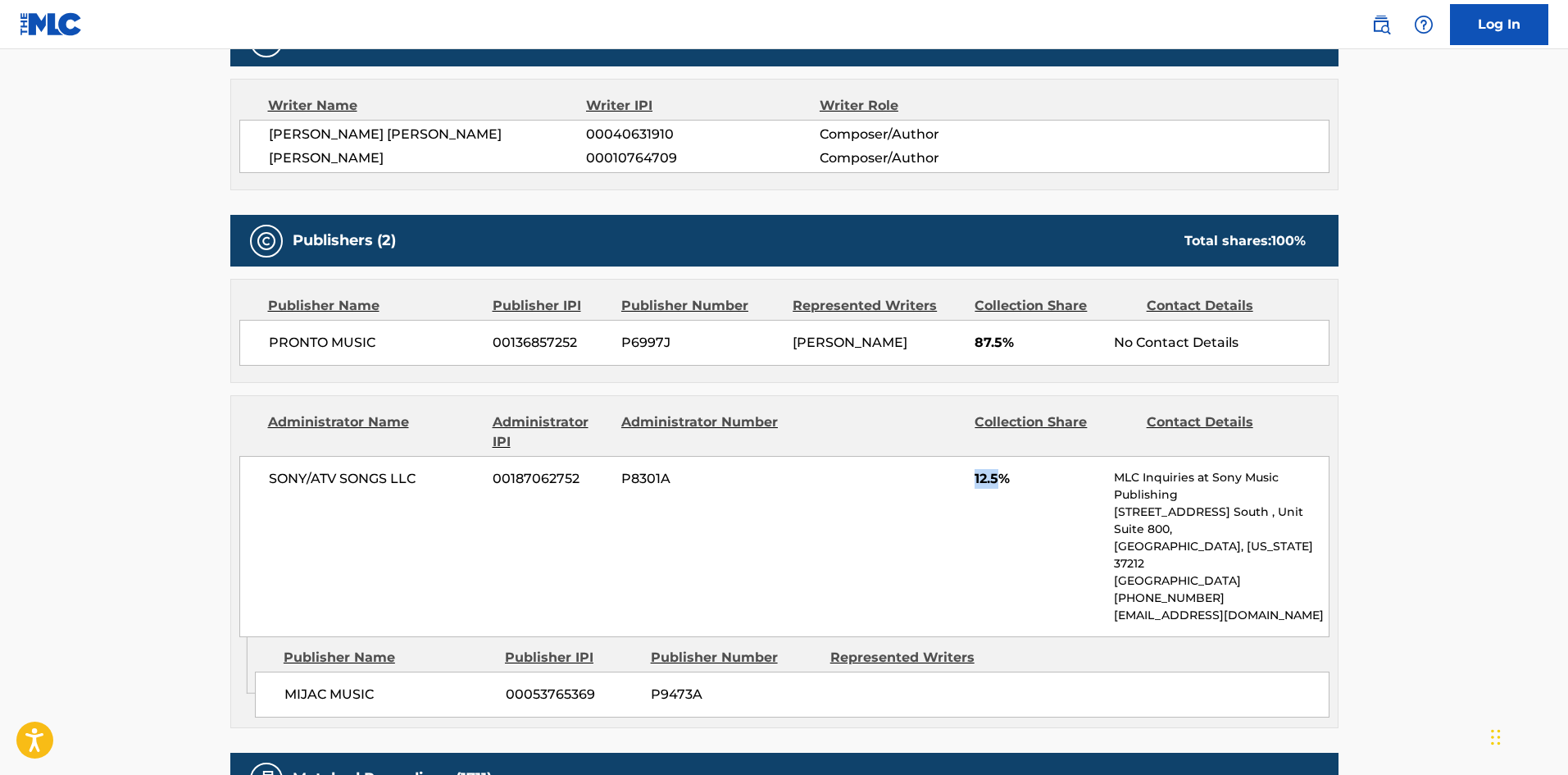
click at [1002, 480] on span "12.5%" at bounding box center [1038, 479] width 127 height 20
drag, startPoint x: 269, startPoint y: 341, endPoint x: 397, endPoint y: 341, distance: 128.0
click at [397, 341] on span "PRONTO MUSIC" at bounding box center [375, 343] width 213 height 20
drag, startPoint x: 337, startPoint y: 658, endPoint x: 408, endPoint y: 626, distance: 77.9
click at [402, 671] on div "MIJAC MUSIC 00053765369 P9473A" at bounding box center [792, 694] width 1074 height 46
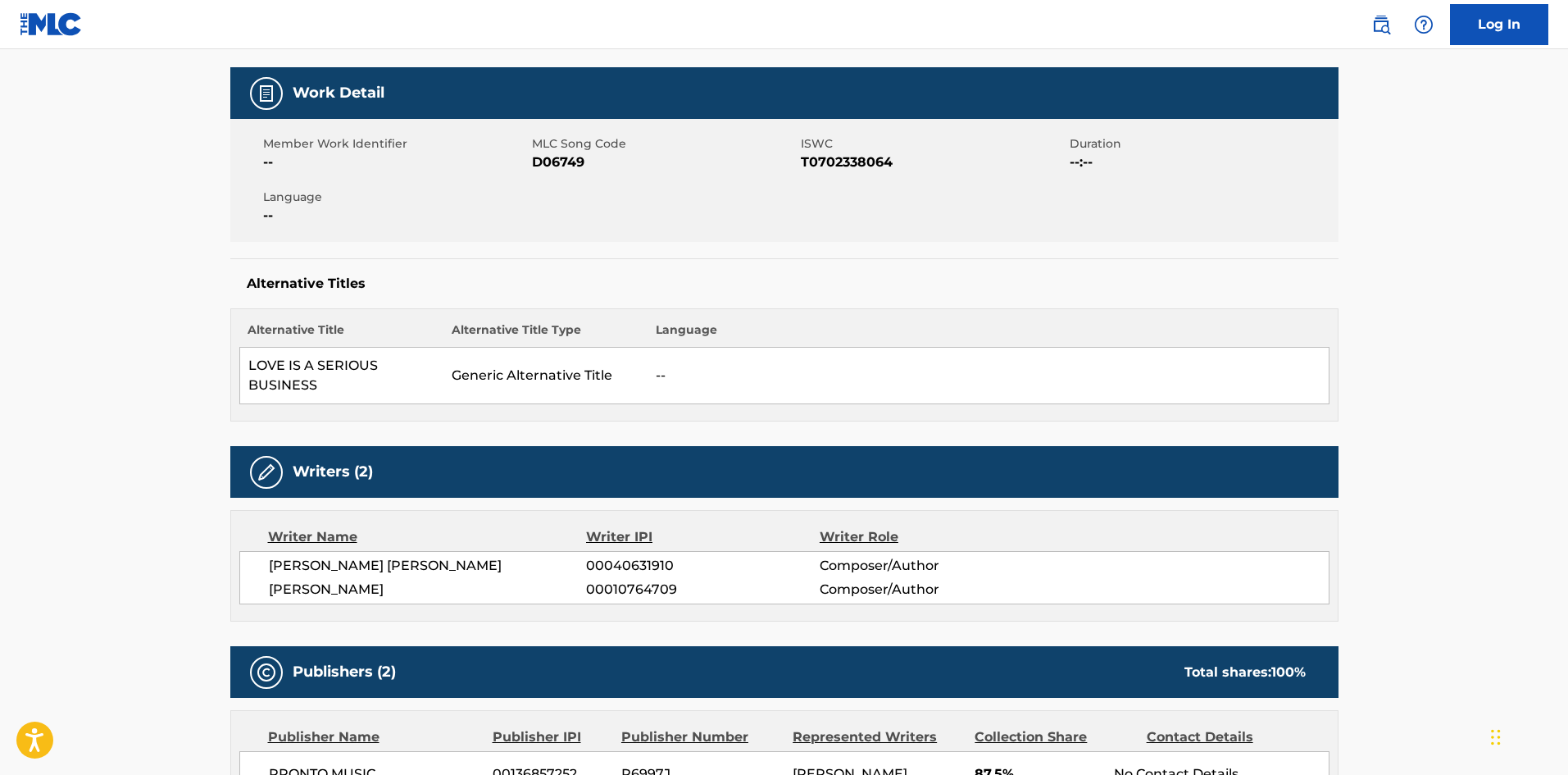
scroll to position [0, 0]
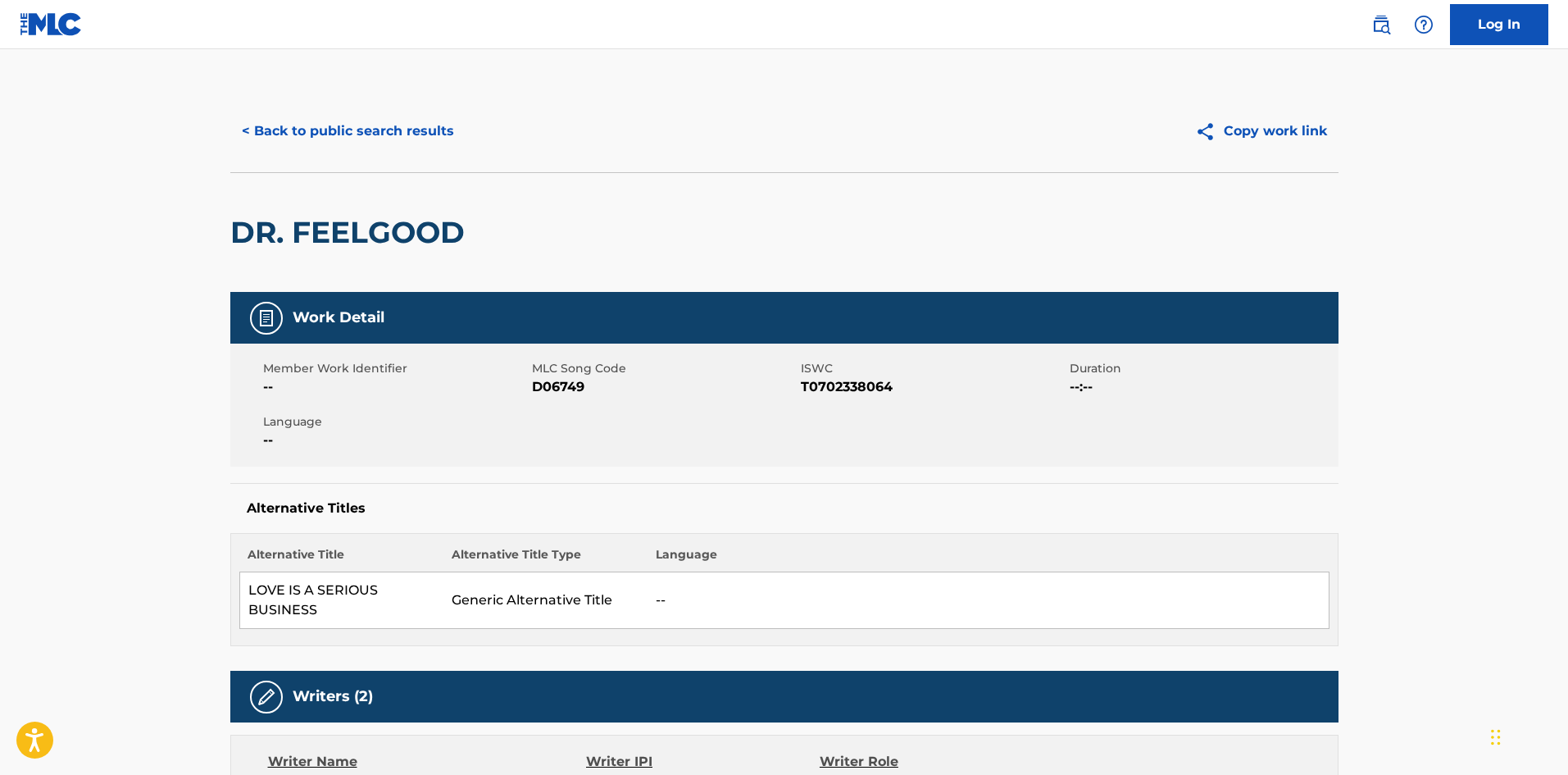
click at [414, 137] on button "< Back to public search results" at bounding box center [347, 131] width 235 height 41
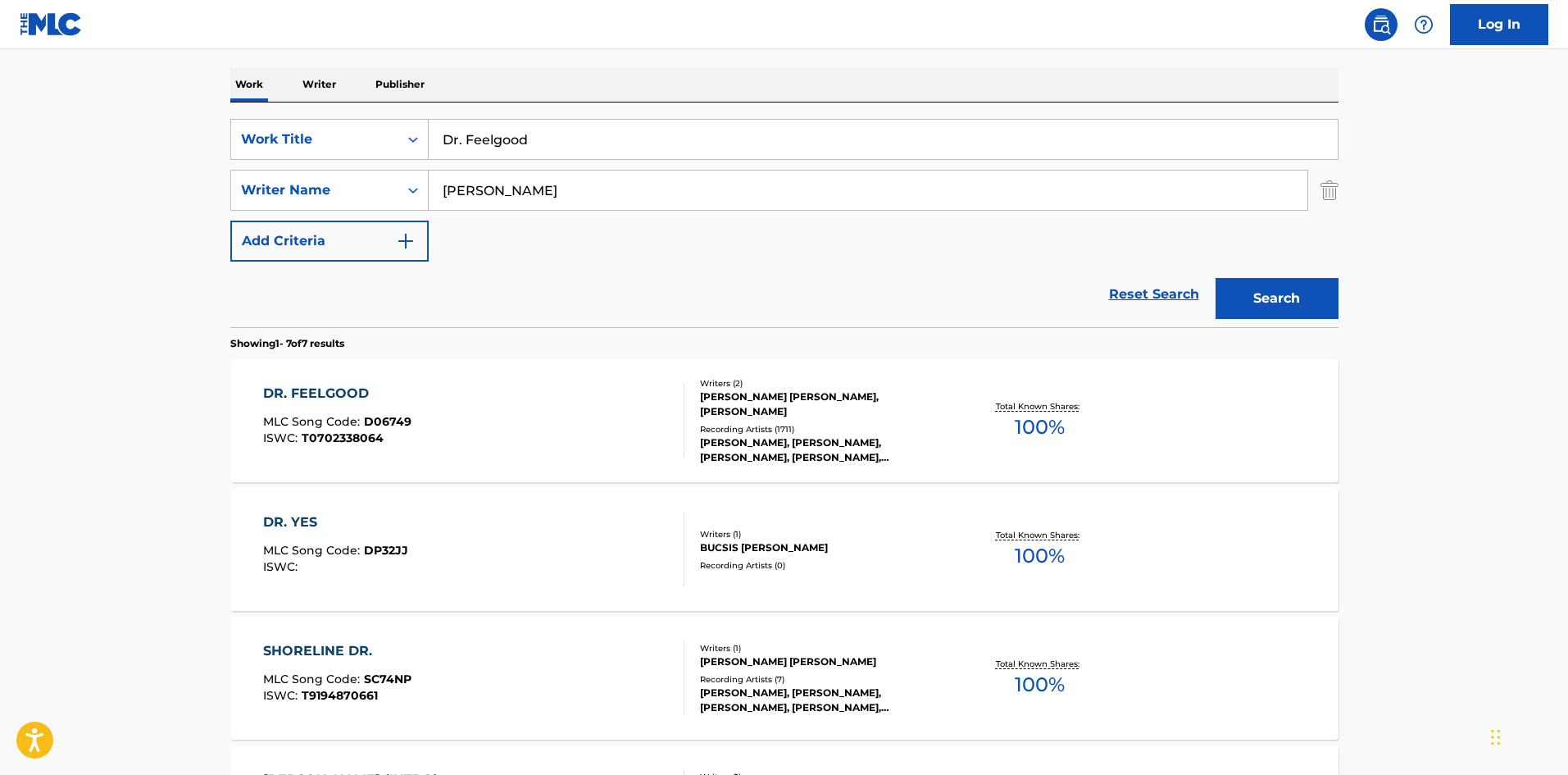
drag, startPoint x: 623, startPoint y: 135, endPoint x: 220, endPoint y: 115, distance: 403.5
click at [212, 130] on div "The MLC Public Work Search The accuracy and completeness of The MLC's data is d…" at bounding box center [784, 588] width 1147 height 1487
paste input "ELEANOR RIGBY"
type input "ELEANOR RIGBY"
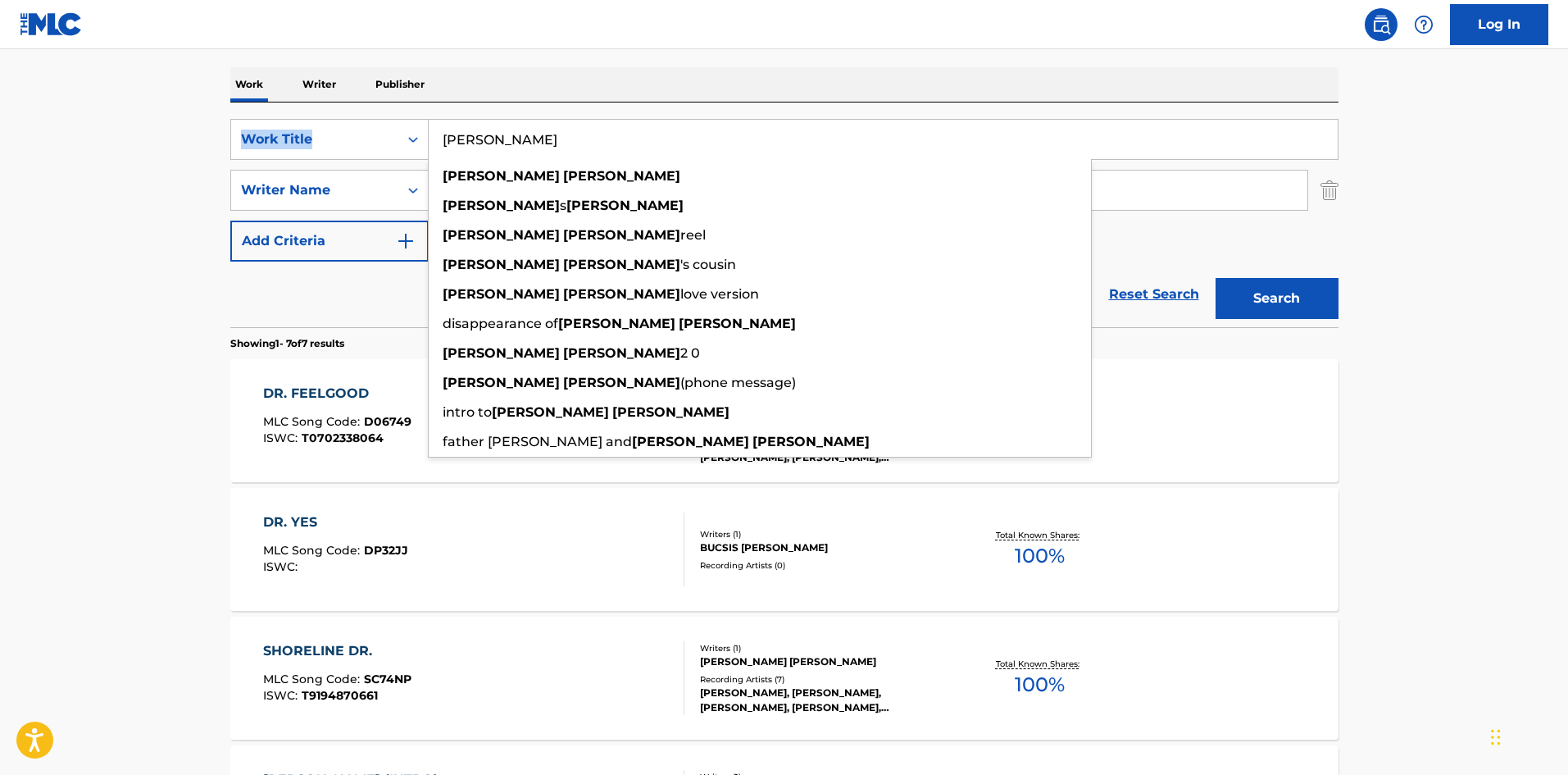
click at [593, 104] on div "SearchWithCriteria09f4a6c3-17e6-4202-9997-ccebf35522ee Work Title ELEANOR RIGBY…" at bounding box center [784, 214] width 1108 height 224
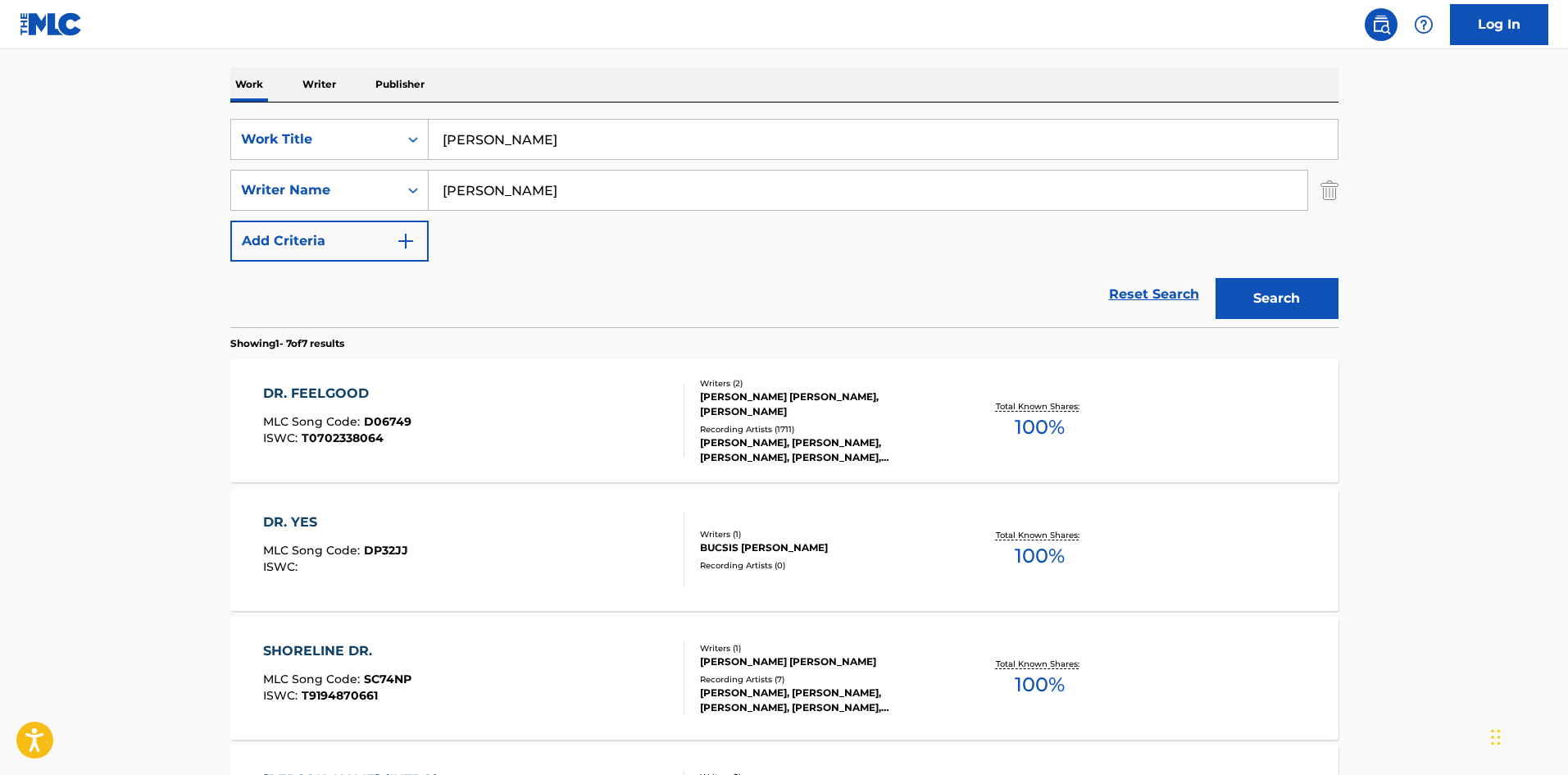
drag, startPoint x: 541, startPoint y: 198, endPoint x: 44, endPoint y: 202, distance: 497.0
click at [70, 202] on main "The MLC Public Work Search The accuracy and completeness of The MLC's data is d…" at bounding box center [784, 571] width 1568 height 1536
paste input "LAWRENCE"
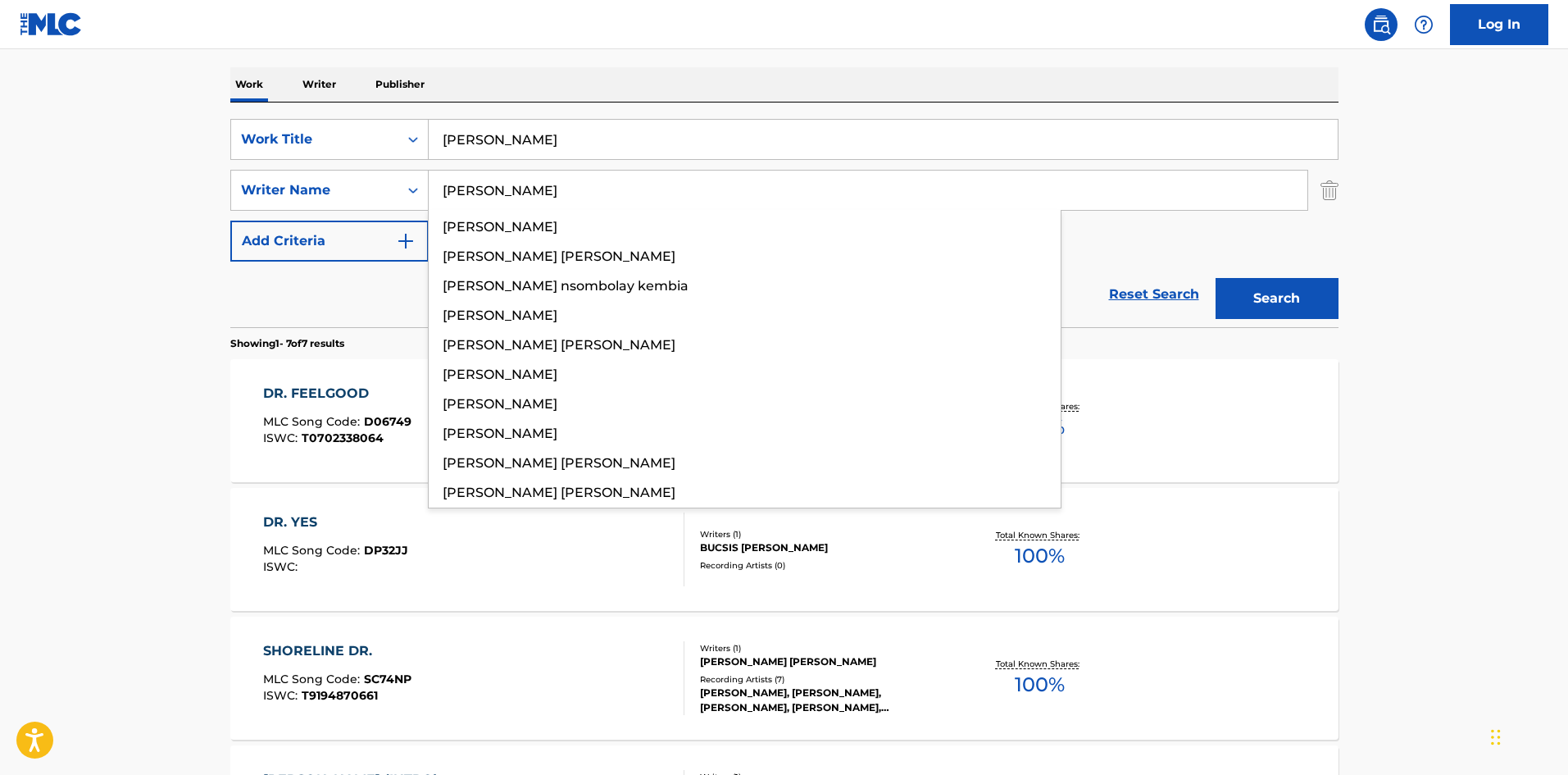
click at [1324, 285] on button "Search" at bounding box center [1277, 298] width 123 height 41
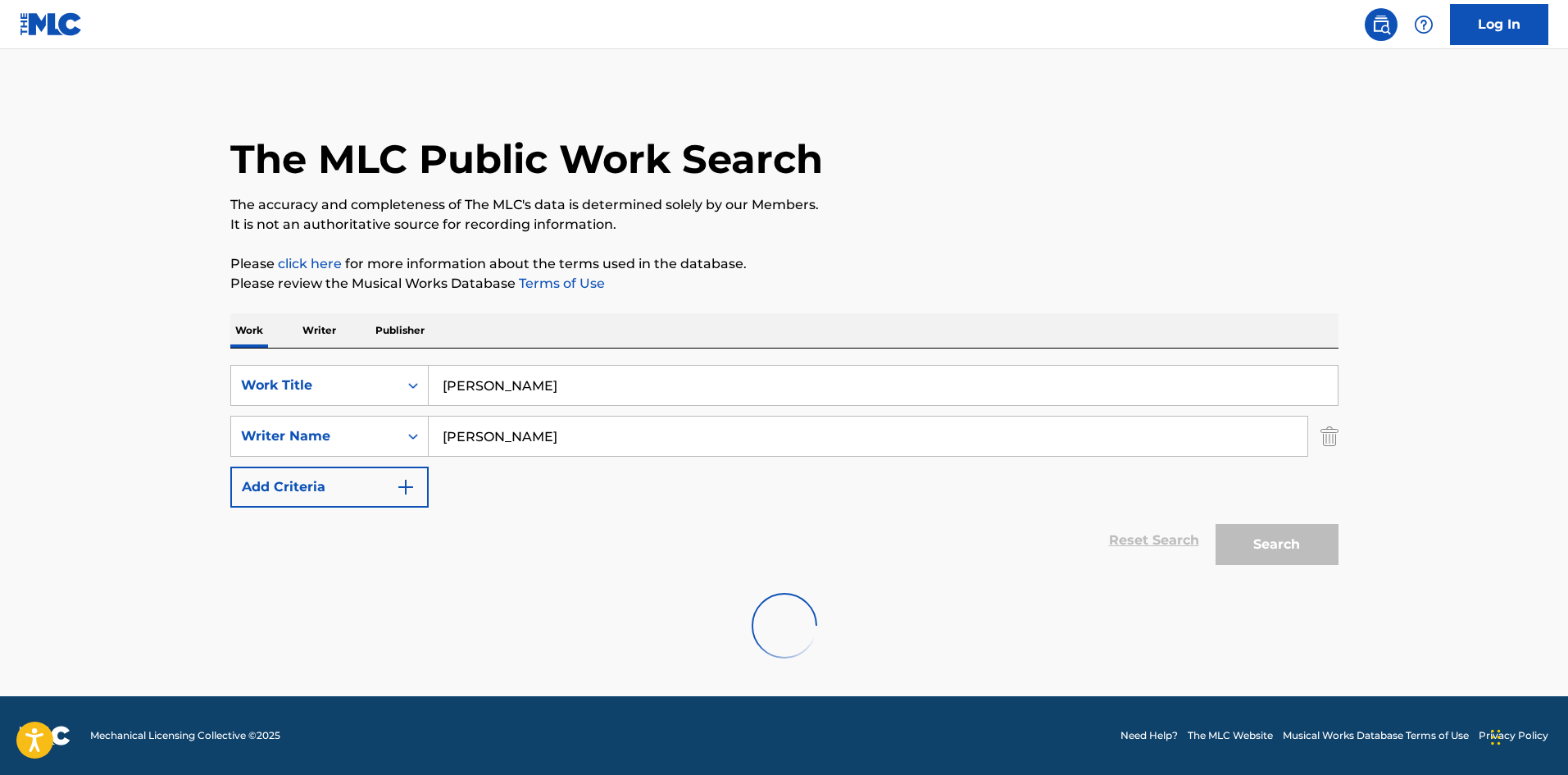
scroll to position [0, 0]
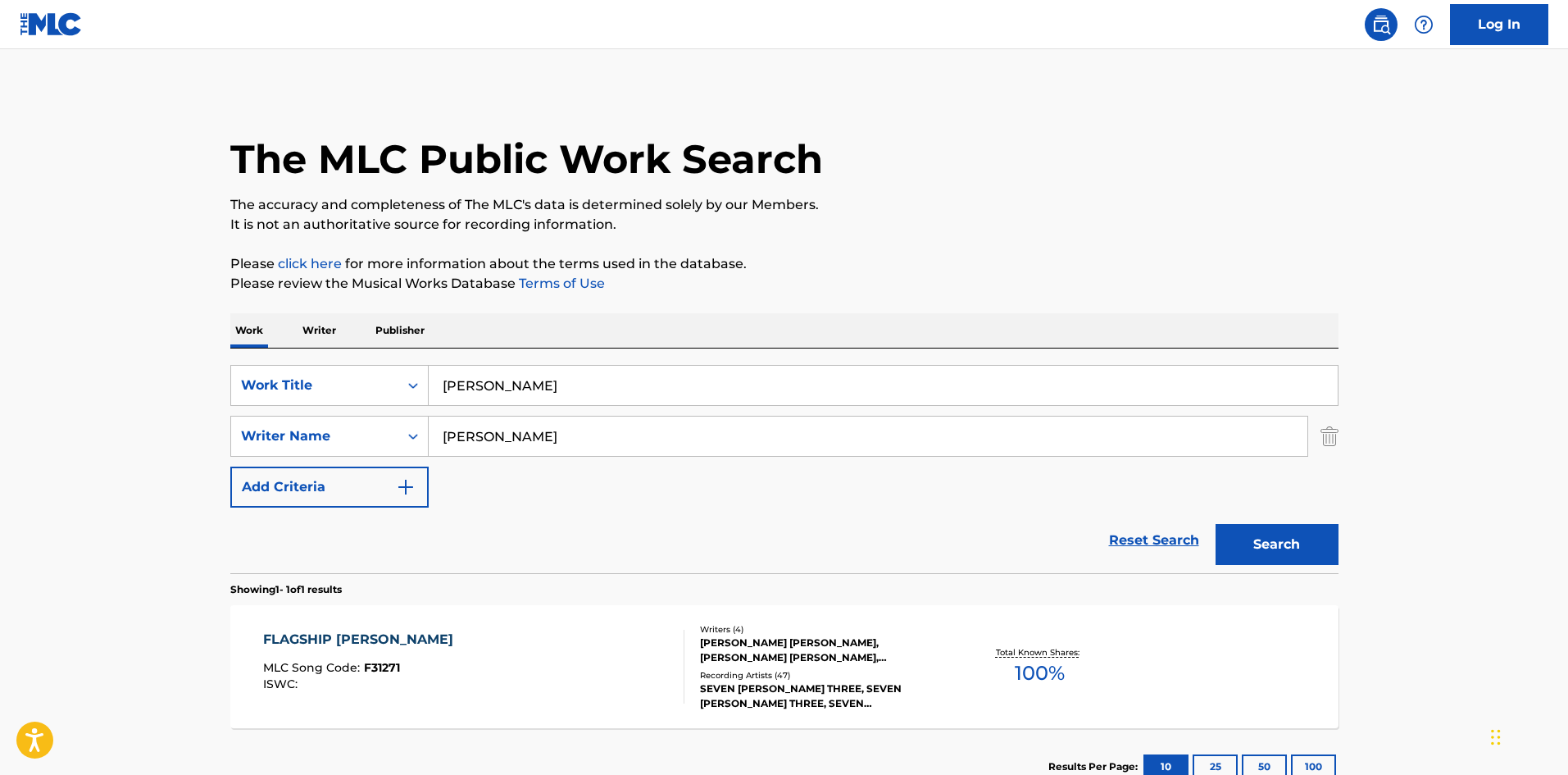
click at [849, 81] on main "The MLC Public Work Search The accuracy and completeness of The MLC's data is d…" at bounding box center [784, 431] width 1568 height 764
drag, startPoint x: 611, startPoint y: 428, endPoint x: 0, endPoint y: 428, distance: 611.0
click at [89, 428] on main "The MLC Public Work Search The accuracy and completeness of The MLC's data is d…" at bounding box center [784, 431] width 1568 height 764
paste input "TALBOT"
click at [1270, 539] on button "Search" at bounding box center [1277, 544] width 123 height 41
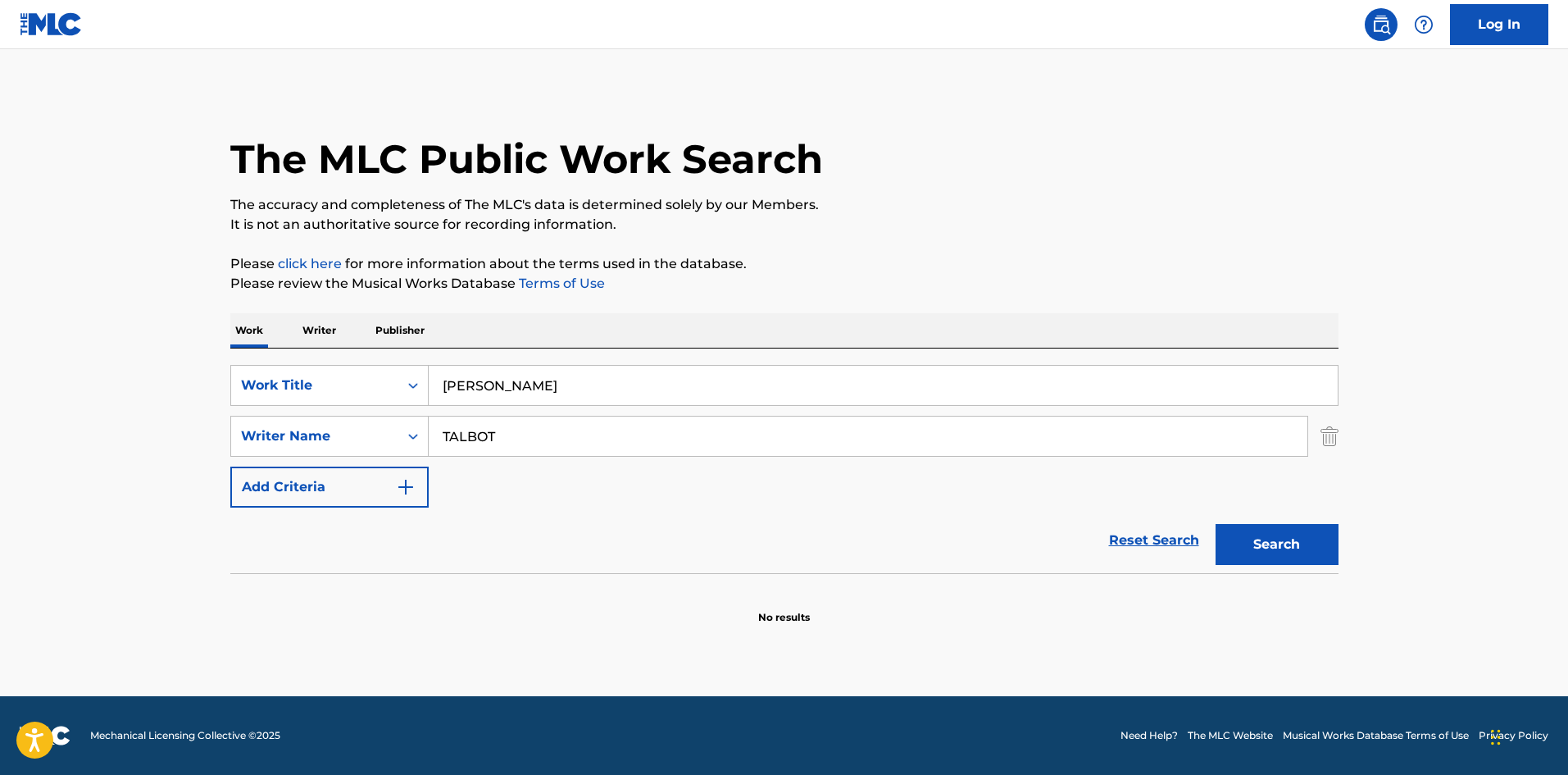
click at [653, 242] on div "The MLC Public Work Search The accuracy and completeness of The MLC's data is d…" at bounding box center [784, 357] width 1147 height 535
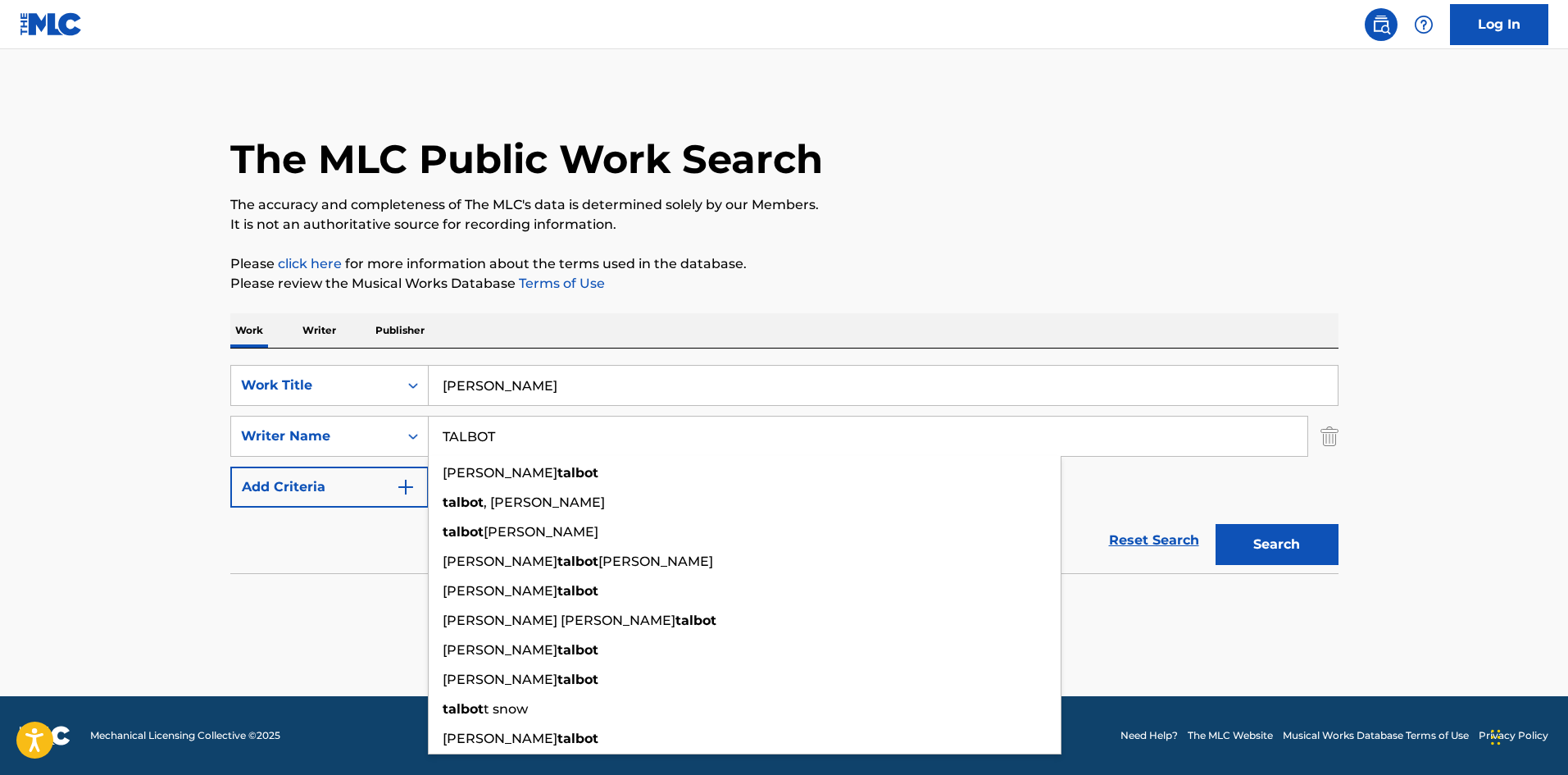
drag, startPoint x: 555, startPoint y: 441, endPoint x: 0, endPoint y: 411, distance: 555.8
click at [0, 414] on main "The MLC Public Work Search The accuracy and completeness of The MLC's data is d…" at bounding box center [784, 372] width 1568 height 647
paste input "GIACOSA"
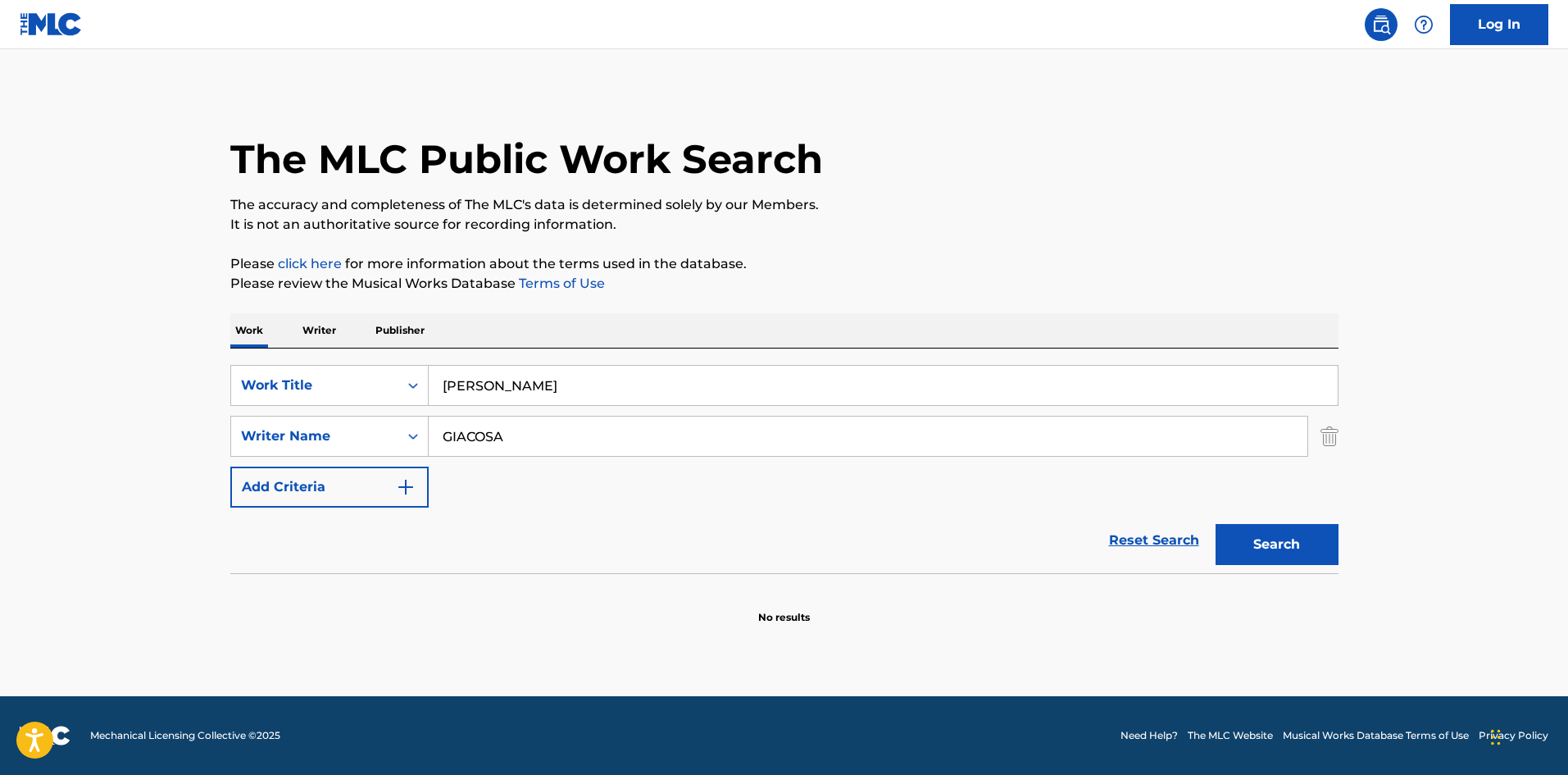
click at [1270, 545] on button "Search" at bounding box center [1277, 544] width 123 height 41
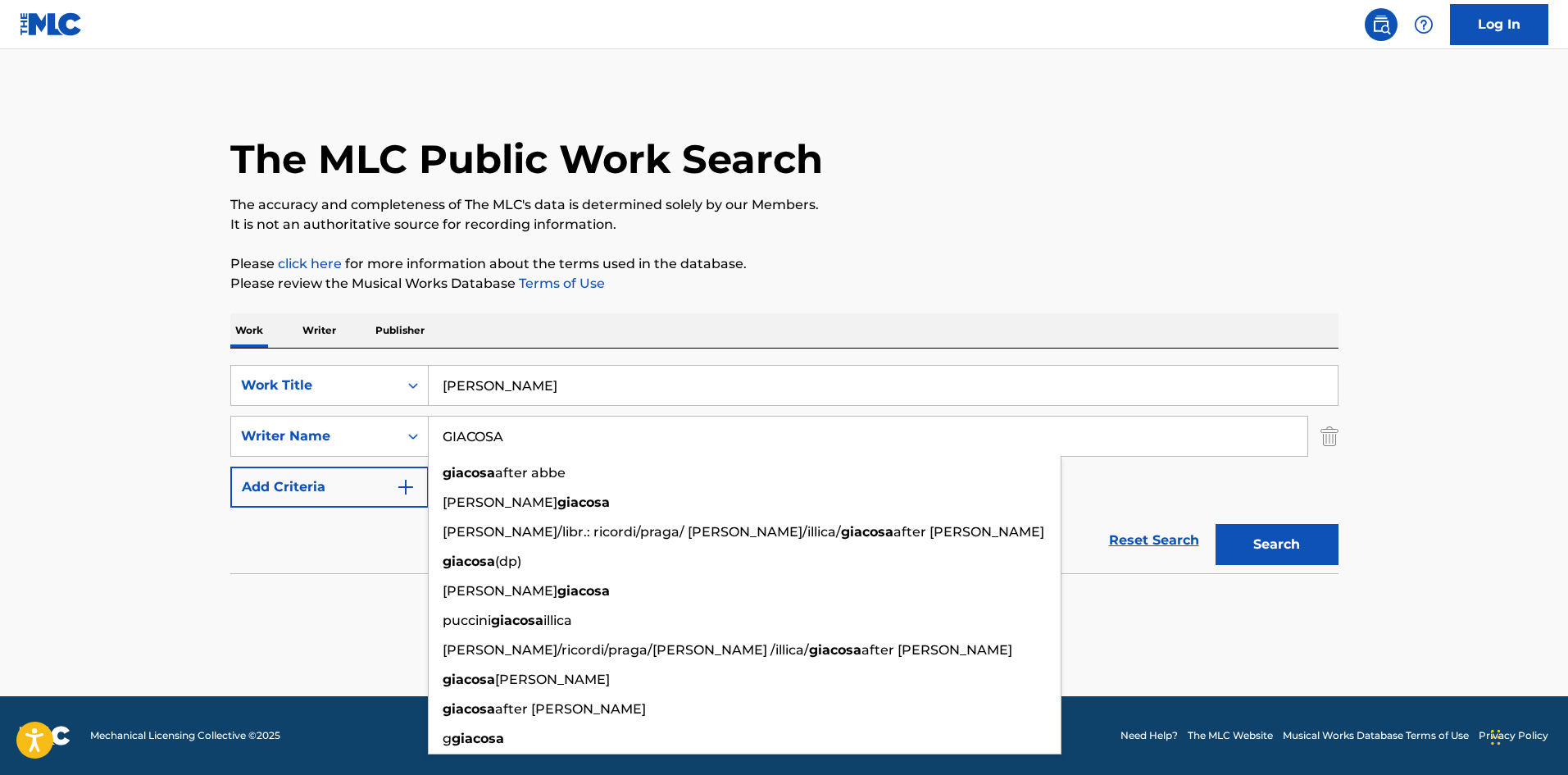
drag, startPoint x: 544, startPoint y: 427, endPoint x: 0, endPoint y: 425, distance: 544.0
click at [0, 426] on main "The MLC Public Work Search The accuracy and completeness of The MLC's data is d…" at bounding box center [784, 372] width 1568 height 647
paste input "ILLIC"
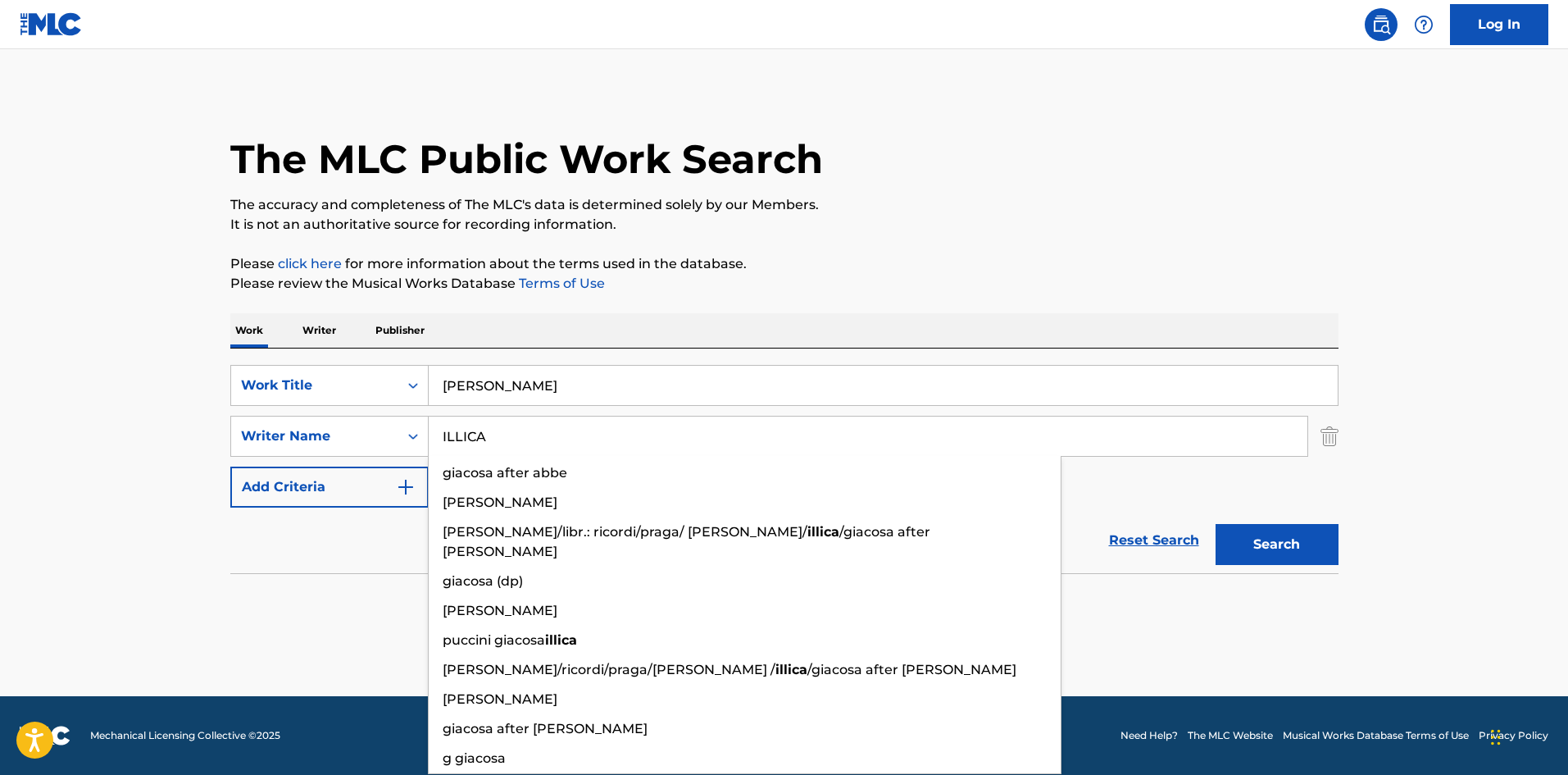
click at [1274, 545] on button "Search" at bounding box center [1277, 544] width 123 height 41
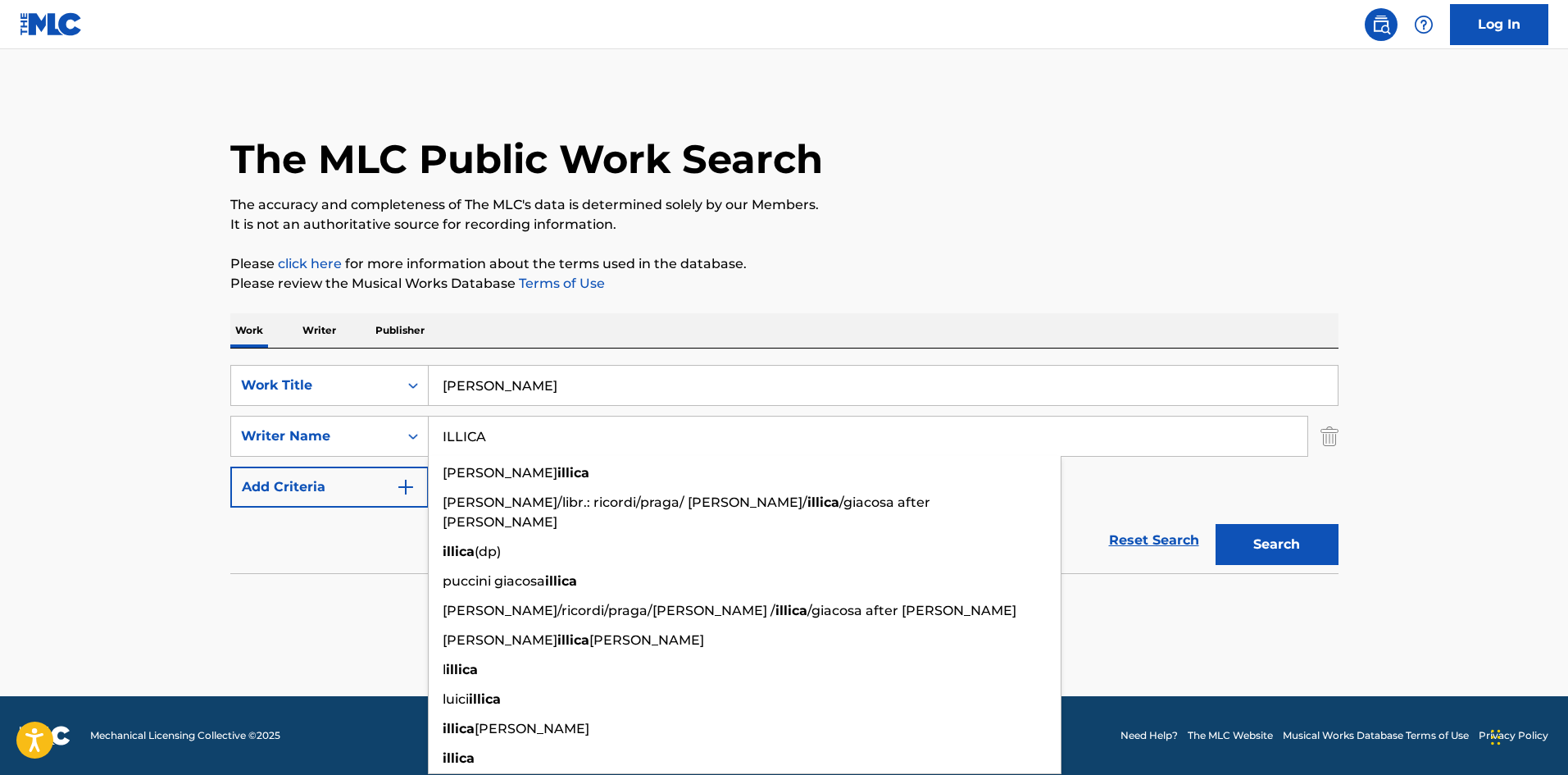
drag, startPoint x: 542, startPoint y: 429, endPoint x: 18, endPoint y: 418, distance: 524.1
click at [18, 418] on main "The MLC Public Work Search The accuracy and completeness of The MLC's data is d…" at bounding box center [784, 372] width 1568 height 647
paste input "LAWRENCE"
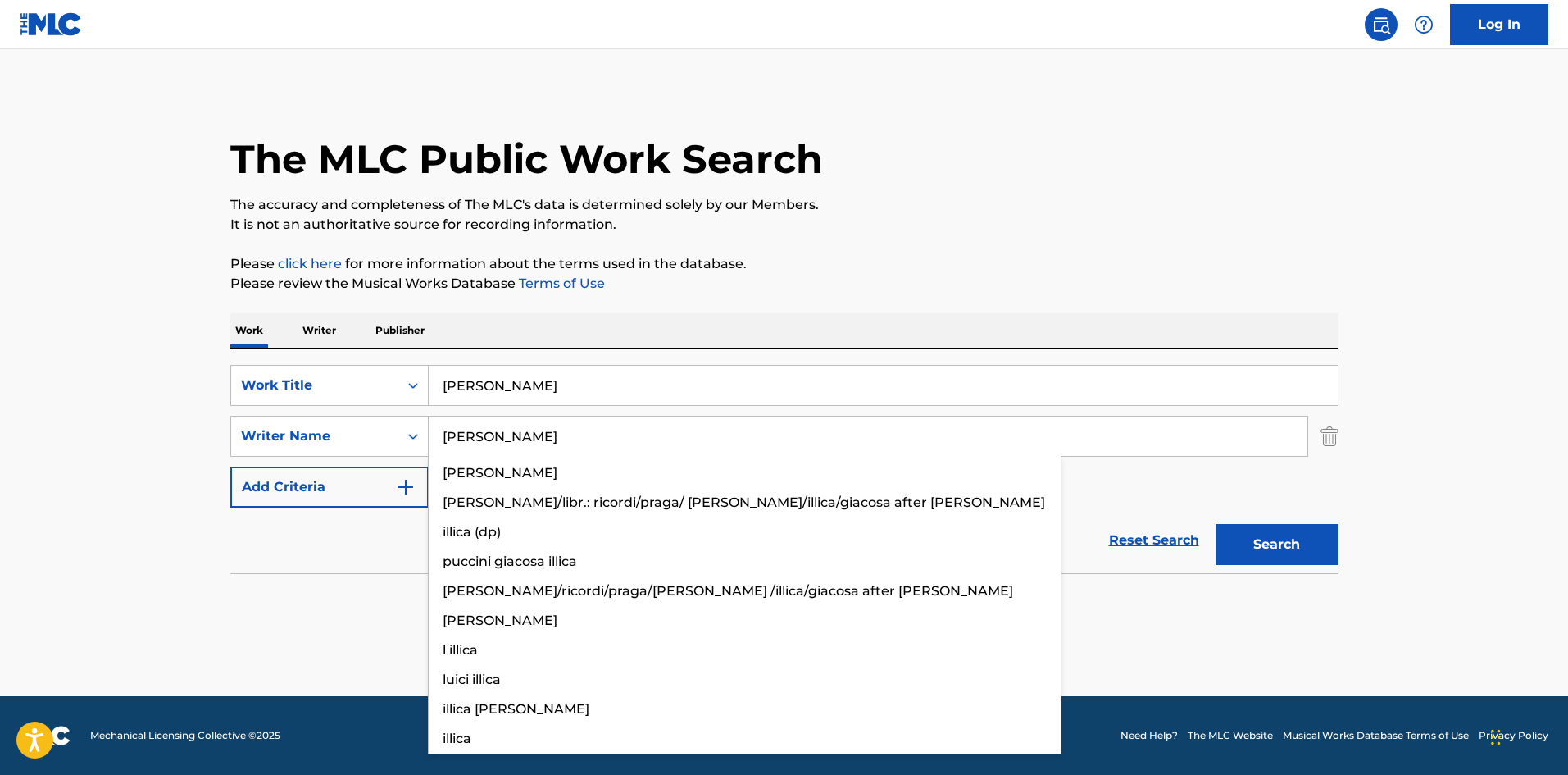
click at [1282, 562] on button "Search" at bounding box center [1277, 544] width 123 height 41
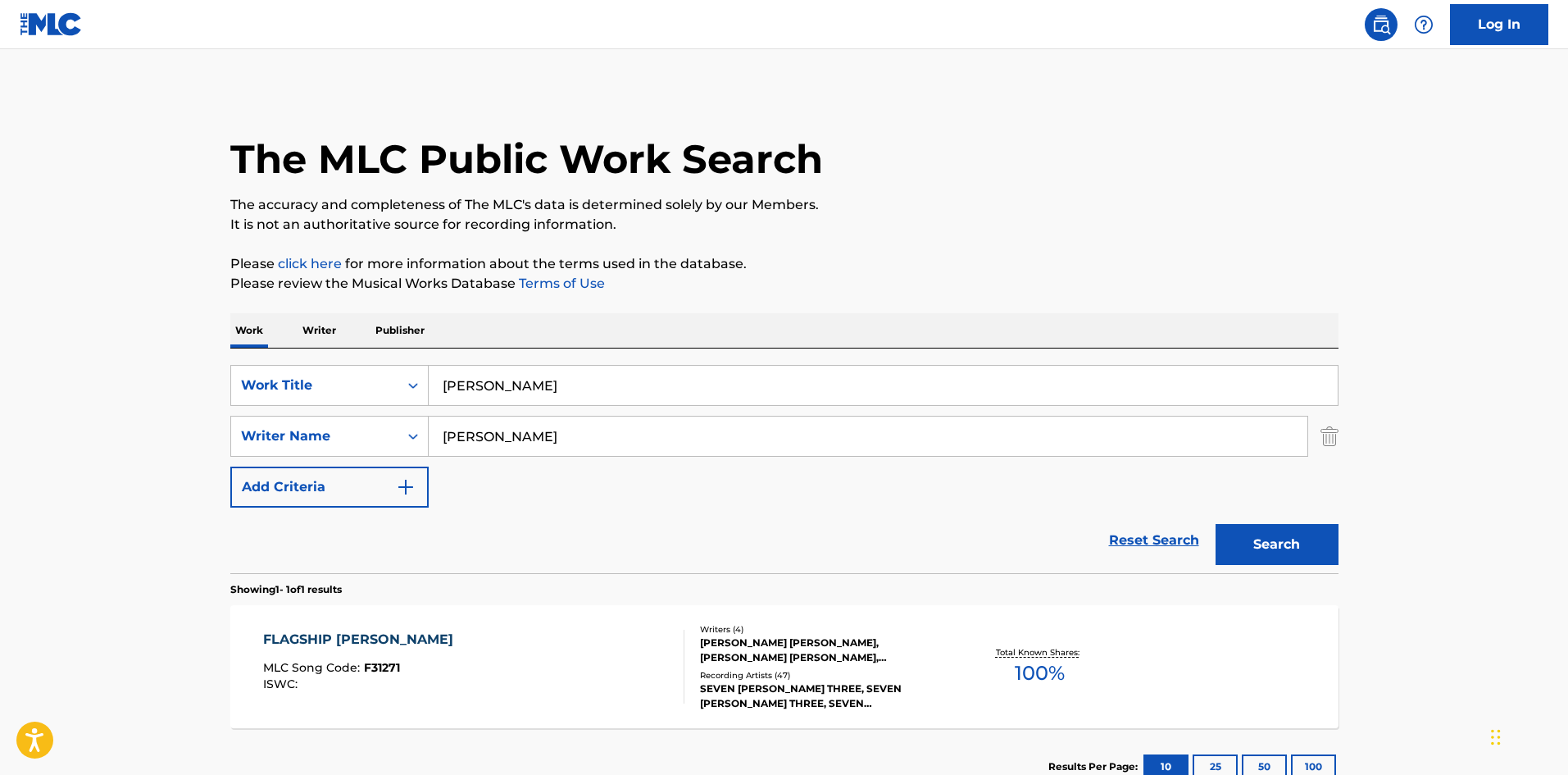
scroll to position [117, 0]
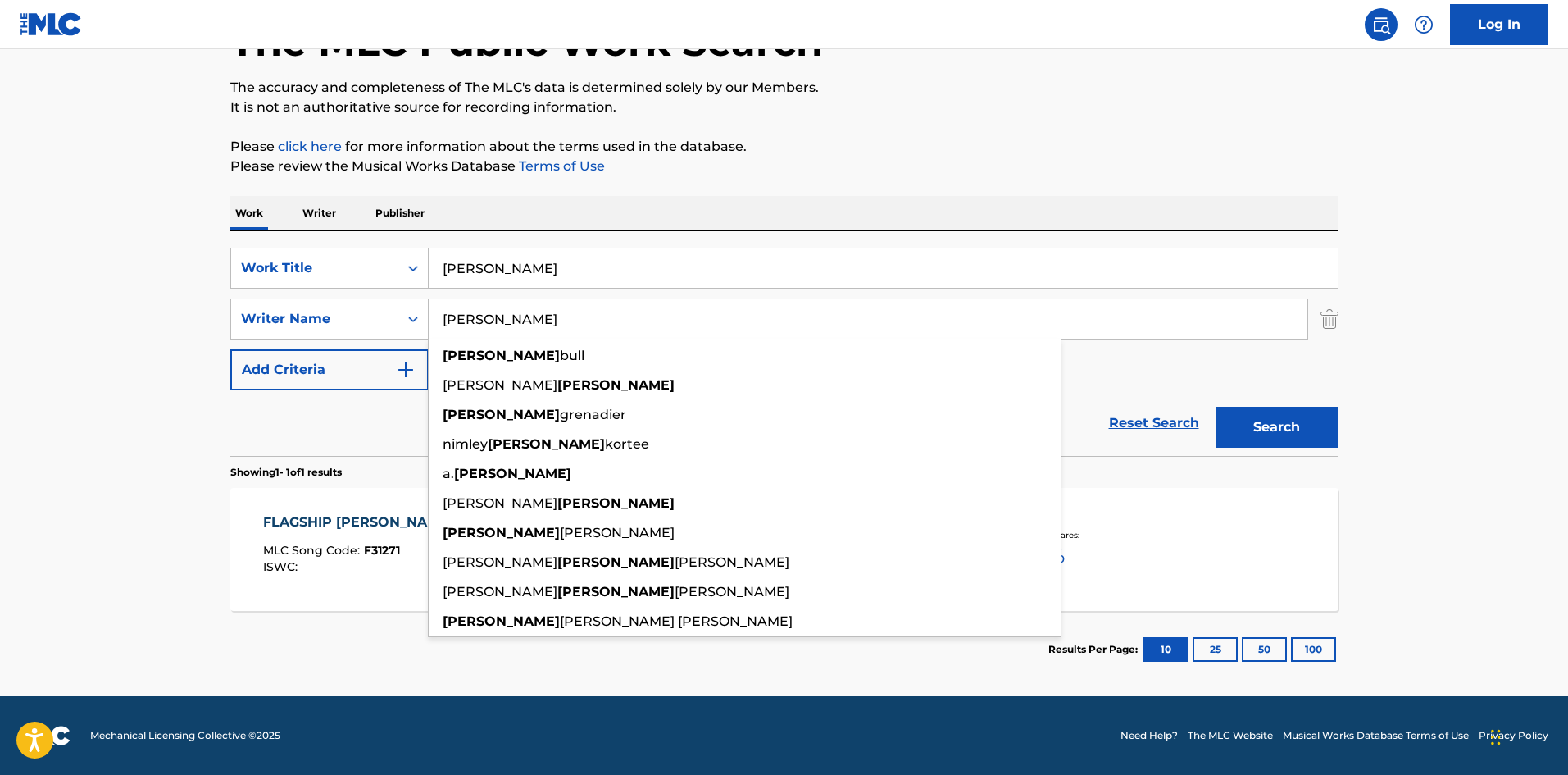
drag, startPoint x: 568, startPoint y: 317, endPoint x: 55, endPoint y: 317, distance: 513.0
click at [57, 317] on main "The MLC Public Work Search The accuracy and completeness of The MLC's data is d…" at bounding box center [784, 314] width 1568 height 764
paste input "MCCARTNEY"
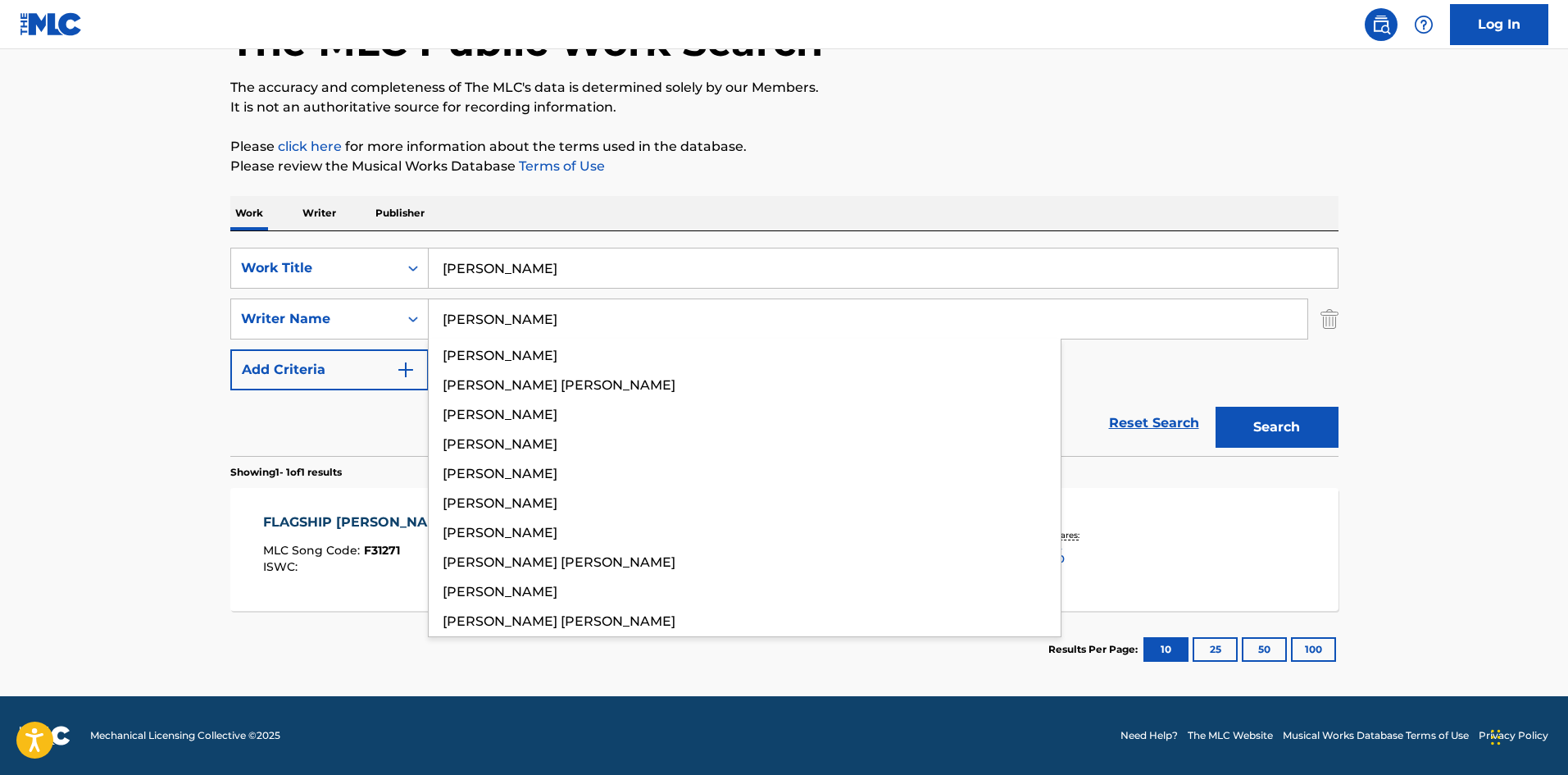
type input "MCCARTNEY"
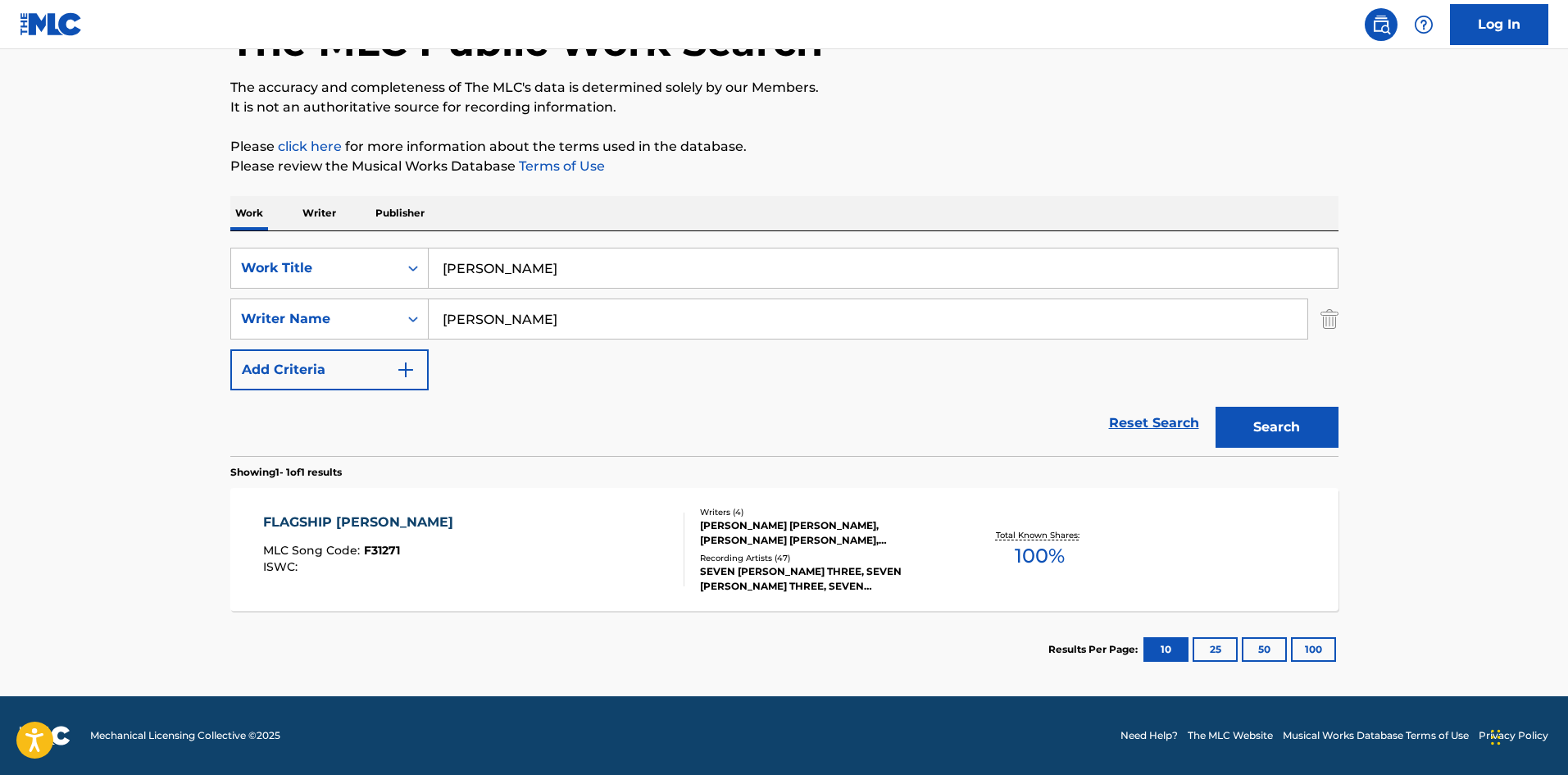
drag, startPoint x: 1288, startPoint y: 420, endPoint x: 1299, endPoint y: 419, distance: 11.0
click at [1299, 419] on button "Search" at bounding box center [1277, 427] width 123 height 41
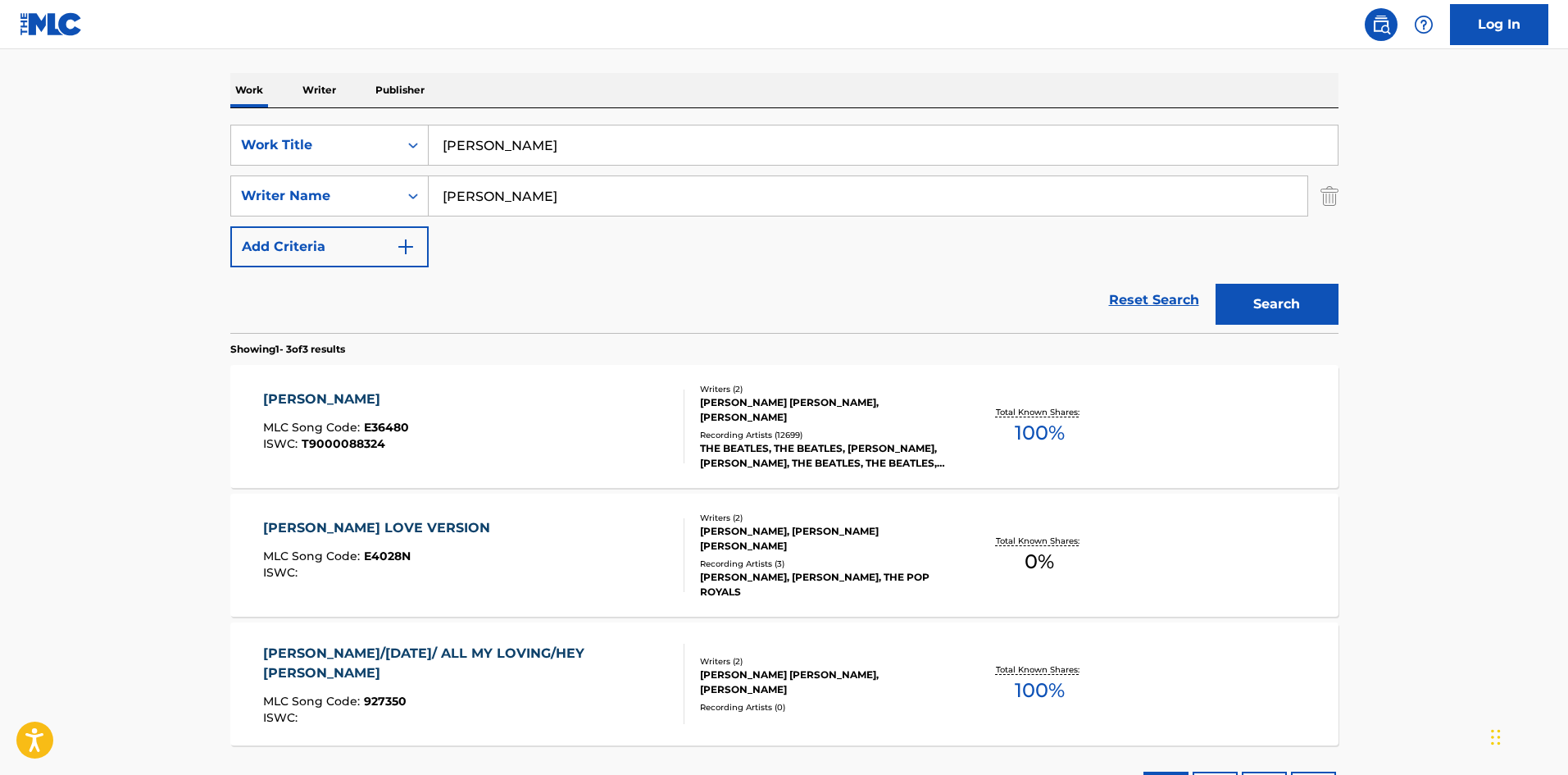
scroll to position [246, 0]
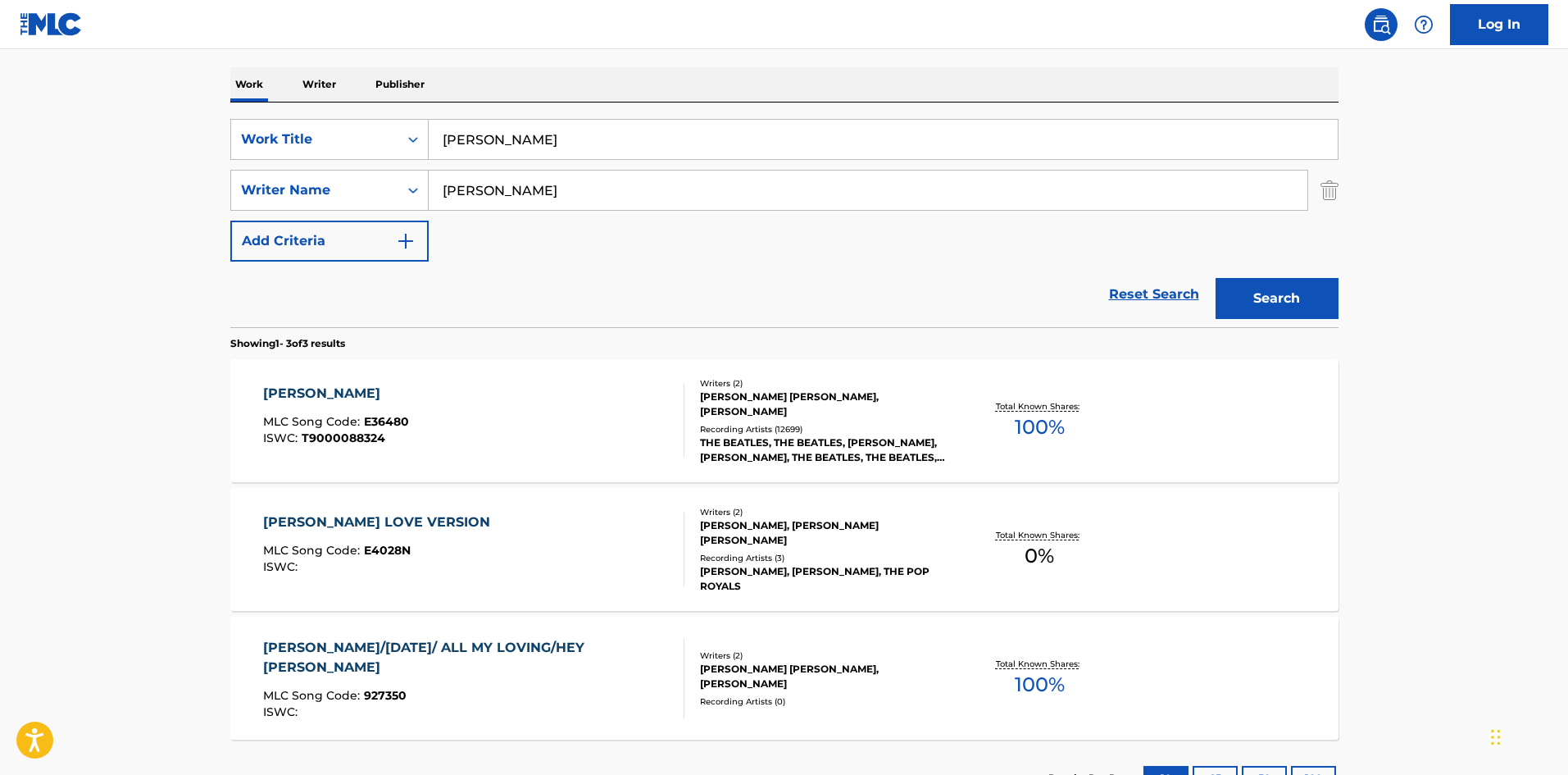
click at [345, 382] on div "ELEANOR RIGBY MLC Song Code : E36480 ISWC : T9000088324 Writers ( 2 ) PAUL JAME…" at bounding box center [784, 420] width 1108 height 123
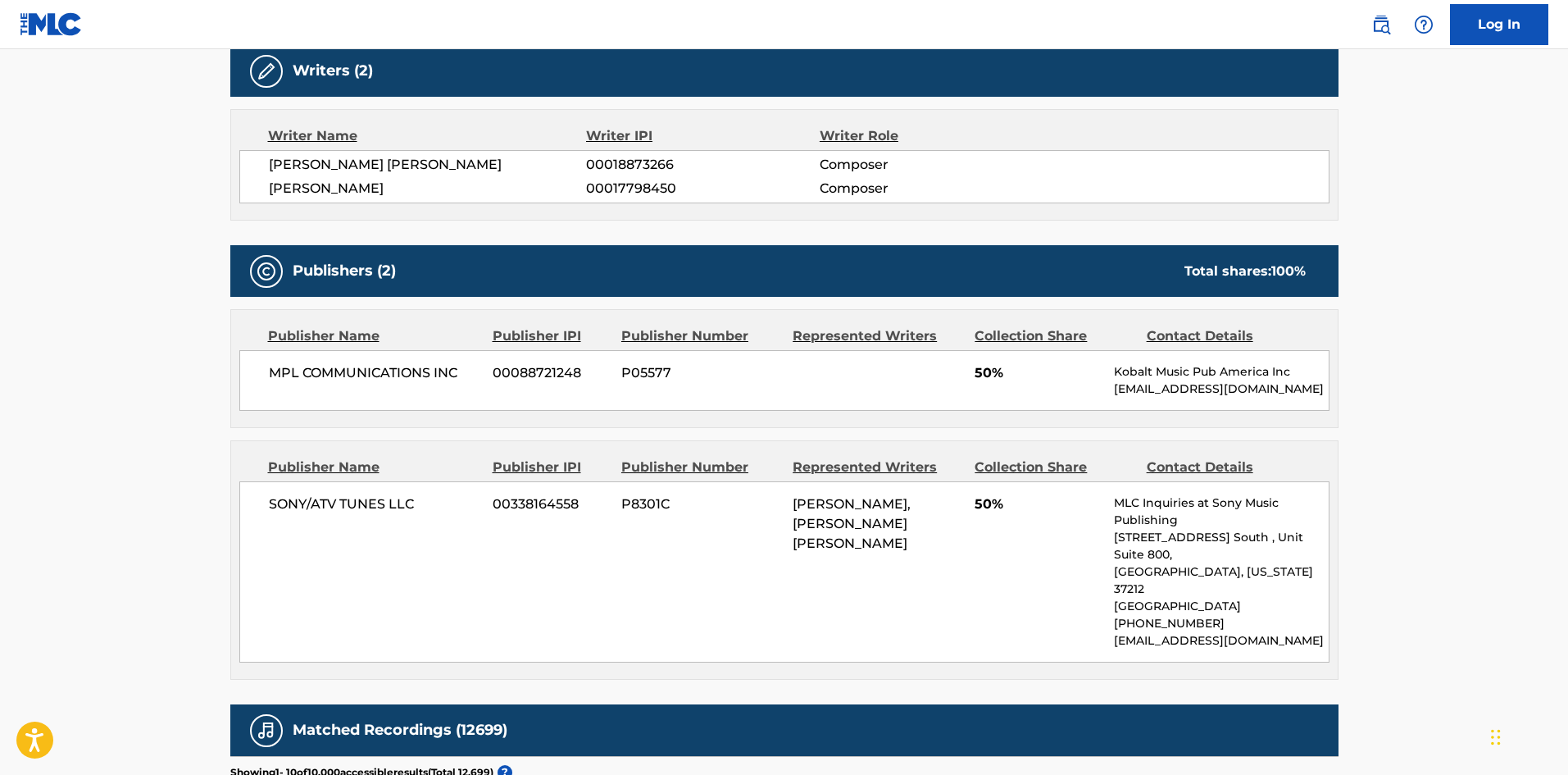
scroll to position [656, 0]
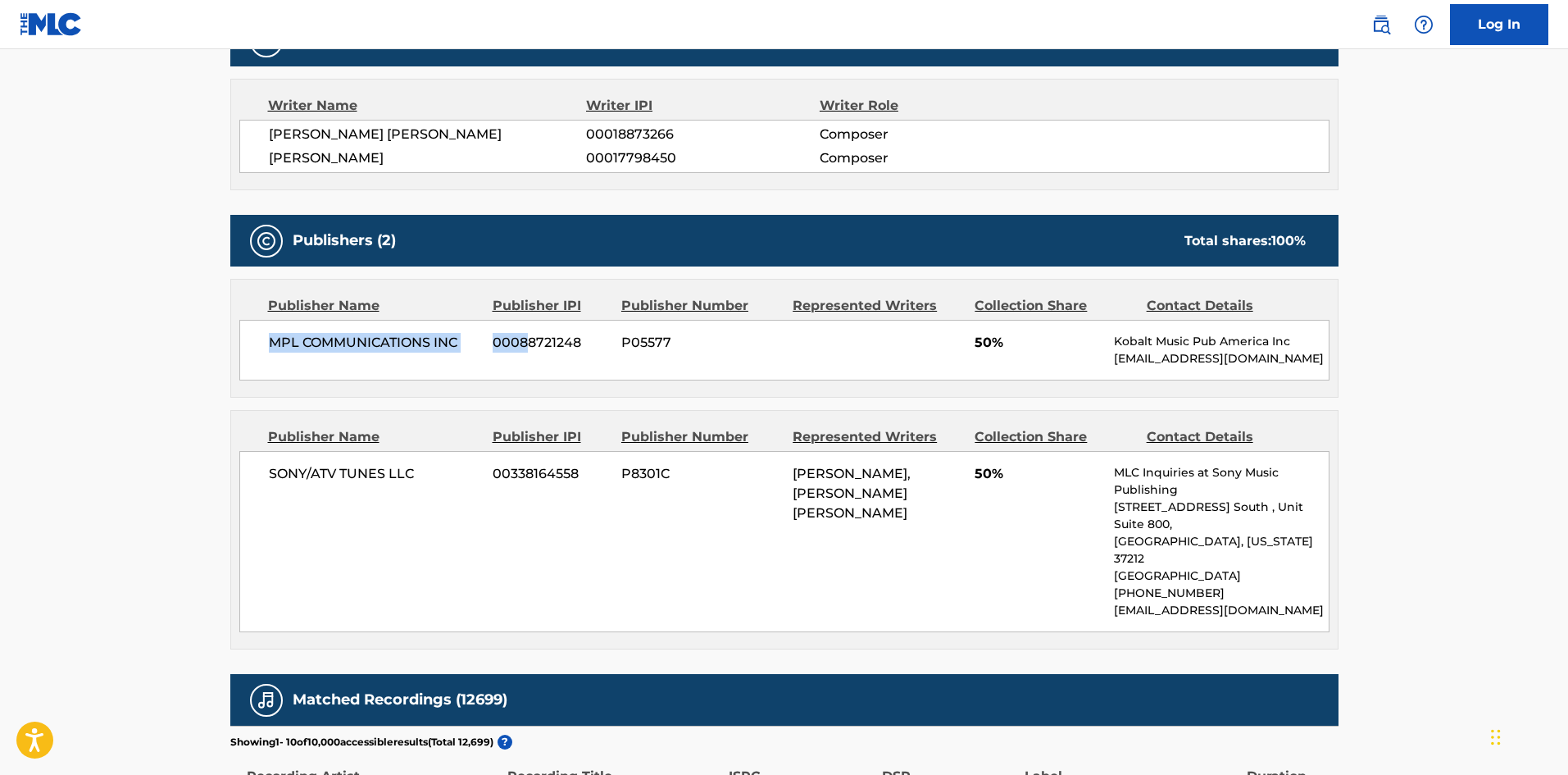
drag, startPoint x: 261, startPoint y: 324, endPoint x: 526, endPoint y: 317, distance: 265.1
click at [526, 320] on div "MPL COMMUNICATIONS INC 00088721248 P05577 50% Kobalt Music Pub America Inc pub.…" at bounding box center [784, 350] width 1090 height 60
click at [290, 464] on span "SONY/ATV TUNES LLC" at bounding box center [375, 474] width 213 height 20
drag, startPoint x: 272, startPoint y: 323, endPoint x: 475, endPoint y: 313, distance: 203.2
click at [475, 333] on span "MPL COMMUNICATIONS INC" at bounding box center [375, 343] width 213 height 20
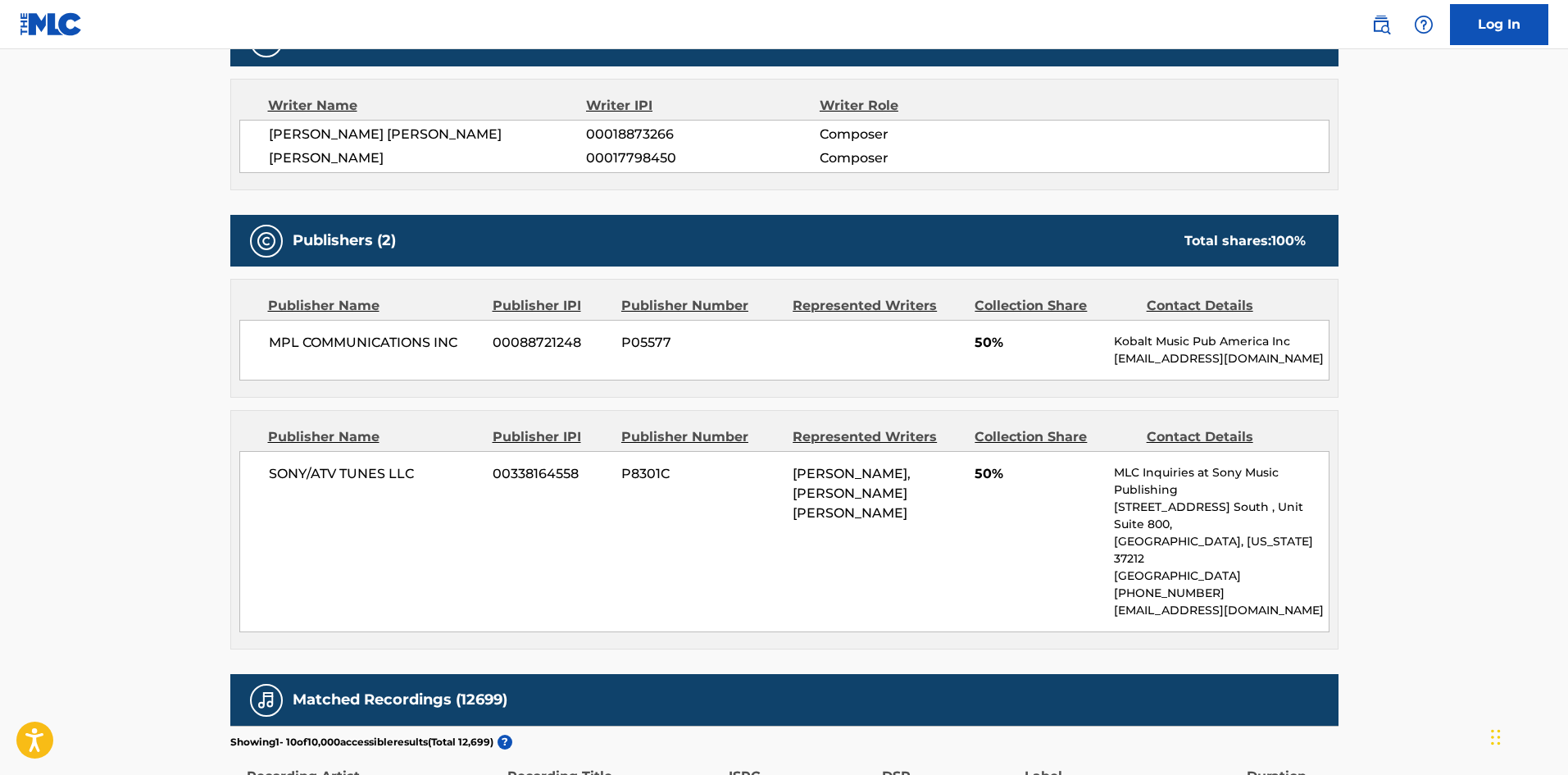
click at [976, 336] on div "MPL COMMUNICATIONS INC 00088721248 P05577 50% Kobalt Music Pub America Inc pub.…" at bounding box center [784, 350] width 1090 height 60
click at [976, 333] on div "MPL COMMUNICATIONS INC 00088721248 P05577 50% Kobalt Music Pub America Inc pub.…" at bounding box center [784, 350] width 1090 height 60
drag, startPoint x: 271, startPoint y: 449, endPoint x: 478, endPoint y: 449, distance: 207.0
click at [478, 464] on span "SONY/ATV TUNES LLC" at bounding box center [375, 474] width 213 height 20
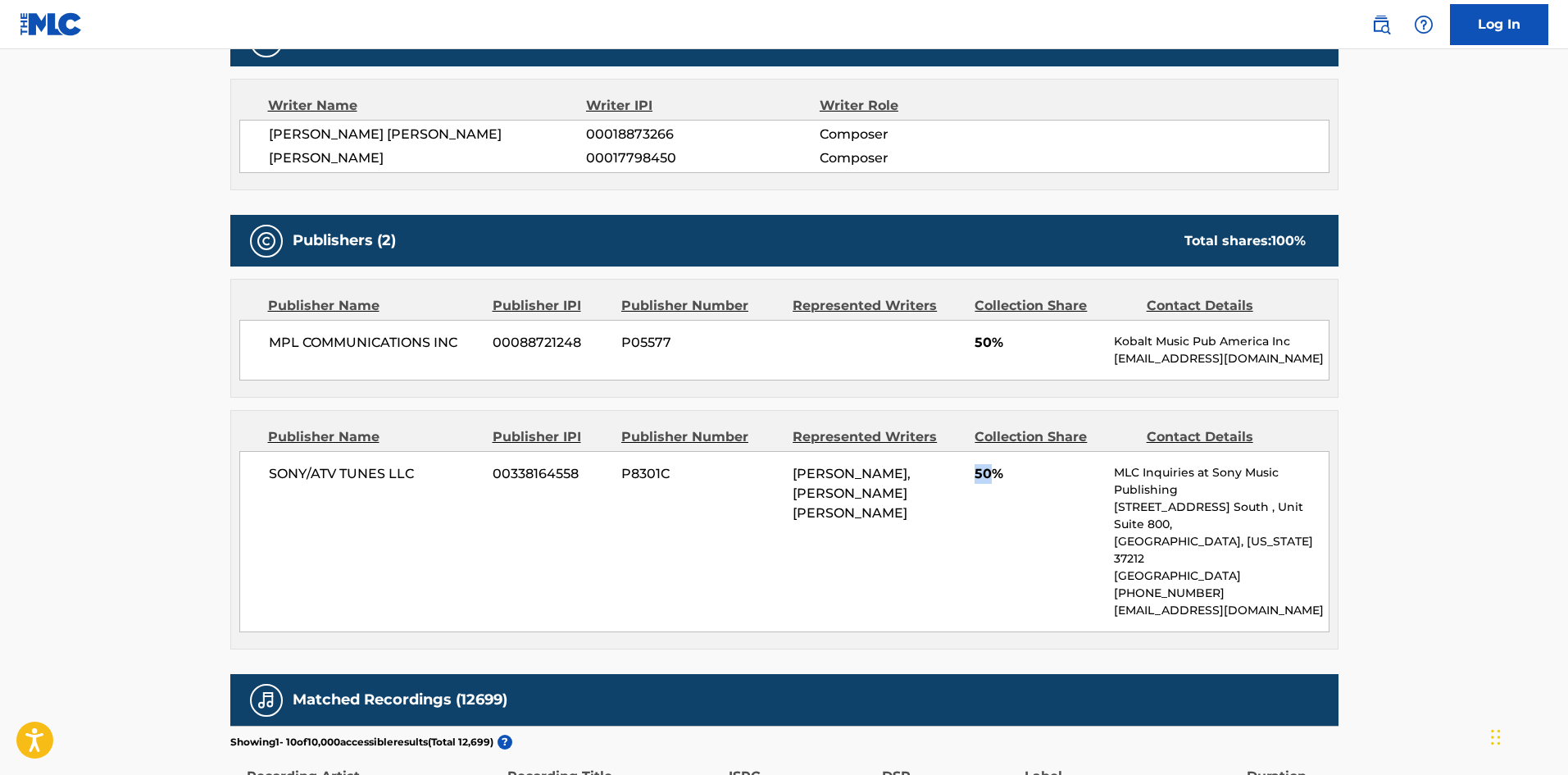
drag, startPoint x: 975, startPoint y: 456, endPoint x: 989, endPoint y: 451, distance: 14.9
click at [989, 464] on span "50%" at bounding box center [1038, 474] width 127 height 20
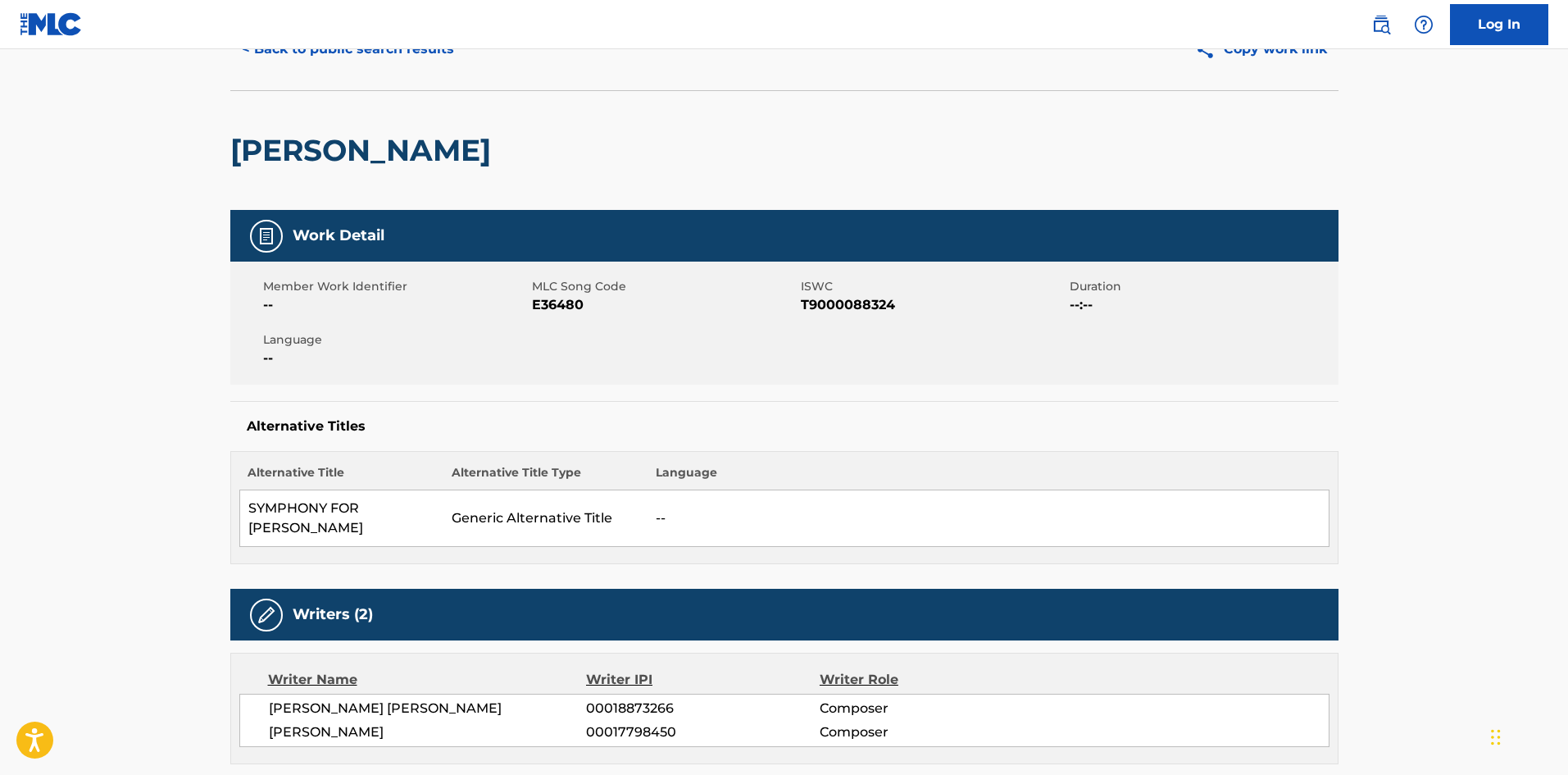
scroll to position [0, 0]
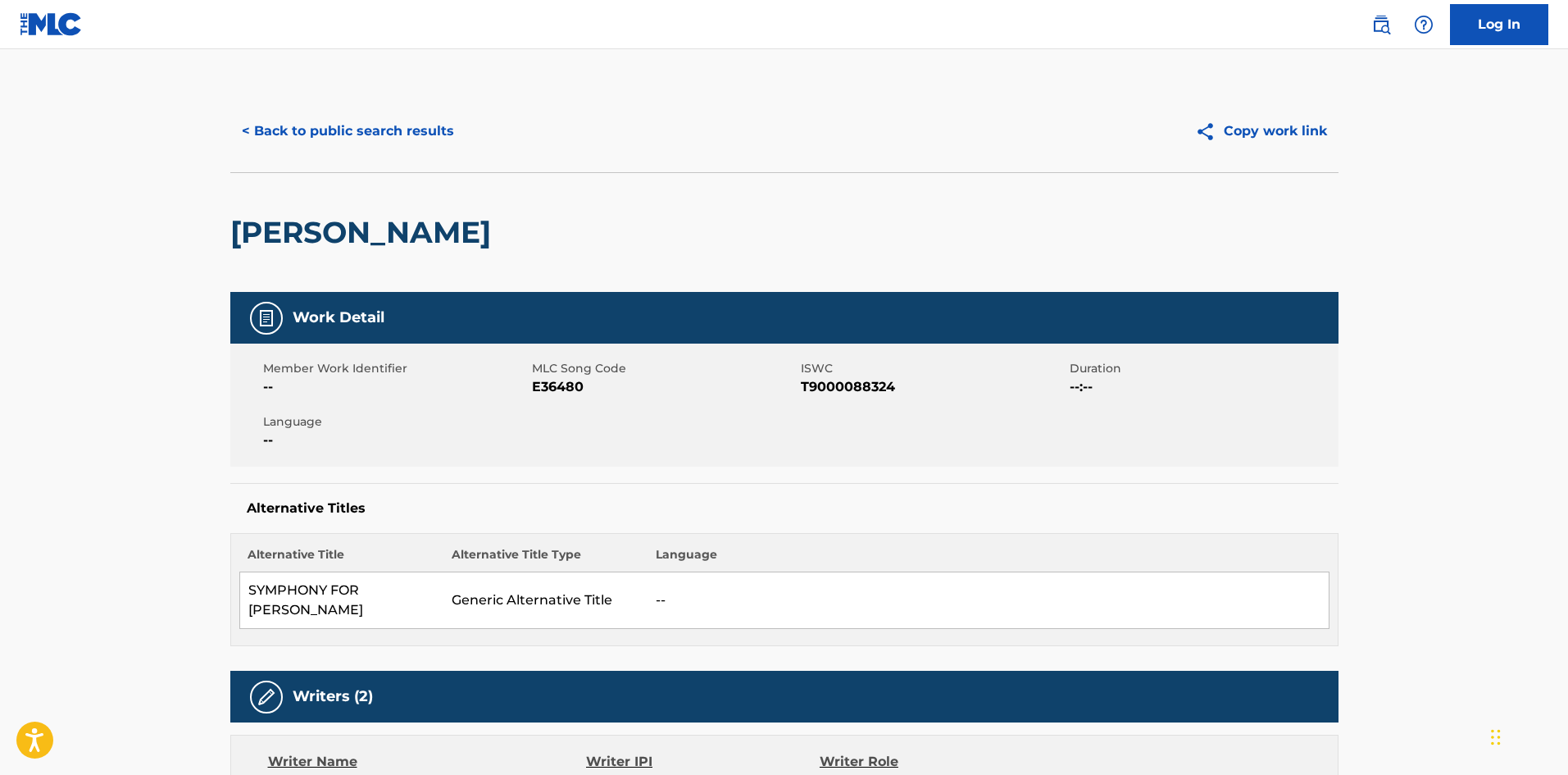
click at [386, 122] on button "< Back to public search results" at bounding box center [347, 131] width 235 height 41
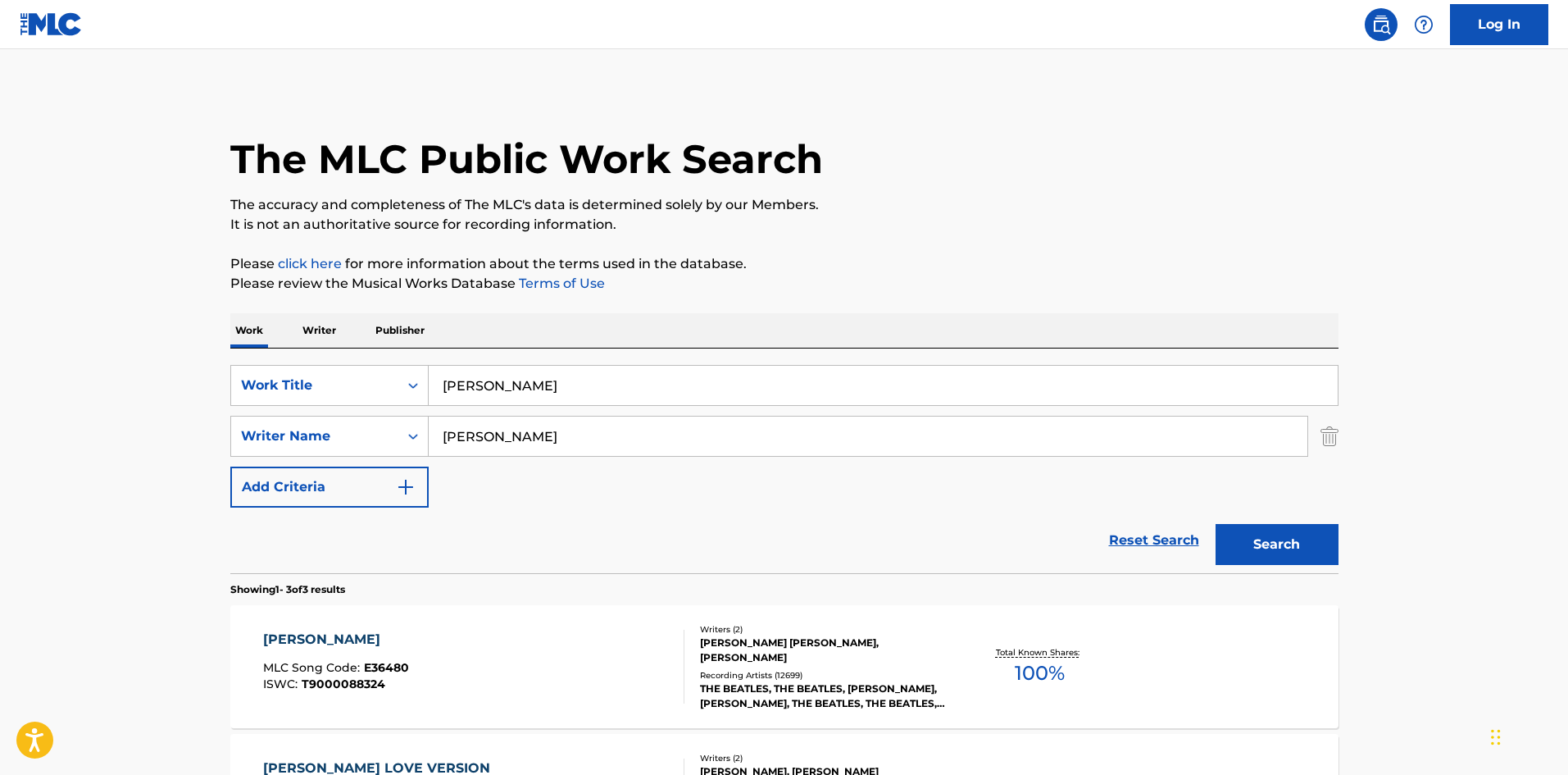
drag, startPoint x: 586, startPoint y: 370, endPoint x: 130, endPoint y: 407, distance: 457.5
click at [169, 405] on main "The MLC Public Work Search The accuracy and completeness of The MLC's data is d…" at bounding box center [784, 560] width 1568 height 1021
paste input "VERY GIRL"
type input "EVERY GIRL"
click at [657, 288] on p "Please review the Musical Works Database Terms of Use" at bounding box center [784, 284] width 1108 height 20
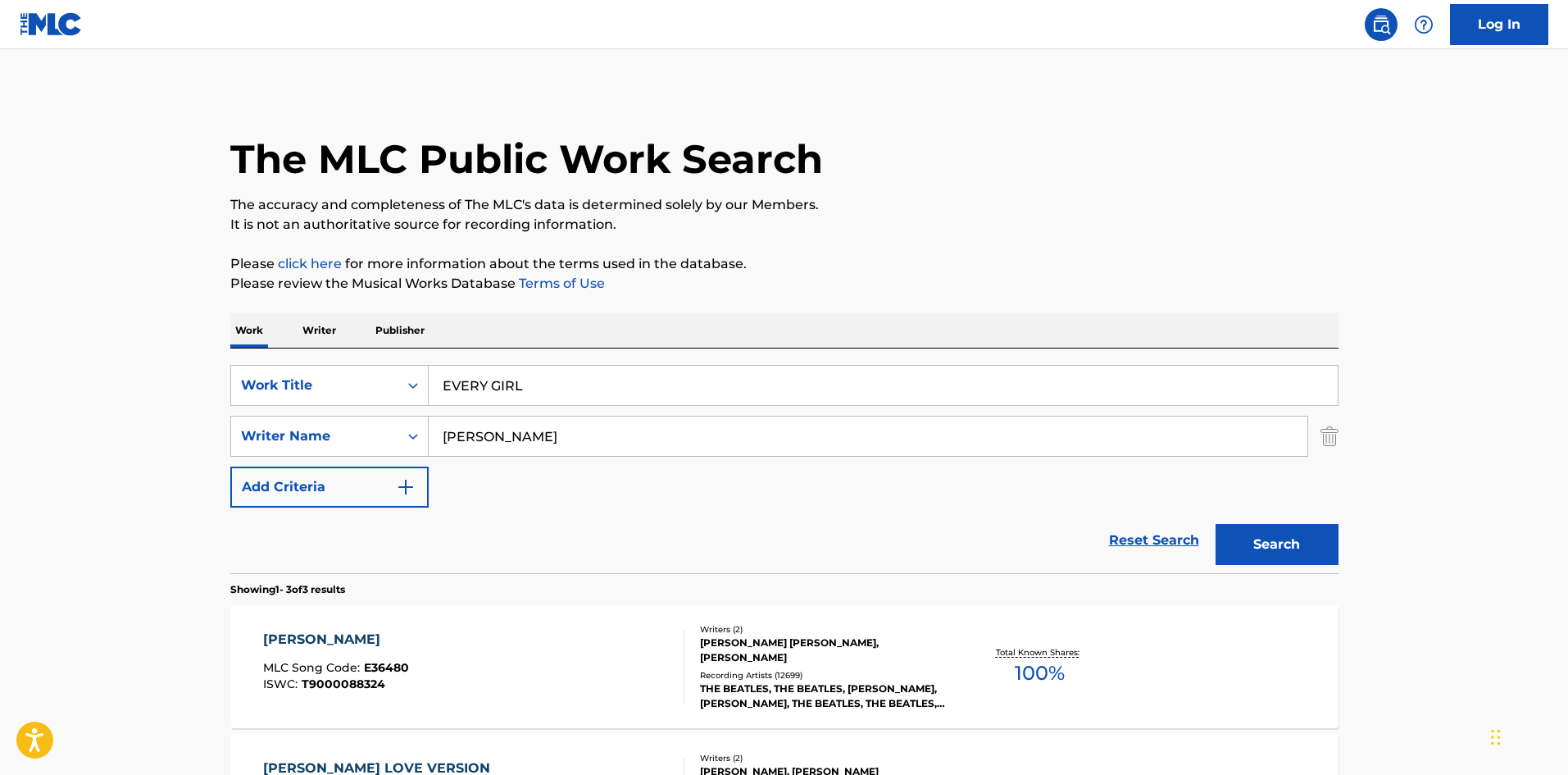
drag, startPoint x: 562, startPoint y: 449, endPoint x: 55, endPoint y: 446, distance: 507.0
click at [138, 449] on main "The MLC Public Work Search The accuracy and completeness of The MLC's data is d…" at bounding box center [784, 560] width 1568 height 1021
paste input "VANDROSS"
type input "VANDROSS"
click at [1303, 549] on button "Search" at bounding box center [1277, 544] width 123 height 41
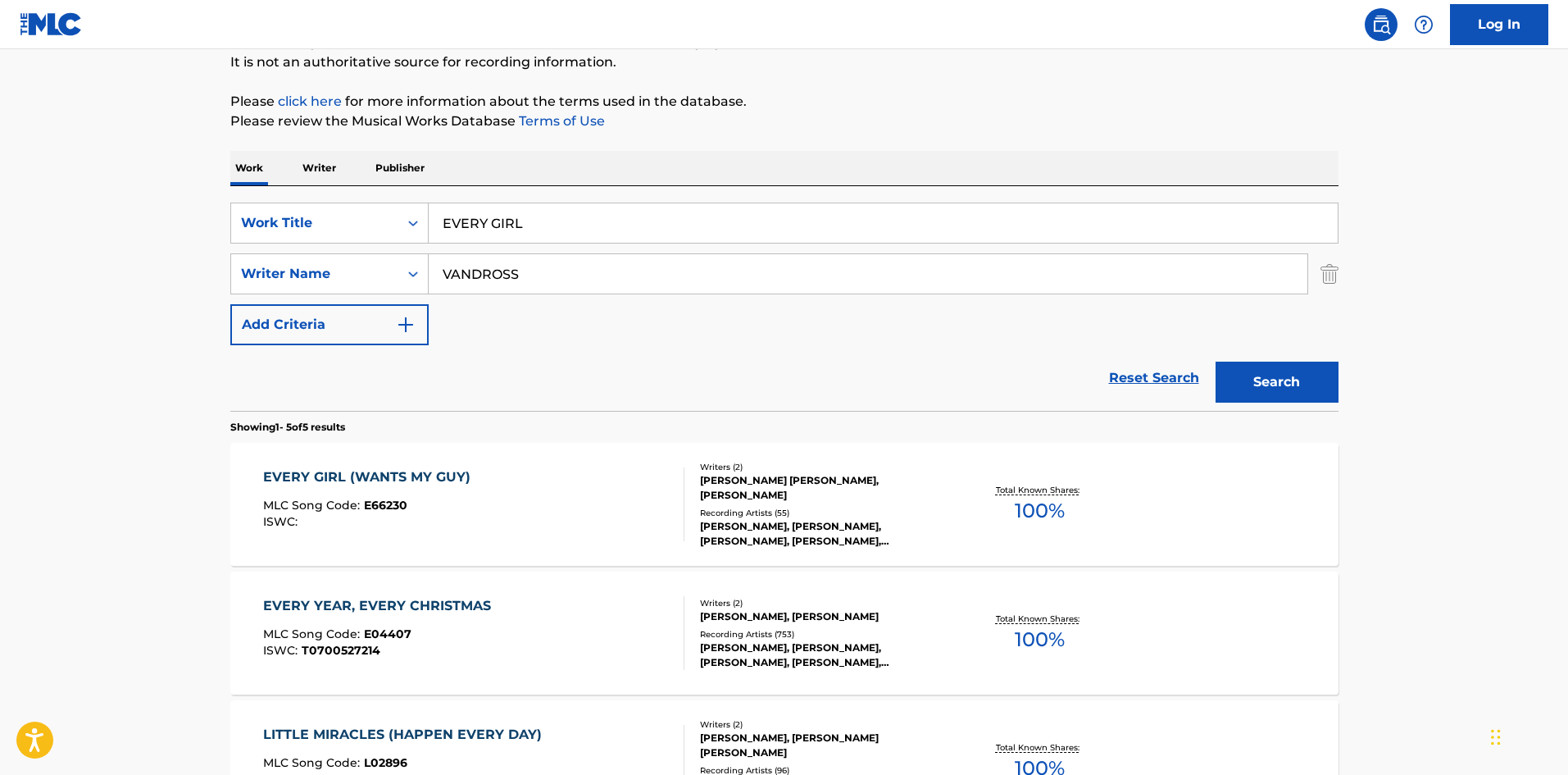
scroll to position [164, 0]
click at [420, 476] on div "EVERY GIRL (WANTS MY GUY)" at bounding box center [371, 475] width 216 height 20
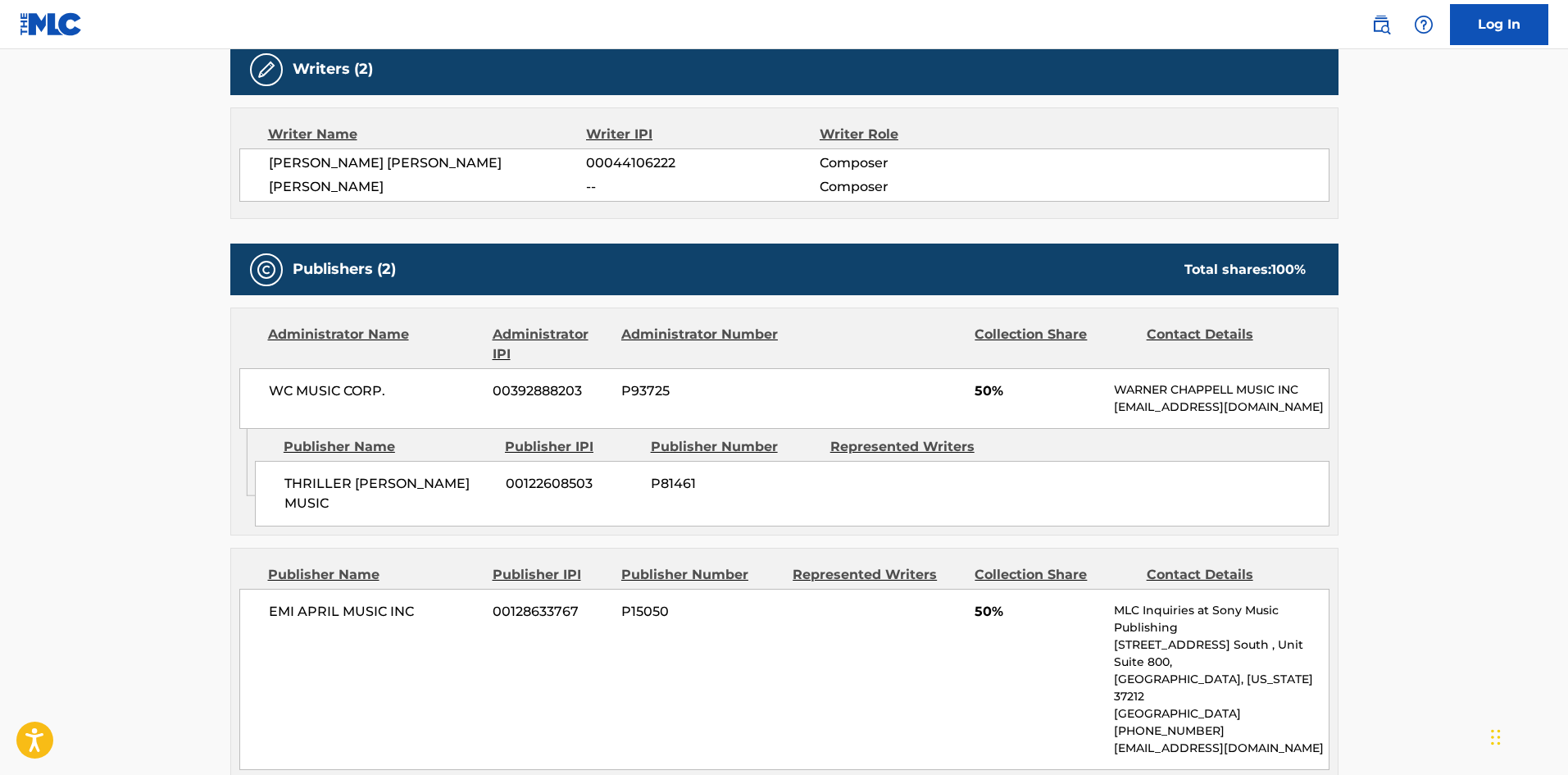
scroll to position [574, 0]
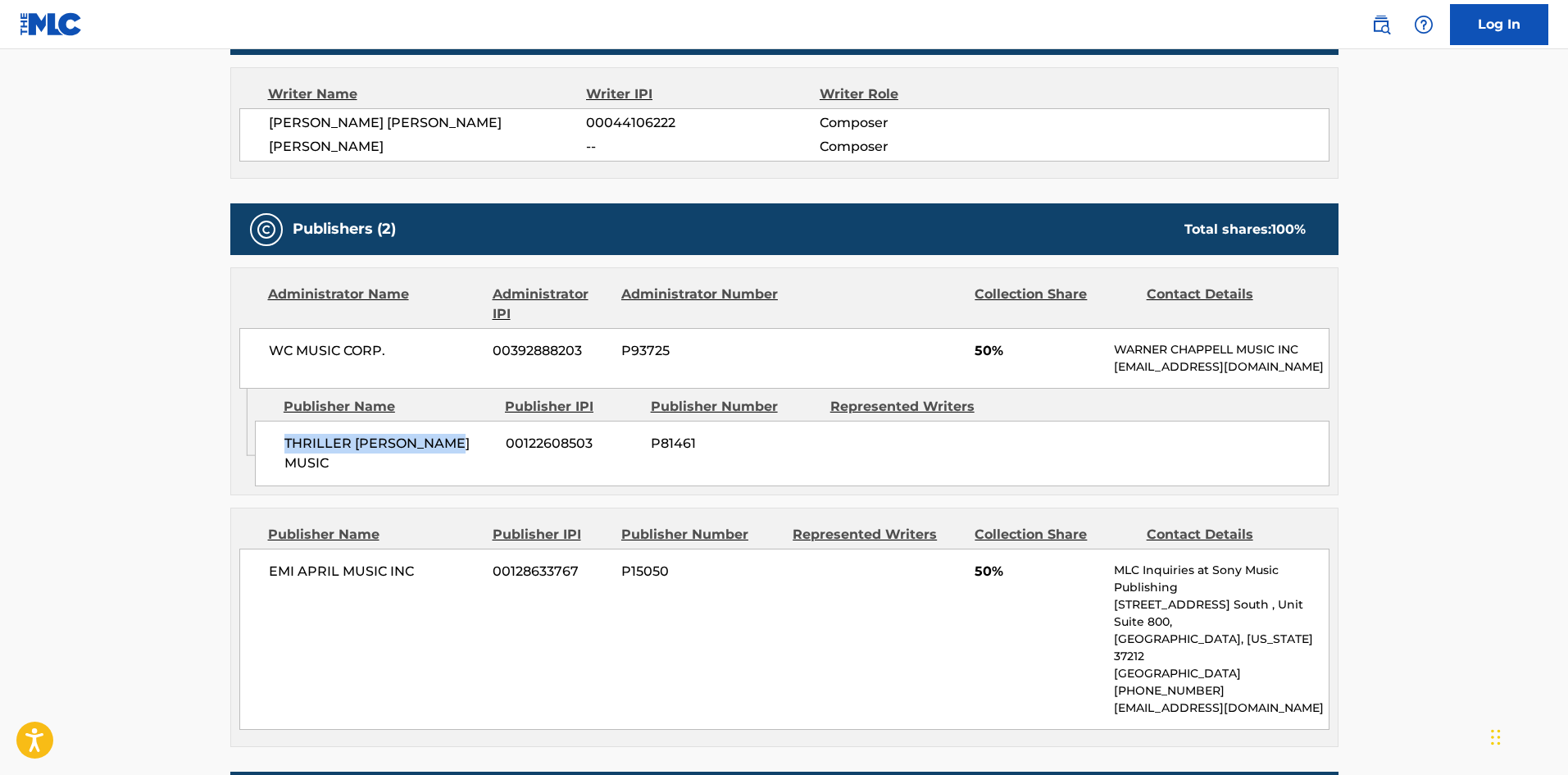
drag, startPoint x: 282, startPoint y: 462, endPoint x: 484, endPoint y: 466, distance: 202.0
click at [484, 466] on div "THRILLER MILLER MUSIC 00122608503 P81461" at bounding box center [792, 453] width 1074 height 65
drag, startPoint x: 974, startPoint y: 356, endPoint x: 992, endPoint y: 349, distance: 19.3
click at [992, 349] on div "WC MUSIC CORP. 00392888203 P93725 50% WARNER CHAPPELL MUSIC INC MLC_Inquiries@w…" at bounding box center [784, 358] width 1090 height 60
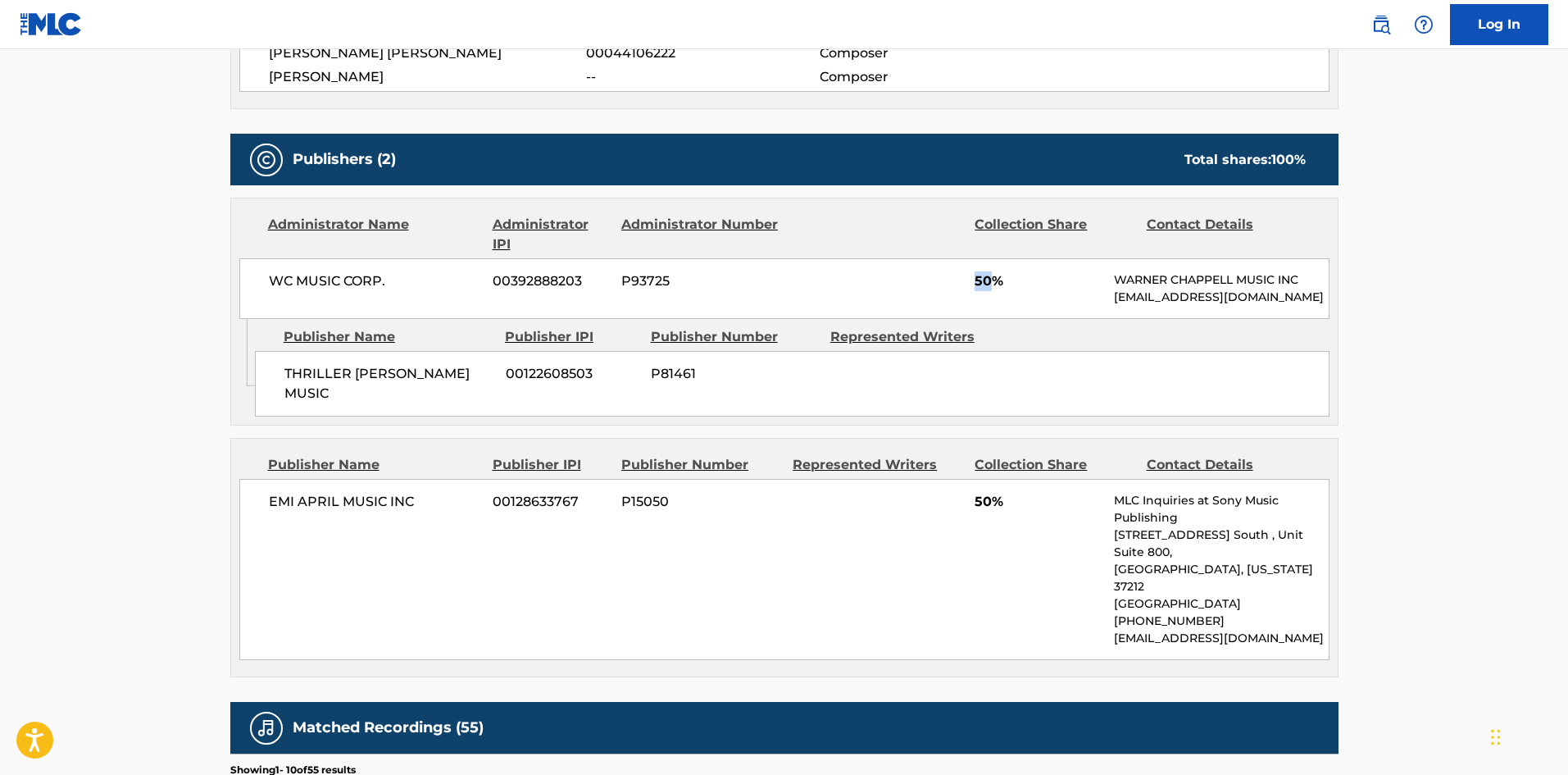
scroll to position [819, 0]
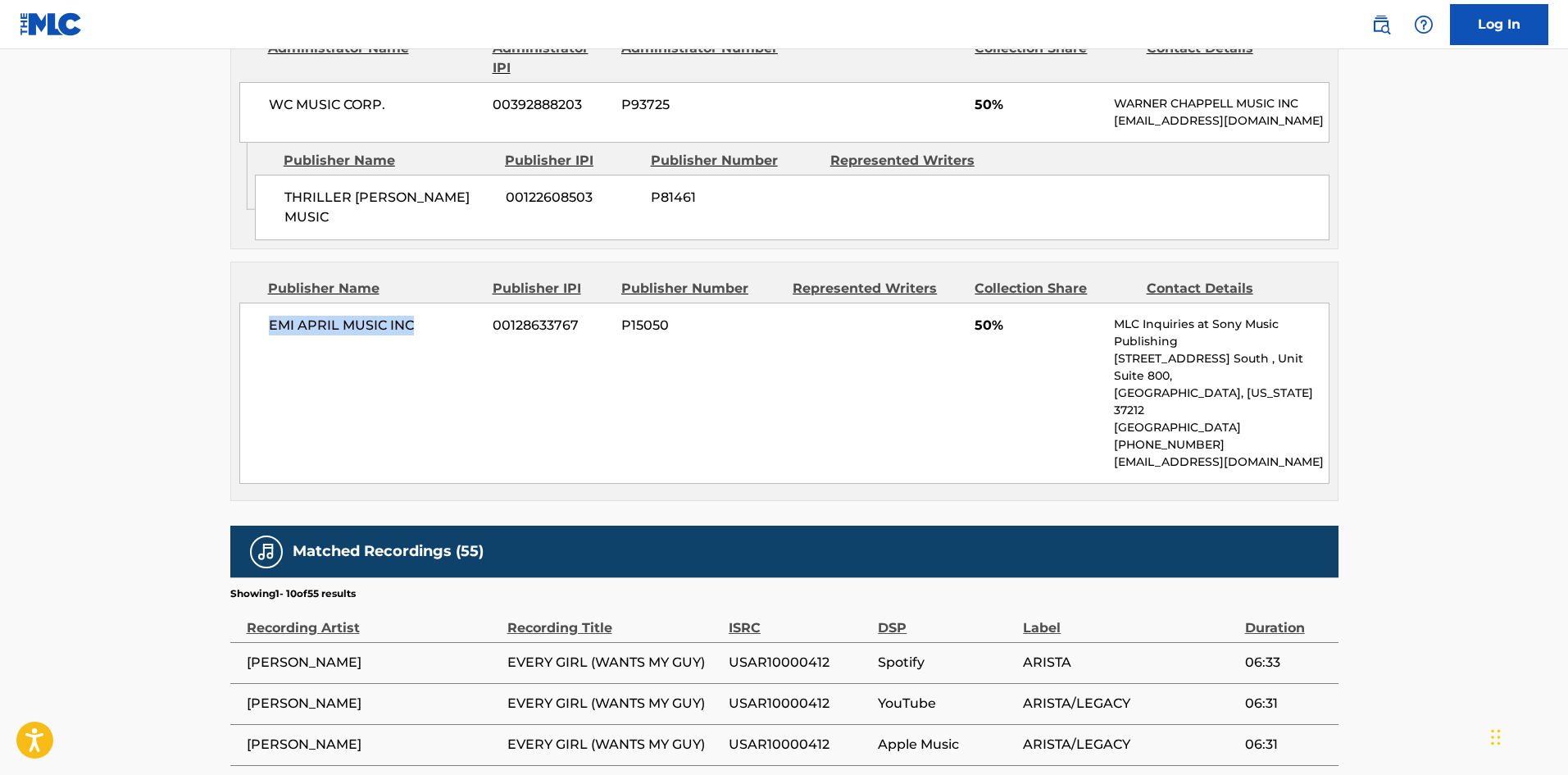
drag, startPoint x: 265, startPoint y: 324, endPoint x: 450, endPoint y: 324, distance: 185.0
click at [450, 324] on div "EMI APRIL MUSIC INC 00128633767 P15050 50% MLC Inquiries at Sony Music Publishi…" at bounding box center [784, 393] width 1090 height 181
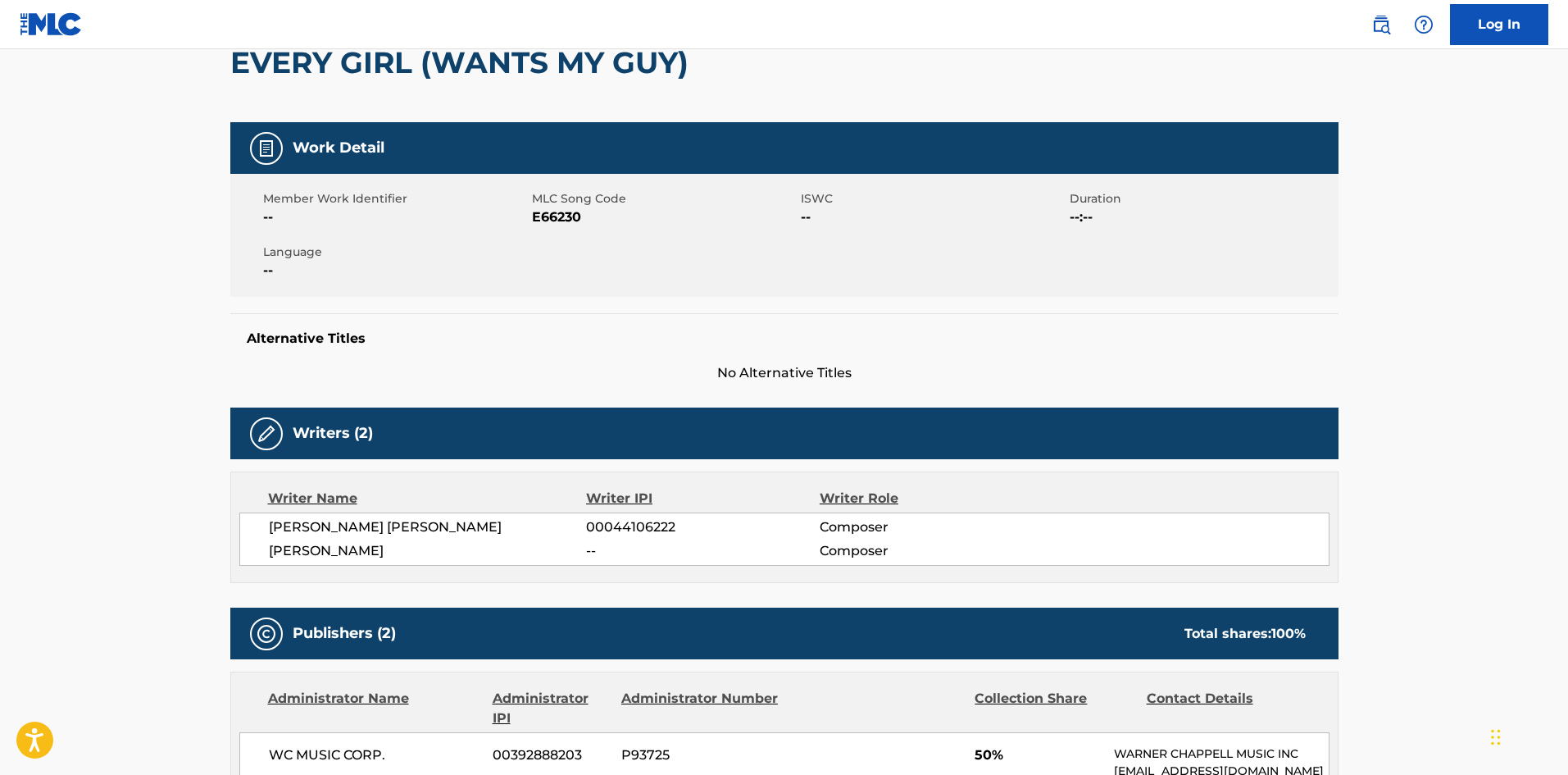
scroll to position [0, 0]
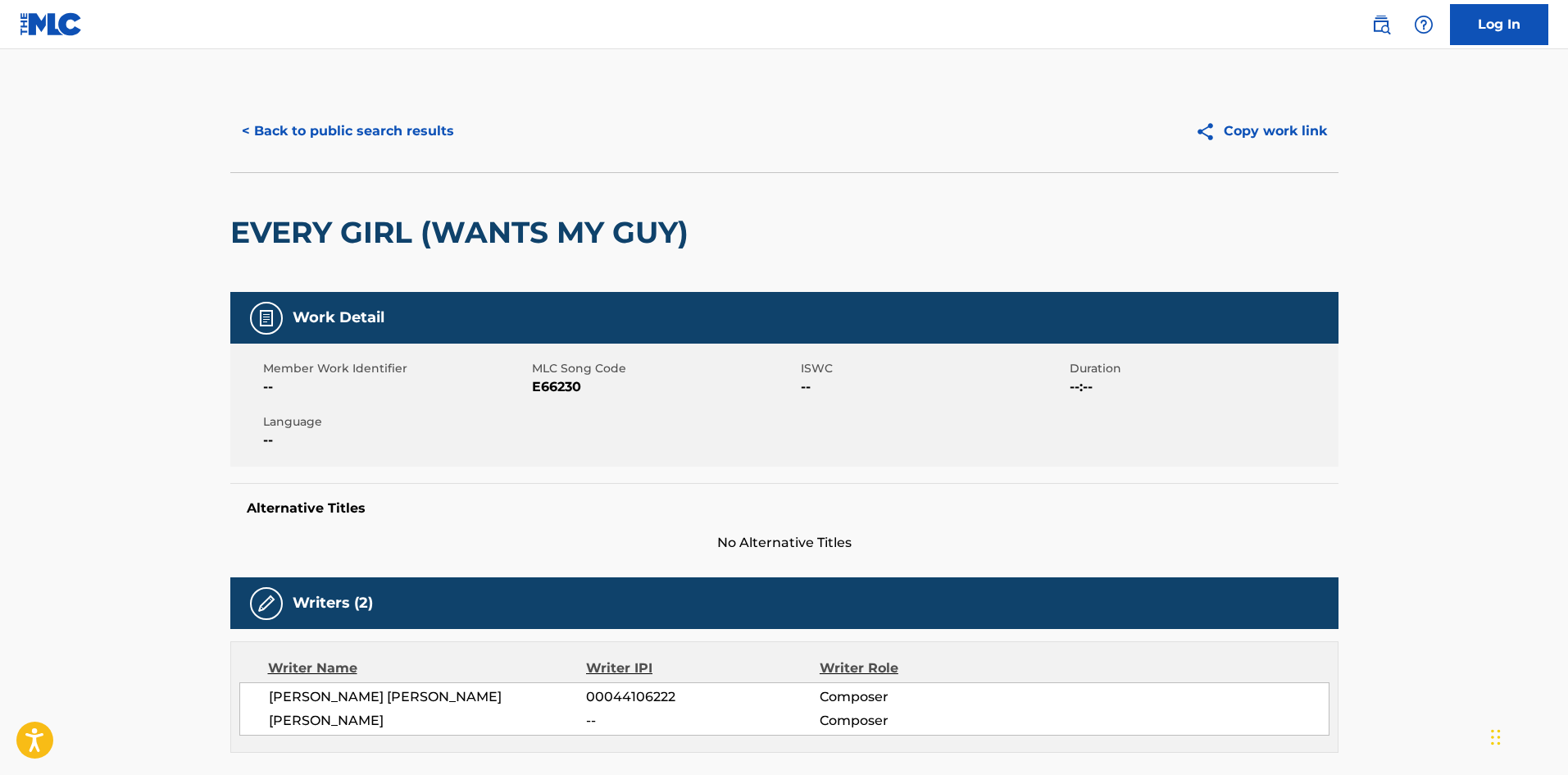
click at [383, 111] on button "< Back to public search results" at bounding box center [347, 131] width 235 height 41
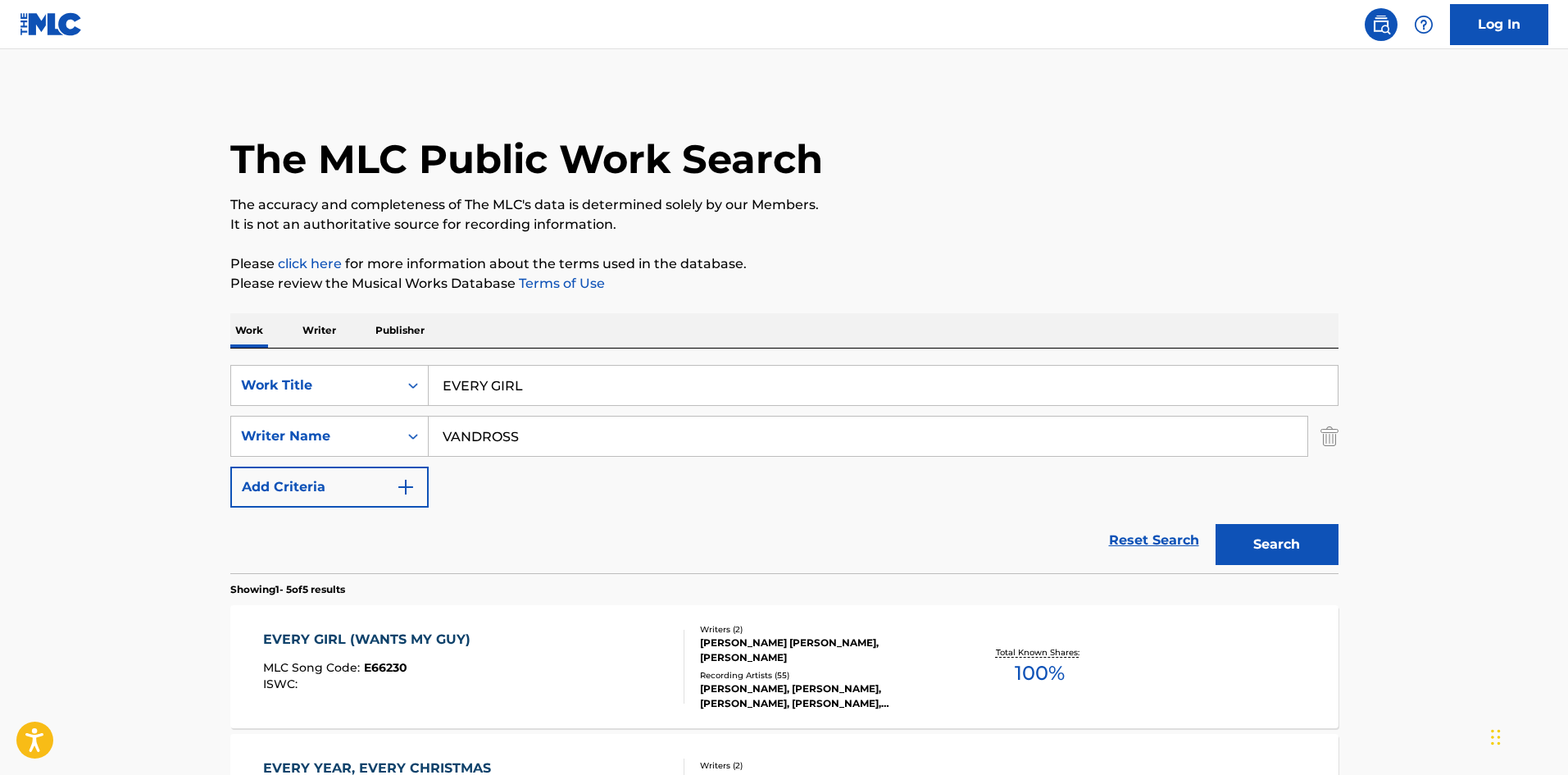
scroll to position [164, 0]
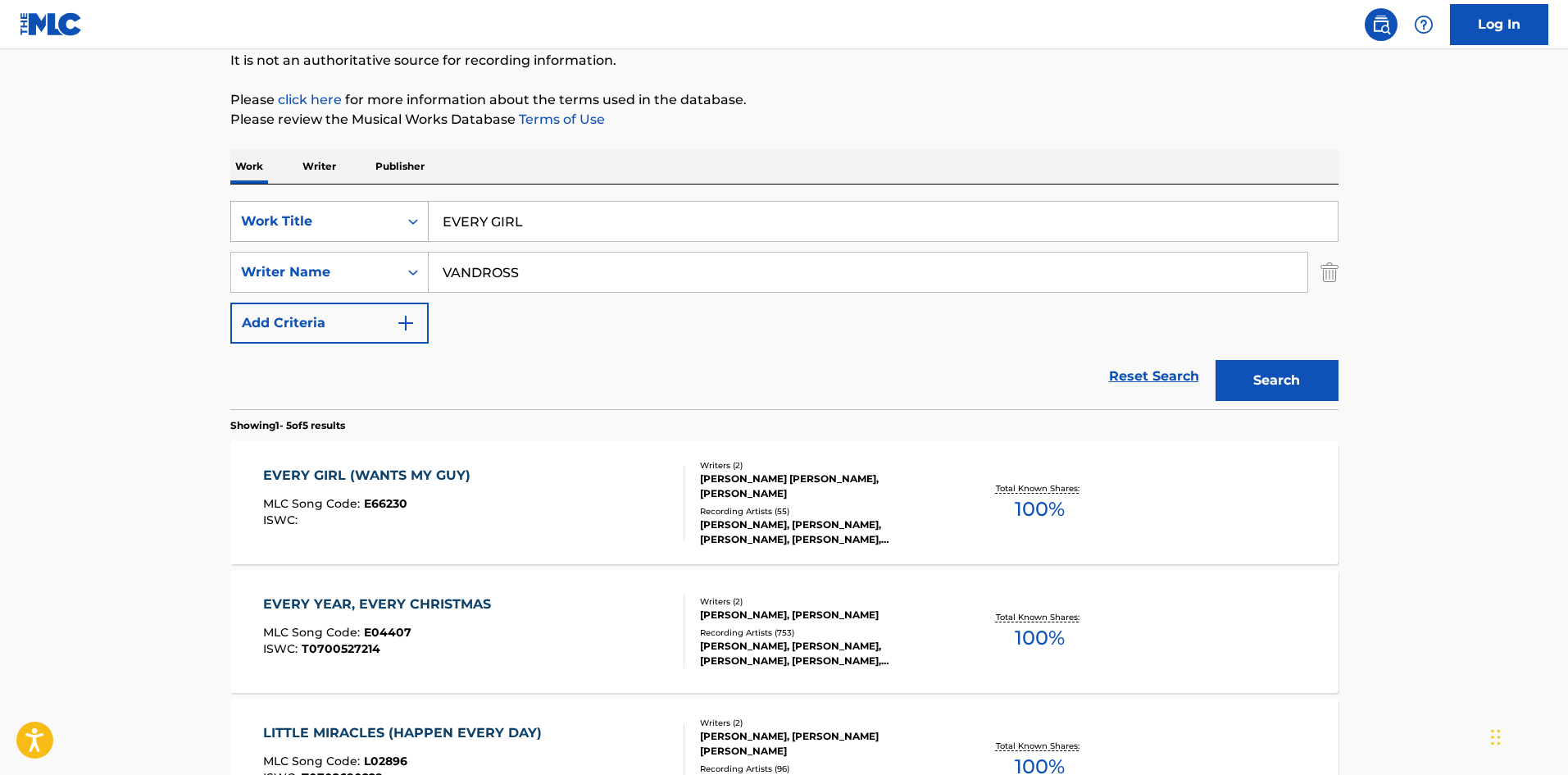
drag, startPoint x: 589, startPoint y: 227, endPoint x: 246, endPoint y: 207, distance: 343.6
click at [253, 210] on div "SearchWithCriteria09f4a6c3-17e6-4202-9997-ccebf35522ee Work Title EVERY GIRL" at bounding box center [784, 221] width 1108 height 41
paste input "FREEWAY OF LOVE"
type input "FREEWAY OF LOVE"
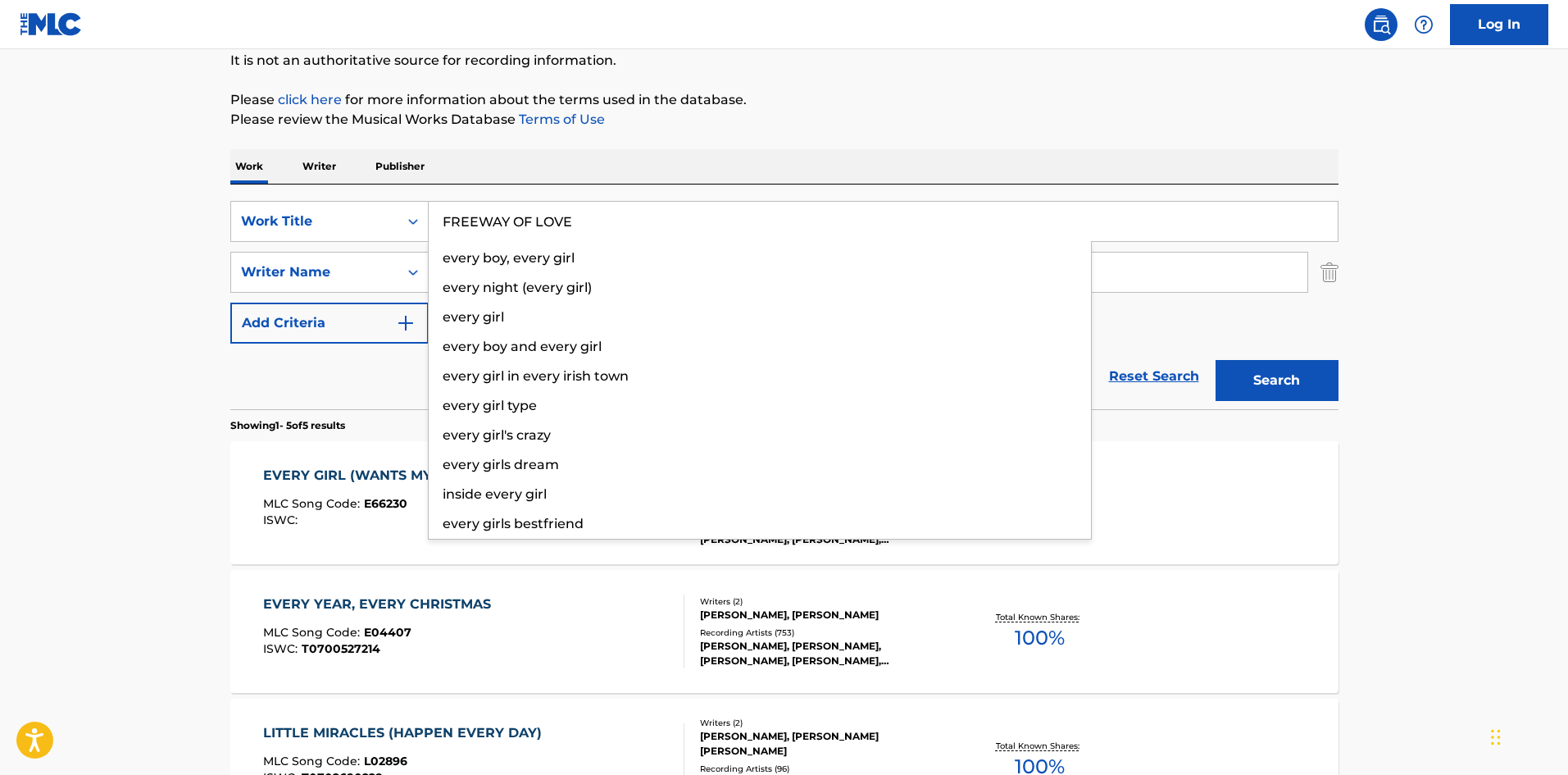
drag, startPoint x: 666, startPoint y: 112, endPoint x: 652, endPoint y: 157, distance: 47.1
click at [665, 115] on p "Please review the Musical Works Database Terms of Use" at bounding box center [784, 120] width 1108 height 20
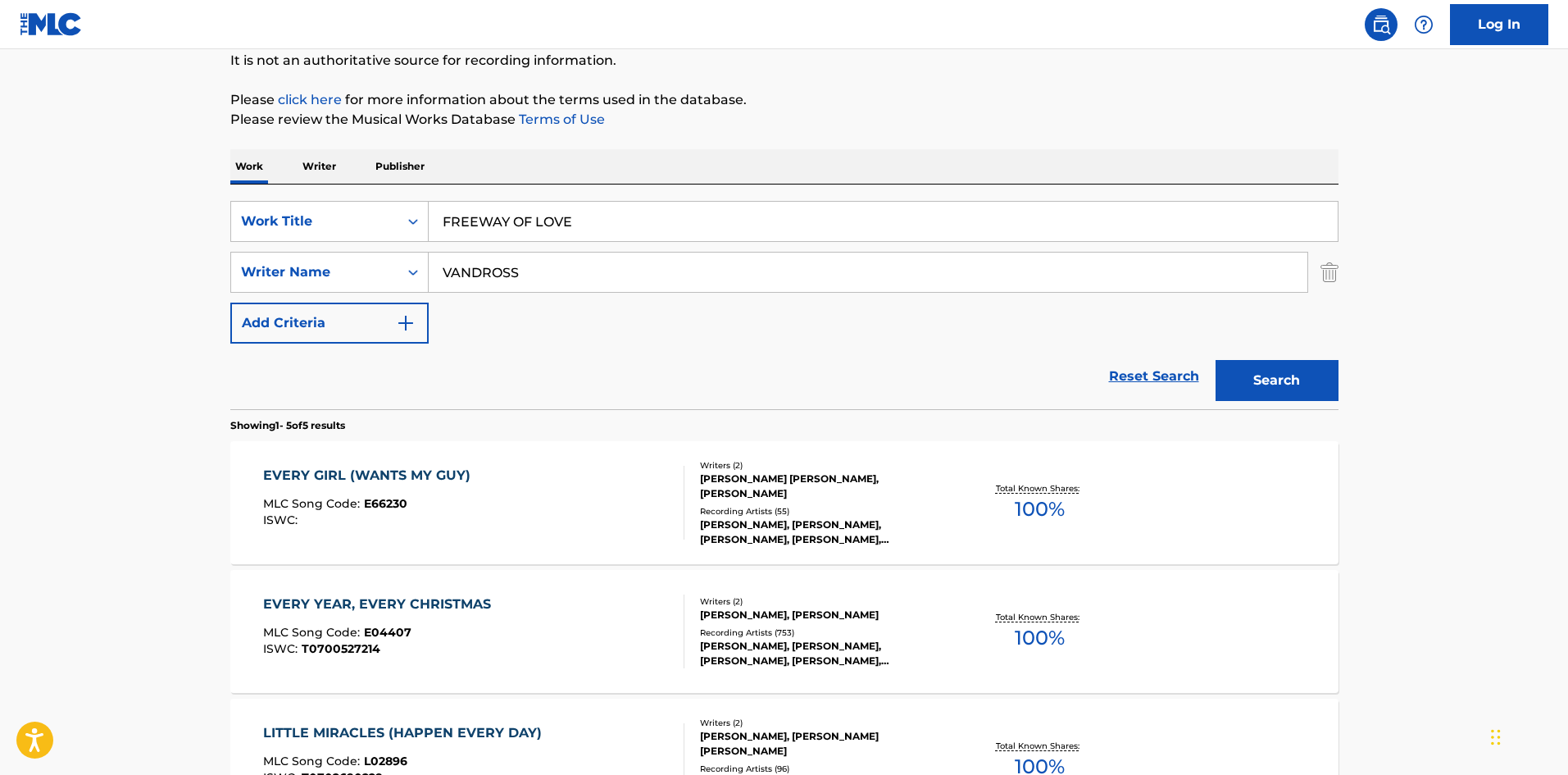
drag, startPoint x: 584, startPoint y: 280, endPoint x: 39, endPoint y: 290, distance: 545.1
click at [113, 293] on main "The MLC Public Work Search The accuracy and completeness of The MLC's data is d…" at bounding box center [784, 525] width 1568 height 1279
paste input "WALDEN"
type input "WALDEN"
click at [1262, 378] on button "Search" at bounding box center [1277, 380] width 123 height 41
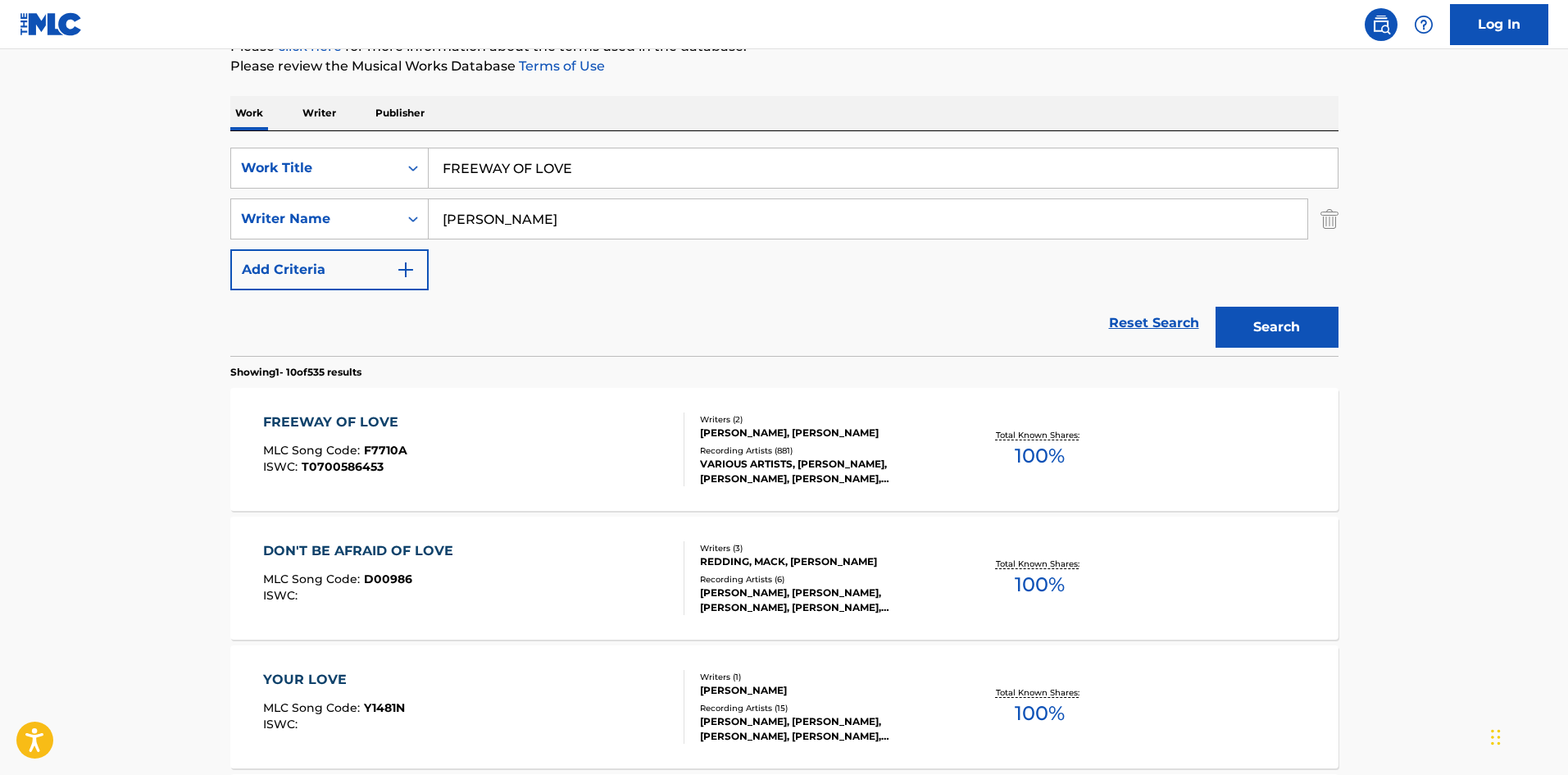
scroll to position [328, 0]
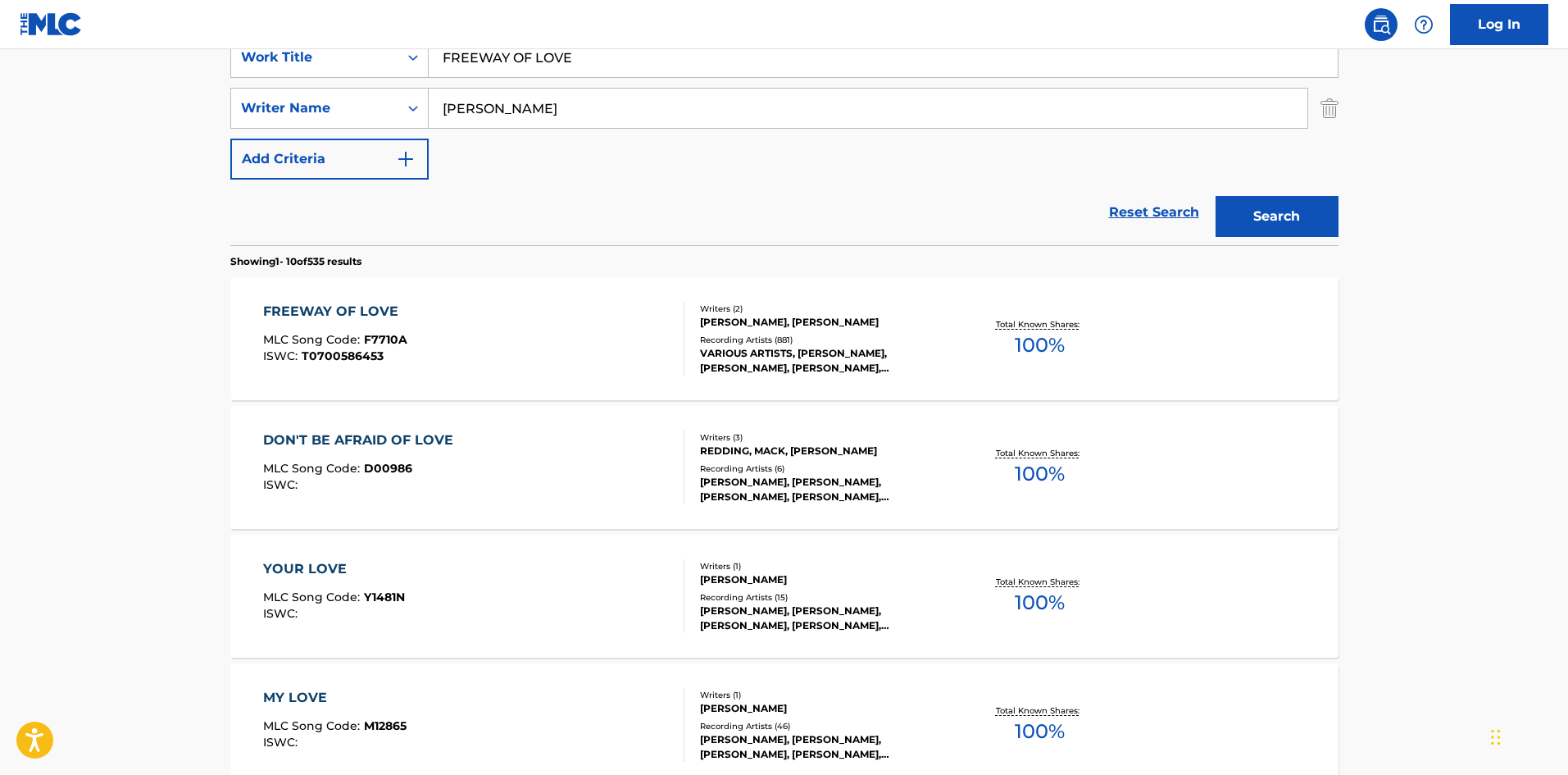
click at [335, 305] on div "FREEWAY OF LOVE" at bounding box center [335, 311] width 144 height 20
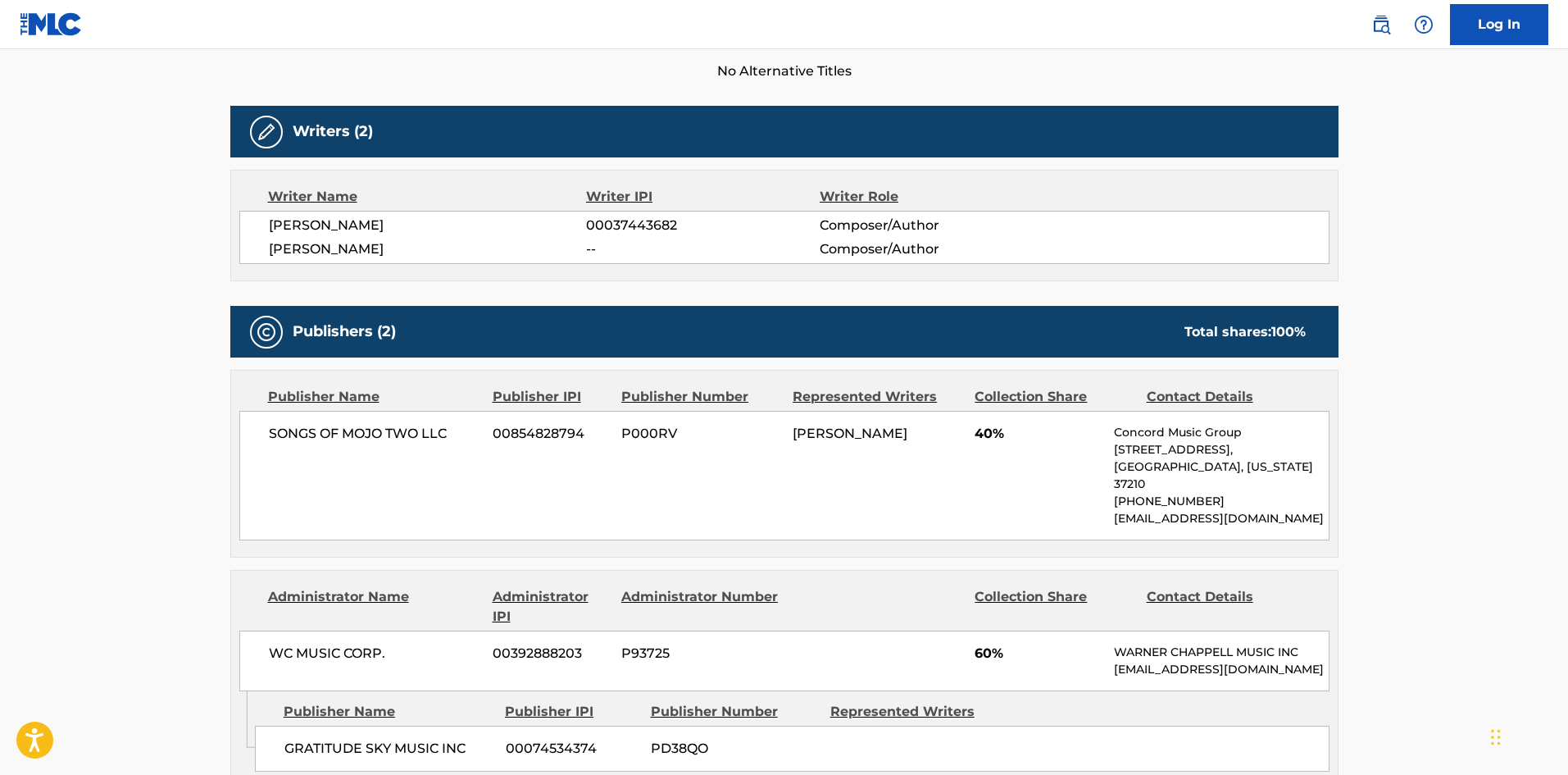
scroll to position [492, 0]
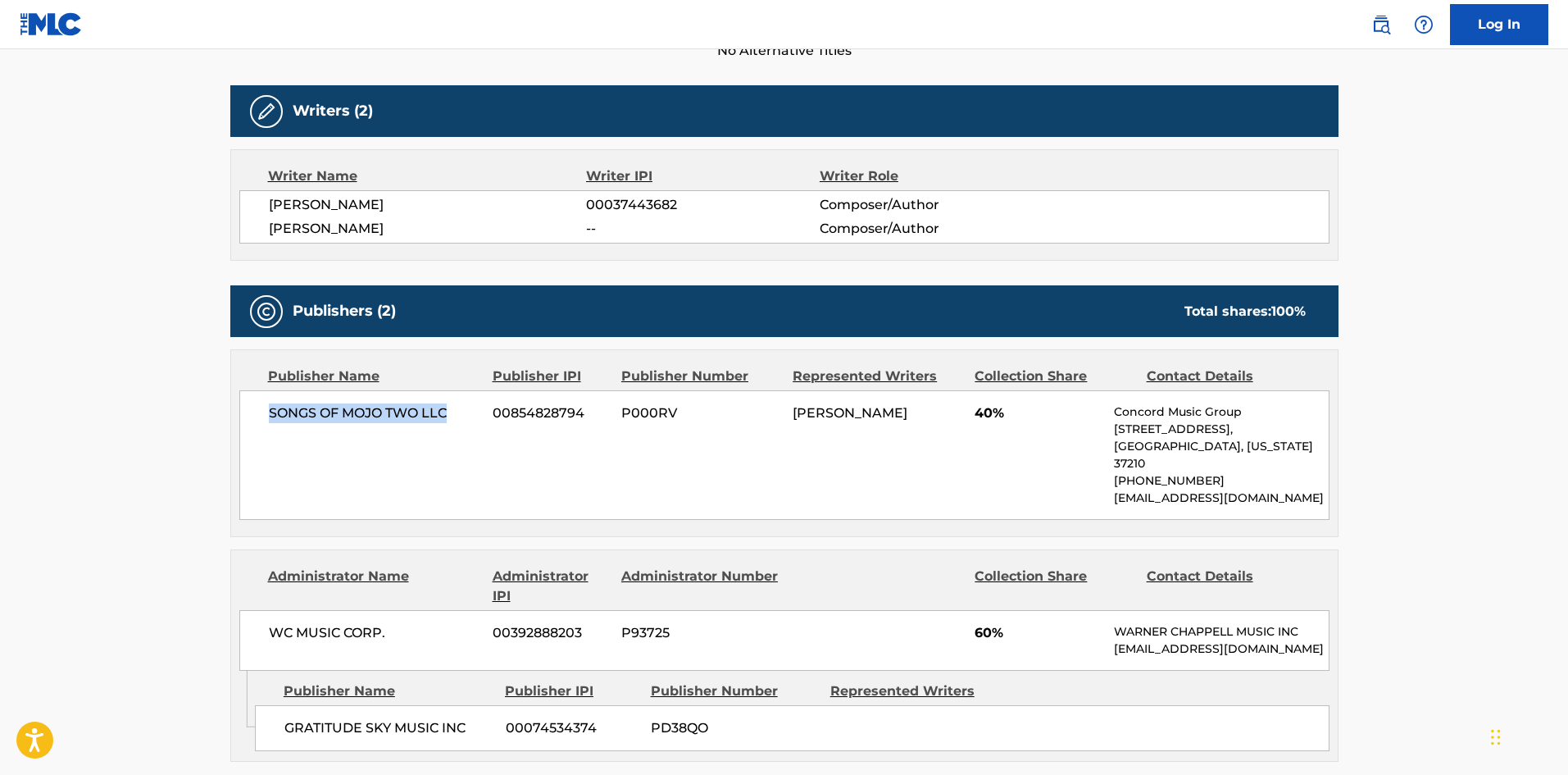
drag, startPoint x: 267, startPoint y: 415, endPoint x: 457, endPoint y: 406, distance: 190.2
click at [457, 406] on div "SONGS OF MOJO TWO LLC 00854828794 P000RV JEFF COHEN 40% Concord Music Group 10 …" at bounding box center [784, 454] width 1090 height 130
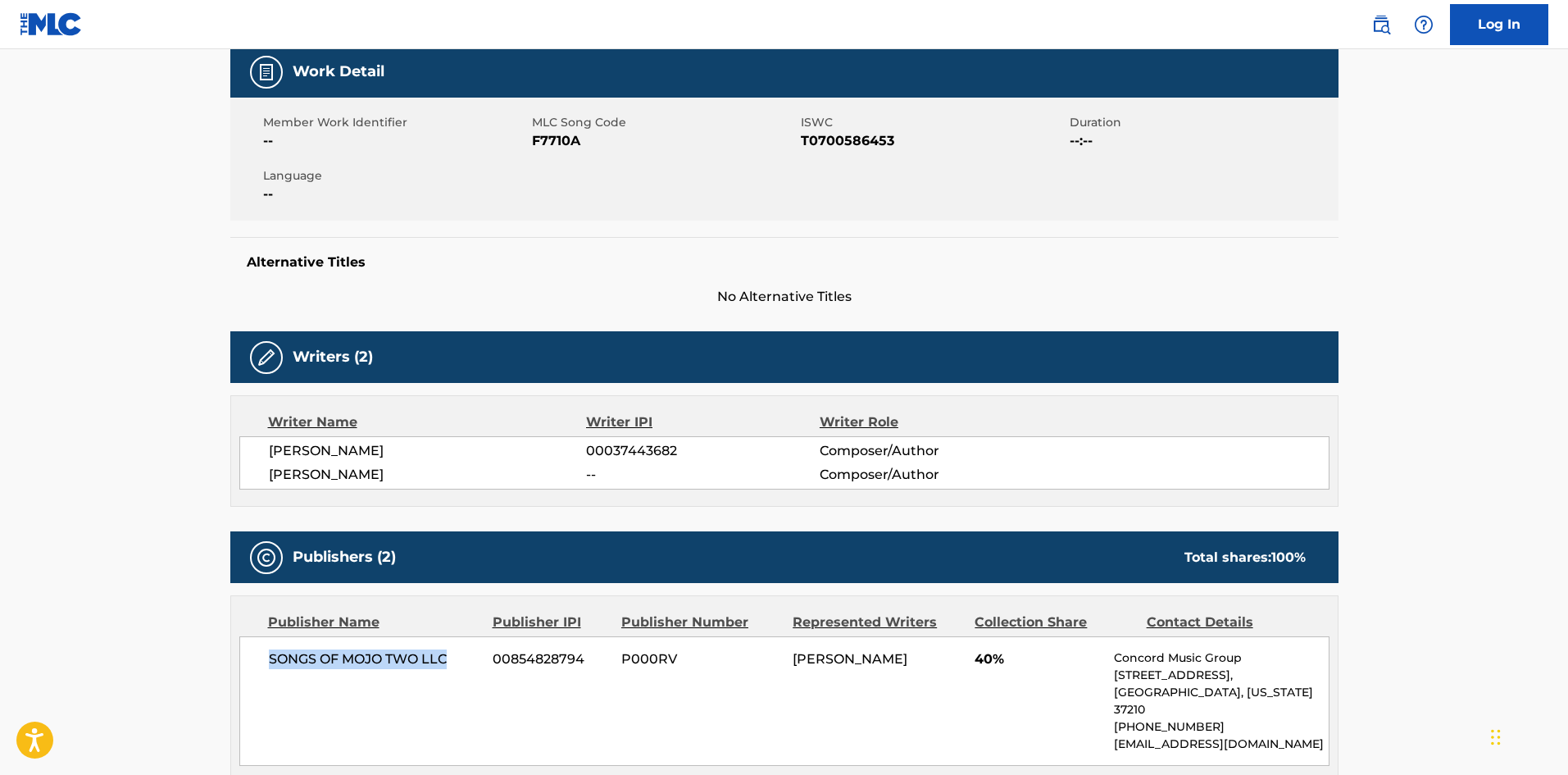
scroll to position [0, 0]
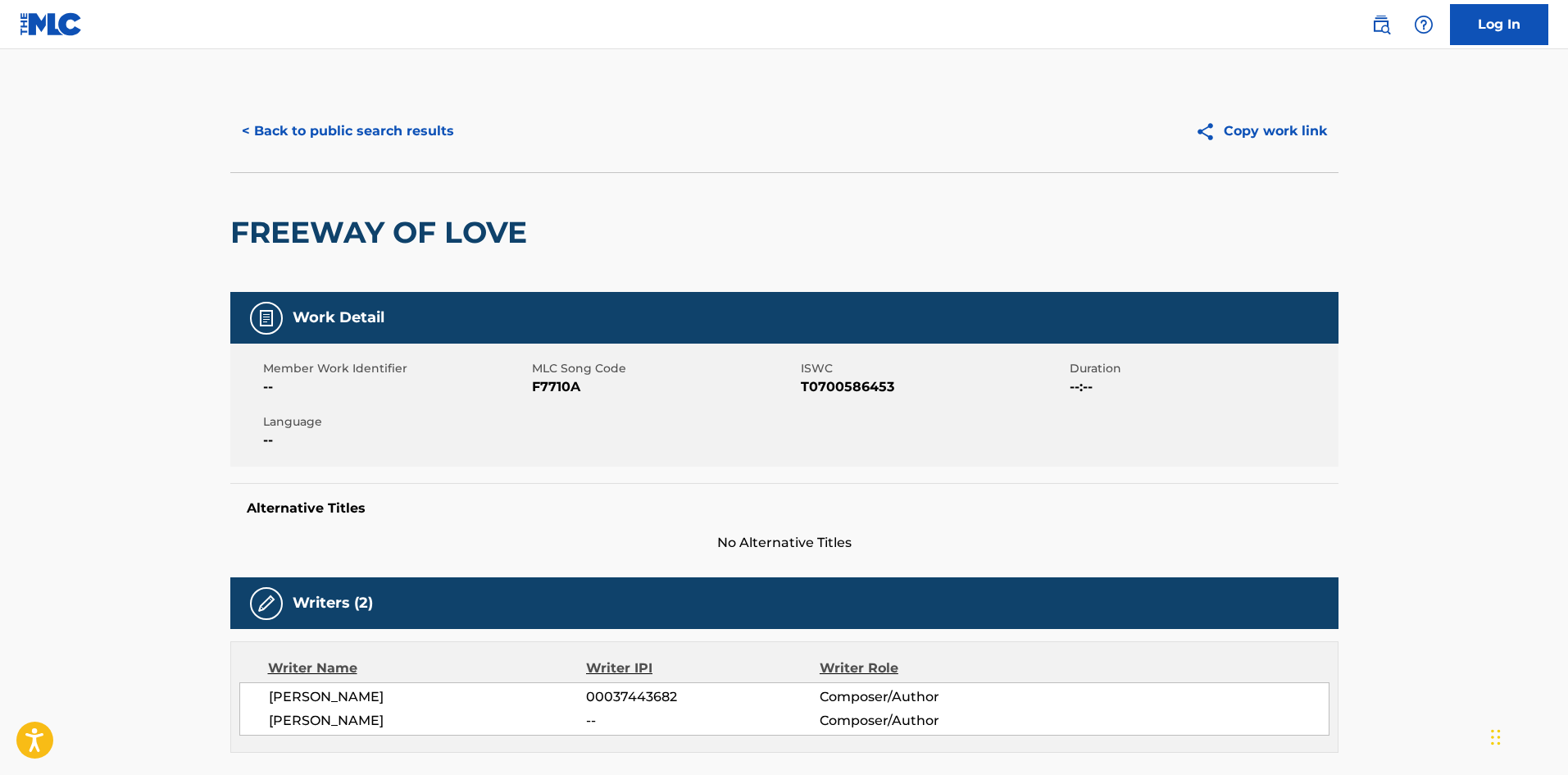
click at [359, 116] on button "< Back to public search results" at bounding box center [347, 131] width 235 height 41
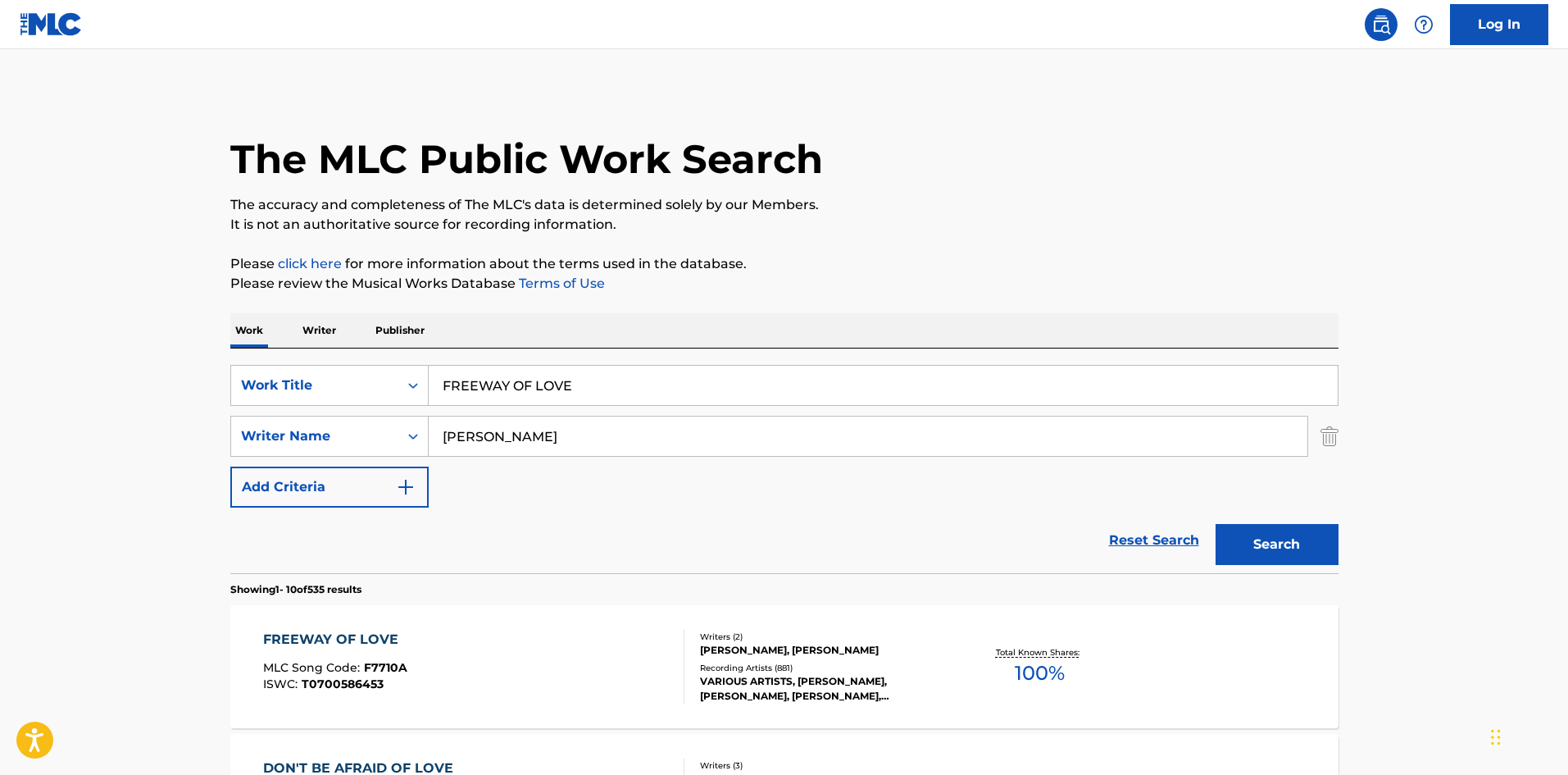
scroll to position [328, 0]
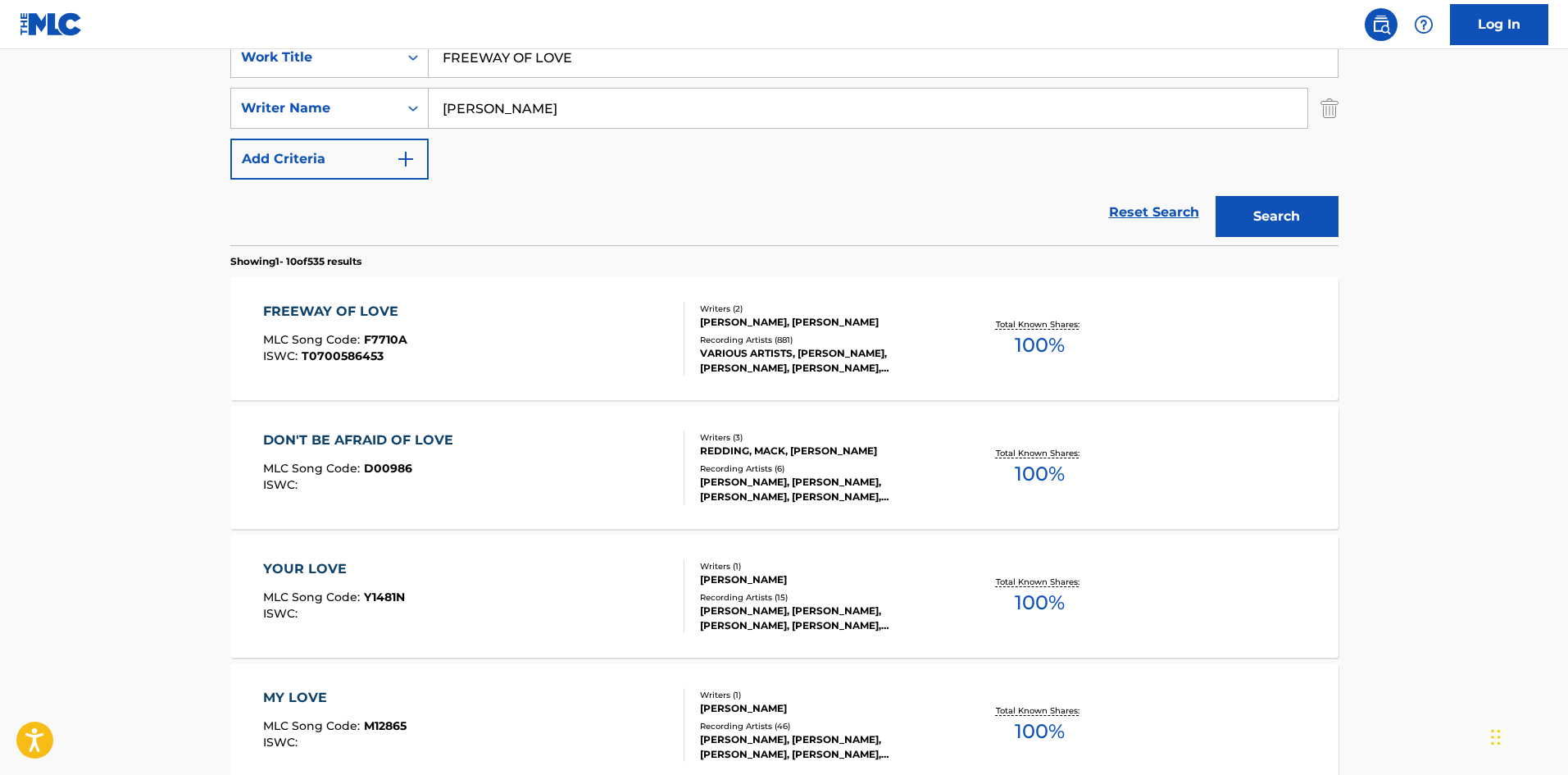
drag, startPoint x: 631, startPoint y: 59, endPoint x: 34, endPoint y: 42, distance: 597.2
click at [29, 55] on main "The MLC Public Work Search The accuracy and completeness of The MLC's data is d…" at bounding box center [784, 686] width 1568 height 1930
paste input "GET IT RIGHT"
type input "GET IT RIGHT"
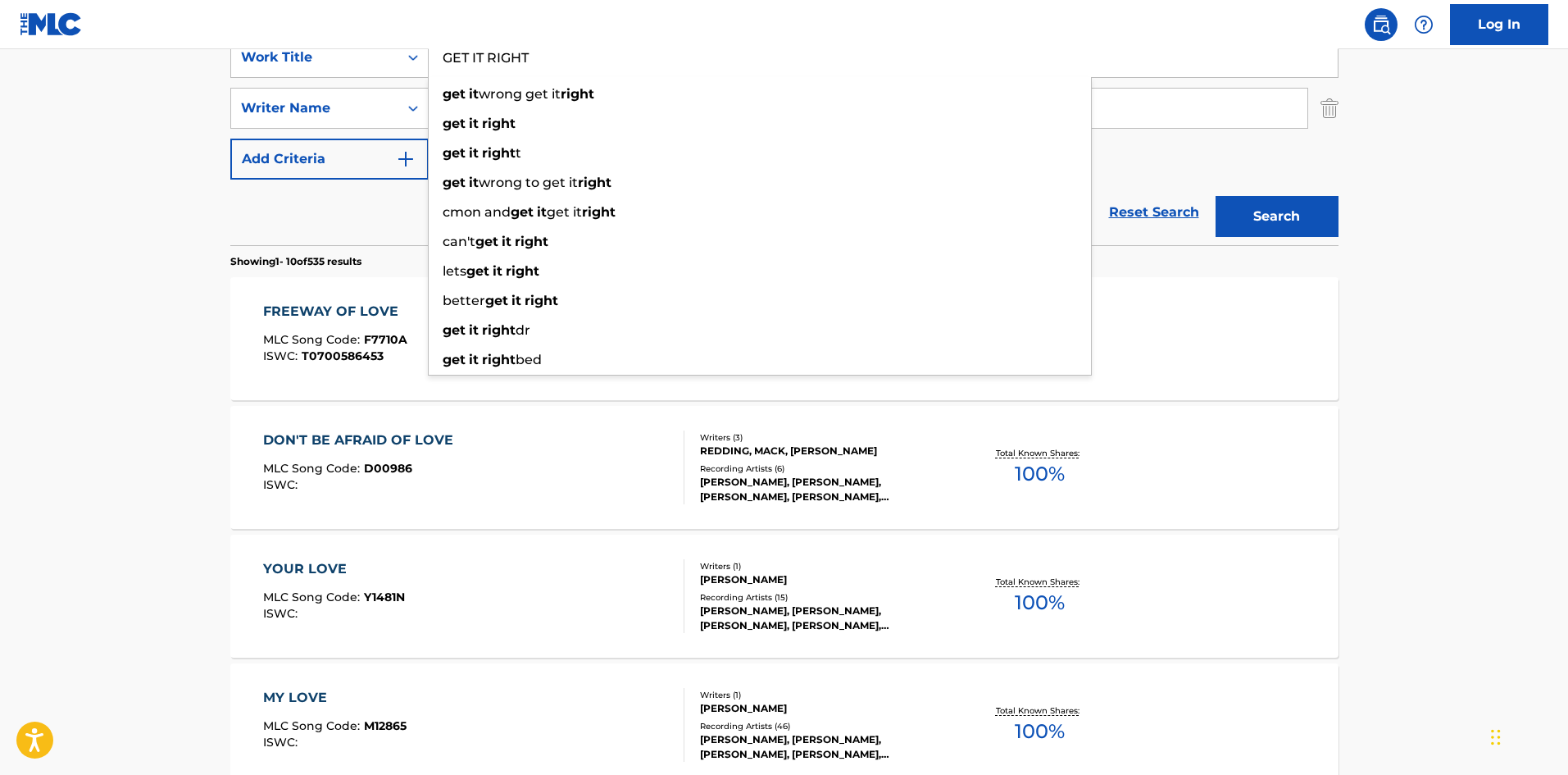
click at [267, 199] on div "Reset Search Search" at bounding box center [784, 212] width 1108 height 65
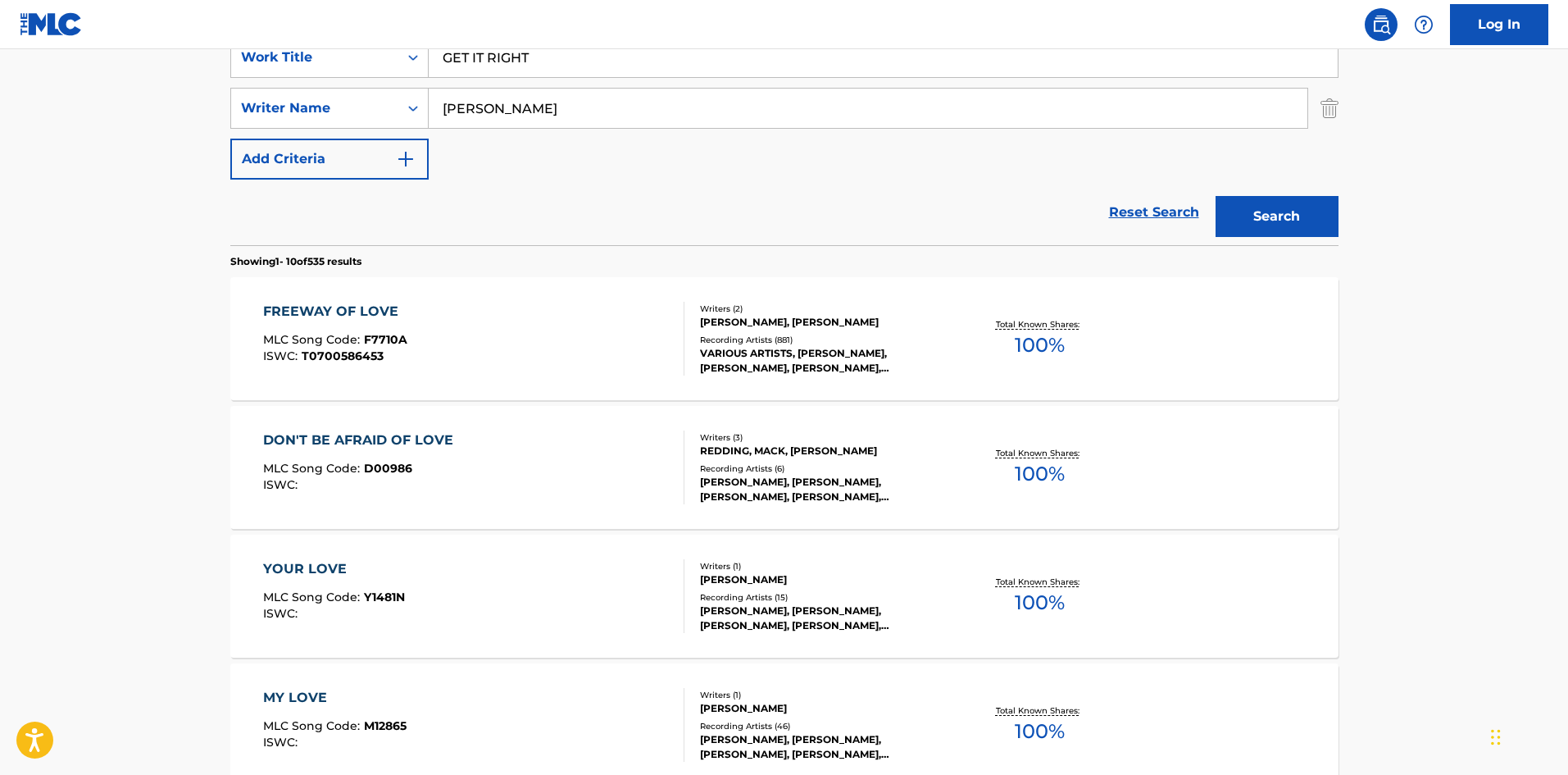
drag, startPoint x: 464, startPoint y: 121, endPoint x: 96, endPoint y: 116, distance: 368.0
click at [58, 148] on main "The MLC Public Work Search The accuracy and completeness of The MLC's data is d…" at bounding box center [784, 686] width 1568 height 1930
paste input "EIDERSEHEN"
click at [1289, 192] on div "Search" at bounding box center [1273, 212] width 131 height 65
click at [1285, 228] on button "Search" at bounding box center [1277, 216] width 123 height 41
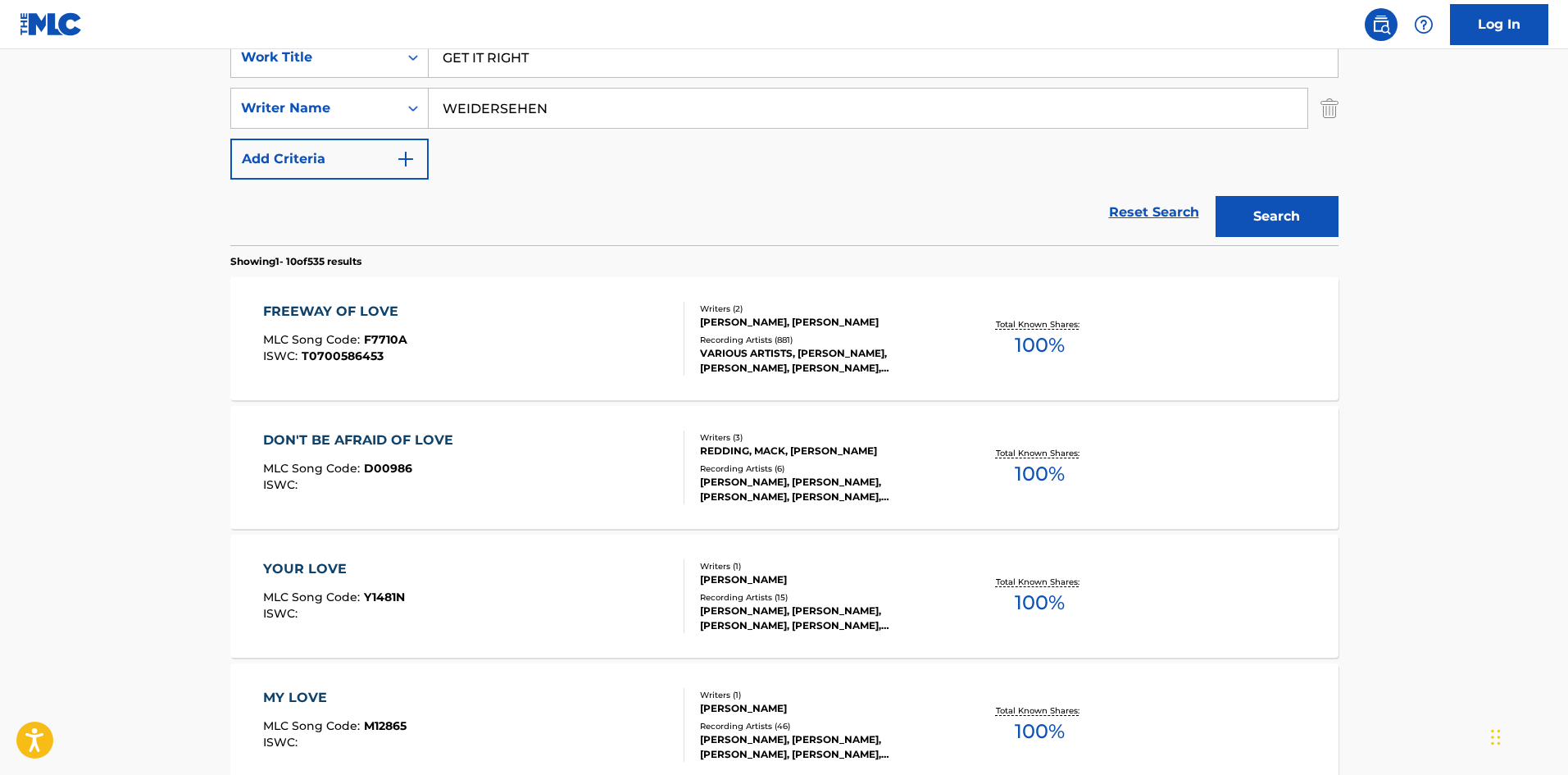
scroll to position [0, 0]
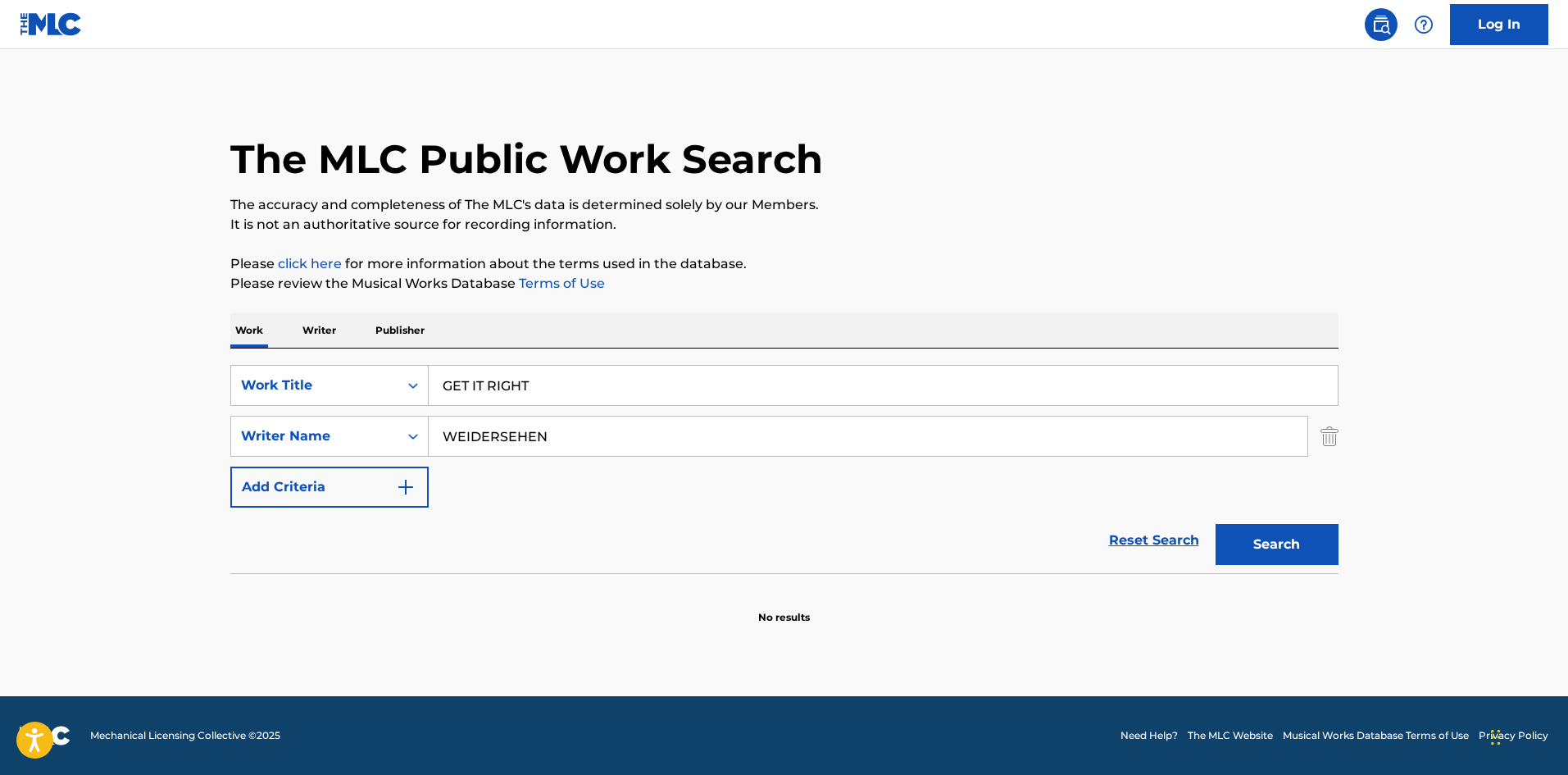
drag, startPoint x: 574, startPoint y: 393, endPoint x: 97, endPoint y: 382, distance: 477.1
click at [97, 382] on main "The MLC Public Work Search The accuracy and completeness of The MLC's data is d…" at bounding box center [784, 372] width 1568 height 647
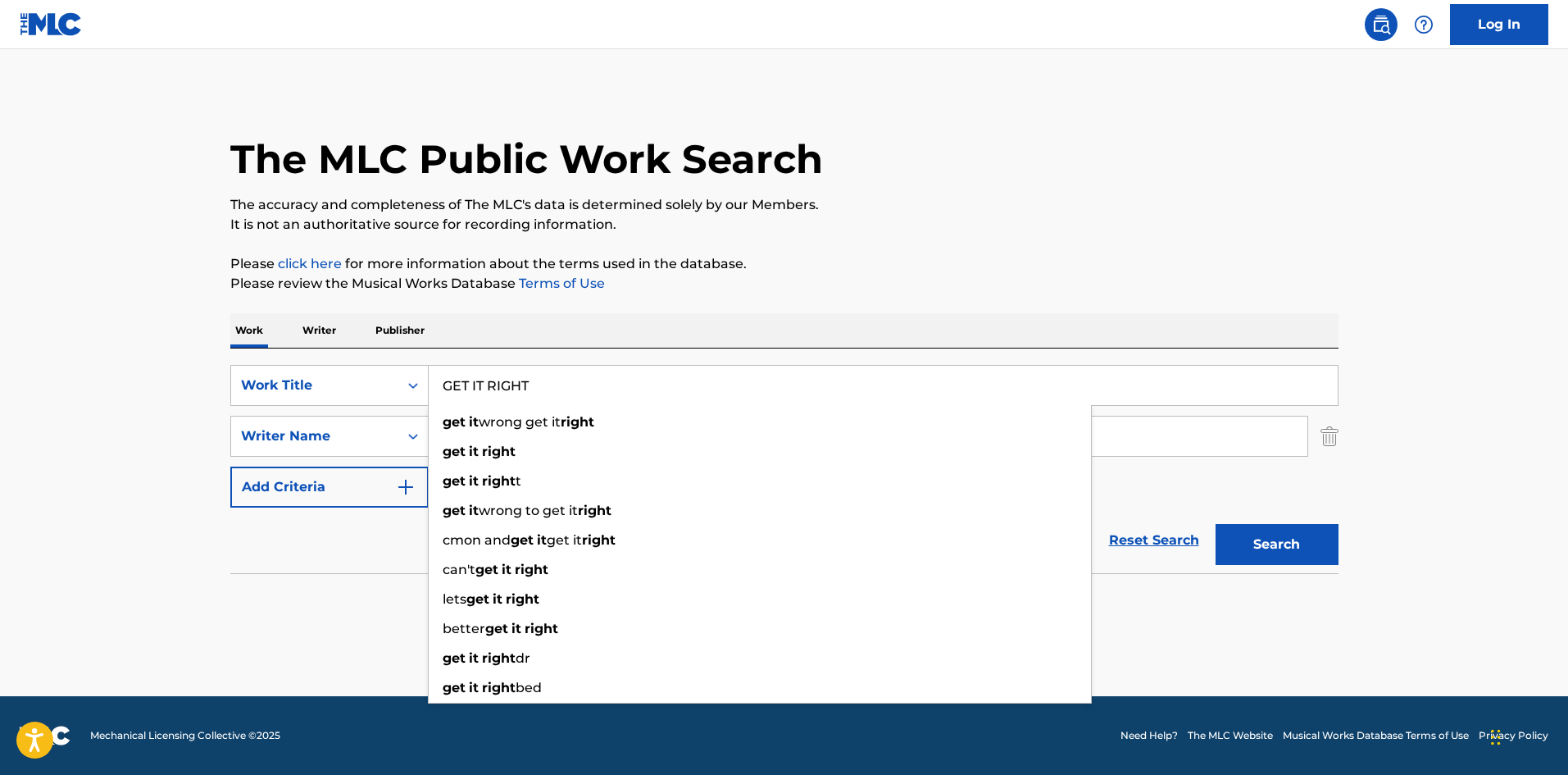
click at [641, 177] on h1 "The MLC Public Work Search" at bounding box center [526, 159] width 592 height 49
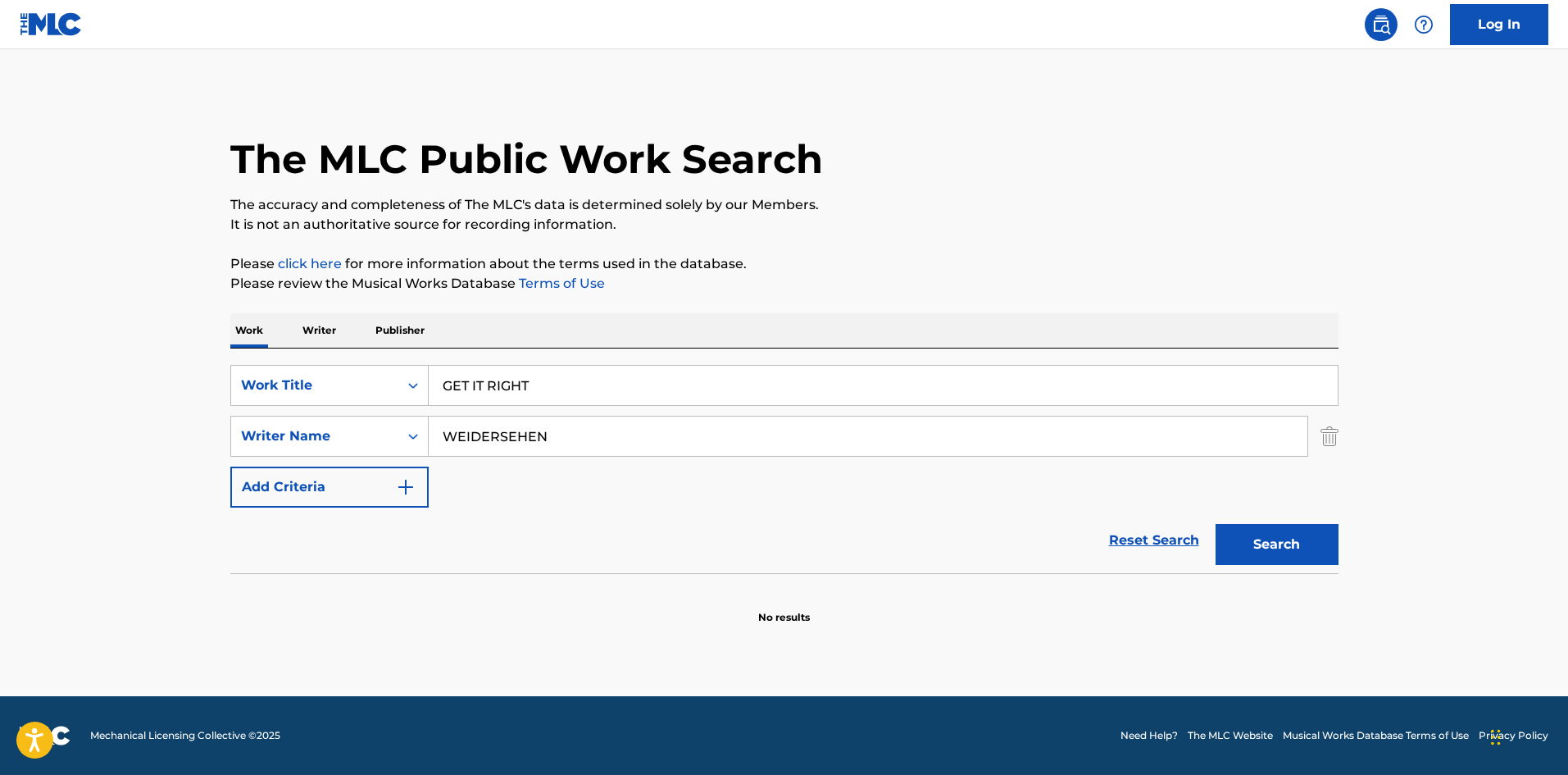
drag, startPoint x: 583, startPoint y: 444, endPoint x: 224, endPoint y: 448, distance: 359.0
click at [238, 448] on div "SearchWithCriteria1ee29506-126b-4729-88b8-b6ee7f59dfad Writer Name WEIDERSEHEN" at bounding box center [784, 436] width 1108 height 41
paste input "VANDROSS"
type input "VANDROSS"
click at [1290, 529] on button "Search" at bounding box center [1277, 544] width 123 height 41
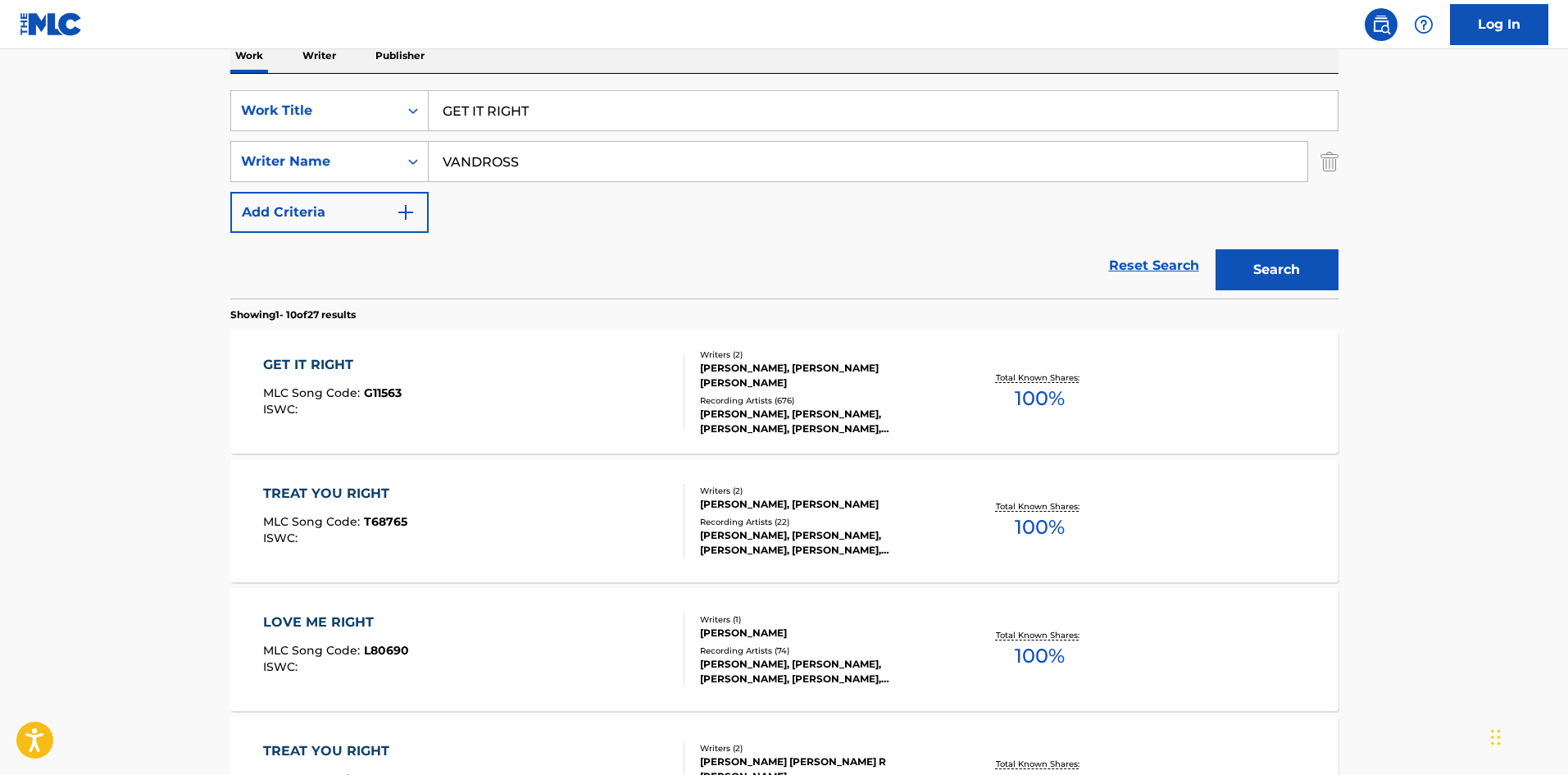
scroll to position [246, 0]
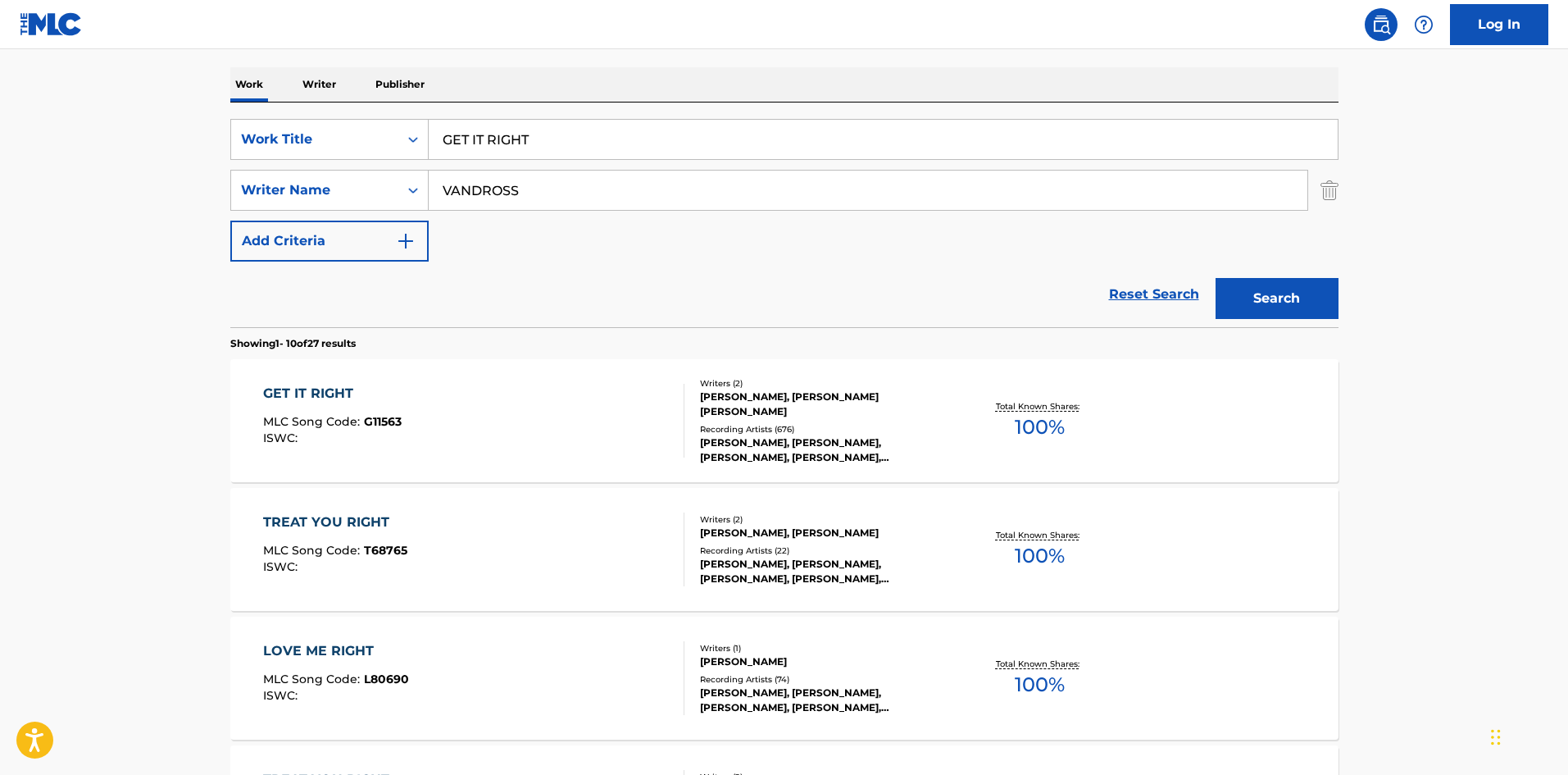
click at [302, 393] on div "GET IT RIGHT" at bounding box center [332, 393] width 139 height 20
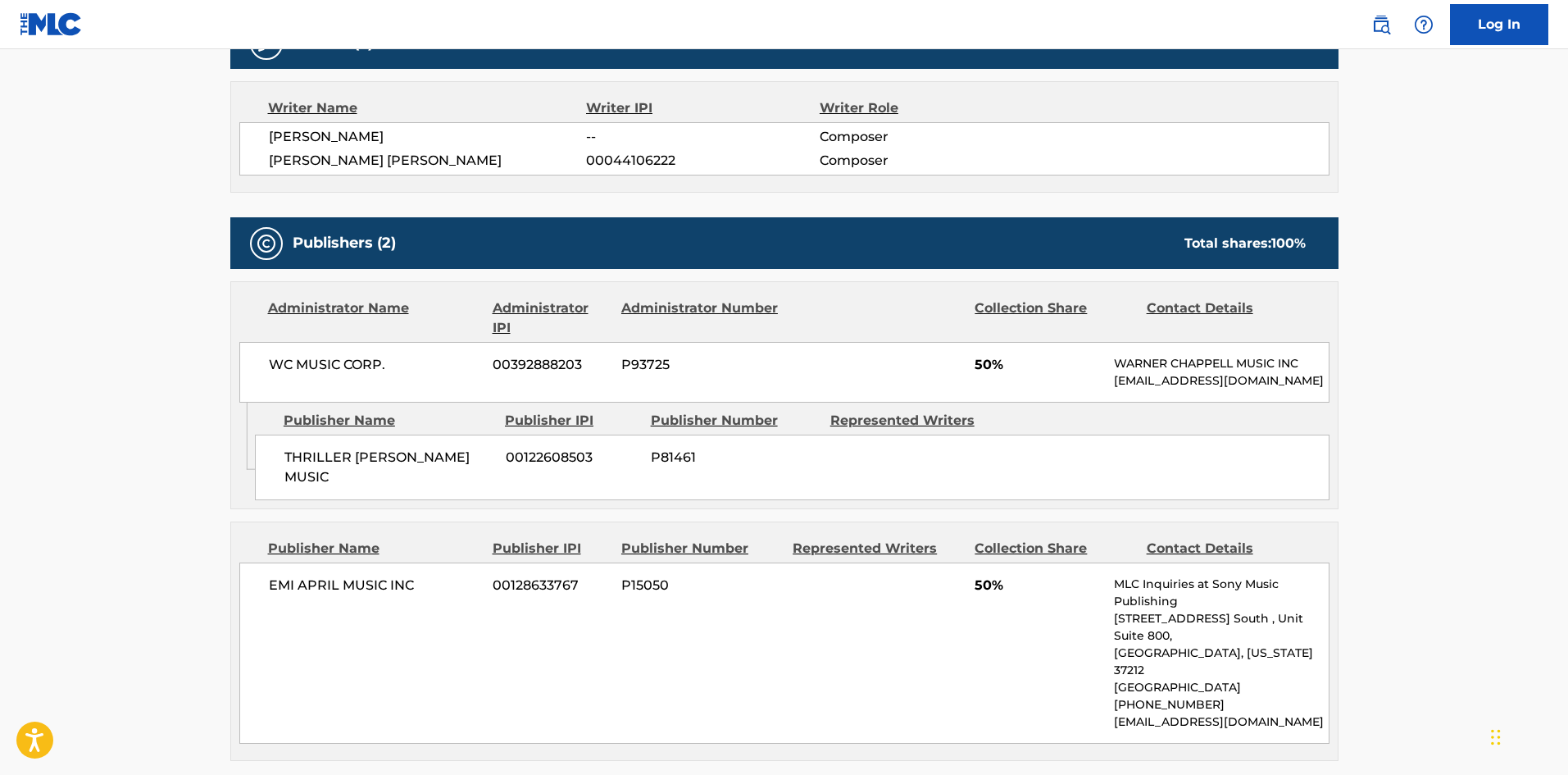
scroll to position [574, 0]
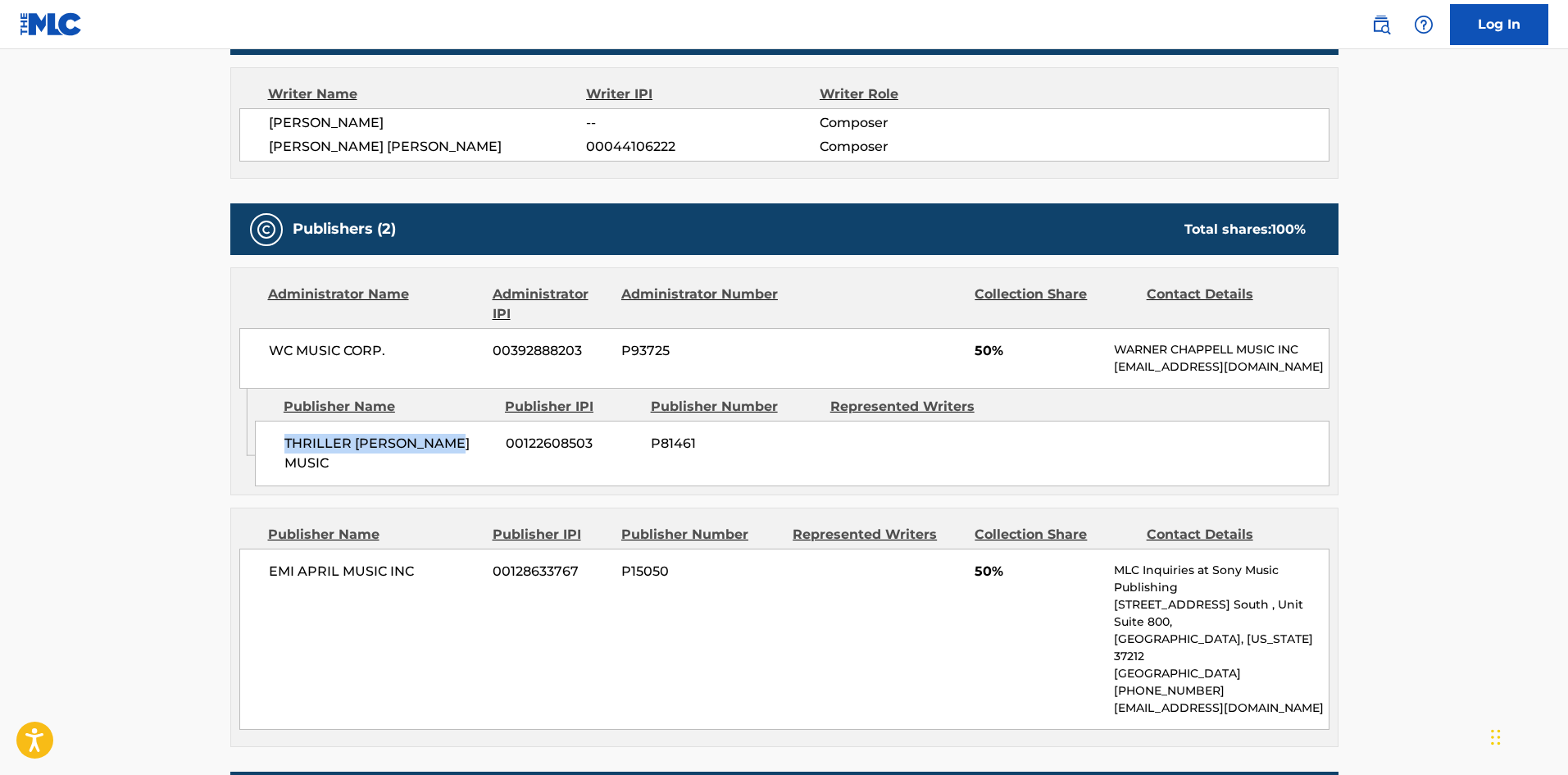
drag, startPoint x: 282, startPoint y: 465, endPoint x: 480, endPoint y: 452, distance: 198.4
click at [480, 452] on div "THRILLER MILLER MUSIC 00122608503 P81461" at bounding box center [792, 453] width 1074 height 65
drag, startPoint x: 268, startPoint y: 570, endPoint x: 446, endPoint y: 565, distance: 178.1
click at [446, 565] on span "EMI APRIL MUSIC INC" at bounding box center [375, 572] width 213 height 20
drag, startPoint x: 972, startPoint y: 567, endPoint x: 993, endPoint y: 570, distance: 21.2
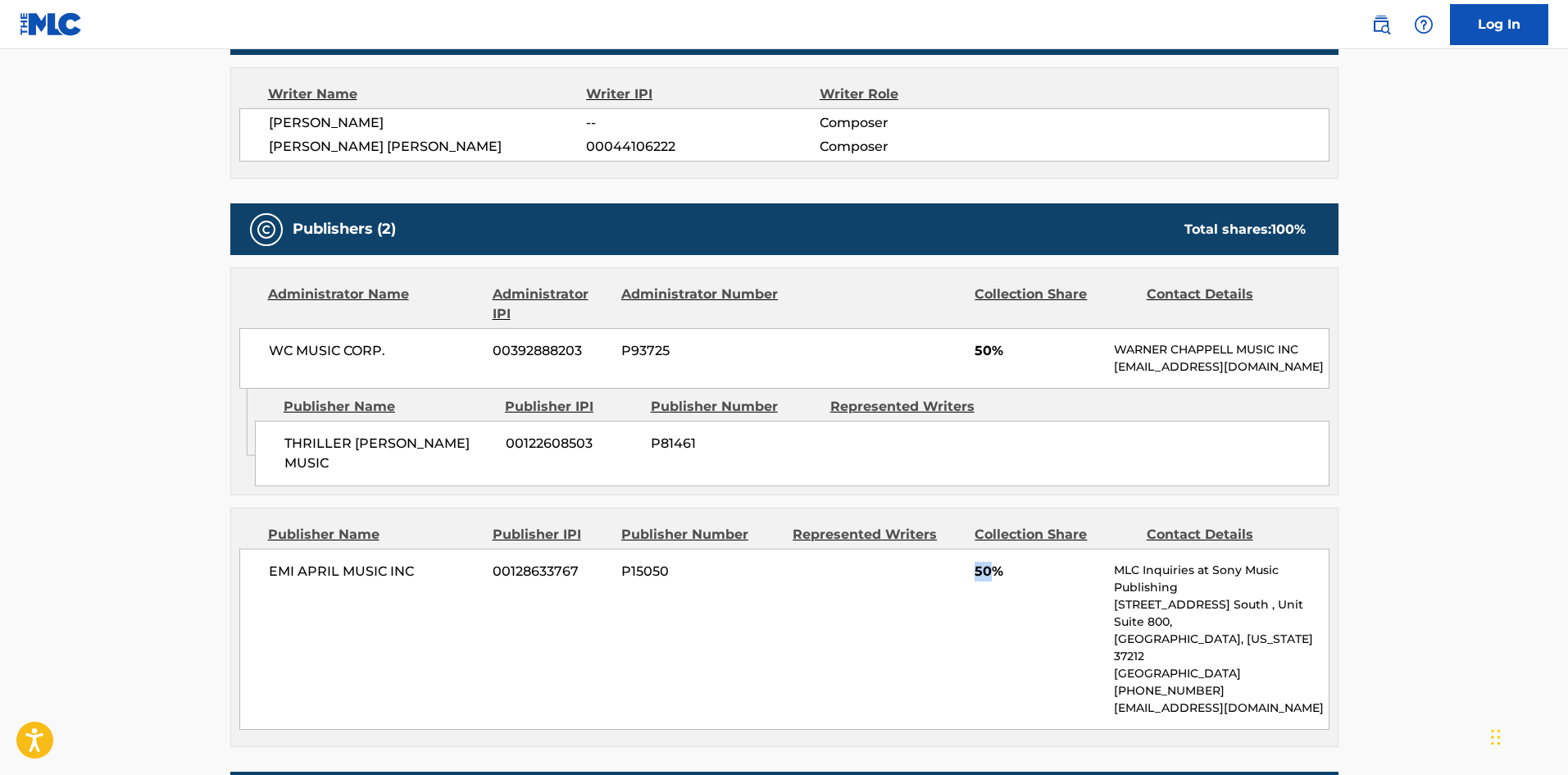
click at [993, 570] on div "EMI APRIL MUSIC INC 00128633767 P15050 50% MLC Inquiries at Sony Music Publishi…" at bounding box center [784, 639] width 1090 height 181
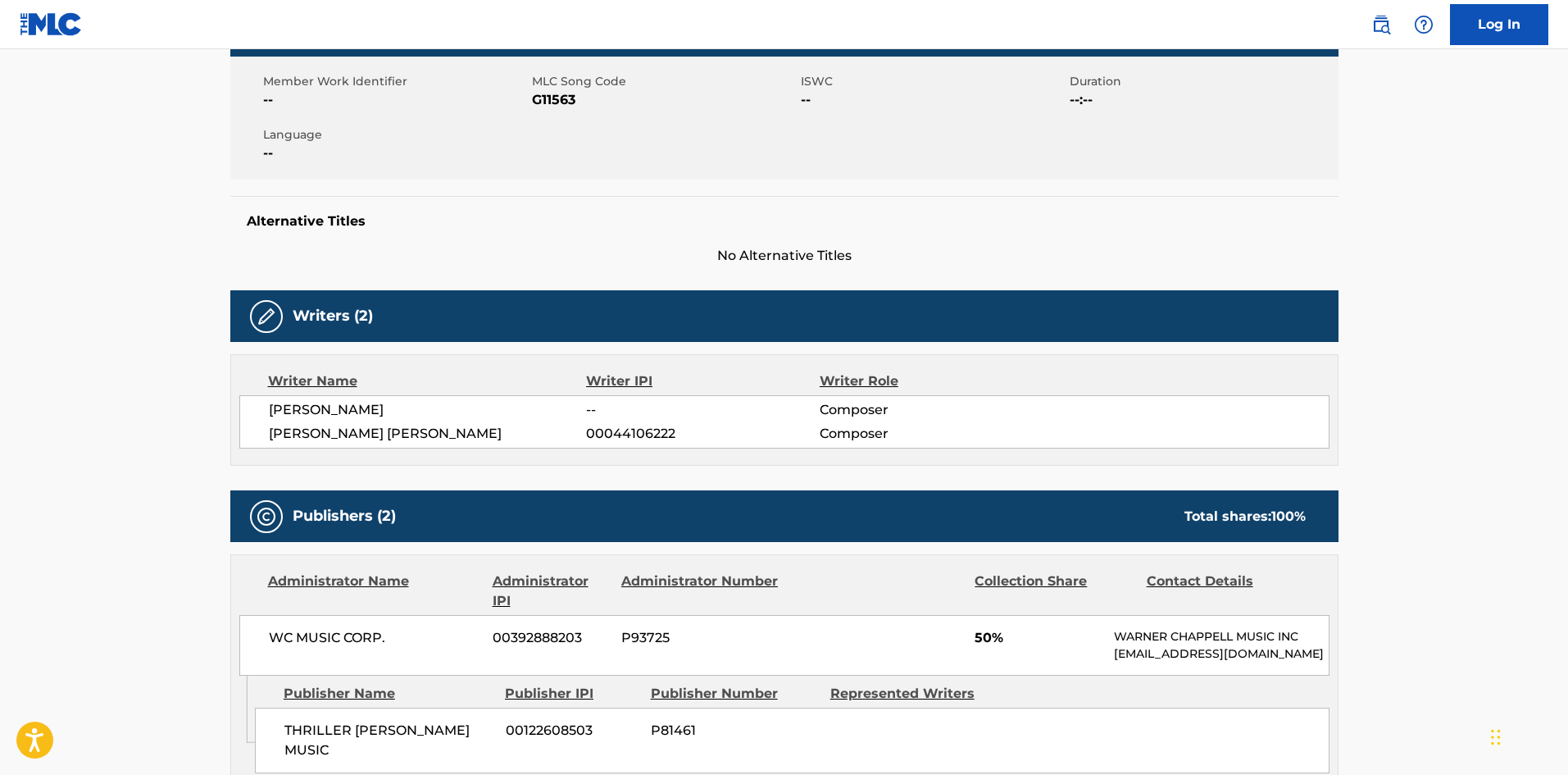
scroll to position [0, 0]
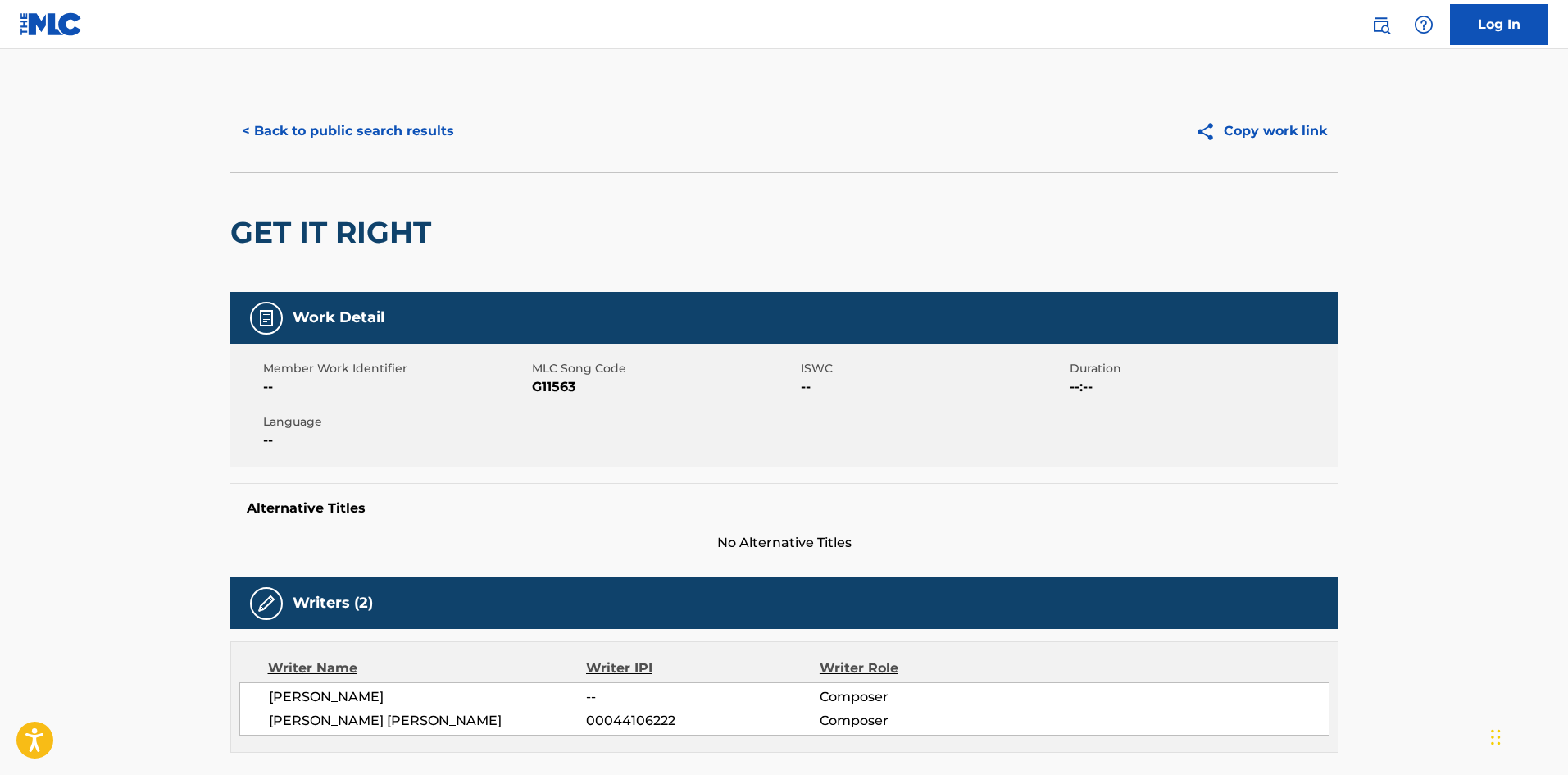
click at [369, 113] on button "< Back to public search results" at bounding box center [347, 131] width 235 height 41
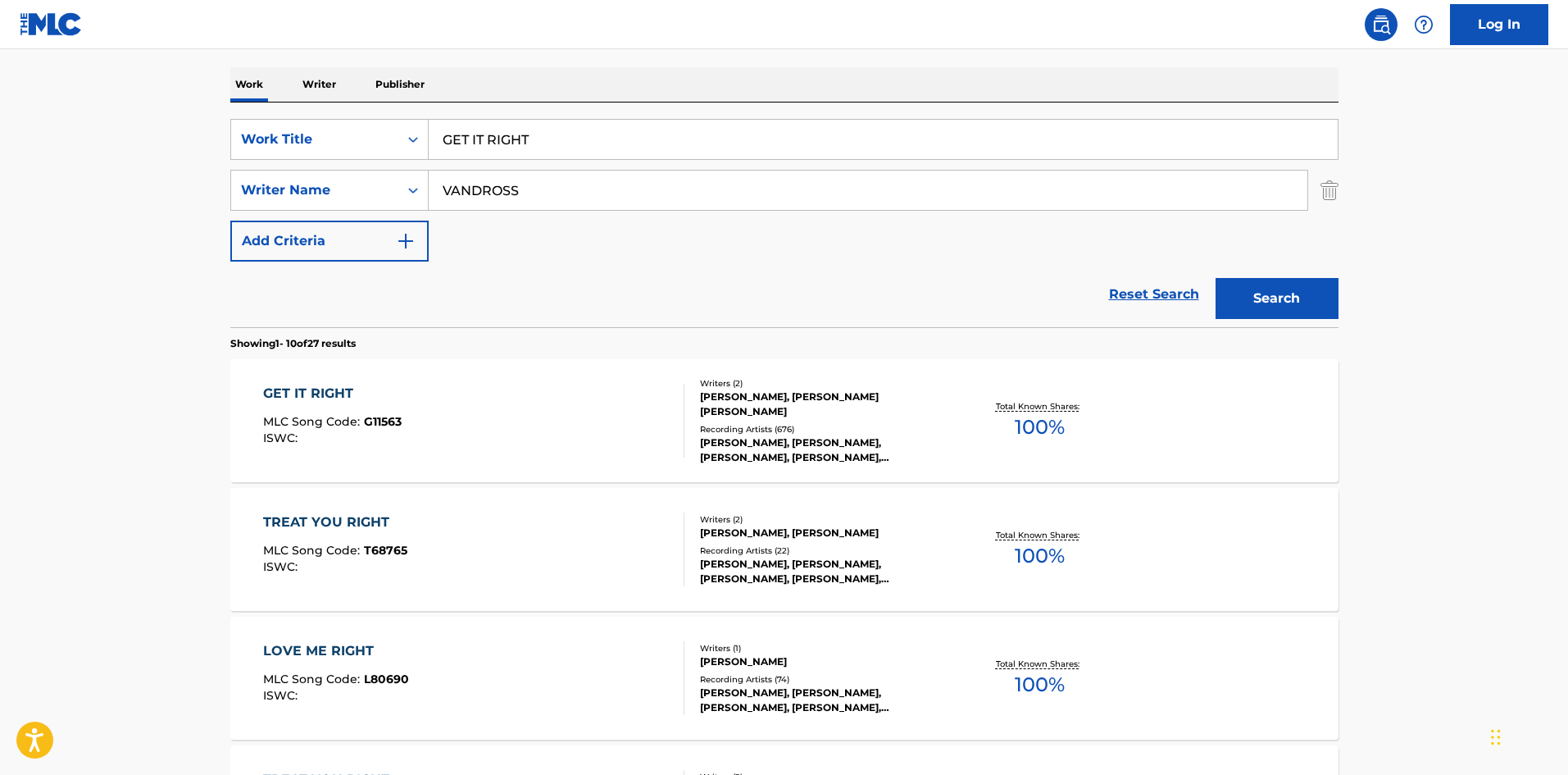
drag, startPoint x: 632, startPoint y: 153, endPoint x: 213, endPoint y: 167, distance: 419.2
click at [213, 167] on div "The MLC Public Work Search The accuracy and completeness of The MLC's data is d…" at bounding box center [784, 784] width 1147 height 1881
paste input "HERE TODAY AND GONE TOMORROW"
type input "HERE TODAY AND GONE TOMORROW"
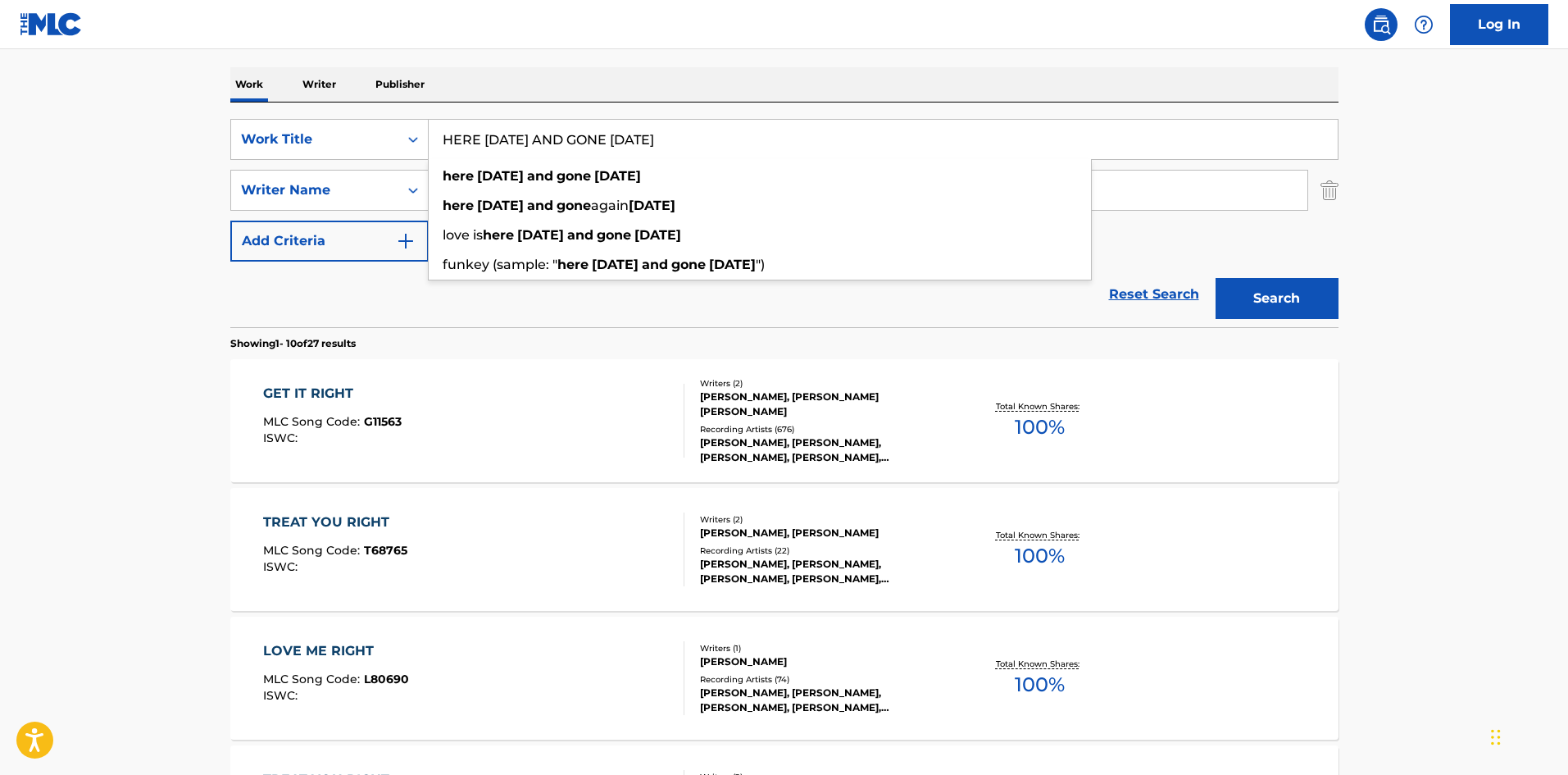
click at [569, 321] on div "Reset Search Search" at bounding box center [784, 294] width 1108 height 65
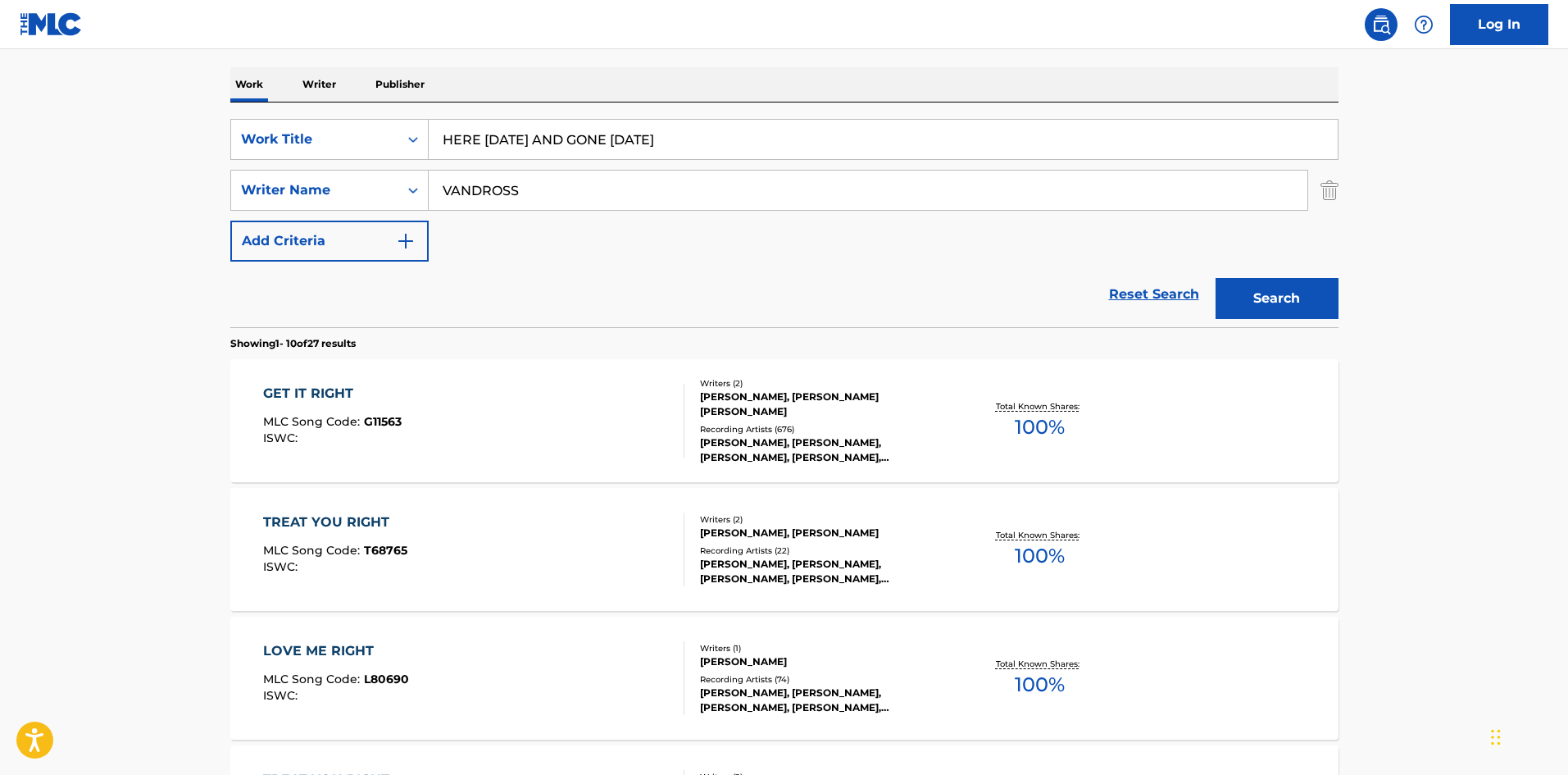
drag, startPoint x: 596, startPoint y: 192, endPoint x: 95, endPoint y: 178, distance: 501.2
click at [134, 186] on main "The MLC Public Work Search The accuracy and completeness of The MLC's data is d…" at bounding box center [784, 768] width 1568 height 1930
paste input "SHARRON"
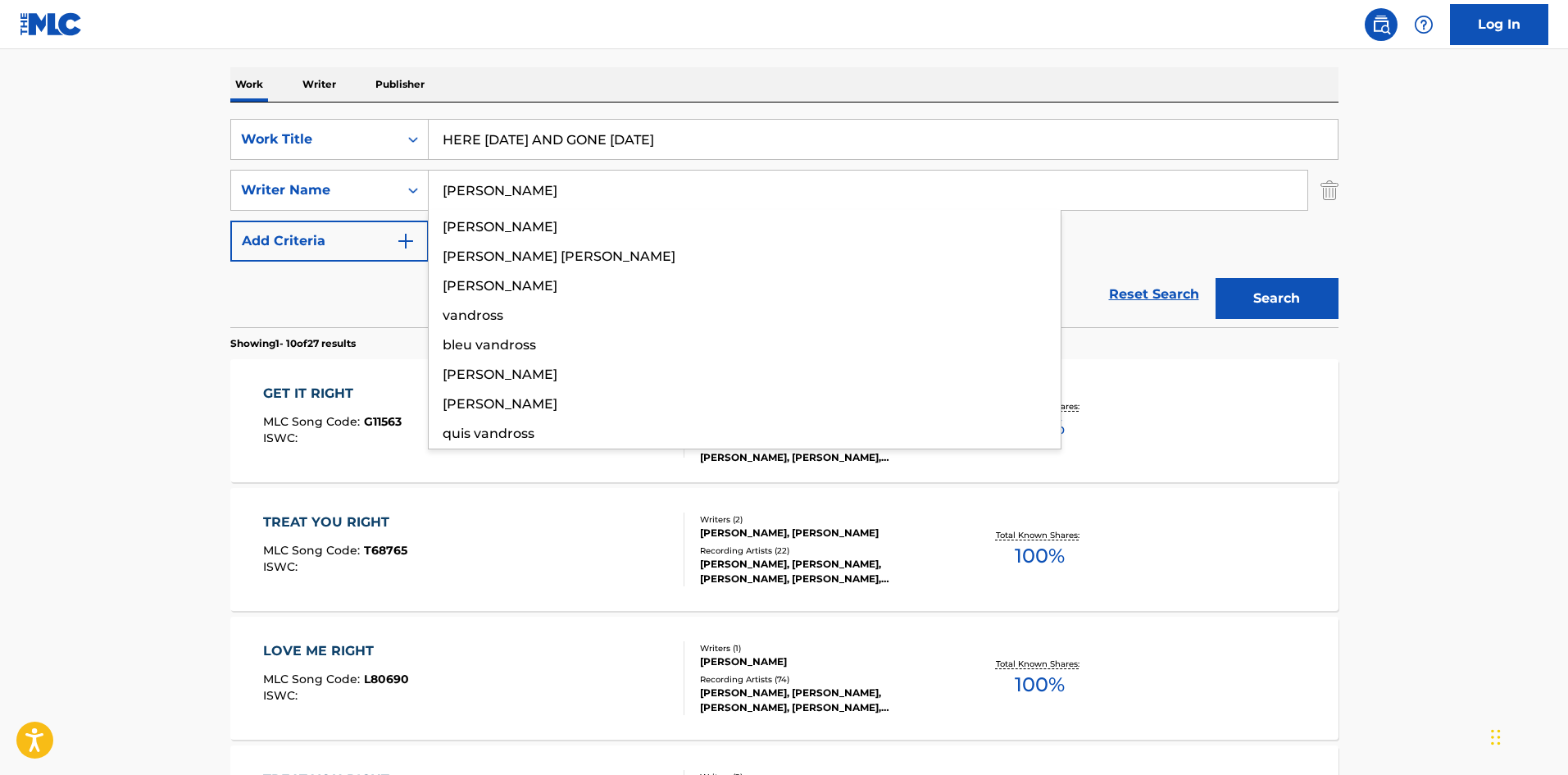
type input "SHARRON"
click at [1305, 316] on button "Search" at bounding box center [1277, 298] width 123 height 41
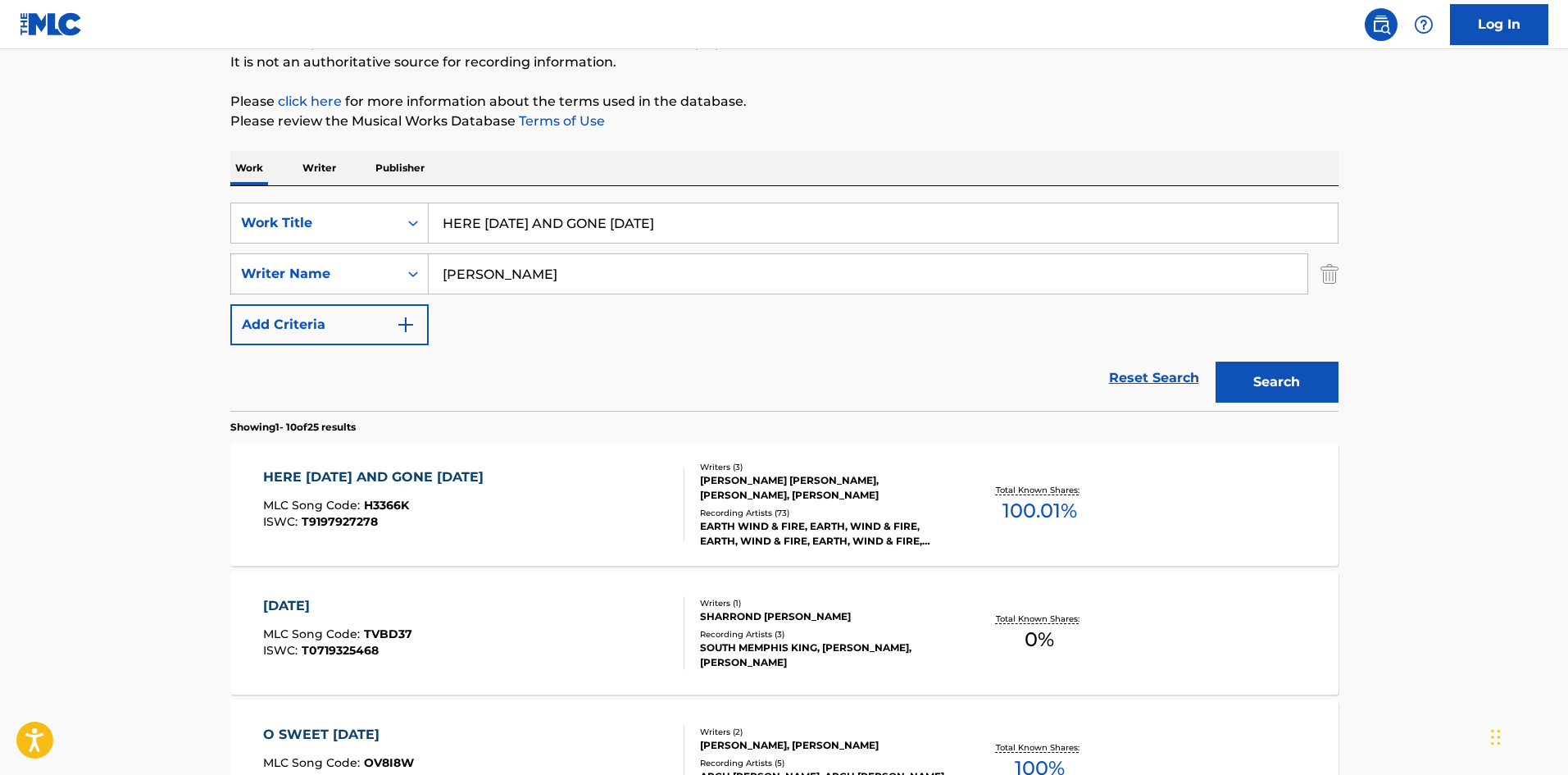
scroll to position [164, 0]
click at [787, 119] on p "Please review the Musical Works Database Terms of Use" at bounding box center [784, 120] width 1108 height 20
click at [349, 483] on div "HERE TODAY AND GONE TOMORROW" at bounding box center [377, 475] width 228 height 20
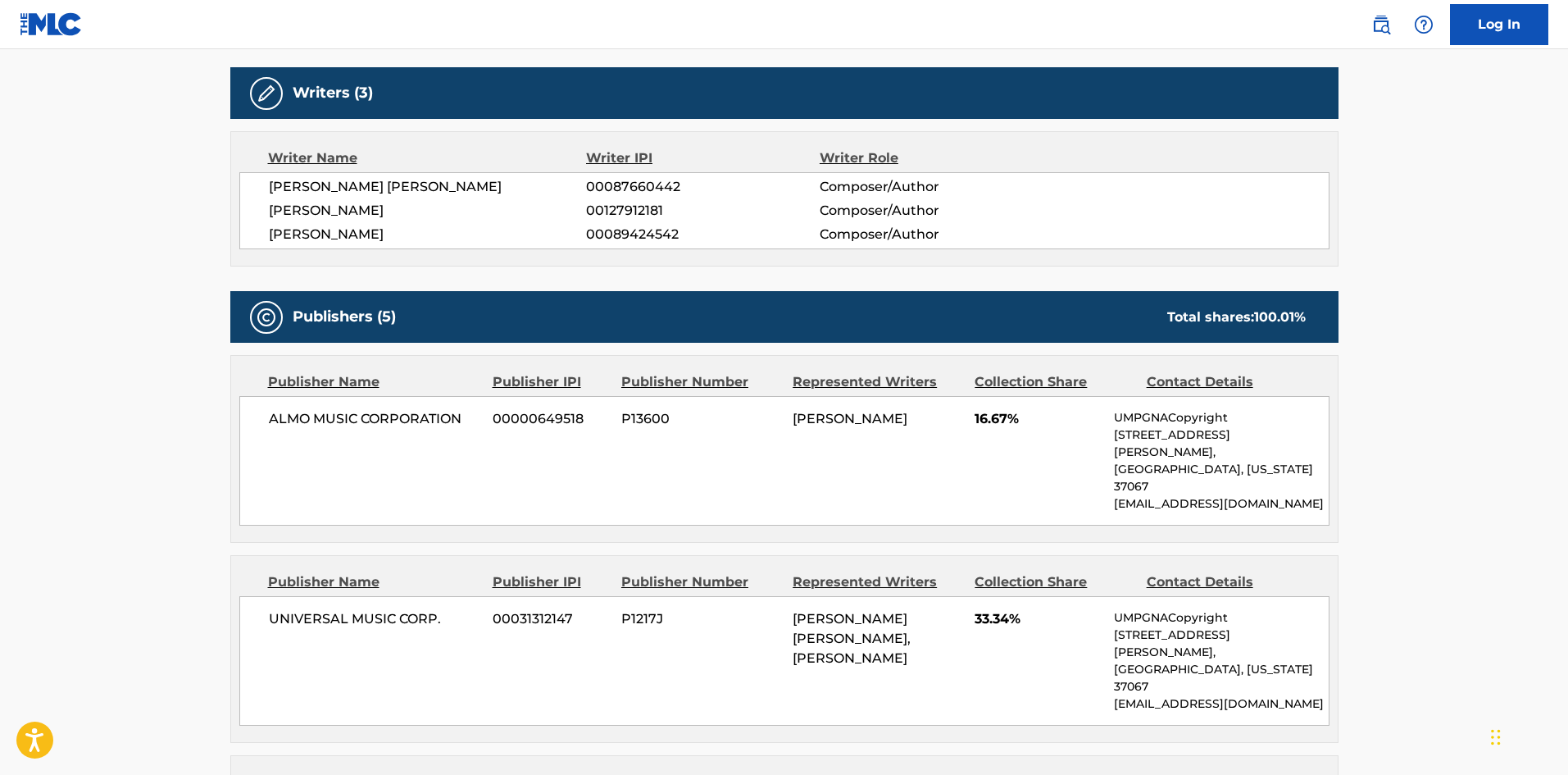
scroll to position [656, 0]
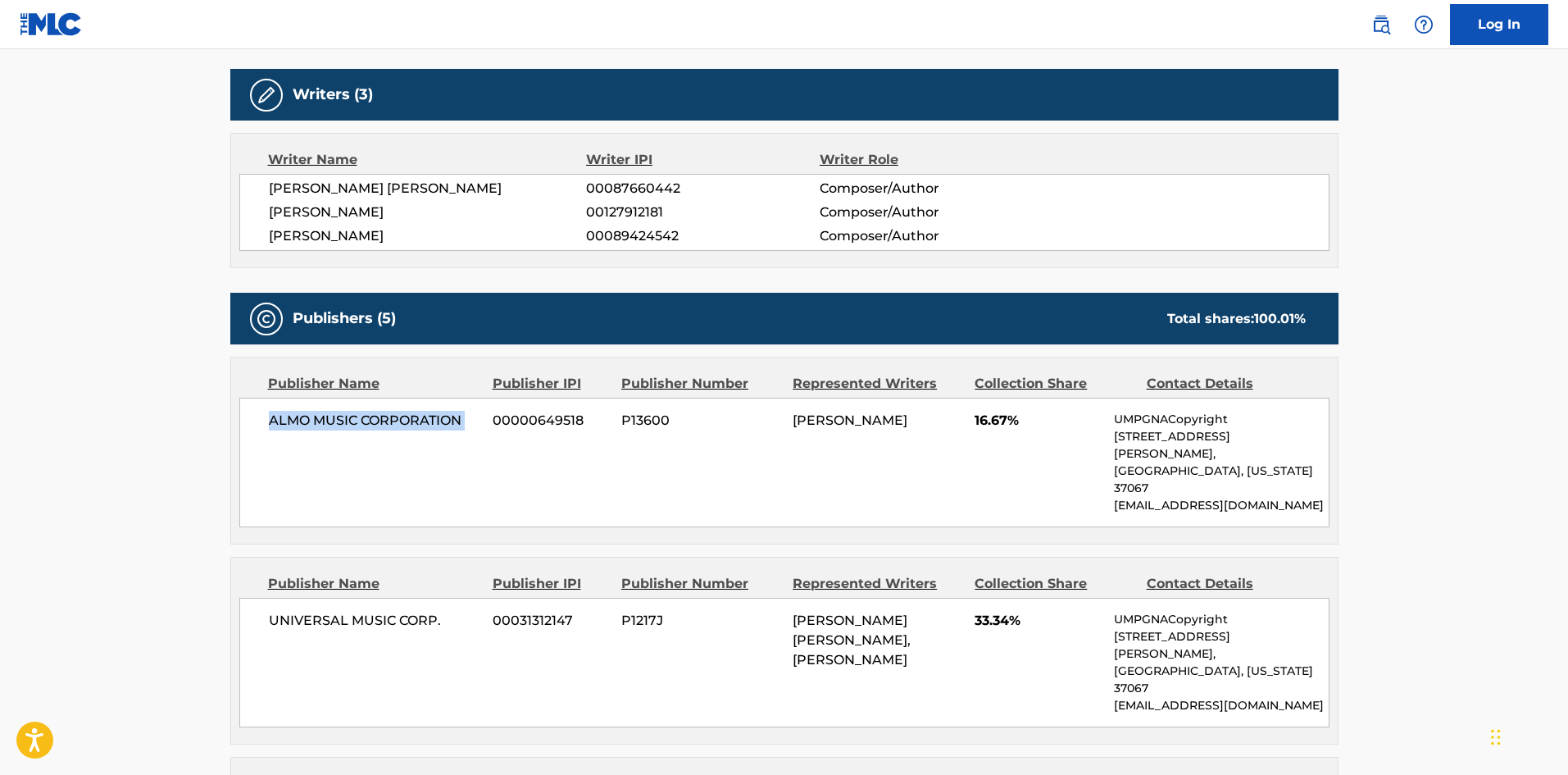
drag, startPoint x: 267, startPoint y: 466, endPoint x: 489, endPoint y: 461, distance: 222.1
click at [489, 461] on div "ALMO MUSIC CORPORATION 00000649518 P13600 MARTI SHARRON 16.67% UMPGNACopyright …" at bounding box center [784, 462] width 1090 height 130
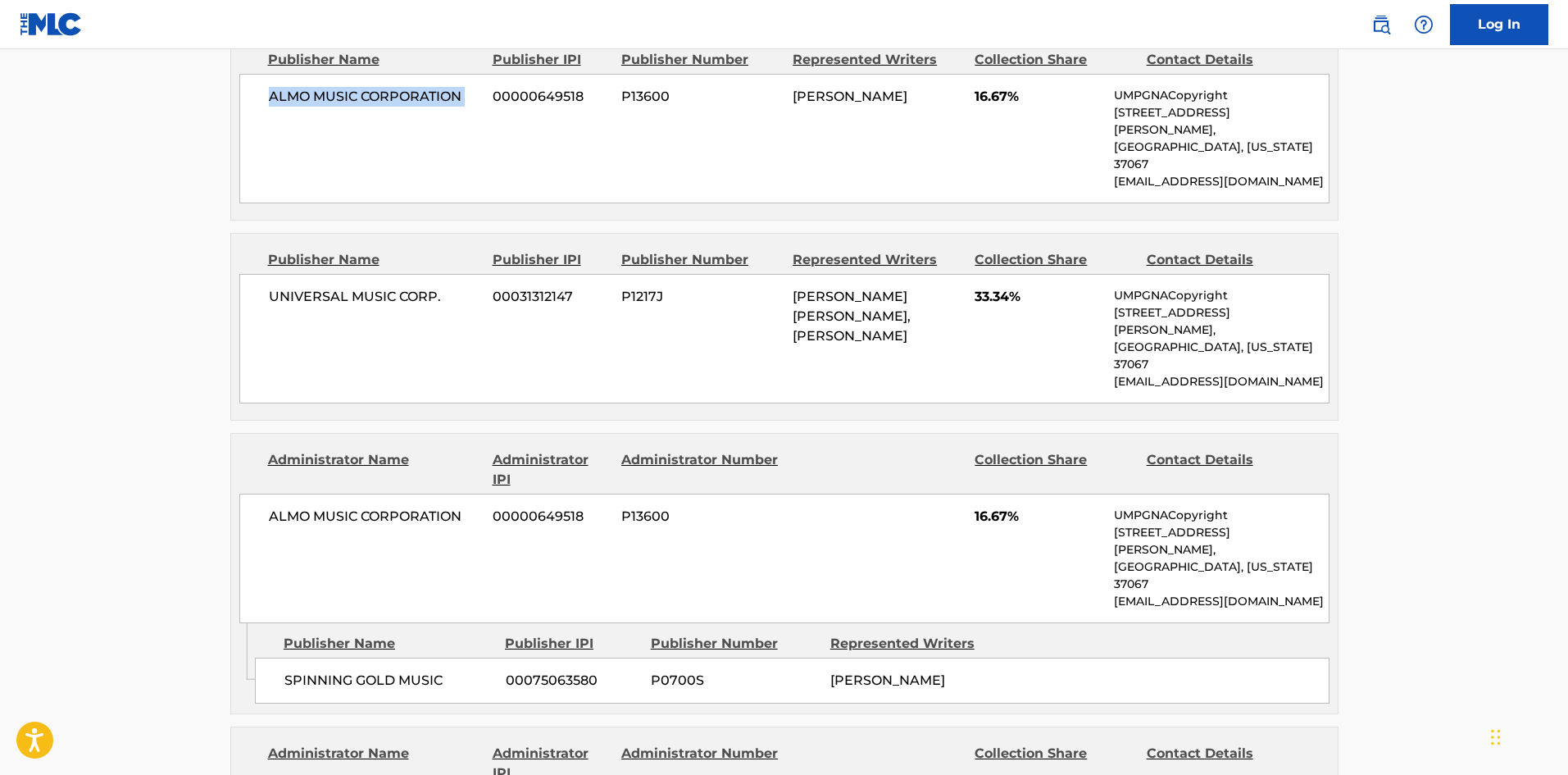
scroll to position [983, 0]
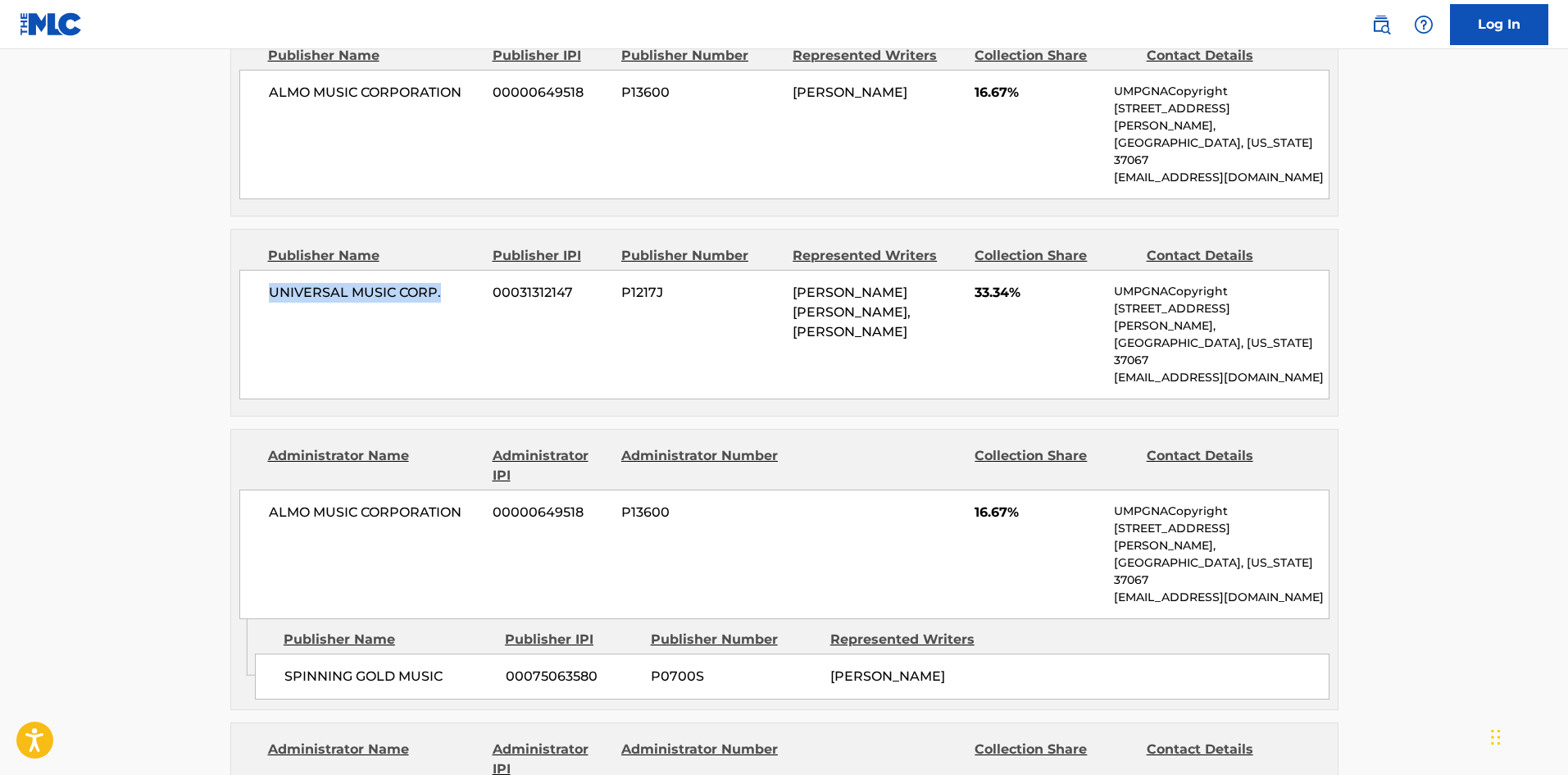
drag, startPoint x: 265, startPoint y: 304, endPoint x: 447, endPoint y: 297, distance: 182.1
click at [447, 297] on div "UNIVERSAL MUSIC CORP. 00031312147 P1217J PHILIP JAMES BAILEY, GLEN BALLARD 33.3…" at bounding box center [784, 334] width 1090 height 130
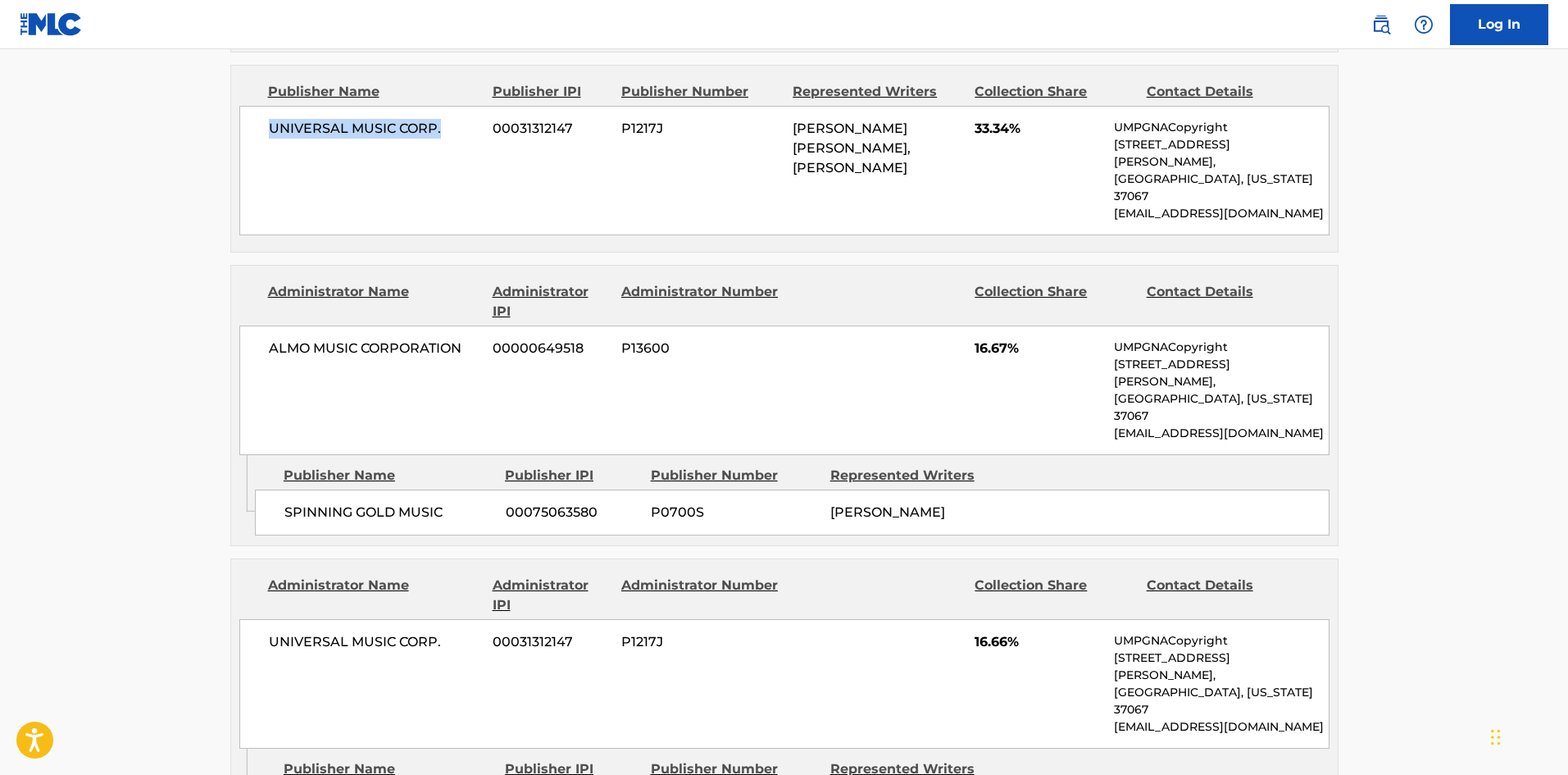
scroll to position [1229, 0]
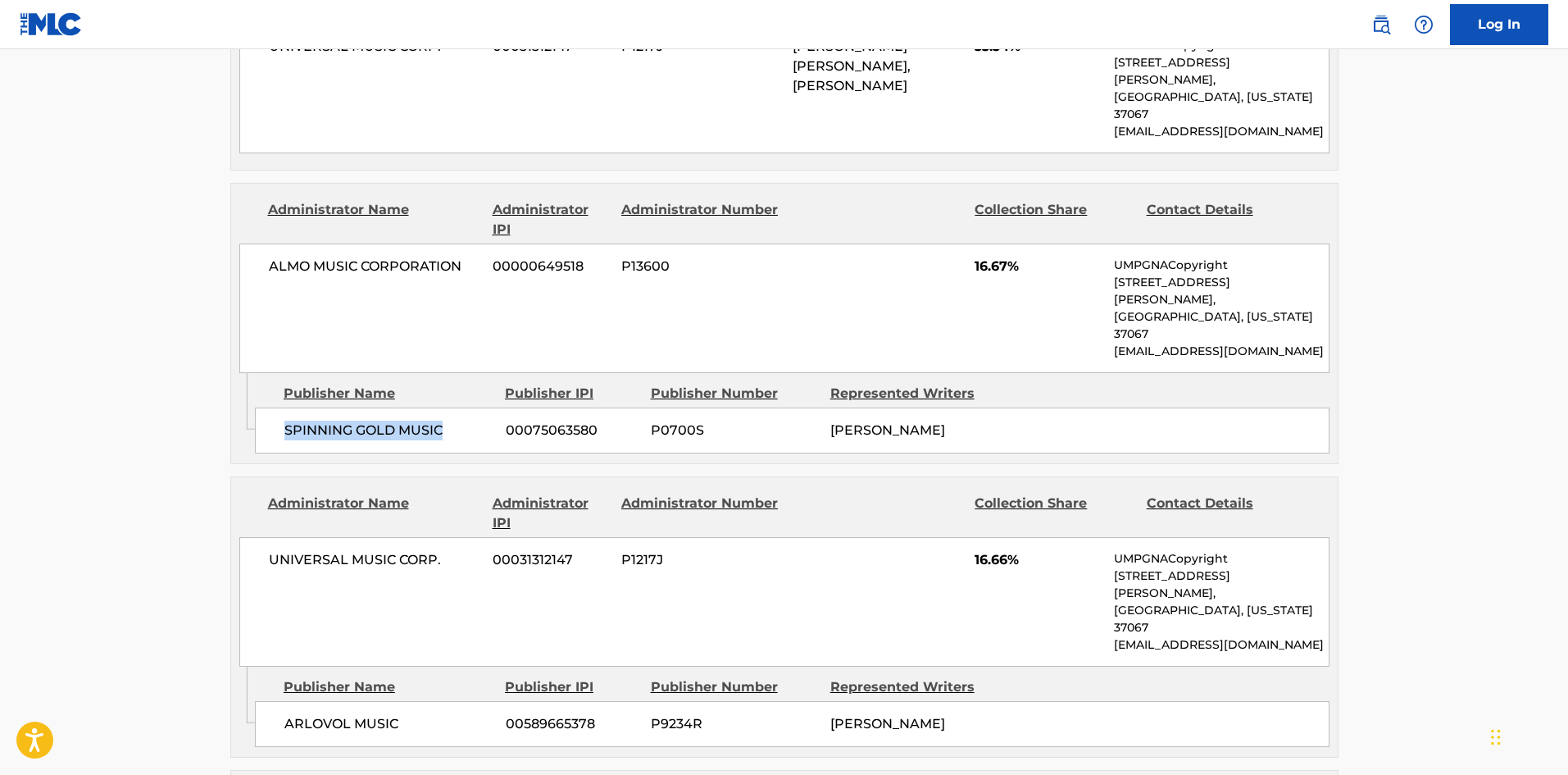
drag, startPoint x: 275, startPoint y: 360, endPoint x: 459, endPoint y: 361, distance: 184.0
click at [459, 408] on div "SPINNING GOLD MUSIC 00075063580 P0700S MARTI SHARRON" at bounding box center [792, 430] width 1074 height 46
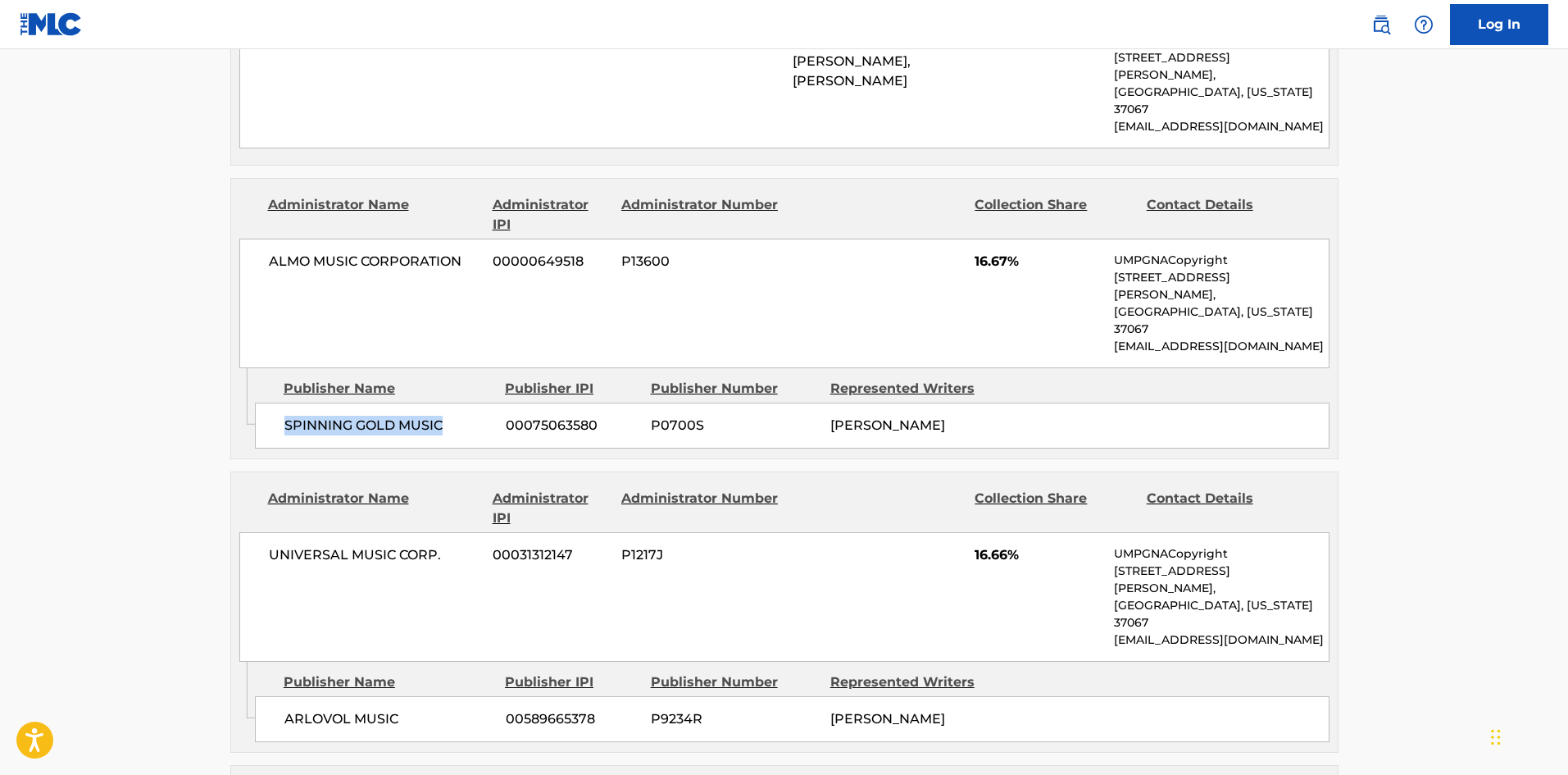
scroll to position [1393, 0]
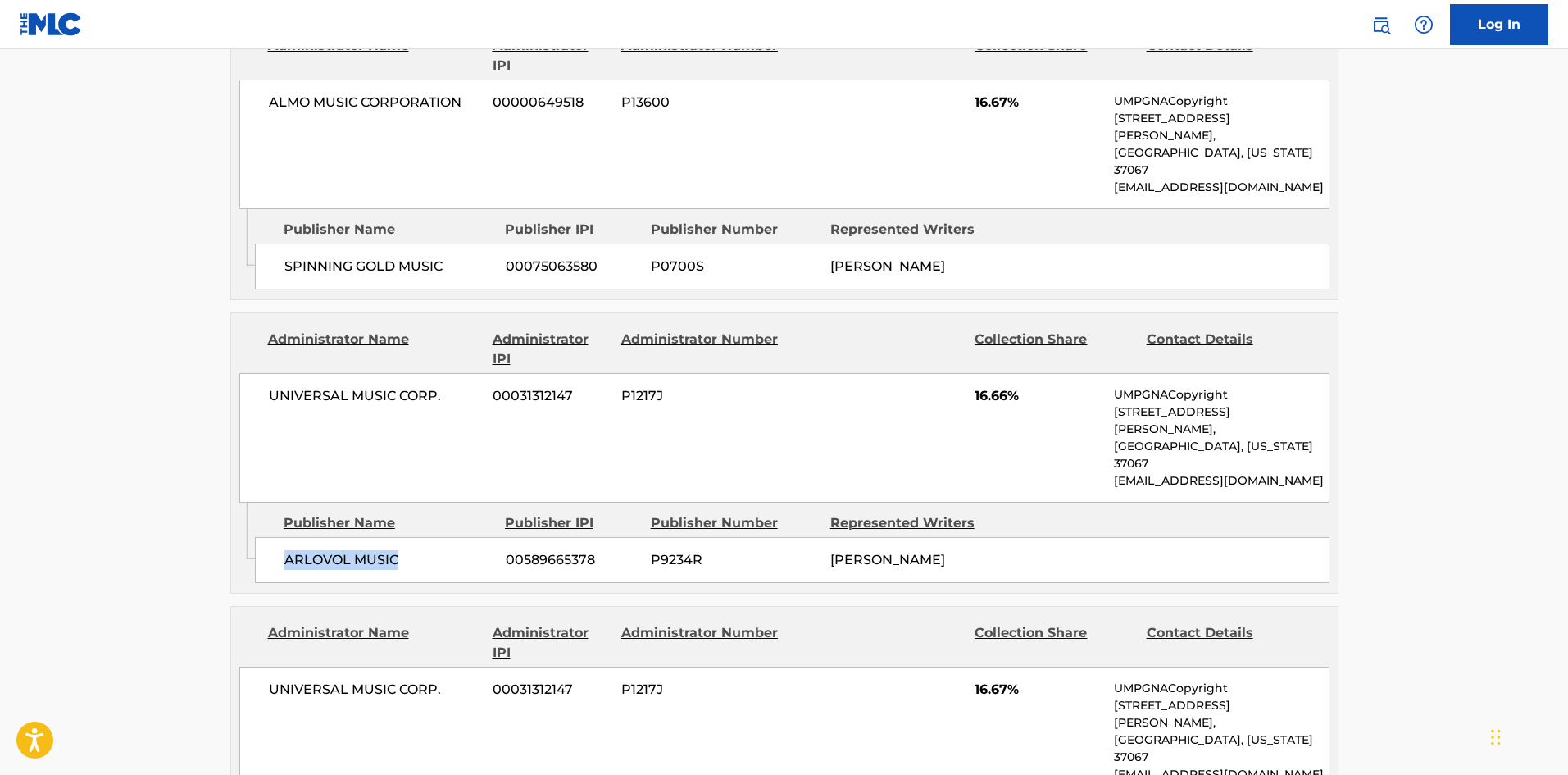
drag, startPoint x: 274, startPoint y: 470, endPoint x: 477, endPoint y: 284, distance: 275.3
click at [412, 537] on div "ARLOVOL MUSIC 00589665378 P9234R GLEN BALLARD" at bounding box center [792, 560] width 1074 height 46
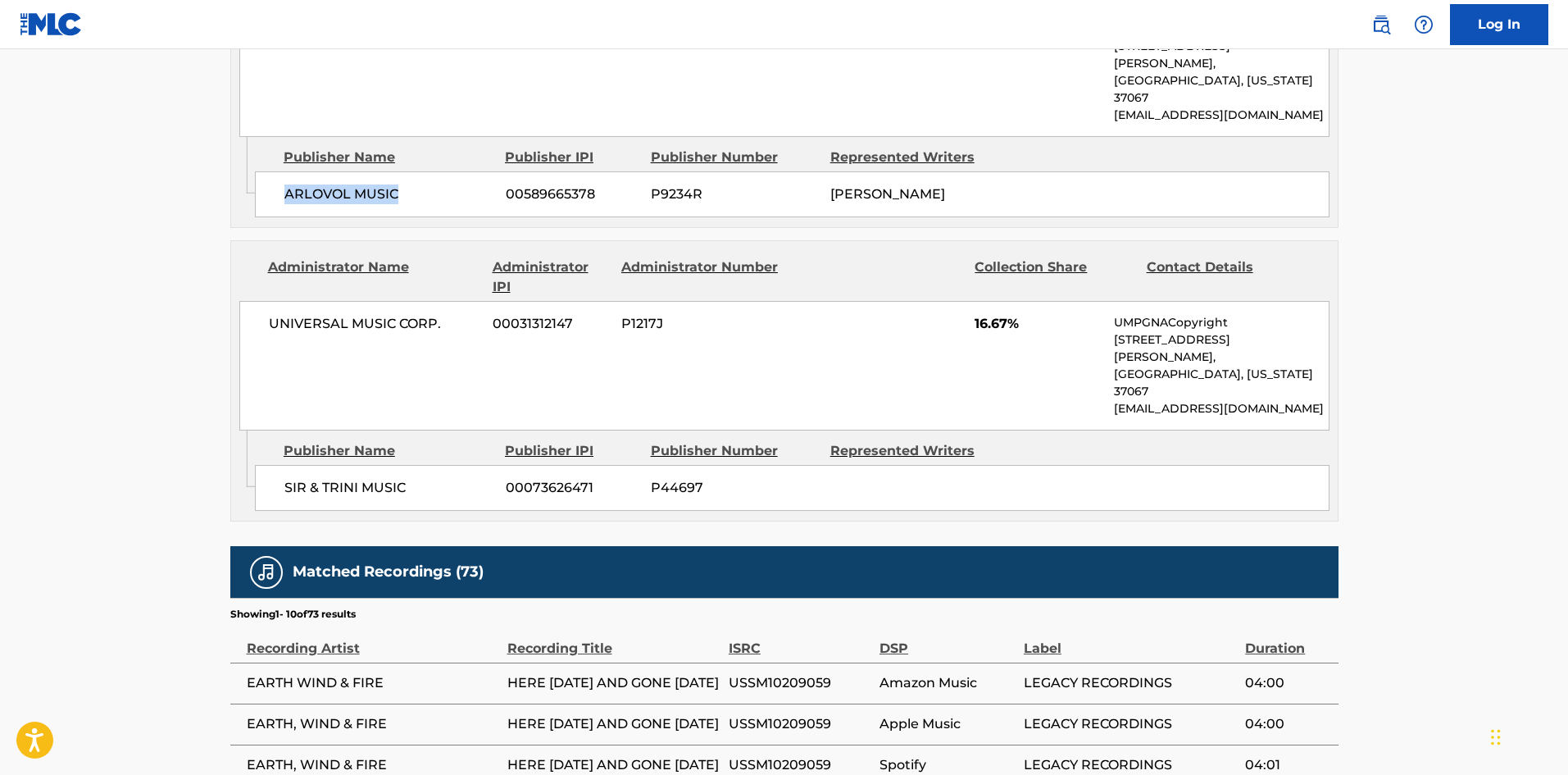
scroll to position [1804, 0]
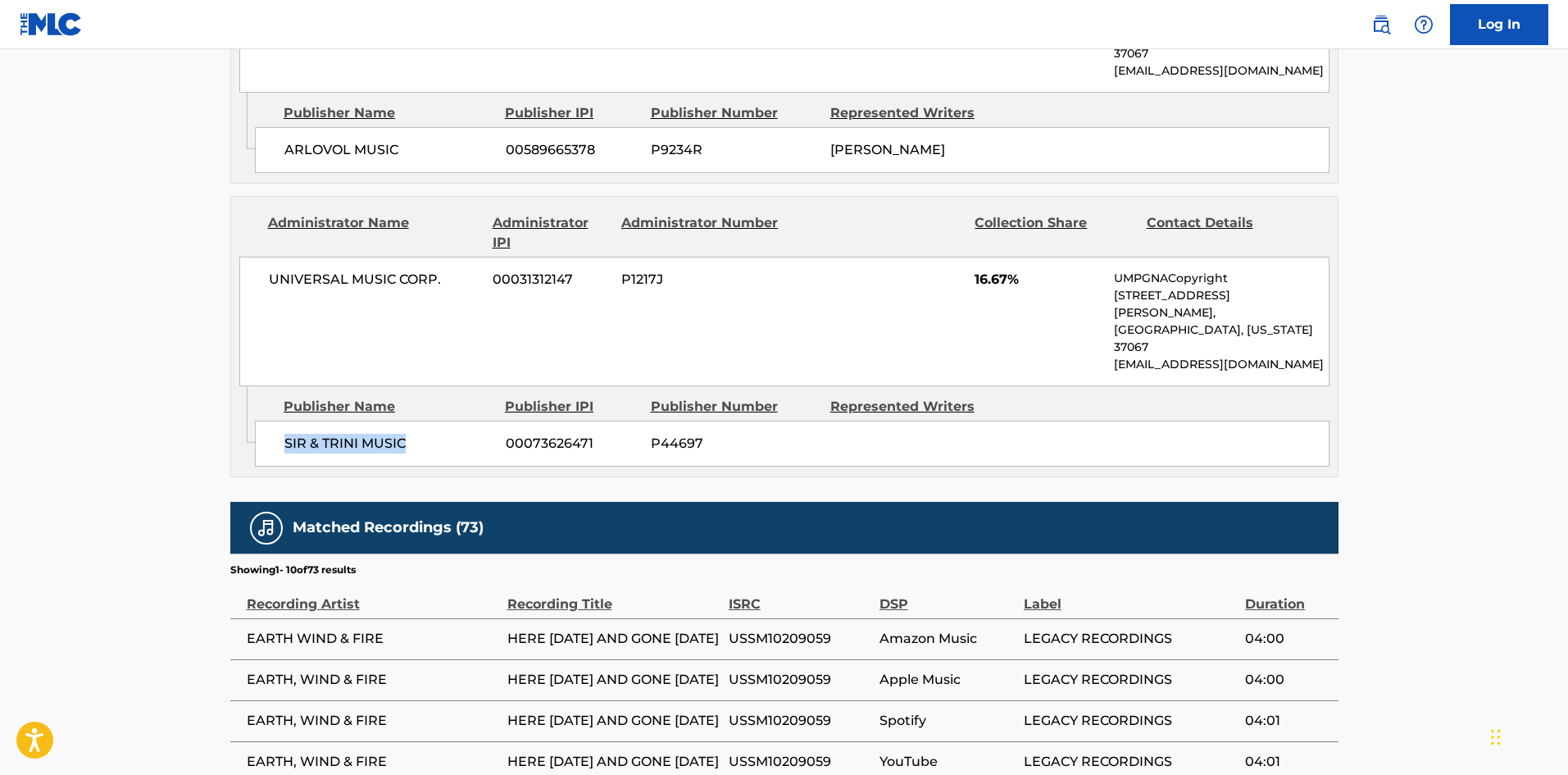
drag, startPoint x: 269, startPoint y: 317, endPoint x: 455, endPoint y: 290, distance: 187.9
click at [450, 420] on div "SIR & TRINI MUSIC 00073626471 P44697" at bounding box center [792, 443] width 1074 height 46
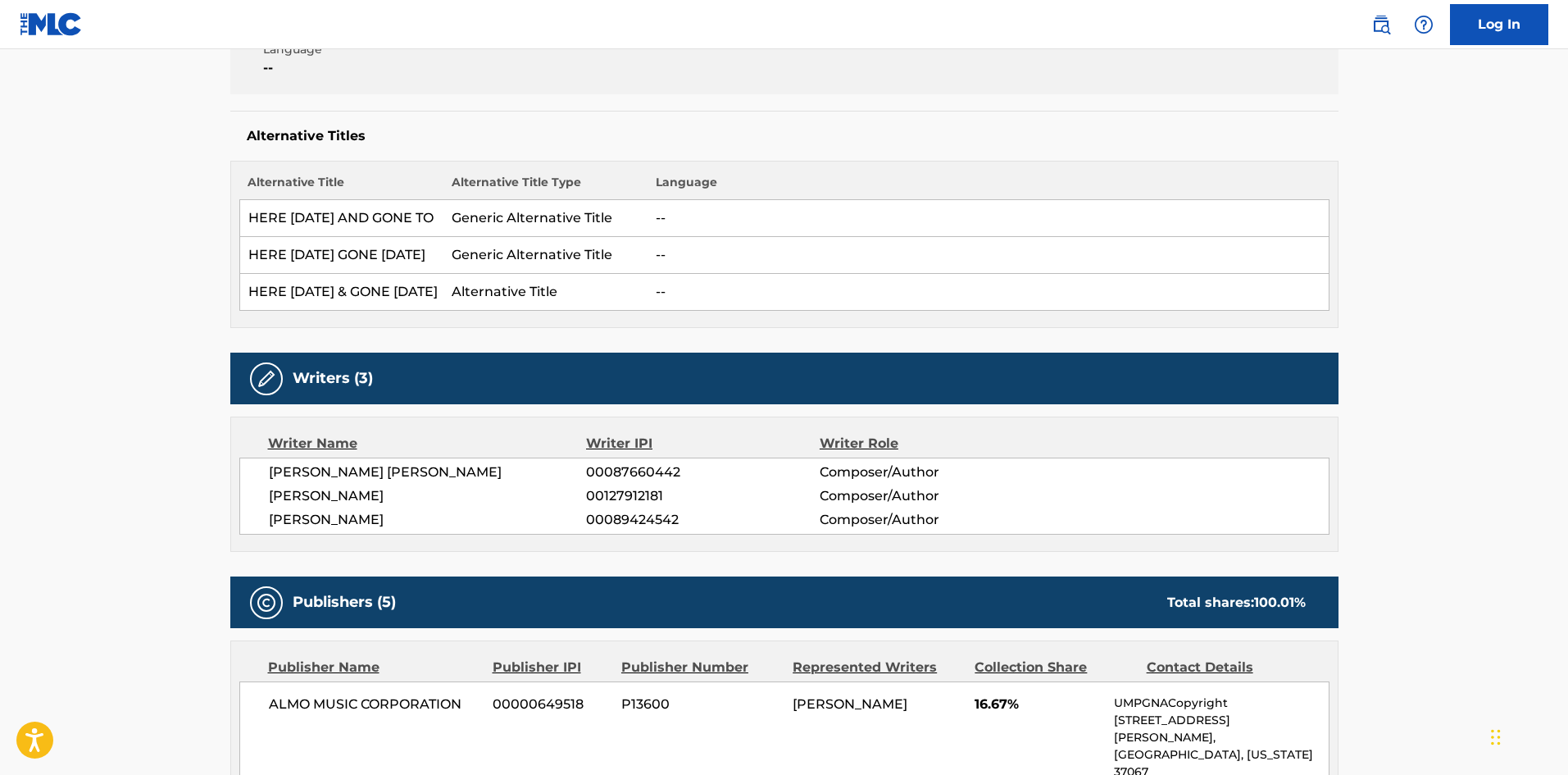
scroll to position [0, 0]
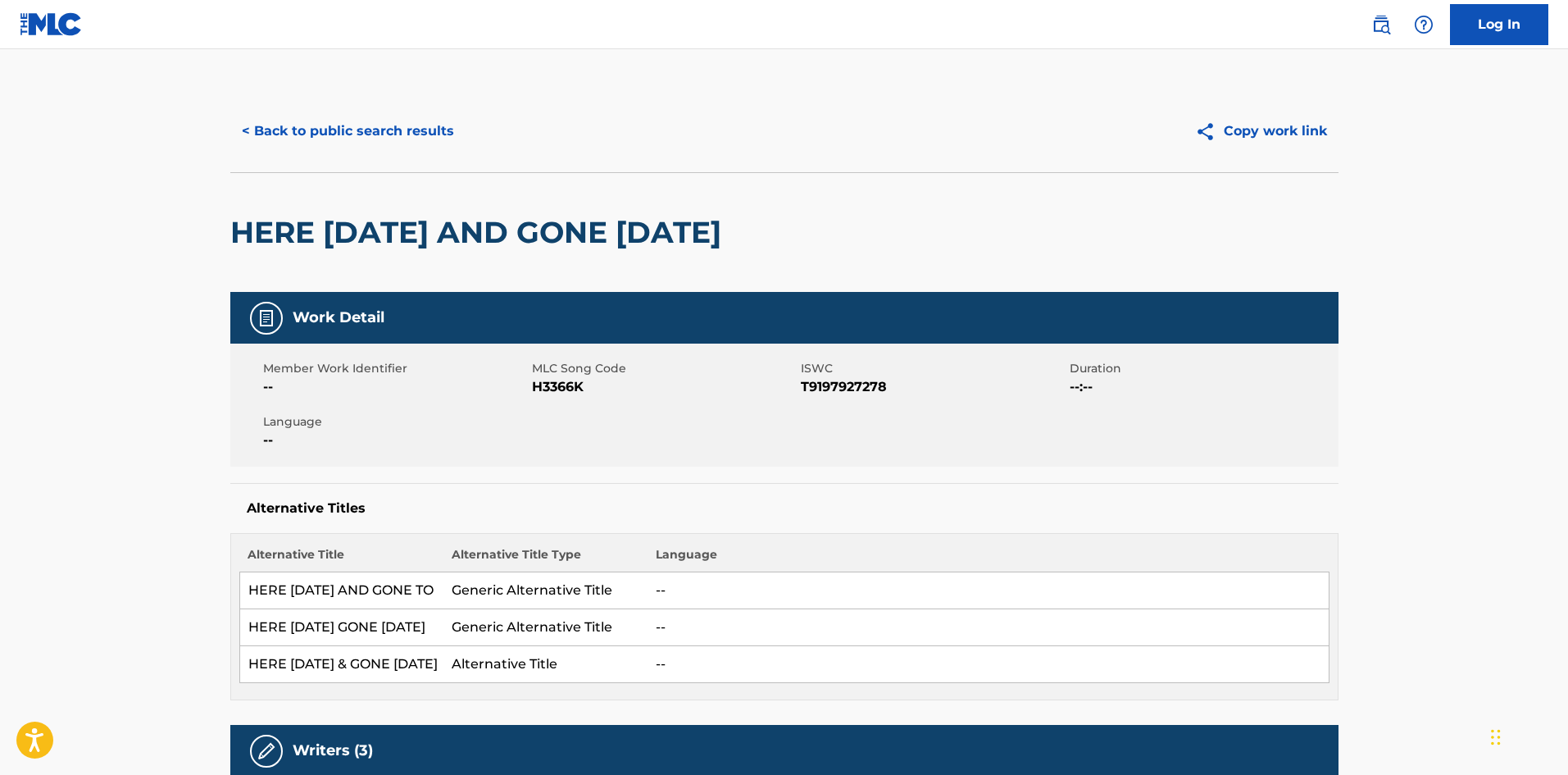
click at [346, 134] on button "< Back to public search results" at bounding box center [347, 131] width 235 height 41
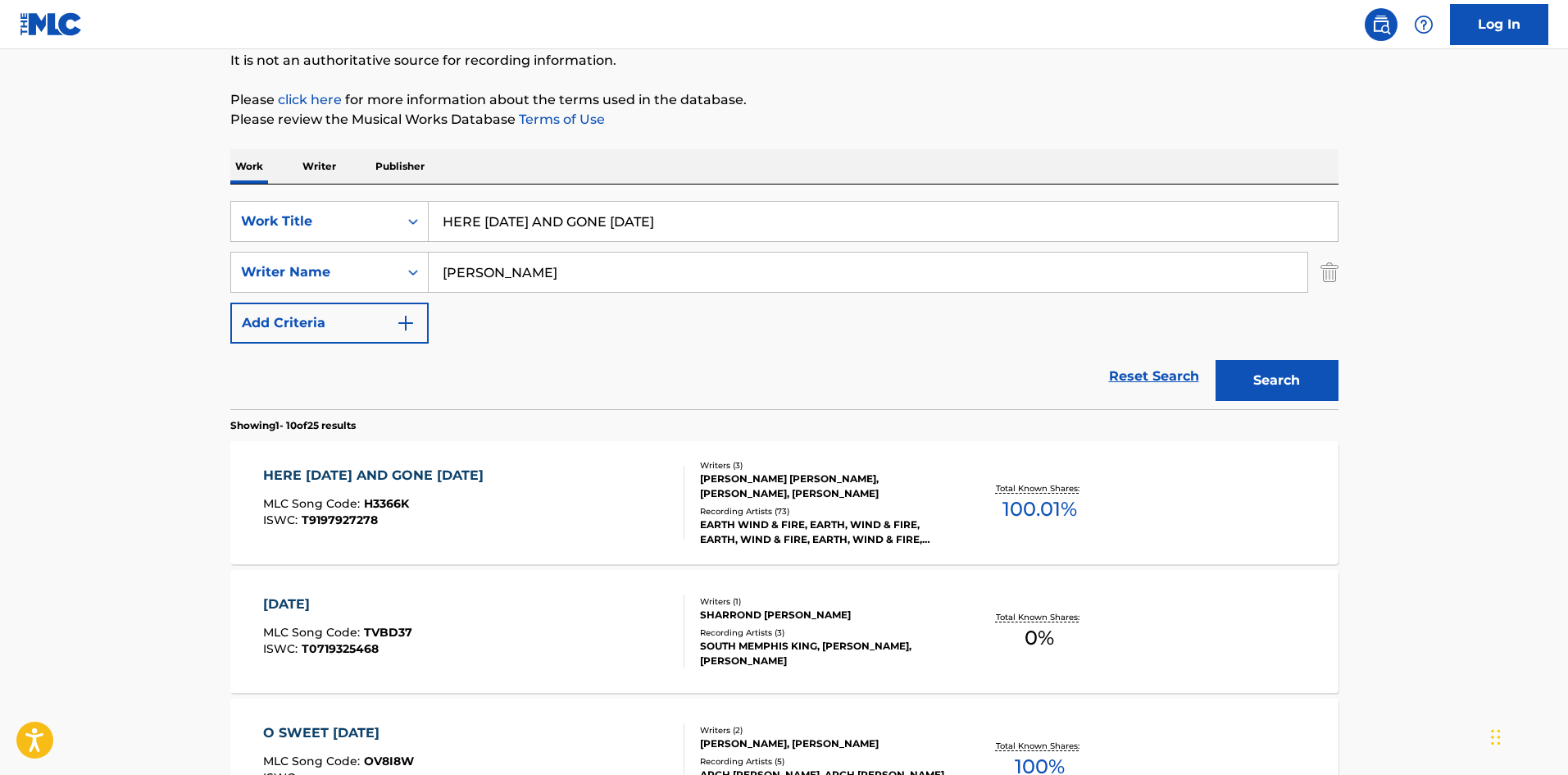
drag, startPoint x: 742, startPoint y: 216, endPoint x: 92, endPoint y: 203, distance: 650.1
paste input "OLDIN' ON"
type input "HOLDIN' ON"
drag, startPoint x: 682, startPoint y: 156, endPoint x: 564, endPoint y: 334, distance: 213.6
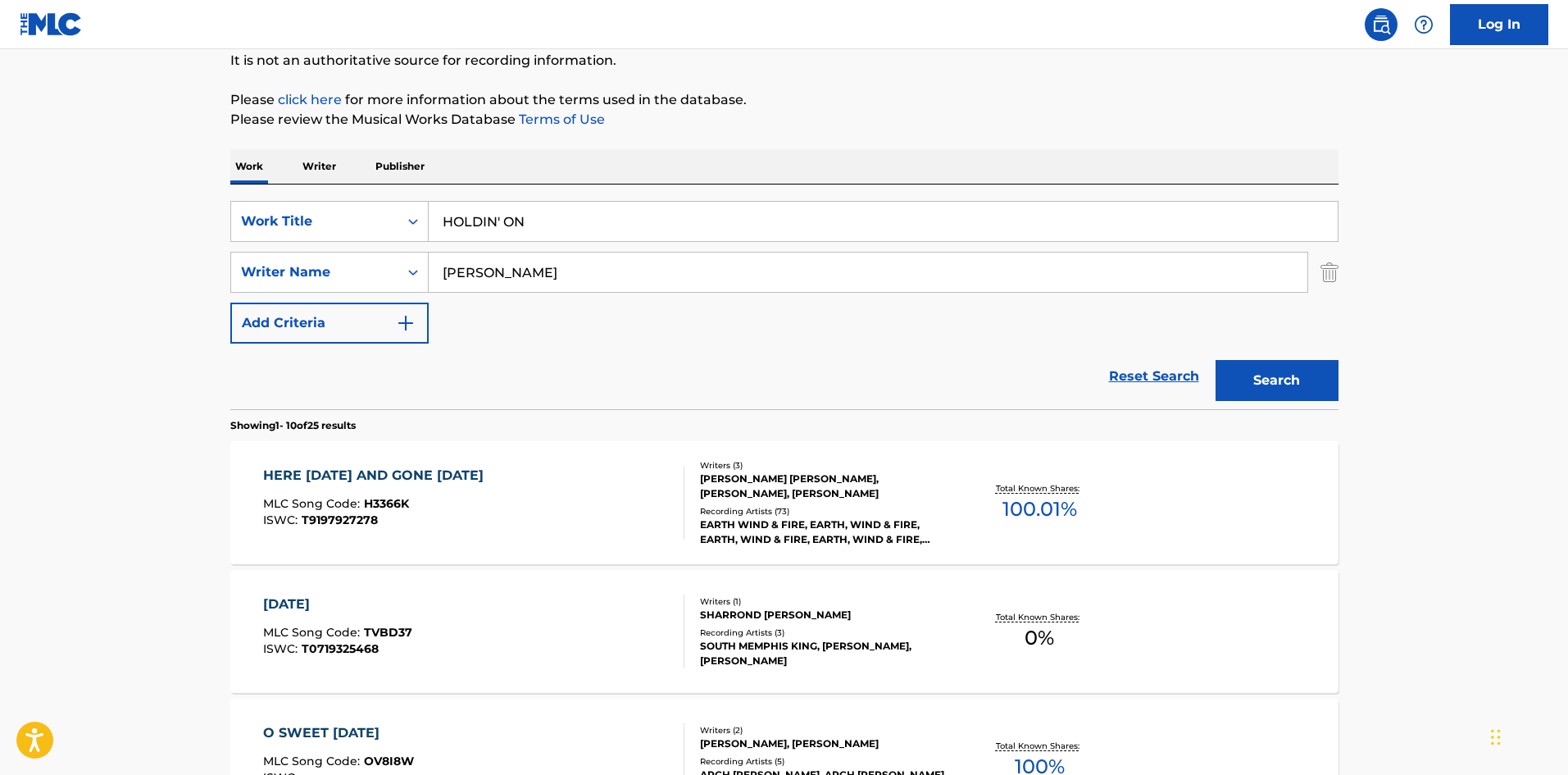
click at [681, 156] on div "Work Writer Publisher" at bounding box center [784, 166] width 1108 height 34
drag, startPoint x: 574, startPoint y: 295, endPoint x: 101, endPoint y: 300, distance: 473.0
drag, startPoint x: 587, startPoint y: 262, endPoint x: 0, endPoint y: 250, distance: 587.1
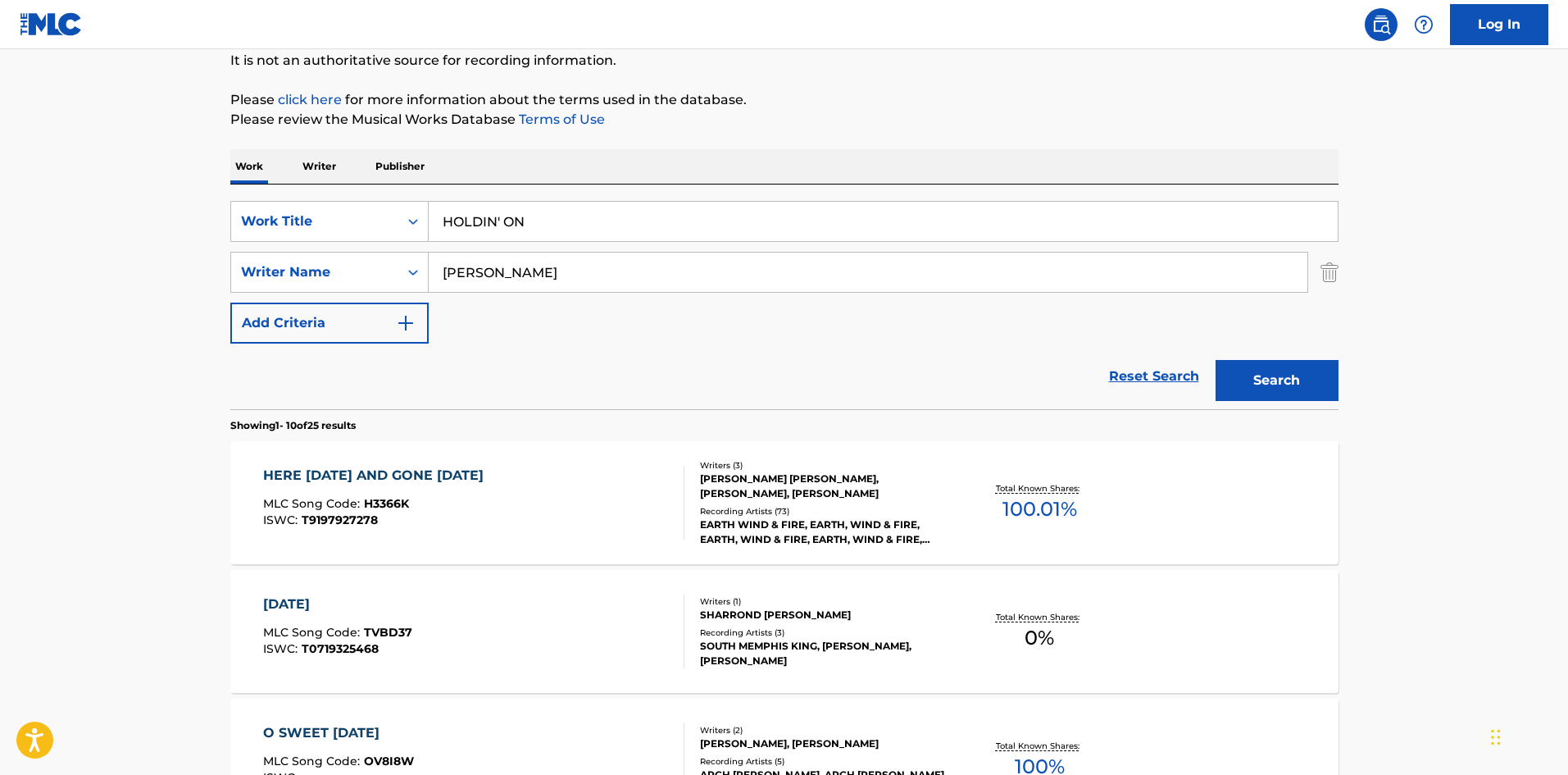
paste input "KLUGH"
click at [1275, 372] on button "Search" at bounding box center [1277, 380] width 123 height 41
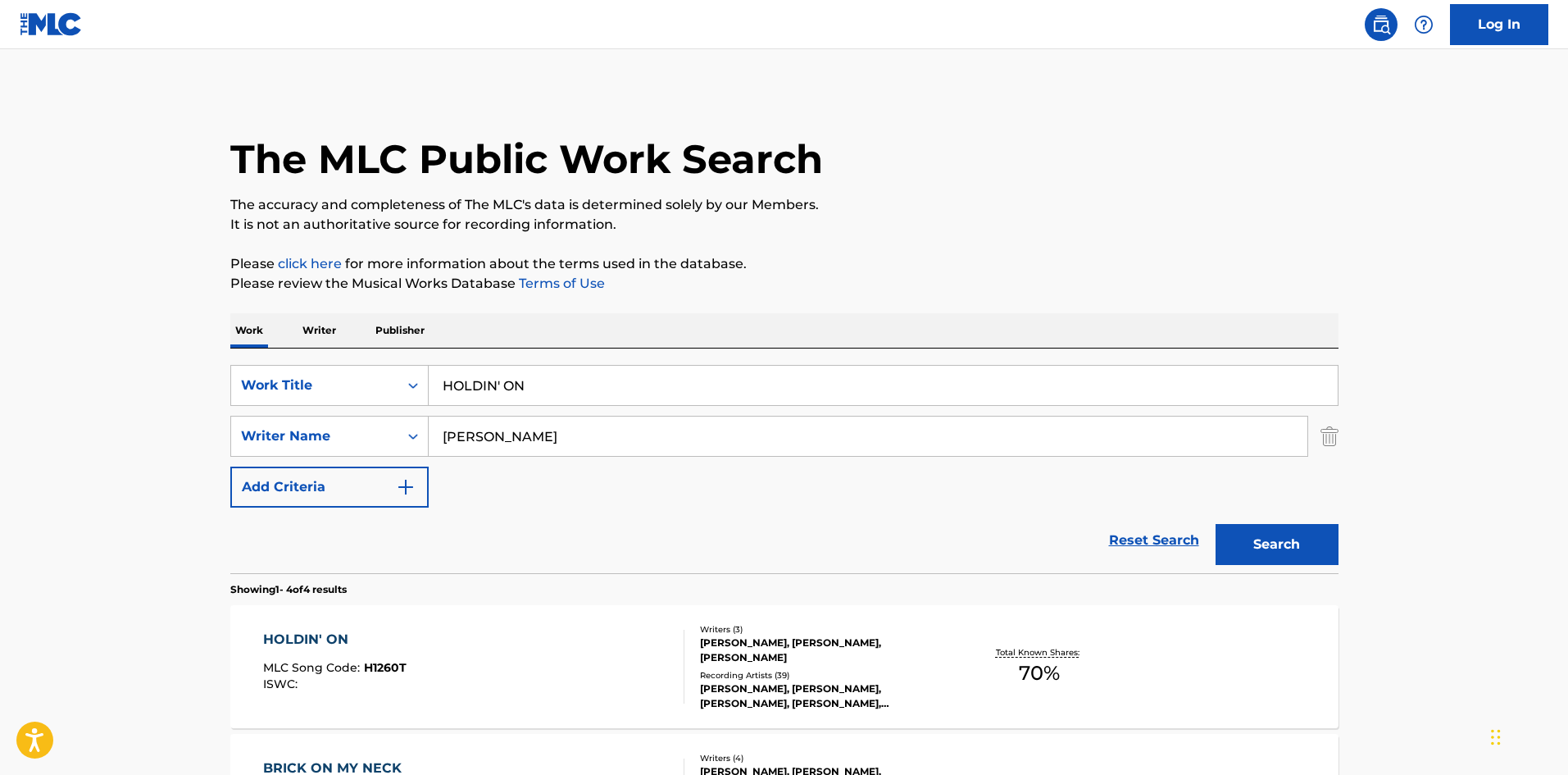
click at [784, 234] on div "The MLC Public Work Search The accuracy and completeness of The MLC's data is d…" at bounding box center [784, 640] width 1147 height 1101
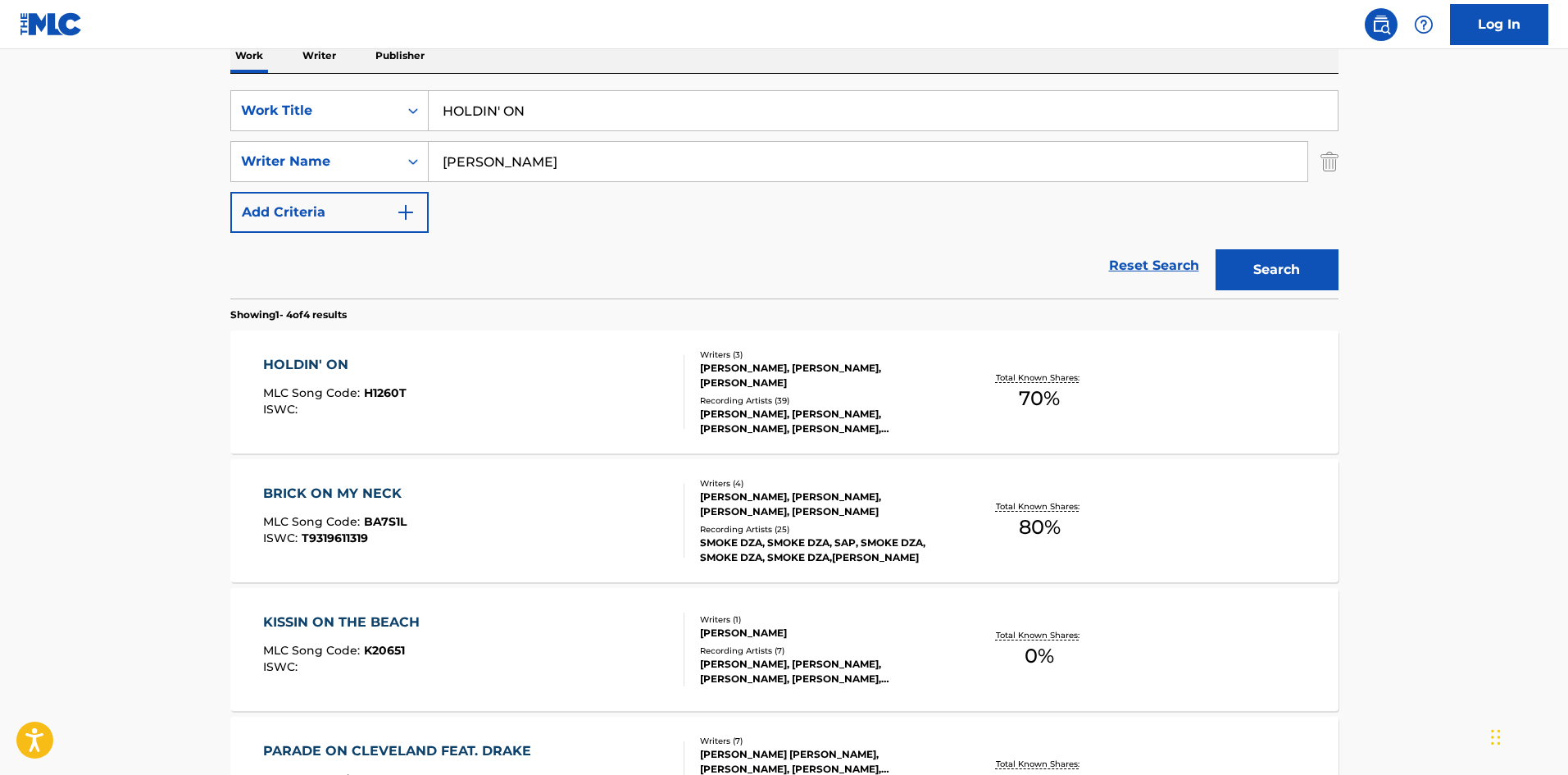
scroll to position [328, 0]
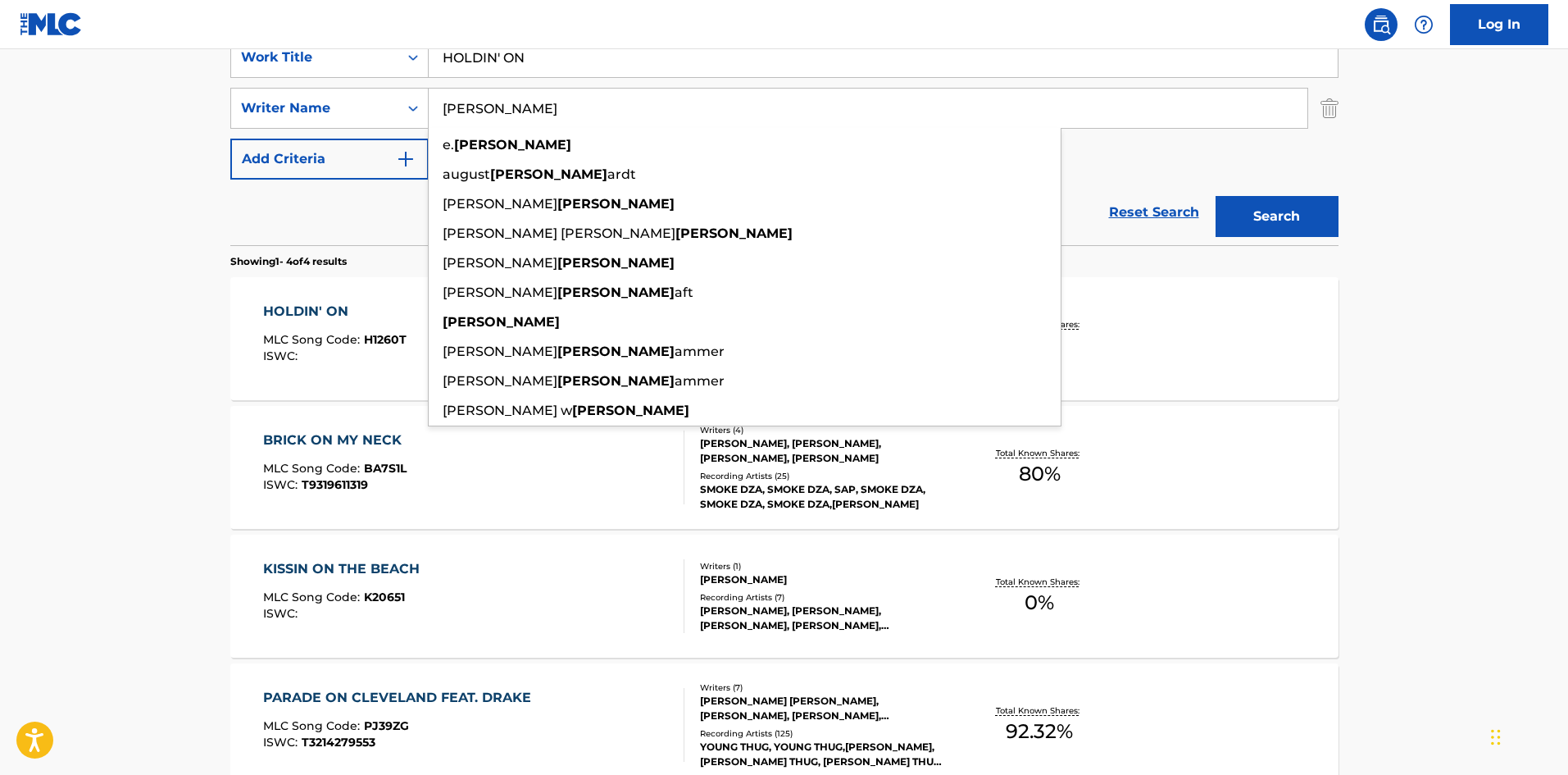
drag, startPoint x: 561, startPoint y: 116, endPoint x: 90, endPoint y: 97, distance: 471.4
click at [153, 105] on main "The MLC Public Work Search The accuracy and completeness of The MLC's data is d…" at bounding box center [784, 296] width 1568 height 1150
paste input "BLIGE"
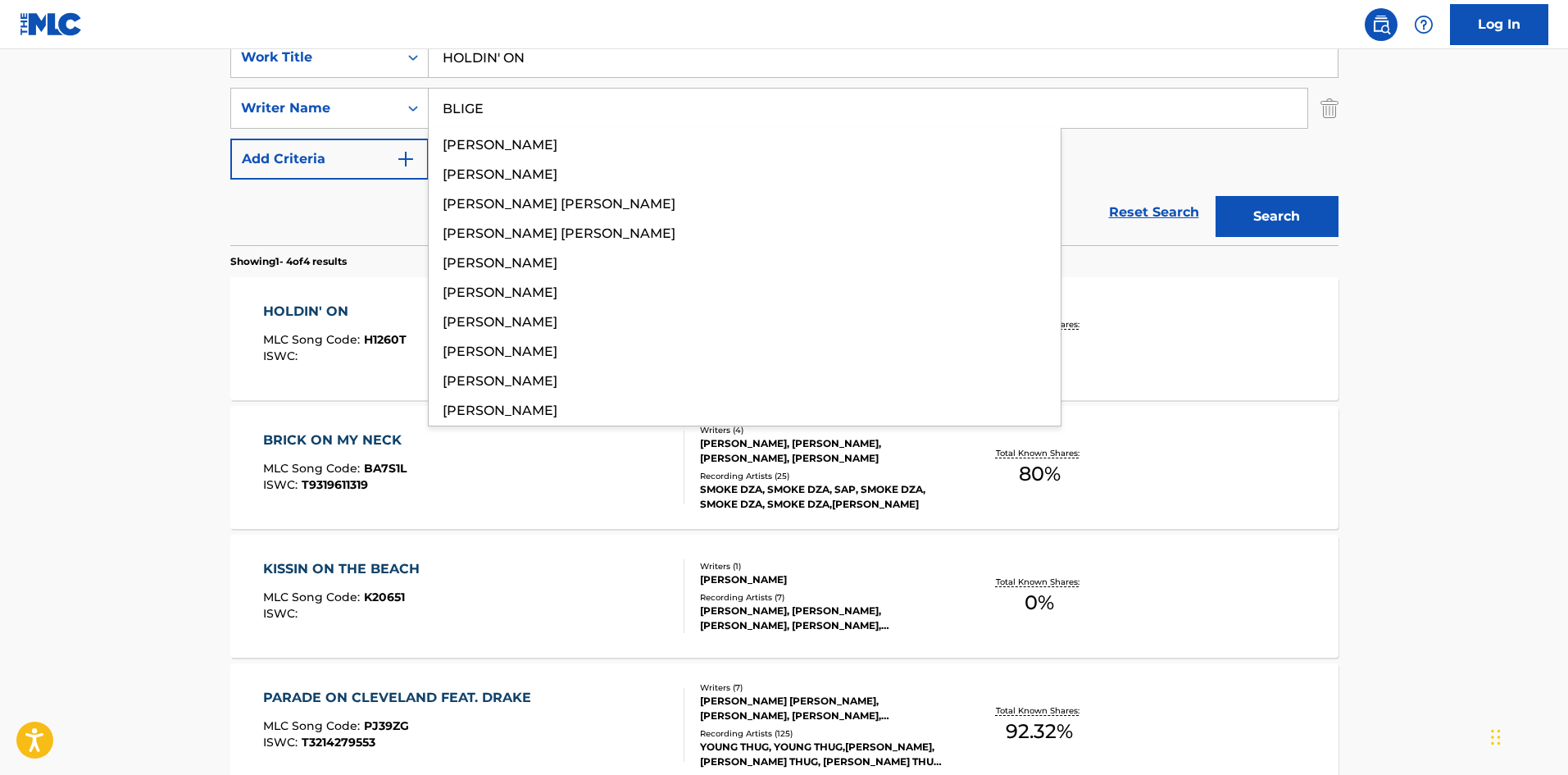
type input "BLIGE"
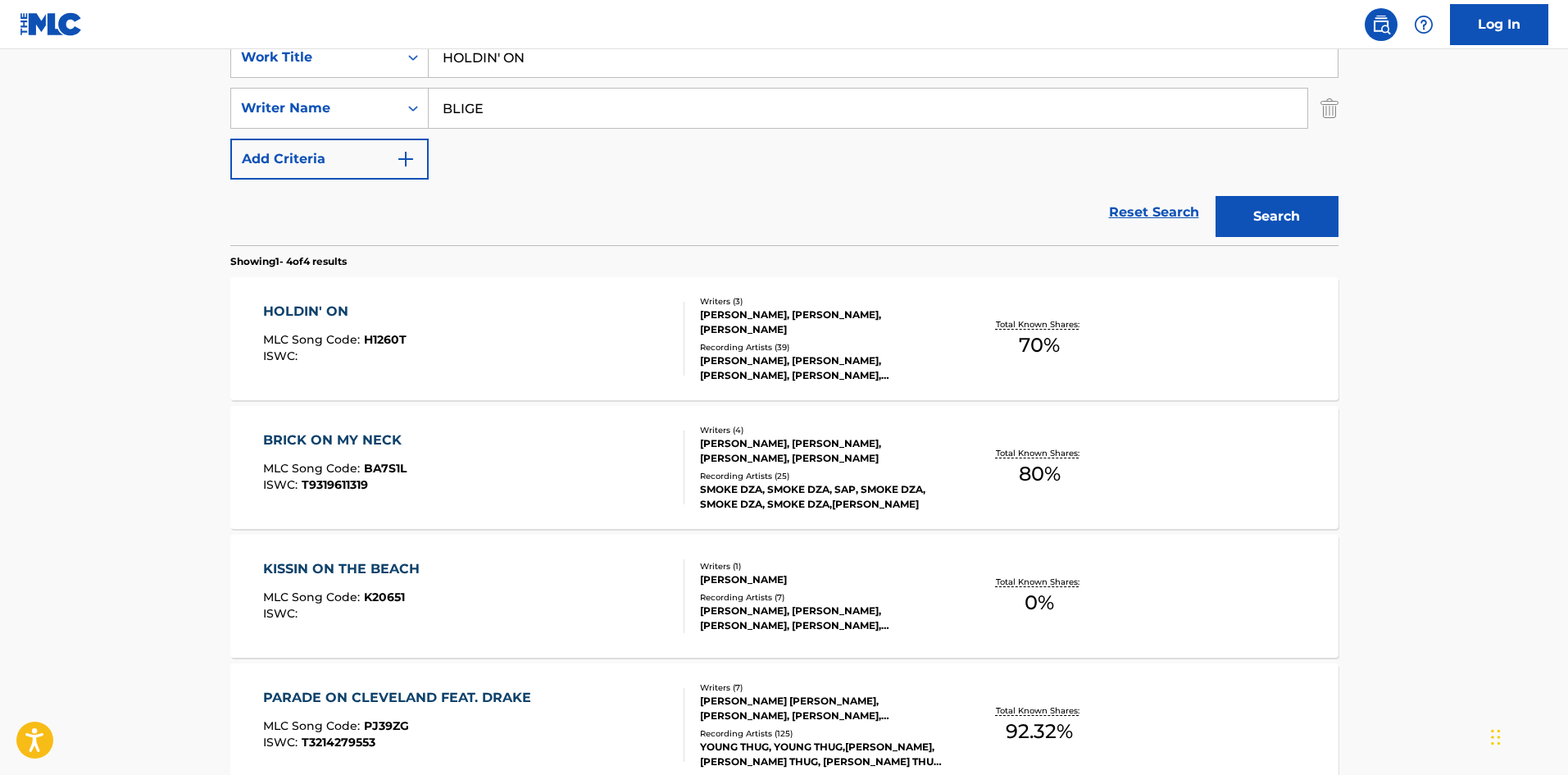
click at [1274, 222] on button "Search" at bounding box center [1277, 216] width 123 height 41
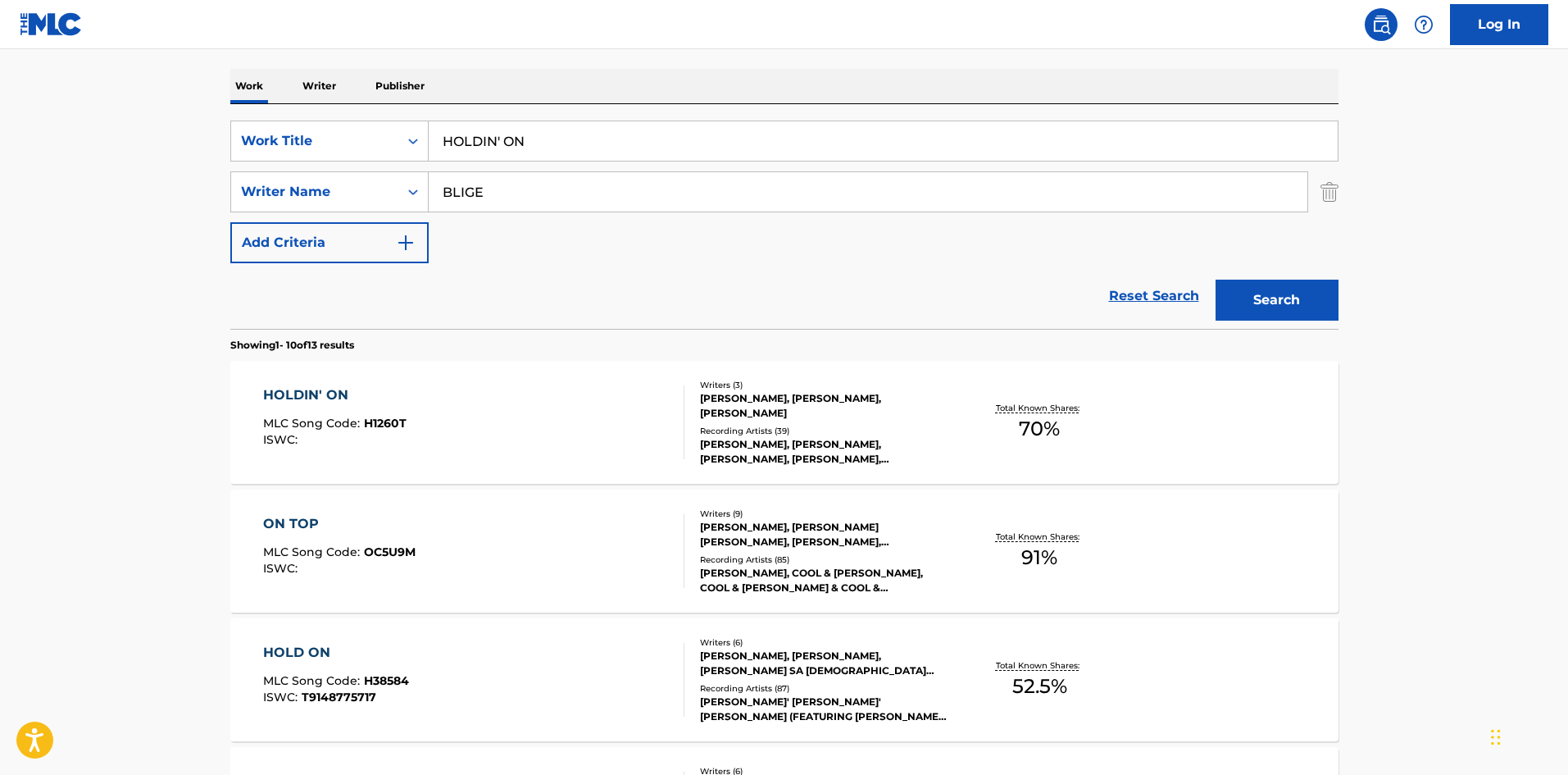
scroll to position [246, 0]
click at [325, 382] on div "HOLDIN' ON MLC Song Code : H1260T ISWC : Writers ( 3 ) EARL KLUGH, TROY TAYLOR,…" at bounding box center [784, 420] width 1108 height 123
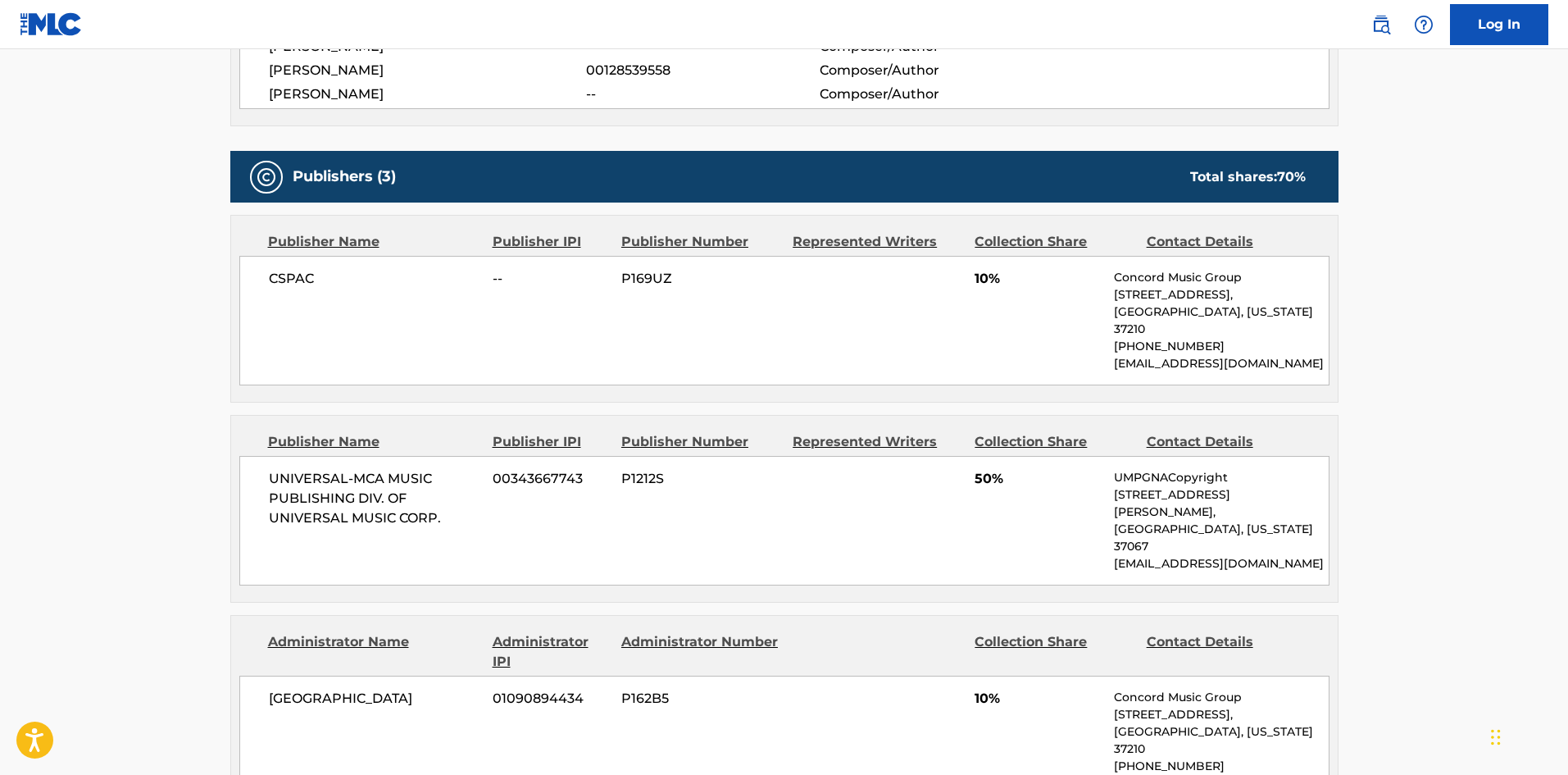
scroll to position [738, 0]
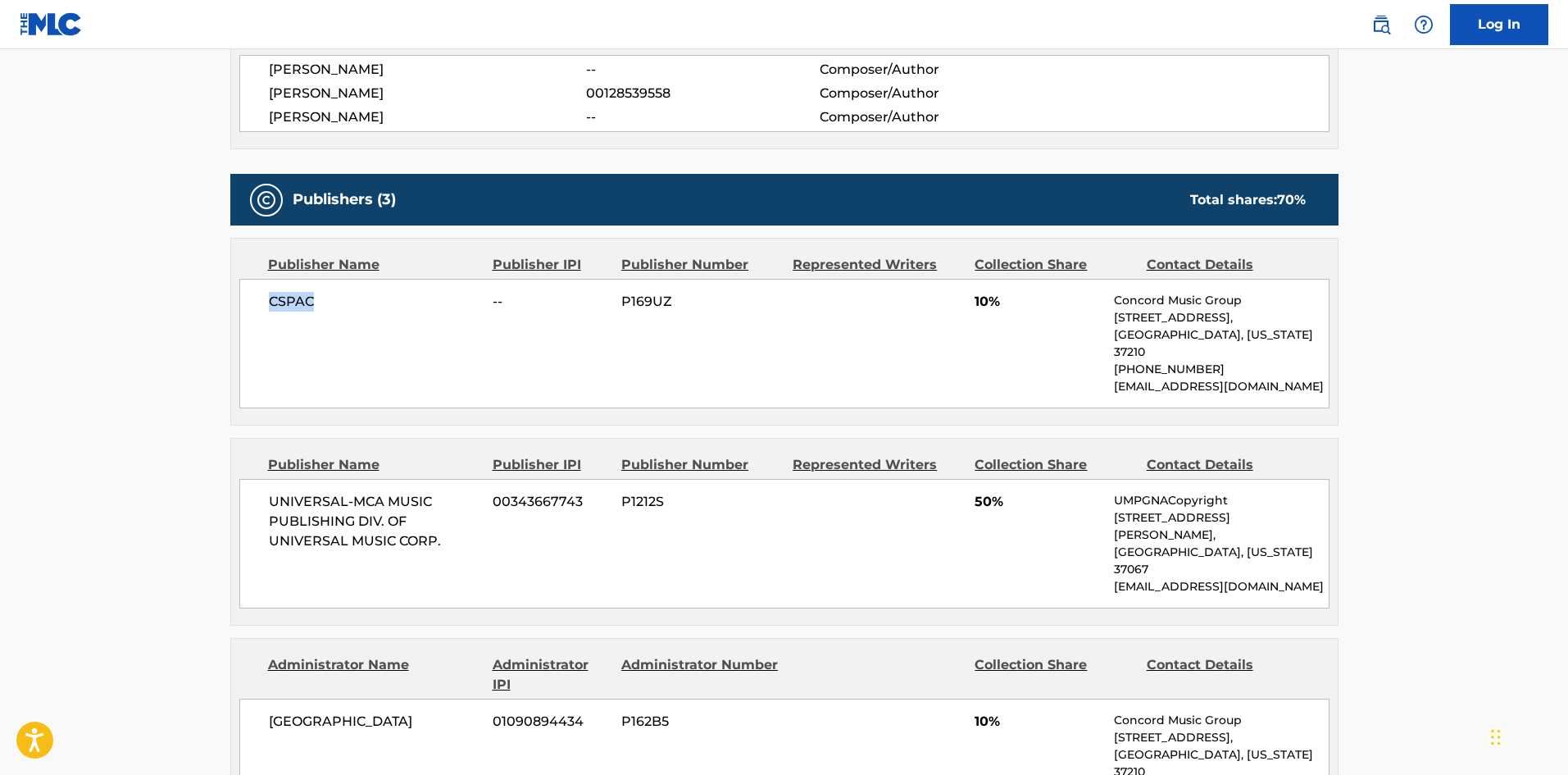
drag, startPoint x: 264, startPoint y: 299, endPoint x: 385, endPoint y: 299, distance: 121.0
click at [385, 299] on div "CSPAC -- P169UZ 10% Concord Music Group 10 Lea Ave, Unit 300, Nashville, Tennes…" at bounding box center [784, 343] width 1090 height 130
drag, startPoint x: 971, startPoint y: 310, endPoint x: 987, endPoint y: 304, distance: 17.1
click at [987, 304] on div "CSPAC -- P169UZ 10% Concord Music Group 10 Lea Ave, Unit 300, Nashville, Tennes…" at bounding box center [784, 343] width 1090 height 130
drag, startPoint x: 265, startPoint y: 480, endPoint x: 454, endPoint y: 535, distance: 196.8
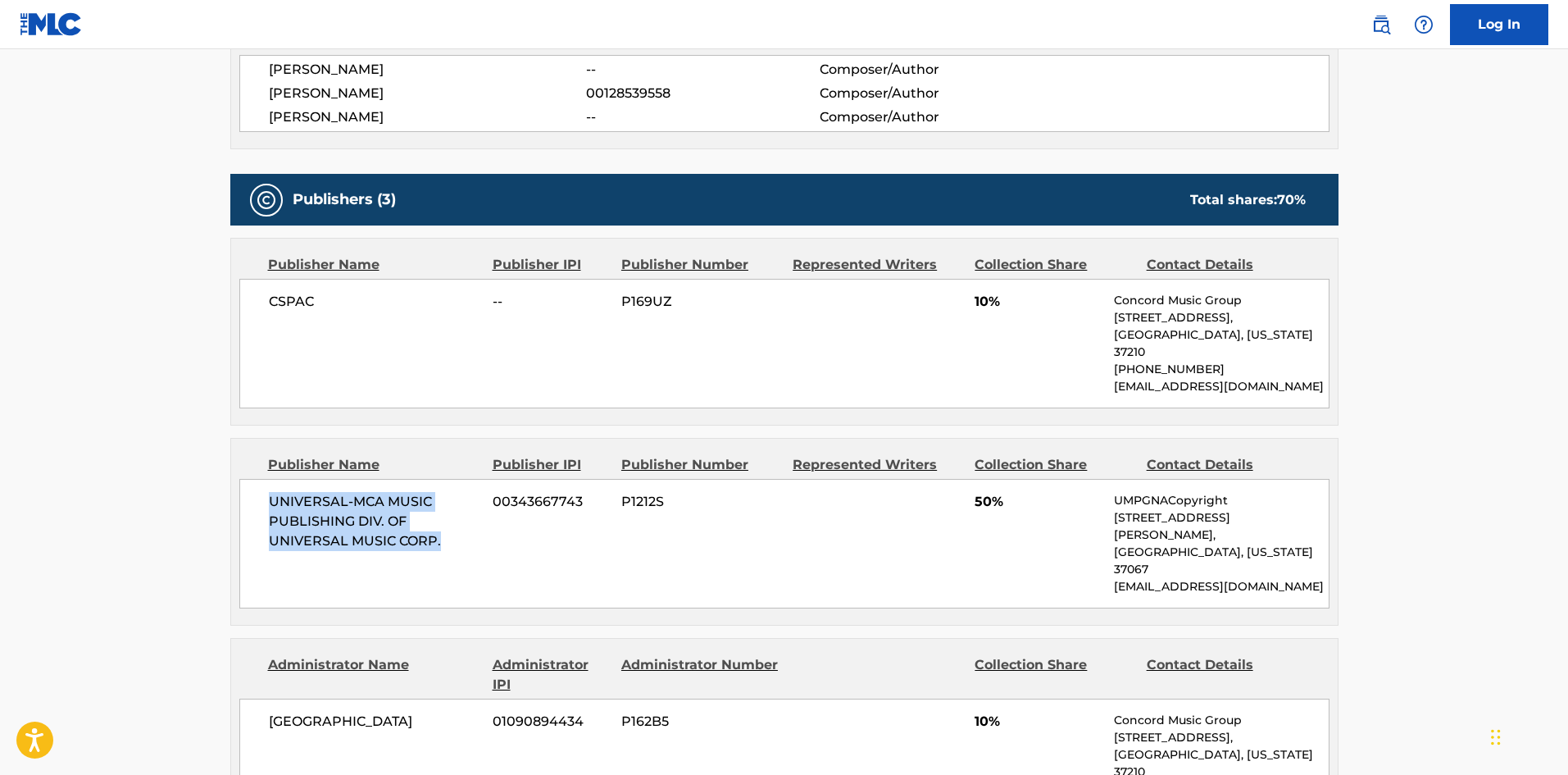
click at [454, 535] on div "UNIVERSAL-MCA MUSIC PUBLISHING DIV. OF UNIVERSAL MUSIC CORP. 00343667743 P1212S…" at bounding box center [784, 543] width 1090 height 130
drag, startPoint x: 974, startPoint y: 484, endPoint x: 990, endPoint y: 482, distance: 16.1
click at [990, 482] on div "UNIVERSAL-MCA MUSIC PUBLISHING DIV. OF UNIVERSAL MUSIC CORP. 00343667743 P1212S…" at bounding box center [784, 543] width 1090 height 130
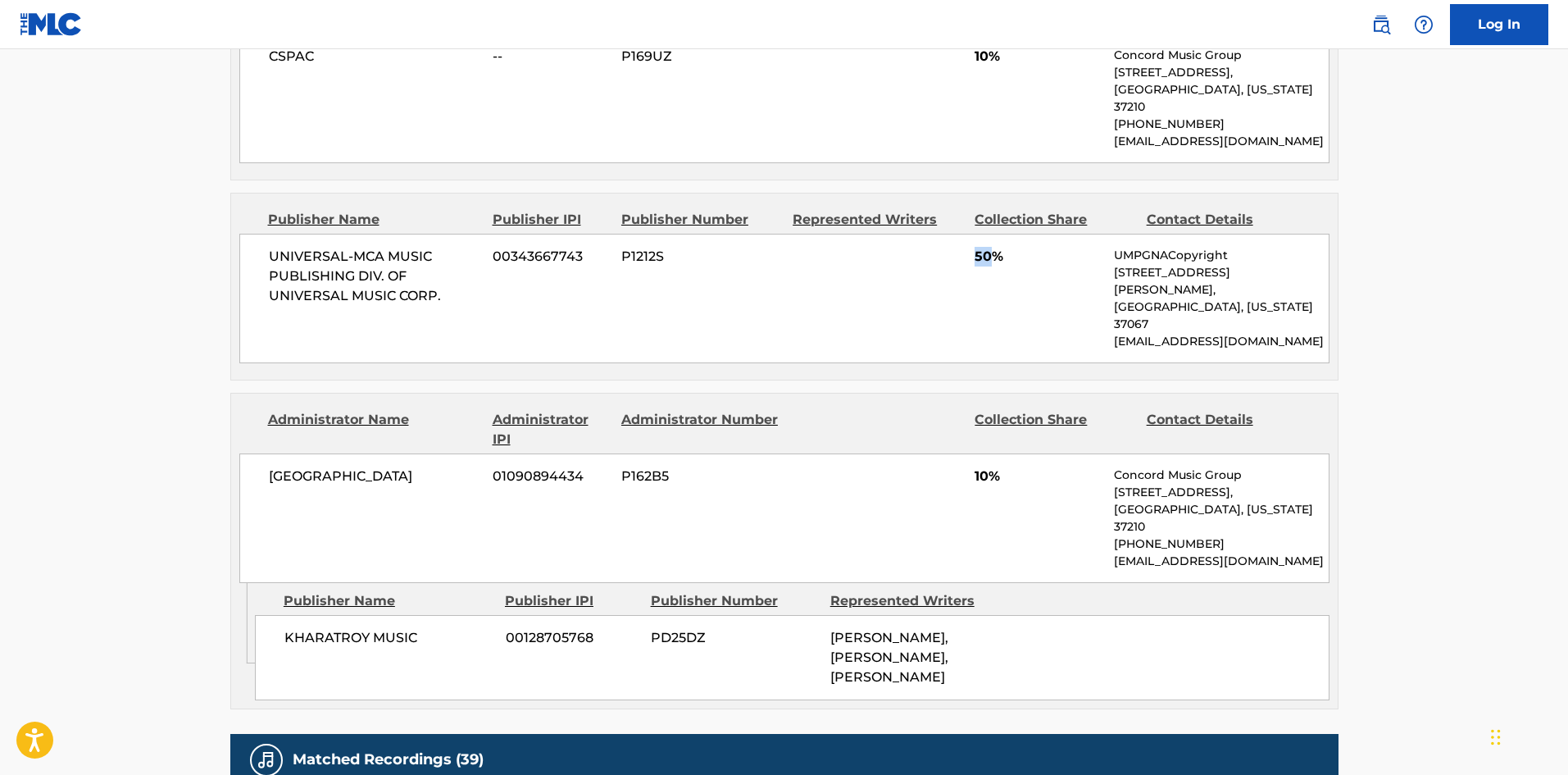
scroll to position [983, 0]
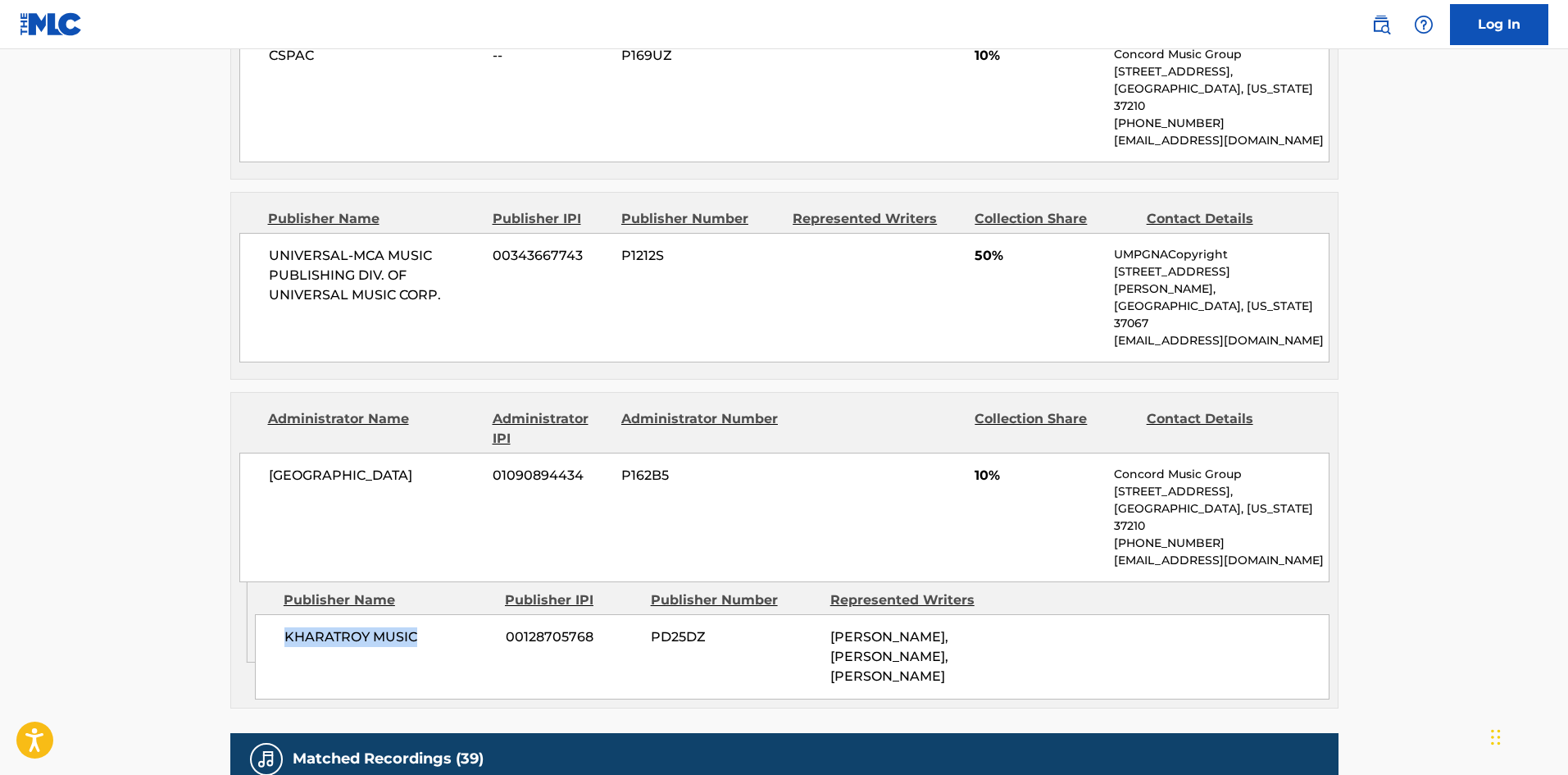
drag, startPoint x: 286, startPoint y: 575, endPoint x: 442, endPoint y: 575, distance: 156.0
click at [442, 627] on span "KHARATROY MUSIC" at bounding box center [389, 637] width 209 height 20
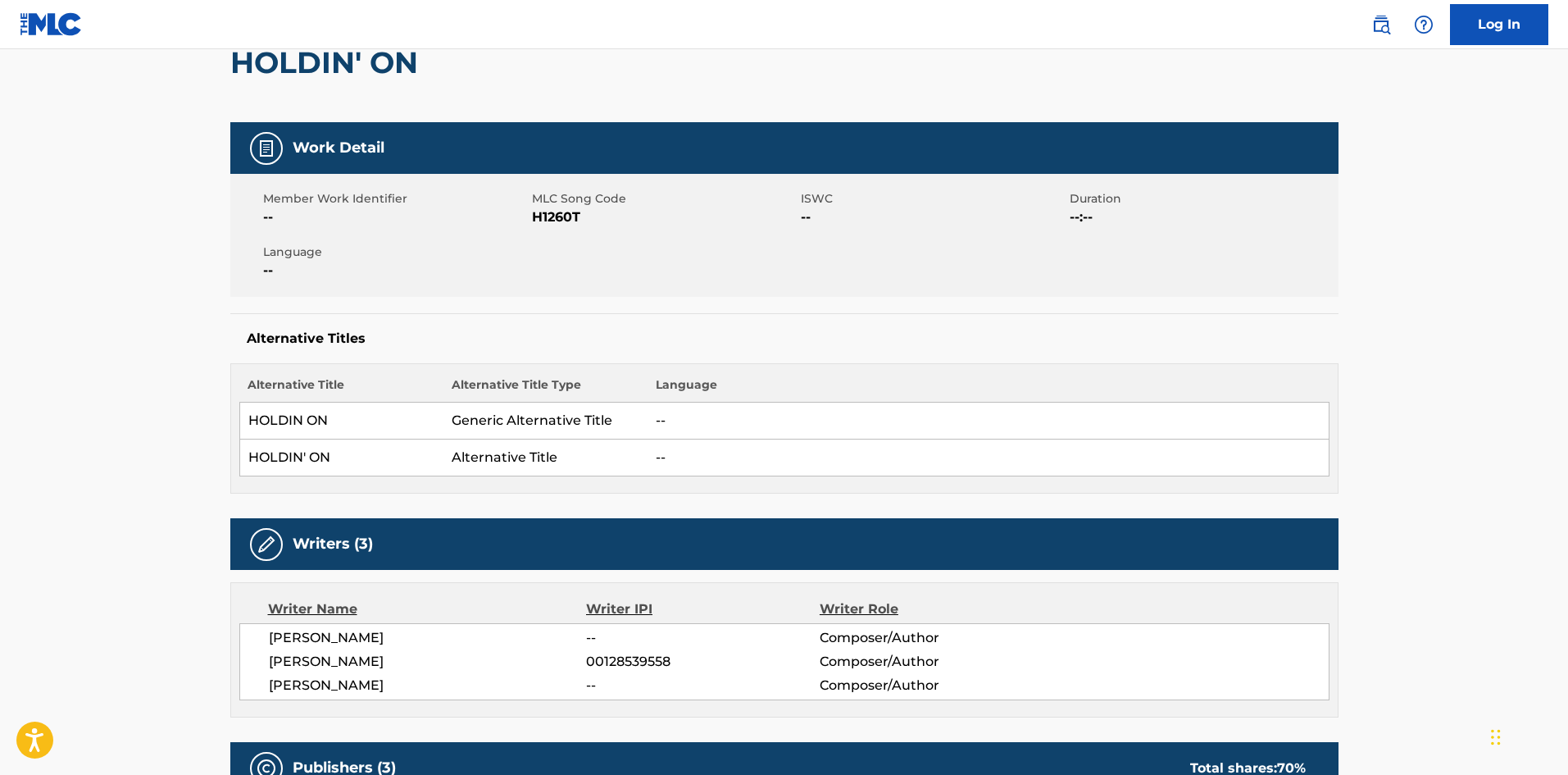
scroll to position [0, 0]
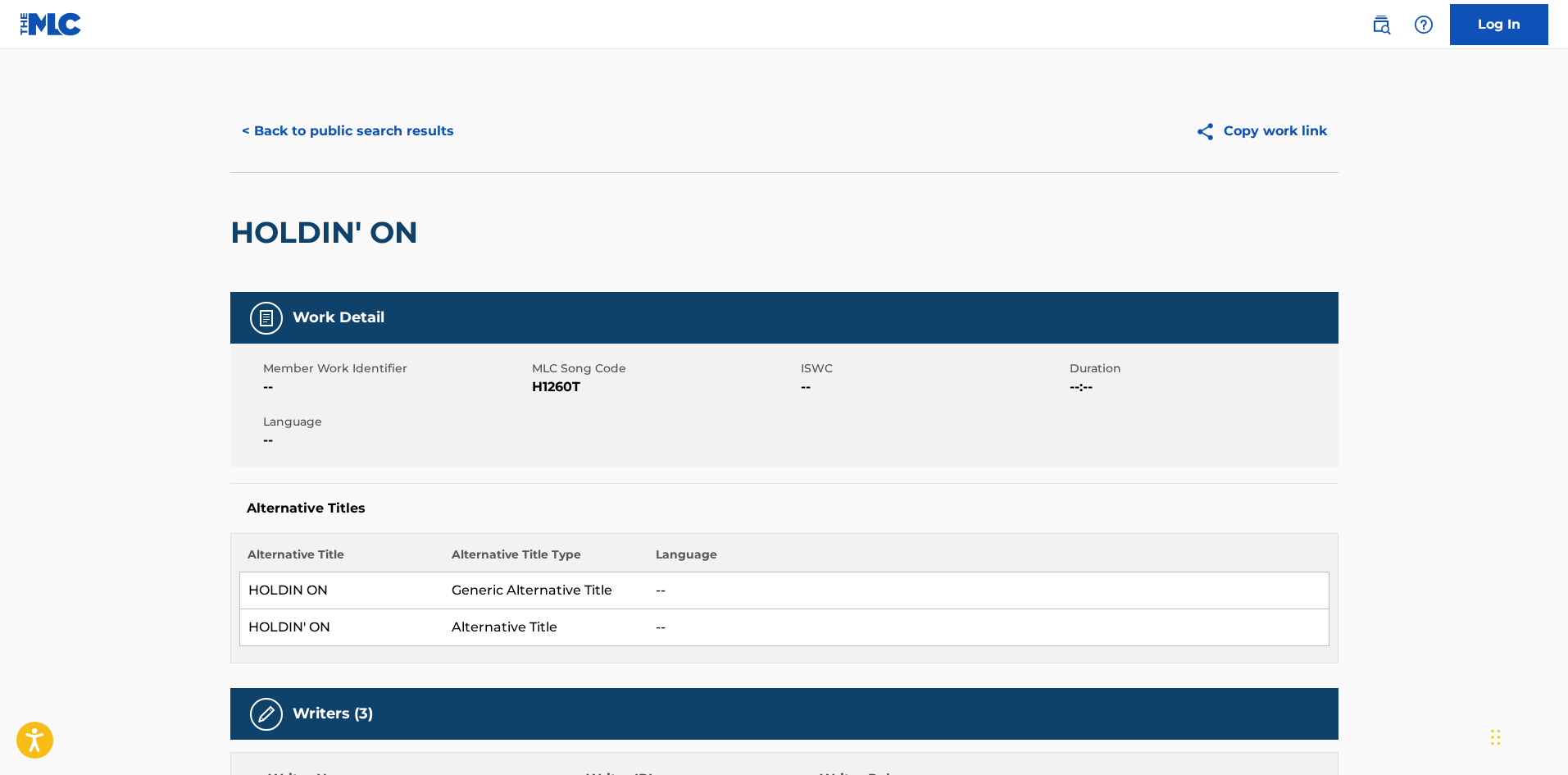
click at [382, 110] on div "< Back to public search results Copy work link" at bounding box center [784, 131] width 1108 height 82
click at [369, 114] on button "< Back to public search results" at bounding box center [347, 131] width 235 height 41
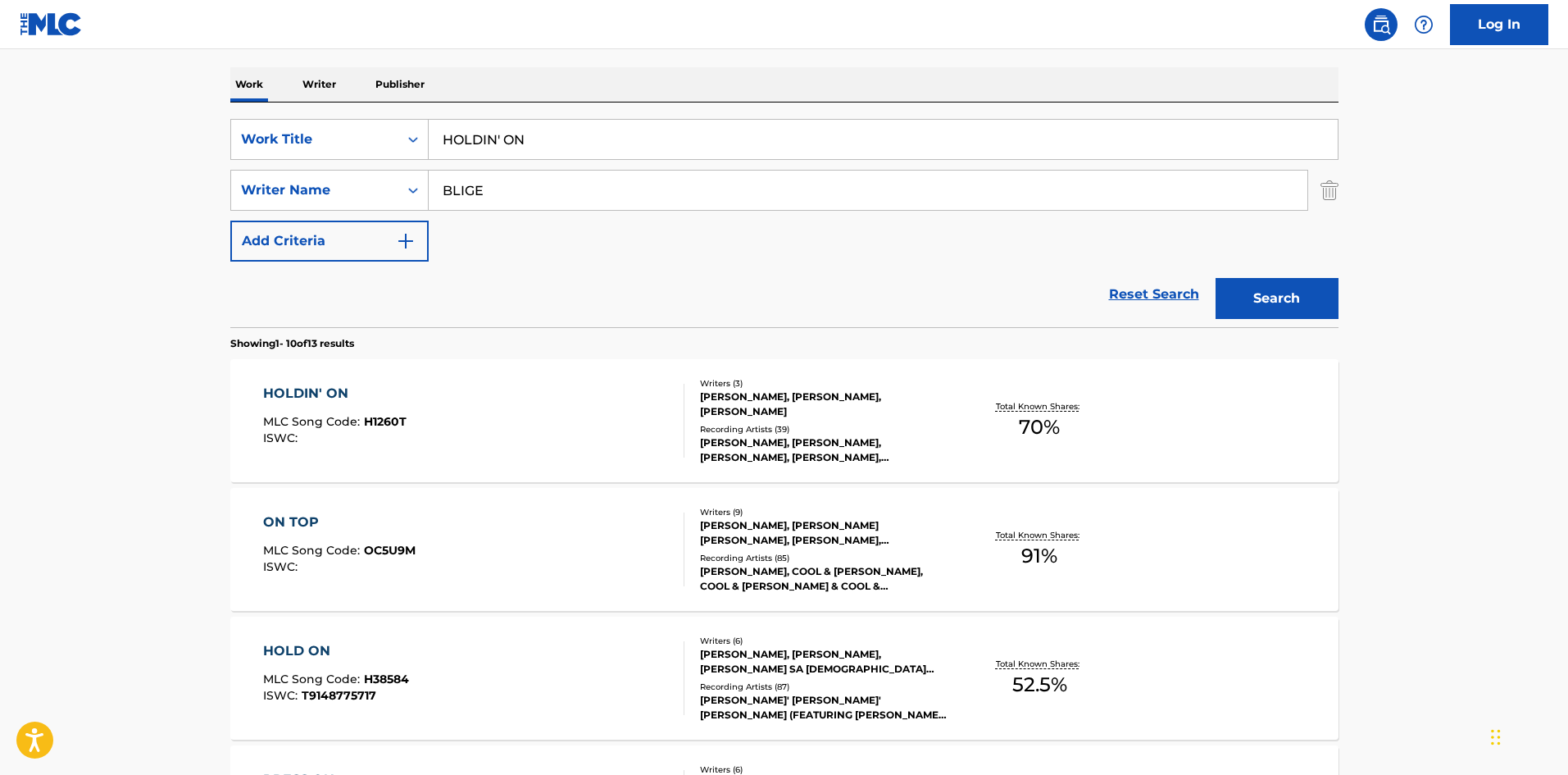
drag, startPoint x: 578, startPoint y: 124, endPoint x: 585, endPoint y: 10, distance: 114.2
click at [293, 146] on div "SearchWithCriteria09f4a6c3-17e6-4202-9997-ccebf35522ee Work Title HOLDIN' ON" at bounding box center [784, 139] width 1108 height 41
paste input "I NEVER LOVED A MAN THE WAY I LOVE YOU"
type input "I NEVER LOVED A MAN THE WAY I LOVE YOU"
drag, startPoint x: 643, startPoint y: 270, endPoint x: 655, endPoint y: 189, distance: 81.9
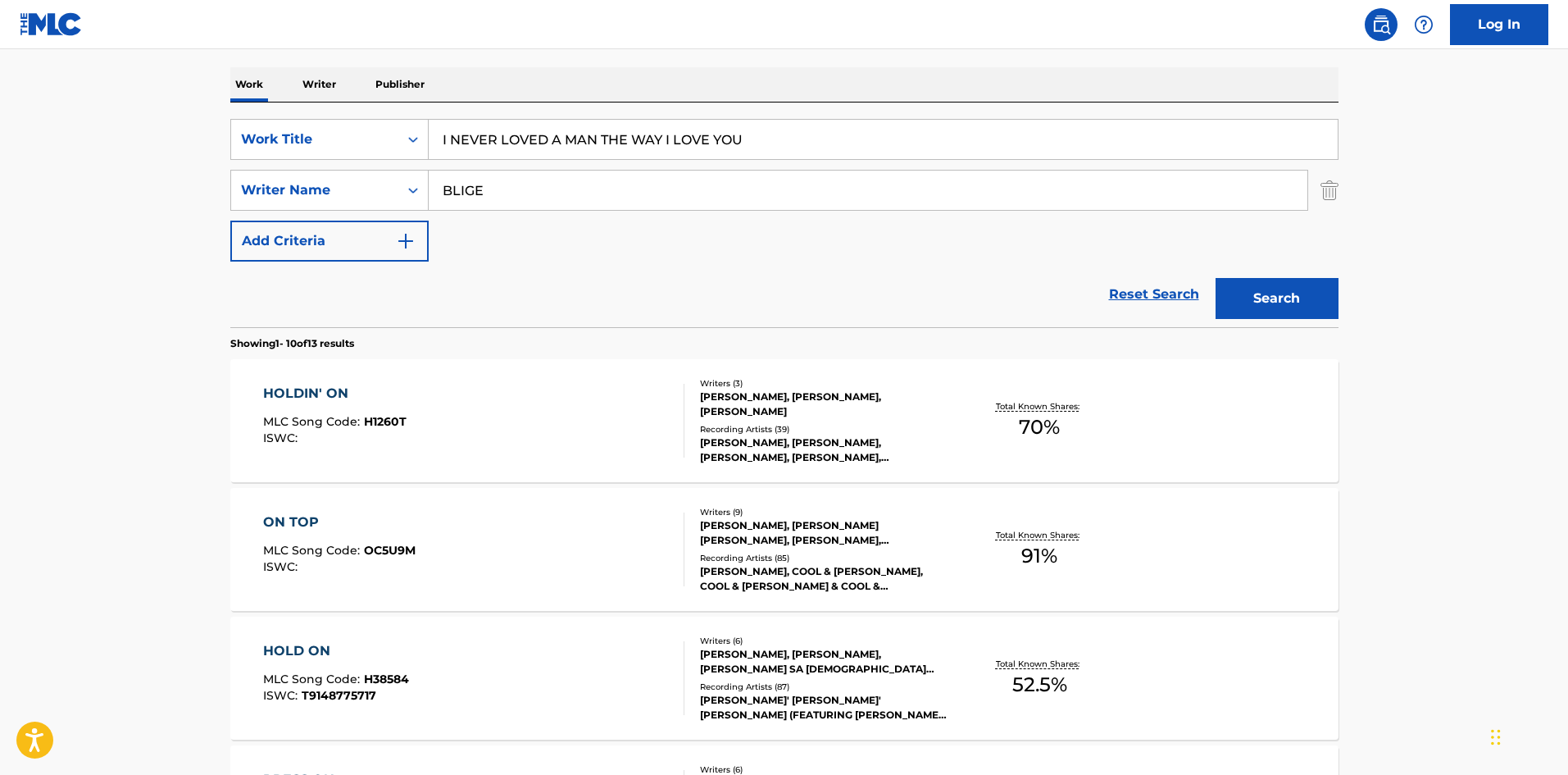
click at [643, 266] on div "Reset Search Search" at bounding box center [784, 294] width 1108 height 65
drag, startPoint x: 655, startPoint y: 189, endPoint x: 112, endPoint y: 193, distance: 543.0
click at [117, 193] on main "The MLC Public Work Search The accuracy and completeness of The MLC's data is d…" at bounding box center [784, 768] width 1568 height 1930
paste input "SHANNON"
type input "SHANNON"
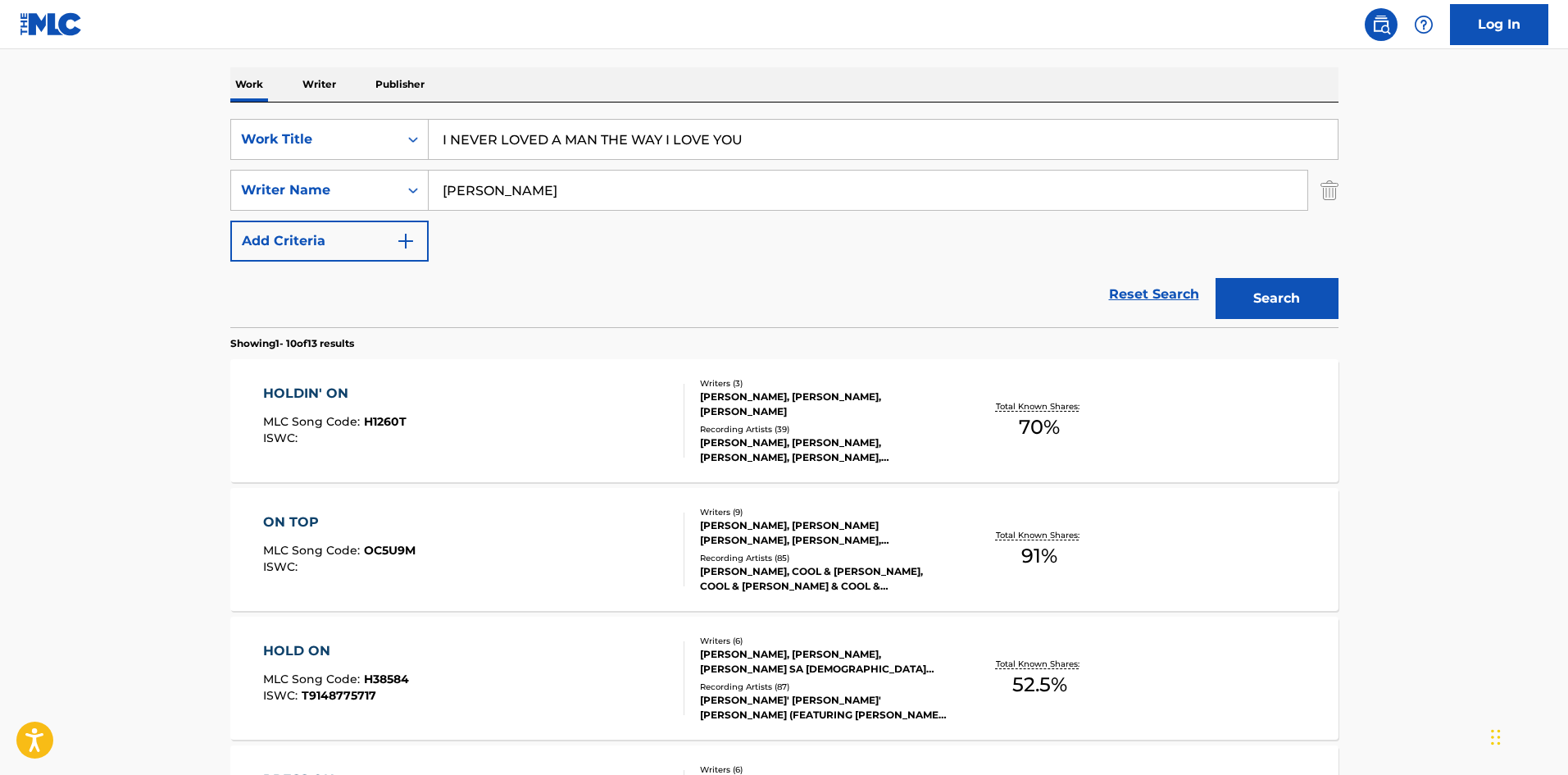
click at [1278, 299] on button "Search" at bounding box center [1277, 298] width 123 height 41
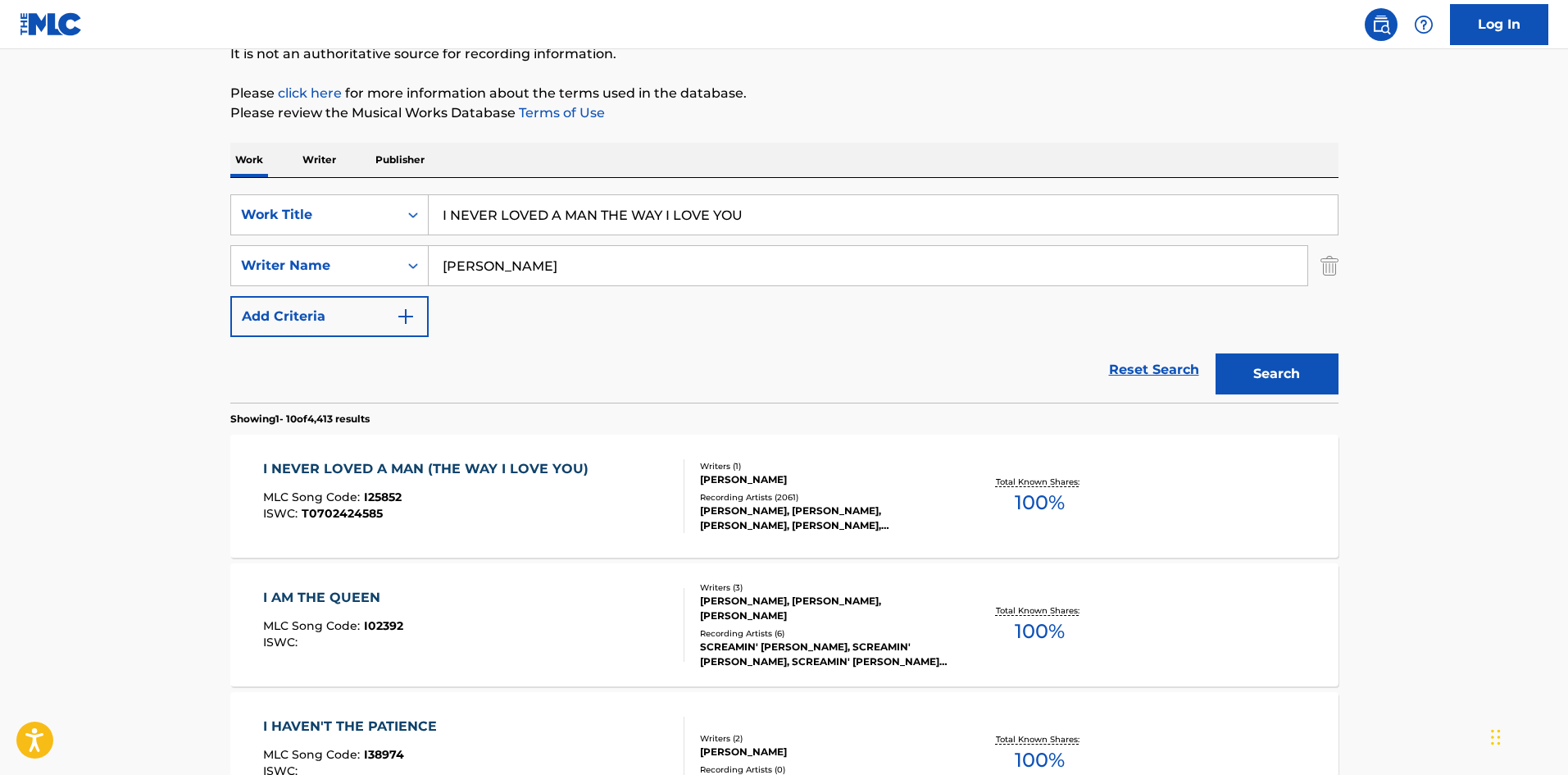
scroll to position [164, 0]
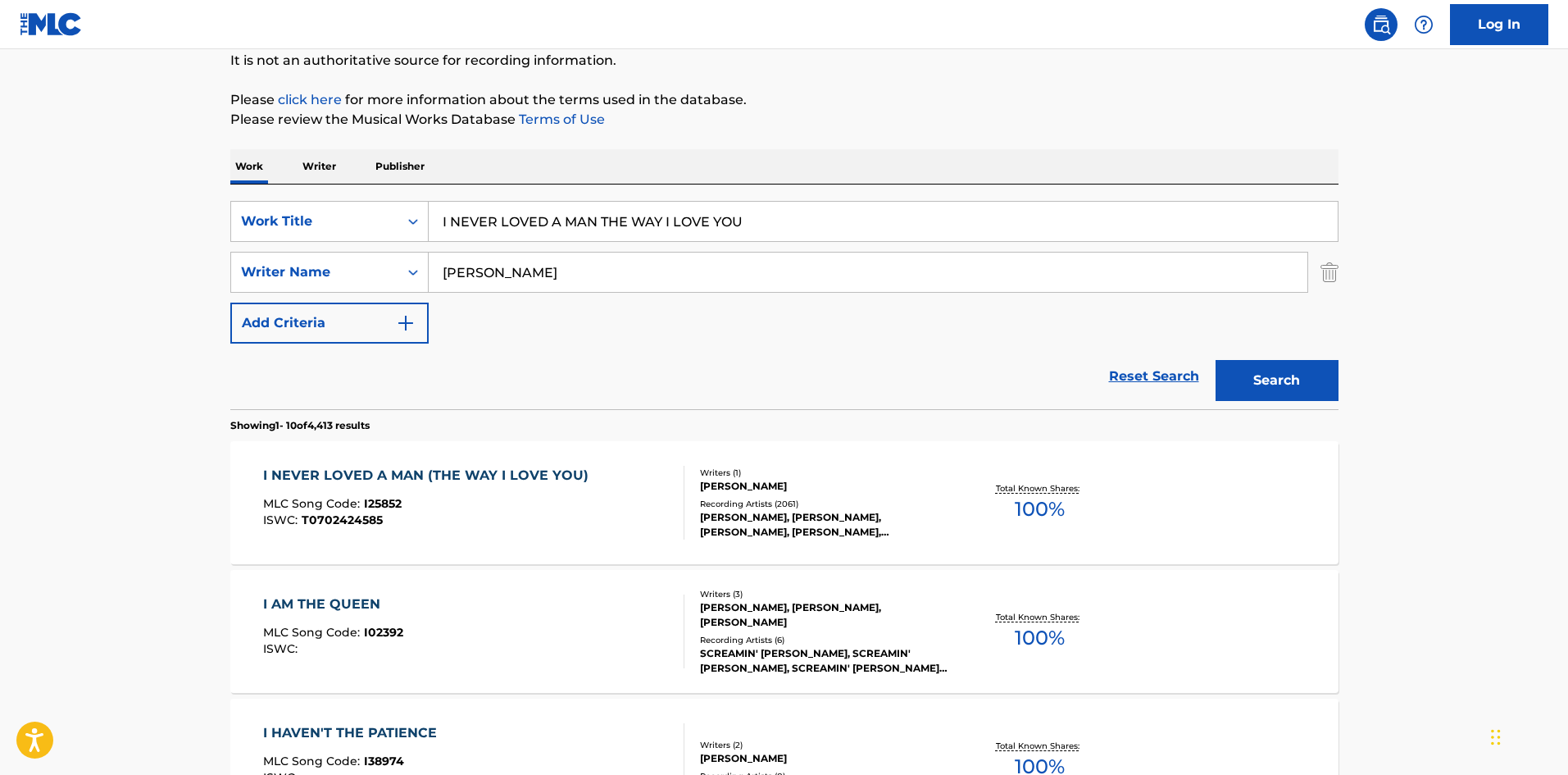
click at [401, 474] on div "I NEVER LOVED A MAN (THE WAY I LOVE YOU)" at bounding box center [429, 475] width 334 height 20
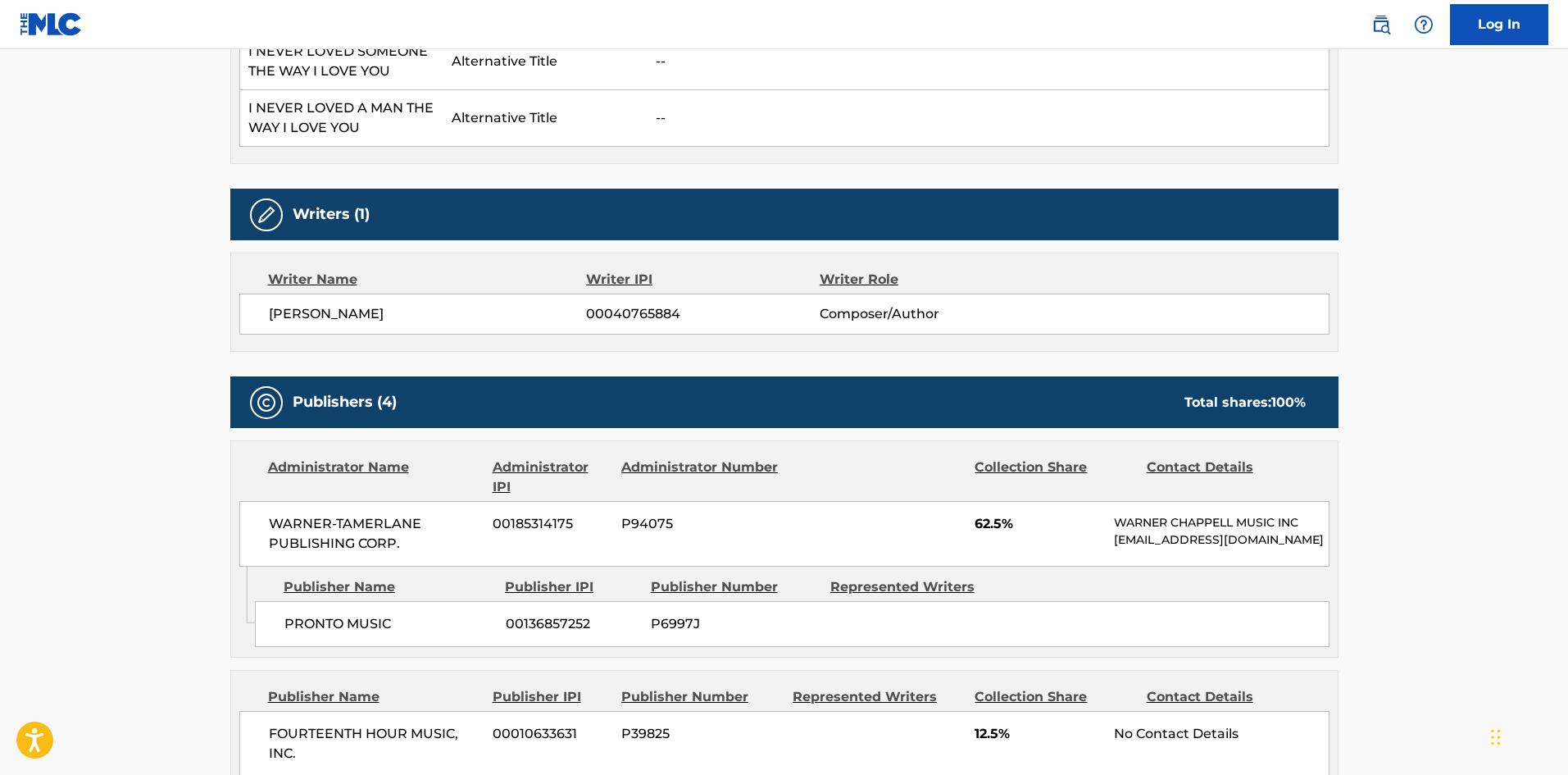
scroll to position [656, 0]
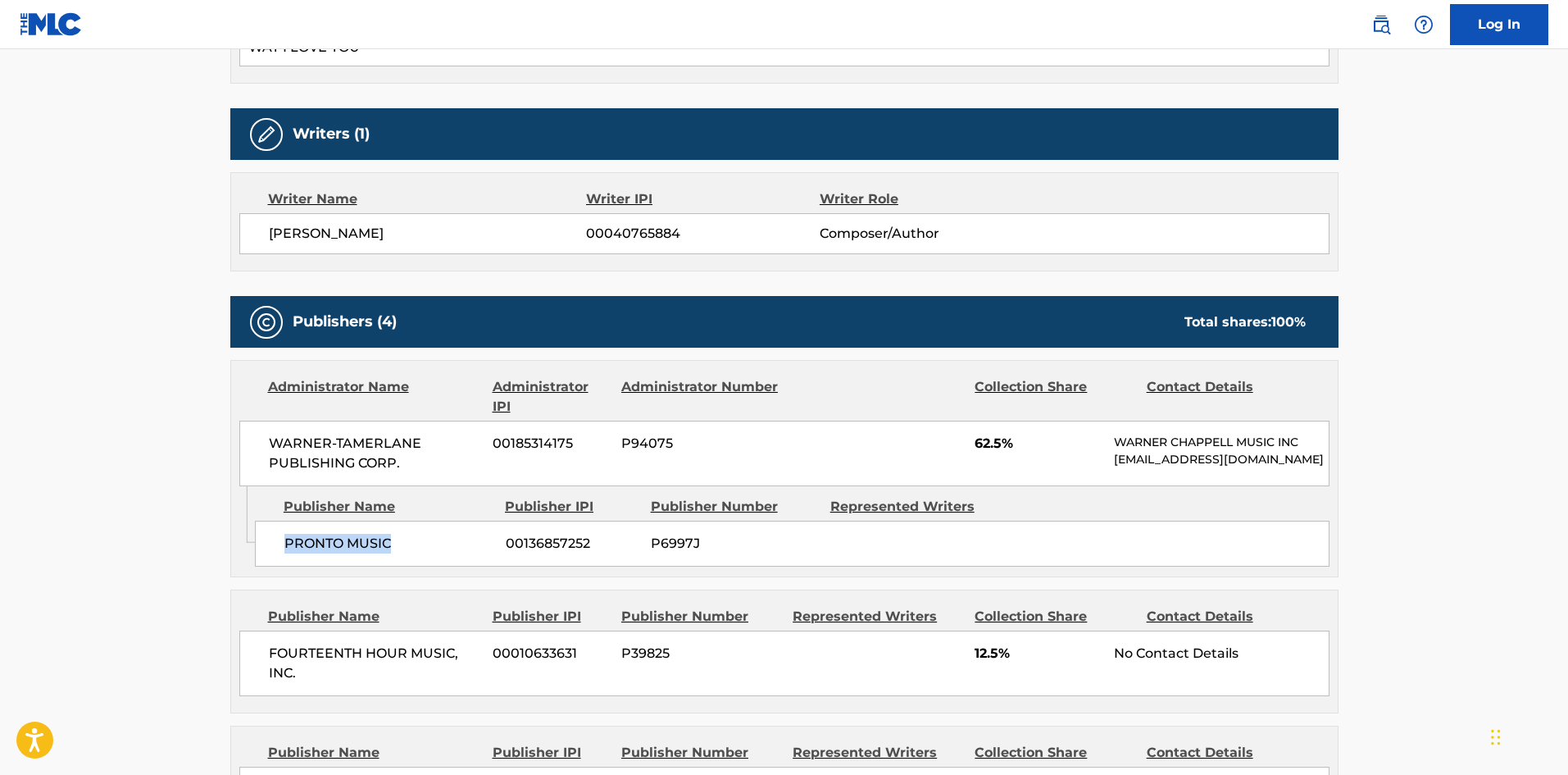
drag, startPoint x: 282, startPoint y: 557, endPoint x: 467, endPoint y: 562, distance: 185.1
click at [467, 562] on div "PRONTO MUSIC 00136857252 P6997J" at bounding box center [792, 543] width 1074 height 46
drag, startPoint x: 976, startPoint y: 442, endPoint x: 1004, endPoint y: 439, distance: 28.2
click at [1004, 439] on span "62.5%" at bounding box center [1038, 444] width 127 height 20
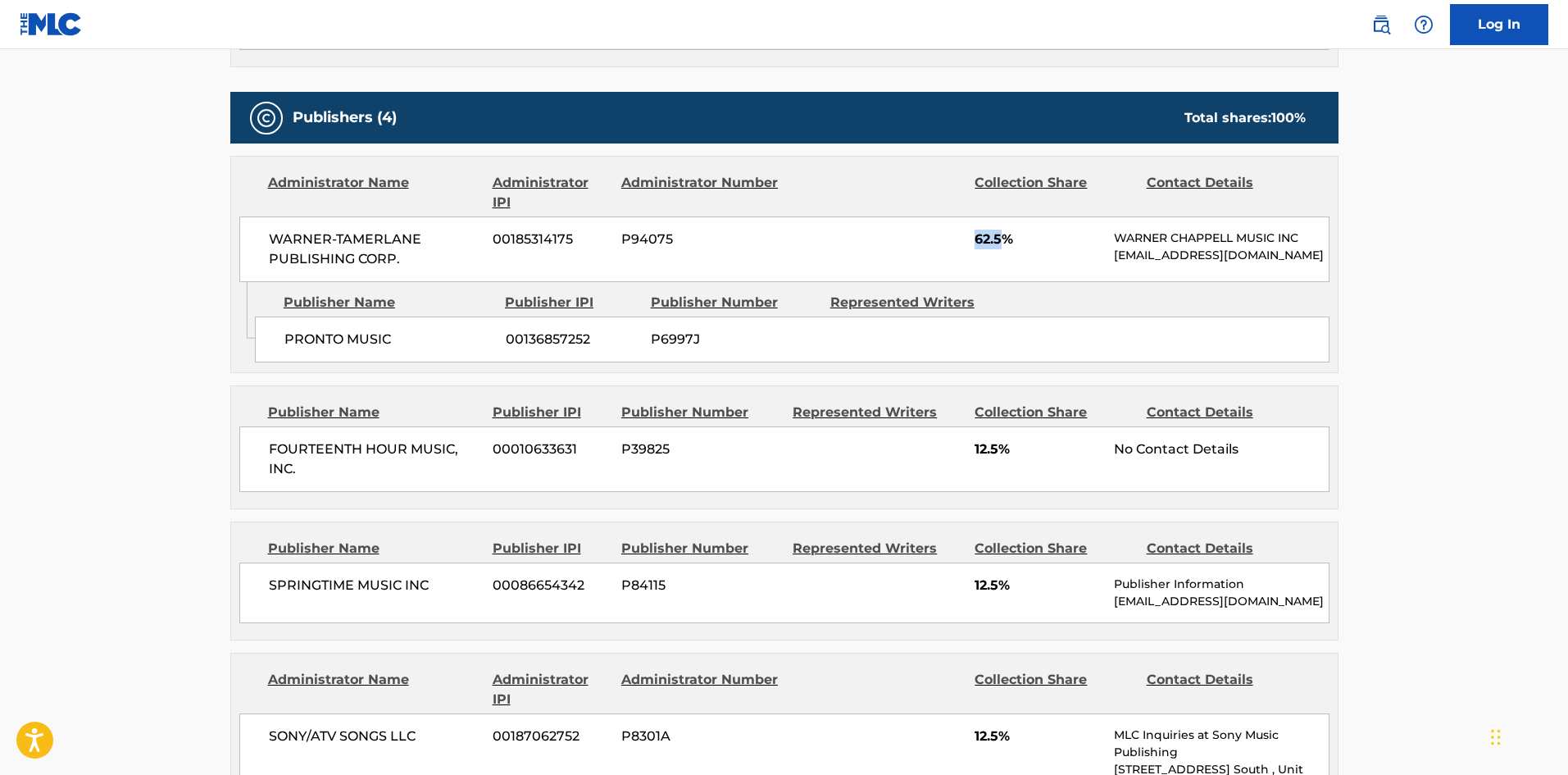
scroll to position [901, 0]
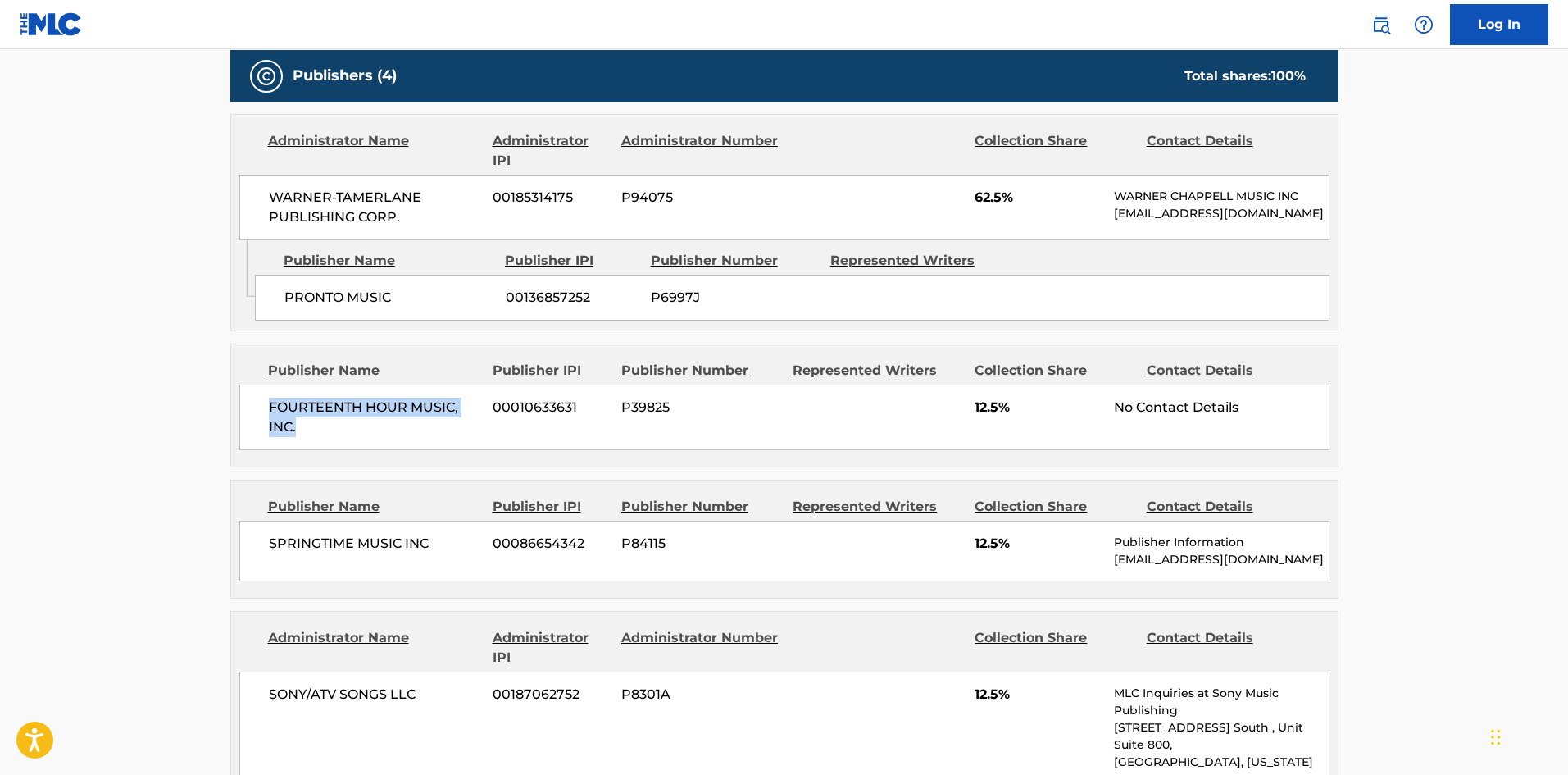
drag, startPoint x: 269, startPoint y: 418, endPoint x: 378, endPoint y: 449, distance: 113.3
click at [378, 449] on div "FOURTEENTH HOUR MUSIC, INC. 00010633631 P39825 12.5% No Contact Details" at bounding box center [784, 417] width 1090 height 65
drag, startPoint x: 971, startPoint y: 413, endPoint x: 1000, endPoint y: 425, distance: 31.4
click at [1000, 425] on div "FOURTEENTH HOUR MUSIC, INC. 00010633631 P39825 12.5% No Contact Details" at bounding box center [784, 417] width 1090 height 65
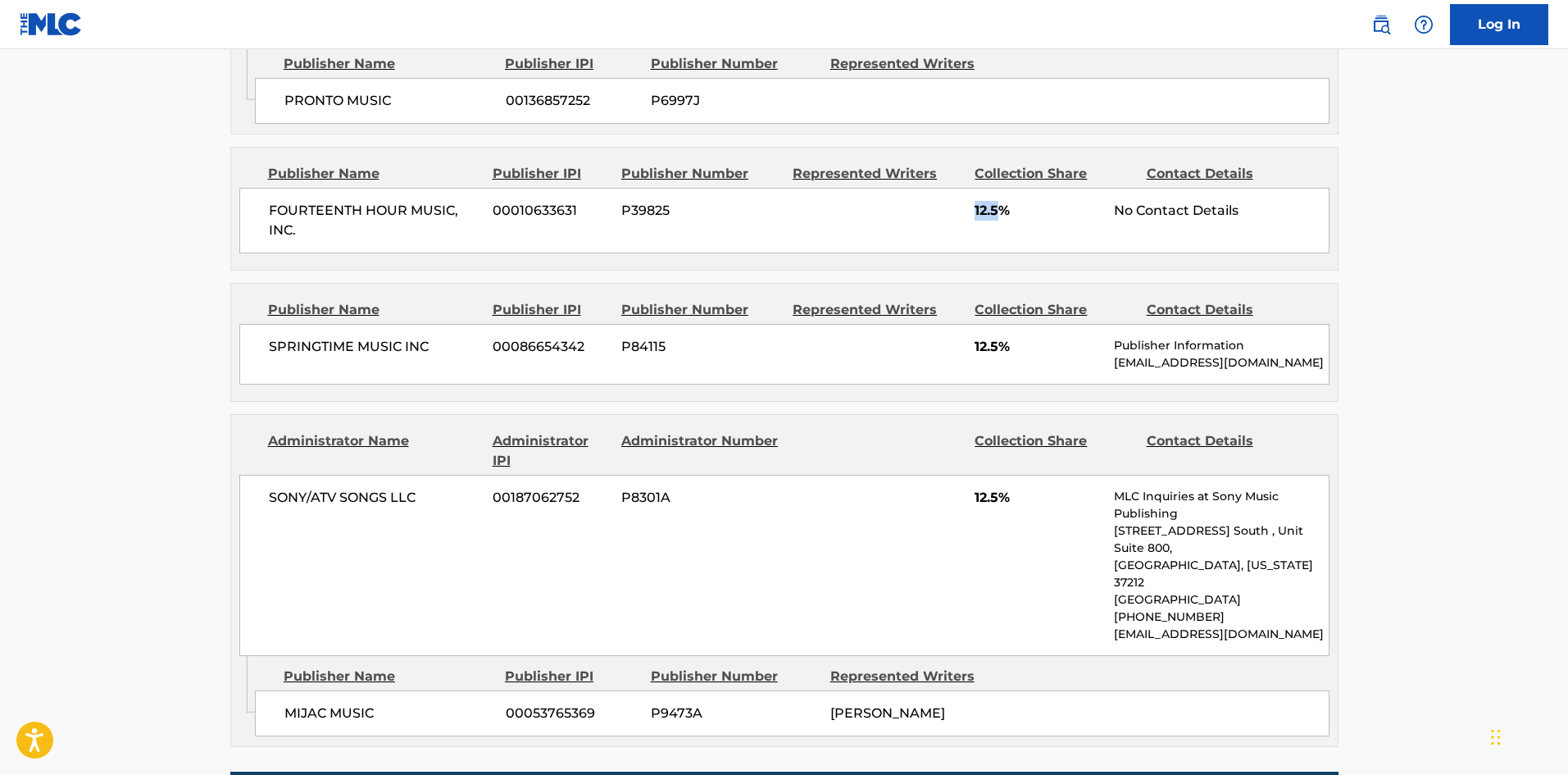
scroll to position [1147, 0]
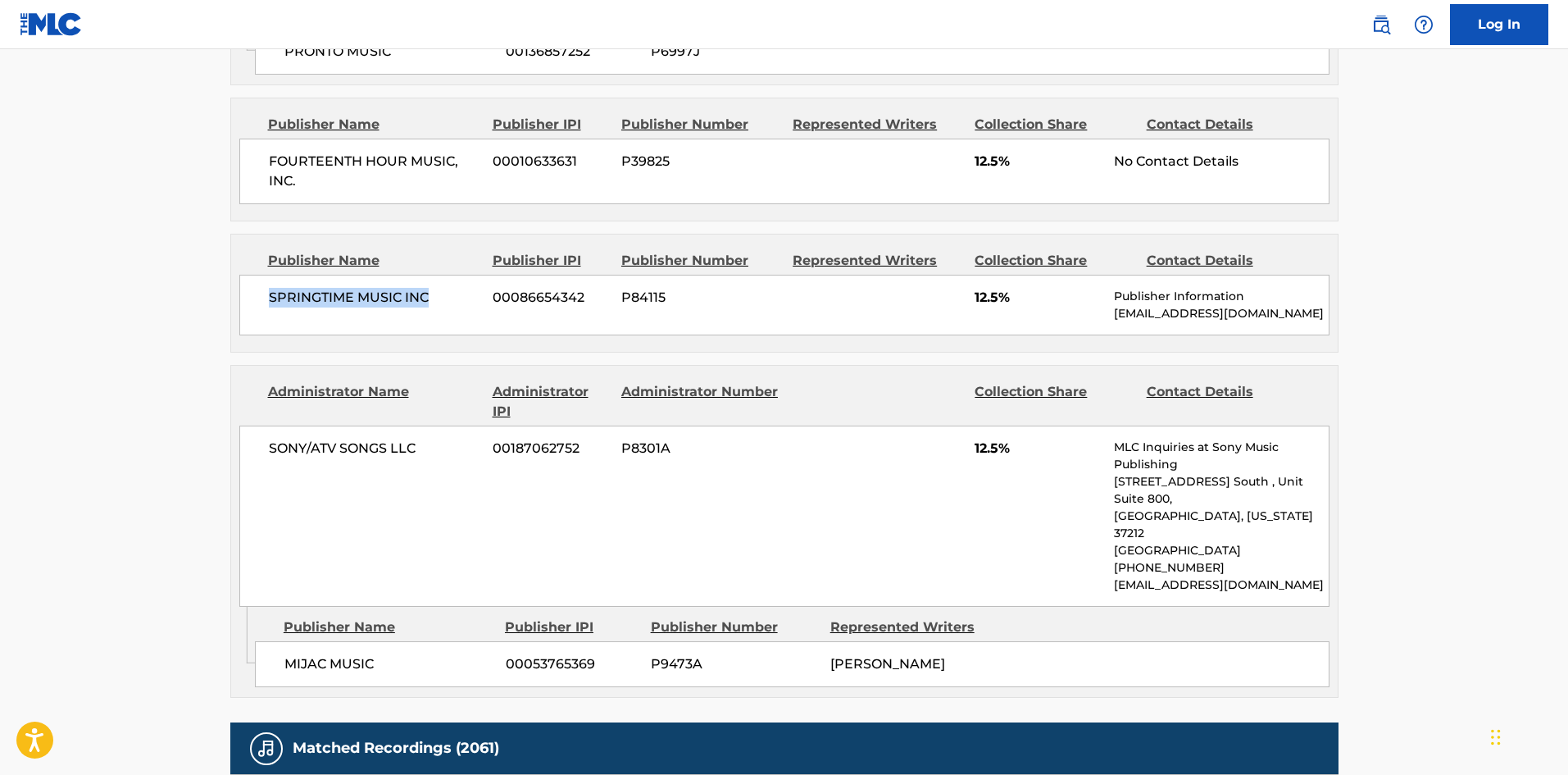
drag, startPoint x: 268, startPoint y: 311, endPoint x: 428, endPoint y: 310, distance: 160.0
click at [428, 307] on span "SPRINGTIME MUSIC INC" at bounding box center [375, 298] width 213 height 20
drag, startPoint x: 976, startPoint y: 309, endPoint x: 998, endPoint y: 310, distance: 22.0
click at [998, 307] on span "12.5%" at bounding box center [1038, 298] width 127 height 20
drag, startPoint x: 285, startPoint y: 649, endPoint x: 413, endPoint y: 649, distance: 128.0
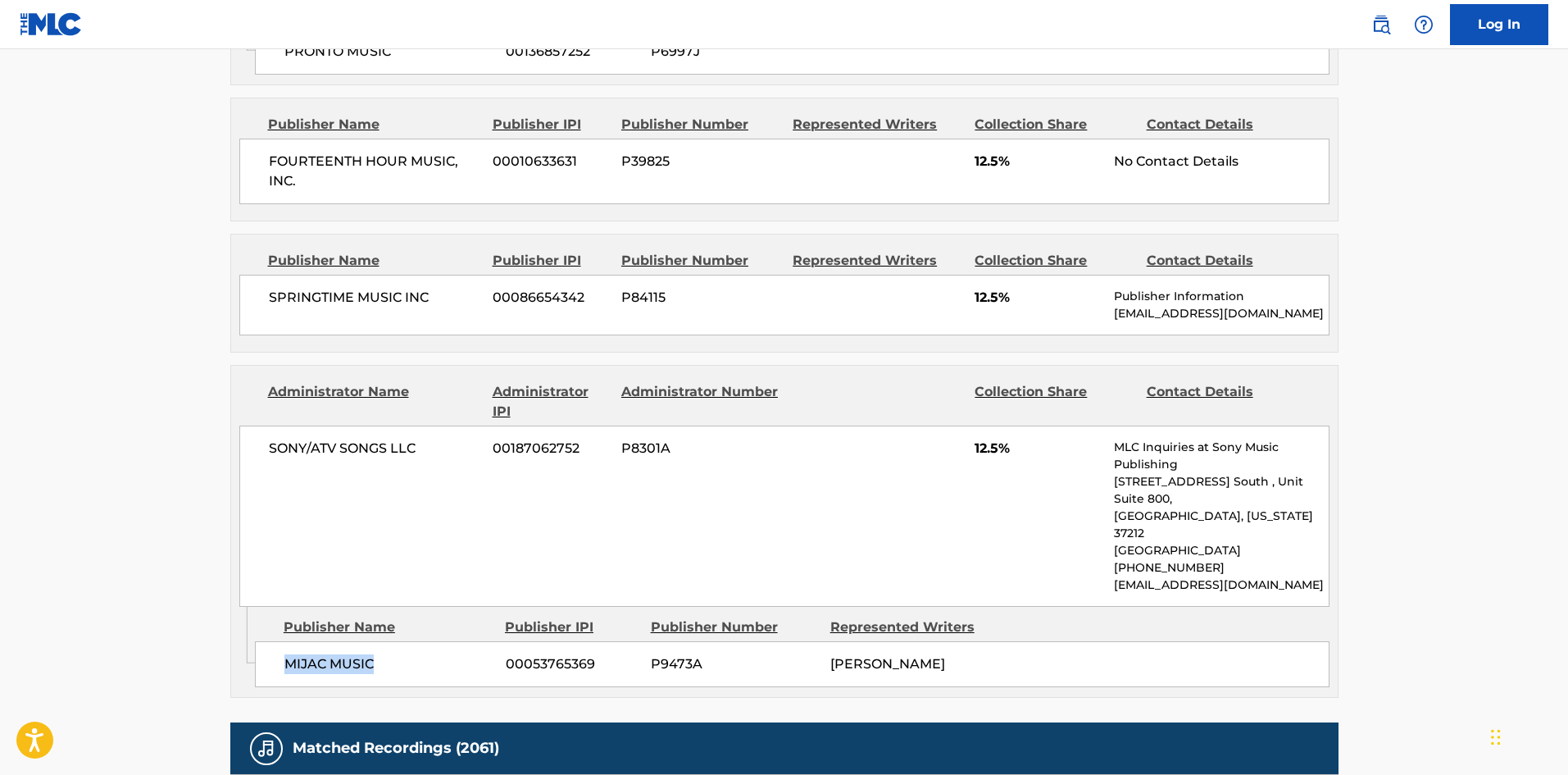
click at [413, 654] on span "MIJAC MUSIC" at bounding box center [389, 665] width 209 height 20
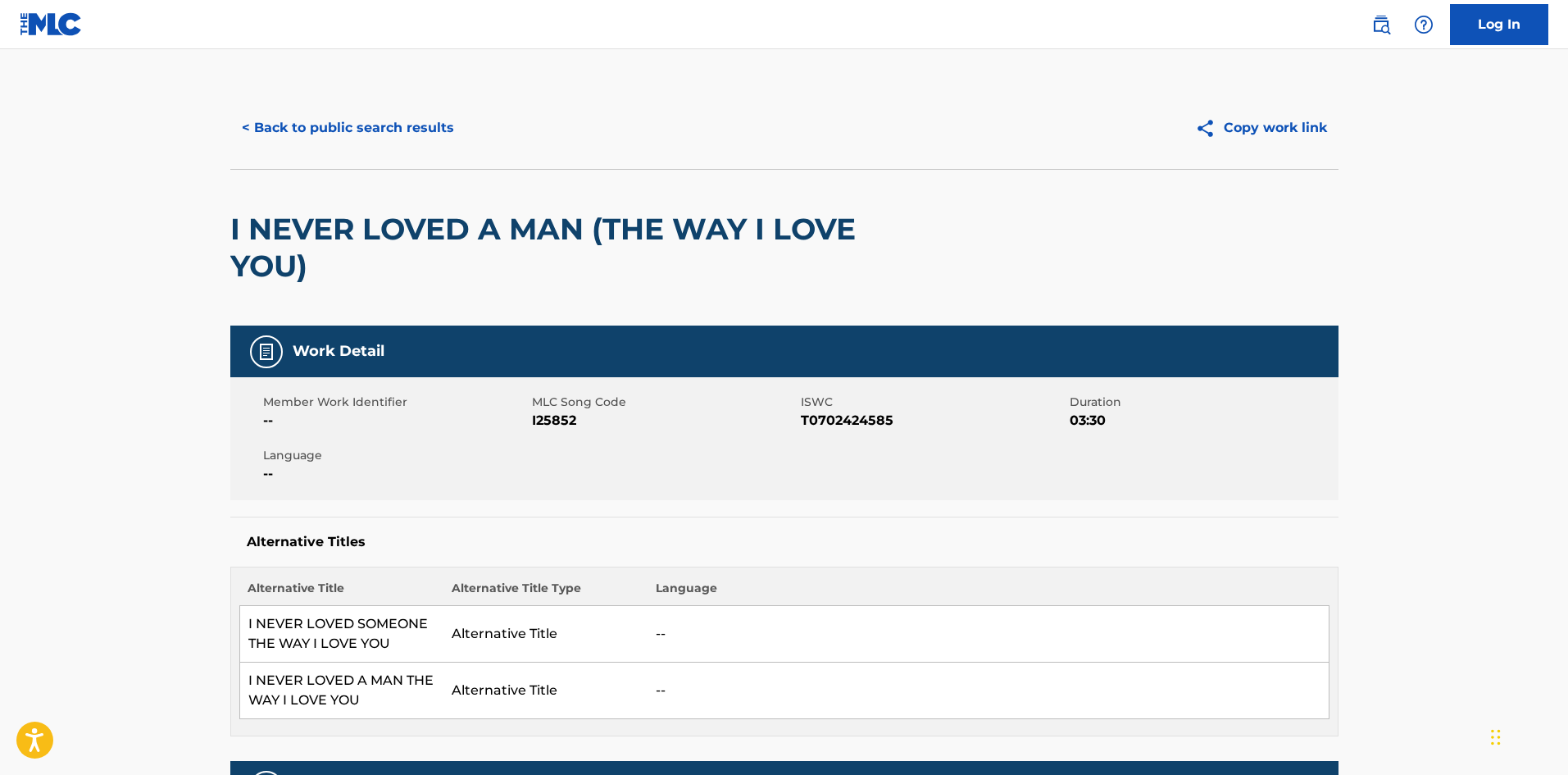
scroll to position [0, 0]
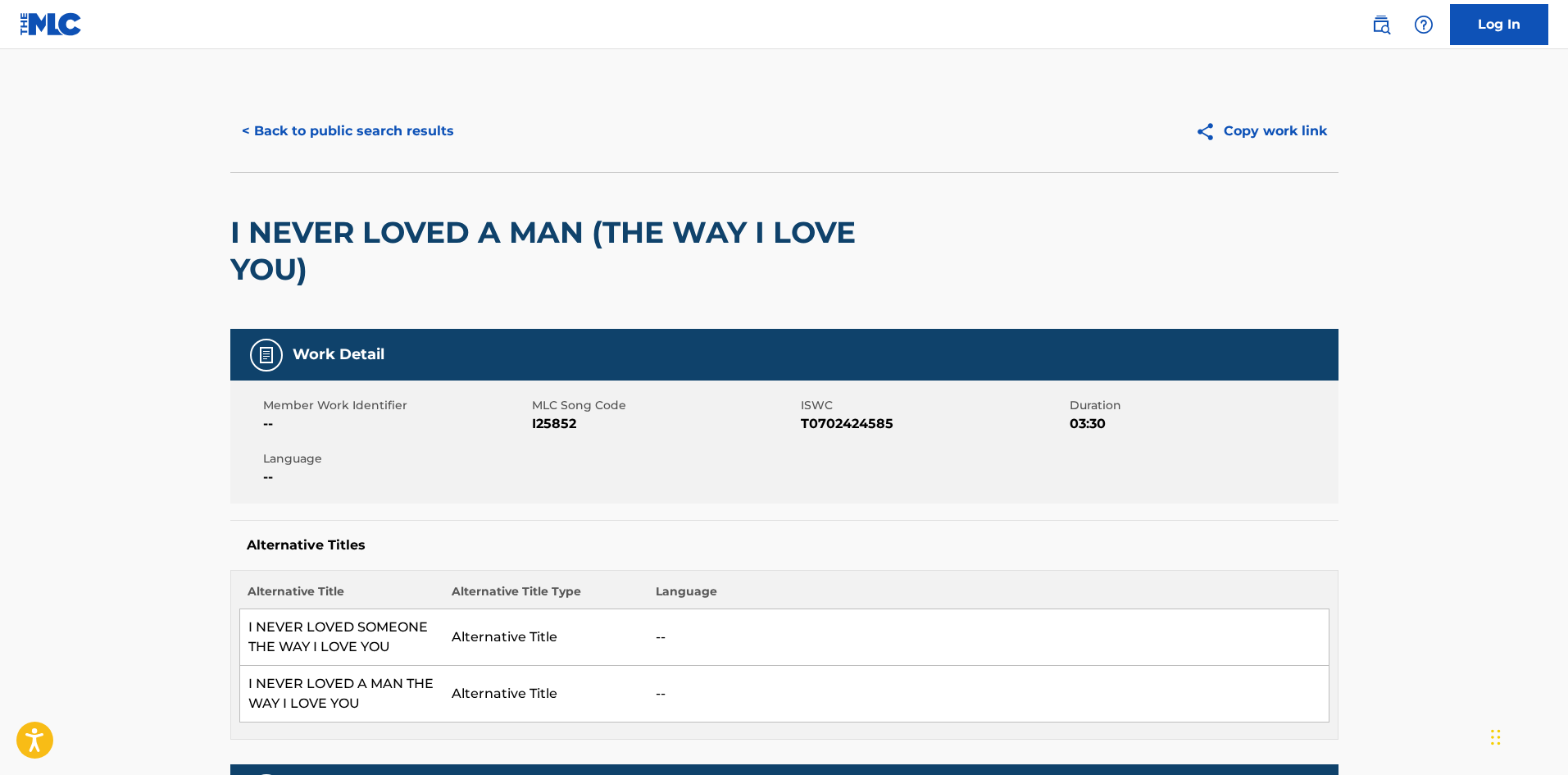
click at [379, 124] on button "< Back to public search results" at bounding box center [347, 131] width 235 height 41
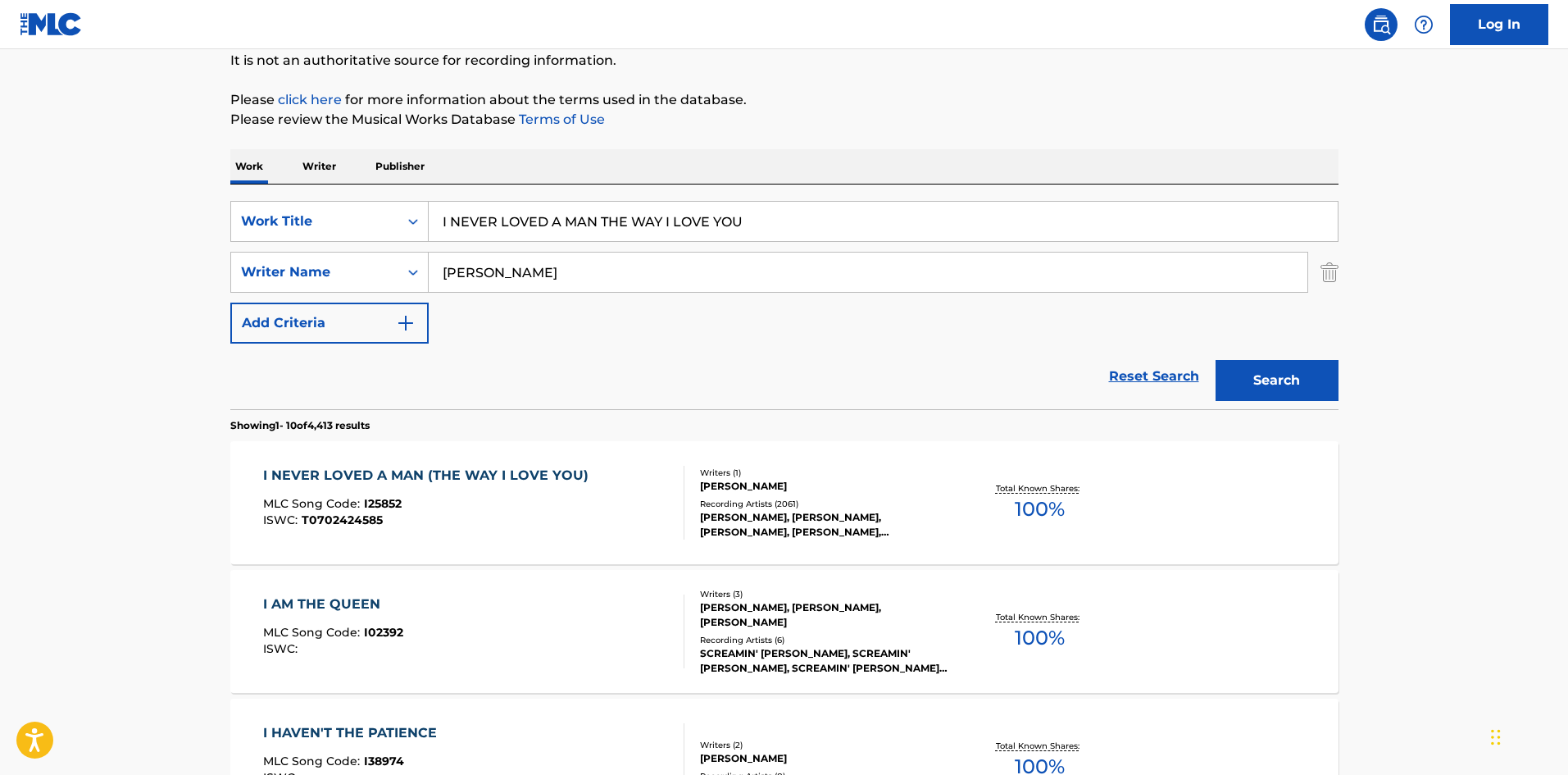
drag, startPoint x: 770, startPoint y: 222, endPoint x: 419, endPoint y: 100, distance: 371.6
paste input "F YOU GOTTA MAKE A FOOL OF SOMEBODY"
type input "IF YOU GOTTA MAKE A FOOL OF SOMEBODY"
click at [722, 110] on p "Please review the Musical Works Database Terms of Use" at bounding box center [784, 120] width 1108 height 20
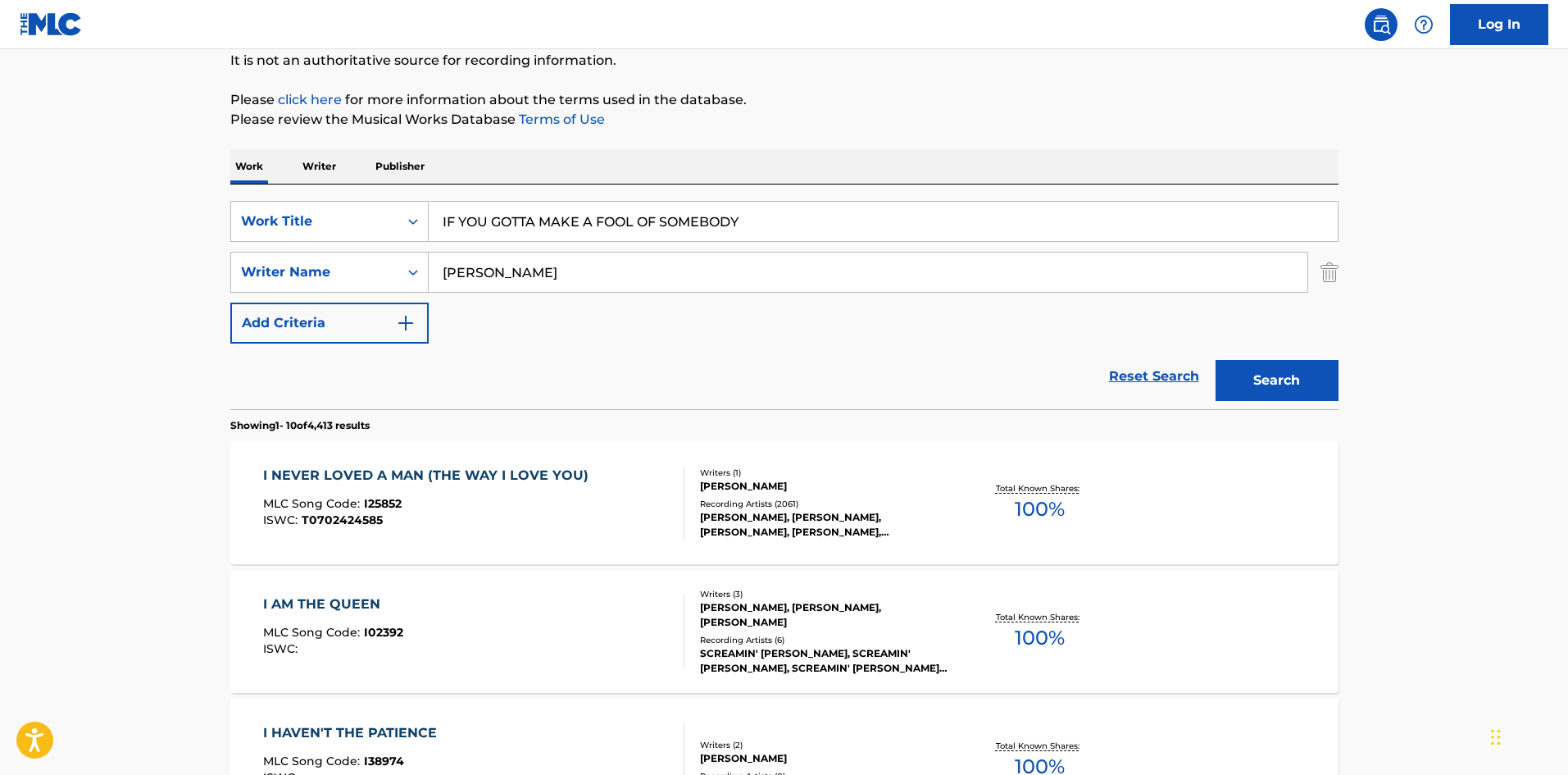
drag, startPoint x: 570, startPoint y: 264, endPoint x: 38, endPoint y: 252, distance: 532.1
paste input "RUDY CLARK"
type input "RUDY CLARK"
click at [1281, 389] on button "Search" at bounding box center [1277, 380] width 123 height 41
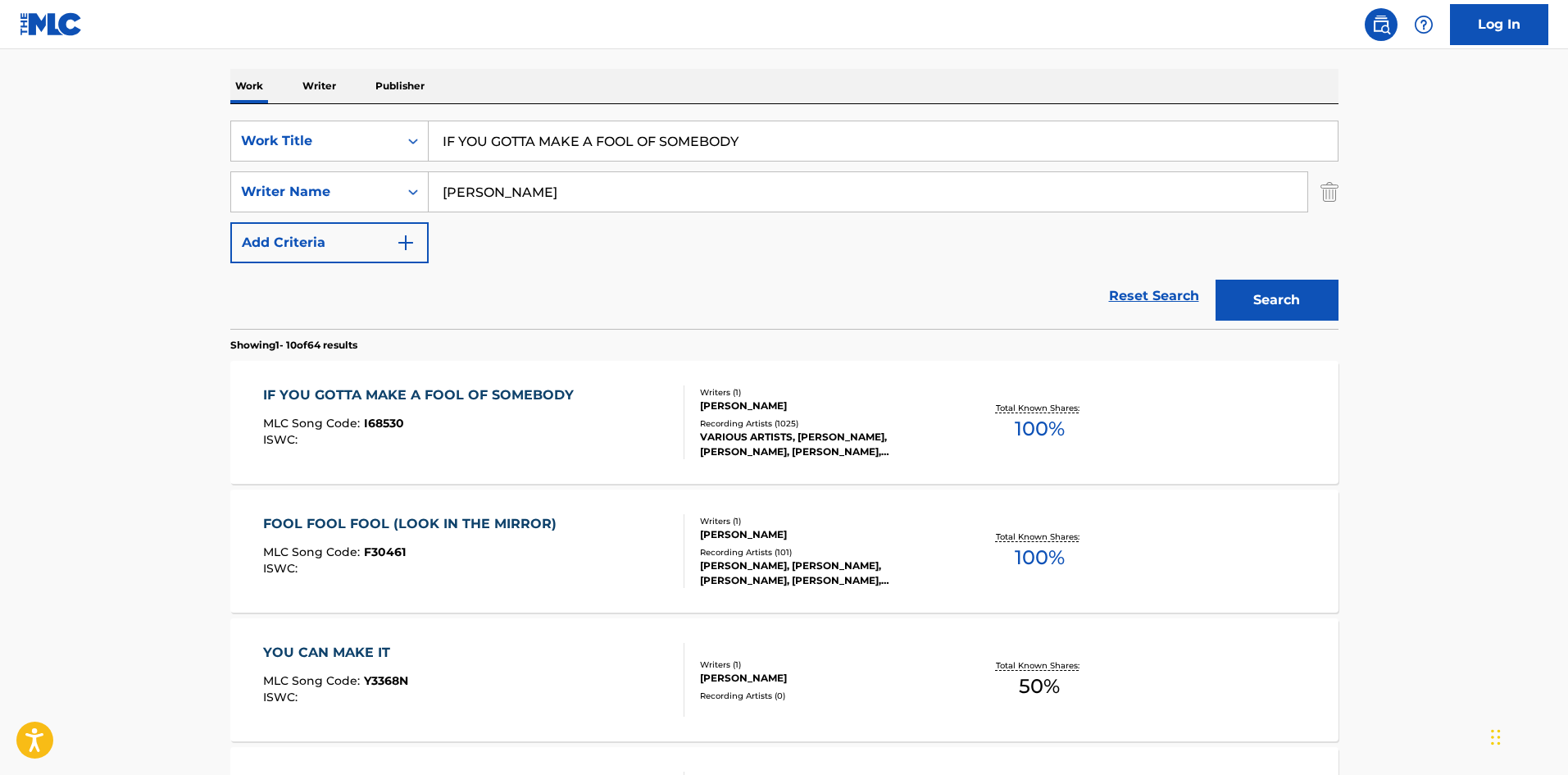
scroll to position [246, 0]
click at [440, 394] on div "IF YOU GOTTA MAKE A FOOL OF SOMEBODY" at bounding box center [422, 393] width 319 height 20
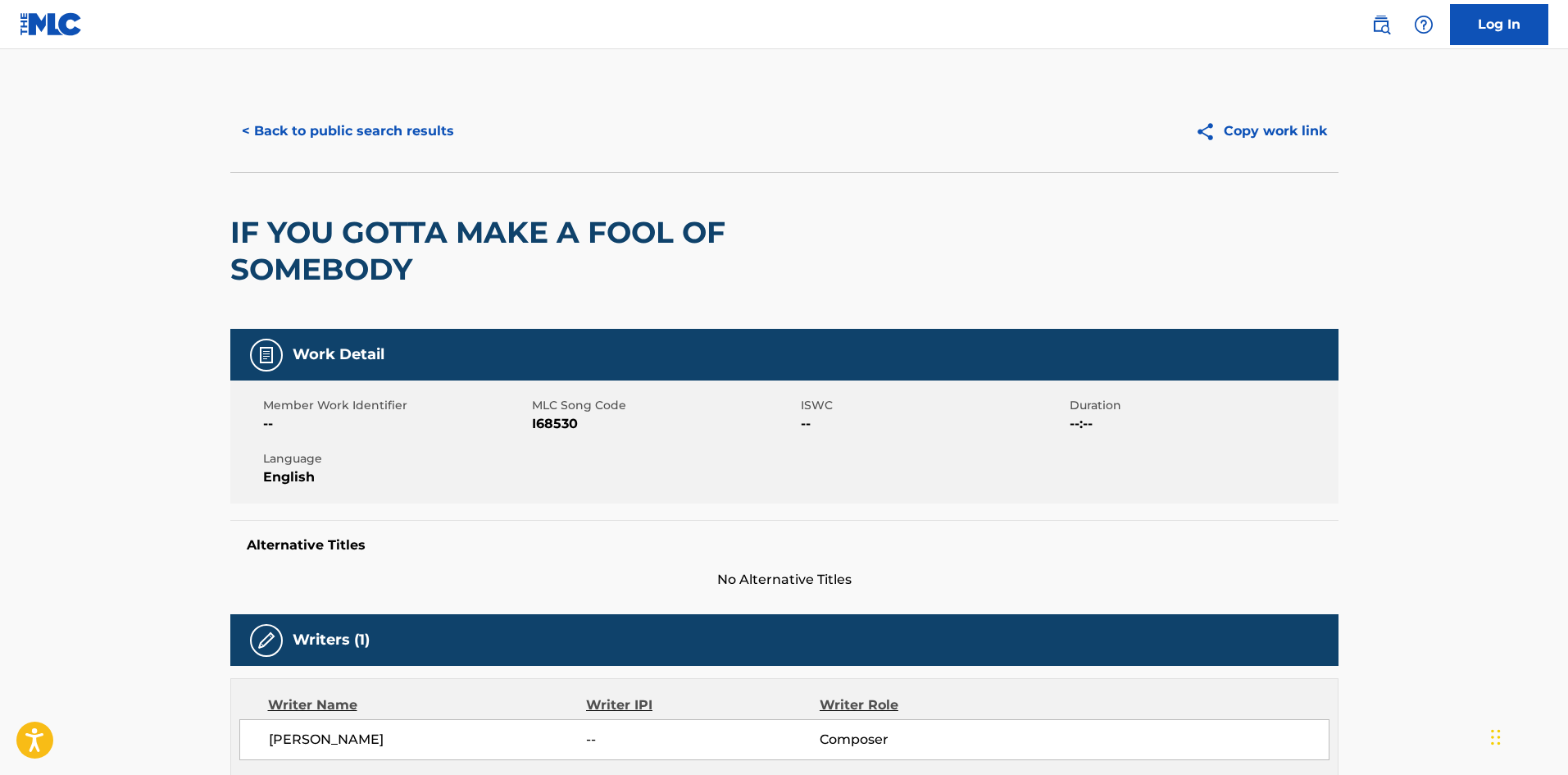
click at [551, 161] on div "< Back to public search results Copy work link" at bounding box center [784, 131] width 1108 height 82
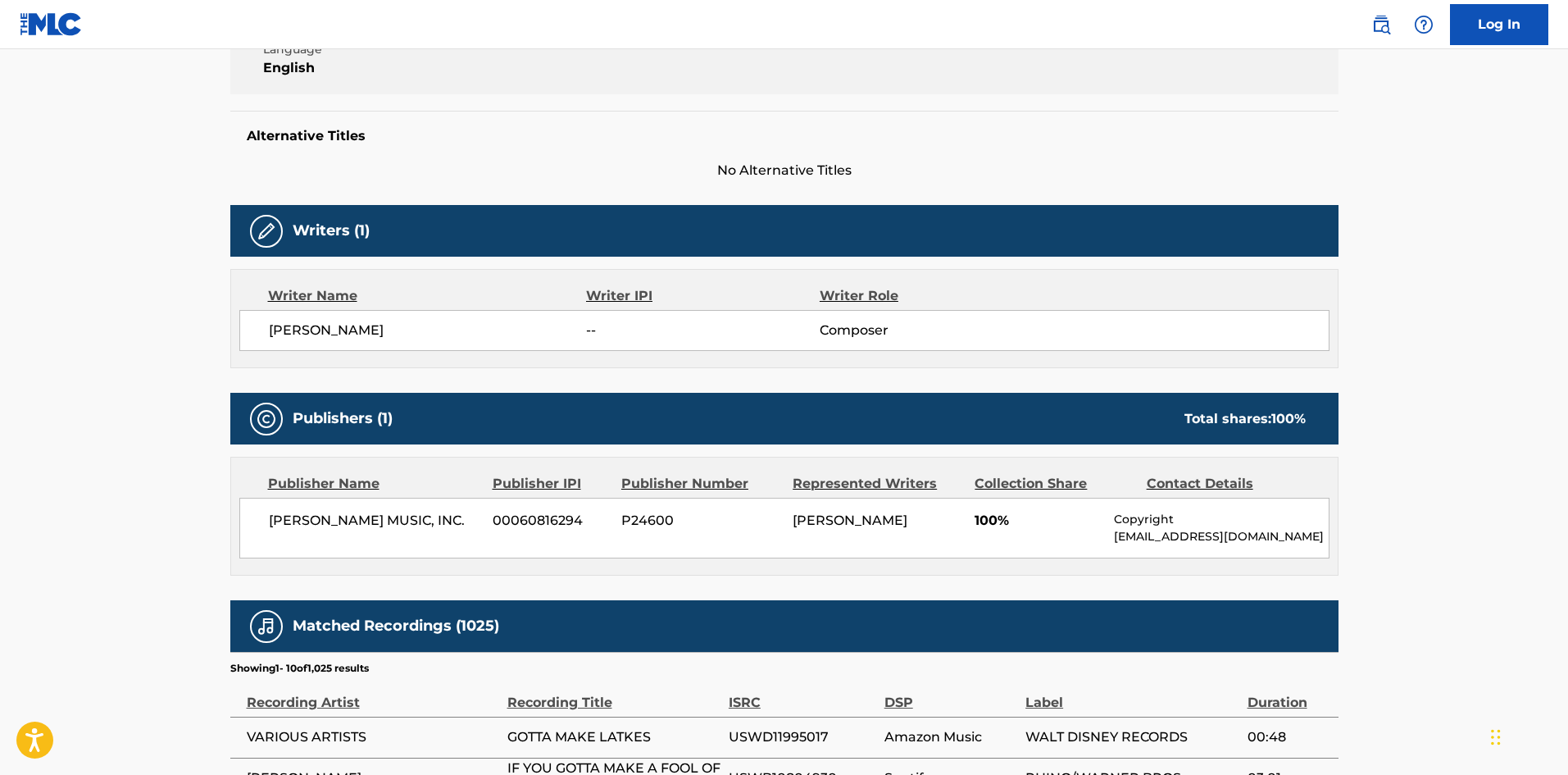
scroll to position [410, 0]
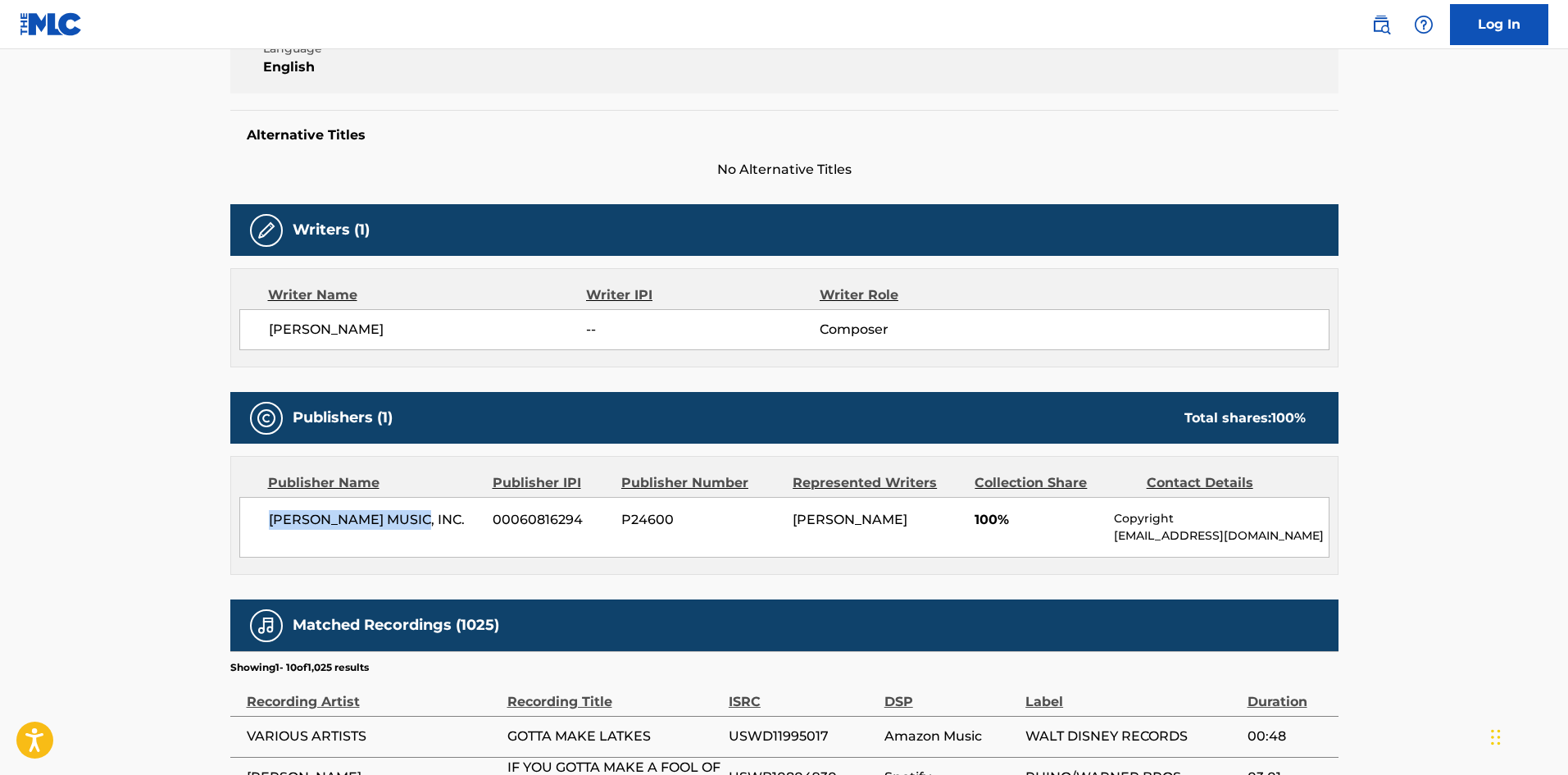
drag, startPoint x: 266, startPoint y: 524, endPoint x: 440, endPoint y: 532, distance: 174.2
click at [440, 532] on div "CARBERT MUSIC, INC. 00060816294 P24600 RUDY CLARK 100% Copyright Copyright@roun…" at bounding box center [784, 527] width 1090 height 60
drag, startPoint x: 977, startPoint y: 522, endPoint x: 995, endPoint y: 516, distance: 19.0
click at [995, 516] on span "100%" at bounding box center [1038, 520] width 127 height 20
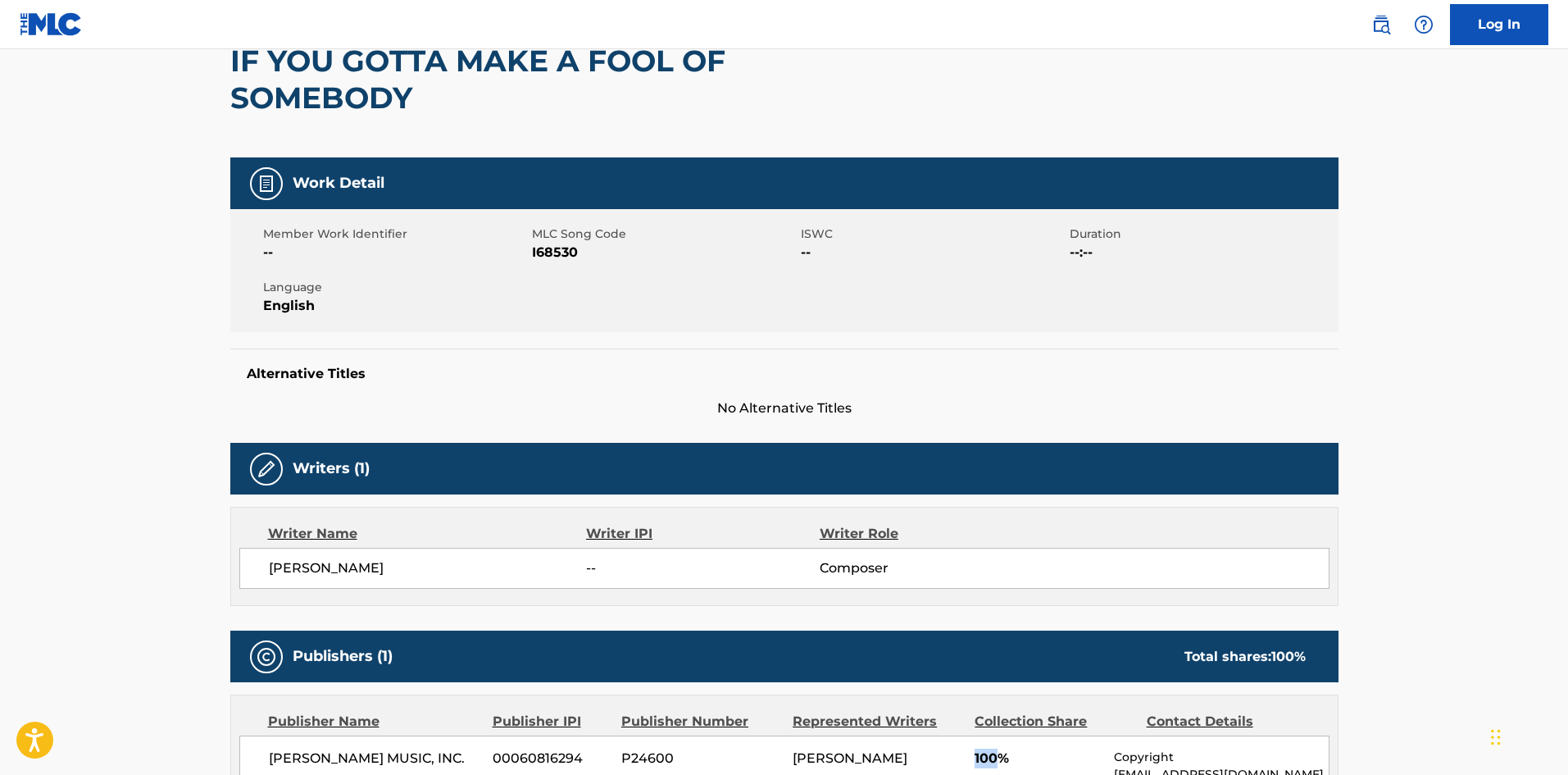
scroll to position [0, 0]
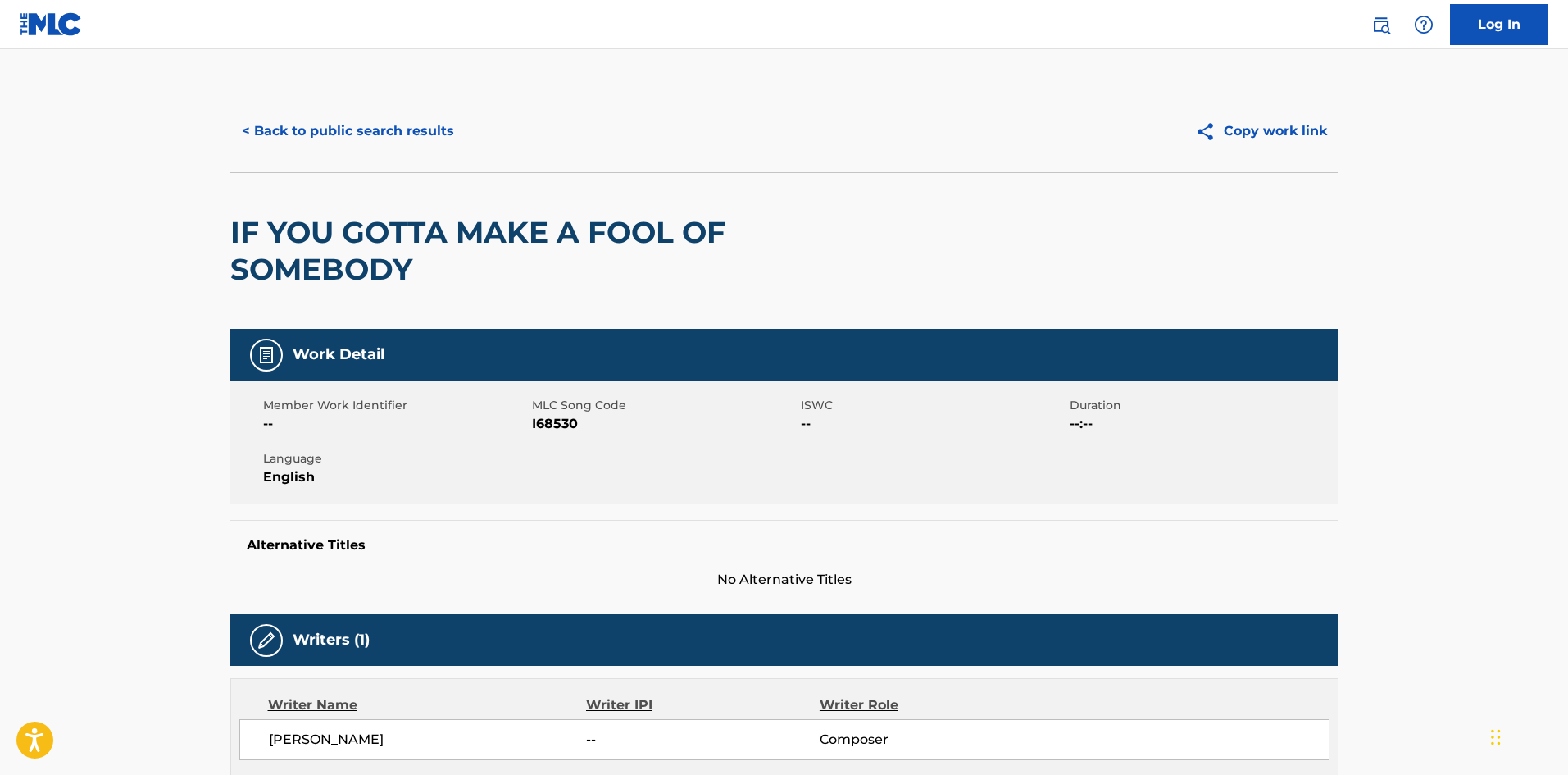
click at [366, 131] on button "< Back to public search results" at bounding box center [347, 131] width 235 height 41
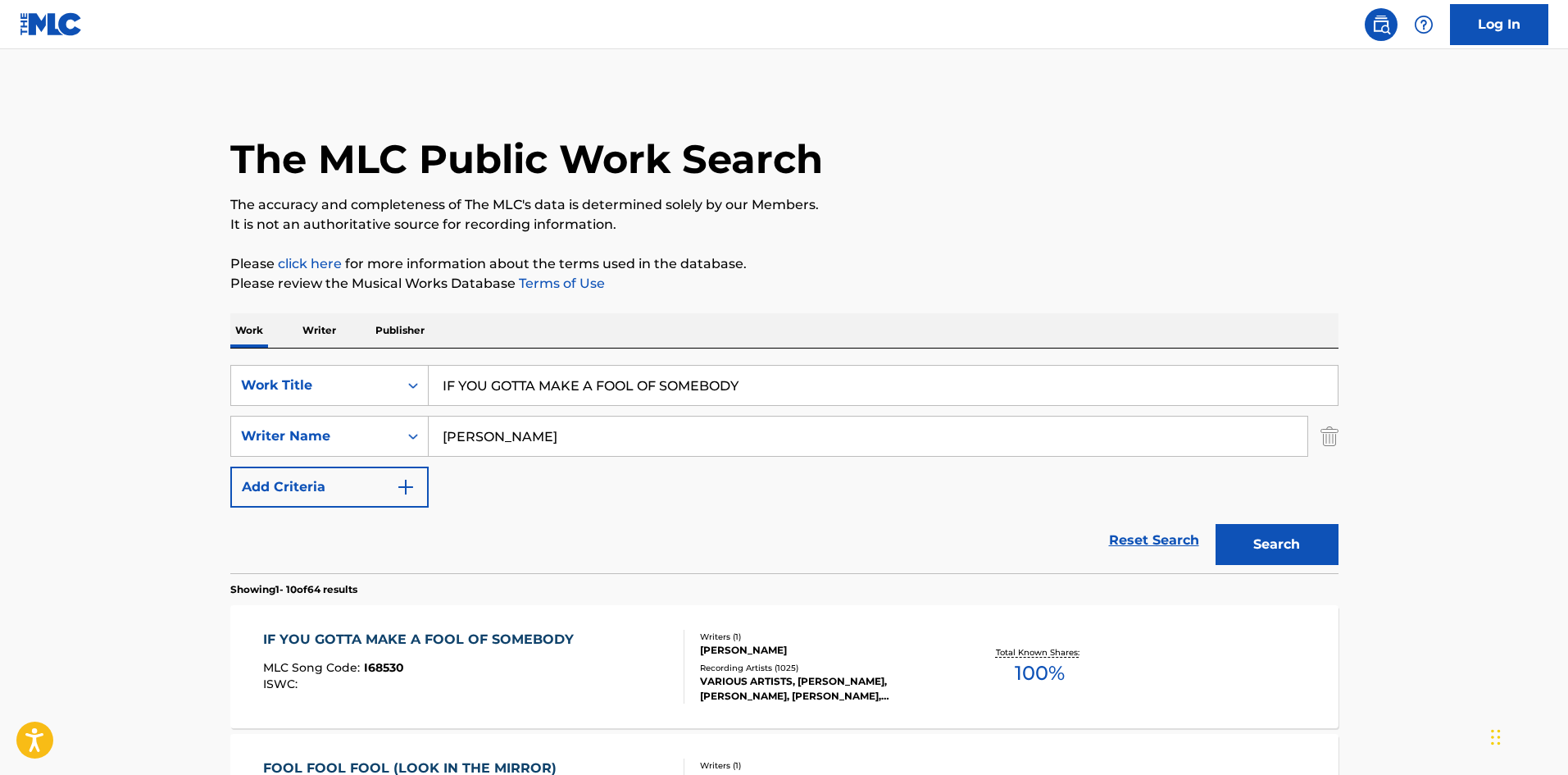
scroll to position [246, 0]
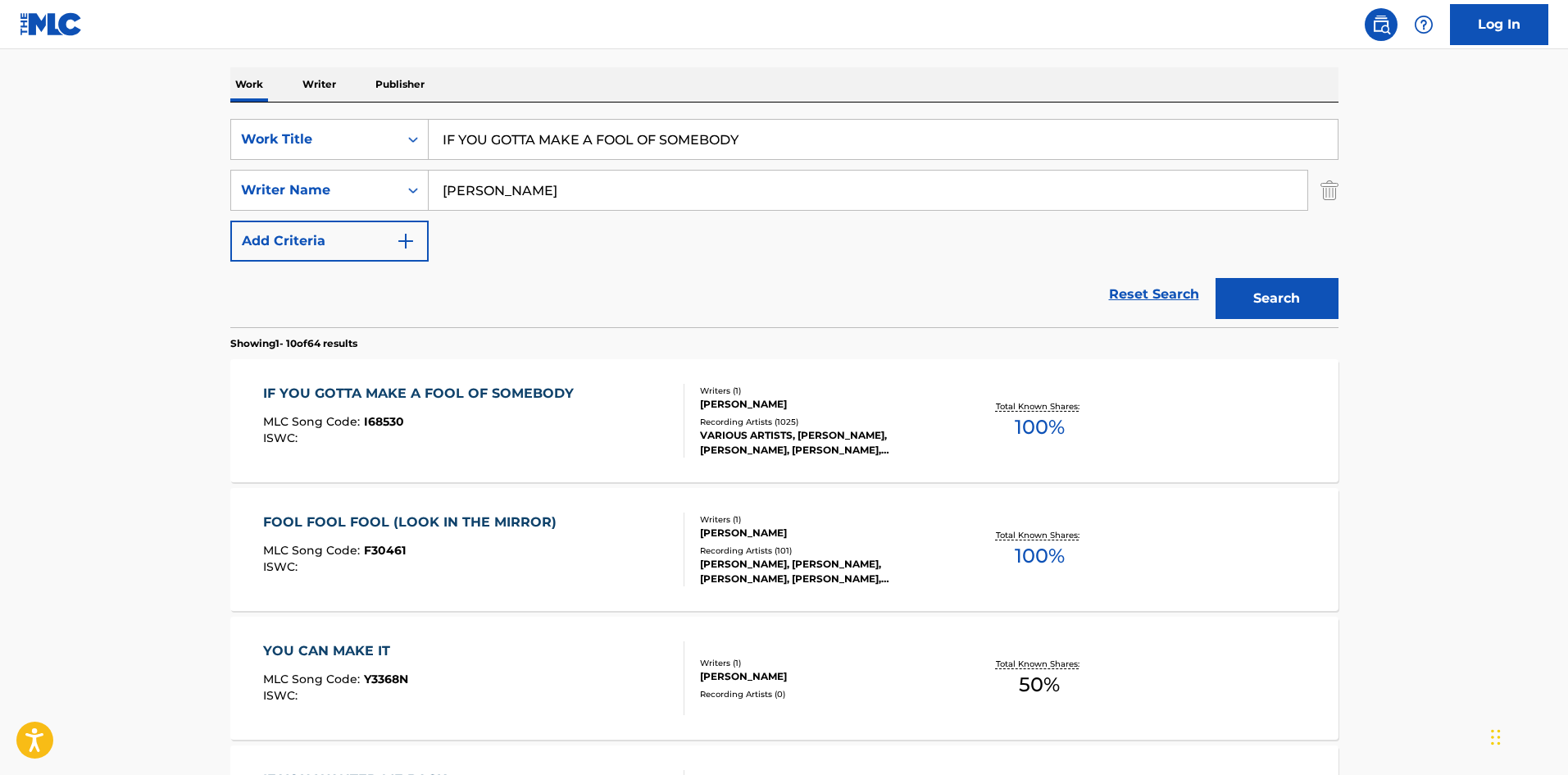
drag, startPoint x: 780, startPoint y: 147, endPoint x: 119, endPoint y: 142, distance: 661.0
click at [177, 152] on main "The MLC Public Work Search The accuracy and completeness of The MLC's data is d…" at bounding box center [784, 768] width 1568 height 1930
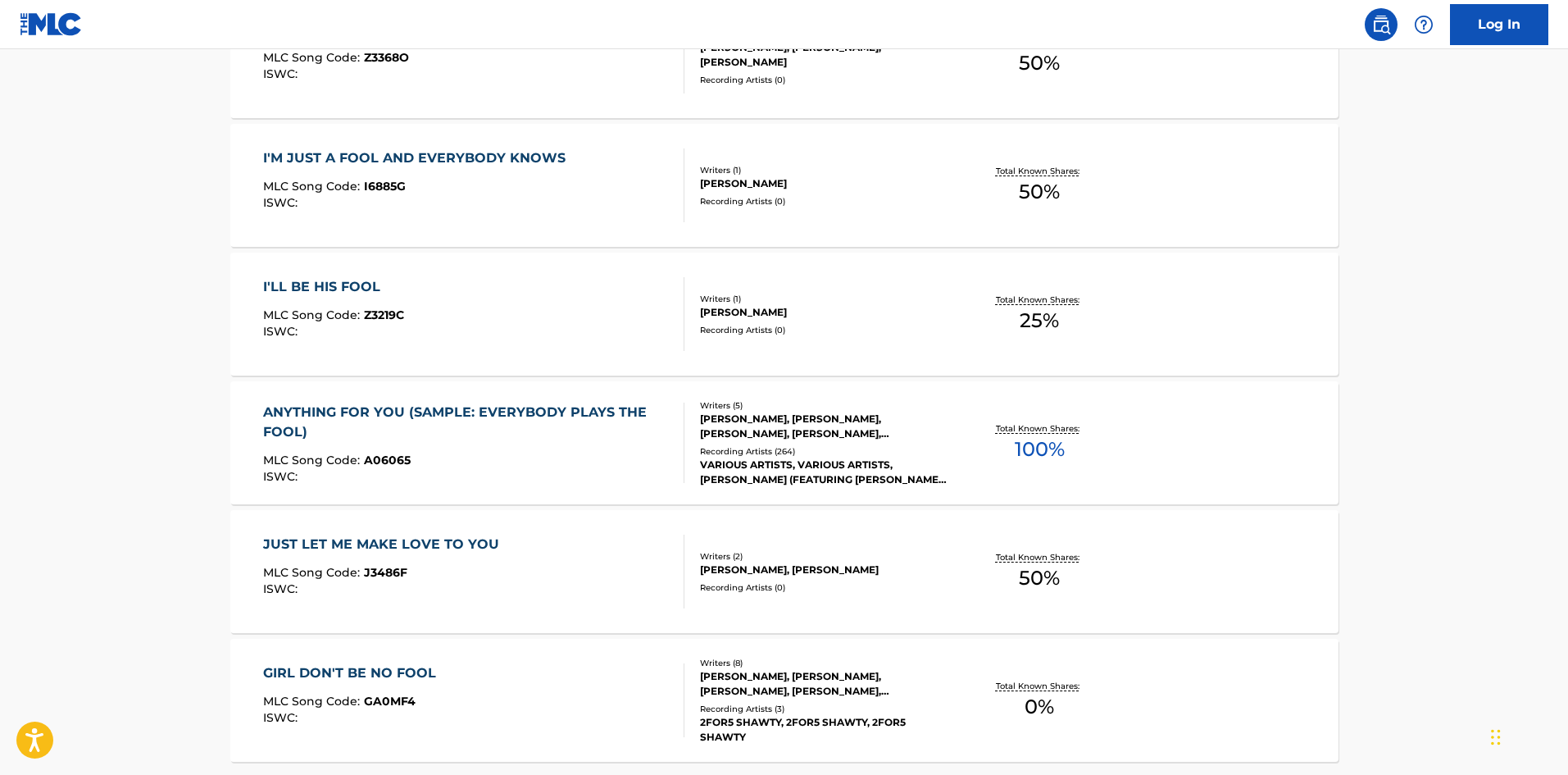
scroll to position [1229, 0]
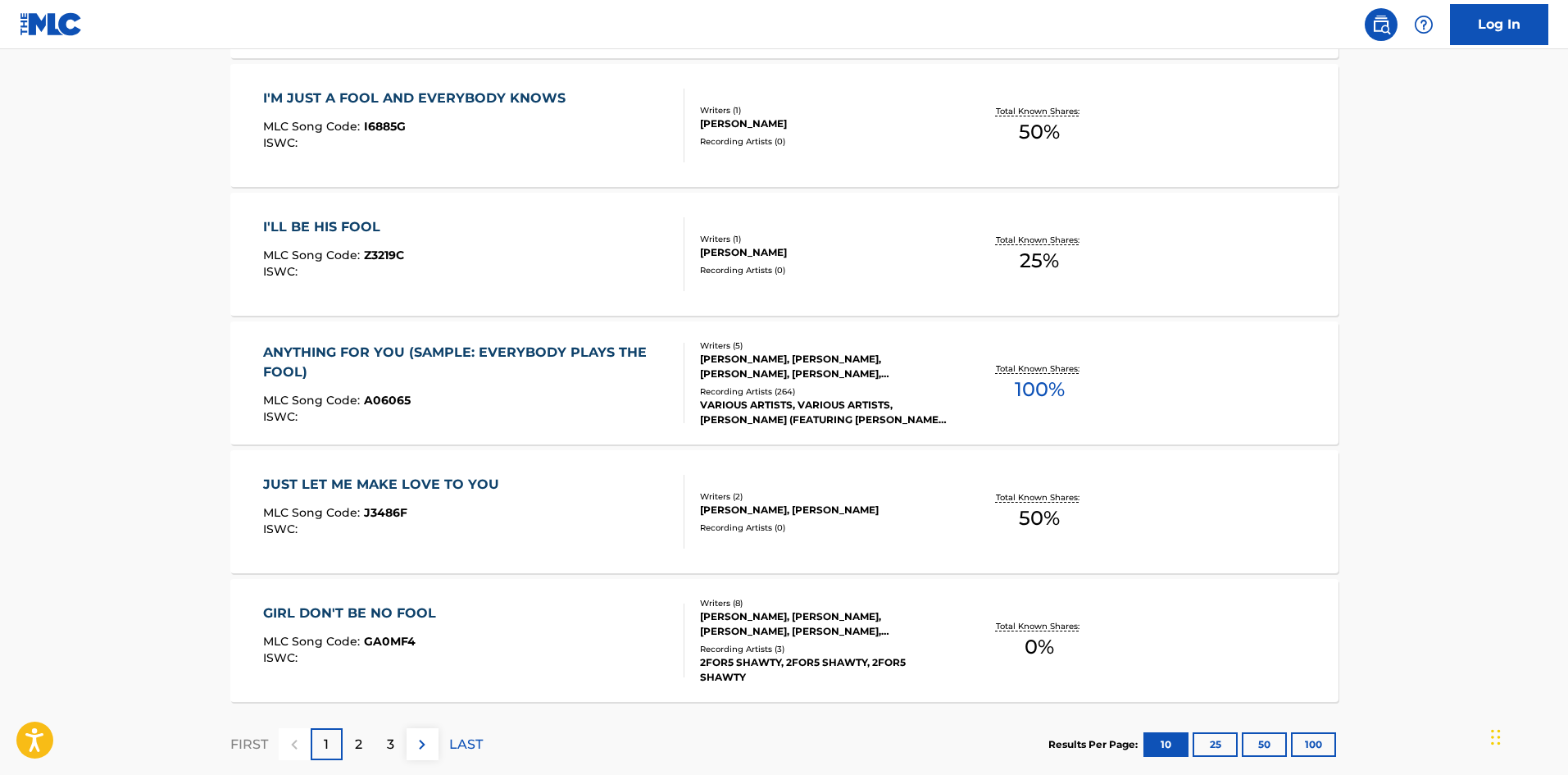
scroll to position [1147, 0]
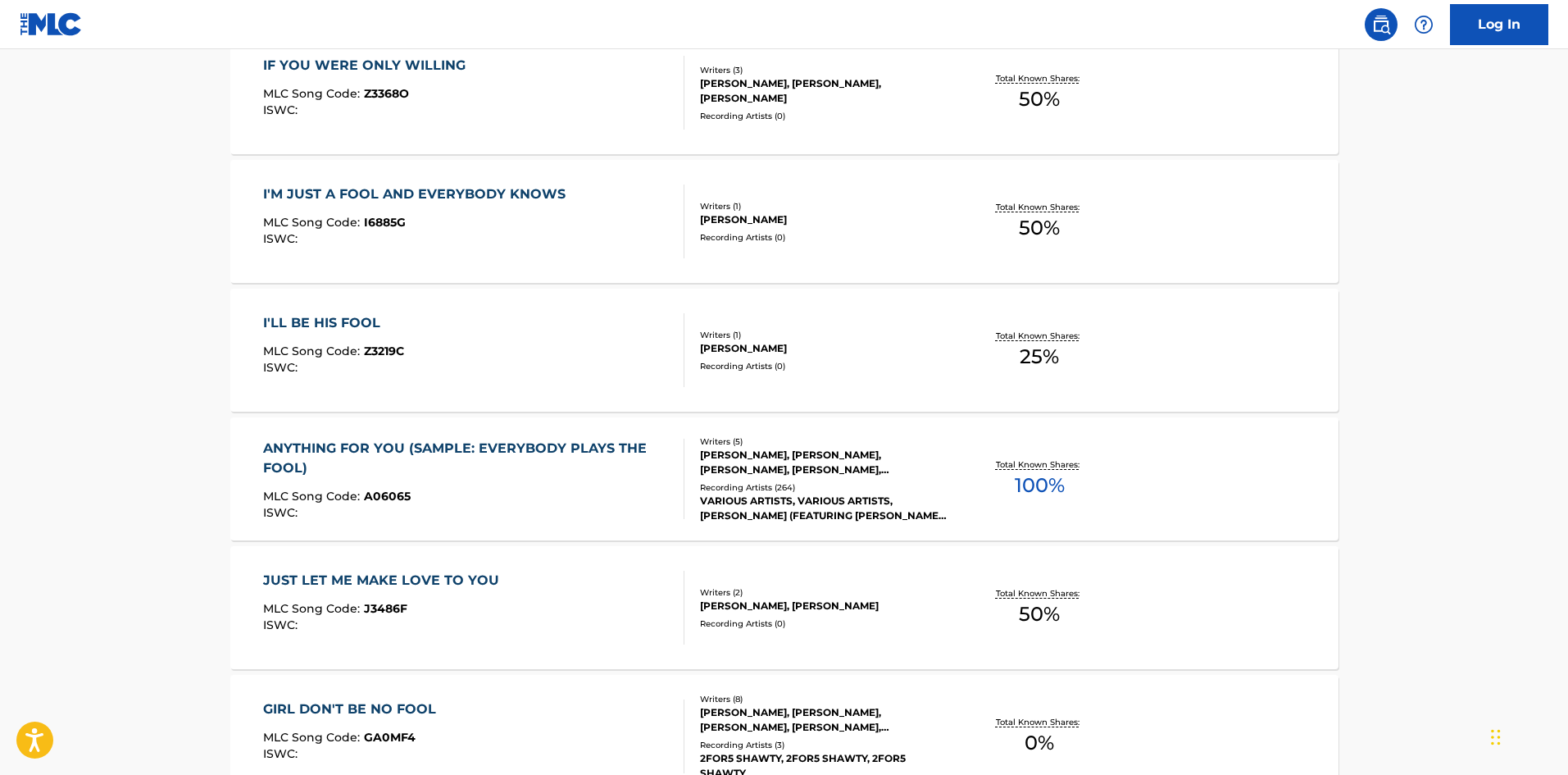
scroll to position [1037, 0]
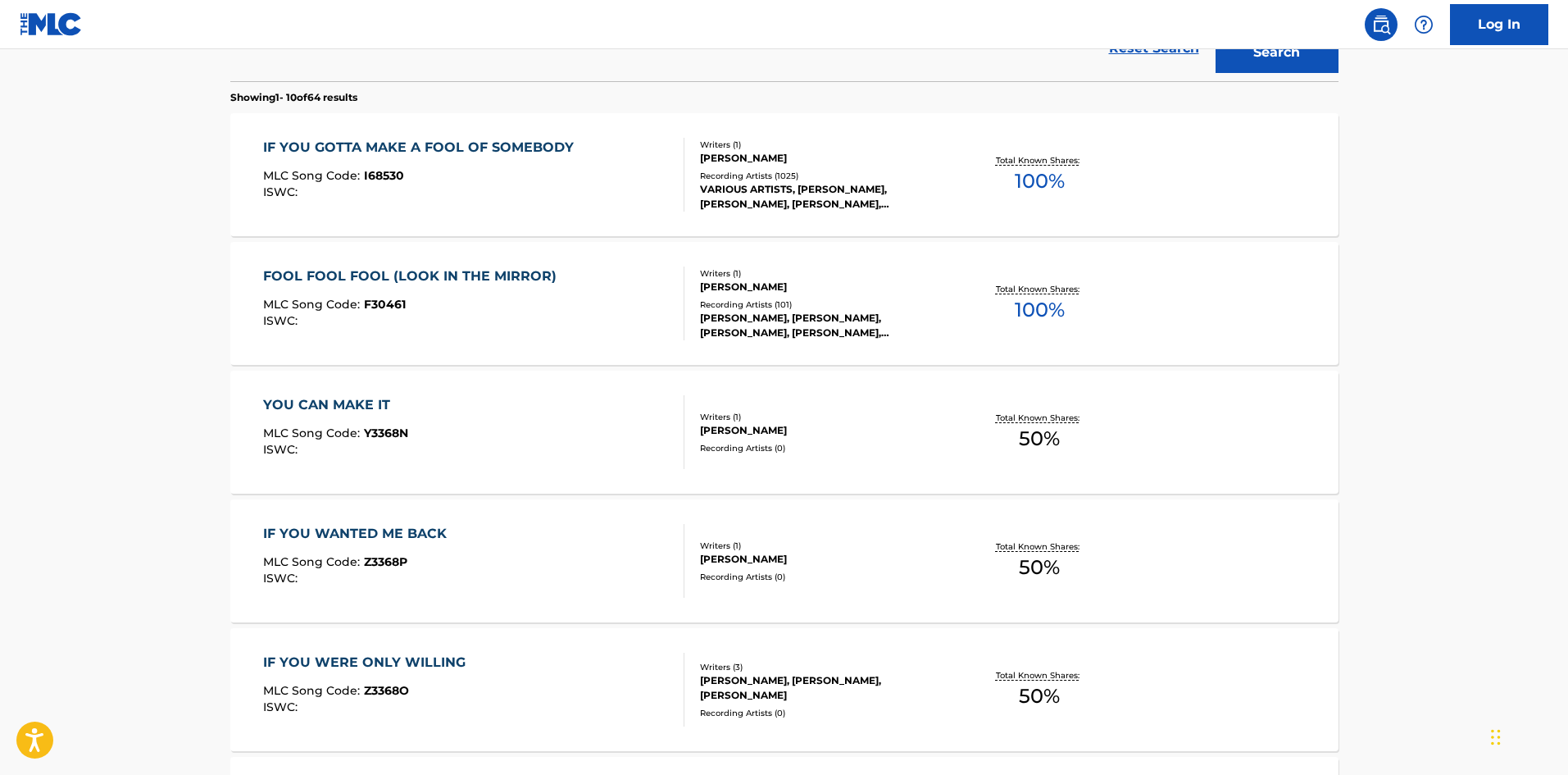
scroll to position [410, 0]
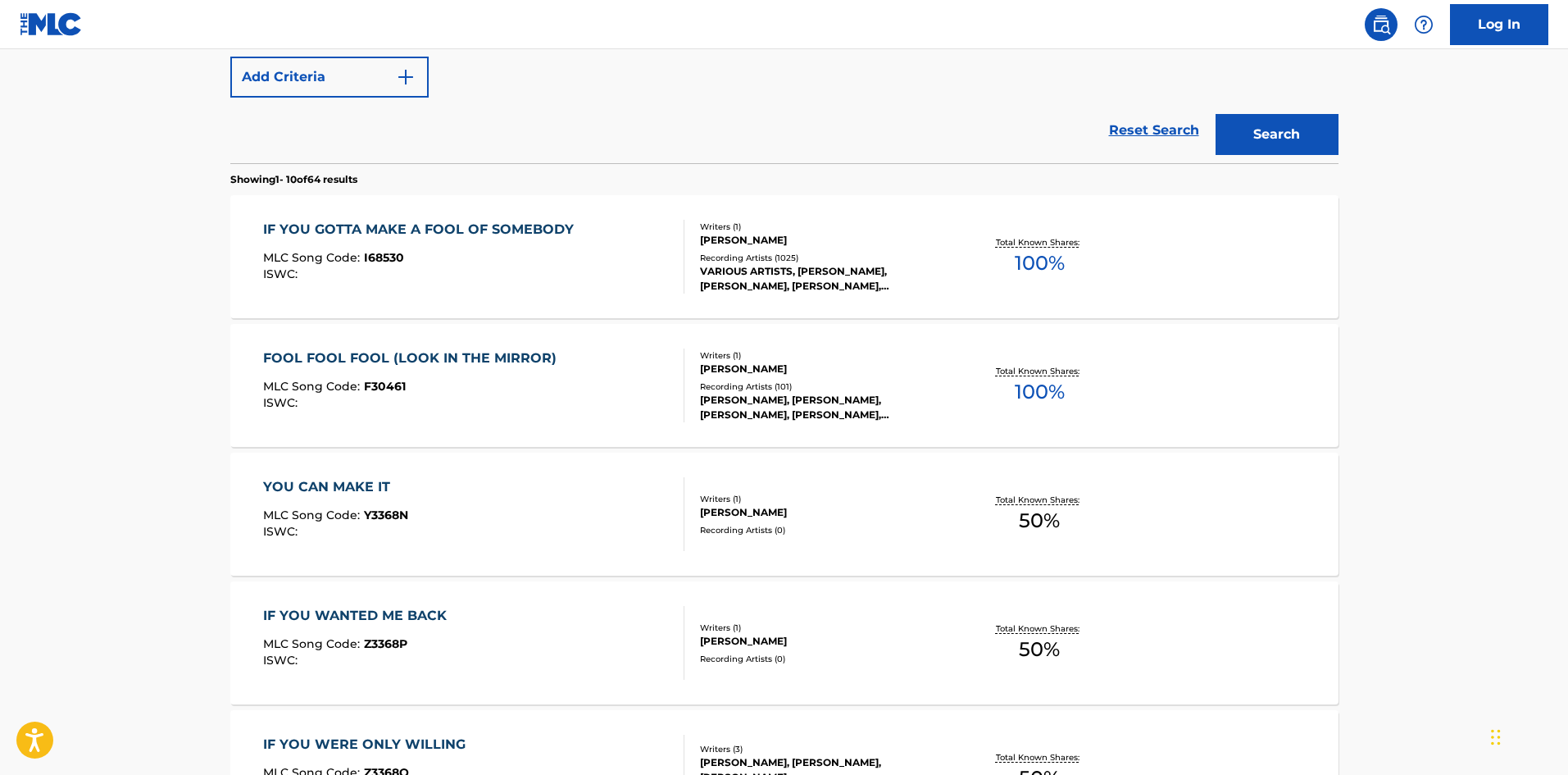
click at [679, 146] on div "Reset Search Search" at bounding box center [784, 131] width 1108 height 65
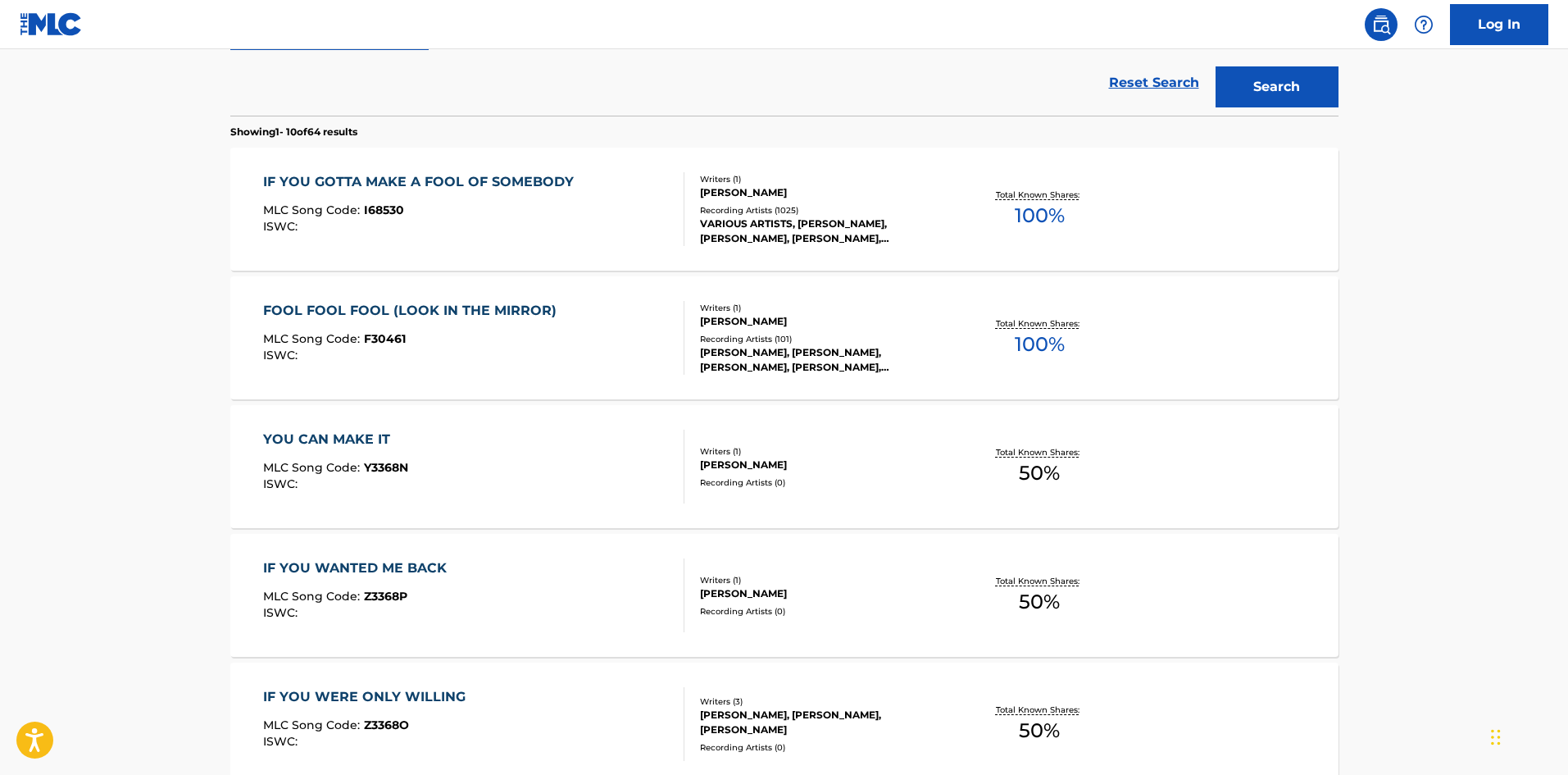
scroll to position [492, 0]
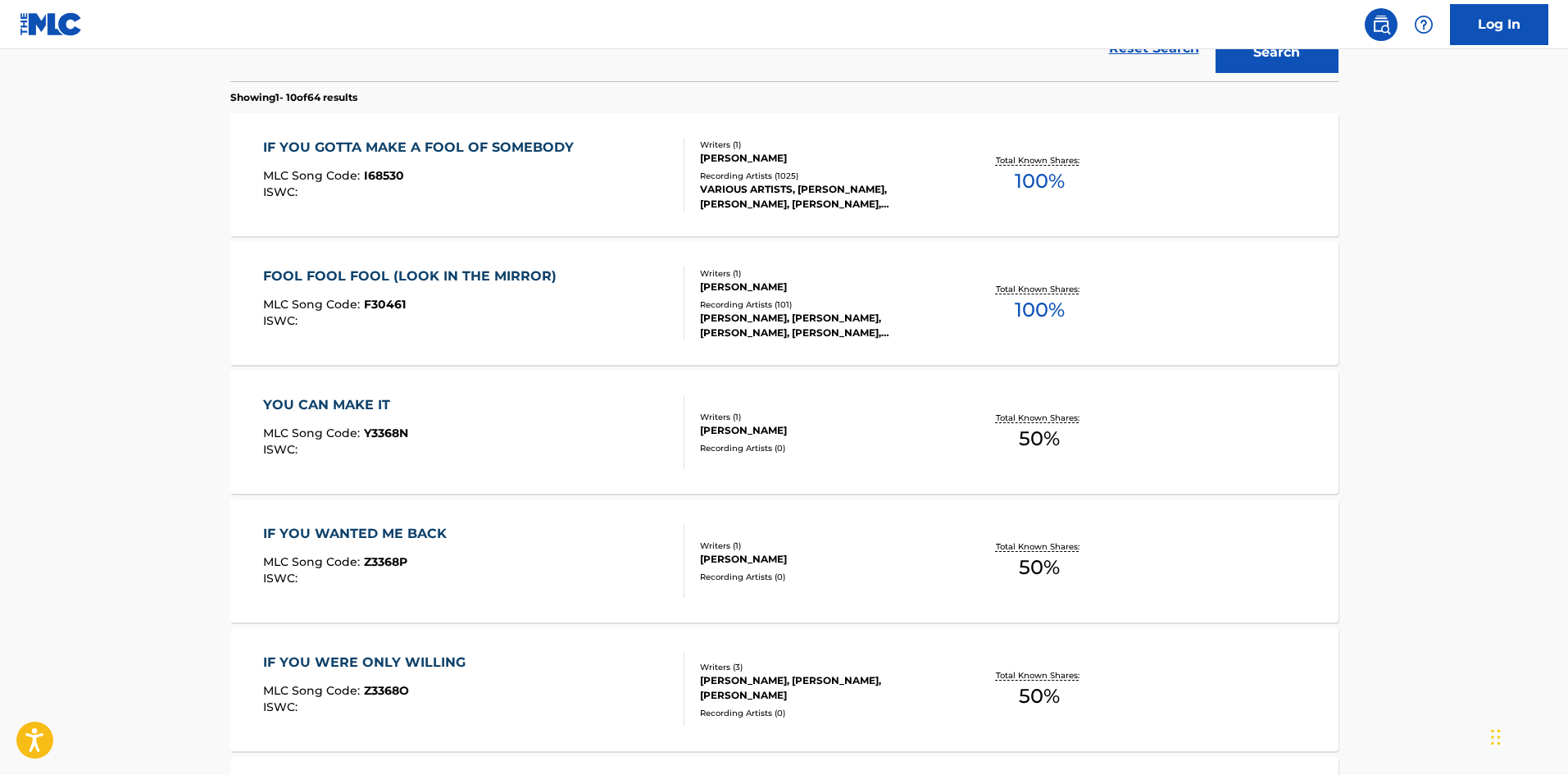
click at [499, 149] on div "IF YOU GOTTA MAKE A FOOL OF SOMEBODY" at bounding box center [422, 148] width 319 height 20
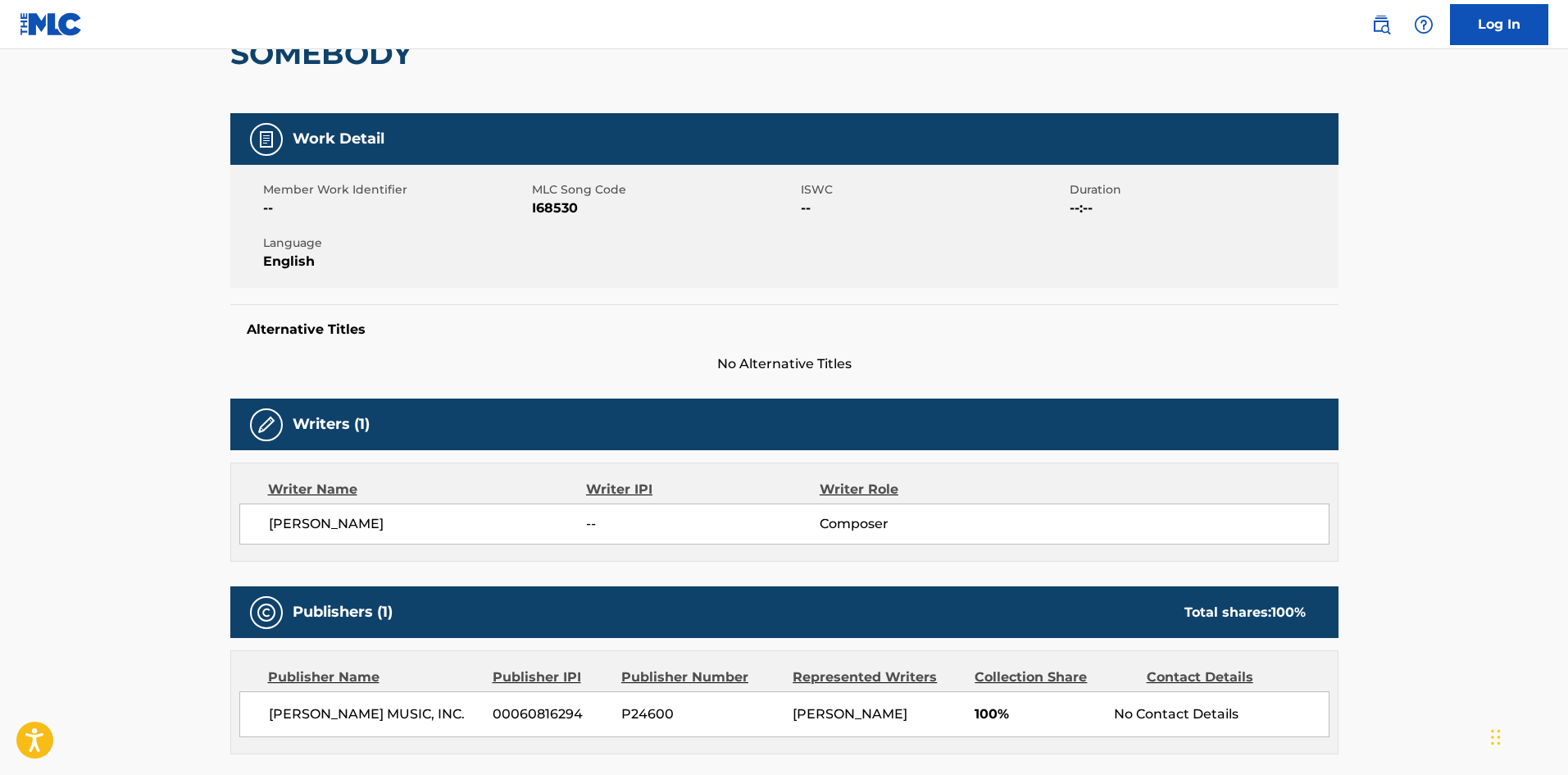
scroll to position [480, 0]
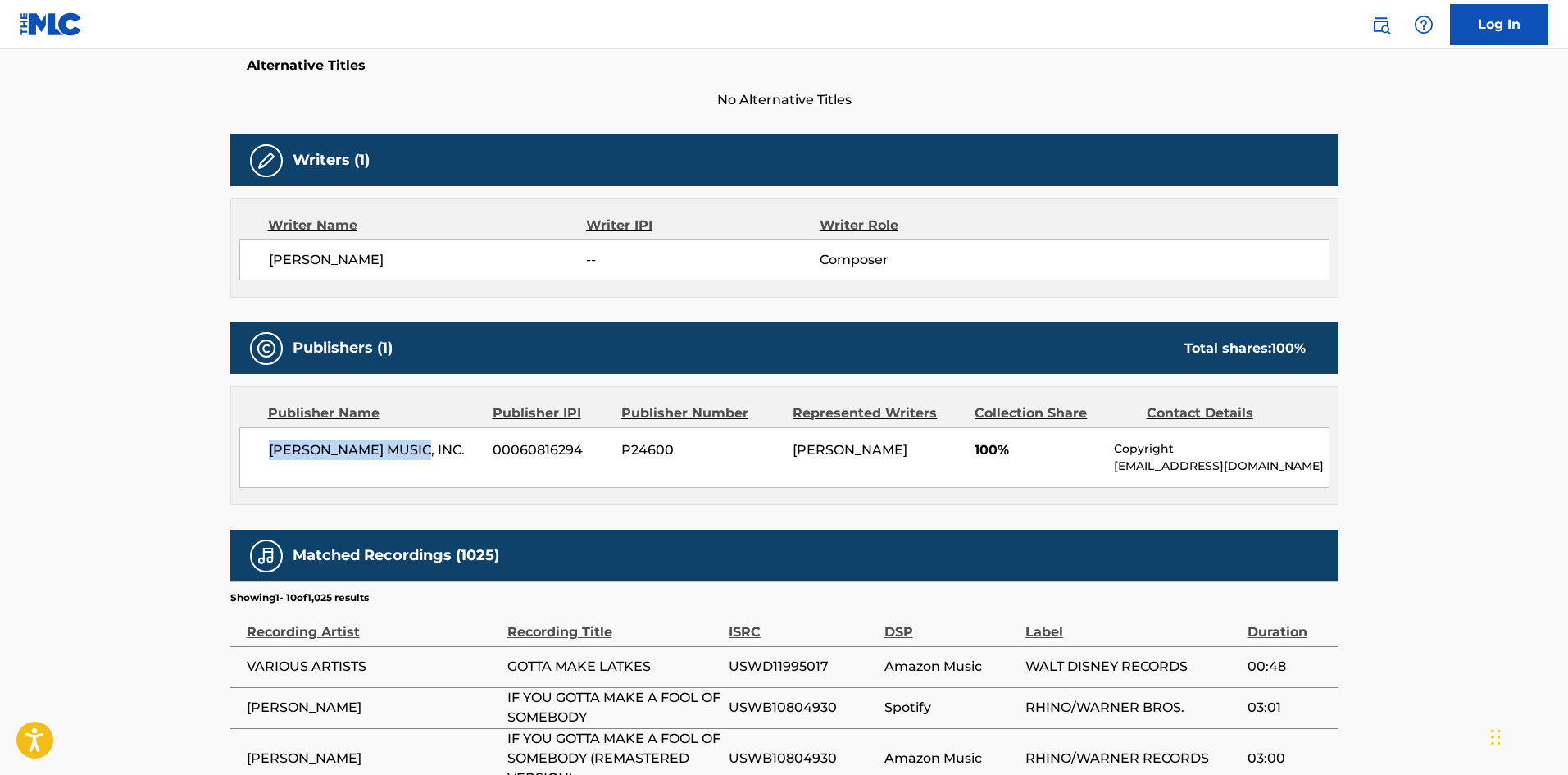
drag, startPoint x: 264, startPoint y: 450, endPoint x: 459, endPoint y: 439, distance: 195.3
click at [459, 439] on div "CARBERT MUSIC, INC. 00060816294 P24600 RUDY CLARK 100% Copyright Copyright@roun…" at bounding box center [784, 457] width 1090 height 60
click at [697, 23] on nav "Log In" at bounding box center [784, 24] width 1568 height 49
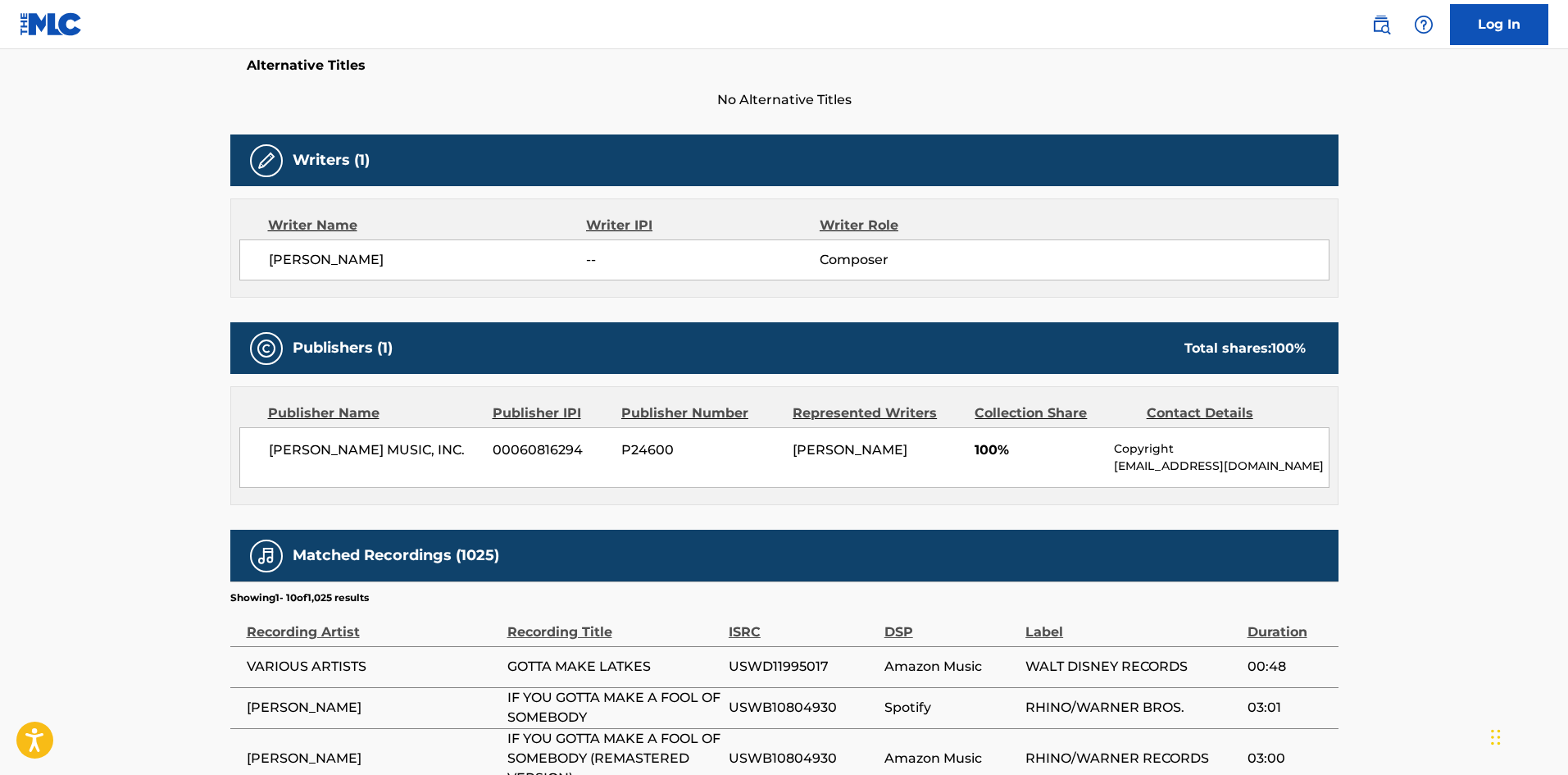
click at [697, 23] on nav "Log In" at bounding box center [784, 24] width 1568 height 49
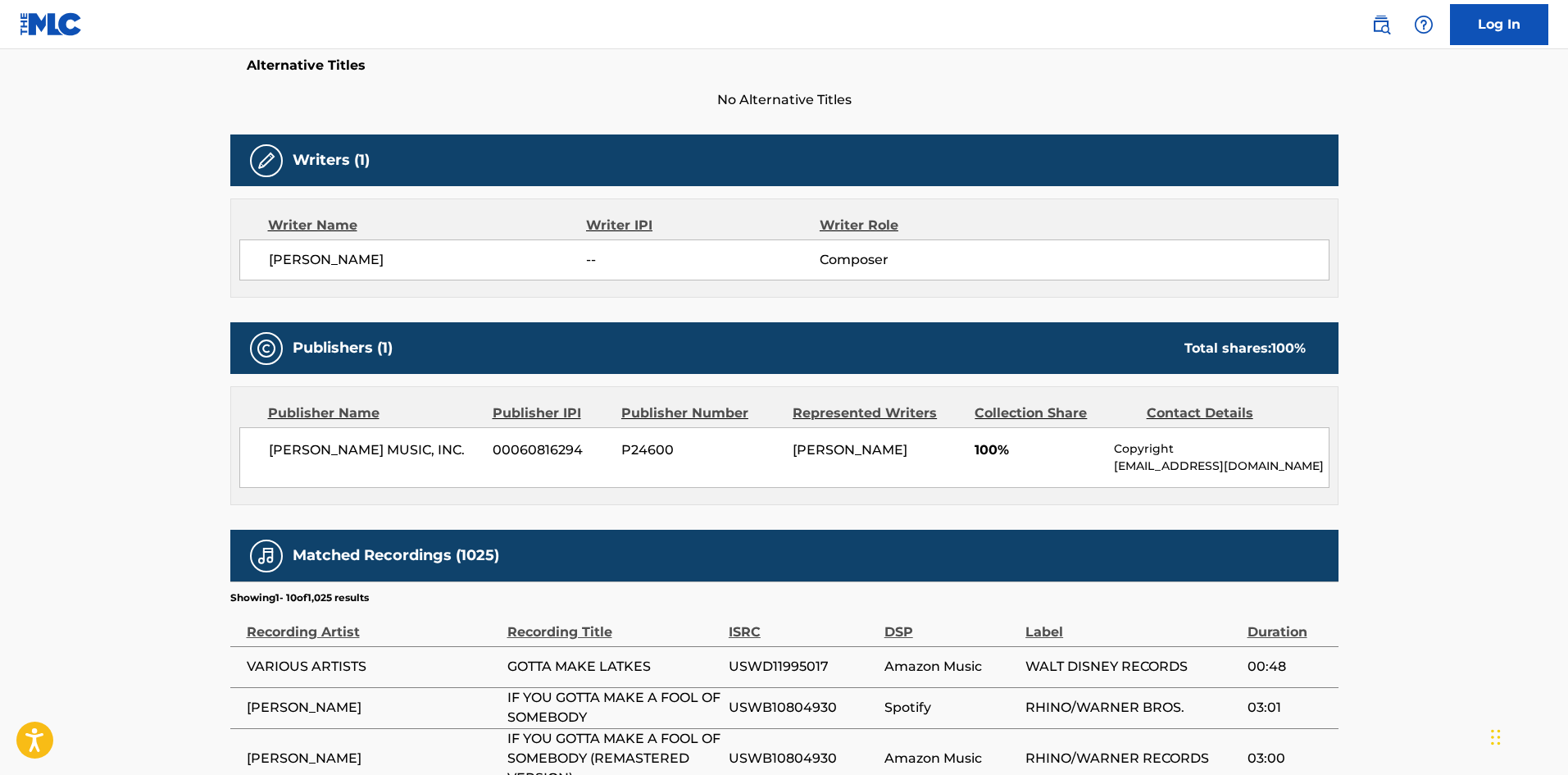
click at [697, 23] on nav "Log In" at bounding box center [784, 24] width 1568 height 49
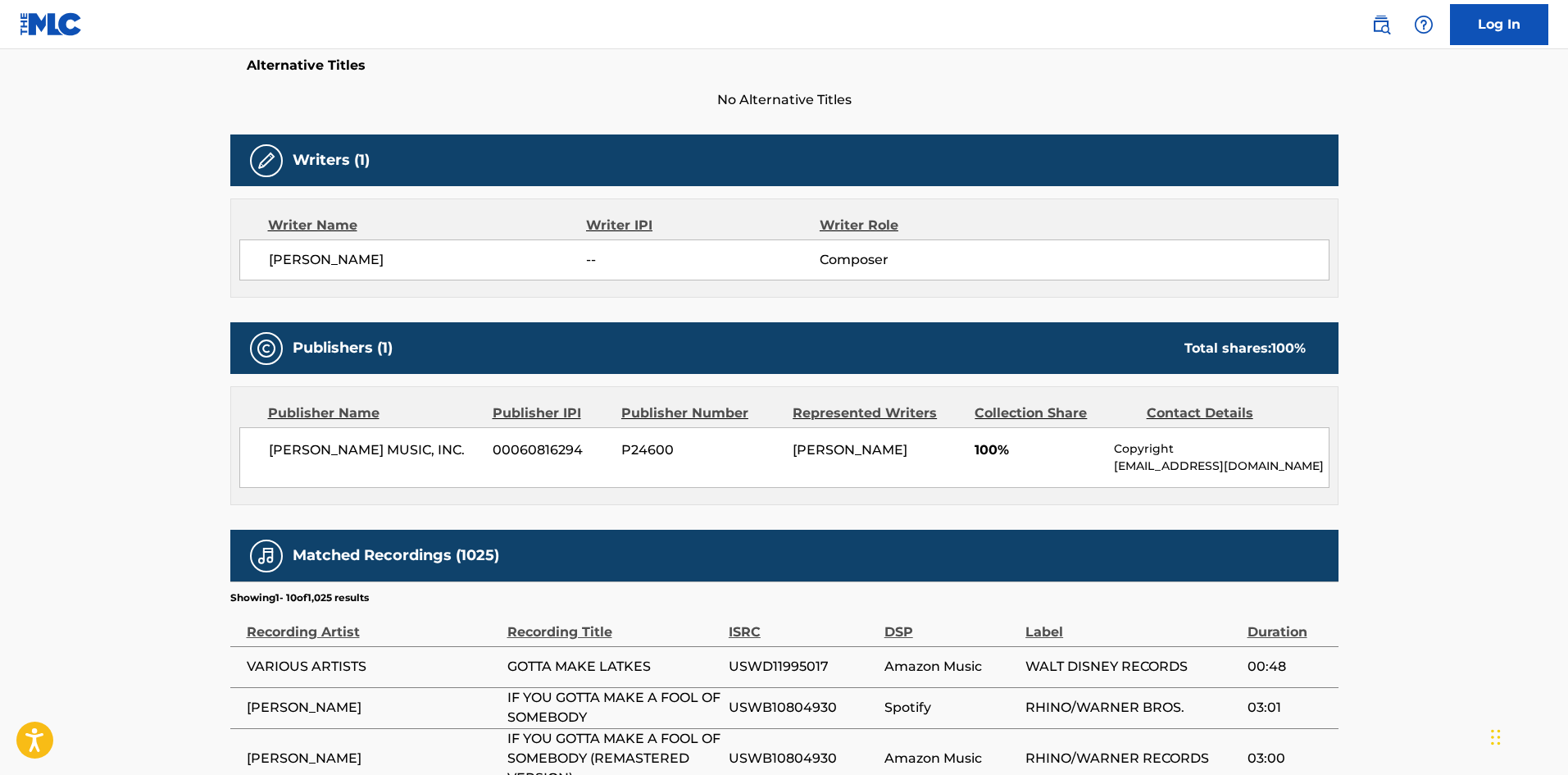
click at [697, 23] on nav "Log In" at bounding box center [784, 24] width 1568 height 49
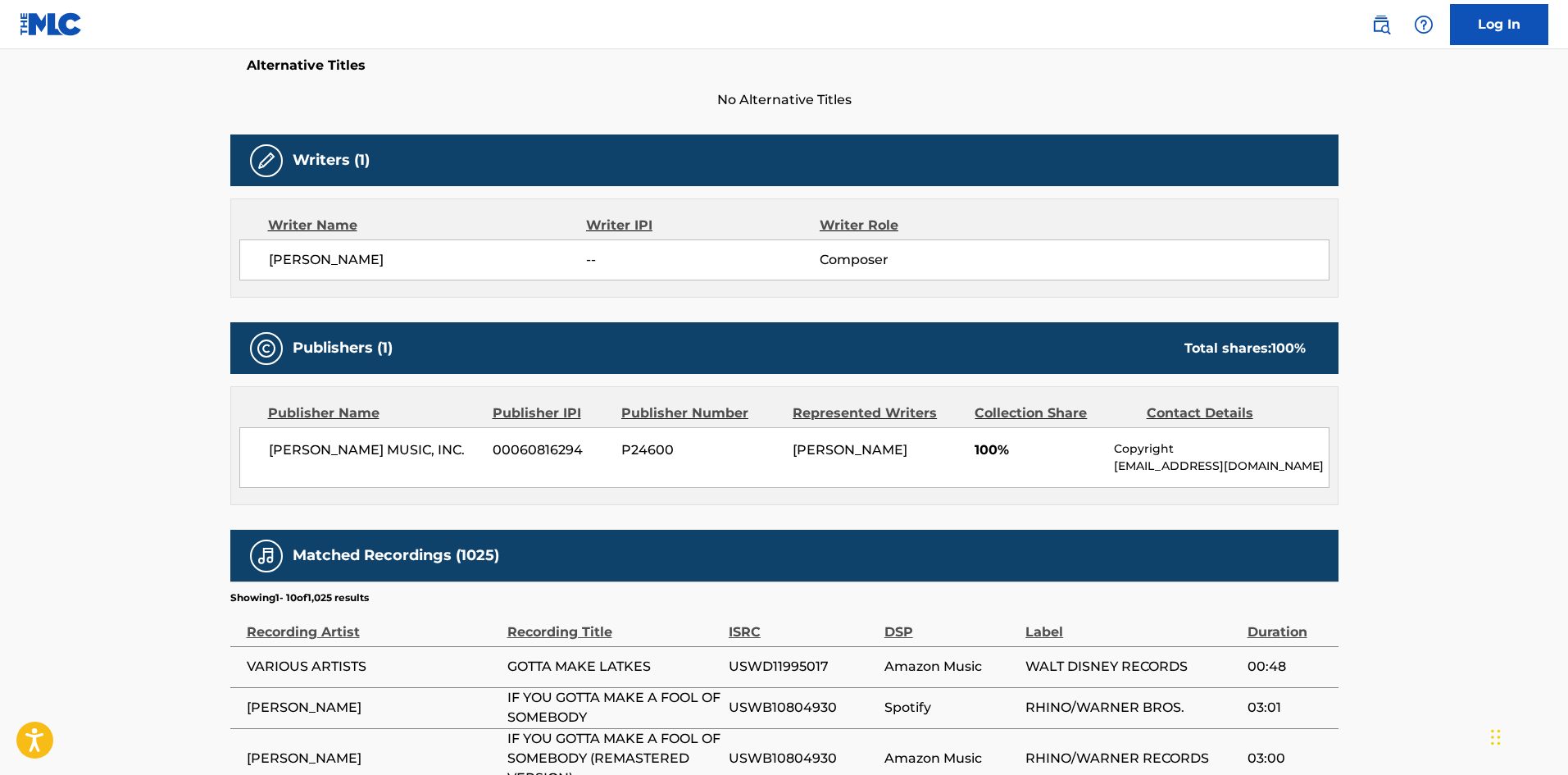
click at [697, 23] on nav "Log In" at bounding box center [784, 24] width 1568 height 49
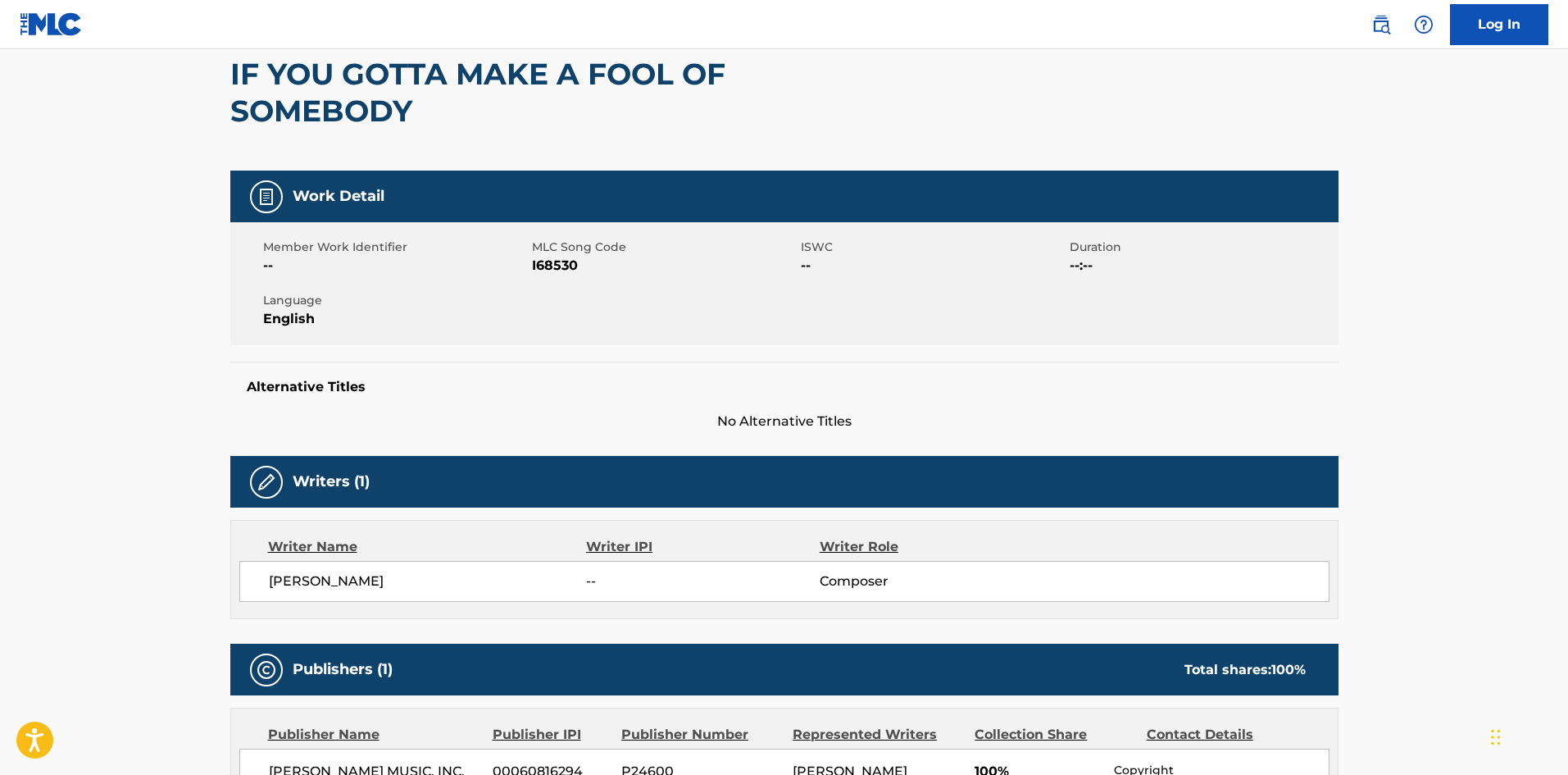
scroll to position [0, 0]
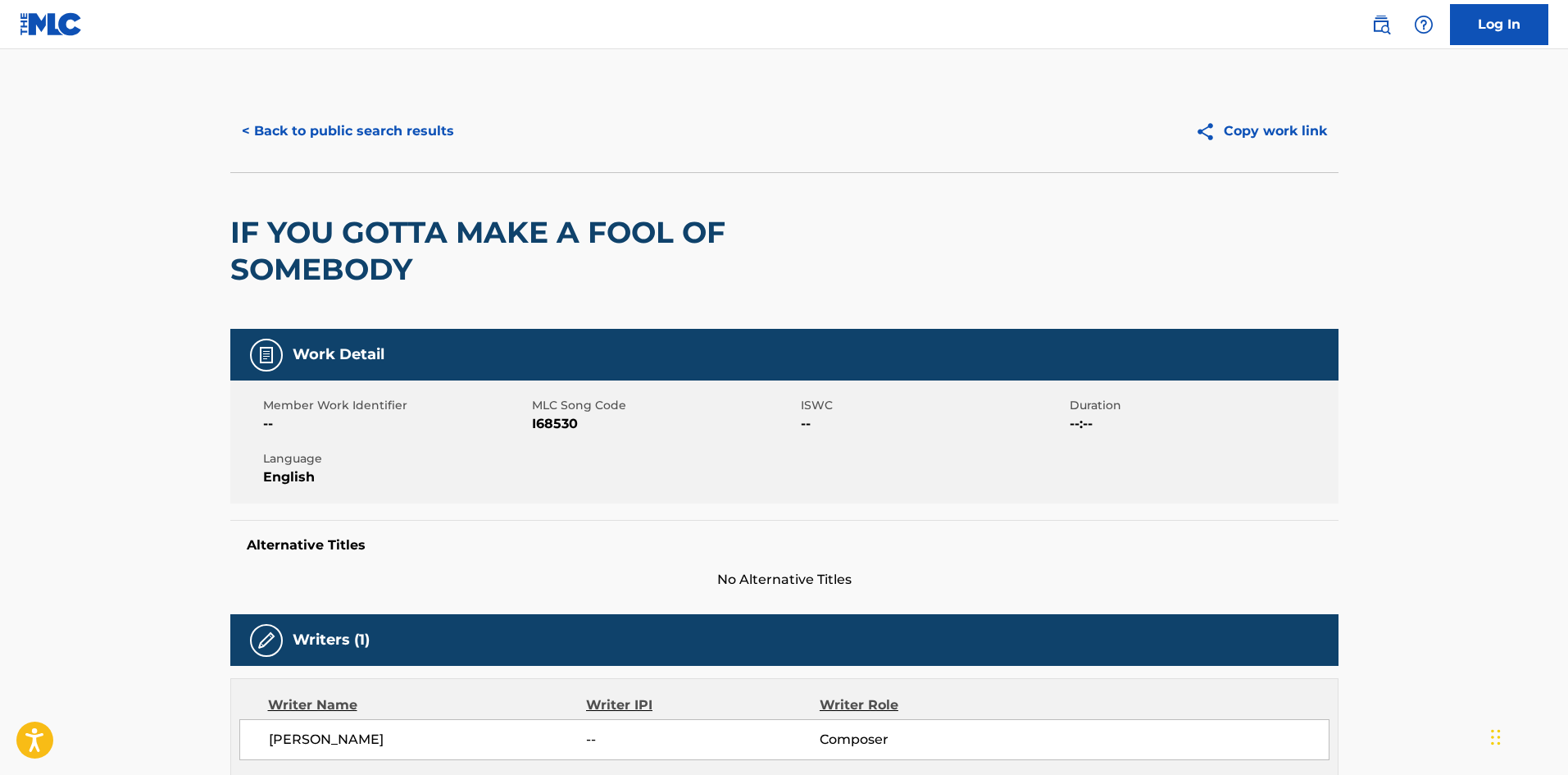
click at [381, 138] on button "< Back to public search results" at bounding box center [347, 131] width 235 height 41
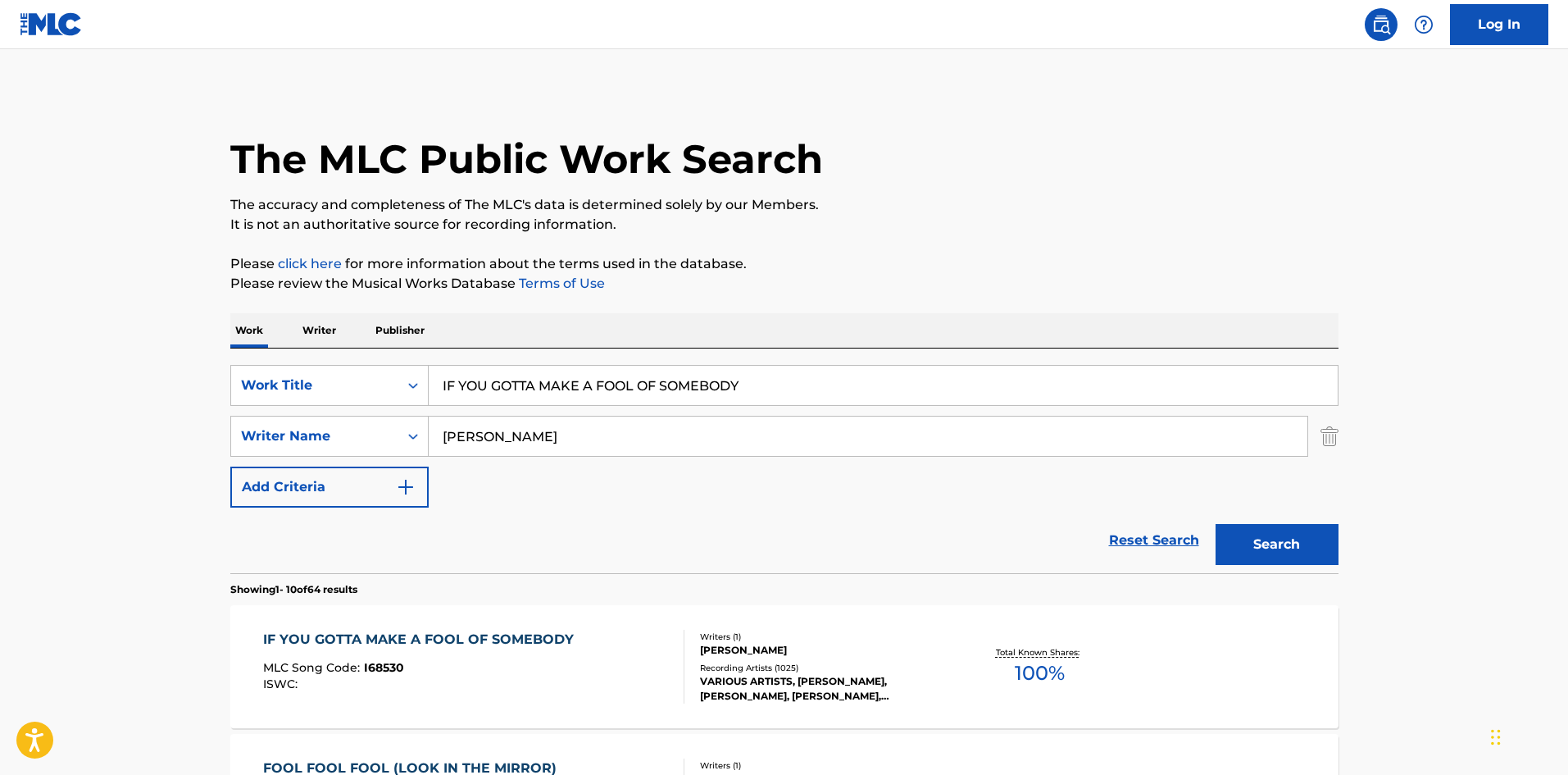
drag, startPoint x: 785, startPoint y: 386, endPoint x: 0, endPoint y: 354, distance: 785.7
paste input "'M IN LOVE"
type input "I'M IN LOVE"
click at [682, 200] on p "The accuracy and completeness of The MLC's data is determined solely by our Mem…" at bounding box center [784, 205] width 1108 height 20
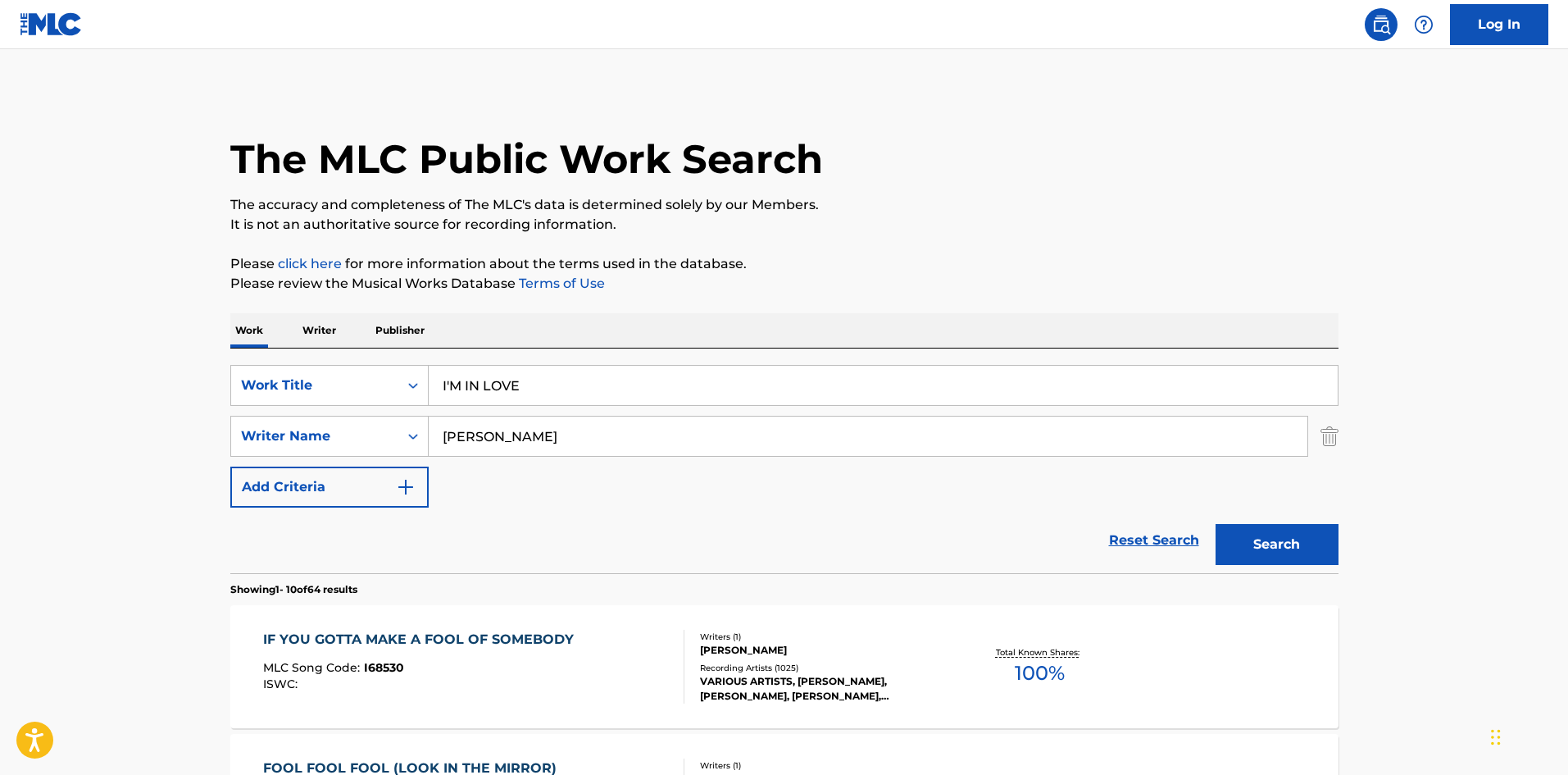
drag, startPoint x: 561, startPoint y: 445, endPoint x: 0, endPoint y: 449, distance: 561.0
paste input "WOMAC"
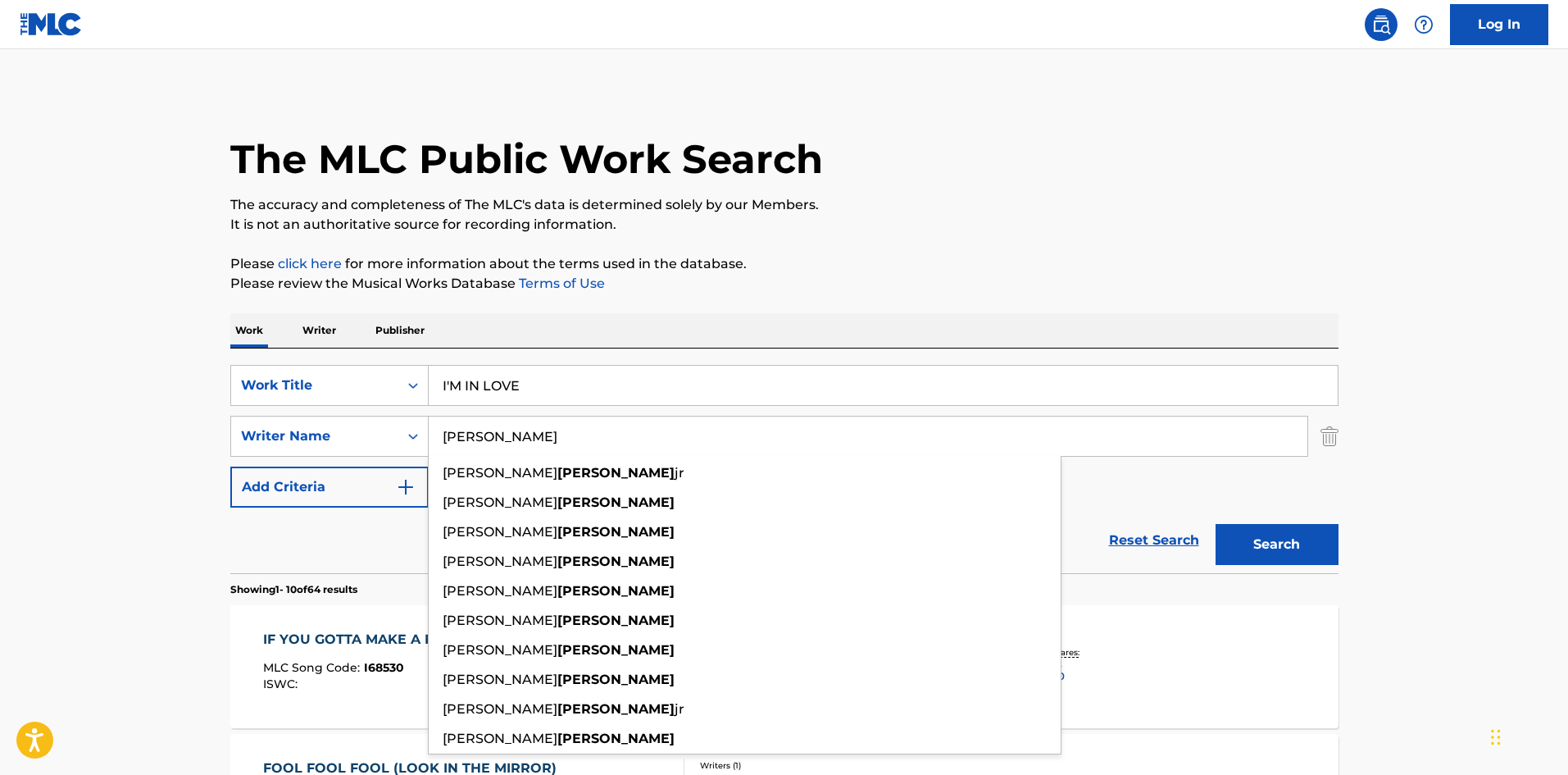
type input "WOMACK"
click at [1278, 556] on button "Search" at bounding box center [1277, 544] width 123 height 41
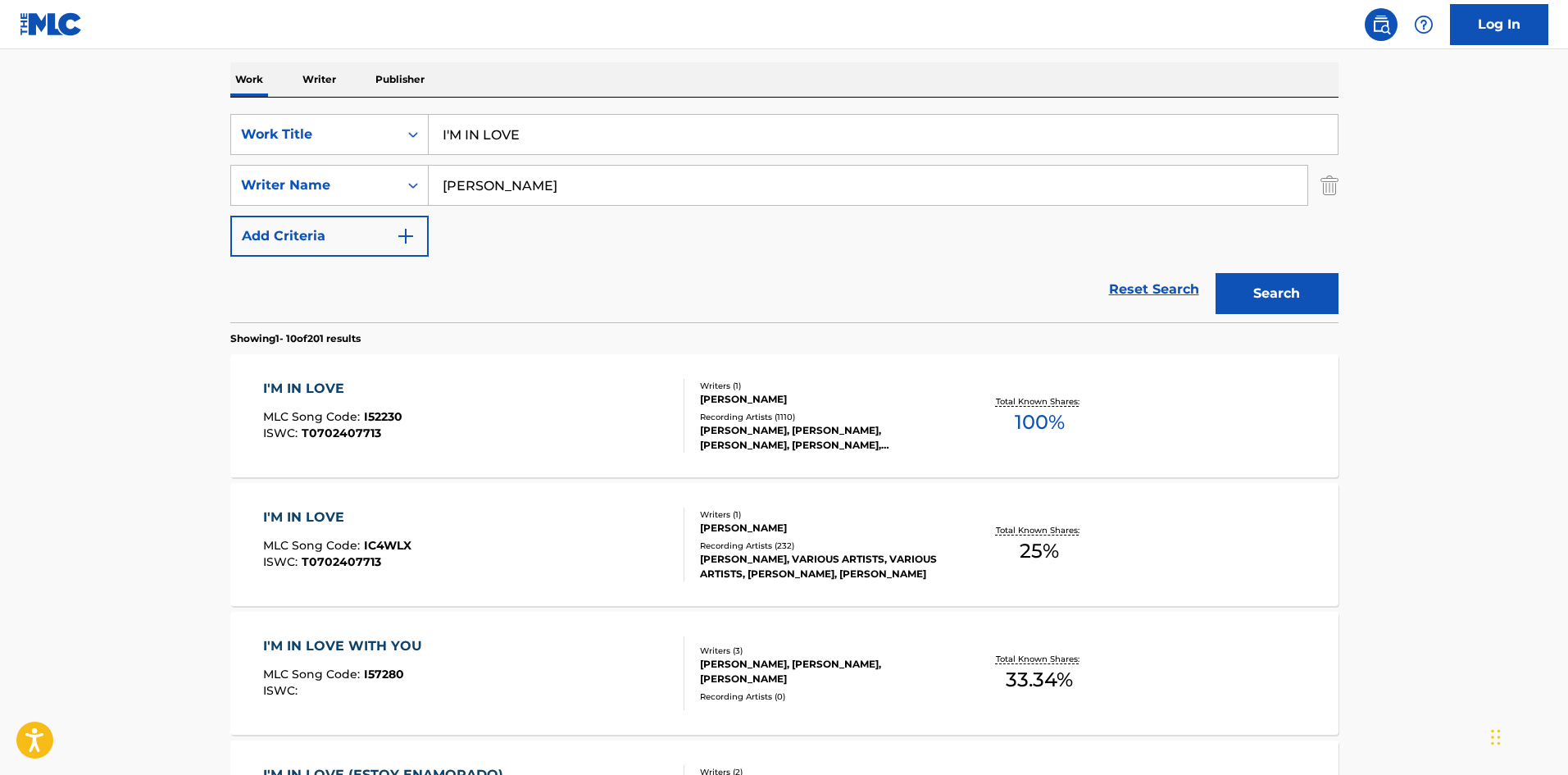
scroll to position [246, 0]
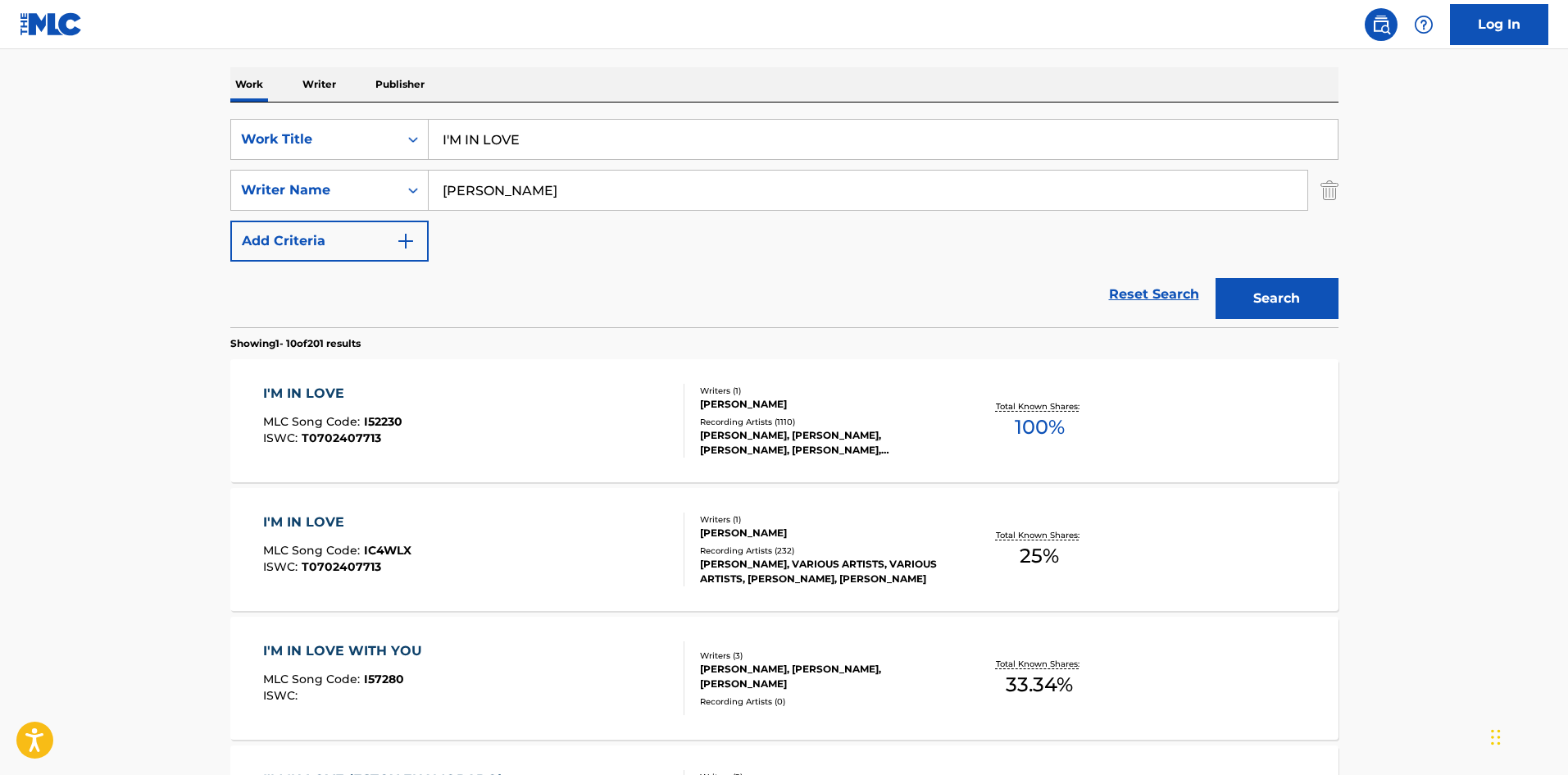
click at [324, 387] on div "I'M IN LOVE" at bounding box center [332, 393] width 140 height 20
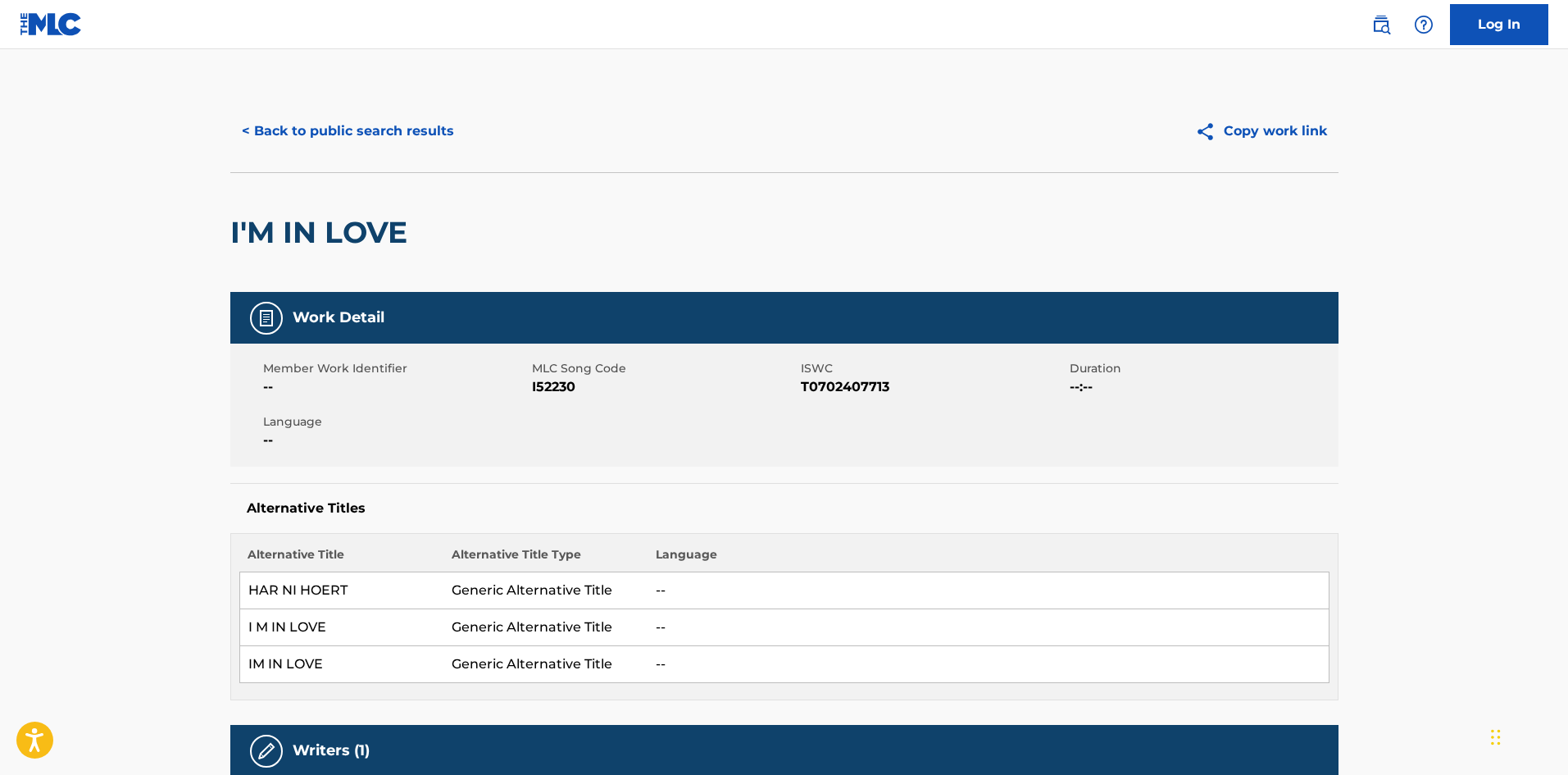
click at [601, 120] on div "< Back to public search results" at bounding box center [507, 131] width 554 height 41
click at [602, 114] on div "< Back to public search results" at bounding box center [507, 131] width 554 height 41
click at [600, 125] on div "< Back to public search results" at bounding box center [507, 131] width 554 height 41
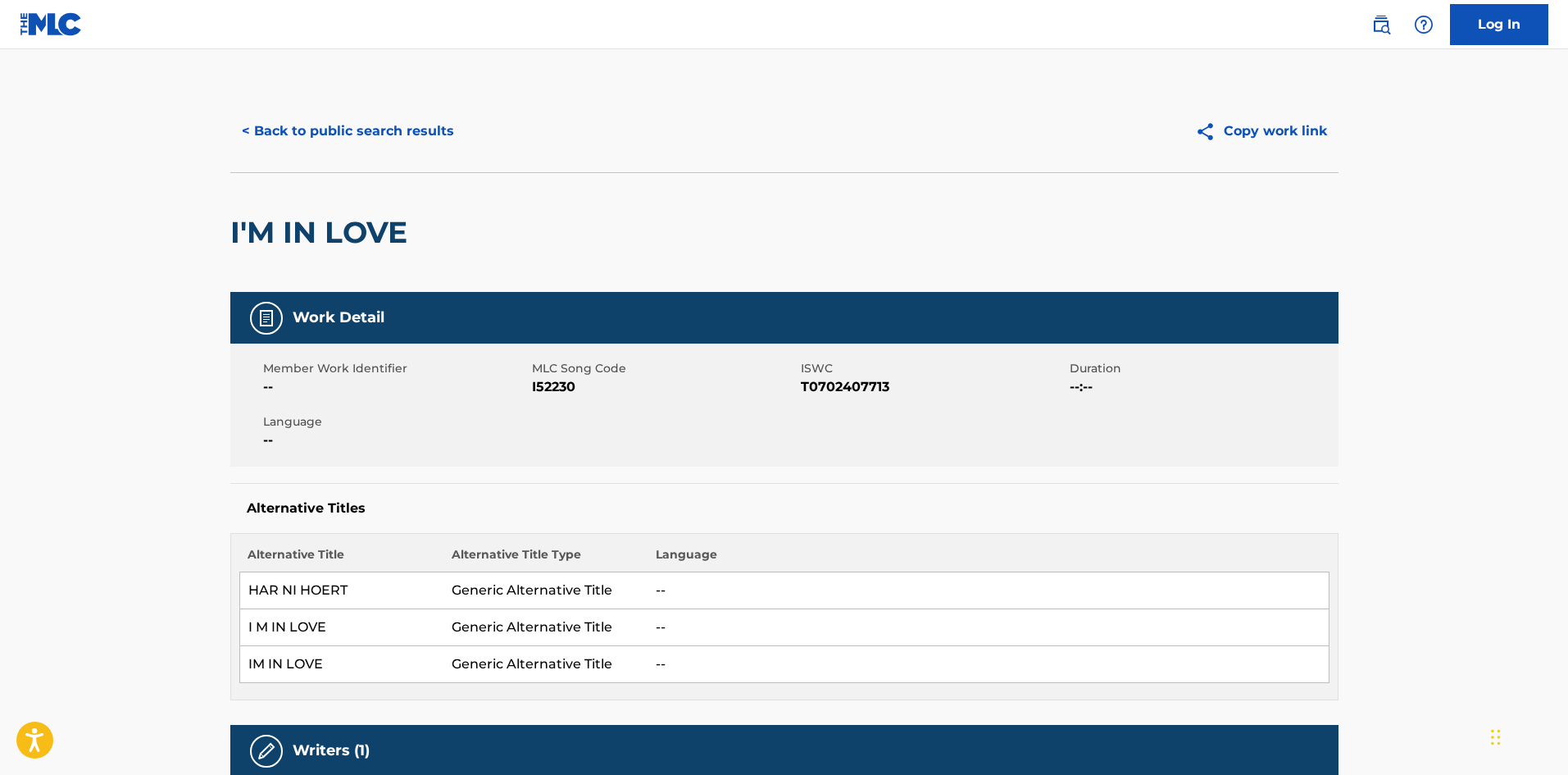
click at [600, 125] on div "< Back to public search results" at bounding box center [507, 131] width 554 height 41
click at [600, 126] on div "< Back to public search results" at bounding box center [507, 131] width 554 height 41
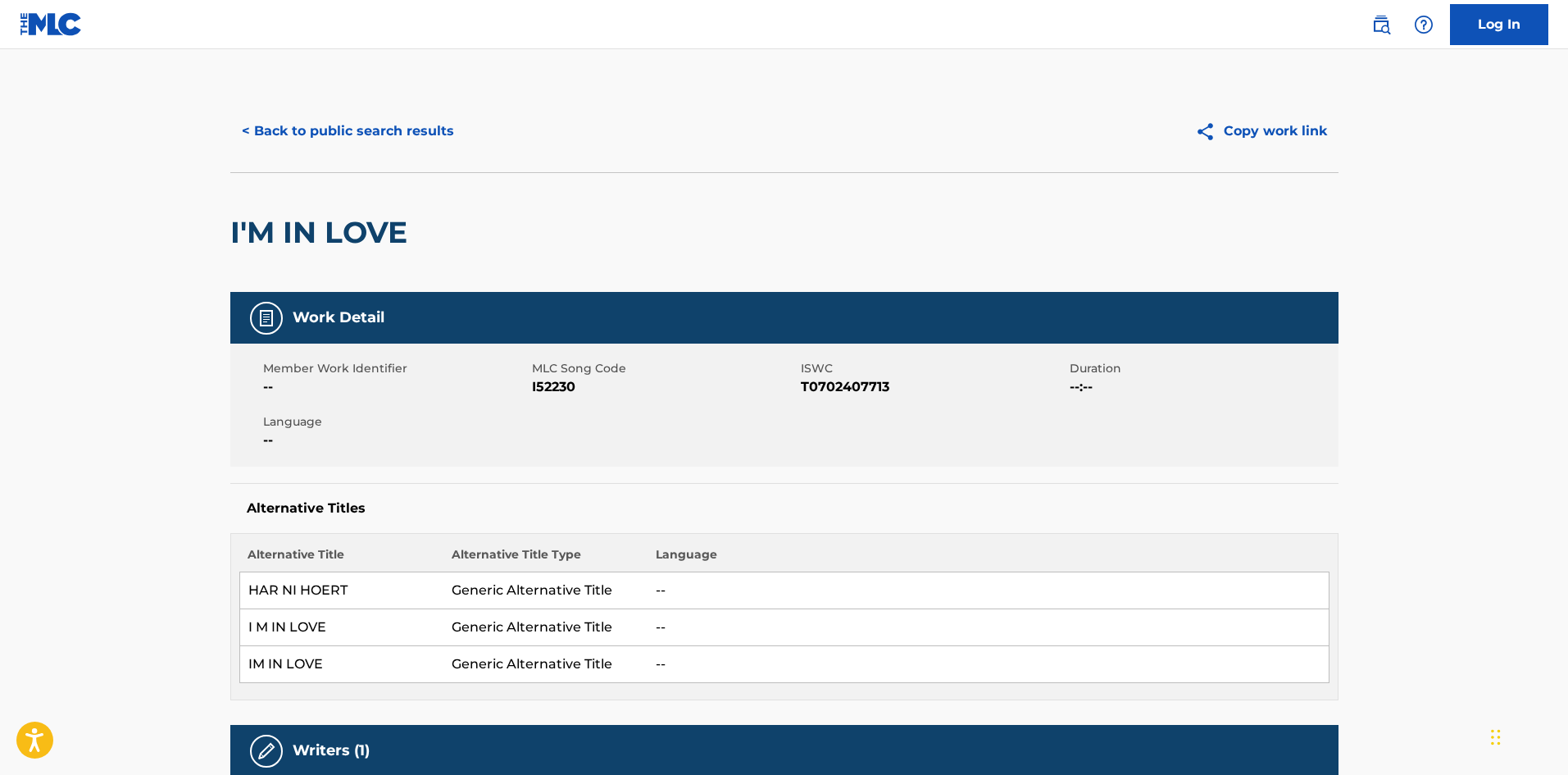
click at [600, 126] on div "< Back to public search results" at bounding box center [507, 131] width 554 height 41
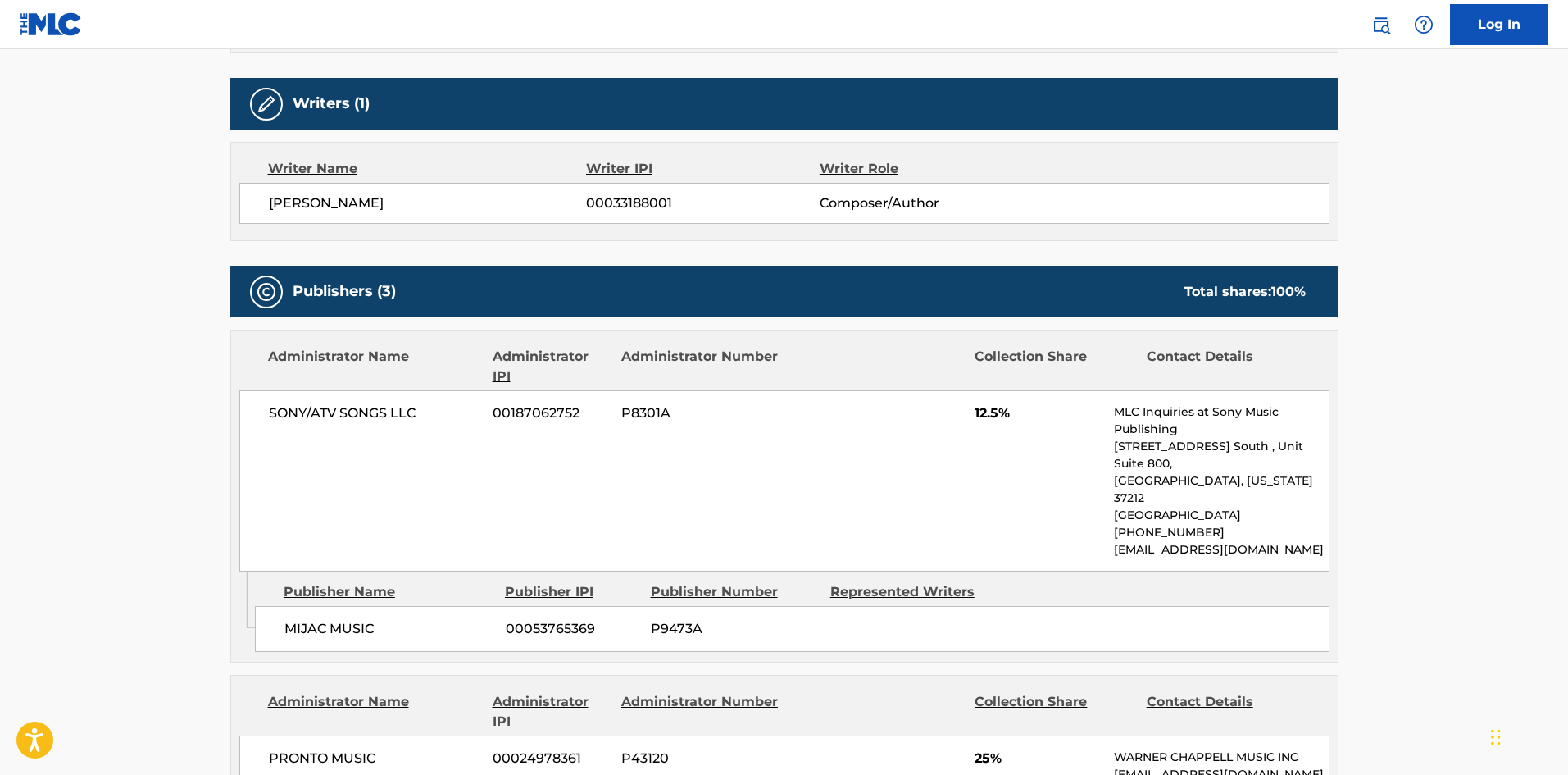
scroll to position [656, 0]
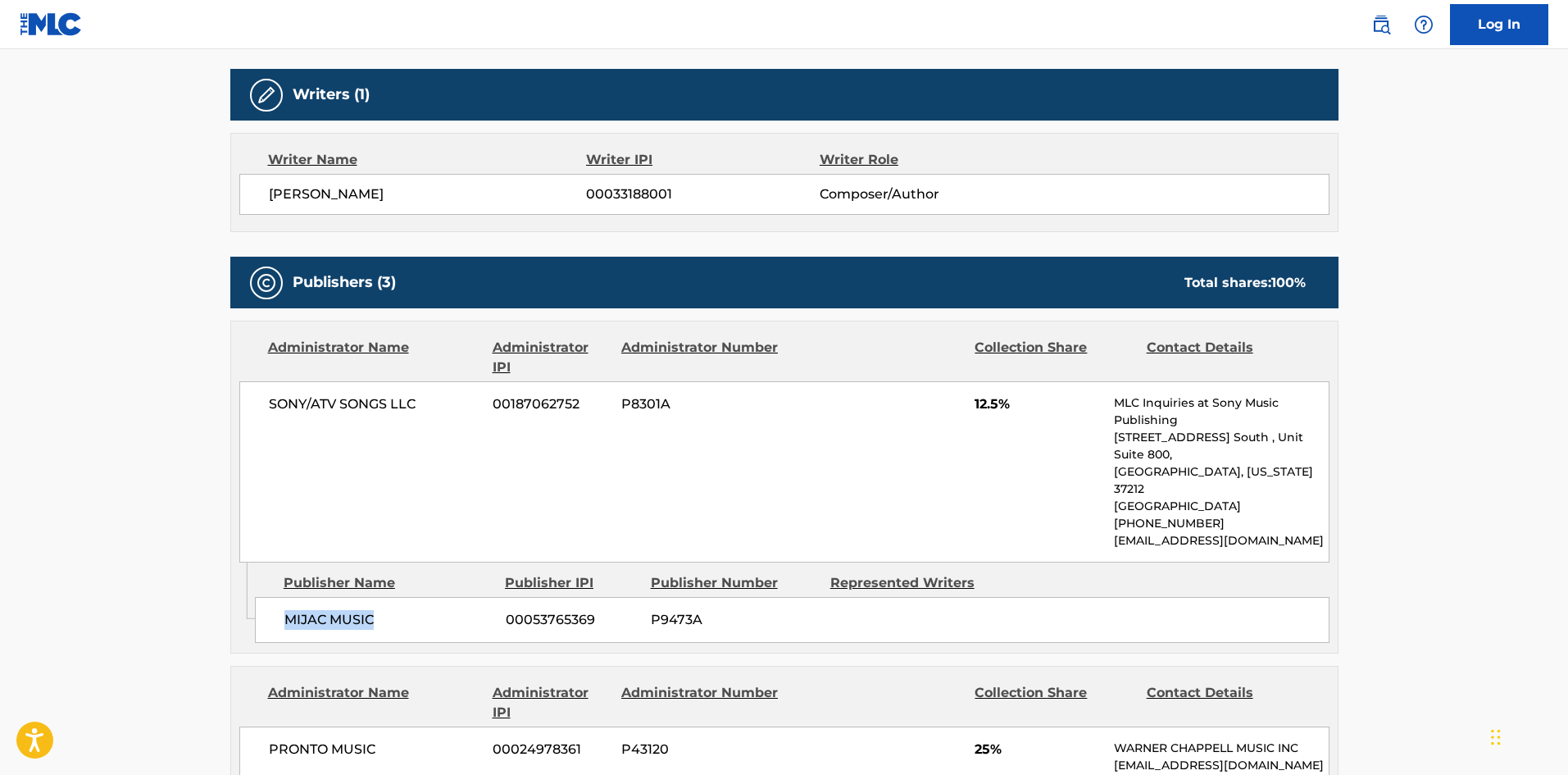
drag, startPoint x: 287, startPoint y: 581, endPoint x: 406, endPoint y: 572, distance: 119.3
click at [406, 597] on div "MIJAC MUSIC 00053765369 P9473A" at bounding box center [792, 619] width 1074 height 46
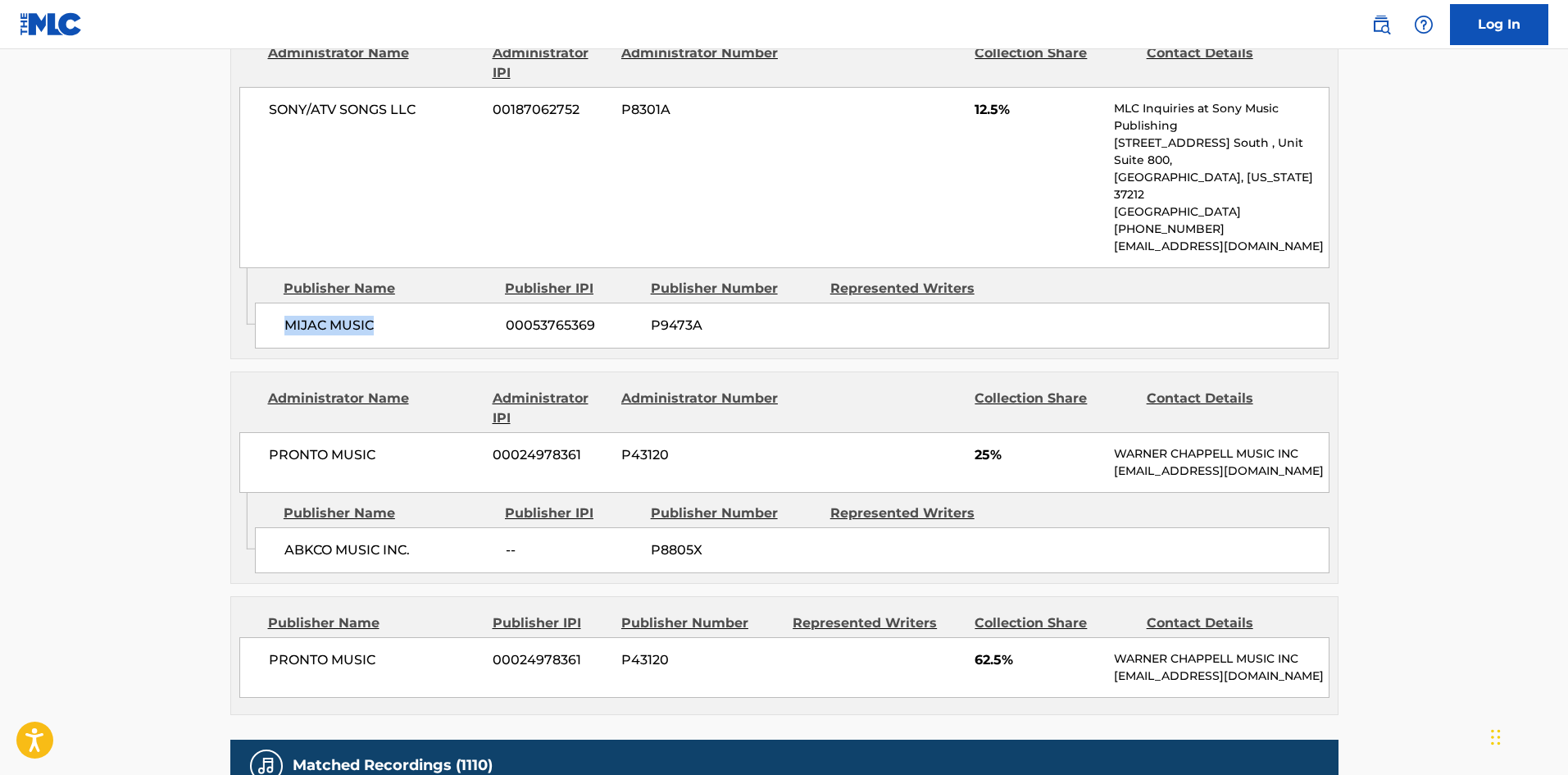
scroll to position [983, 0]
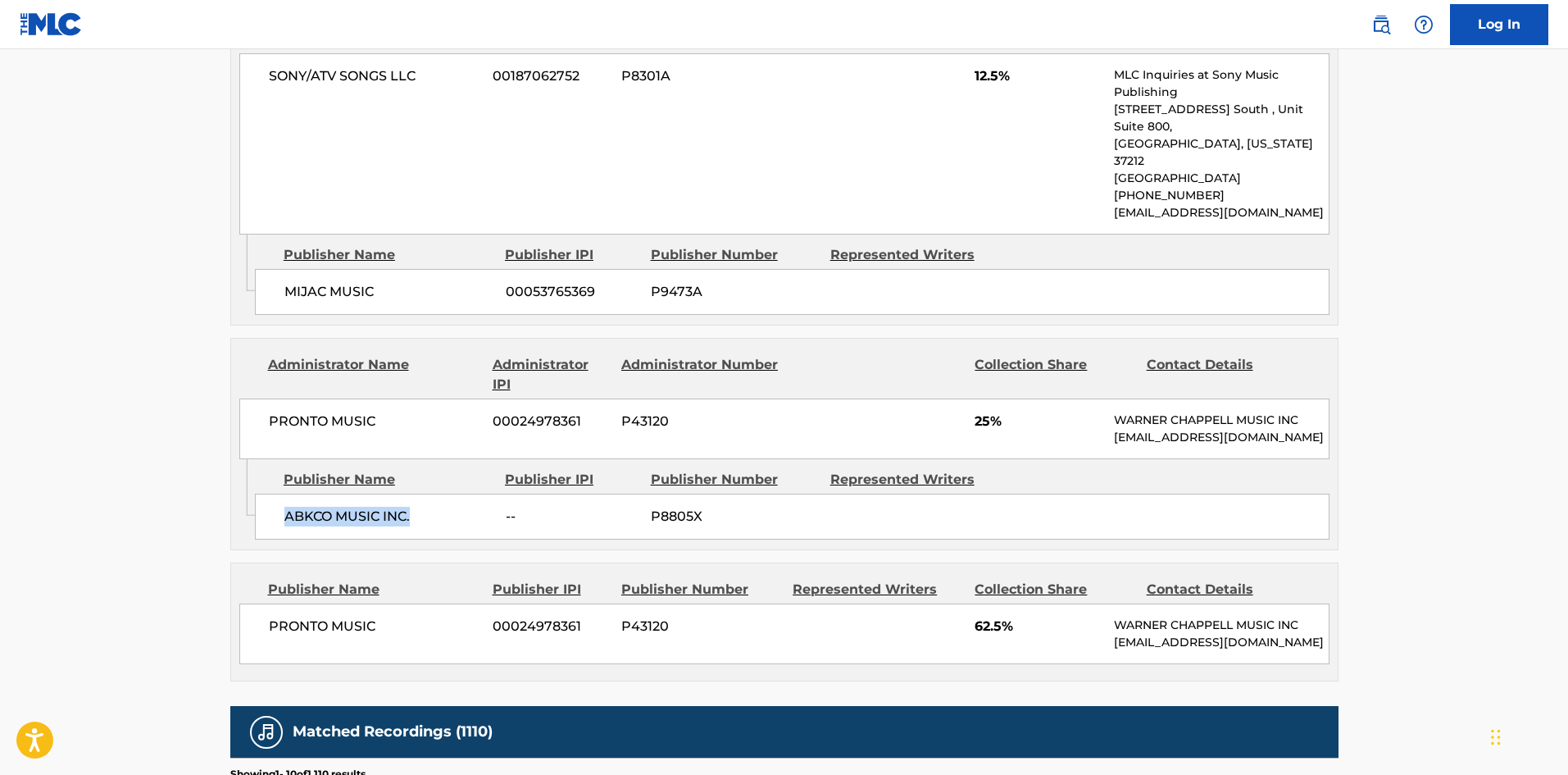
drag, startPoint x: 286, startPoint y: 500, endPoint x: 442, endPoint y: 488, distance: 156.5
click at [442, 494] on div "ABKCO MUSIC INC. -- P8805X" at bounding box center [792, 516] width 1074 height 46
drag, startPoint x: 974, startPoint y: 387, endPoint x: 990, endPoint y: 387, distance: 16.0
click at [990, 398] on div "PRONTO MUSIC 00024978361 P43120 25% WARNER CHAPPELL MUSIC INC MLC_Inquiries@war…" at bounding box center [784, 429] width 1090 height 60
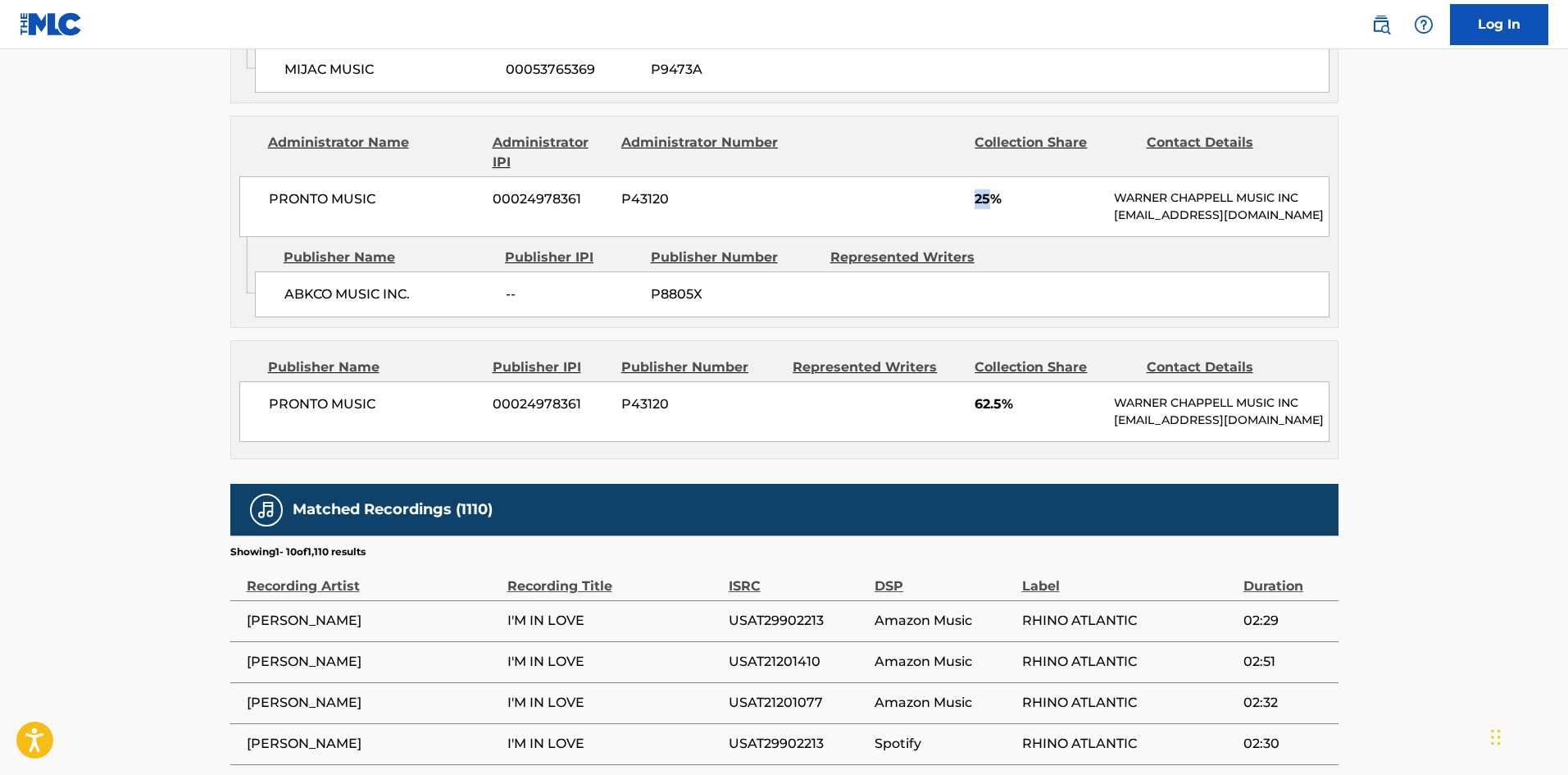
scroll to position [1229, 0]
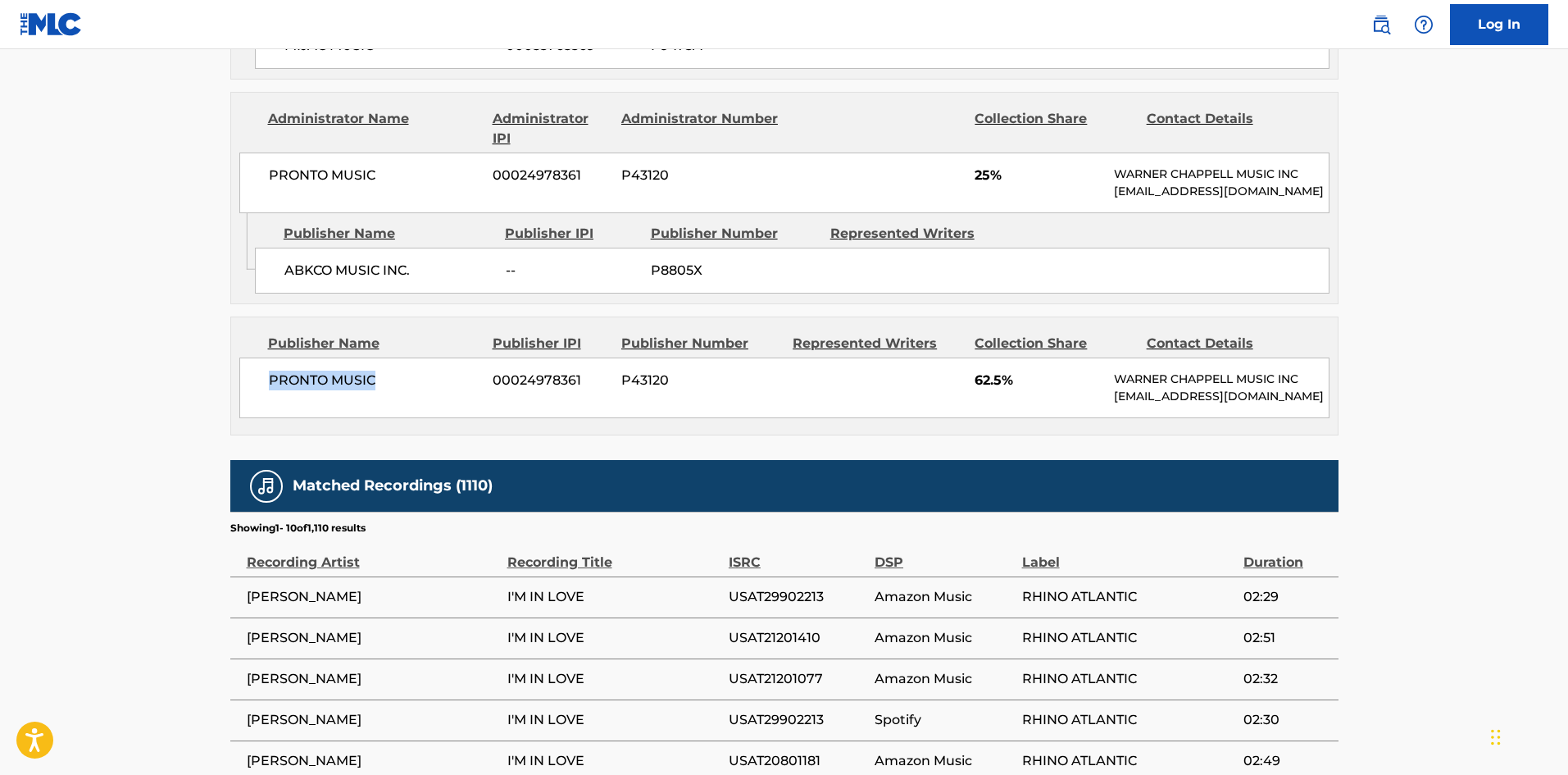
drag, startPoint x: 265, startPoint y: 367, endPoint x: 418, endPoint y: 367, distance: 153.0
click at [418, 367] on div "PRONTO MUSIC 00024978361 P43120 62.5% WARNER CHAPPELL MUSIC INC MLC_Inquiries@w…" at bounding box center [784, 388] width 1090 height 60
drag, startPoint x: 974, startPoint y: 366, endPoint x: 1001, endPoint y: 366, distance: 27.0
click at [1001, 366] on div "PRONTO MUSIC 00024978361 P43120 62.5% WARNER CHAPPELL MUSIC INC MLC_Inquiries@w…" at bounding box center [784, 388] width 1090 height 60
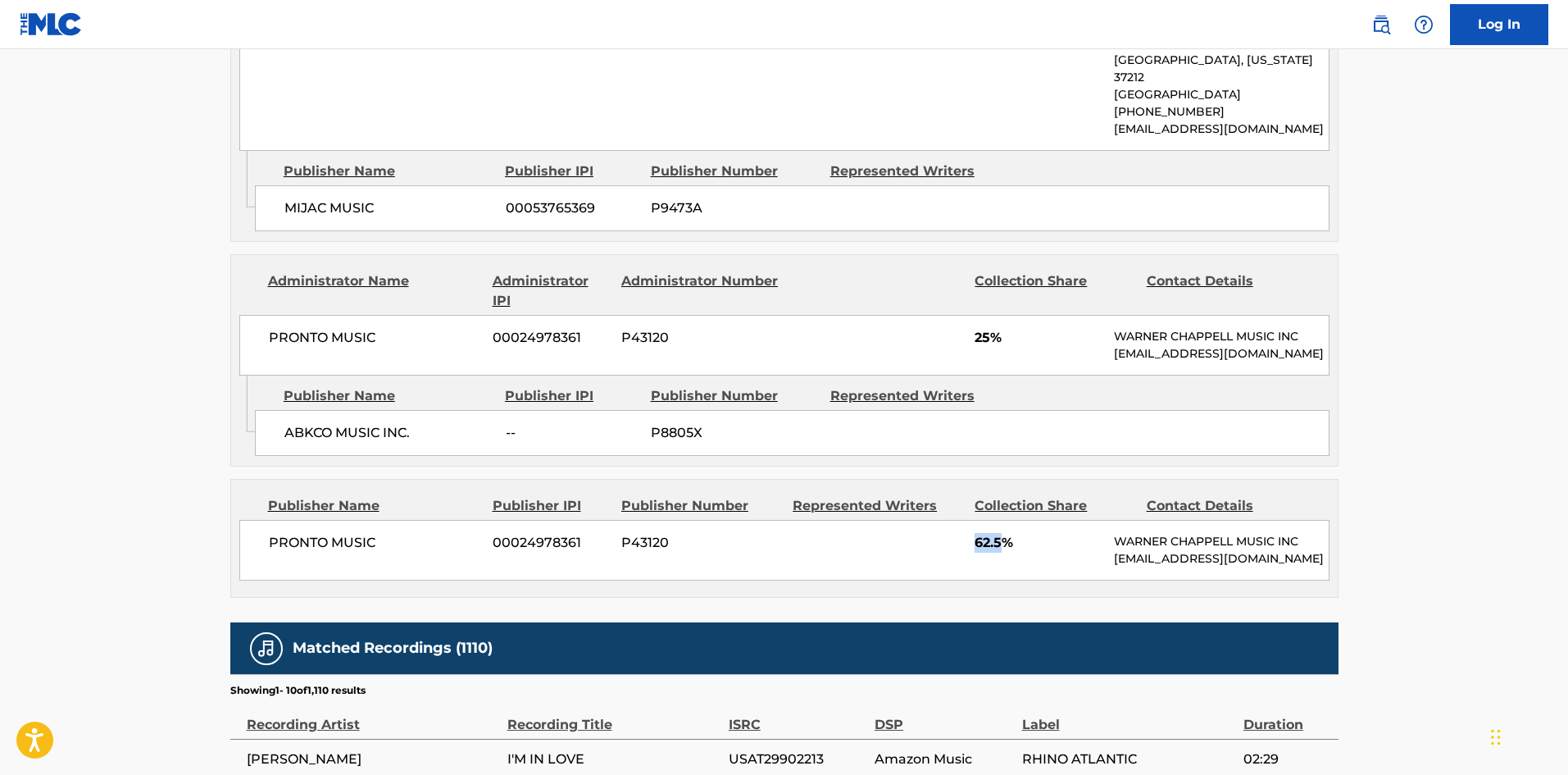
scroll to position [1065, 0]
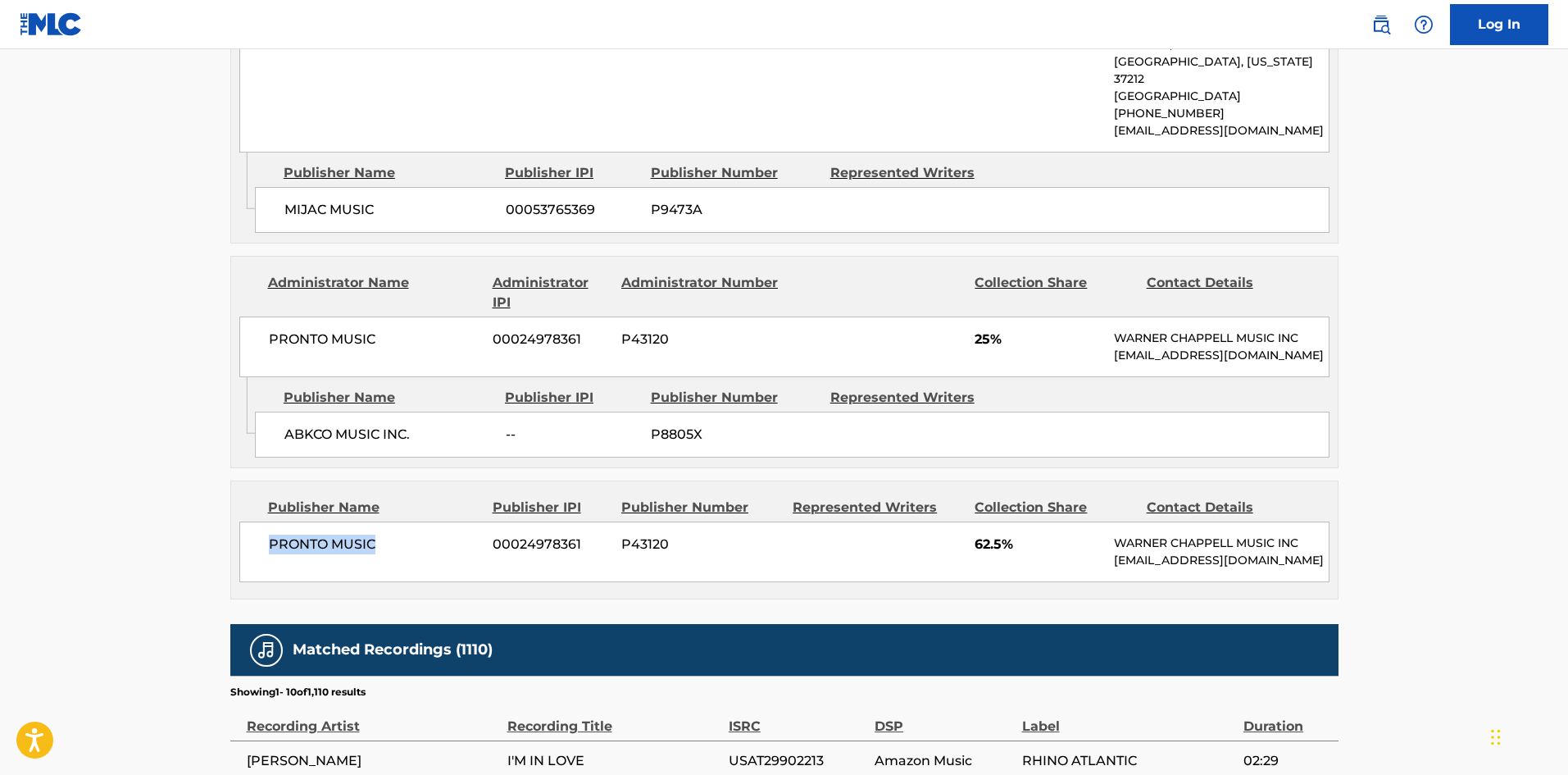
drag, startPoint x: 284, startPoint y: 536, endPoint x: 399, endPoint y: 532, distance: 115.1
click at [398, 536] on div "PRONTO MUSIC 00024978361 P43120 62.5% WARNER CHAPPELL MUSIC INC MLC_Inquiries@w…" at bounding box center [784, 552] width 1090 height 60
click at [423, 424] on span "ABKCO MUSIC INC." at bounding box center [389, 434] width 209 height 20
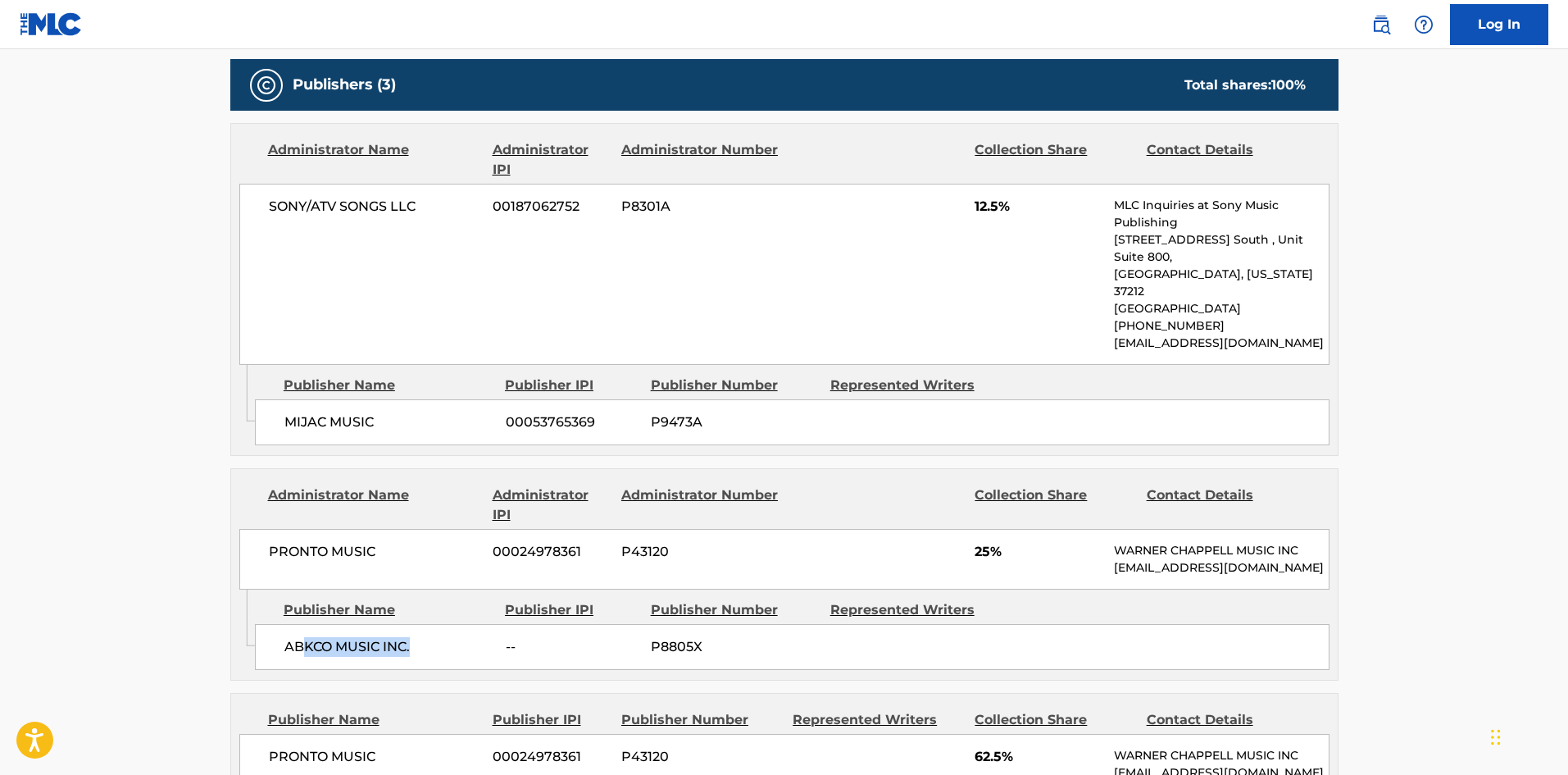
scroll to position [819, 0]
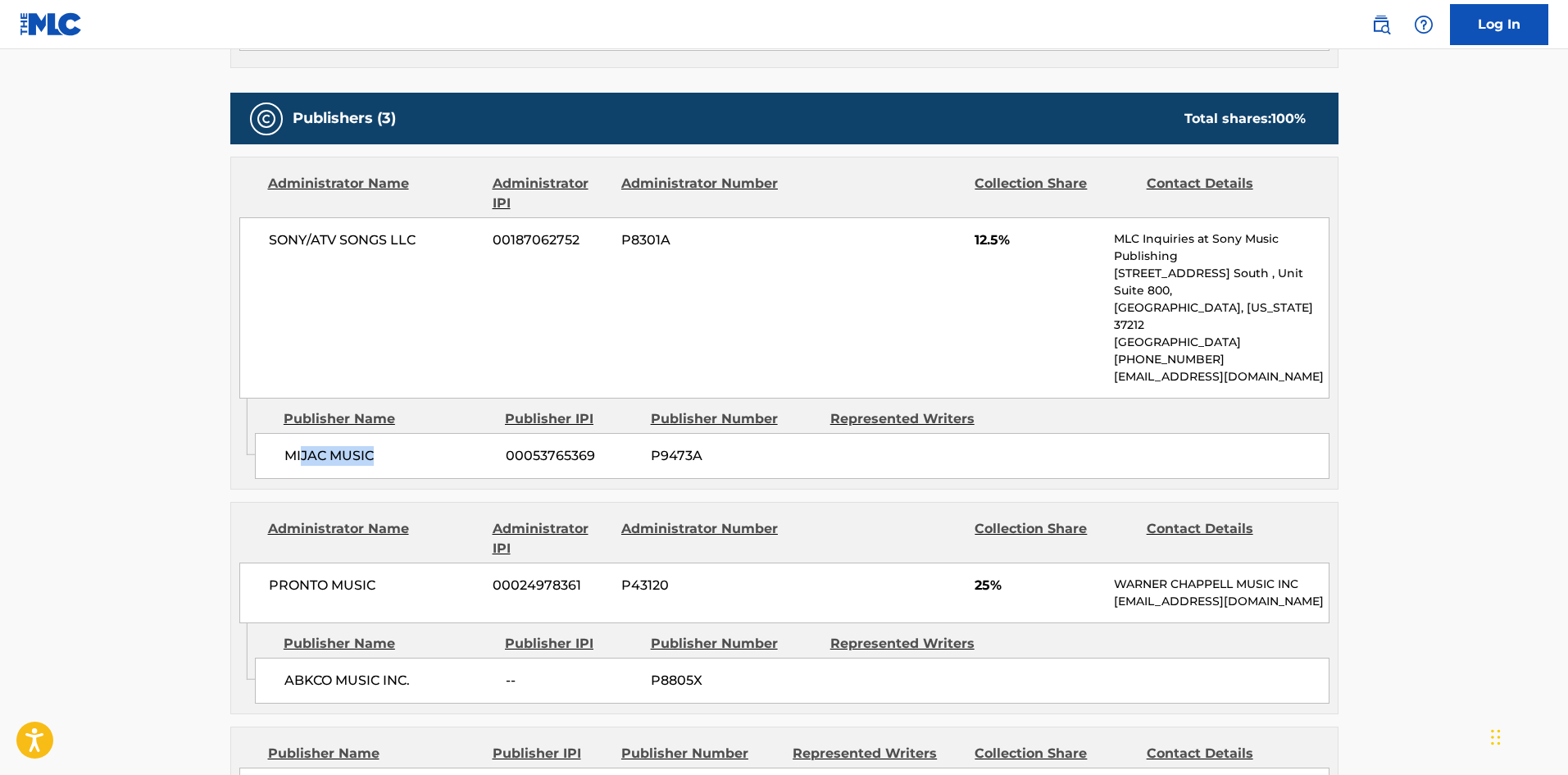
drag, startPoint x: 310, startPoint y: 428, endPoint x: 439, endPoint y: 444, distance: 130.0
click at [439, 444] on div "MIJAC MUSIC 00053765369 P9473A" at bounding box center [792, 455] width 1074 height 46
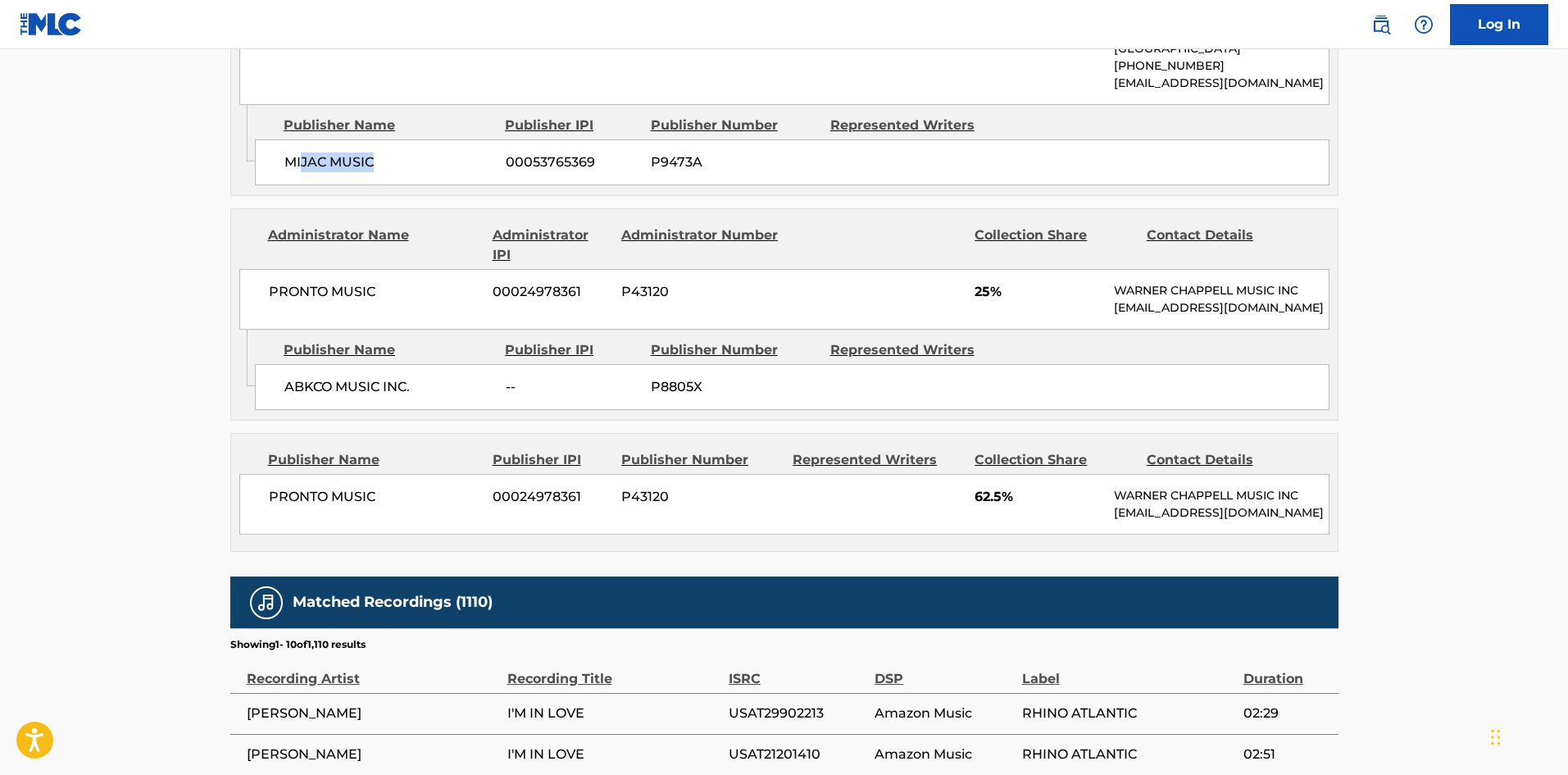
scroll to position [1229, 0]
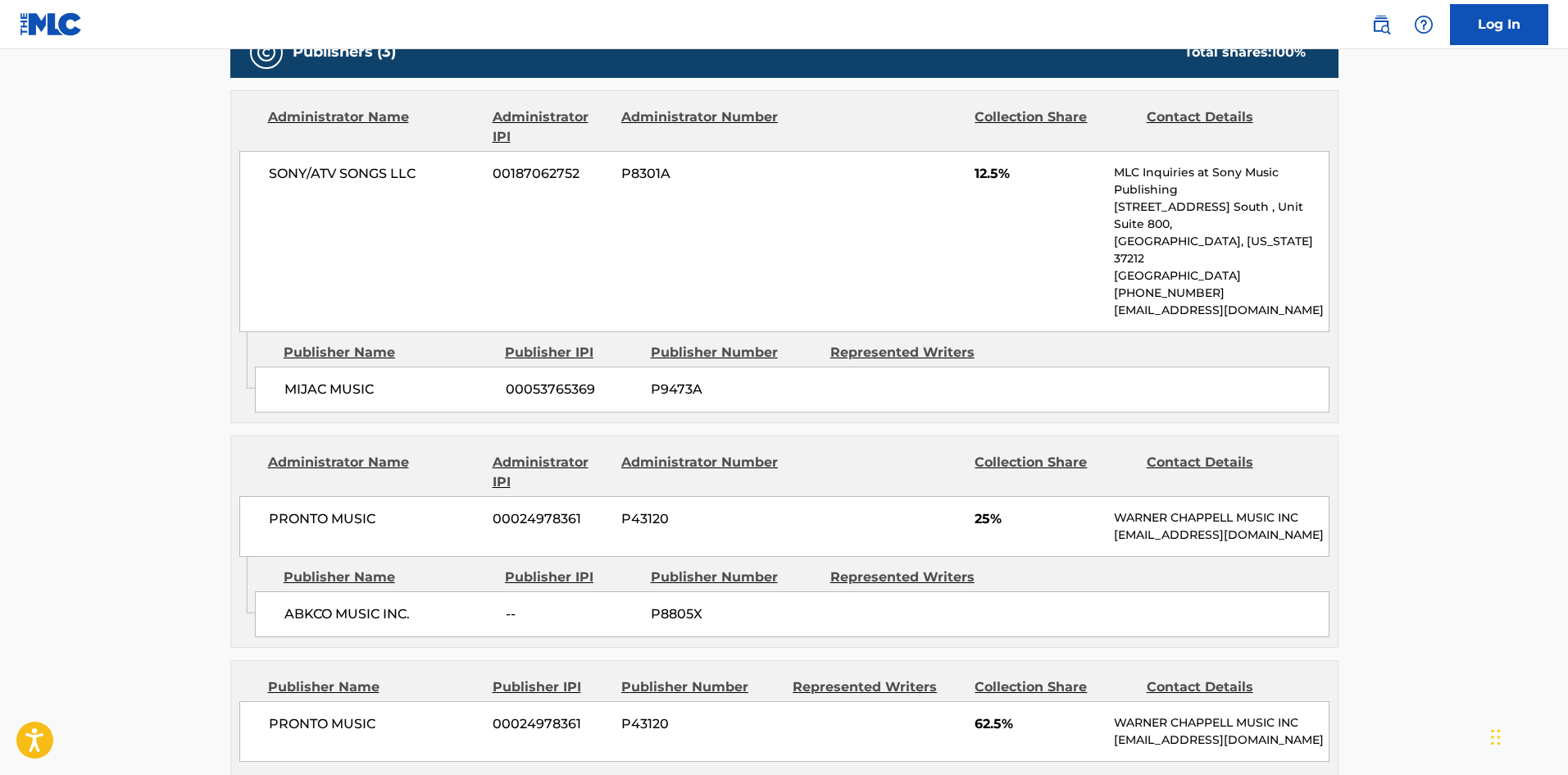
scroll to position [819, 0]
